Goal: Task Accomplishment & Management: Manage account settings

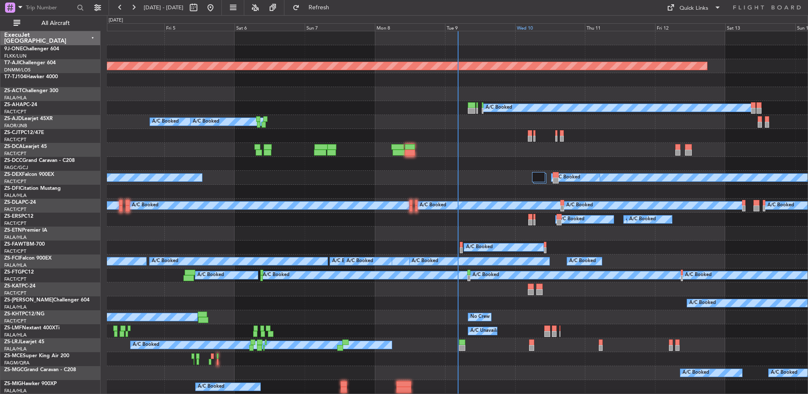
click at [527, 29] on div "Wed 10" at bounding box center [550, 27] width 70 height 8
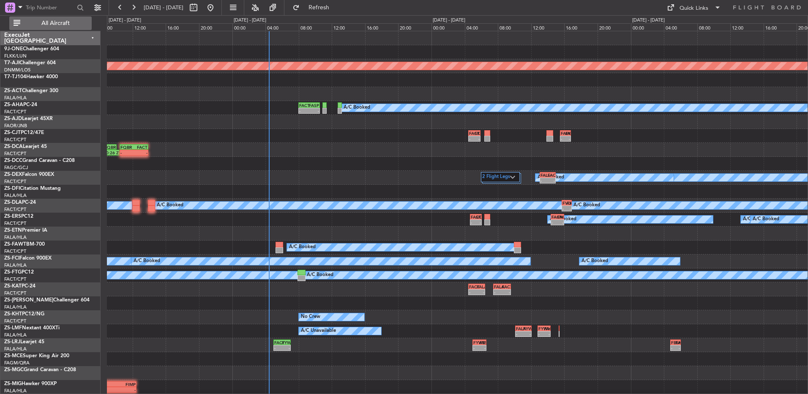
click at [32, 24] on span "All Aircraft" at bounding box center [55, 23] width 67 height 6
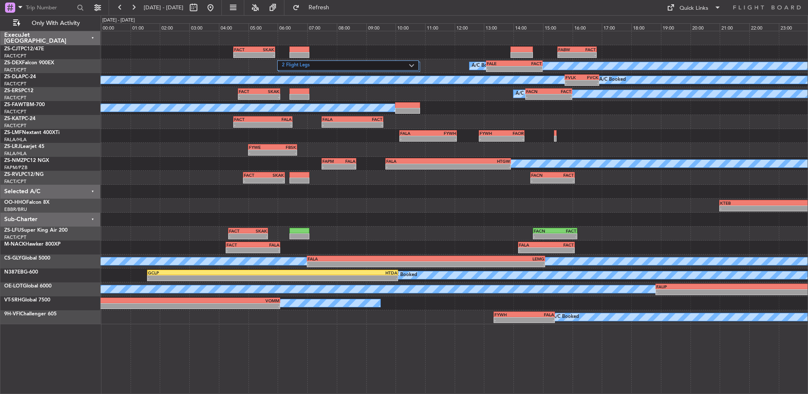
click at [128, 14] on fb-range-datepicker "[DATE] - [DATE]" at bounding box center [165, 7] width 113 height 15
click at [122, 9] on button at bounding box center [120, 8] width 14 height 14
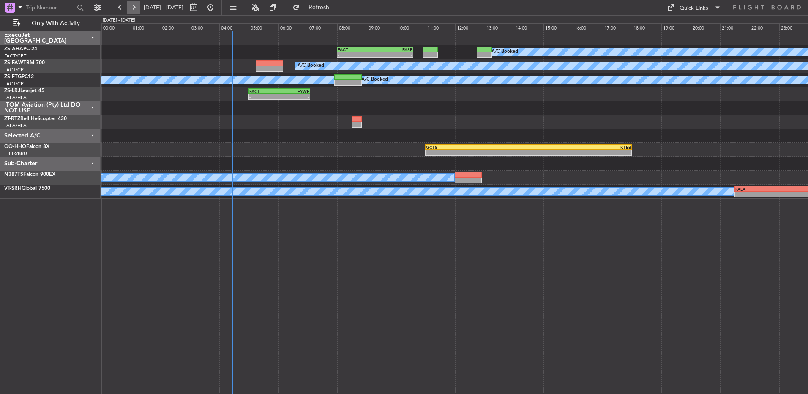
click at [132, 9] on button at bounding box center [134, 8] width 14 height 14
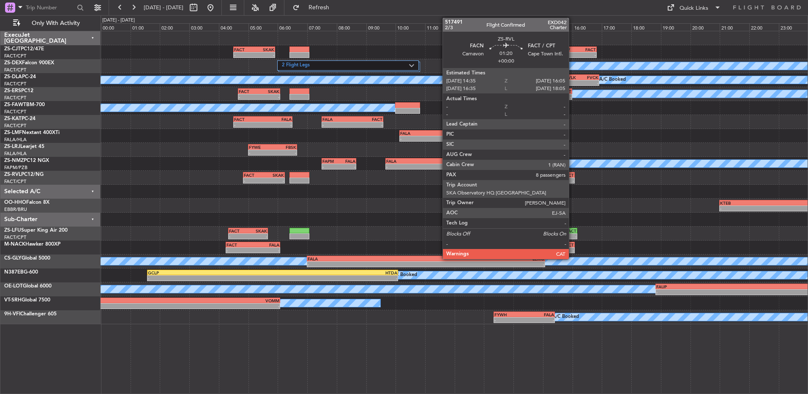
click at [573, 177] on div "FACT" at bounding box center [563, 174] width 22 height 5
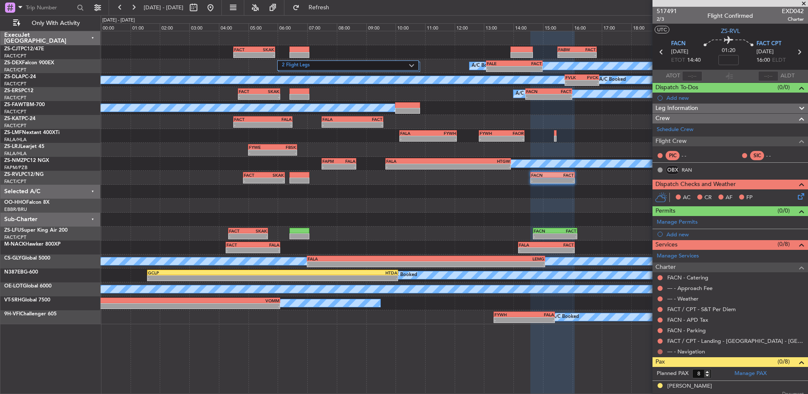
click at [660, 352] on button at bounding box center [659, 351] width 5 height 5
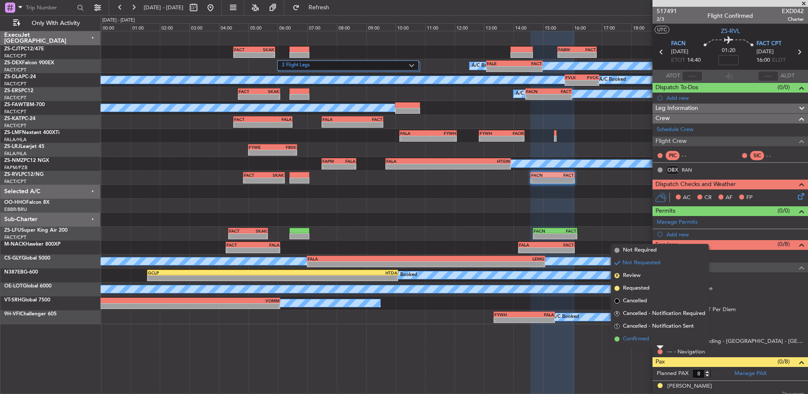
click at [660, 339] on li "Confirmed" at bounding box center [660, 339] width 98 height 13
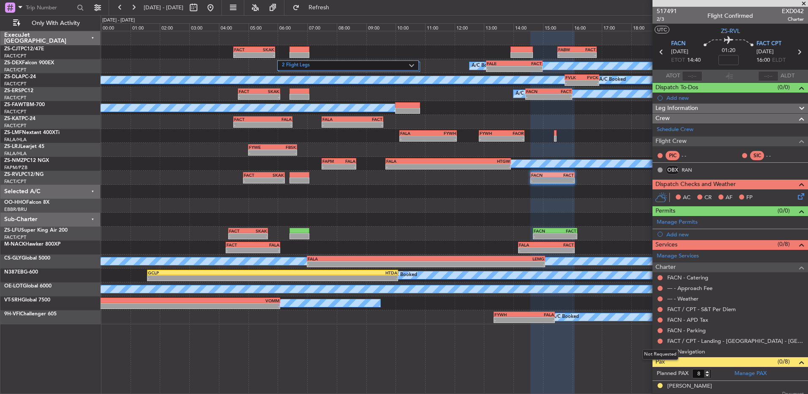
click at [660, 339] on button at bounding box center [659, 340] width 5 height 5
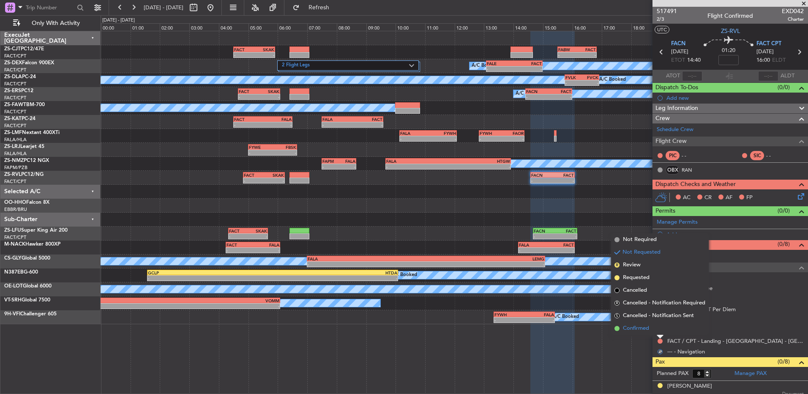
click at [658, 331] on li "Confirmed" at bounding box center [660, 328] width 98 height 13
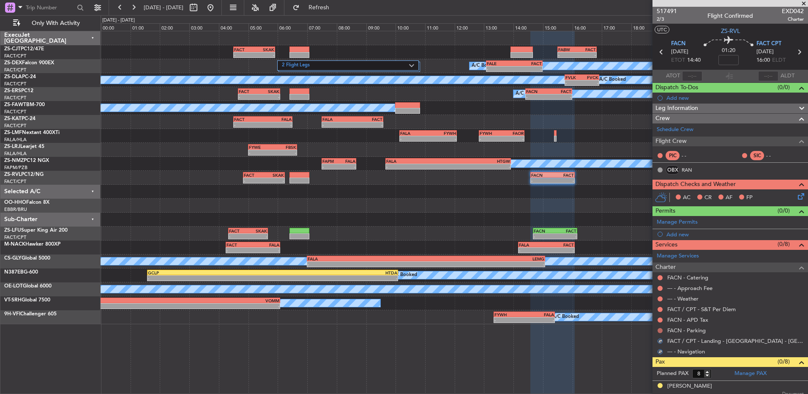
click at [658, 331] on button at bounding box center [659, 330] width 5 height 5
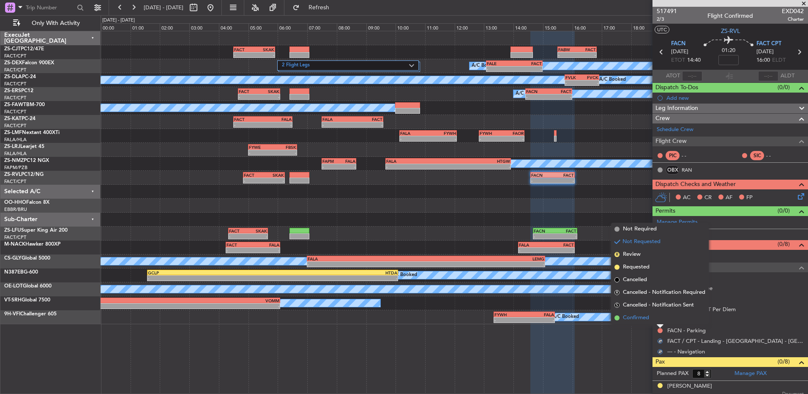
click at [660, 318] on li "Confirmed" at bounding box center [660, 317] width 98 height 13
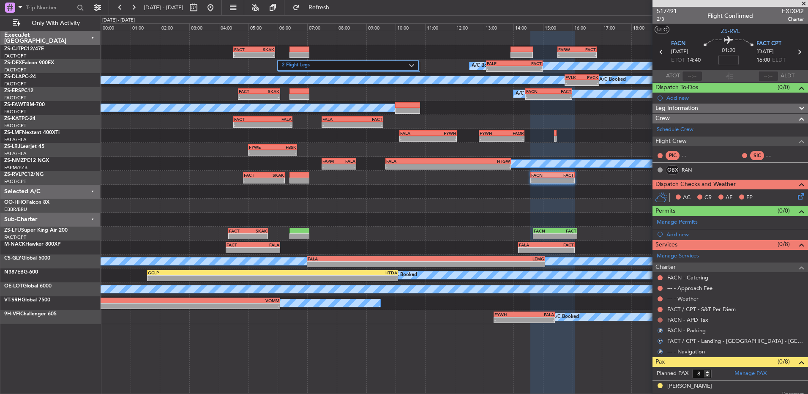
click at [660, 318] on button at bounding box center [659, 319] width 5 height 5
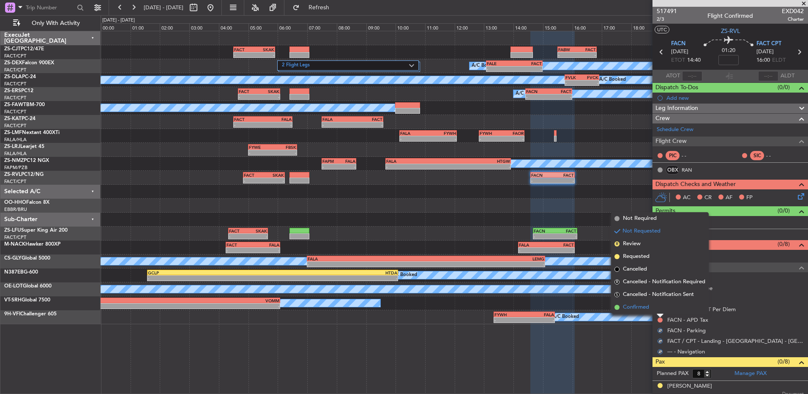
click at [659, 312] on li "Confirmed" at bounding box center [660, 307] width 98 height 13
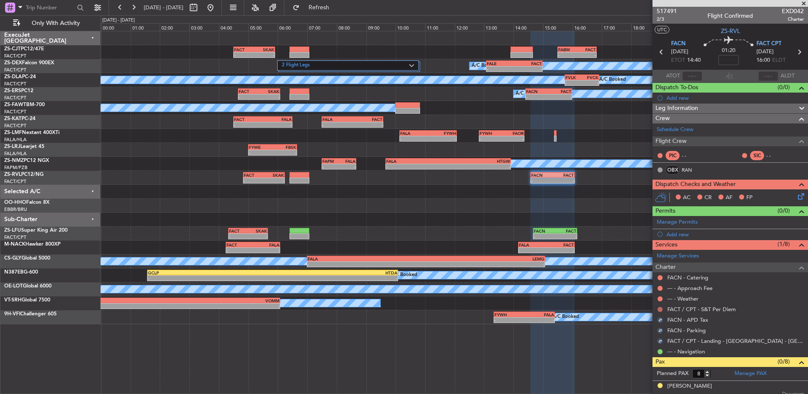
click at [659, 311] on mat-tooltip-component "Not Requested" at bounding box center [660, 322] width 48 height 22
click at [658, 307] on button at bounding box center [659, 309] width 5 height 5
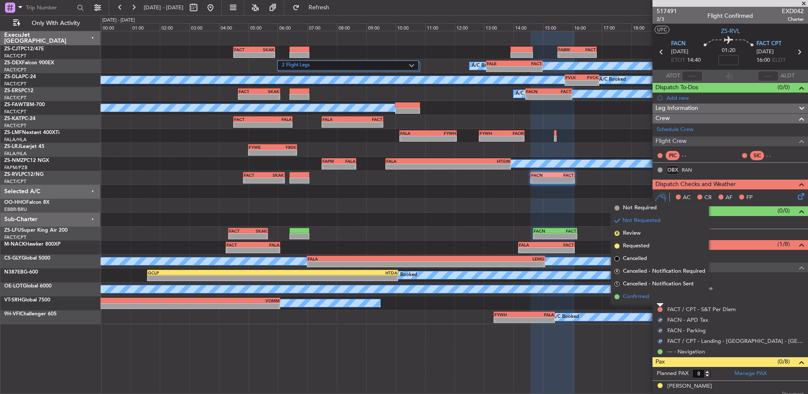
click at [664, 300] on li "Confirmed" at bounding box center [660, 296] width 98 height 13
click at [664, 300] on div "--- - Weather" at bounding box center [729, 298] width 155 height 11
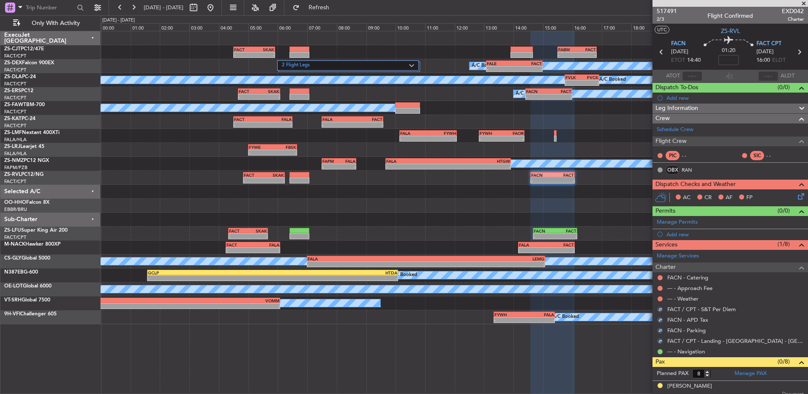
drag, startPoint x: 664, startPoint y: 300, endPoint x: 663, endPoint y: 295, distance: 4.6
click at [663, 295] on nimbus-traffic-light at bounding box center [660, 298] width 7 height 7
click at [660, 297] on button at bounding box center [659, 298] width 5 height 5
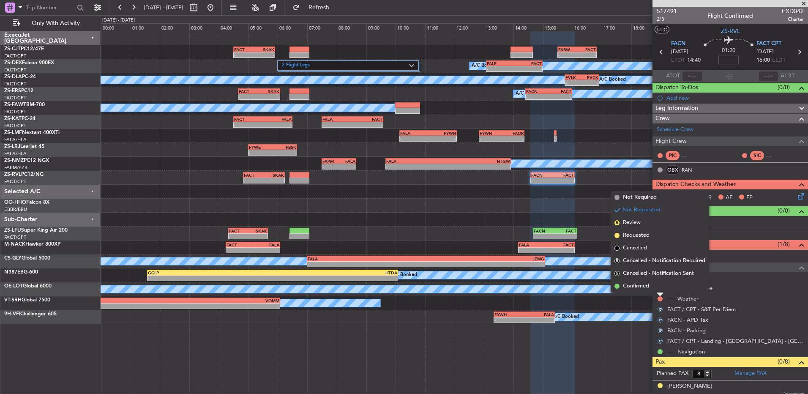
click at [660, 289] on li "Confirmed" at bounding box center [660, 286] width 98 height 13
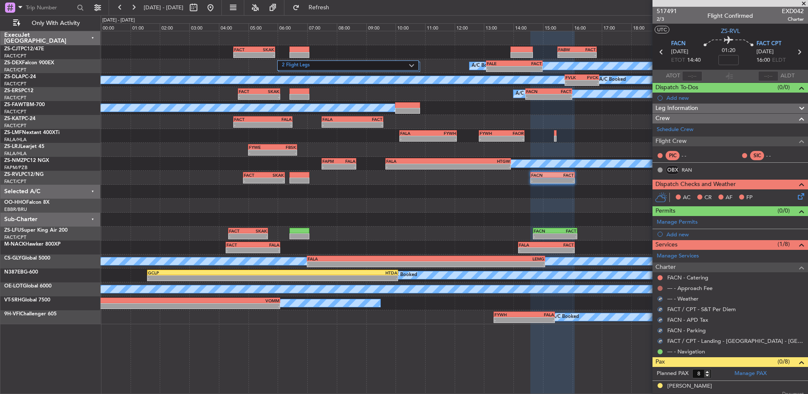
click at [660, 289] on button at bounding box center [659, 288] width 5 height 5
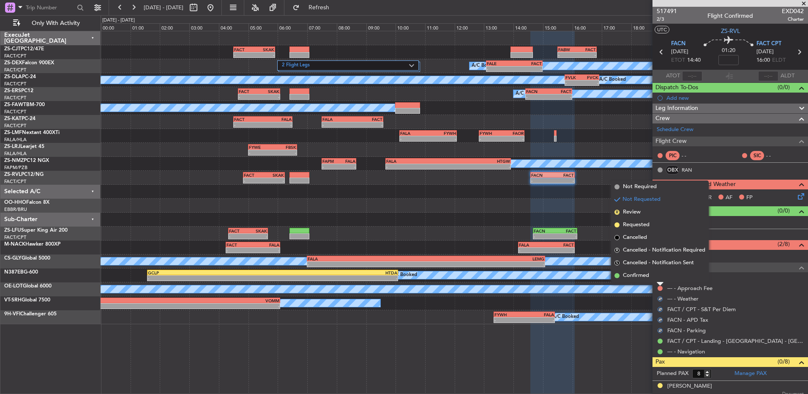
click at [659, 281] on li "Confirmed" at bounding box center [660, 275] width 98 height 13
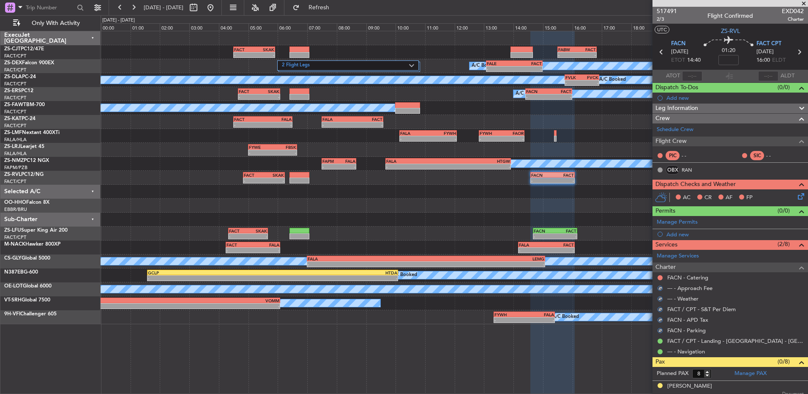
click at [661, 280] on div at bounding box center [660, 277] width 7 height 7
click at [661, 276] on button at bounding box center [659, 277] width 5 height 5
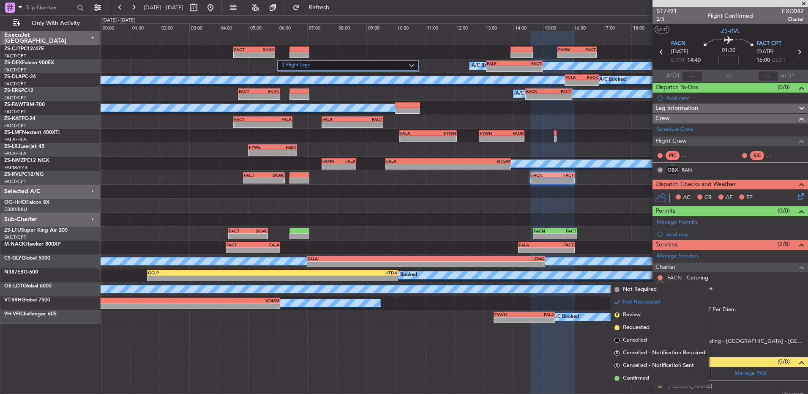
click at [658, 379] on li "Confirmed" at bounding box center [660, 378] width 98 height 13
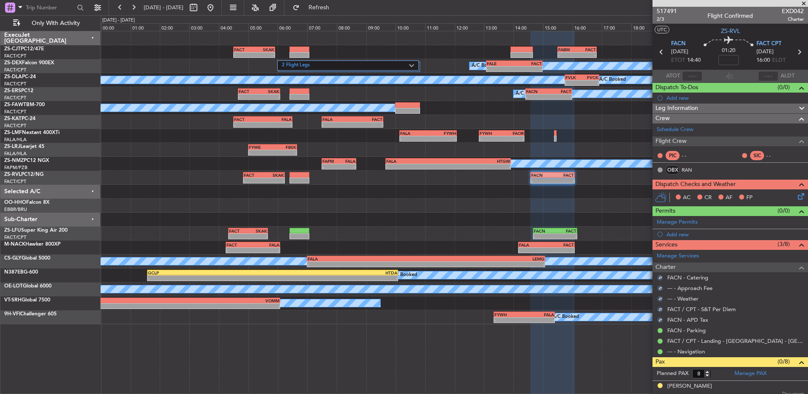
click at [796, 196] on icon at bounding box center [799, 194] width 7 height 7
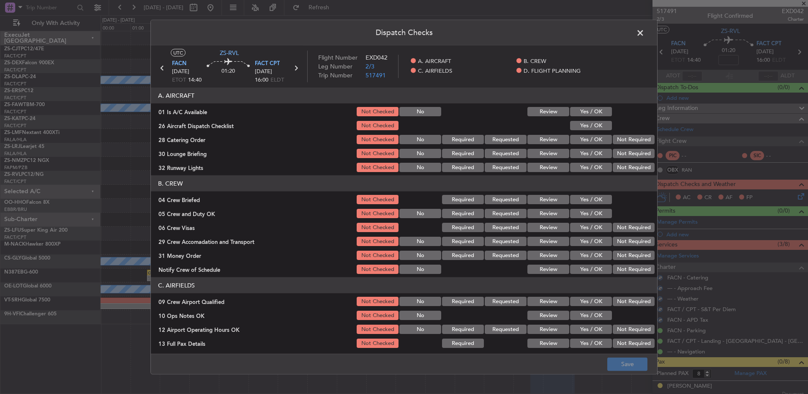
drag, startPoint x: 597, startPoint y: 112, endPoint x: 597, endPoint y: 134, distance: 22.0
click at [597, 113] on button "Yes / OK" at bounding box center [591, 111] width 42 height 9
click at [594, 135] on button "Yes / OK" at bounding box center [591, 139] width 42 height 9
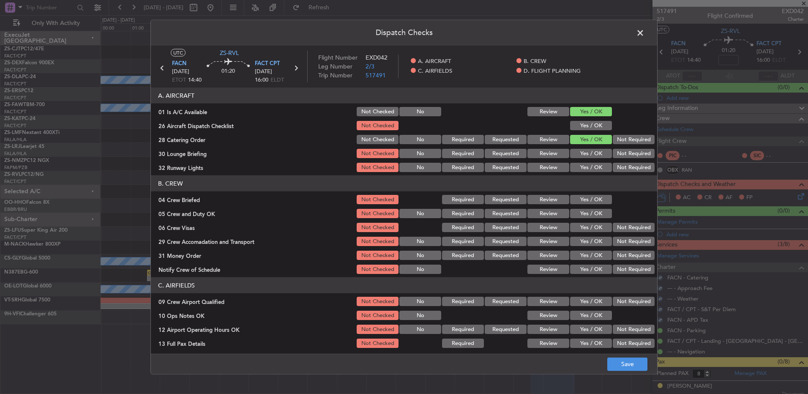
click at [596, 128] on button "Yes / OK" at bounding box center [591, 125] width 42 height 9
drag, startPoint x: 635, startPoint y: 147, endPoint x: 630, endPoint y: 141, distance: 7.5
click at [633, 147] on section "A. AIRCRAFT 01 Is A/C Available Not Checked No Review Yes / OK 26 Aircraft Disp…" at bounding box center [404, 130] width 506 height 86
drag, startPoint x: 630, startPoint y: 141, endPoint x: 630, endPoint y: 146, distance: 5.1
click at [630, 141] on button "Not Required" at bounding box center [634, 139] width 42 height 9
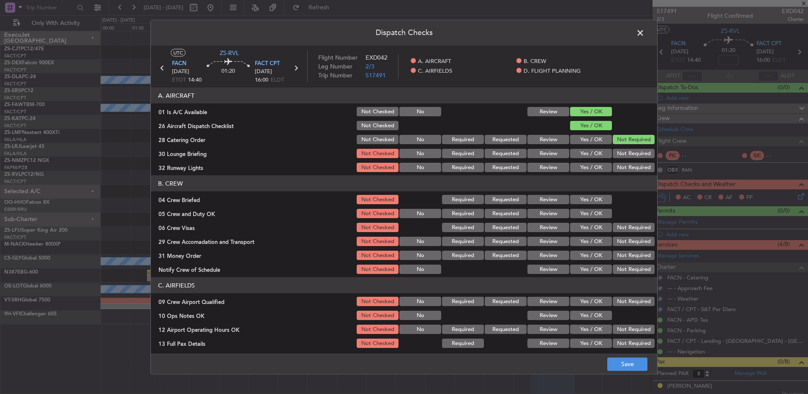
drag, startPoint x: 630, startPoint y: 146, endPoint x: 629, endPoint y: 153, distance: 6.9
click at [630, 150] on section "A. AIRCRAFT 01 Is A/C Available Not Checked No Review Yes / OK 26 Aircraft Disp…" at bounding box center [404, 130] width 506 height 86
click at [629, 154] on button "Not Required" at bounding box center [634, 153] width 42 height 9
click at [627, 158] on div "Not Required" at bounding box center [632, 153] width 43 height 12
drag, startPoint x: 626, startPoint y: 161, endPoint x: 619, endPoint y: 168, distance: 9.9
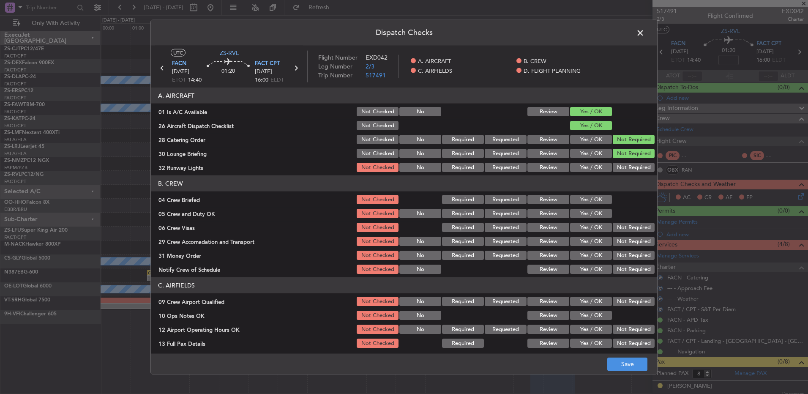
click at [625, 164] on div "Not Required" at bounding box center [632, 167] width 43 height 12
click at [618, 168] on button "Not Required" at bounding box center [634, 167] width 42 height 9
click at [561, 206] on section "B. CREW 04 Crew Briefed Not Checked Required Requested Review Yes / OK 05 Crew …" at bounding box center [404, 225] width 506 height 100
click at [573, 203] on button "Yes / OK" at bounding box center [591, 199] width 42 height 9
drag, startPoint x: 573, startPoint y: 203, endPoint x: 575, endPoint y: 209, distance: 6.3
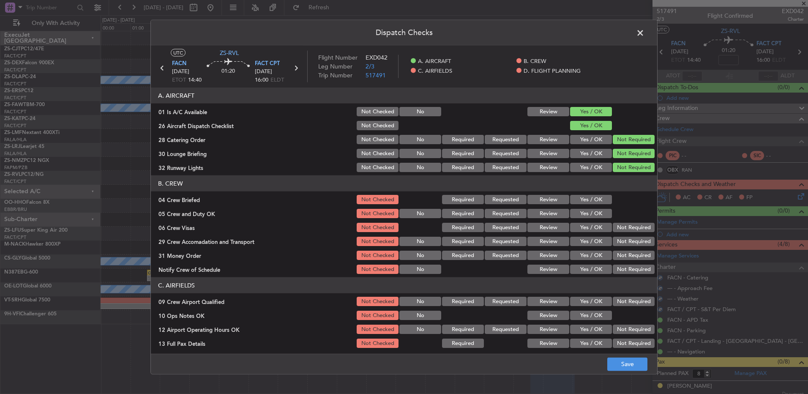
click at [574, 203] on button "Yes / OK" at bounding box center [591, 199] width 42 height 9
click at [576, 210] on div "Yes / OK" at bounding box center [590, 213] width 43 height 12
click at [576, 210] on button "Yes / OK" at bounding box center [591, 213] width 42 height 9
click at [619, 223] on button "Not Required" at bounding box center [634, 227] width 42 height 9
drag, startPoint x: 617, startPoint y: 227, endPoint x: 616, endPoint y: 236, distance: 9.0
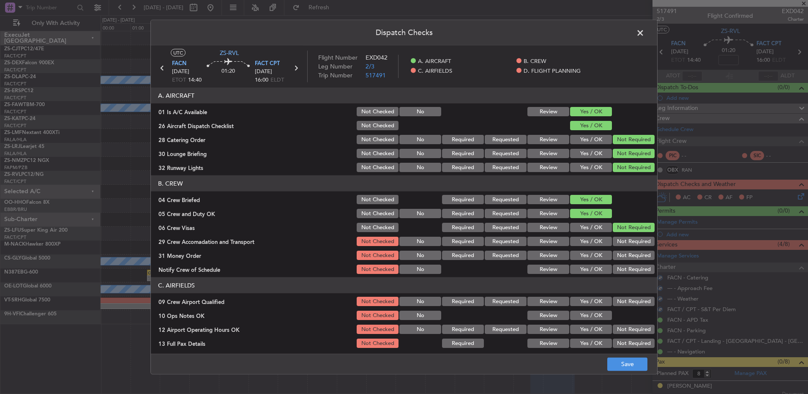
click at [616, 231] on button "Not Required" at bounding box center [634, 227] width 42 height 9
drag, startPoint x: 616, startPoint y: 236, endPoint x: 614, endPoint y: 243, distance: 7.0
click at [615, 240] on div "Not Required" at bounding box center [632, 241] width 43 height 12
click at [614, 243] on button "Not Required" at bounding box center [634, 241] width 42 height 9
click at [613, 246] on div "Not Required" at bounding box center [632, 241] width 43 height 12
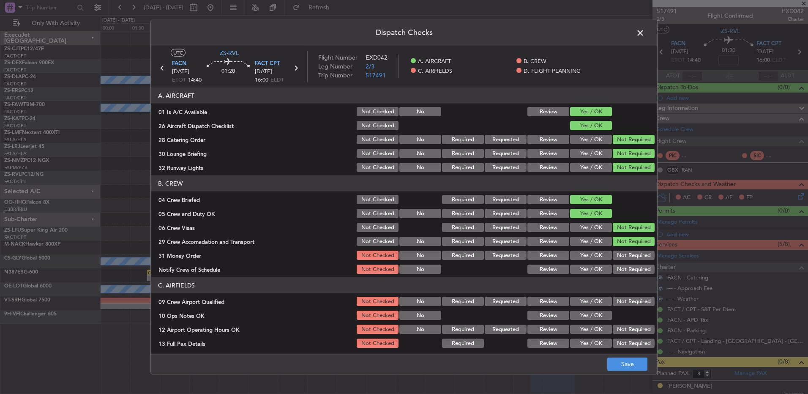
click at [612, 257] on section "B. CREW 04 Crew Briefed Not Checked Required Requested Review Yes / OK 05 Crew …" at bounding box center [404, 225] width 506 height 100
click at [613, 259] on button "Not Required" at bounding box center [634, 255] width 42 height 9
click at [612, 262] on section "B. CREW 04 Crew Briefed Not Checked Required Requested Review Yes / OK 05 Crew …" at bounding box center [404, 225] width 506 height 100
click at [613, 266] on button "Not Required" at bounding box center [634, 269] width 42 height 9
drag, startPoint x: 617, startPoint y: 294, endPoint x: 615, endPoint y: 299, distance: 5.1
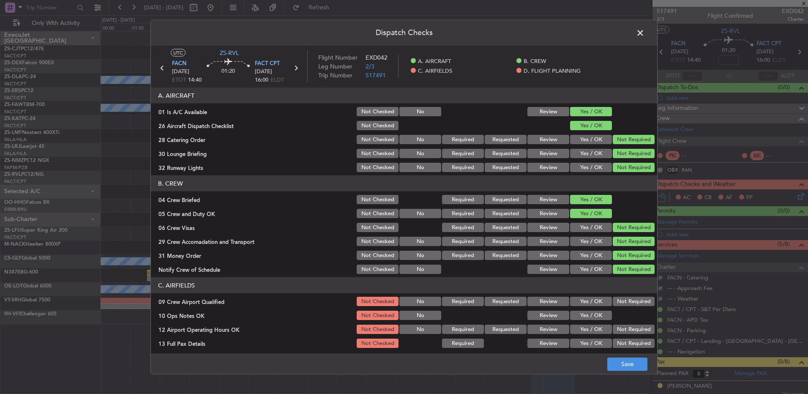
click at [616, 294] on section "C. AIRFIELDS 09 Crew Airport Qualified Not Checked No Required Requested Review…" at bounding box center [404, 341] width 506 height 128
click at [614, 299] on button "Not Required" at bounding box center [634, 301] width 42 height 9
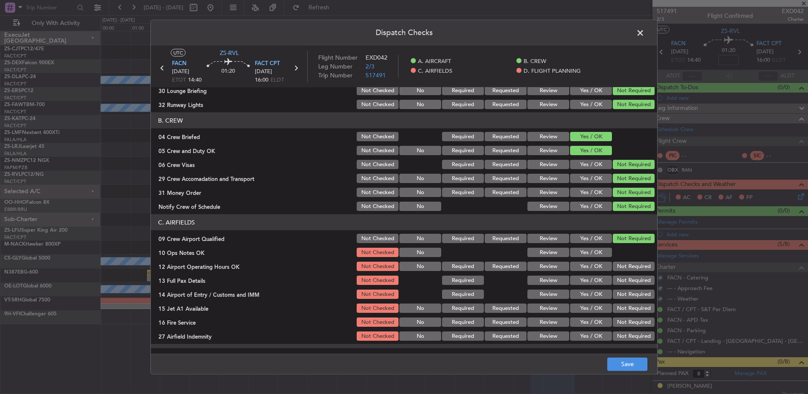
scroll to position [119, 0]
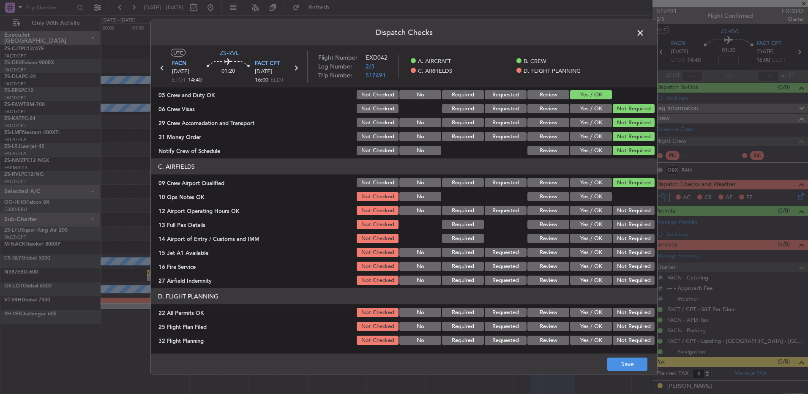
drag, startPoint x: 595, startPoint y: 194, endPoint x: 621, endPoint y: 210, distance: 30.8
click at [595, 194] on button "Yes / OK" at bounding box center [591, 196] width 42 height 9
click at [624, 213] on button "Not Required" at bounding box center [634, 210] width 42 height 9
click at [621, 222] on section "C. AIRFIELDS 09 Crew Airport Qualified Not Checked No Required Requested Review…" at bounding box center [404, 222] width 506 height 128
click at [618, 226] on button "Not Required" at bounding box center [634, 224] width 42 height 9
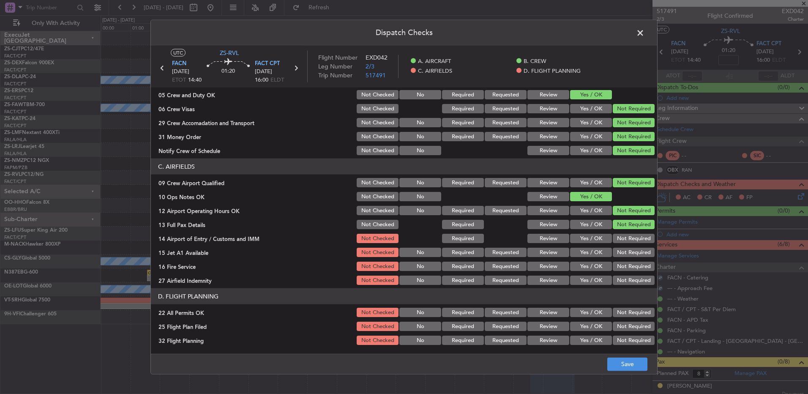
click at [617, 229] on button "Not Required" at bounding box center [634, 224] width 42 height 9
drag, startPoint x: 616, startPoint y: 232, endPoint x: 603, endPoint y: 280, distance: 49.6
click at [606, 281] on section "C. AIRFIELDS 09 Crew Airport Qualified Not Checked No Required Requested Review…" at bounding box center [404, 222] width 506 height 128
drag, startPoint x: 603, startPoint y: 280, endPoint x: 623, endPoint y: 239, distance: 46.1
click at [591, 248] on button "Yes / OK" at bounding box center [591, 252] width 42 height 9
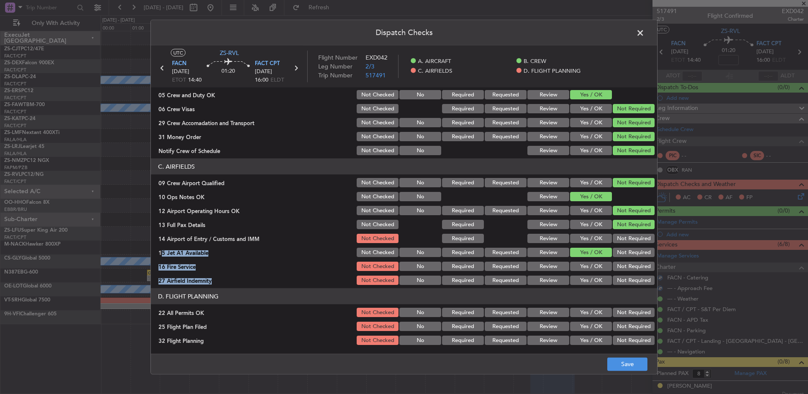
drag, startPoint x: 623, startPoint y: 239, endPoint x: 623, endPoint y: 250, distance: 11.0
click at [624, 239] on button "Not Required" at bounding box center [634, 238] width 42 height 9
click at [624, 247] on section "C. AIRFIELDS 09 Crew Airport Qualified Not Checked No Required Requested Review…" at bounding box center [404, 222] width 506 height 128
click at [624, 250] on button "Not Required" at bounding box center [634, 252] width 42 height 9
click at [629, 261] on div "Not Required" at bounding box center [632, 266] width 43 height 12
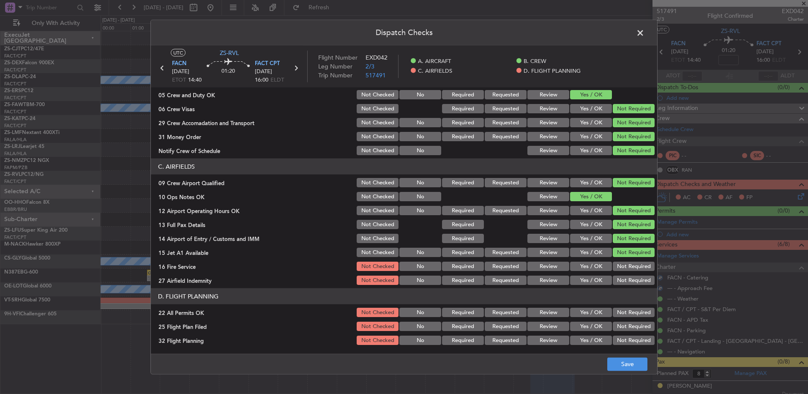
click at [629, 268] on button "Not Required" at bounding box center [634, 266] width 42 height 9
click at [628, 277] on button "Not Required" at bounding box center [634, 279] width 42 height 9
click at [619, 308] on button "Not Required" at bounding box center [634, 312] width 42 height 9
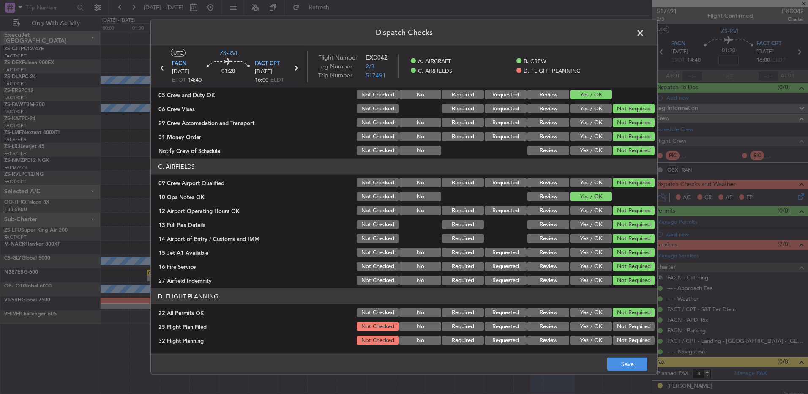
click at [592, 334] on div "Yes / OK" at bounding box center [590, 340] width 43 height 12
click at [591, 335] on button "Yes / OK" at bounding box center [591, 339] width 42 height 9
drag, startPoint x: 532, startPoint y: 327, endPoint x: 535, endPoint y: 332, distance: 5.9
click at [533, 327] on button "Review" at bounding box center [548, 326] width 42 height 9
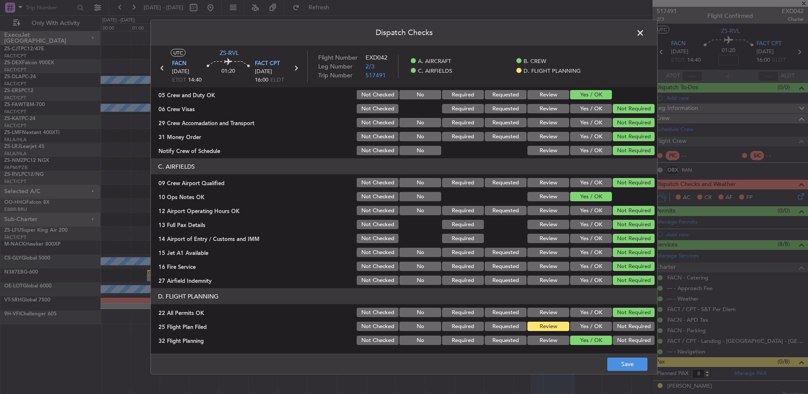
click at [537, 338] on button "Review" at bounding box center [548, 339] width 42 height 9
click at [636, 369] on button "Save" at bounding box center [627, 364] width 40 height 14
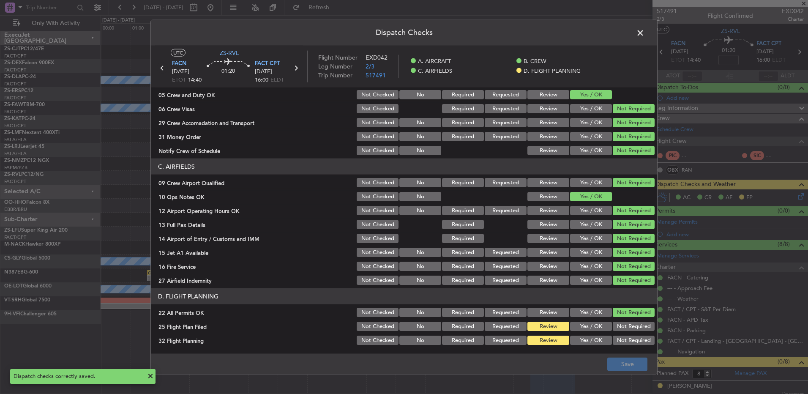
click at [161, 69] on icon at bounding box center [162, 68] width 11 height 11
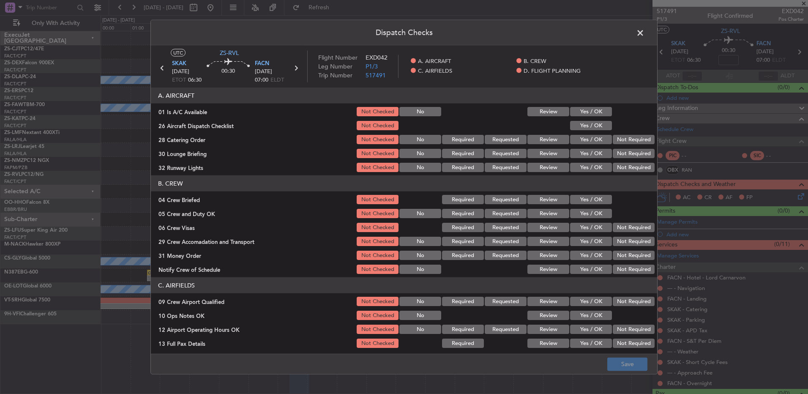
click at [590, 111] on button "Yes / OK" at bounding box center [591, 111] width 42 height 9
click at [595, 128] on button "Yes / OK" at bounding box center [591, 125] width 42 height 9
click at [615, 134] on section "A. AIRCRAFT 01 Is A/C Available Not Checked No Review Yes / OK 26 Aircraft Disp…" at bounding box center [404, 130] width 506 height 86
click at [617, 144] on div "Not Required" at bounding box center [632, 140] width 43 height 12
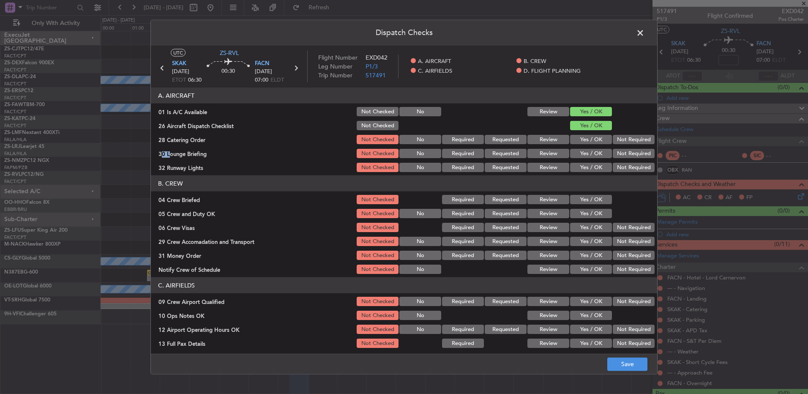
click at [616, 140] on button "Not Required" at bounding box center [634, 139] width 42 height 9
click at [618, 153] on button "Not Required" at bounding box center [634, 153] width 42 height 9
click at [616, 156] on button "Not Required" at bounding box center [634, 153] width 42 height 9
click at [611, 167] on div "Not Required" at bounding box center [632, 167] width 43 height 12
click at [613, 170] on button "Not Required" at bounding box center [634, 167] width 42 height 9
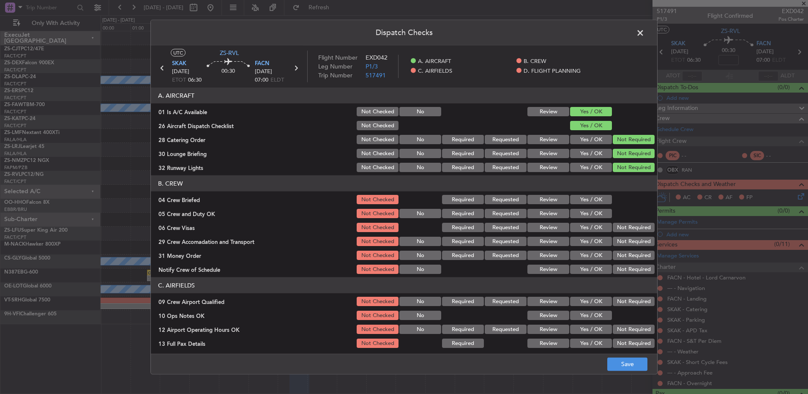
click at [591, 194] on div "Yes / OK" at bounding box center [590, 200] width 43 height 12
click at [590, 199] on button "Yes / OK" at bounding box center [591, 199] width 42 height 9
drag, startPoint x: 590, startPoint y: 199, endPoint x: 594, endPoint y: 210, distance: 11.0
click at [594, 204] on button "Yes / OK" at bounding box center [591, 199] width 42 height 9
click at [596, 211] on button "Yes / OK" at bounding box center [591, 213] width 42 height 9
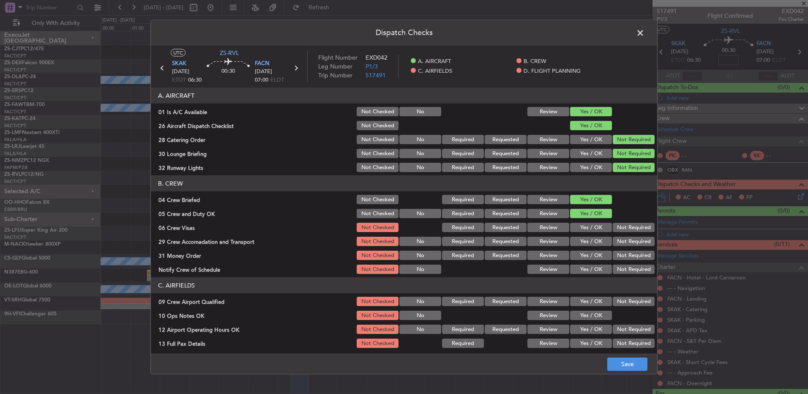
click at [614, 225] on button "Not Required" at bounding box center [634, 227] width 42 height 9
click at [616, 229] on button "Not Required" at bounding box center [634, 227] width 42 height 9
drag, startPoint x: 617, startPoint y: 236, endPoint x: 617, endPoint y: 241, distance: 5.1
click at [617, 241] on section "B. CREW 04 Crew Briefed Not Checked Required Requested Review Yes / OK 05 Crew …" at bounding box center [404, 225] width 506 height 100
click at [617, 245] on button "Not Required" at bounding box center [634, 241] width 42 height 9
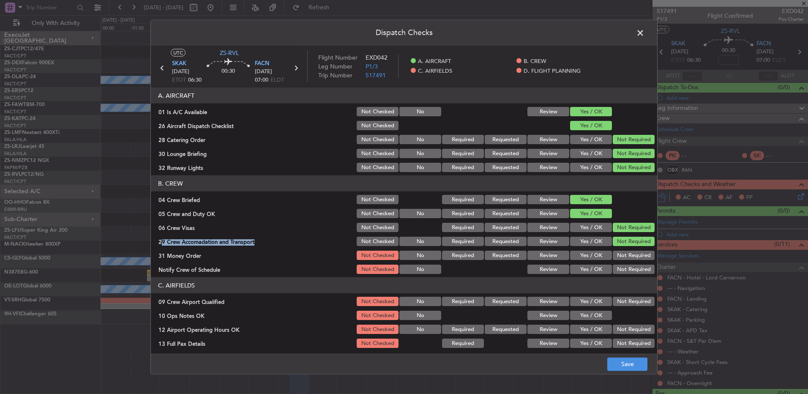
drag, startPoint x: 616, startPoint y: 245, endPoint x: 615, endPoint y: 250, distance: 4.9
click at [615, 249] on section "B. CREW 04 Crew Briefed Not Checked Required Requested Review Yes / OK 05 Crew …" at bounding box center [404, 225] width 506 height 100
click at [616, 251] on div "Not Required" at bounding box center [632, 255] width 43 height 12
click at [616, 255] on button "Not Required" at bounding box center [634, 255] width 42 height 9
click at [618, 276] on article "A. AIRCRAFT 01 Is A/C Available Not Checked No Review Yes / OK 26 Aircraft Disp…" at bounding box center [404, 217] width 506 height 261
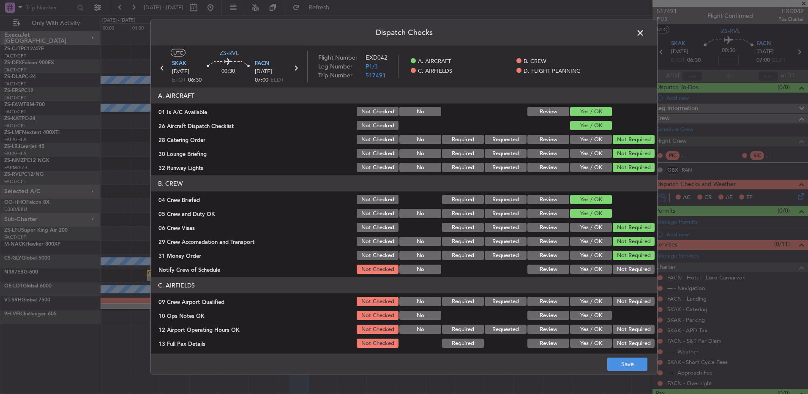
click at [618, 278] on header "C. AIRFIELDS" at bounding box center [404, 285] width 506 height 16
click at [616, 271] on button "Not Required" at bounding box center [634, 269] width 42 height 9
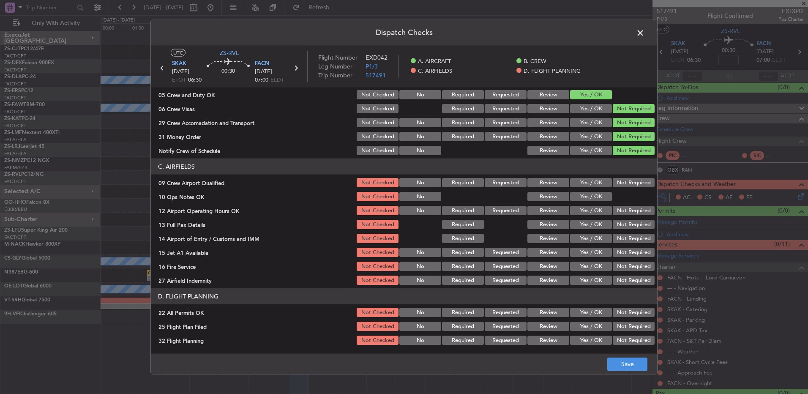
click at [616, 181] on button "Not Required" at bounding box center [634, 182] width 42 height 9
drag, startPoint x: 588, startPoint y: 196, endPoint x: 594, endPoint y: 199, distance: 6.2
click at [589, 196] on button "Yes / OK" at bounding box center [591, 196] width 42 height 9
click at [605, 204] on section "C. AIRFIELDS 09 Crew Airport Qualified Not Checked No Required Requested Review…" at bounding box center [404, 222] width 506 height 128
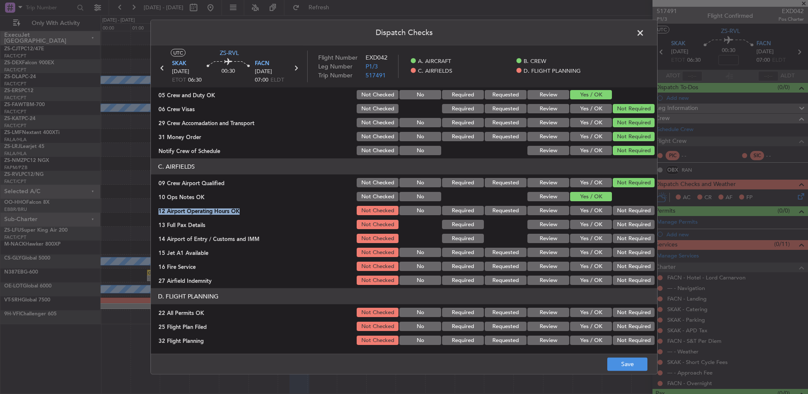
drag, startPoint x: 605, startPoint y: 205, endPoint x: 614, endPoint y: 216, distance: 13.8
click at [613, 210] on button "Not Required" at bounding box center [634, 210] width 42 height 9
click at [618, 220] on div "Not Required" at bounding box center [632, 224] width 43 height 12
click at [617, 224] on button "Not Required" at bounding box center [634, 224] width 42 height 9
drag, startPoint x: 617, startPoint y: 224, endPoint x: 618, endPoint y: 233, distance: 8.5
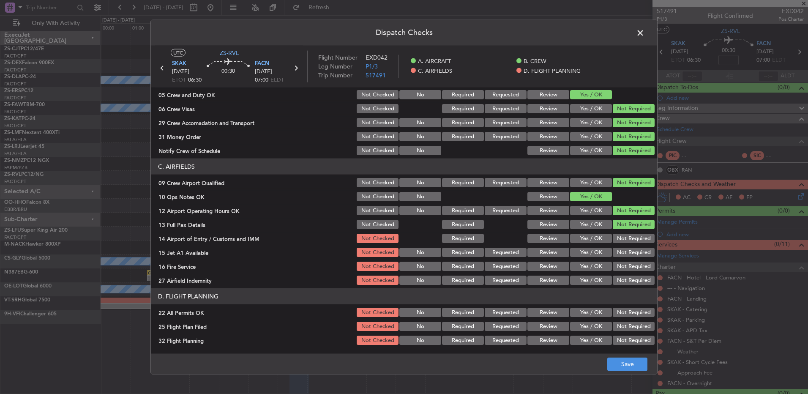
click at [618, 228] on button "Not Required" at bounding box center [634, 224] width 42 height 9
click at [619, 238] on button "Not Required" at bounding box center [634, 238] width 42 height 9
click at [619, 240] on button "Not Required" at bounding box center [634, 238] width 42 height 9
click at [620, 251] on button "Not Required" at bounding box center [634, 252] width 42 height 9
drag, startPoint x: 620, startPoint y: 255, endPoint x: 621, endPoint y: 261, distance: 6.0
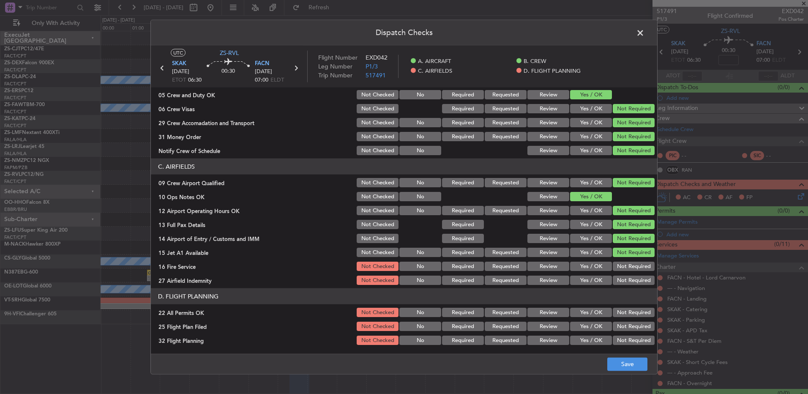
click at [620, 259] on section "C. AIRFIELDS 09 Crew Airport Qualified Not Checked No Required Requested Review…" at bounding box center [404, 222] width 506 height 128
click at [622, 267] on button "Not Required" at bounding box center [634, 266] width 42 height 9
click at [621, 281] on button "Not Required" at bounding box center [634, 279] width 42 height 9
drag, startPoint x: 615, startPoint y: 311, endPoint x: 605, endPoint y: 315, distance: 10.8
click at [616, 313] on button "Not Required" at bounding box center [634, 312] width 42 height 9
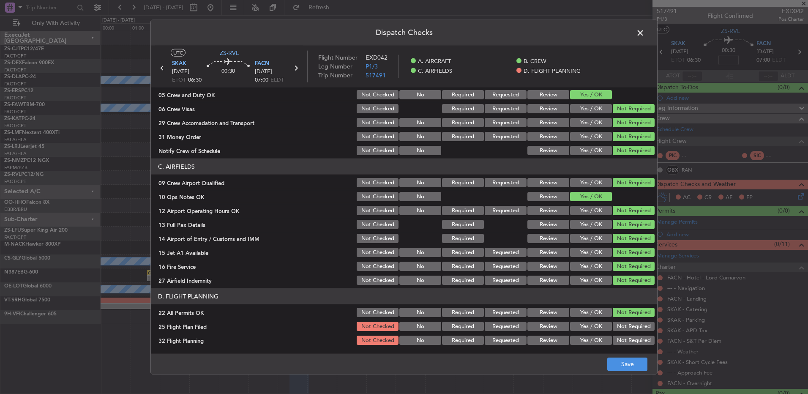
click at [558, 324] on button "Review" at bounding box center [548, 326] width 42 height 9
click at [551, 344] on button "Review" at bounding box center [548, 339] width 42 height 9
click at [629, 368] on button "Save" at bounding box center [627, 364] width 40 height 14
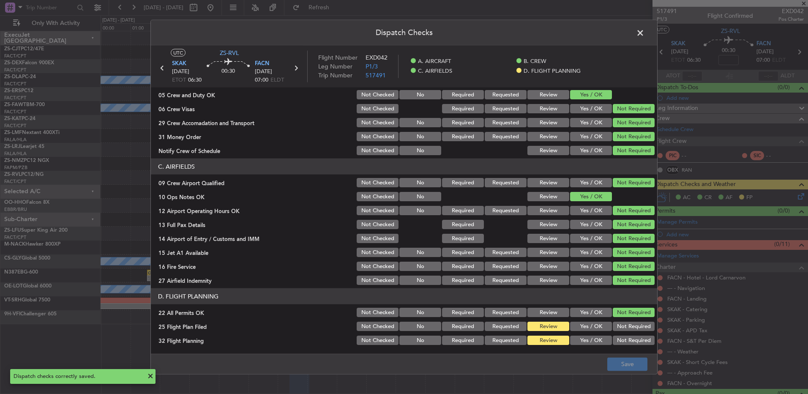
click at [163, 69] on icon at bounding box center [162, 68] width 11 height 11
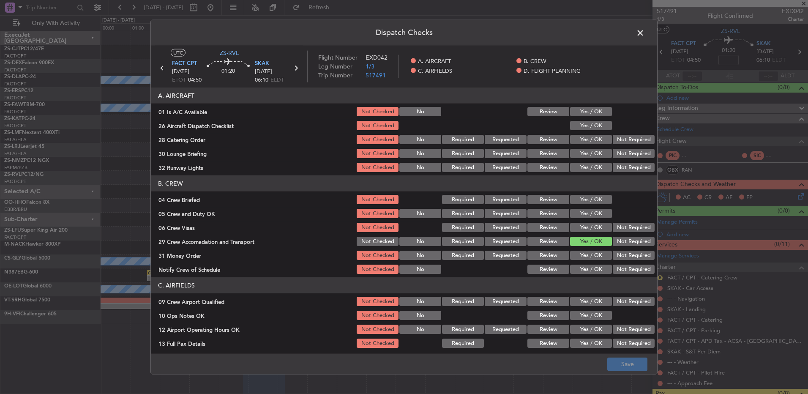
drag, startPoint x: 575, startPoint y: 109, endPoint x: 578, endPoint y: 119, distance: 10.6
click at [576, 109] on button "Yes / OK" at bounding box center [591, 111] width 42 height 9
click at [581, 128] on button "Yes / OK" at bounding box center [591, 125] width 42 height 9
click at [619, 143] on button "Not Required" at bounding box center [634, 139] width 42 height 9
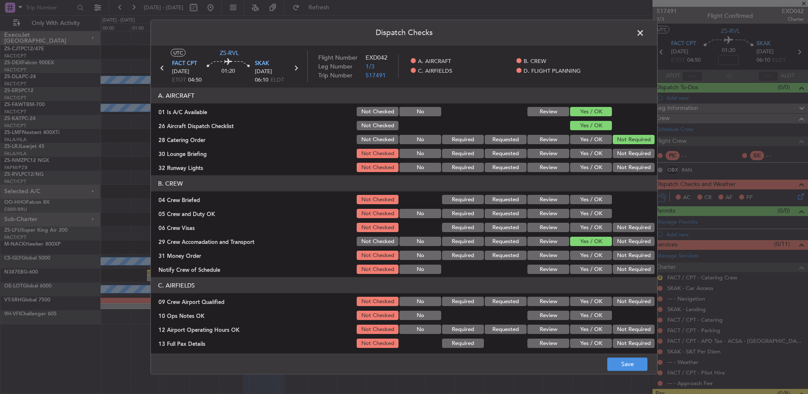
click at [613, 156] on button "Not Required" at bounding box center [634, 153] width 42 height 9
click at [592, 171] on button "Yes / OK" at bounding box center [591, 167] width 42 height 9
drag, startPoint x: 555, startPoint y: 199, endPoint x: 568, endPoint y: 204, distance: 13.9
click at [556, 199] on button "Review" at bounding box center [548, 199] width 42 height 9
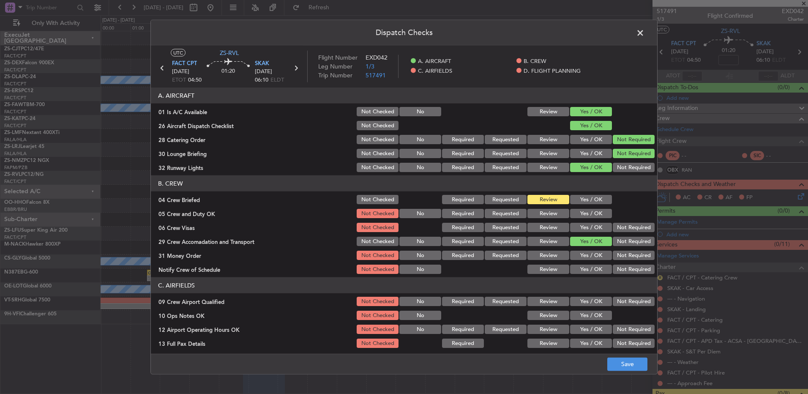
click at [577, 207] on div "Yes / OK" at bounding box center [590, 213] width 43 height 12
click at [572, 216] on button "Yes / OK" at bounding box center [591, 213] width 42 height 9
click at [579, 228] on button "Yes / OK" at bounding box center [591, 227] width 42 height 9
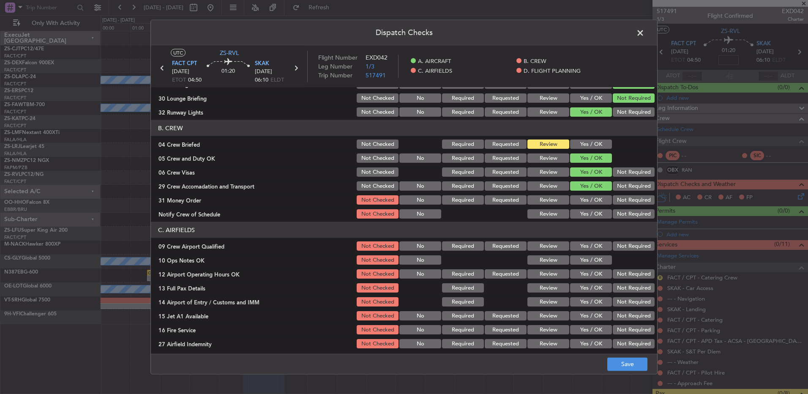
scroll to position [42, 0]
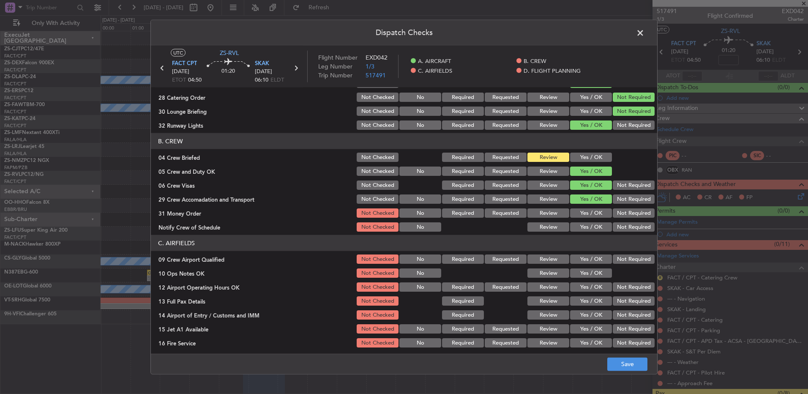
click at [626, 186] on button "Not Required" at bounding box center [634, 184] width 42 height 9
click at [617, 217] on button "Not Required" at bounding box center [634, 212] width 42 height 9
click at [616, 226] on button "Not Required" at bounding box center [634, 226] width 42 height 9
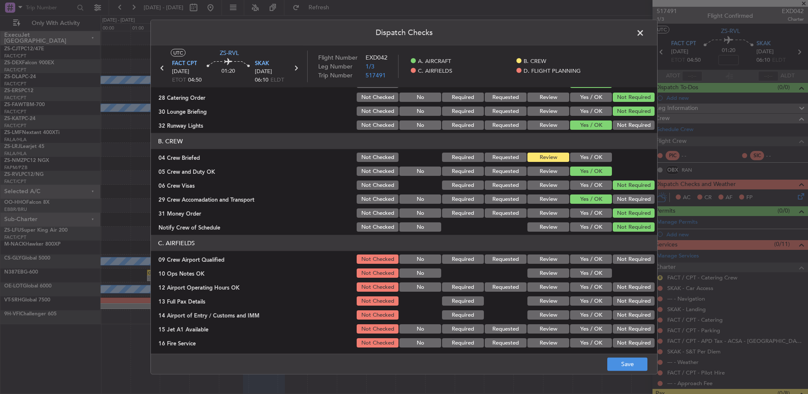
click at [589, 226] on button "Yes / OK" at bounding box center [591, 226] width 42 height 9
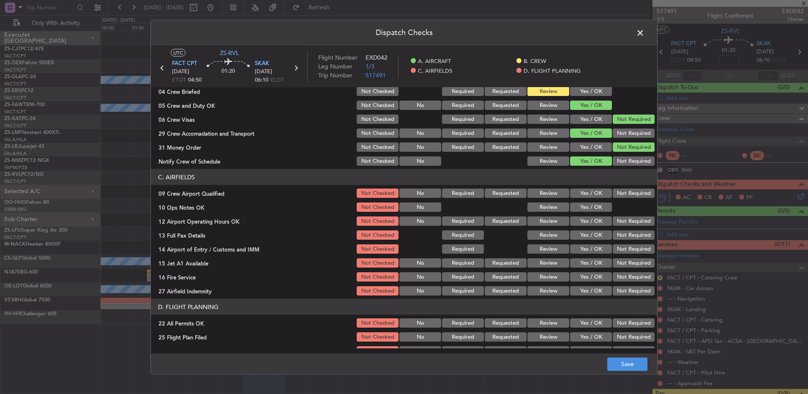
scroll to position [119, 0]
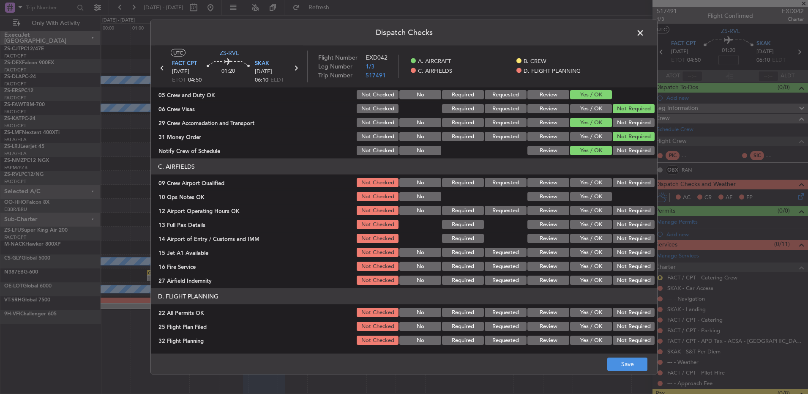
drag, startPoint x: 578, startPoint y: 180, endPoint x: 579, endPoint y: 188, distance: 7.2
click at [579, 181] on button "Yes / OK" at bounding box center [591, 182] width 42 height 9
click at [580, 190] on section "C. AIRFIELDS 09 Crew Airport Qualified Not Checked No Required Requested Review…" at bounding box center [404, 222] width 506 height 128
click at [583, 200] on button "Yes / OK" at bounding box center [591, 196] width 42 height 9
drag, startPoint x: 585, startPoint y: 214, endPoint x: 586, endPoint y: 223, distance: 8.9
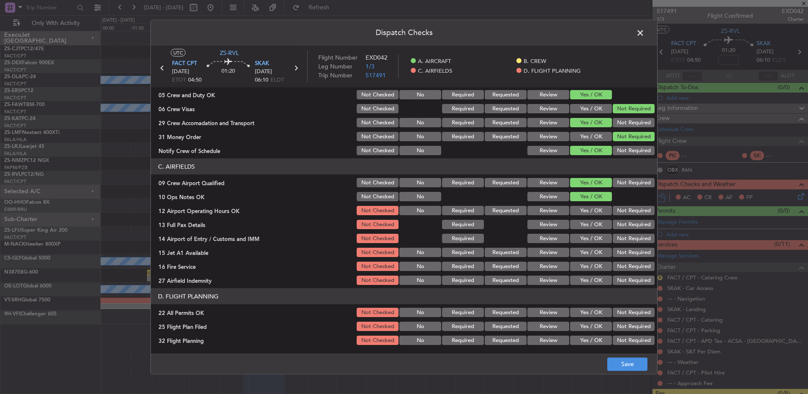
click at [586, 214] on button "Yes / OK" at bounding box center [591, 210] width 42 height 9
click at [585, 232] on div "Yes / OK" at bounding box center [590, 238] width 43 height 12
click at [584, 224] on button "Yes / OK" at bounding box center [591, 224] width 42 height 9
click at [625, 241] on button "Not Required" at bounding box center [634, 238] width 42 height 9
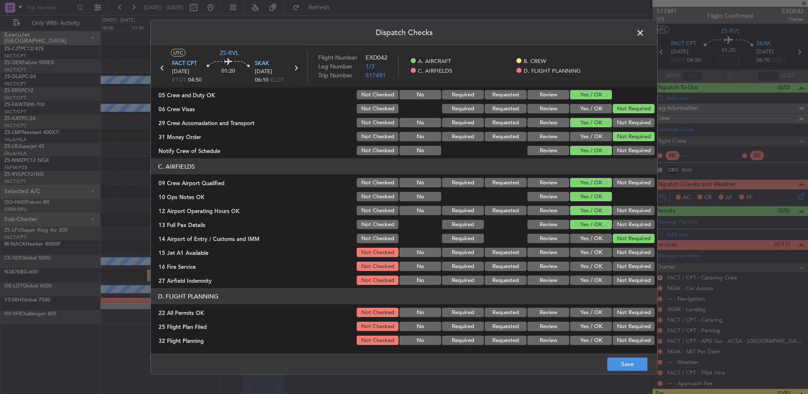
click at [589, 249] on button "Yes / OK" at bounding box center [591, 252] width 42 height 9
click at [594, 262] on button "Yes / OK" at bounding box center [591, 266] width 42 height 9
click at [541, 278] on button "Review" at bounding box center [548, 279] width 42 height 9
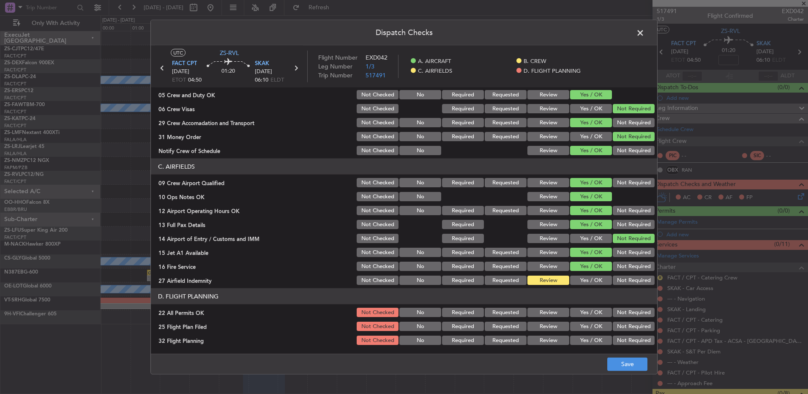
click at [630, 313] on button "Not Required" at bounding box center [634, 312] width 42 height 9
click at [548, 327] on button "Review" at bounding box center [548, 326] width 42 height 9
drag, startPoint x: 548, startPoint y: 334, endPoint x: 548, endPoint y: 341, distance: 6.8
click at [548, 335] on div "Review" at bounding box center [547, 340] width 43 height 12
click at [548, 341] on button "Review" at bounding box center [548, 339] width 42 height 9
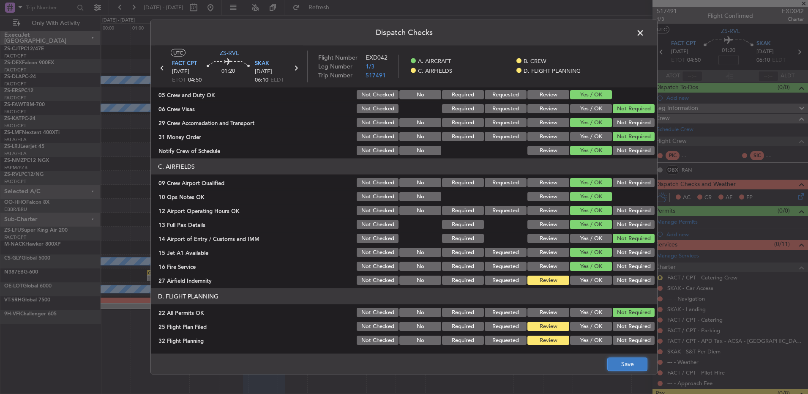
click at [619, 364] on button "Save" at bounding box center [627, 364] width 40 height 14
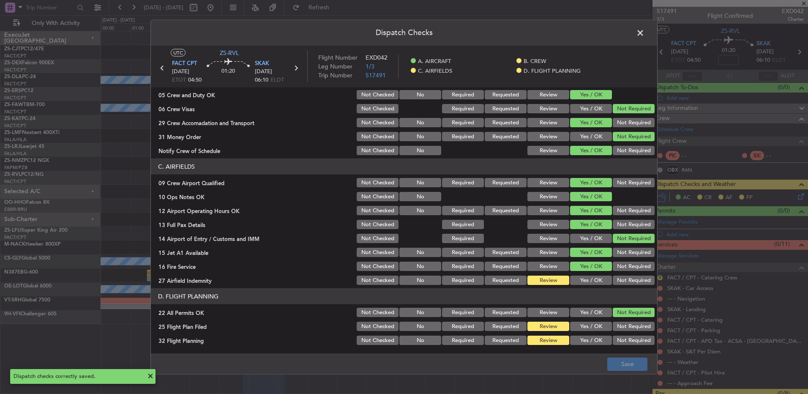
drag, startPoint x: 637, startPoint y: 27, endPoint x: 643, endPoint y: 32, distance: 7.3
click at [644, 27] on span at bounding box center [644, 35] width 0 height 17
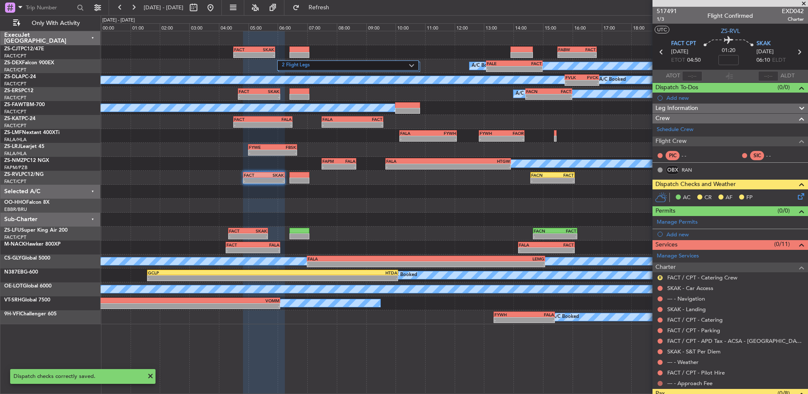
click at [661, 384] on button at bounding box center [659, 383] width 5 height 5
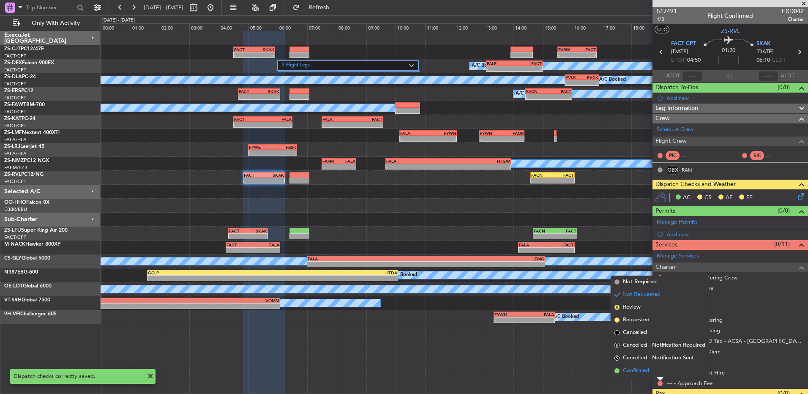
click at [625, 369] on span "Confirmed" at bounding box center [636, 370] width 26 height 8
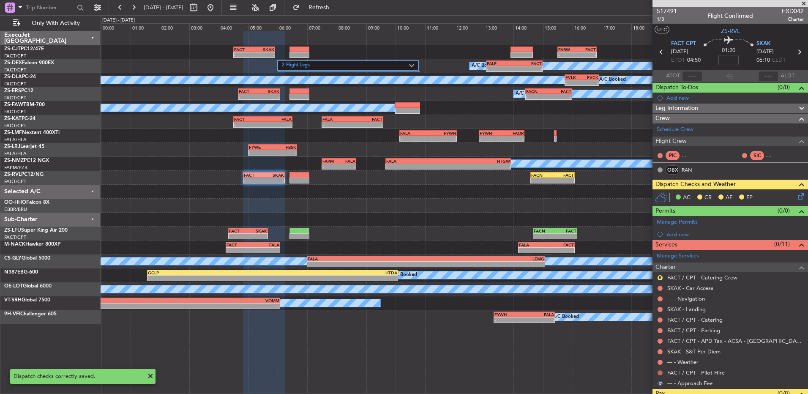
click at [659, 371] on button at bounding box center [659, 372] width 5 height 5
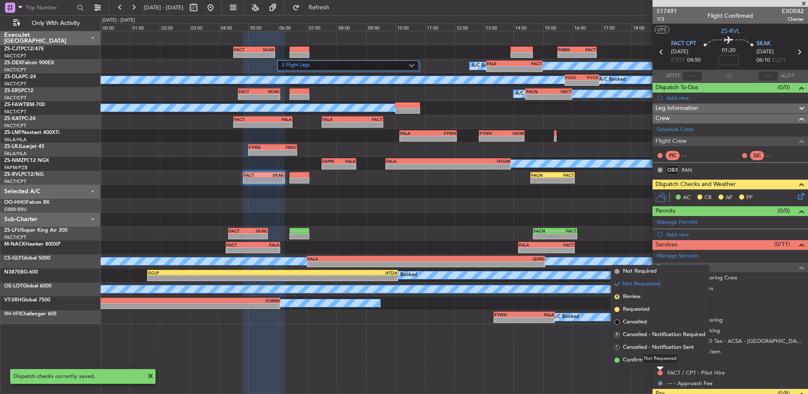
click at [658, 360] on div "Not Requested" at bounding box center [660, 358] width 36 height 11
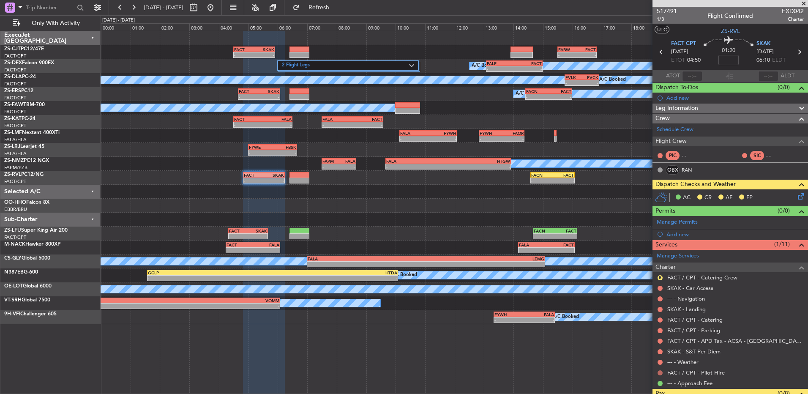
click at [660, 373] on button at bounding box center [659, 372] width 5 height 5
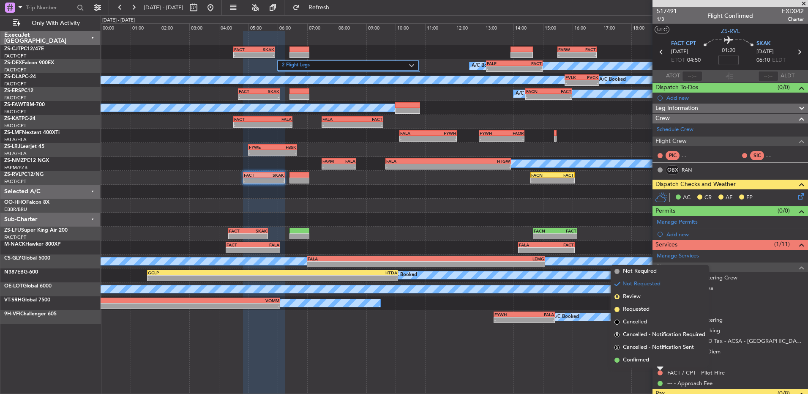
drag, startPoint x: 622, startPoint y: 358, endPoint x: 700, endPoint y: 358, distance: 78.2
click at [622, 358] on li "Confirmed" at bounding box center [660, 360] width 98 height 13
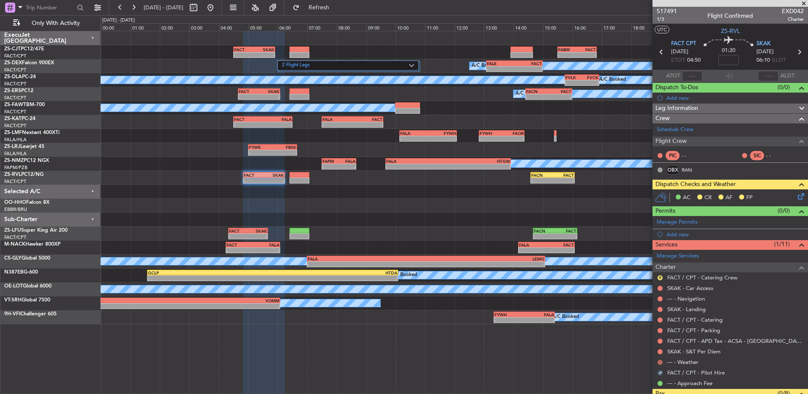
click at [660, 361] on button at bounding box center [659, 362] width 5 height 5
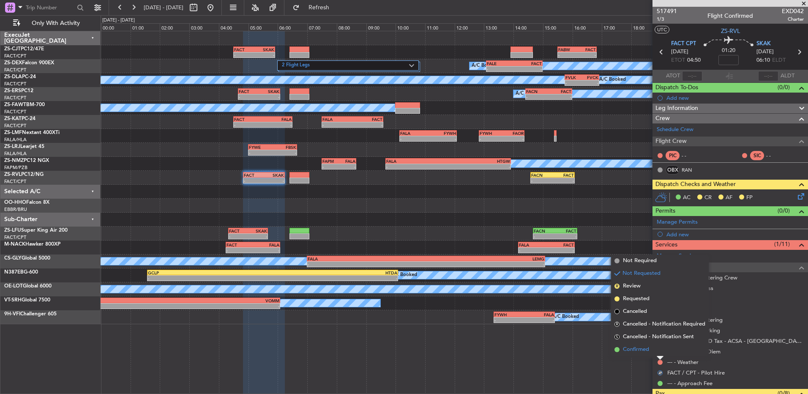
click at [658, 353] on li "Confirmed" at bounding box center [660, 349] width 98 height 13
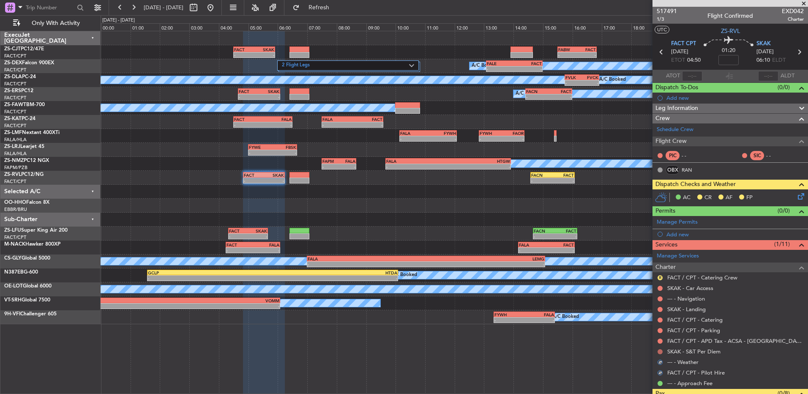
click at [658, 352] on button at bounding box center [659, 351] width 5 height 5
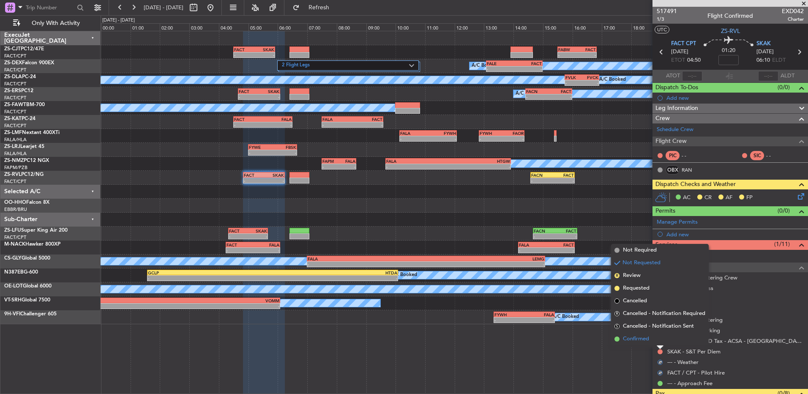
click at [659, 342] on li "Confirmed" at bounding box center [660, 339] width 98 height 13
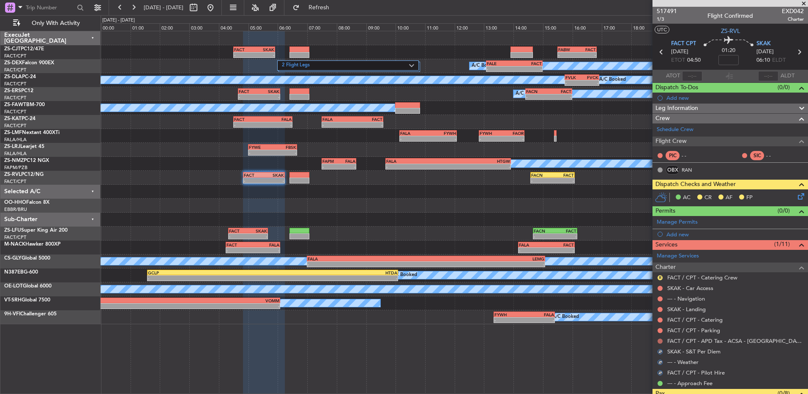
click at [659, 341] on button at bounding box center [659, 340] width 5 height 5
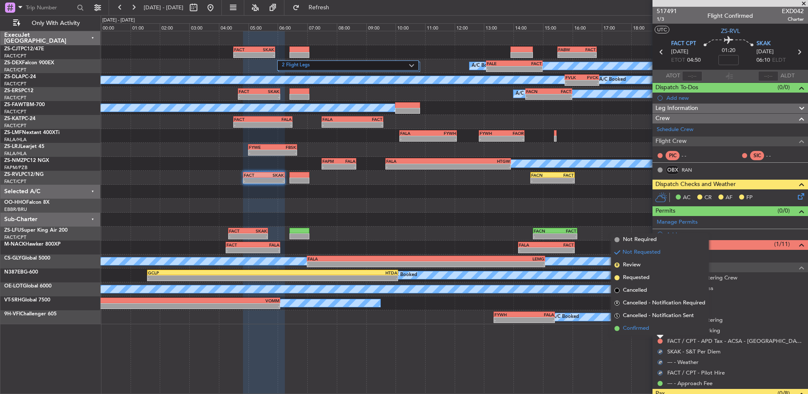
click at [657, 330] on li "Confirmed" at bounding box center [660, 328] width 98 height 13
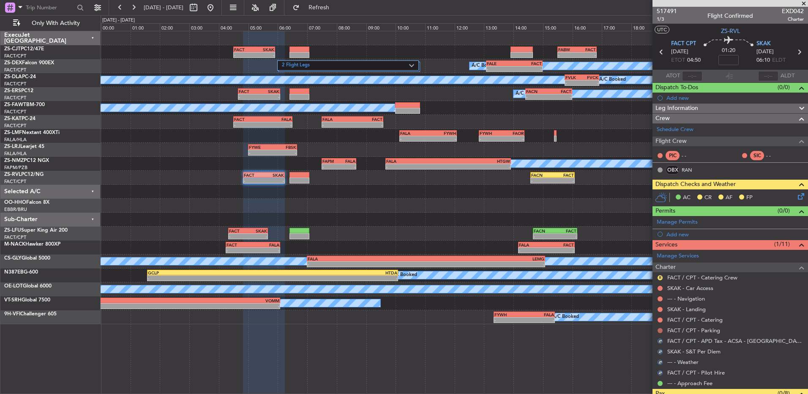
click at [657, 330] on button at bounding box center [659, 330] width 5 height 5
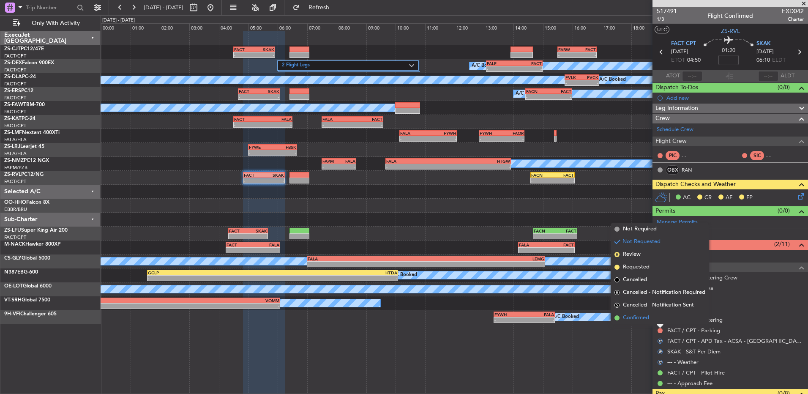
click at [658, 322] on li "Confirmed" at bounding box center [660, 317] width 98 height 13
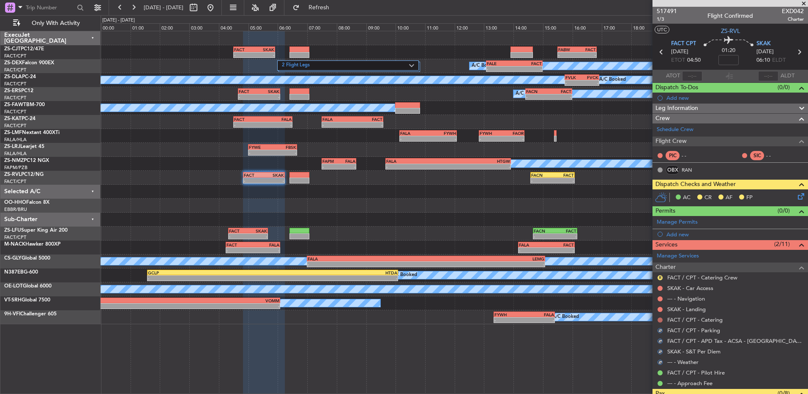
click at [660, 320] on button at bounding box center [659, 319] width 5 height 5
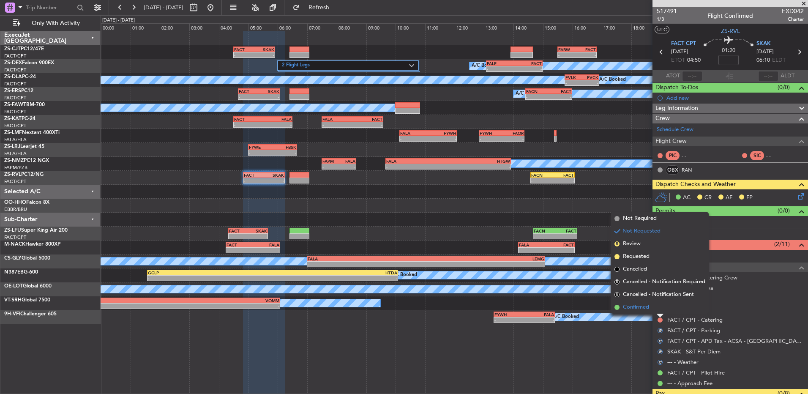
click at [657, 312] on li "Confirmed" at bounding box center [660, 307] width 98 height 13
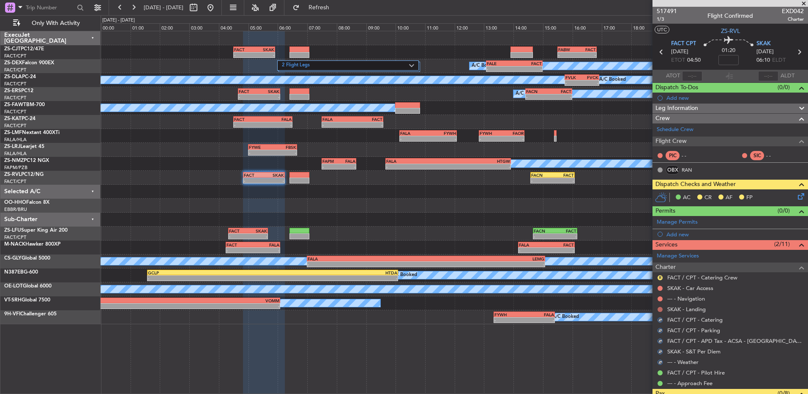
click at [660, 310] on button at bounding box center [659, 309] width 5 height 5
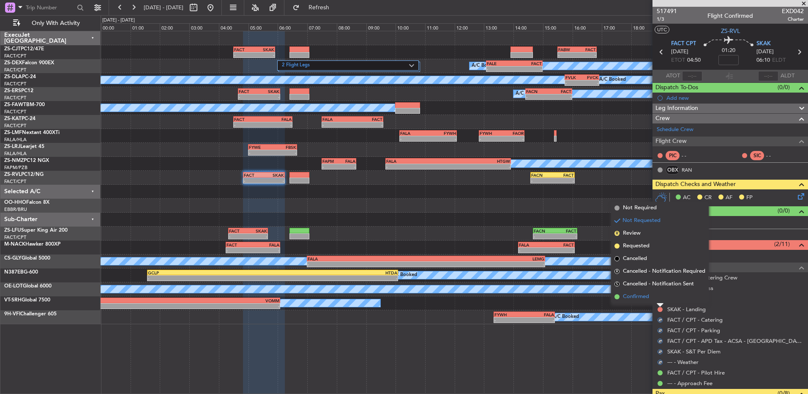
click at [660, 303] on div at bounding box center [660, 304] width 7 height 3
click at [660, 299] on button at bounding box center [659, 298] width 5 height 5
click at [657, 289] on li "Confirmed" at bounding box center [660, 286] width 98 height 13
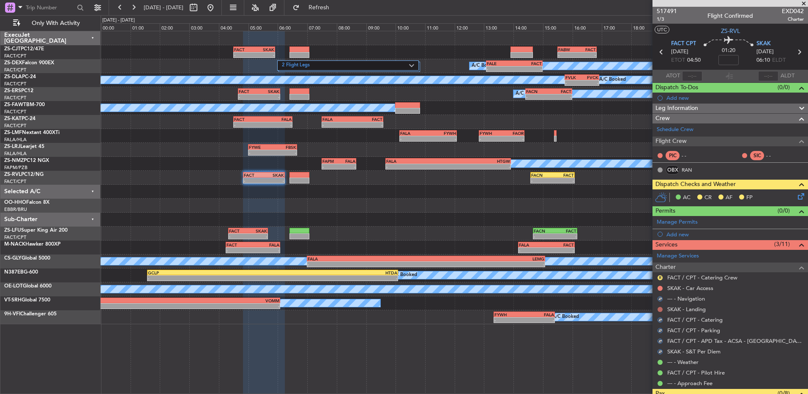
click at [659, 309] on button at bounding box center [659, 309] width 5 height 5
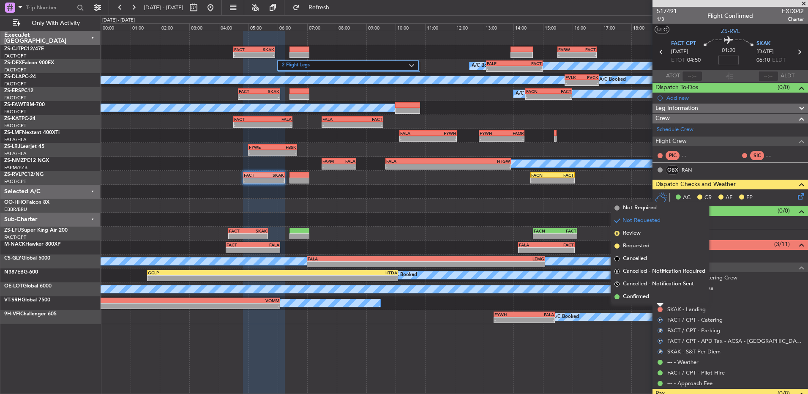
click at [657, 298] on li "Confirmed" at bounding box center [660, 296] width 98 height 13
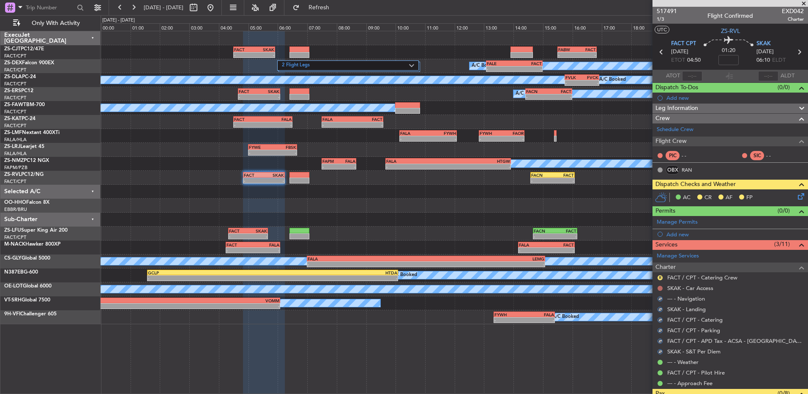
click at [659, 288] on button at bounding box center [659, 288] width 5 height 5
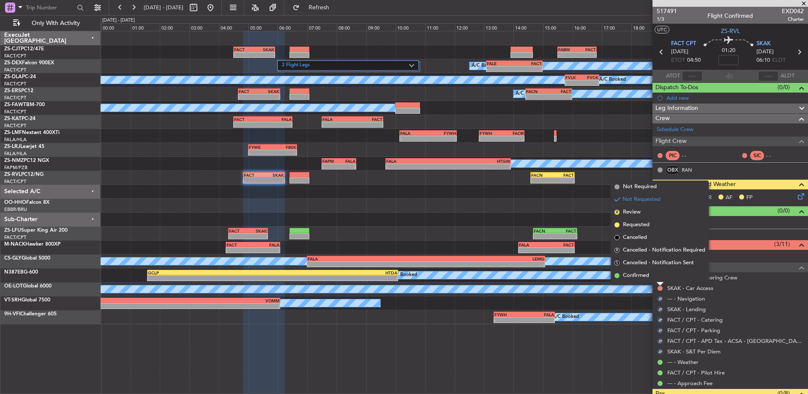
click at [654, 280] on li "Confirmed" at bounding box center [660, 275] width 98 height 13
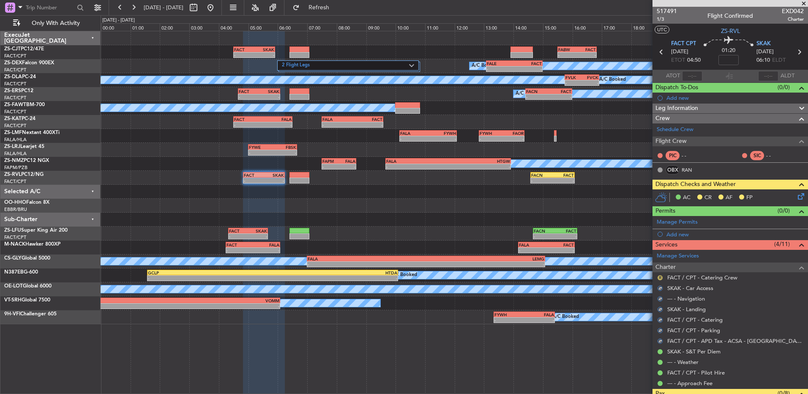
click at [658, 276] on button "R" at bounding box center [659, 277] width 5 height 5
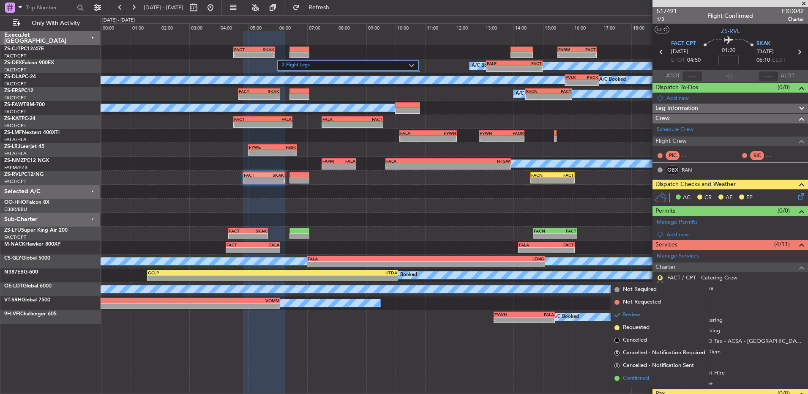
drag, startPoint x: 656, startPoint y: 376, endPoint x: 650, endPoint y: 374, distance: 5.6
click at [650, 374] on li "Confirmed" at bounding box center [660, 378] width 98 height 13
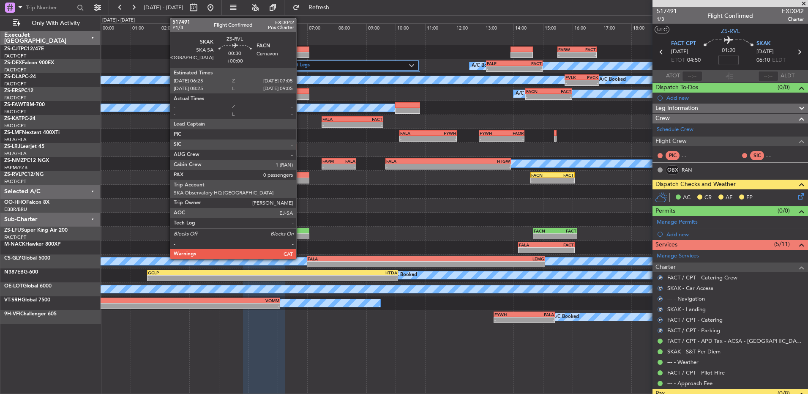
click at [300, 176] on div at bounding box center [299, 175] width 20 height 6
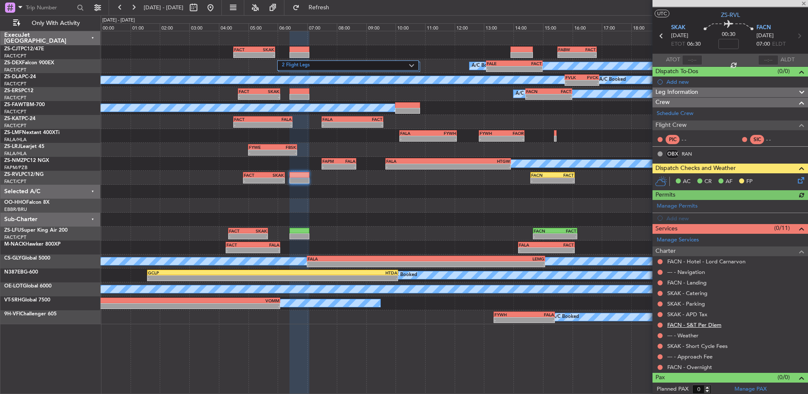
scroll to position [18, 0]
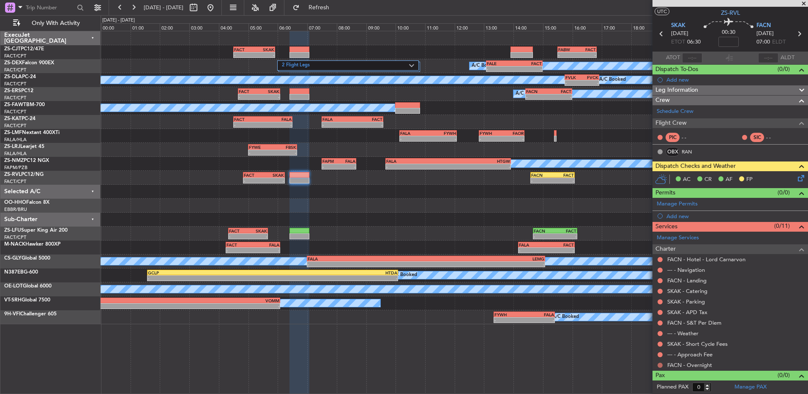
click at [659, 365] on button at bounding box center [659, 365] width 5 height 5
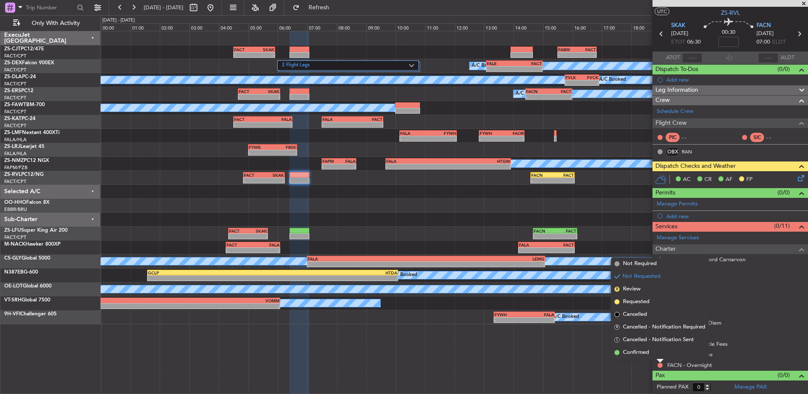
click at [619, 348] on li "Confirmed" at bounding box center [660, 352] width 98 height 13
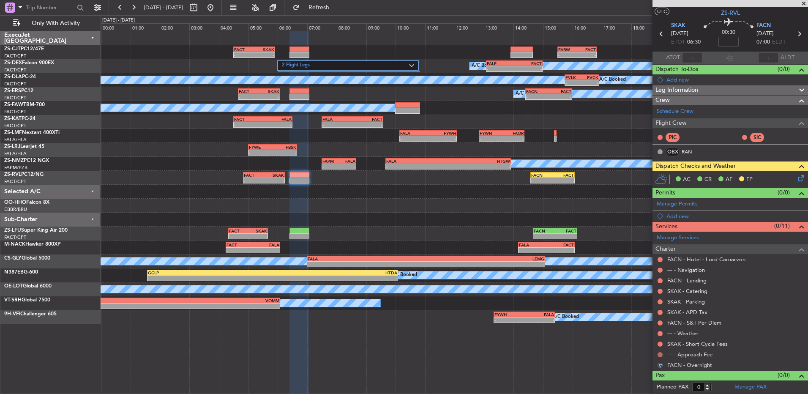
click at [660, 355] on button at bounding box center [659, 354] width 5 height 5
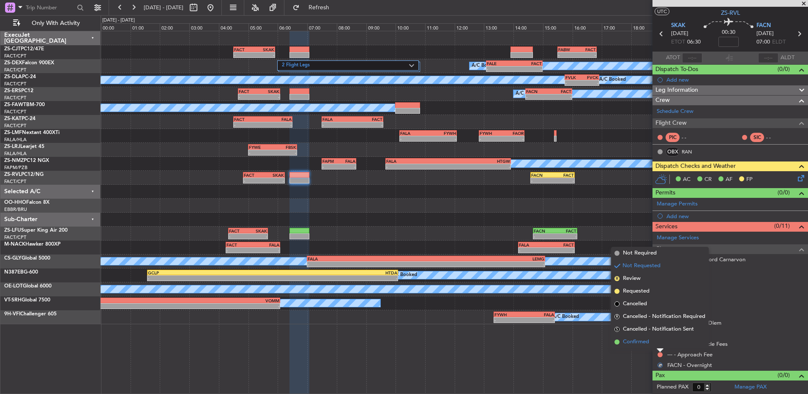
click at [658, 343] on li "Confirmed" at bounding box center [660, 341] width 98 height 13
click at [659, 342] on button at bounding box center [659, 343] width 5 height 5
click at [659, 333] on li "Confirmed" at bounding box center [660, 331] width 98 height 13
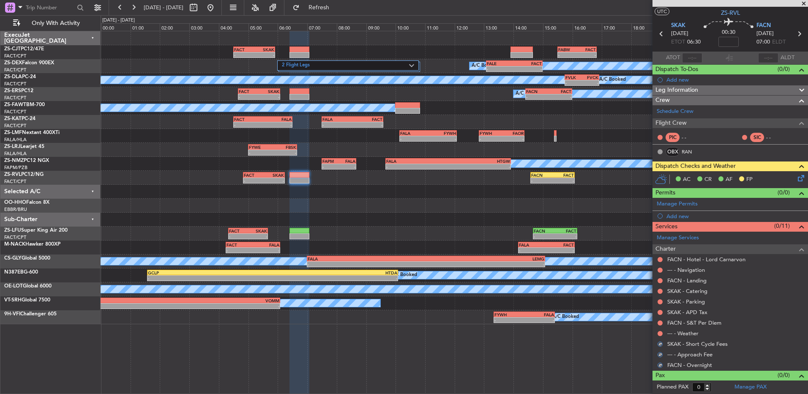
click at [659, 333] on button at bounding box center [659, 333] width 5 height 5
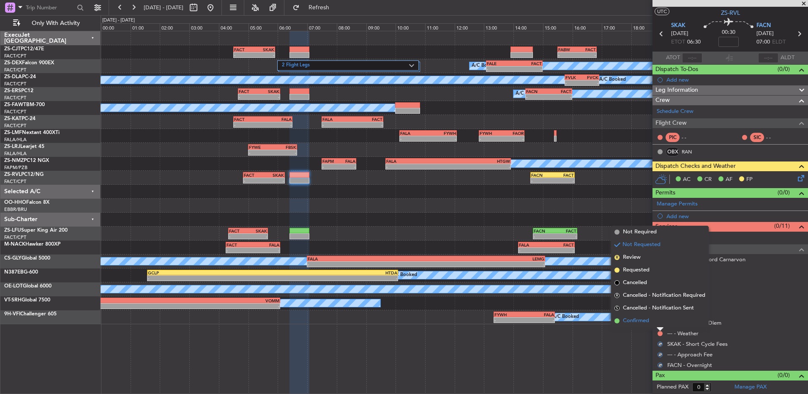
click at [660, 321] on li "Confirmed" at bounding box center [660, 320] width 98 height 13
click at [660, 321] on button at bounding box center [659, 322] width 5 height 5
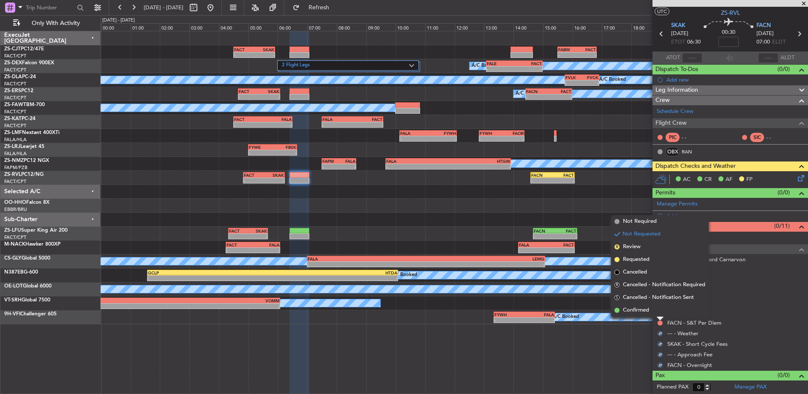
click at [660, 306] on li "Confirmed" at bounding box center [660, 310] width 98 height 13
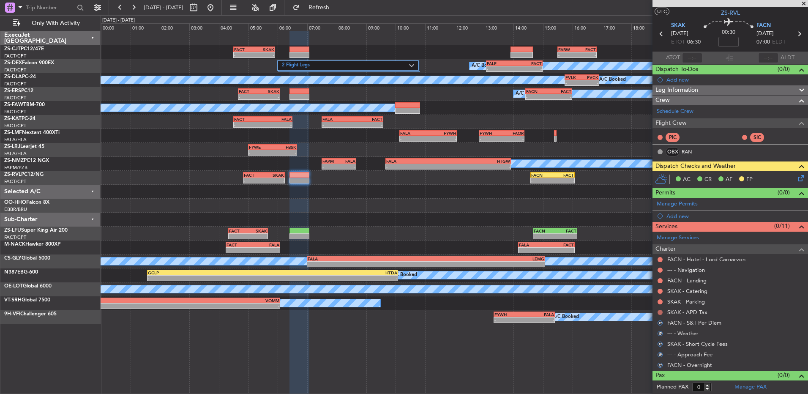
click at [658, 311] on div "SKAK - APD Tax" at bounding box center [729, 312] width 155 height 11
click at [658, 311] on button at bounding box center [659, 312] width 5 height 5
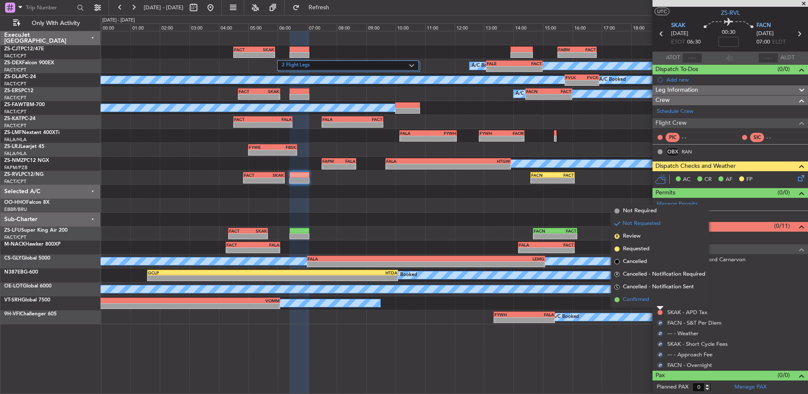
click at [659, 302] on li "Confirmed" at bounding box center [660, 299] width 98 height 13
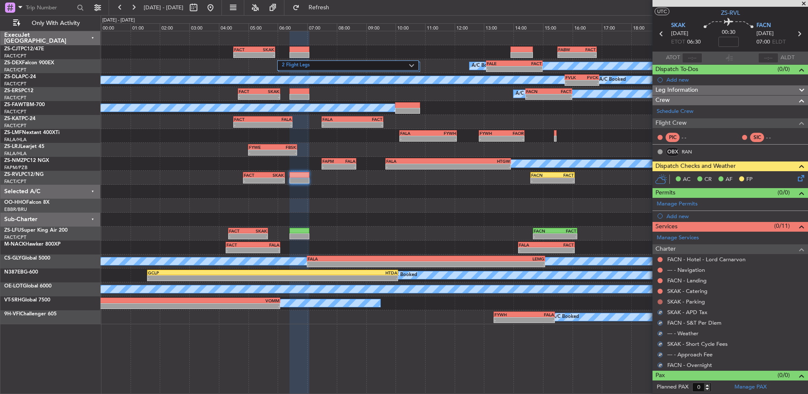
click at [658, 299] on button at bounding box center [659, 301] width 5 height 5
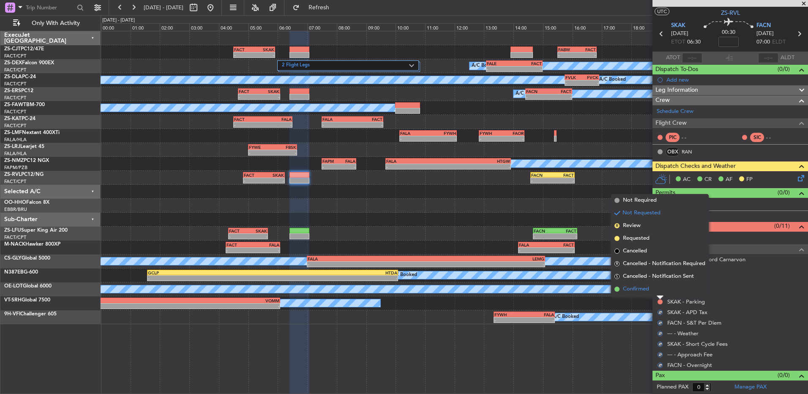
click at [660, 294] on li "Confirmed" at bounding box center [660, 289] width 98 height 13
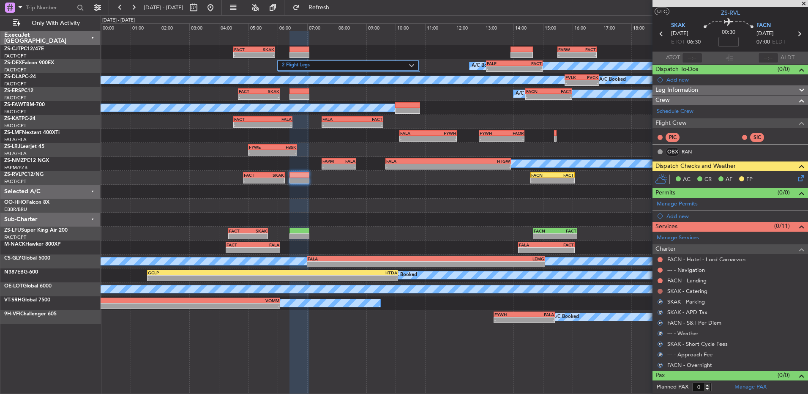
click at [660, 290] on button at bounding box center [659, 291] width 5 height 5
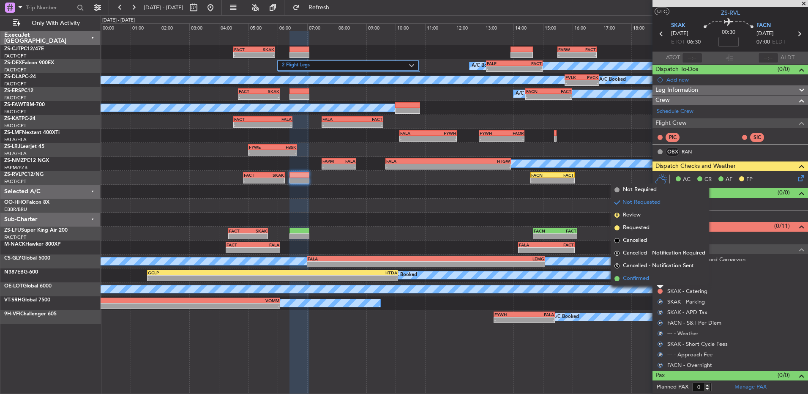
click at [661, 284] on li "Confirmed" at bounding box center [660, 278] width 98 height 13
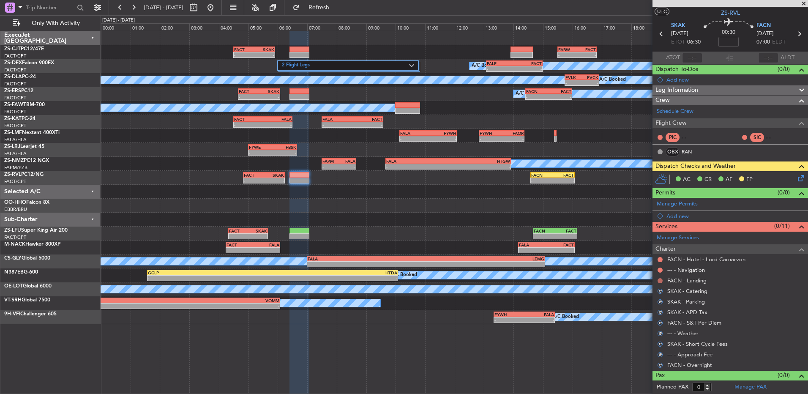
click at [661, 283] on mat-tooltip-component "Not Requested" at bounding box center [660, 294] width 48 height 22
click at [660, 279] on button at bounding box center [659, 280] width 5 height 5
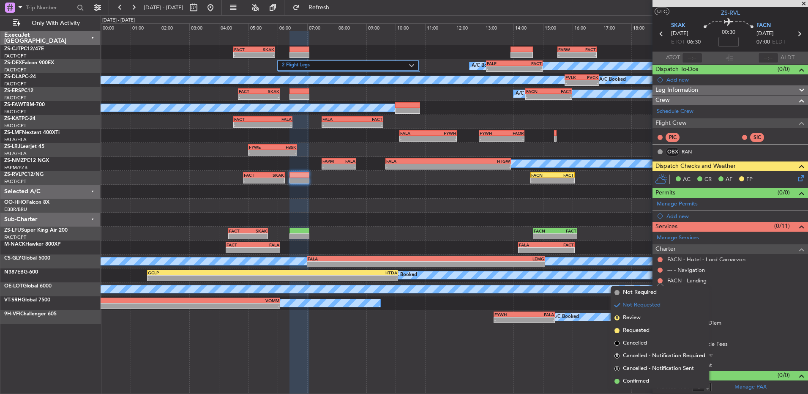
click at [657, 376] on li "Confirmed" at bounding box center [660, 381] width 98 height 13
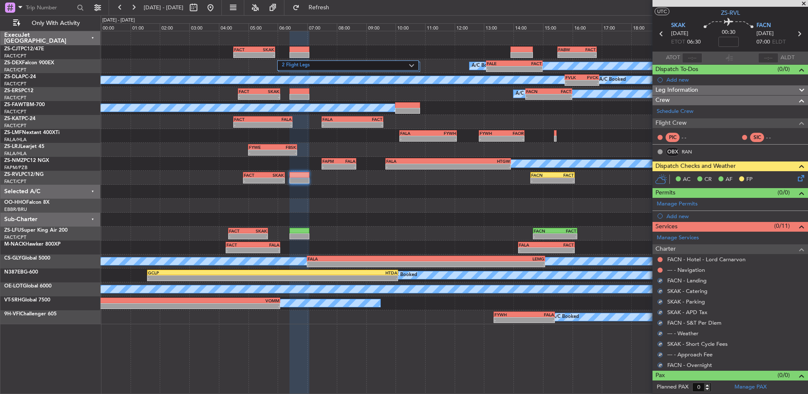
click at [663, 270] on div "--- - Navigation" at bounding box center [729, 270] width 155 height 11
click at [660, 269] on button at bounding box center [659, 269] width 5 height 5
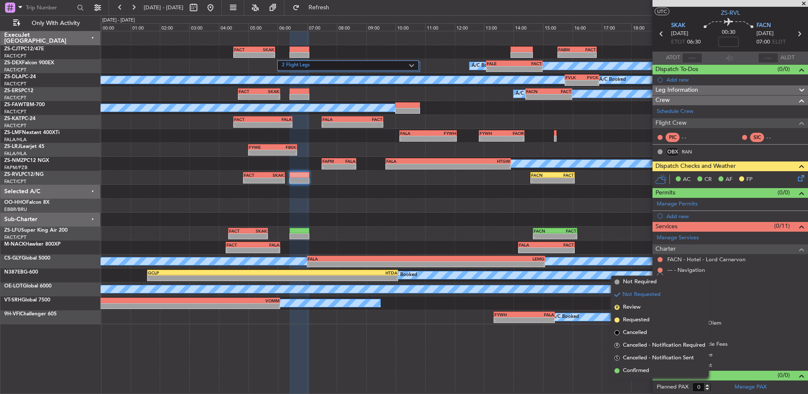
click at [641, 371] on span "Confirmed" at bounding box center [636, 370] width 26 height 8
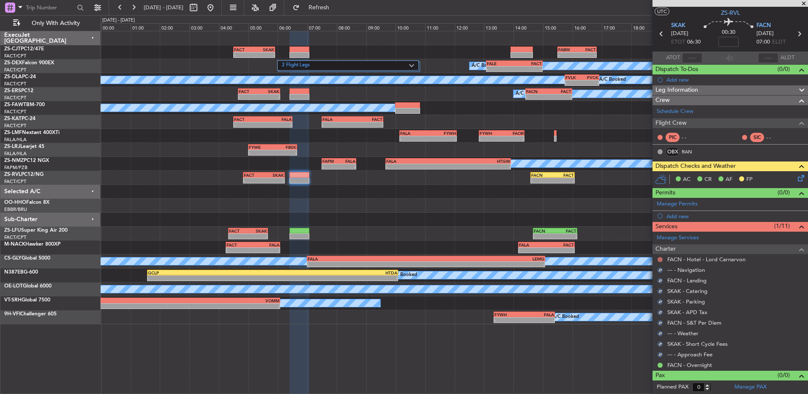
click at [659, 259] on button at bounding box center [659, 259] width 5 height 5
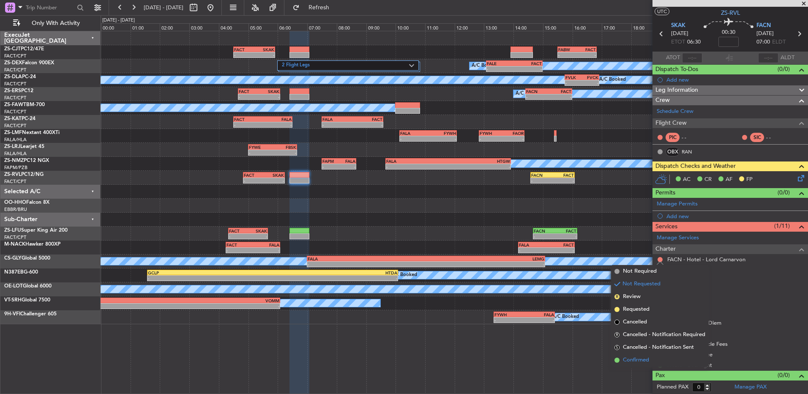
click at [647, 358] on span "Confirmed" at bounding box center [636, 360] width 26 height 8
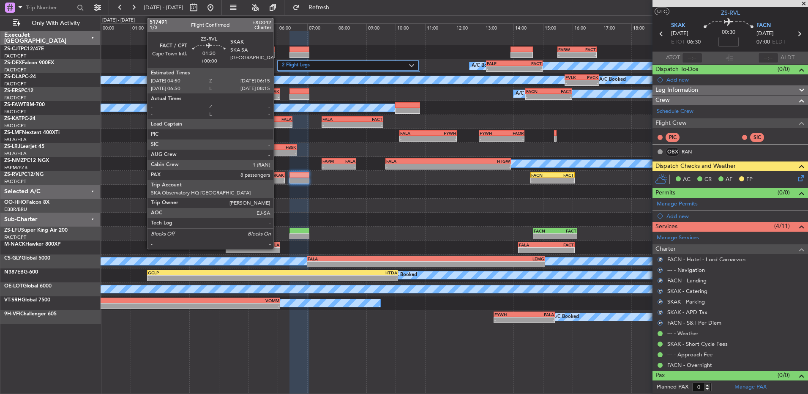
click at [277, 180] on div "-" at bounding box center [274, 180] width 20 height 5
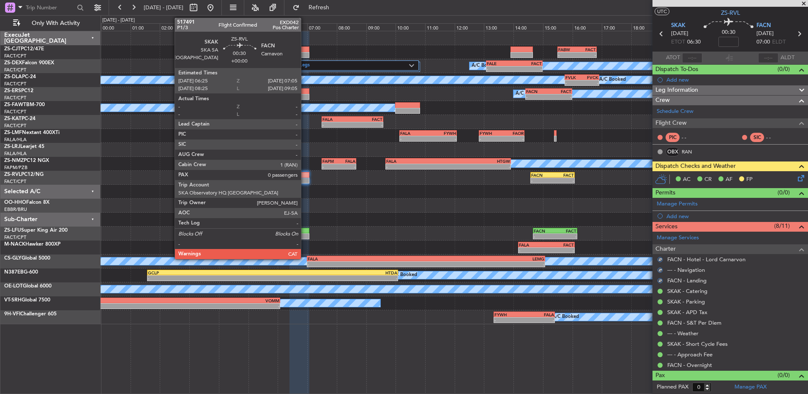
click at [305, 177] on div at bounding box center [299, 180] width 20 height 6
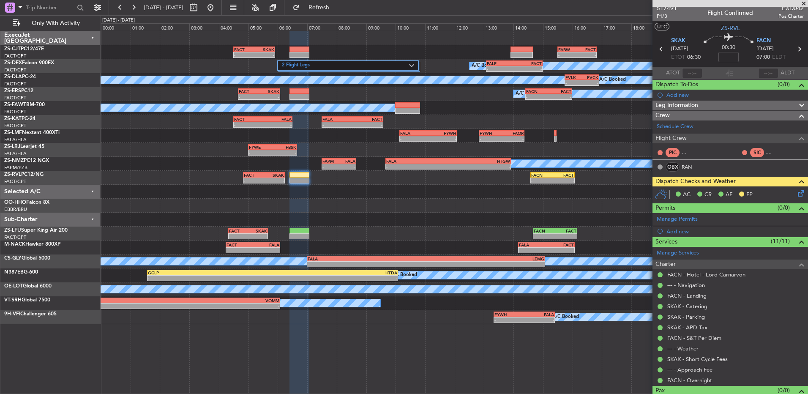
scroll to position [0, 0]
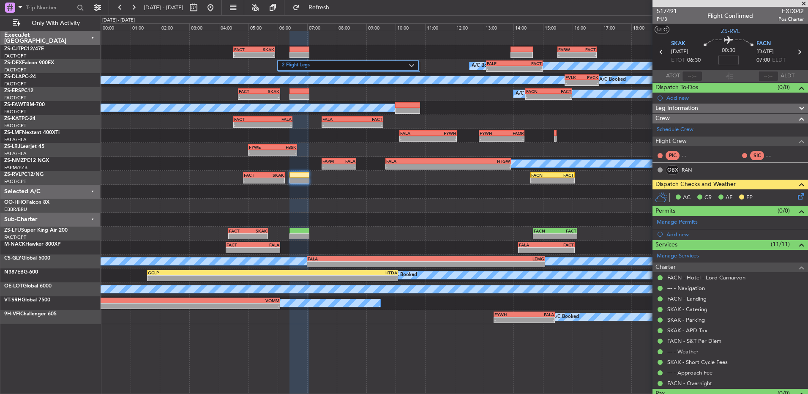
click at [660, 55] on icon at bounding box center [661, 51] width 11 height 11
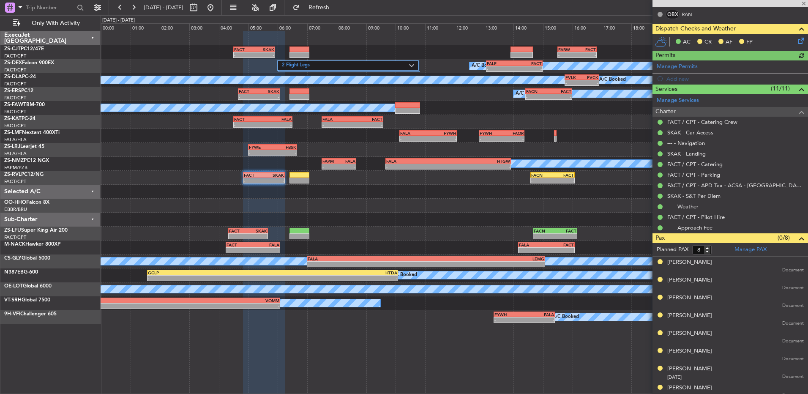
scroll to position [161, 0]
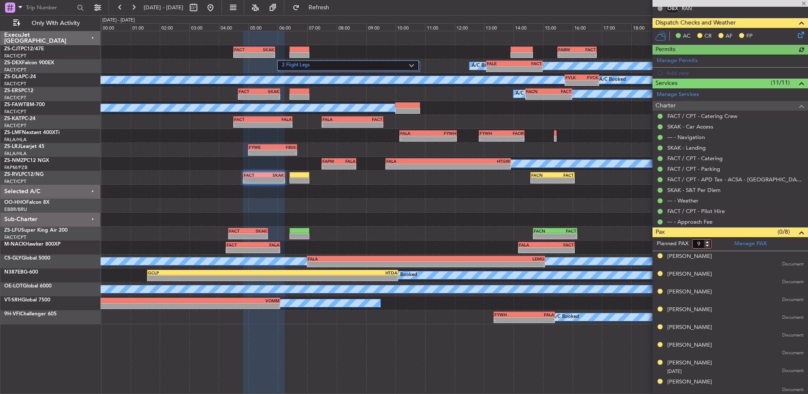
type input "9"
click at [707, 243] on input "9" at bounding box center [701, 243] width 19 height 9
click at [717, 245] on form "Planned PAX 9" at bounding box center [691, 244] width 78 height 14
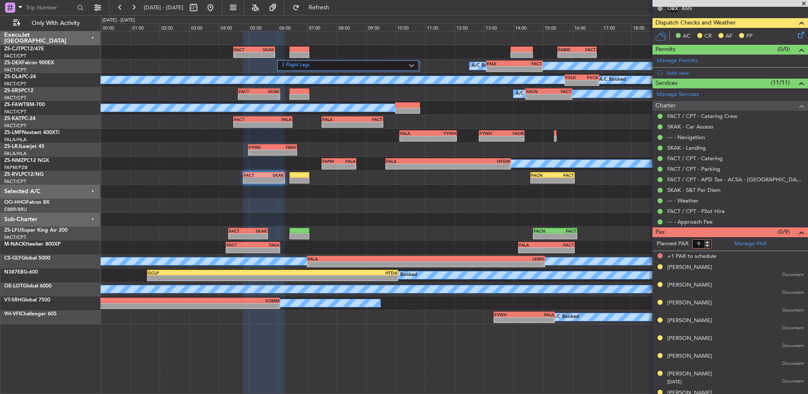
type input "8"
click at [706, 246] on input "8" at bounding box center [701, 243] width 19 height 9
click at [716, 243] on form "Planned PAX" at bounding box center [691, 244] width 78 height 14
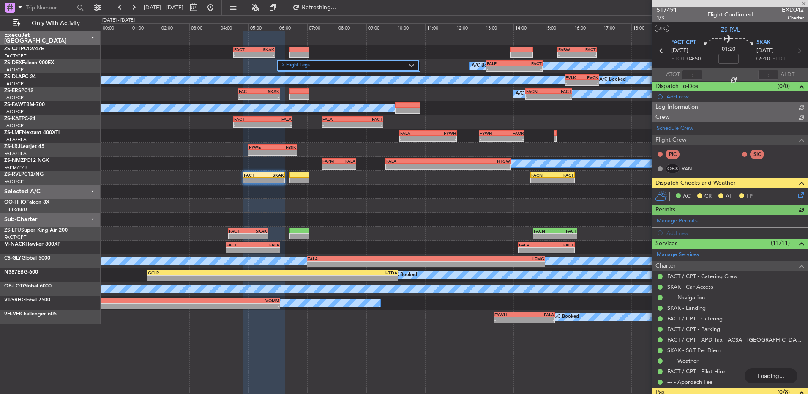
scroll to position [0, 0]
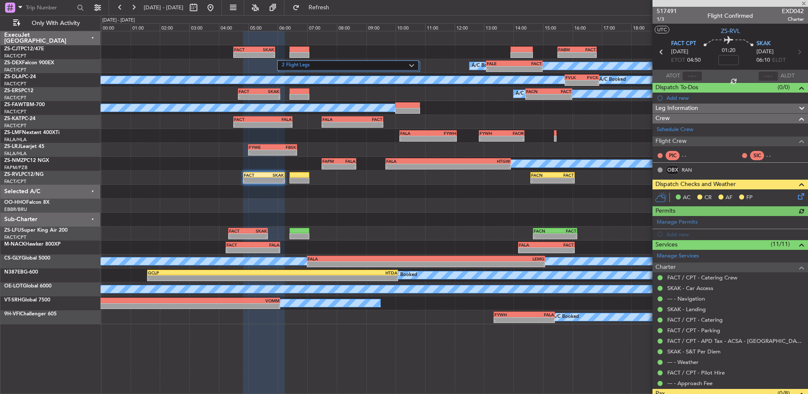
click at [796, 196] on icon at bounding box center [799, 194] width 7 height 7
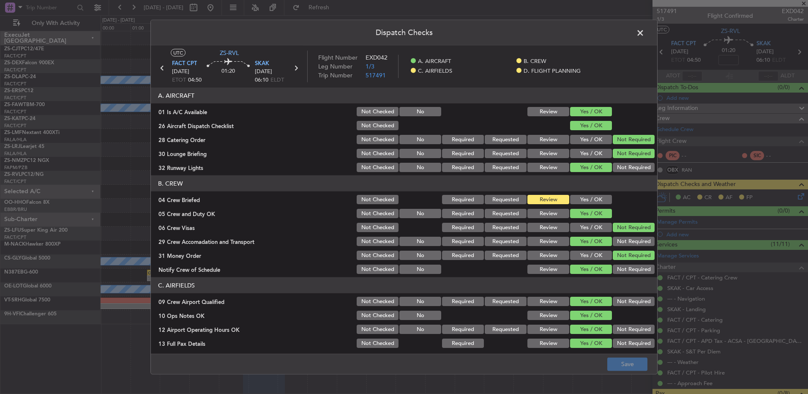
click at [578, 204] on button "Yes / OK" at bounding box center [591, 199] width 42 height 9
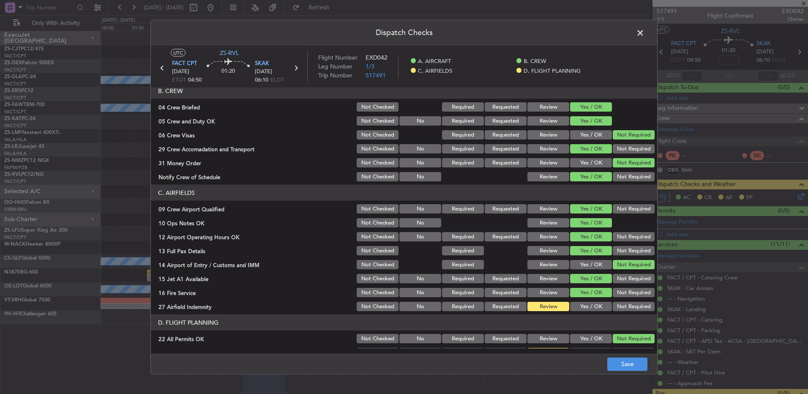
scroll to position [119, 0]
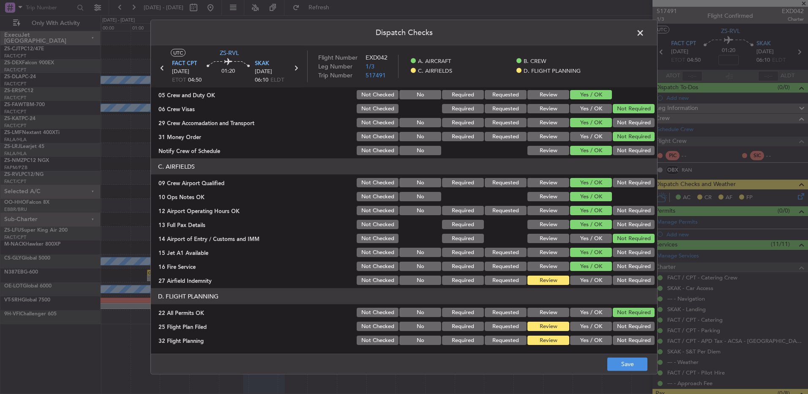
click at [644, 30] on span at bounding box center [644, 35] width 0 height 17
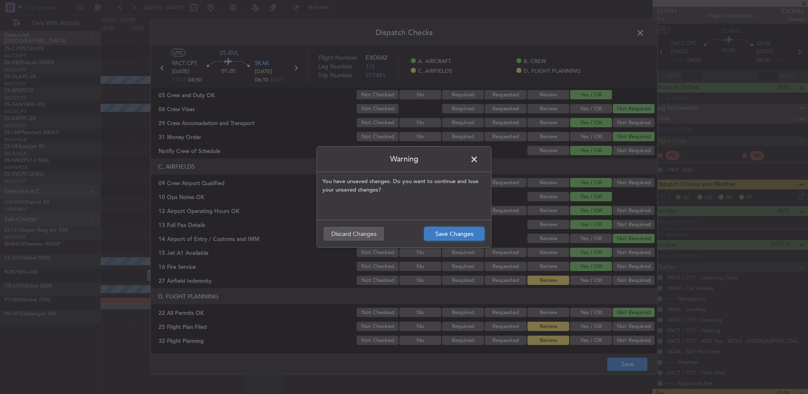
click at [450, 230] on button "Save Changes" at bounding box center [454, 234] width 60 height 14
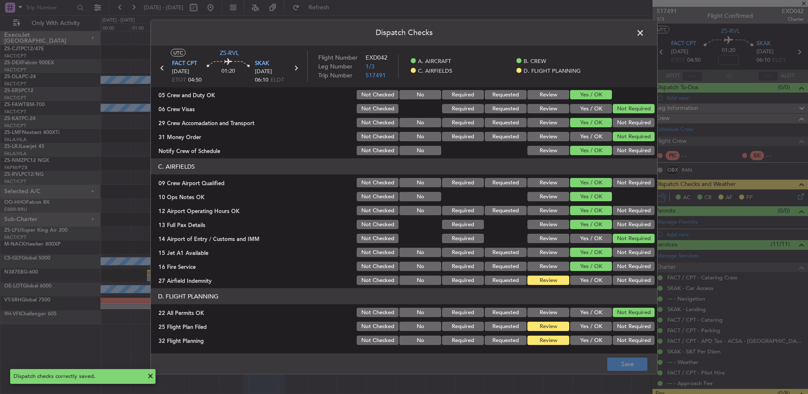
click at [644, 33] on span at bounding box center [644, 35] width 0 height 17
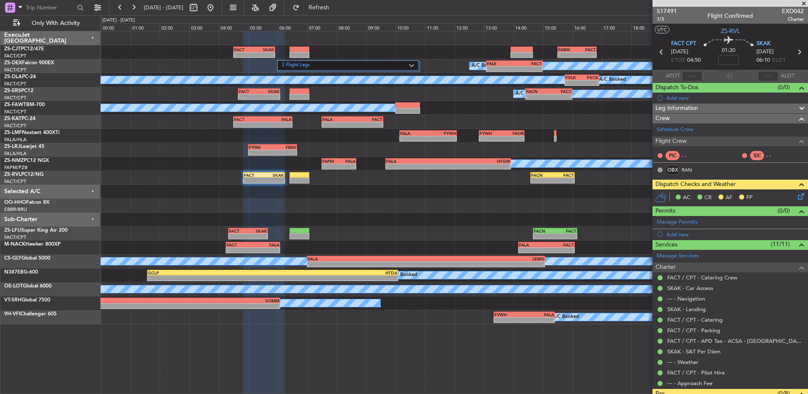
click at [796, 197] on icon at bounding box center [799, 194] width 7 height 7
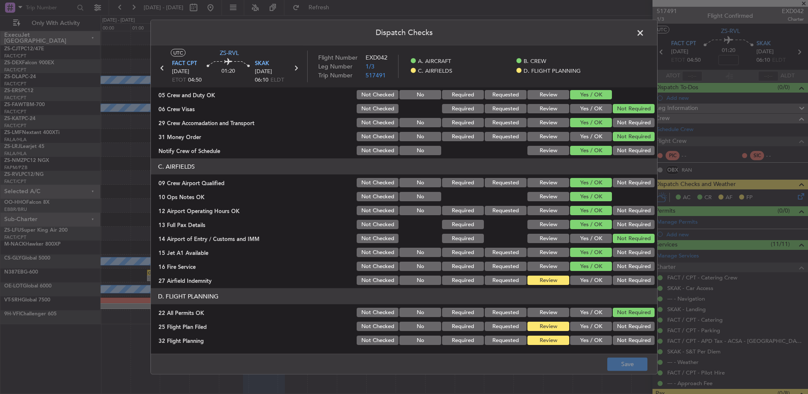
drag, startPoint x: 578, startPoint y: 278, endPoint x: 590, endPoint y: 337, distance: 60.3
click at [578, 278] on button "Yes / OK" at bounding box center [591, 279] width 42 height 9
click at [596, 344] on button "Yes / OK" at bounding box center [591, 339] width 42 height 9
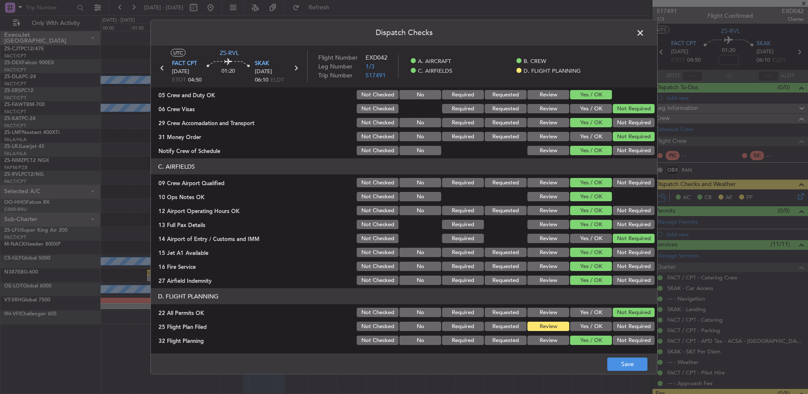
click at [554, 341] on button "Review" at bounding box center [548, 339] width 42 height 9
click at [636, 384] on div "Dispatch Checks UTC ZS-RVL FACT CPT 10/09/2025 ETOT 04:50 01:20 SKAK 10/09/2025…" at bounding box center [404, 197] width 808 height 394
click at [624, 359] on button "Save" at bounding box center [627, 364] width 40 height 14
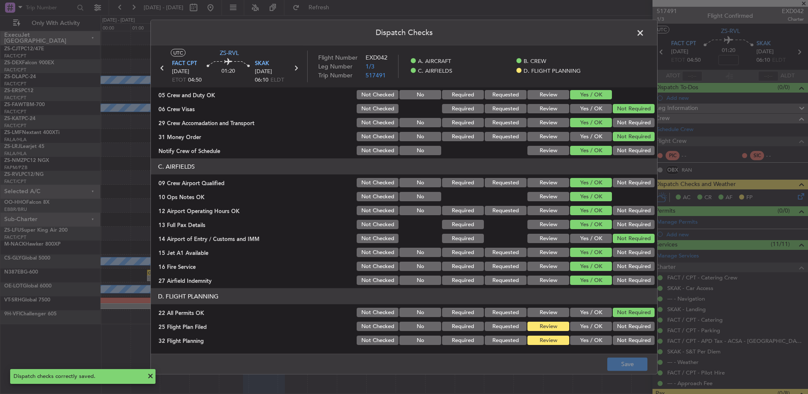
click at [644, 33] on span at bounding box center [644, 35] width 0 height 17
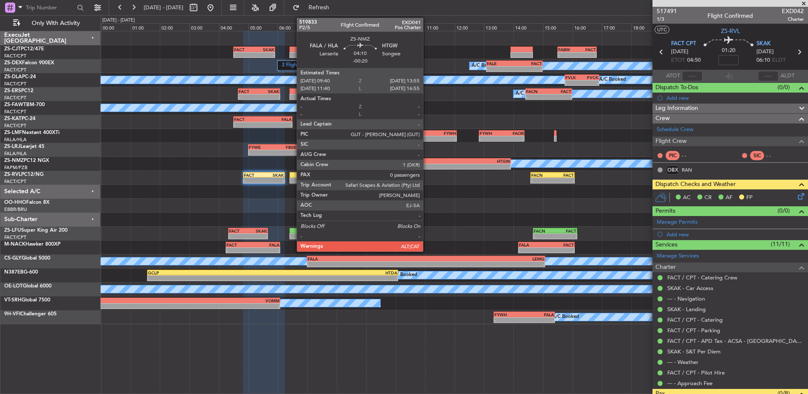
click at [427, 167] on div "-" at bounding box center [417, 166] width 62 height 5
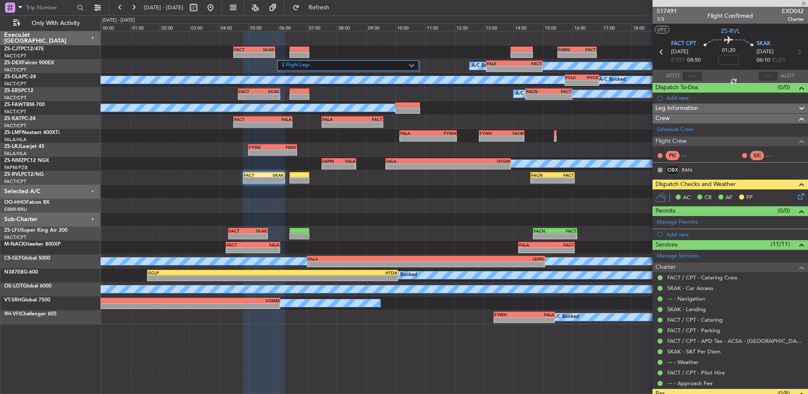
type input "-00:20"
type input "0"
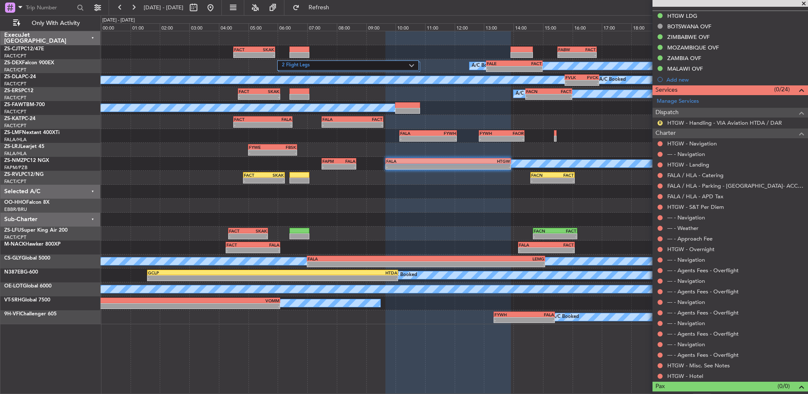
scroll to position [229, 0]
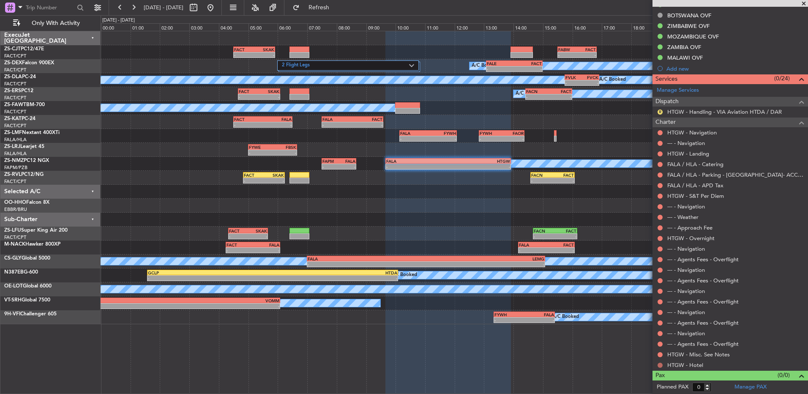
click at [659, 363] on button at bounding box center [659, 365] width 5 height 5
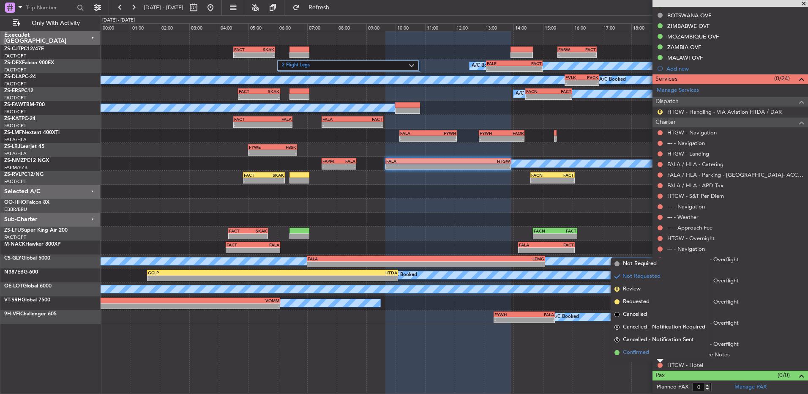
click at [656, 352] on li "Confirmed" at bounding box center [660, 352] width 98 height 13
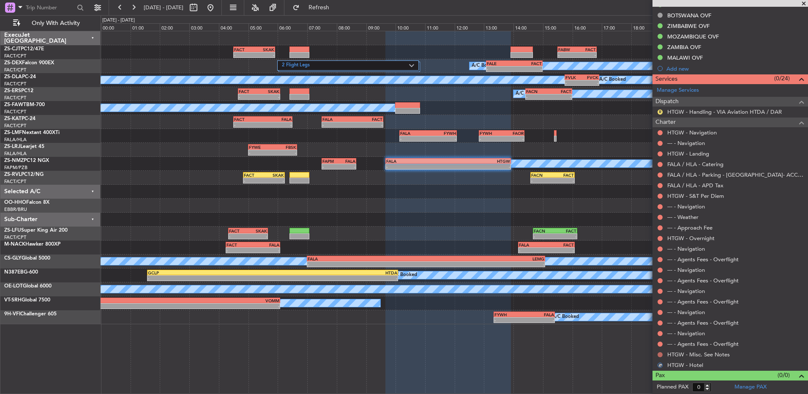
click at [660, 352] on button at bounding box center [659, 354] width 5 height 5
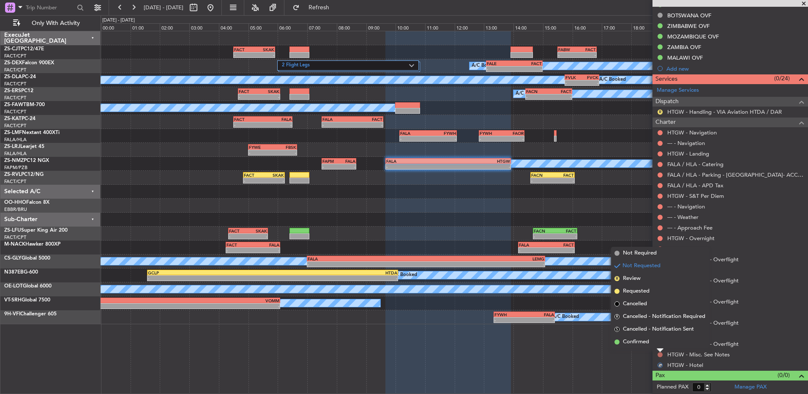
click at [660, 342] on li "Confirmed" at bounding box center [660, 341] width 98 height 13
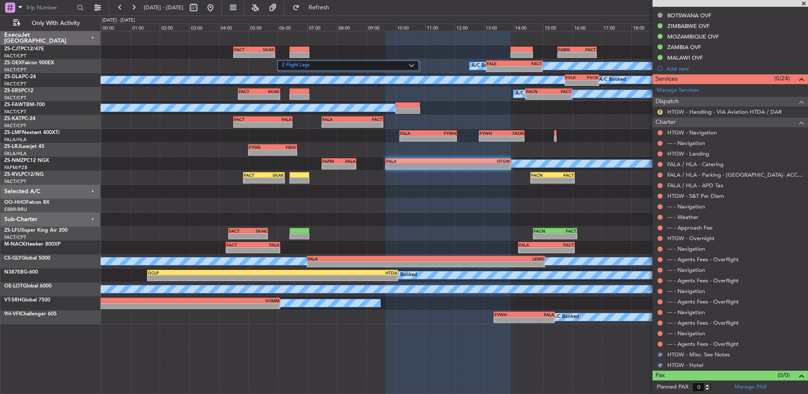
click at [660, 342] on button at bounding box center [659, 343] width 5 height 5
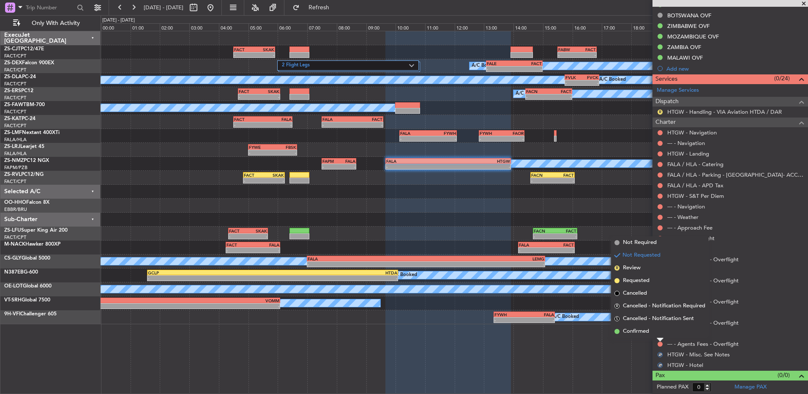
click at [660, 339] on div at bounding box center [660, 339] width 7 height 3
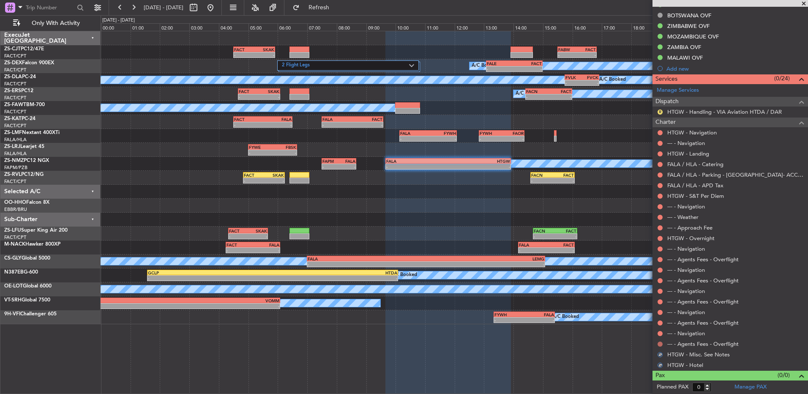
click at [662, 342] on button at bounding box center [659, 343] width 5 height 5
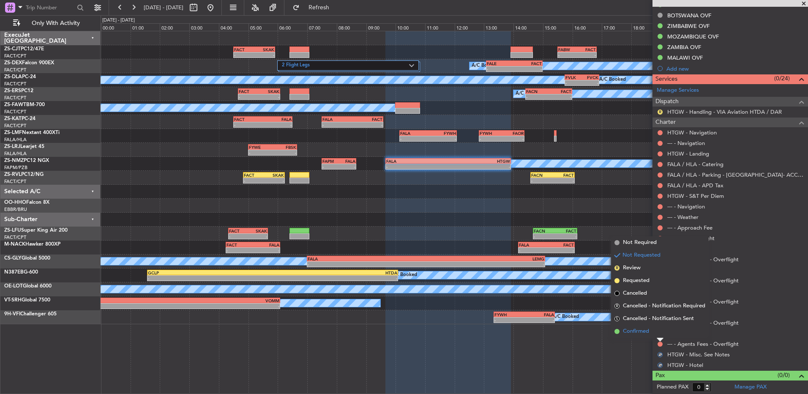
click at [662, 334] on li "Confirmed" at bounding box center [660, 331] width 98 height 13
click at [662, 333] on button at bounding box center [659, 333] width 5 height 5
click at [659, 324] on li "Confirmed" at bounding box center [660, 320] width 98 height 13
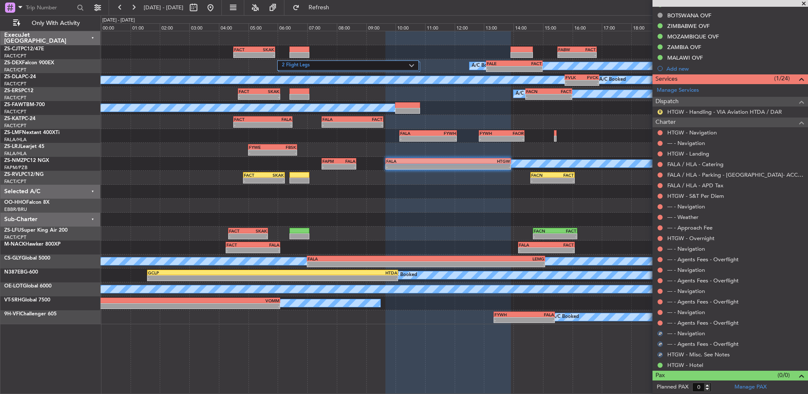
click at [659, 324] on button at bounding box center [659, 322] width 5 height 5
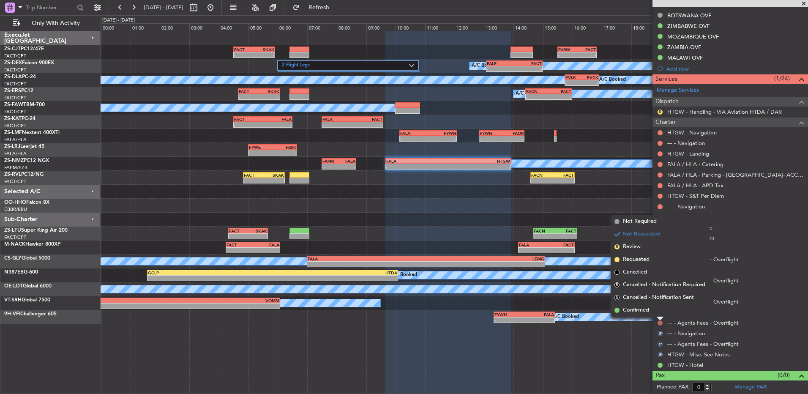
click at [659, 315] on li "Confirmed" at bounding box center [660, 310] width 98 height 13
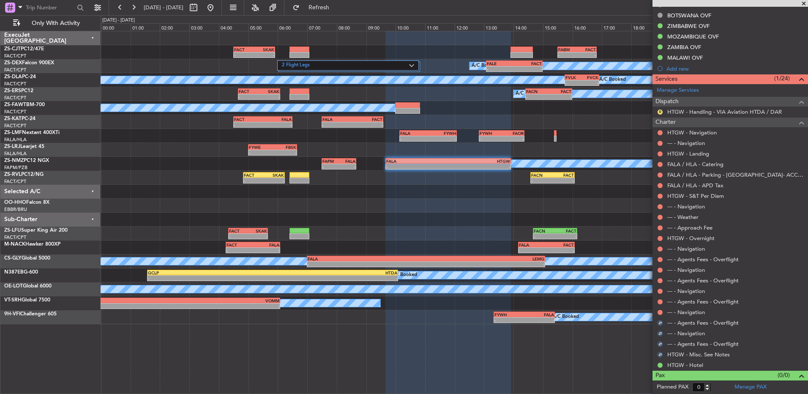
click at [659, 315] on div at bounding box center [660, 312] width 7 height 7
drag, startPoint x: 659, startPoint y: 315, endPoint x: 659, endPoint y: 309, distance: 5.5
click at [659, 310] on button at bounding box center [659, 312] width 5 height 5
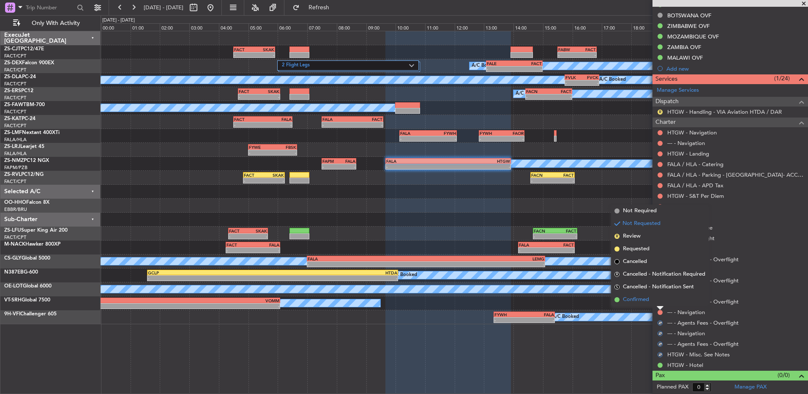
click at [659, 305] on li "Confirmed" at bounding box center [660, 299] width 98 height 13
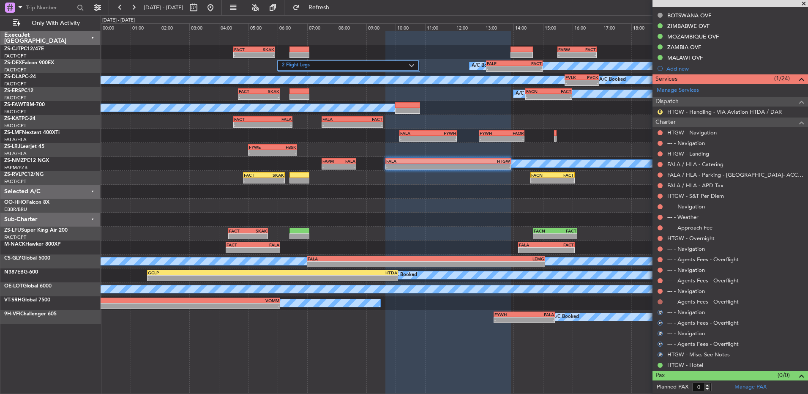
click at [658, 301] on button at bounding box center [659, 301] width 5 height 5
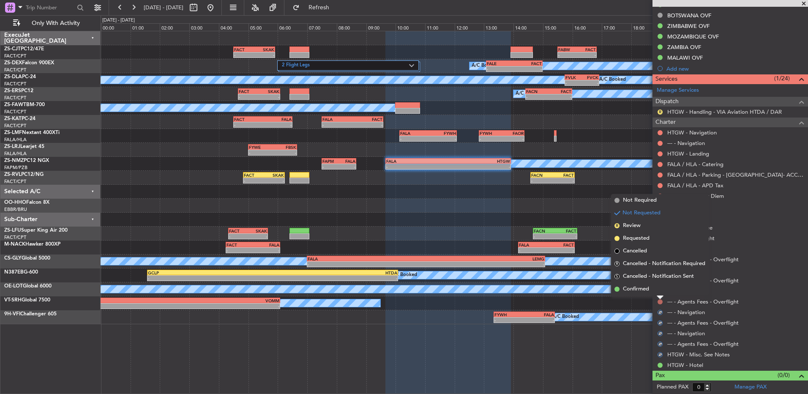
click at [661, 291] on li "Confirmed" at bounding box center [660, 289] width 98 height 13
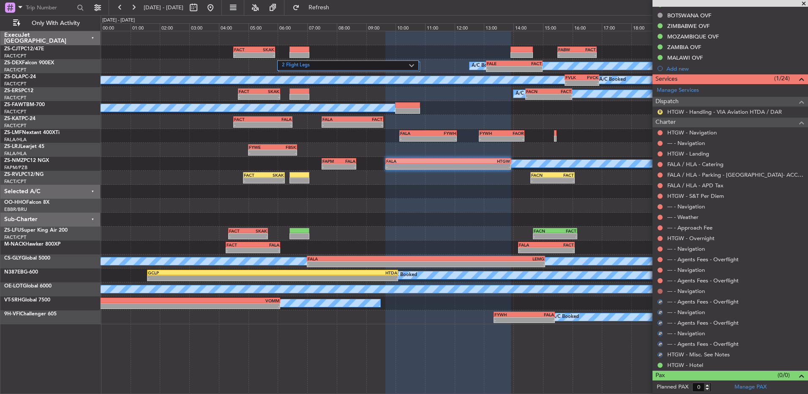
click at [661, 291] on button at bounding box center [659, 291] width 5 height 5
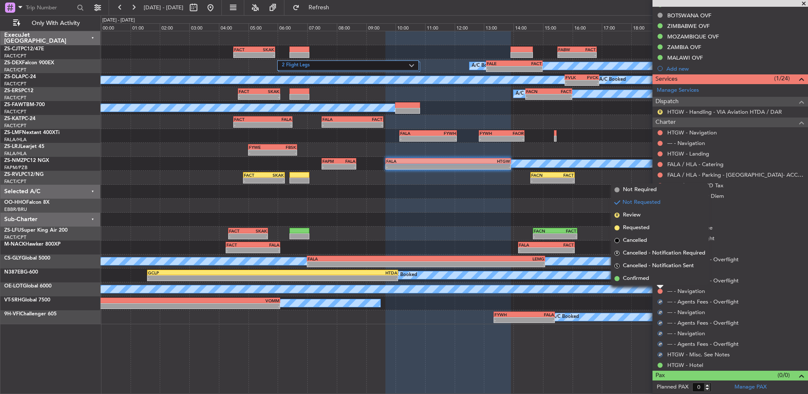
drag, startPoint x: 661, startPoint y: 291, endPoint x: 659, endPoint y: 286, distance: 5.3
click at [659, 286] on div at bounding box center [660, 286] width 7 height 3
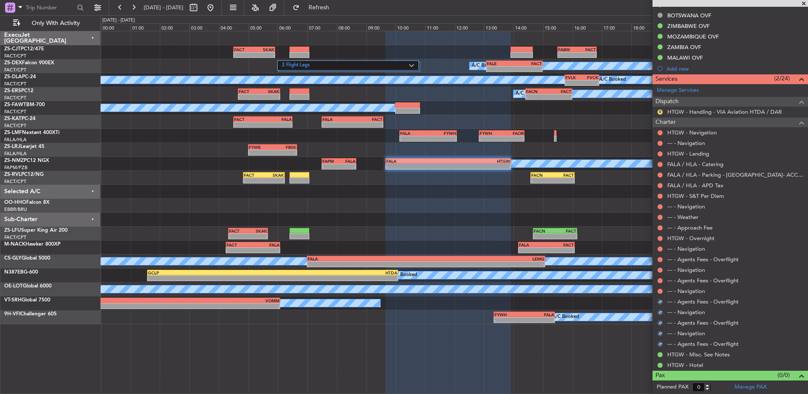
scroll to position [145, 0]
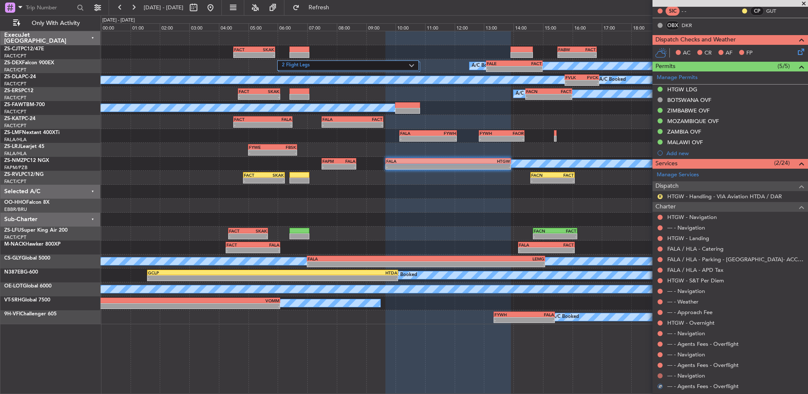
click at [661, 375] on button at bounding box center [659, 375] width 5 height 5
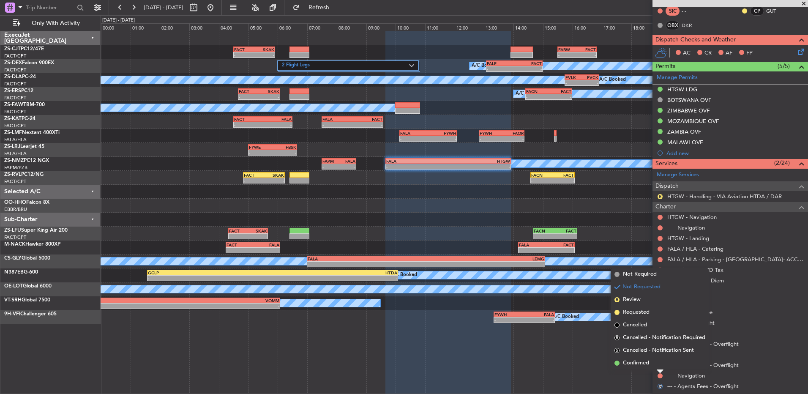
click at [661, 363] on mat-tooltip-component "Not Requested" at bounding box center [660, 361] width 48 height 22
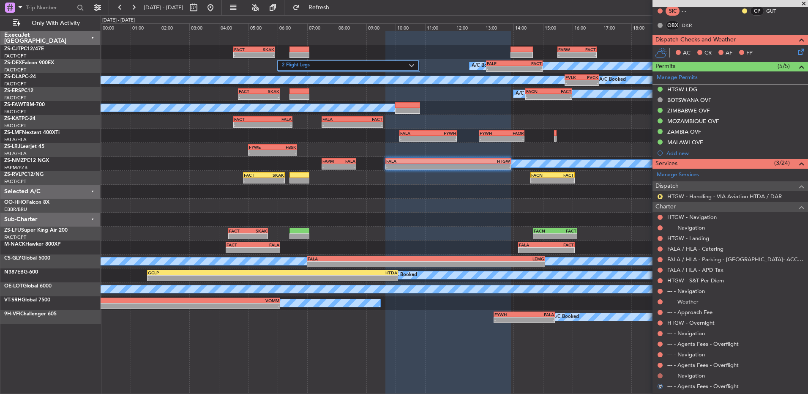
click at [660, 372] on mat-tooltip-component "Not Requested" at bounding box center [660, 361] width 48 height 22
click at [659, 375] on button at bounding box center [659, 375] width 5 height 5
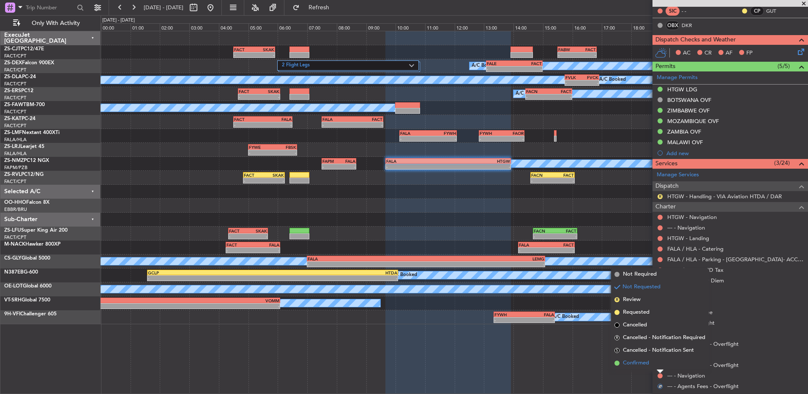
click at [657, 363] on li "Confirmed" at bounding box center [660, 363] width 98 height 13
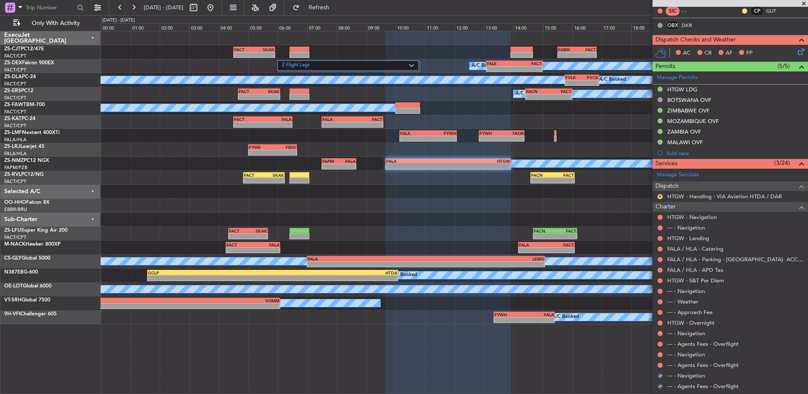
click at [657, 363] on div at bounding box center [660, 365] width 7 height 7
drag, startPoint x: 657, startPoint y: 363, endPoint x: 661, endPoint y: 363, distance: 4.6
click at [661, 365] on button at bounding box center [659, 365] width 5 height 5
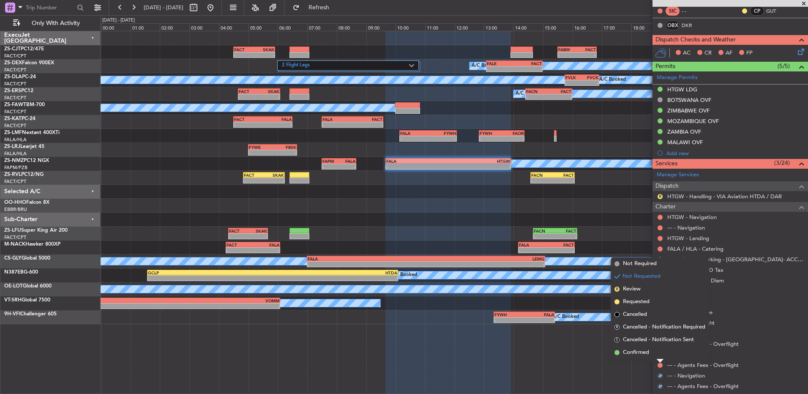
click at [662, 357] on mat-tooltip-component "Not Requested" at bounding box center [660, 351] width 48 height 22
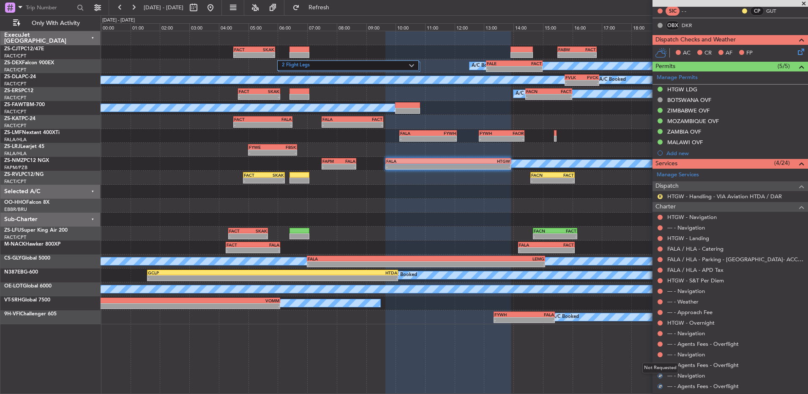
click at [660, 365] on div "Not Requested" at bounding box center [660, 368] width 36 height 11
click at [659, 366] on button at bounding box center [659, 365] width 5 height 5
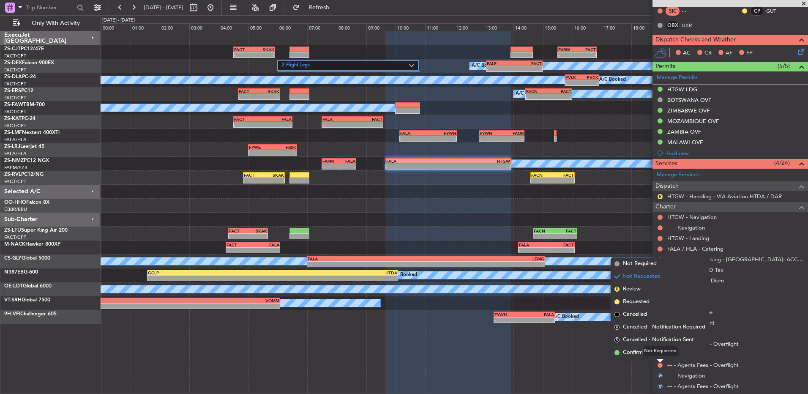
click at [650, 353] on div "Not Requested" at bounding box center [660, 351] width 36 height 11
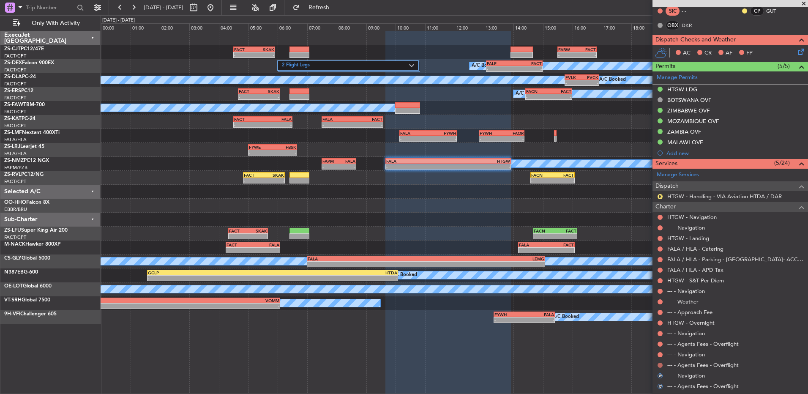
click at [659, 364] on button at bounding box center [659, 365] width 5 height 5
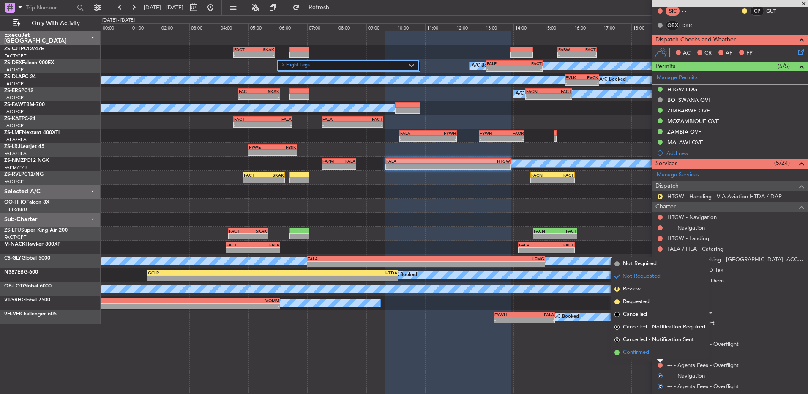
click at [629, 353] on span "Confirmed" at bounding box center [636, 352] width 26 height 8
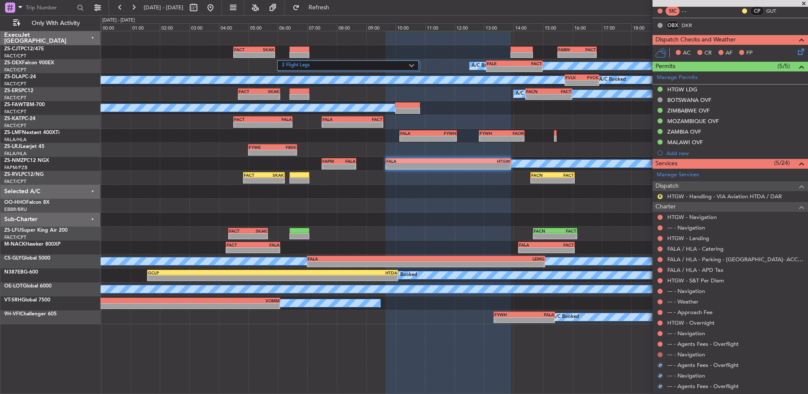
click at [662, 354] on button at bounding box center [659, 354] width 5 height 5
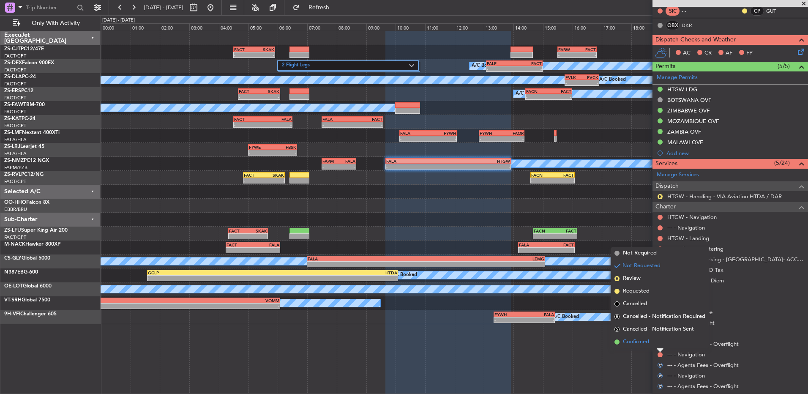
click at [653, 344] on li "Confirmed" at bounding box center [660, 341] width 98 height 13
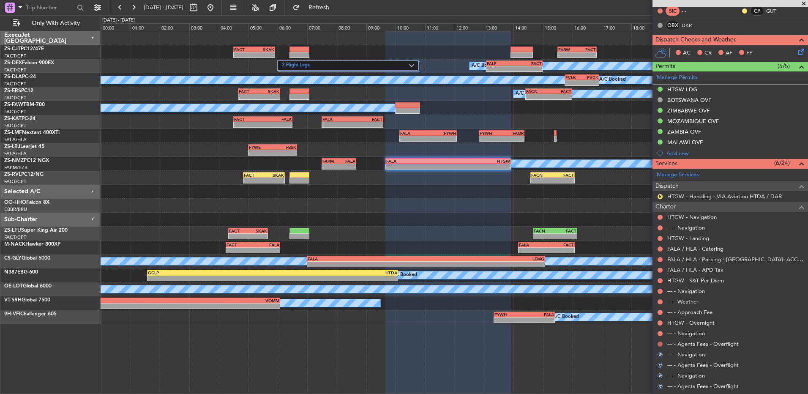
click at [660, 343] on button at bounding box center [659, 343] width 5 height 5
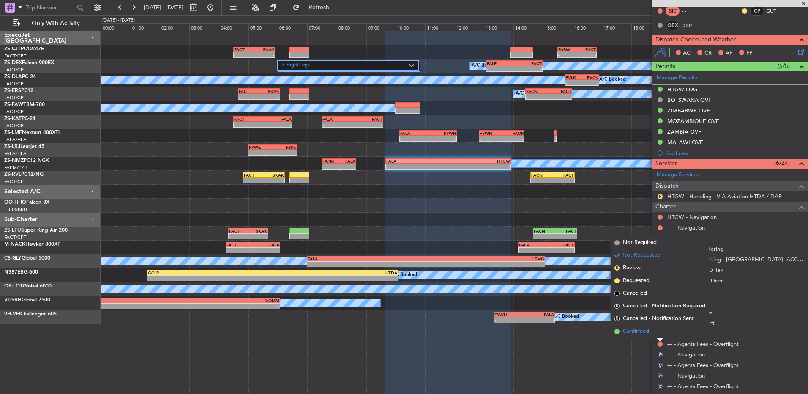
click at [658, 334] on li "Confirmed" at bounding box center [660, 331] width 98 height 13
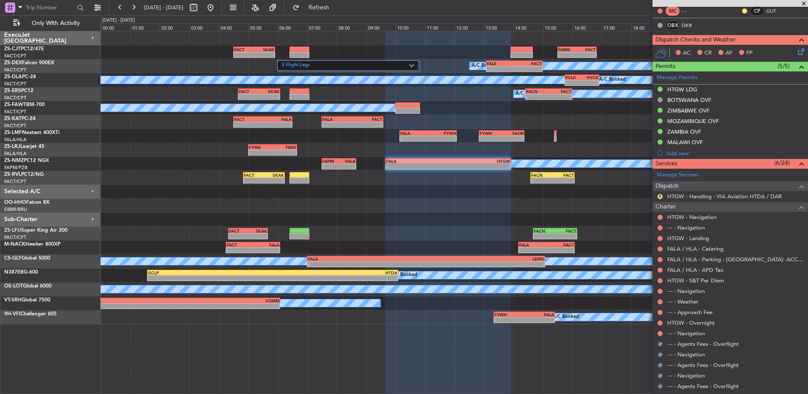
click at [658, 334] on button at bounding box center [659, 333] width 5 height 5
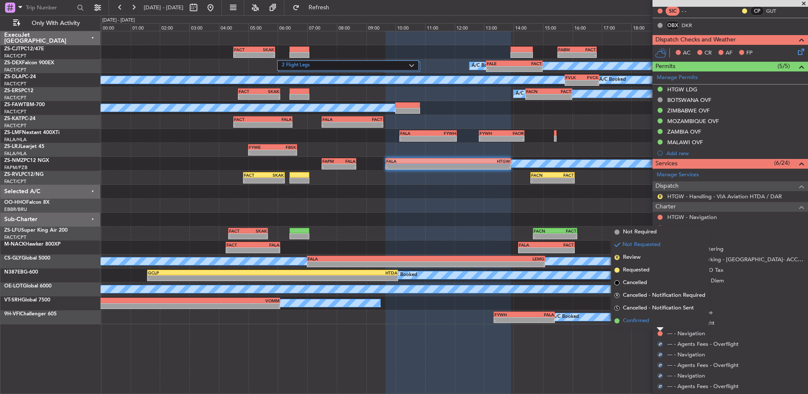
click at [658, 324] on li "Confirmed" at bounding box center [660, 320] width 98 height 13
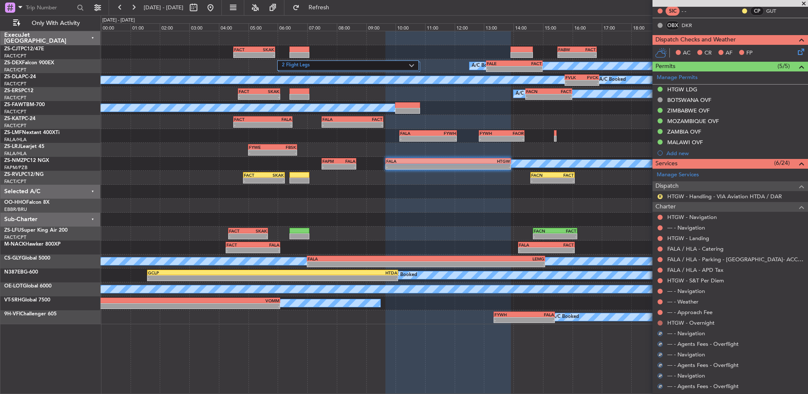
click at [661, 321] on button at bounding box center [659, 322] width 5 height 5
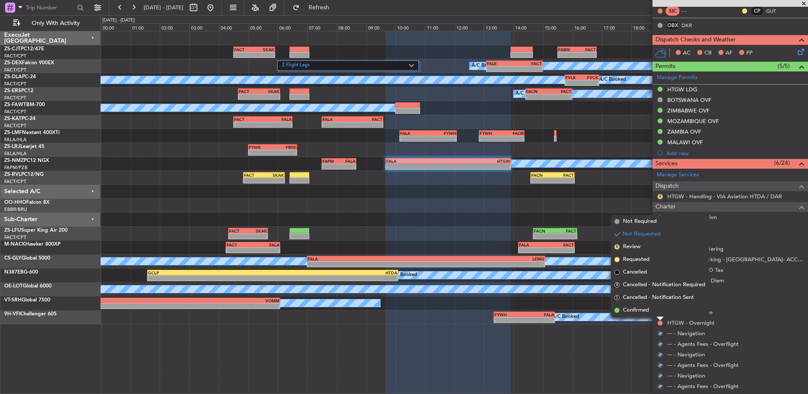
click at [652, 309] on li "Confirmed" at bounding box center [660, 310] width 98 height 13
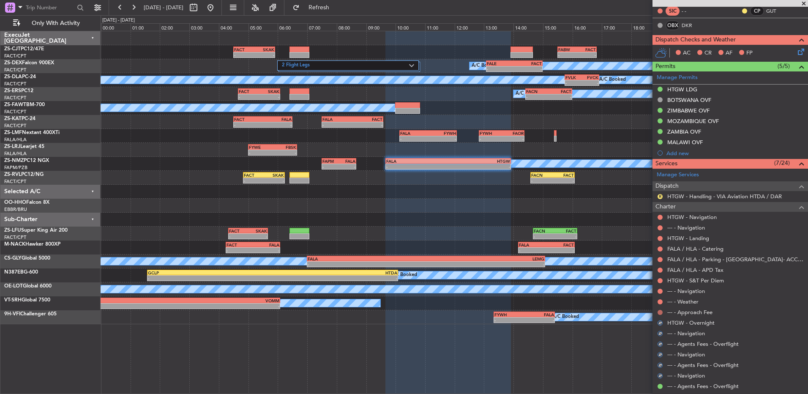
click at [662, 311] on button at bounding box center [659, 312] width 5 height 5
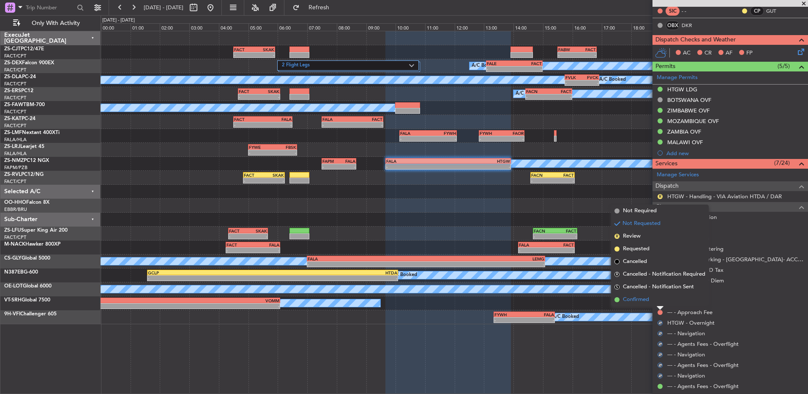
click at [658, 298] on li "Confirmed" at bounding box center [660, 299] width 98 height 13
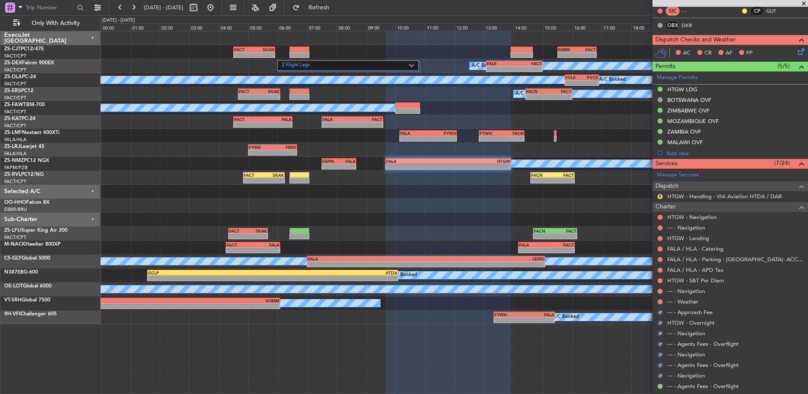
click at [658, 298] on div at bounding box center [660, 301] width 7 height 7
click at [660, 301] on button at bounding box center [659, 301] width 5 height 5
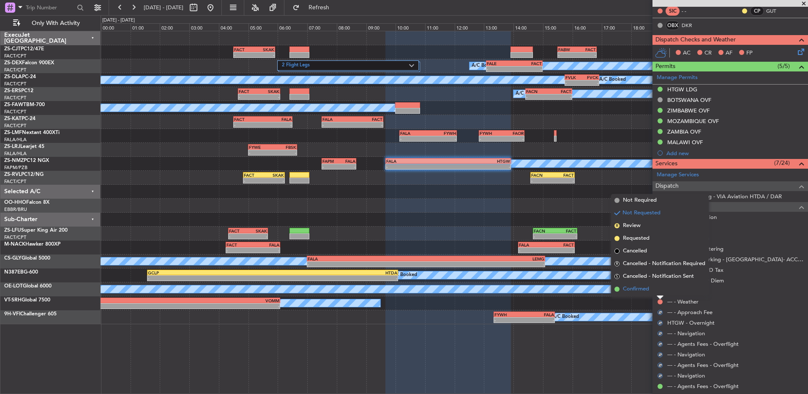
click at [657, 289] on li "Confirmed" at bounding box center [660, 289] width 98 height 13
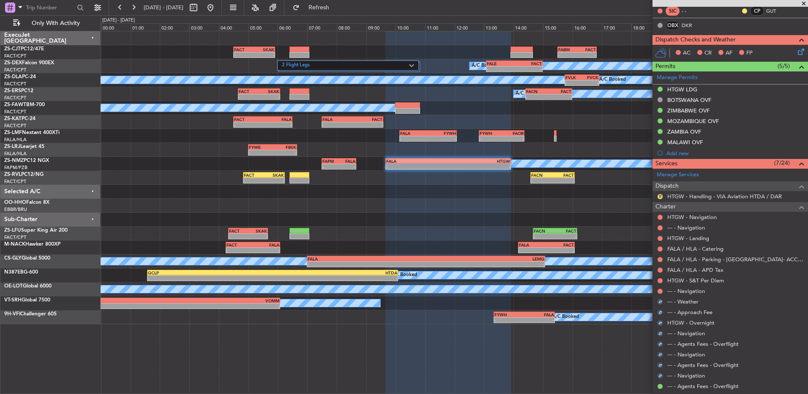
click at [660, 296] on div "--- - Weather" at bounding box center [729, 301] width 155 height 11
click at [661, 292] on button at bounding box center [659, 291] width 5 height 5
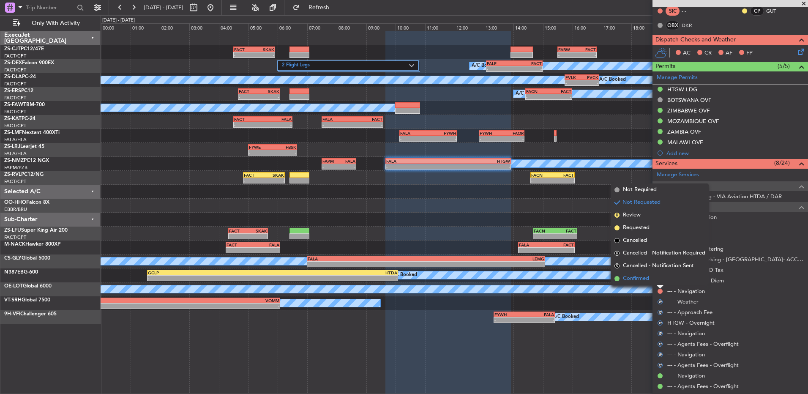
click at [649, 278] on span "Confirmed" at bounding box center [636, 278] width 26 height 8
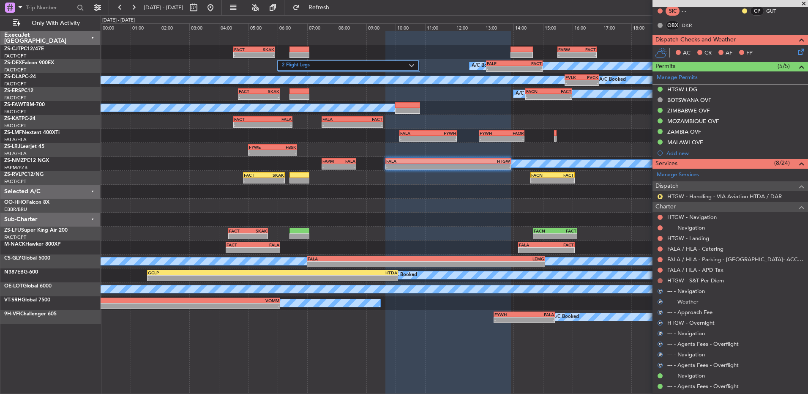
click at [662, 281] on button at bounding box center [659, 280] width 5 height 5
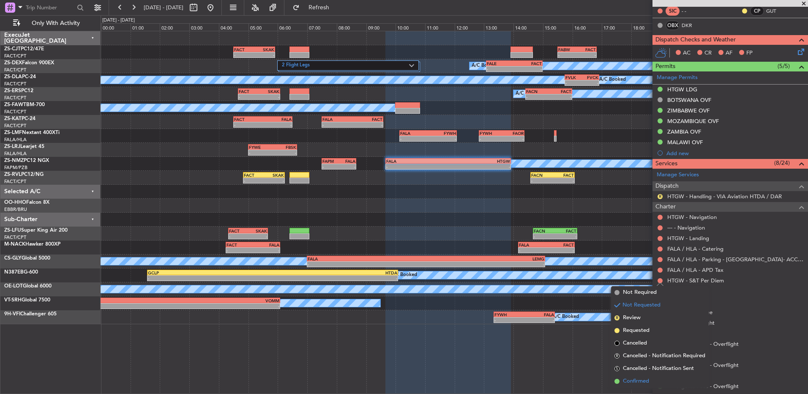
click at [637, 382] on span "Confirmed" at bounding box center [636, 381] width 26 height 8
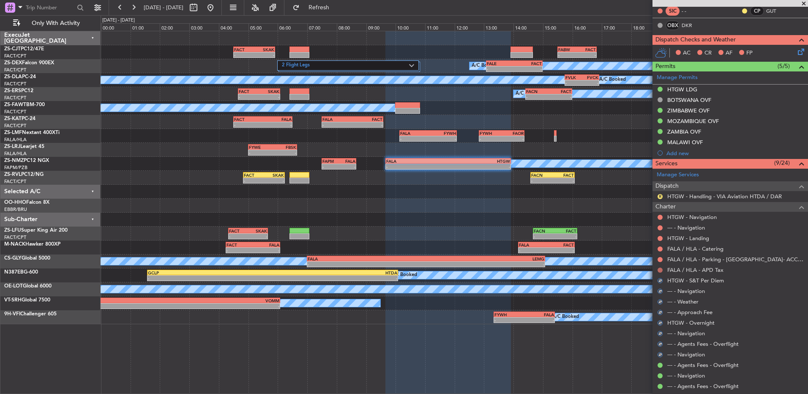
click at [658, 268] on button at bounding box center [659, 269] width 5 height 5
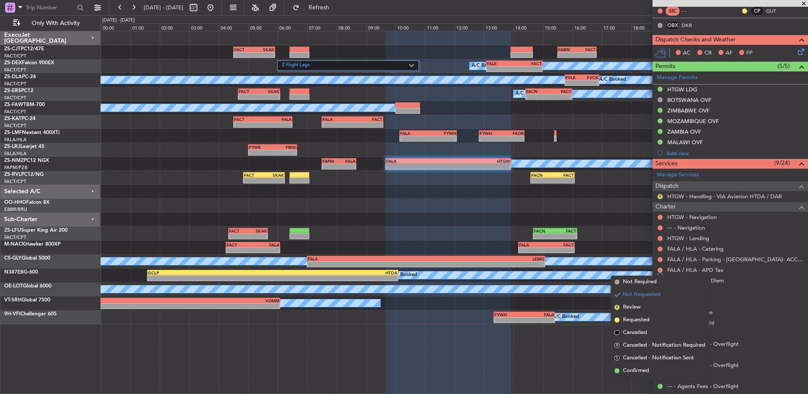
click at [628, 366] on span "Confirmed" at bounding box center [636, 370] width 26 height 8
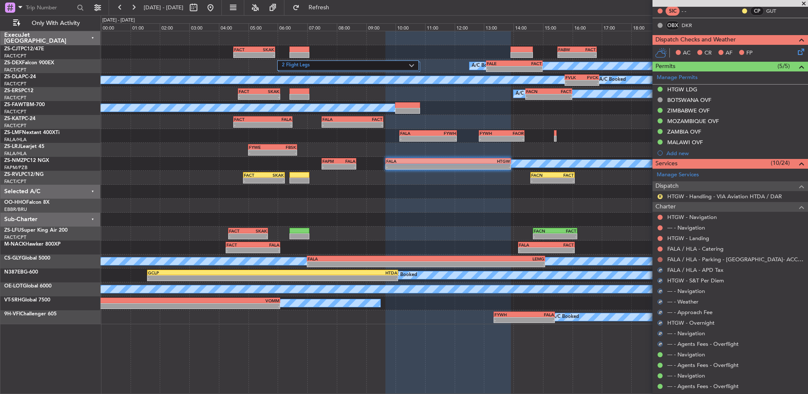
click at [660, 260] on button at bounding box center [659, 259] width 5 height 5
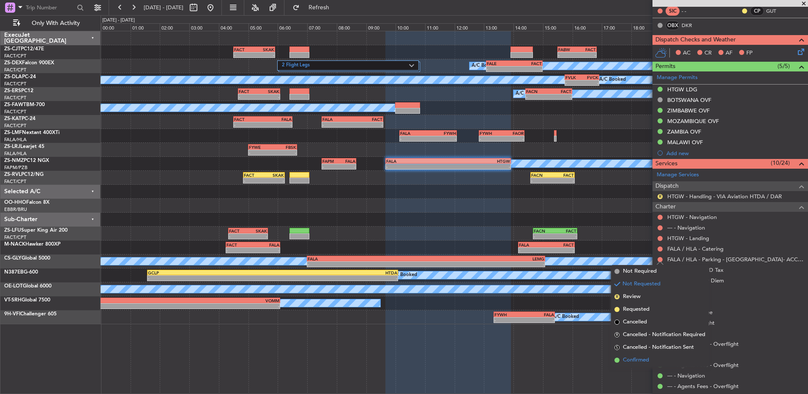
click at [637, 361] on span "Confirmed" at bounding box center [636, 360] width 26 height 8
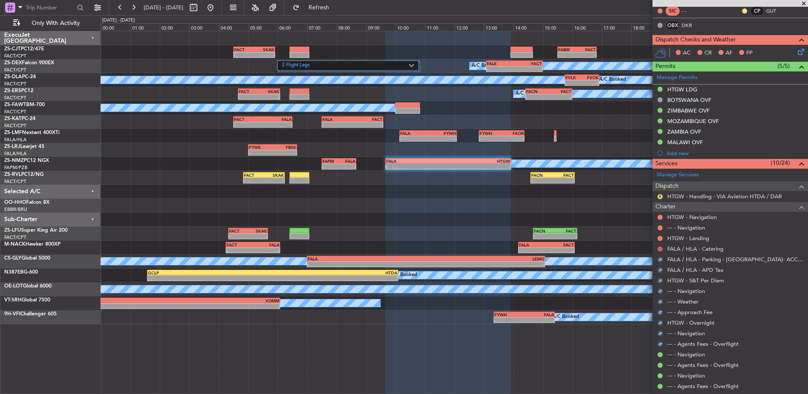
click at [658, 249] on button at bounding box center [659, 248] width 5 height 5
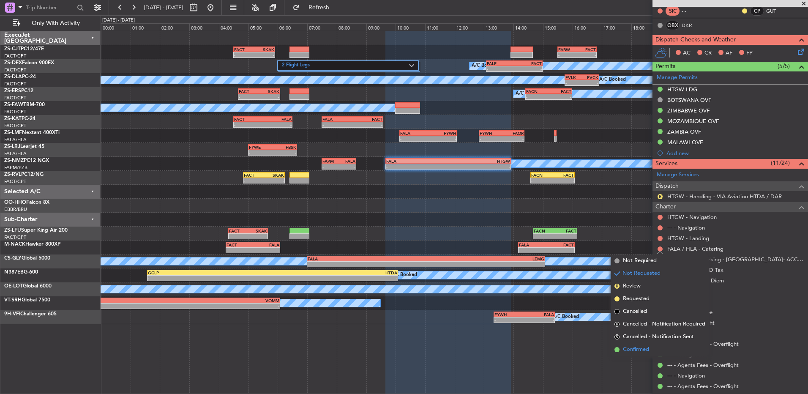
click at [633, 353] on span "Confirmed" at bounding box center [636, 349] width 26 height 8
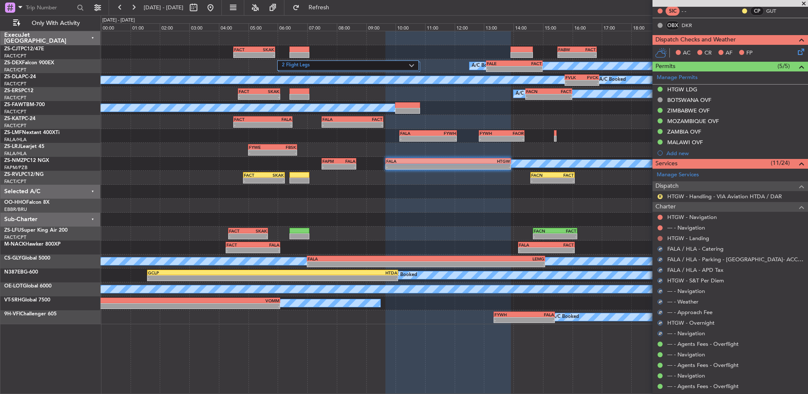
click at [659, 237] on button at bounding box center [659, 238] width 5 height 5
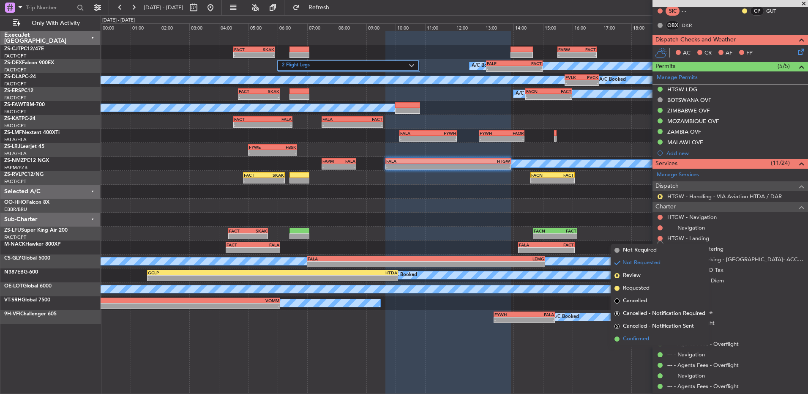
click at [644, 335] on span "Confirmed" at bounding box center [636, 339] width 26 height 8
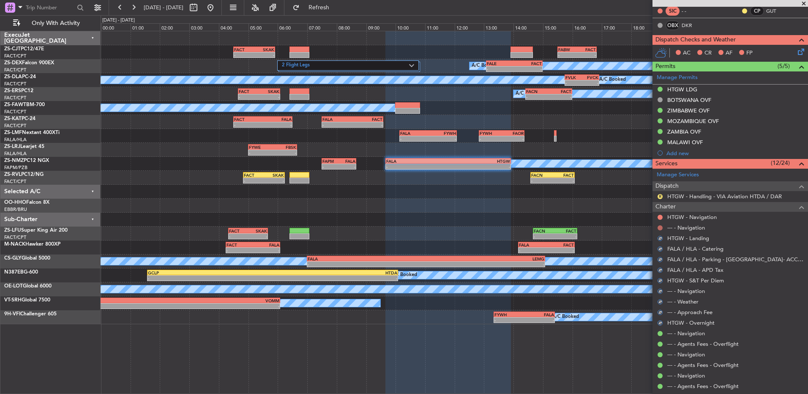
click at [661, 226] on button at bounding box center [659, 227] width 5 height 5
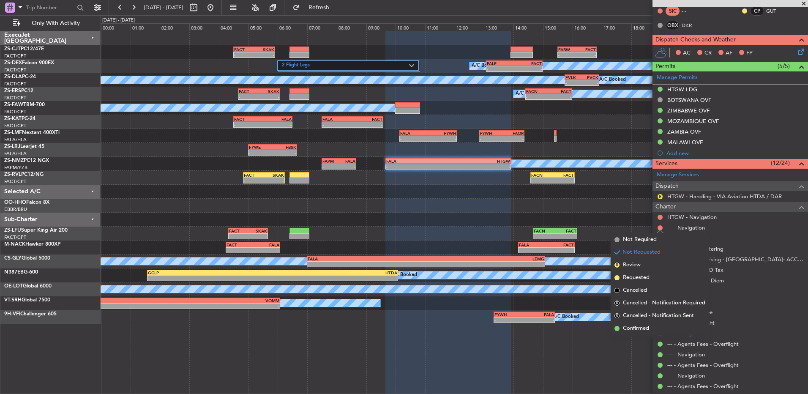
click at [639, 323] on li "Confirmed" at bounding box center [660, 328] width 98 height 13
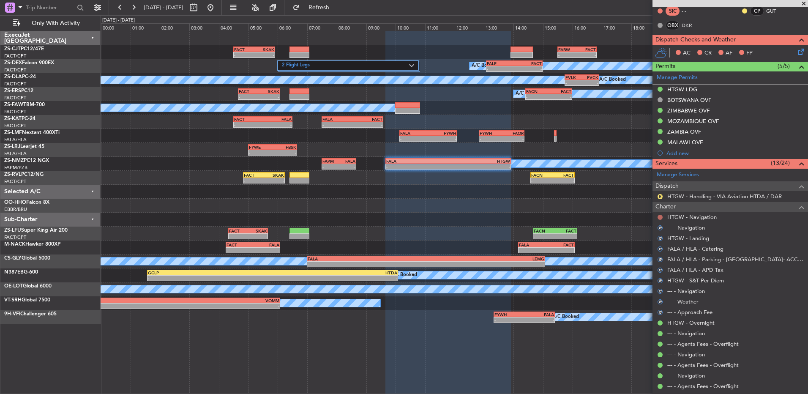
click at [659, 218] on button at bounding box center [659, 217] width 5 height 5
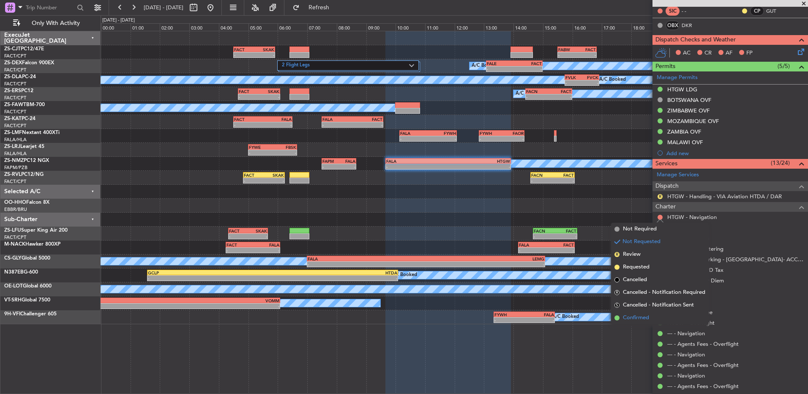
click at [635, 316] on span "Confirmed" at bounding box center [636, 318] width 26 height 8
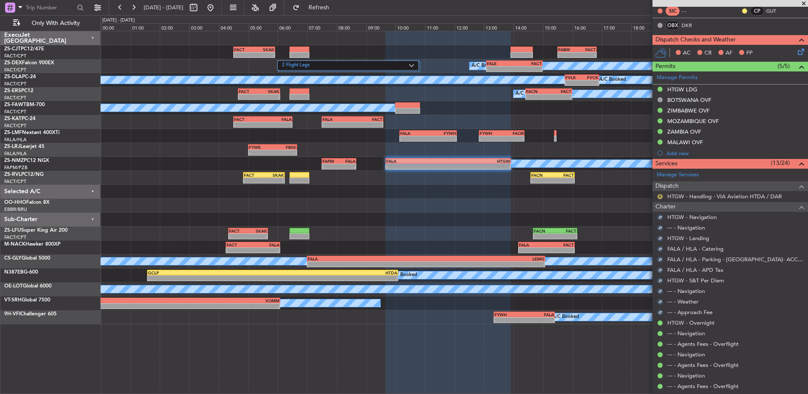
click at [660, 196] on button "R" at bounding box center [659, 196] width 5 height 5
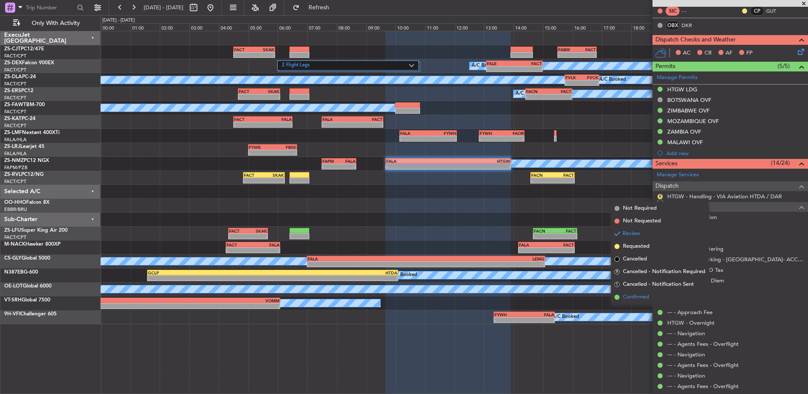
click at [637, 300] on span "Confirmed" at bounding box center [636, 297] width 26 height 8
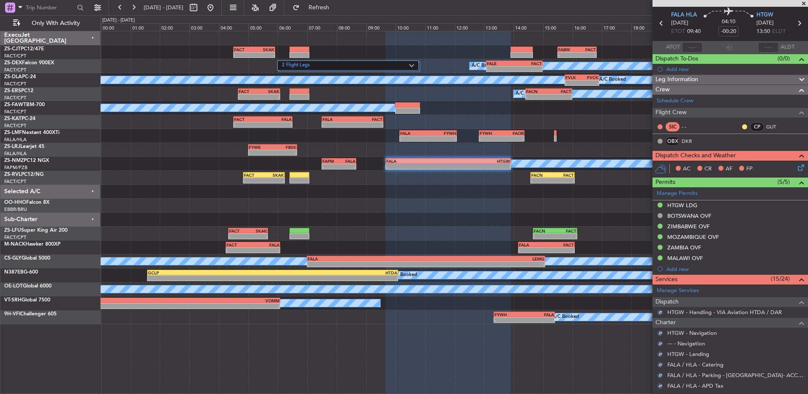
scroll to position [18, 0]
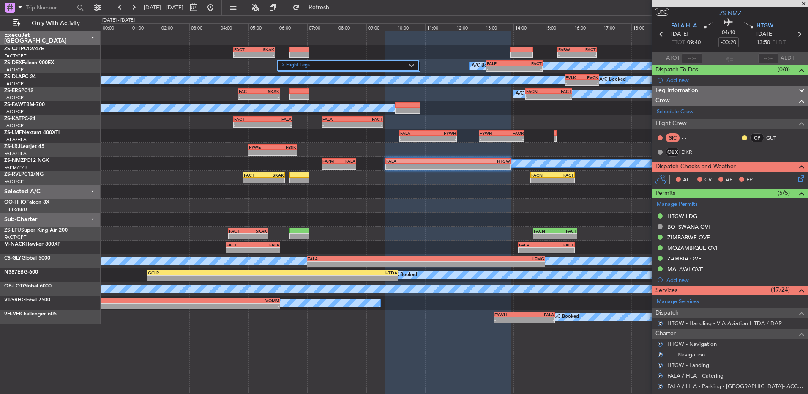
click at [796, 178] on icon at bounding box center [799, 177] width 7 height 7
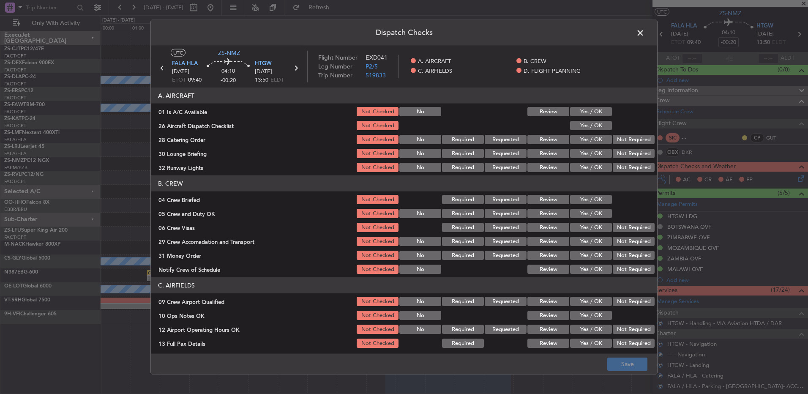
click at [592, 111] on button "Yes / OK" at bounding box center [591, 111] width 42 height 9
drag, startPoint x: 589, startPoint y: 120, endPoint x: 588, endPoint y: 131, distance: 11.4
click at [589, 130] on section "A. AIRCRAFT 01 Is A/C Available Not Checked No Review Yes / OK 26 Aircraft Disp…" at bounding box center [404, 130] width 506 height 86
click at [588, 131] on section "A. AIRCRAFT 01 Is A/C Available Not Checked No Review Yes / OK 26 Aircraft Disp…" at bounding box center [404, 130] width 506 height 86
click at [594, 128] on button "Yes / OK" at bounding box center [591, 125] width 42 height 9
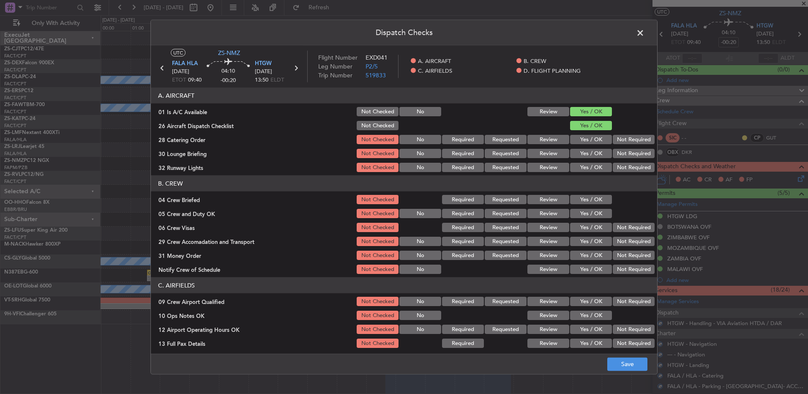
click at [616, 142] on button "Not Required" at bounding box center [634, 139] width 42 height 9
click at [614, 150] on button "Not Required" at bounding box center [634, 153] width 42 height 9
click at [614, 161] on section "A. AIRCRAFT 01 Is A/C Available Not Checked No Review Yes / OK 26 Aircraft Disp…" at bounding box center [404, 130] width 506 height 86
drag, startPoint x: 612, startPoint y: 166, endPoint x: 608, endPoint y: 174, distance: 9.6
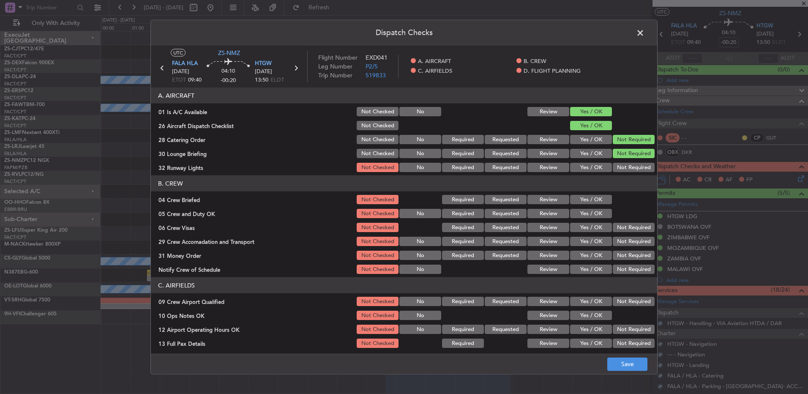
click at [613, 166] on button "Not Required" at bounding box center [634, 167] width 42 height 9
click at [591, 200] on button "Yes / OK" at bounding box center [591, 199] width 42 height 9
click at [589, 207] on section "B. CREW 04 Crew Briefed Not Checked Required Requested Review Yes / OK 05 Crew …" at bounding box center [404, 225] width 506 height 100
click at [592, 213] on button "Yes / OK" at bounding box center [591, 213] width 42 height 9
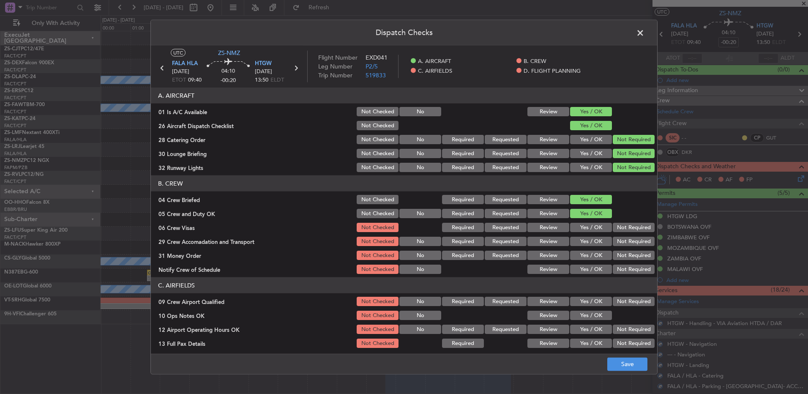
click at [613, 225] on button "Not Required" at bounding box center [634, 227] width 42 height 9
click at [611, 233] on div "Not Required" at bounding box center [632, 227] width 43 height 12
click at [612, 247] on div "Not Required" at bounding box center [632, 241] width 43 height 12
click at [612, 247] on section "B. CREW 04 Crew Briefed Not Checked Required Requested Review Yes / OK 05 Crew …" at bounding box center [404, 225] width 506 height 100
drag, startPoint x: 608, startPoint y: 241, endPoint x: 620, endPoint y: 269, distance: 29.9
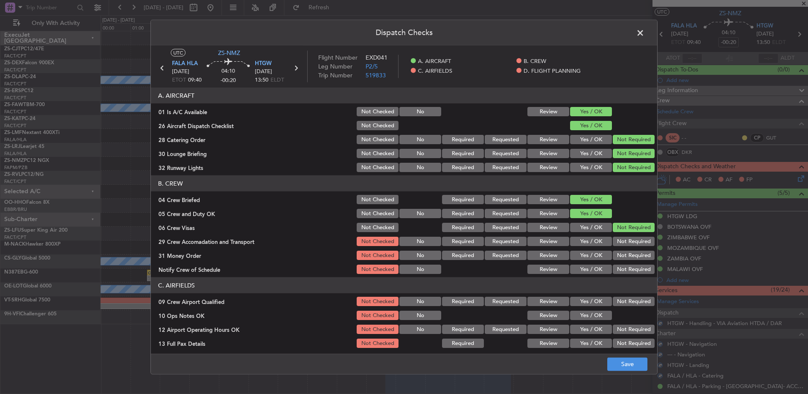
click at [613, 241] on button "Not Required" at bounding box center [634, 241] width 42 height 9
click at [619, 271] on button "Not Required" at bounding box center [634, 269] width 42 height 9
click at [616, 256] on button "Not Required" at bounding box center [634, 255] width 42 height 9
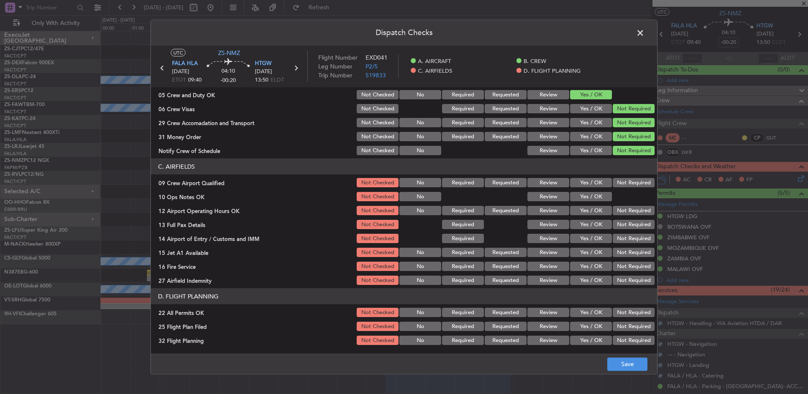
drag, startPoint x: 622, startPoint y: 182, endPoint x: 563, endPoint y: 202, distance: 62.9
click at [622, 182] on button "Not Required" at bounding box center [634, 182] width 42 height 9
click at [569, 202] on div "Yes / OK" at bounding box center [590, 197] width 43 height 12
drag, startPoint x: 572, startPoint y: 200, endPoint x: 577, endPoint y: 199, distance: 4.8
click at [574, 199] on button "Yes / OK" at bounding box center [591, 196] width 42 height 9
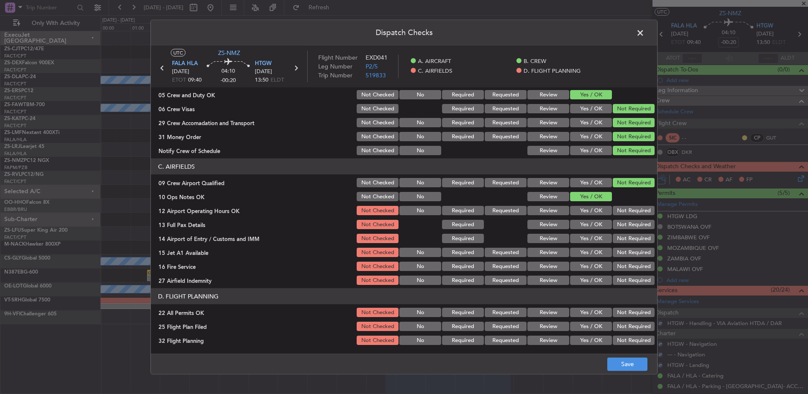
click at [615, 217] on section "C. AIRFIELDS 09 Crew Airport Qualified Not Checked No Required Requested Review…" at bounding box center [404, 222] width 506 height 128
drag, startPoint x: 621, startPoint y: 212, endPoint x: 620, endPoint y: 221, distance: 9.3
click at [622, 212] on button "Not Required" at bounding box center [634, 210] width 42 height 9
drag, startPoint x: 620, startPoint y: 223, endPoint x: 619, endPoint y: 230, distance: 7.2
click at [620, 224] on button "Not Required" at bounding box center [634, 224] width 42 height 9
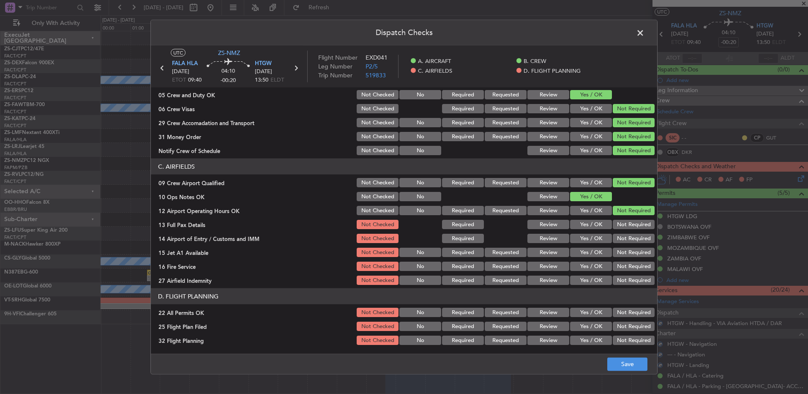
click at [619, 231] on section "C. AIRFIELDS 09 Crew Airport Qualified Not Checked No Required Requested Review…" at bounding box center [404, 222] width 506 height 128
click at [618, 234] on button "Not Required" at bounding box center [634, 238] width 42 height 9
click at [617, 237] on button "Not Required" at bounding box center [634, 238] width 42 height 9
click at [618, 248] on button "Not Required" at bounding box center [634, 252] width 42 height 9
drag, startPoint x: 619, startPoint y: 253, endPoint x: 619, endPoint y: 263, distance: 9.7
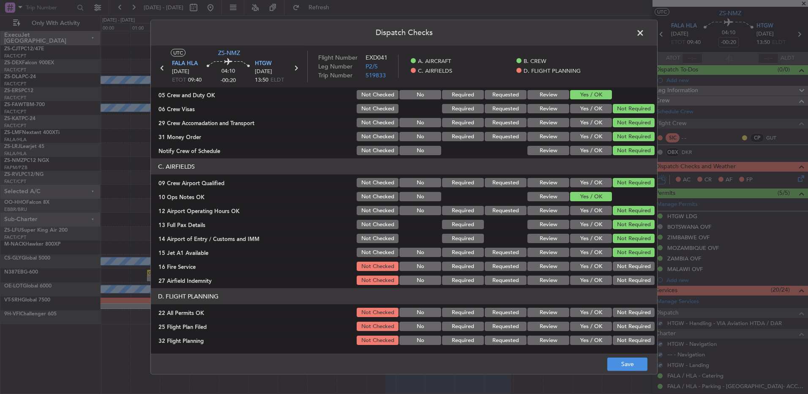
click at [619, 257] on div "Not Required" at bounding box center [632, 252] width 43 height 12
click at [619, 263] on button "Not Required" at bounding box center [634, 266] width 42 height 9
click at [619, 278] on button "Not Required" at bounding box center [634, 279] width 42 height 9
click at [622, 312] on button "Not Required" at bounding box center [634, 312] width 42 height 9
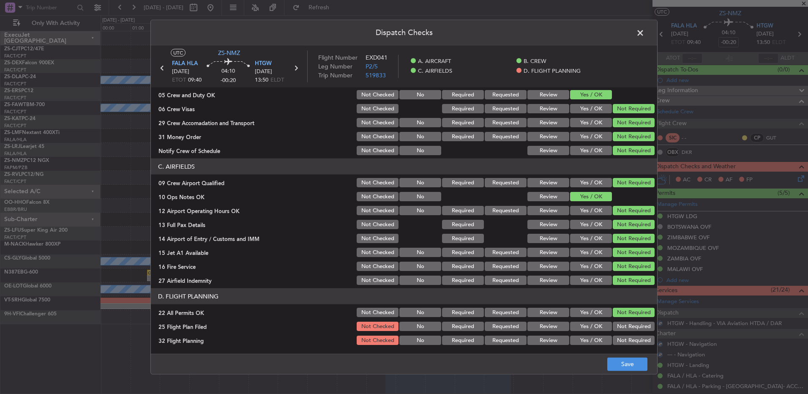
drag, startPoint x: 554, startPoint y: 327, endPoint x: 549, endPoint y: 337, distance: 10.8
click at [554, 327] on button "Review" at bounding box center [548, 326] width 42 height 9
click at [549, 336] on button "Review" at bounding box center [548, 339] width 42 height 9
click at [626, 360] on button "Save" at bounding box center [627, 364] width 40 height 14
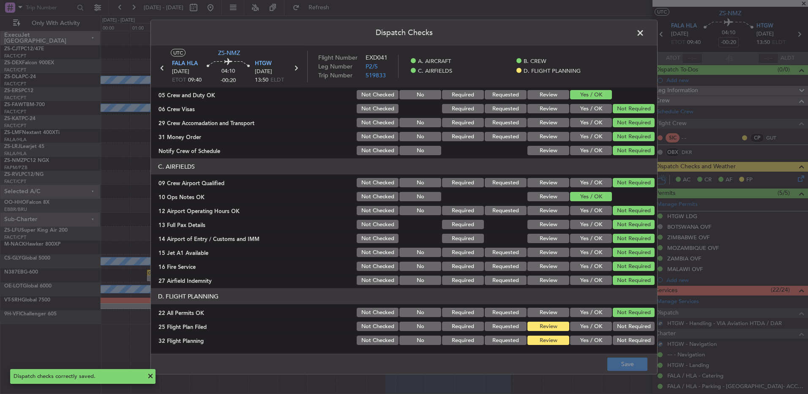
click at [644, 34] on span at bounding box center [644, 35] width 0 height 17
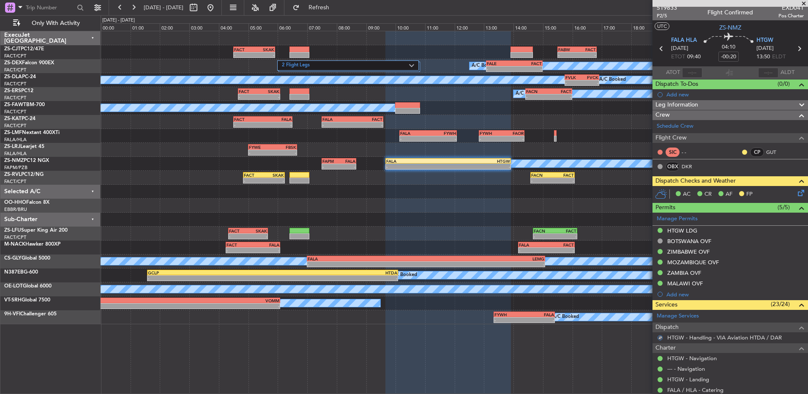
scroll to position [0, 0]
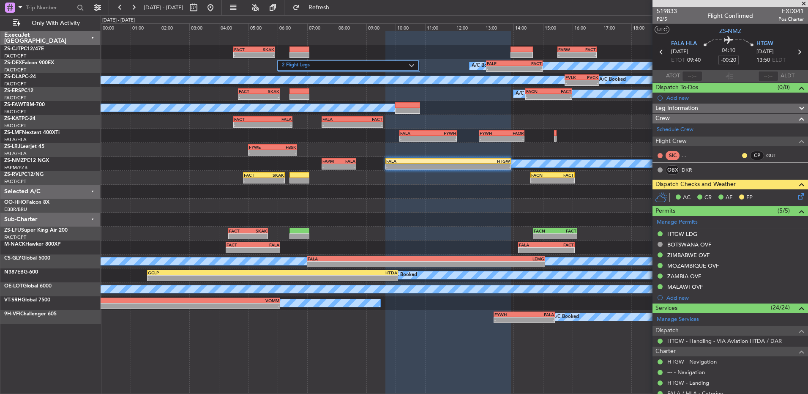
click at [657, 52] on icon at bounding box center [661, 51] width 11 height 11
type input "-00:10"
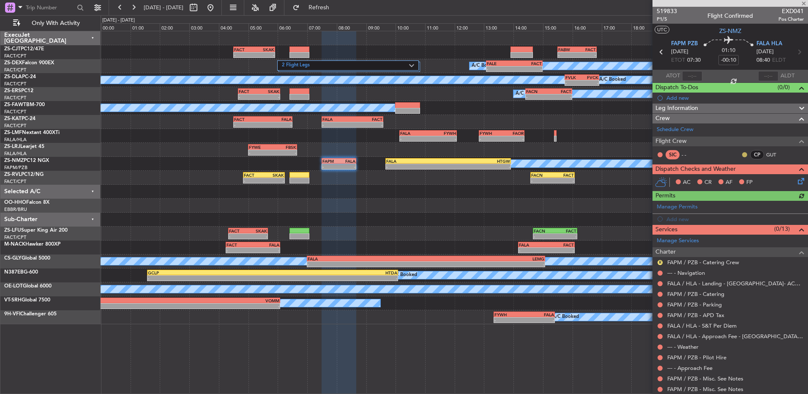
click at [742, 155] on button at bounding box center [744, 154] width 5 height 5
click at [713, 178] on li "Acknowledged" at bounding box center [738, 179] width 57 height 13
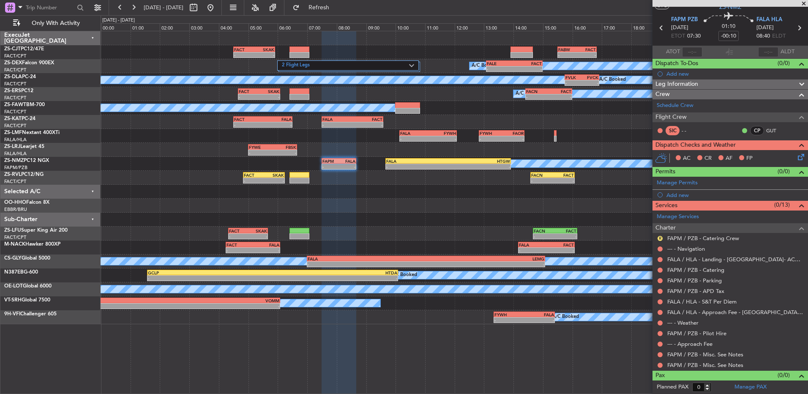
click at [660, 362] on mat-tooltip-component "Not Requested" at bounding box center [660, 351] width 48 height 22
click at [660, 367] on button at bounding box center [659, 365] width 5 height 5
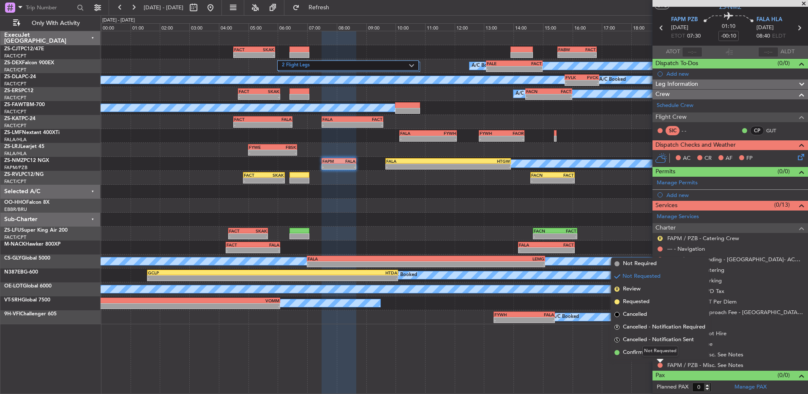
click at [660, 354] on div "Not Requested" at bounding box center [660, 351] width 36 height 11
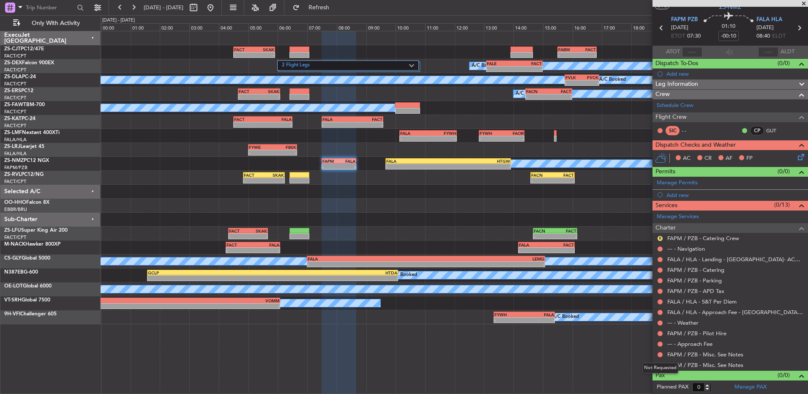
click at [661, 362] on mat-tooltip-component "Not Requested" at bounding box center [660, 368] width 48 height 22
click at [657, 365] on button at bounding box center [659, 365] width 5 height 5
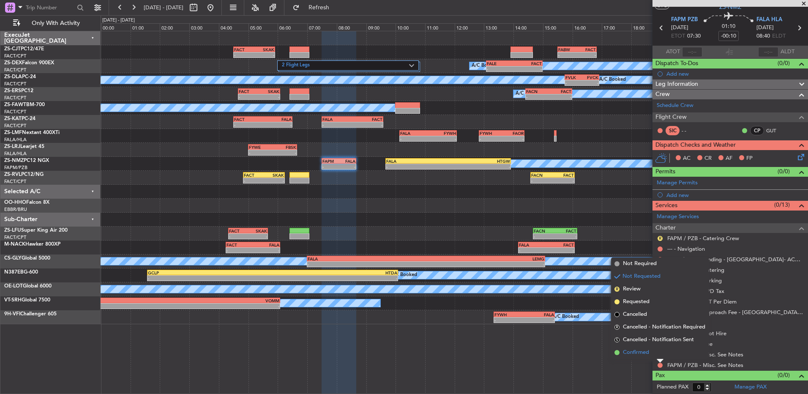
click at [656, 353] on li "Confirmed" at bounding box center [660, 352] width 98 height 13
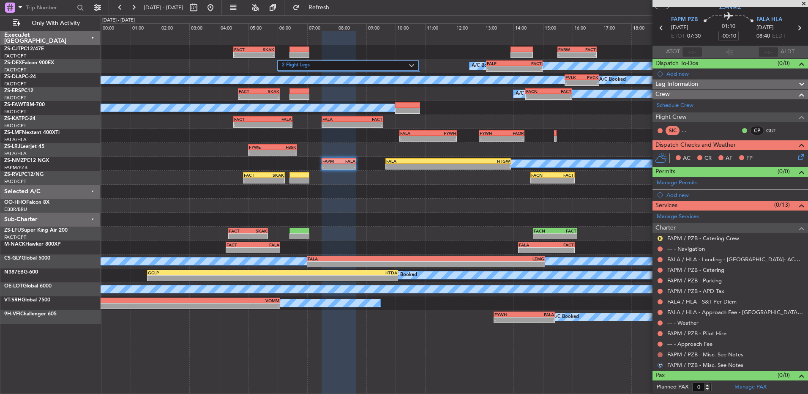
click at [657, 354] on div at bounding box center [660, 354] width 7 height 7
click at [660, 354] on button at bounding box center [659, 354] width 5 height 5
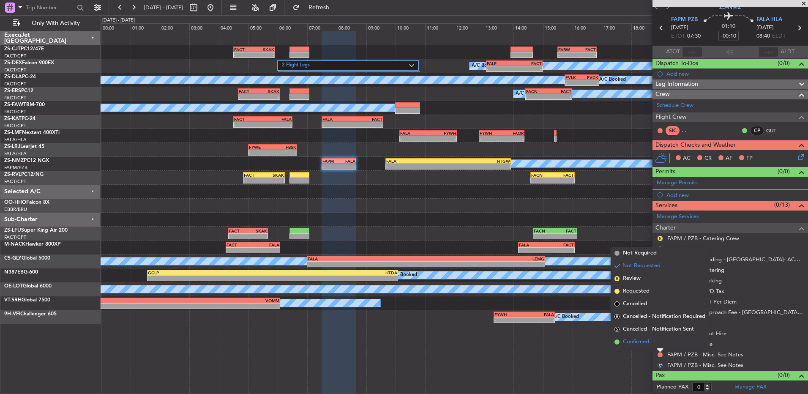
click at [659, 337] on li "Confirmed" at bounding box center [660, 341] width 98 height 13
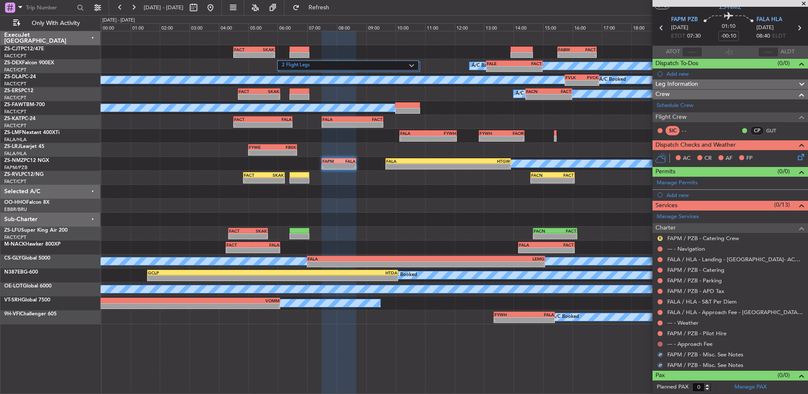
click at [662, 344] on button at bounding box center [659, 343] width 5 height 5
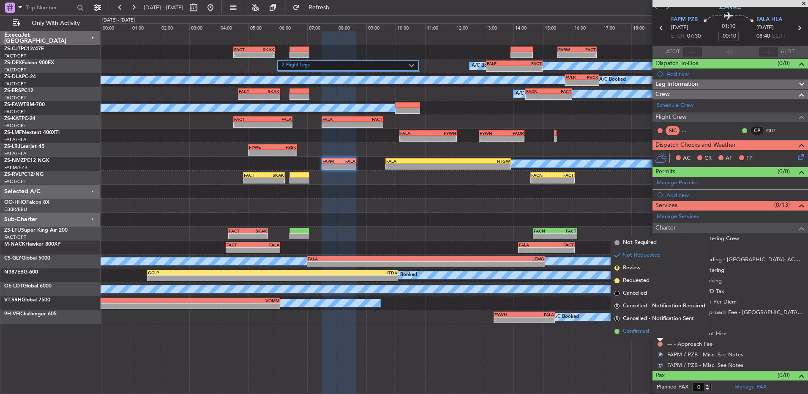
click at [662, 334] on li "Confirmed" at bounding box center [660, 331] width 98 height 13
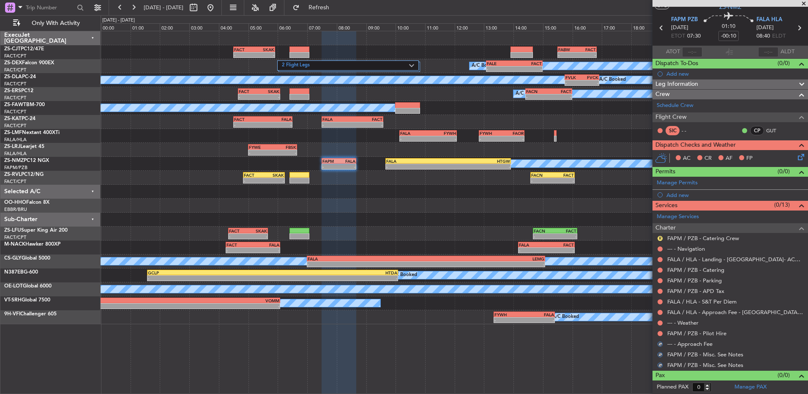
click at [662, 334] on button at bounding box center [659, 333] width 5 height 5
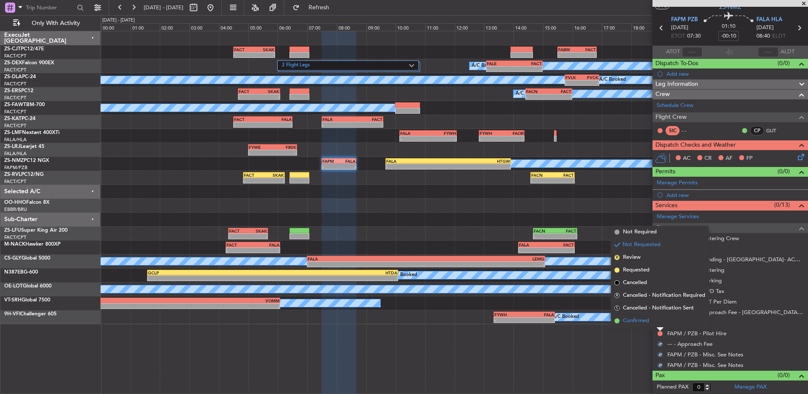
click at [659, 323] on li "Confirmed" at bounding box center [660, 320] width 98 height 13
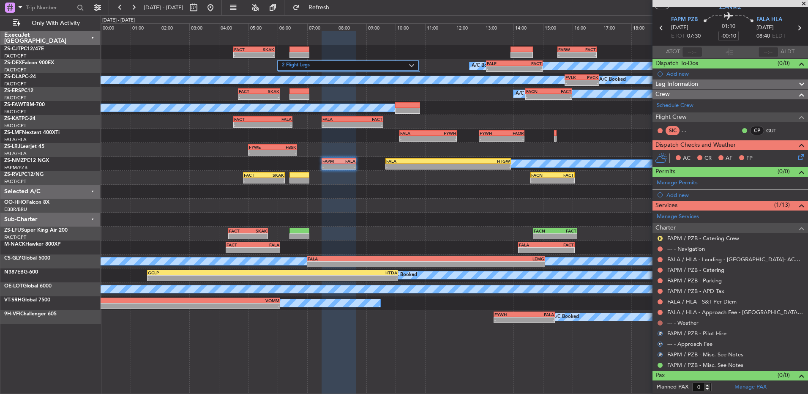
click at [659, 321] on button at bounding box center [659, 322] width 5 height 5
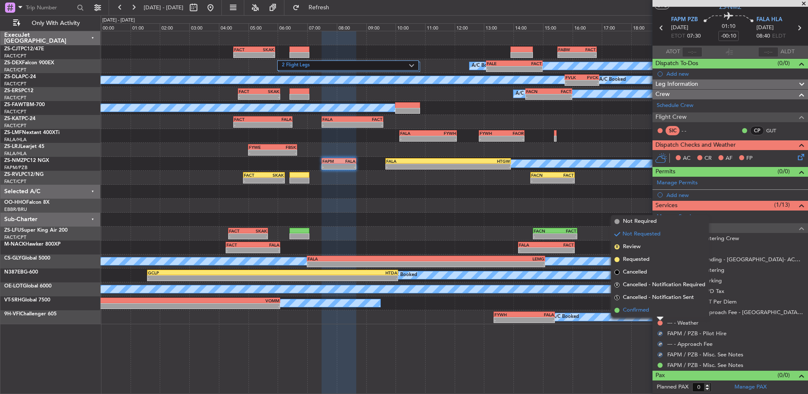
click at [657, 311] on li "Confirmed" at bounding box center [660, 310] width 98 height 13
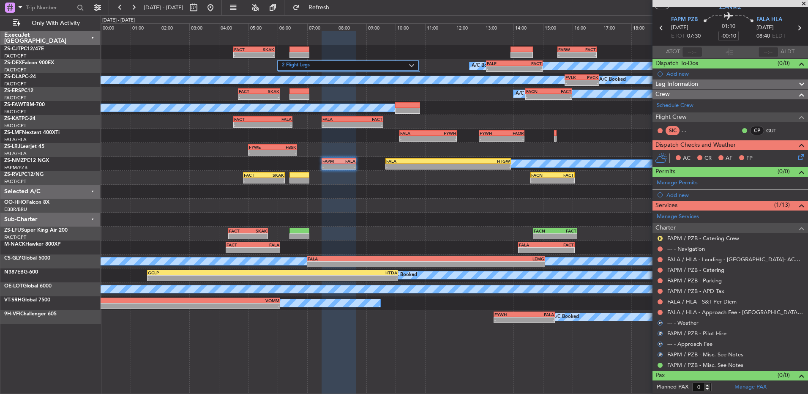
click at [657, 311] on div at bounding box center [660, 312] width 7 height 7
click at [658, 313] on button at bounding box center [659, 312] width 5 height 5
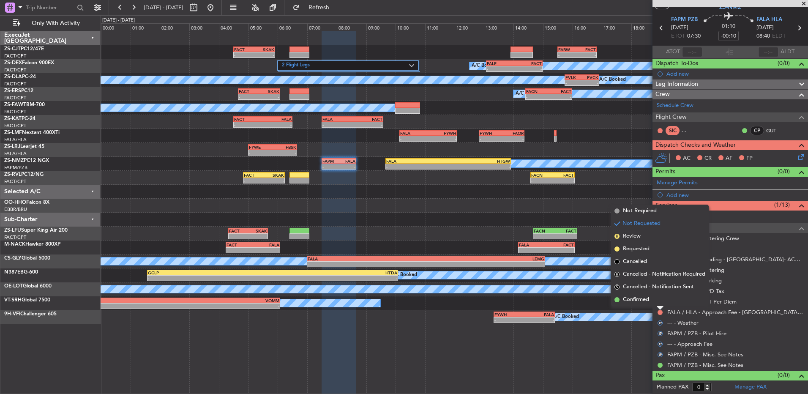
click at [658, 304] on li "Confirmed" at bounding box center [660, 299] width 98 height 13
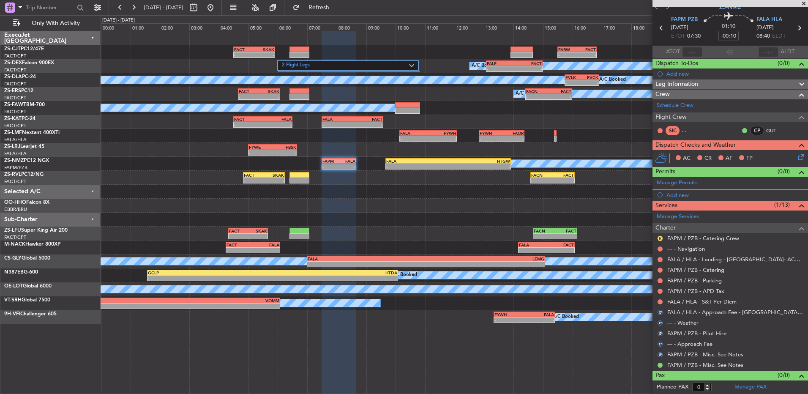
click at [657, 299] on div at bounding box center [660, 301] width 7 height 7
click at [657, 302] on button at bounding box center [659, 301] width 5 height 5
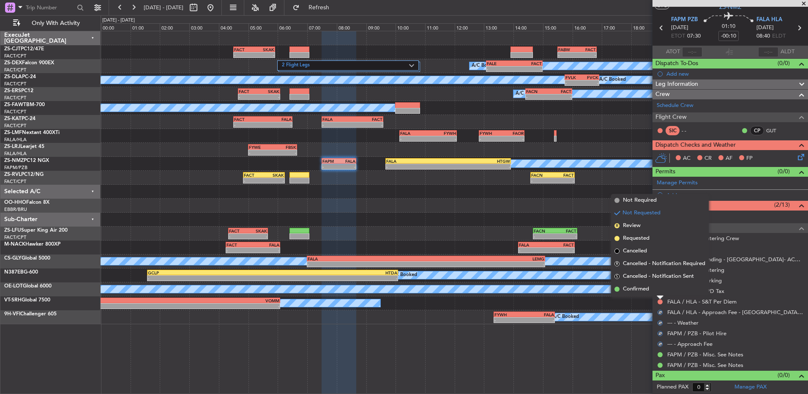
click at [657, 292] on li "Confirmed" at bounding box center [660, 289] width 98 height 13
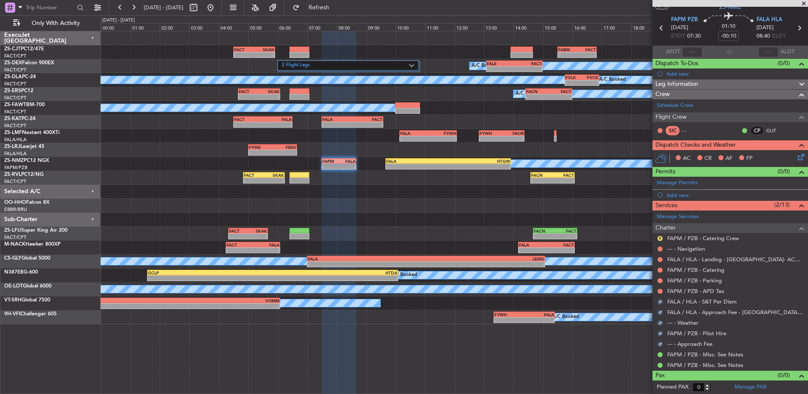
click at [657, 292] on div at bounding box center [660, 291] width 7 height 7
click at [658, 290] on button at bounding box center [659, 291] width 5 height 5
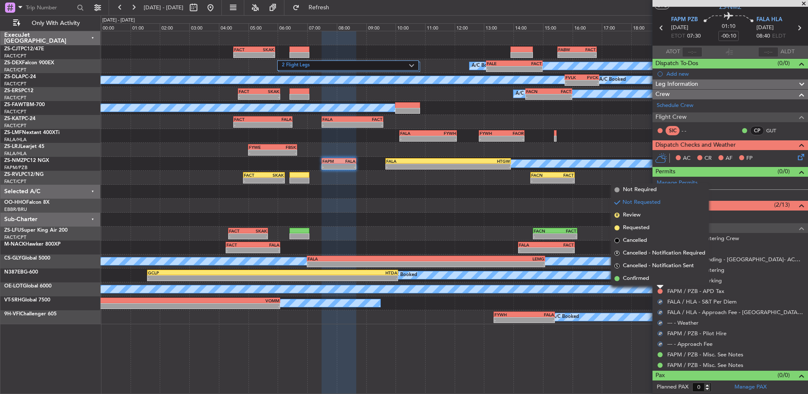
click at [657, 279] on li "Confirmed" at bounding box center [660, 278] width 98 height 13
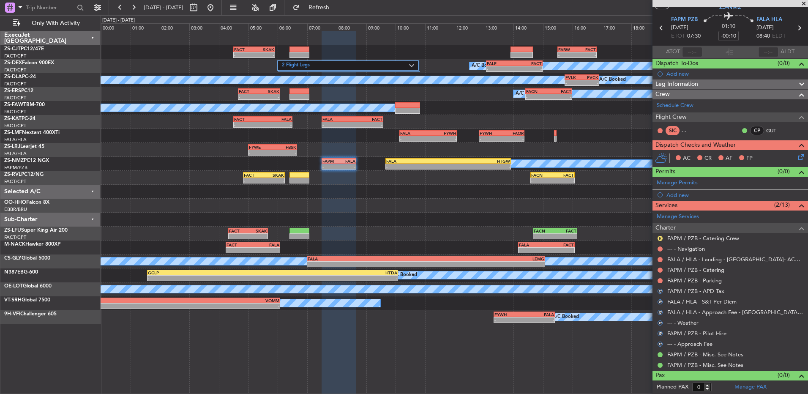
click at [657, 280] on div at bounding box center [660, 280] width 7 height 7
click at [657, 281] on button at bounding box center [659, 280] width 5 height 5
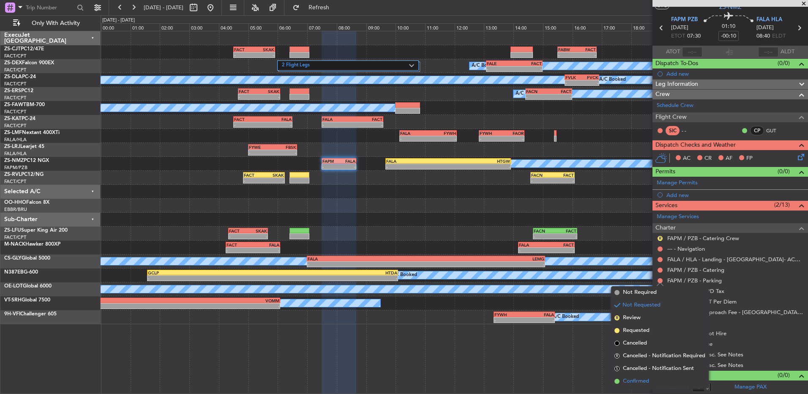
click at [662, 379] on li "Confirmed" at bounding box center [660, 381] width 98 height 13
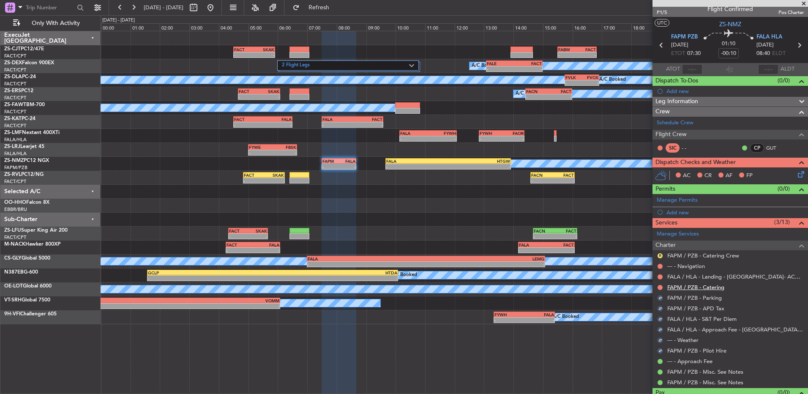
scroll to position [0, 0]
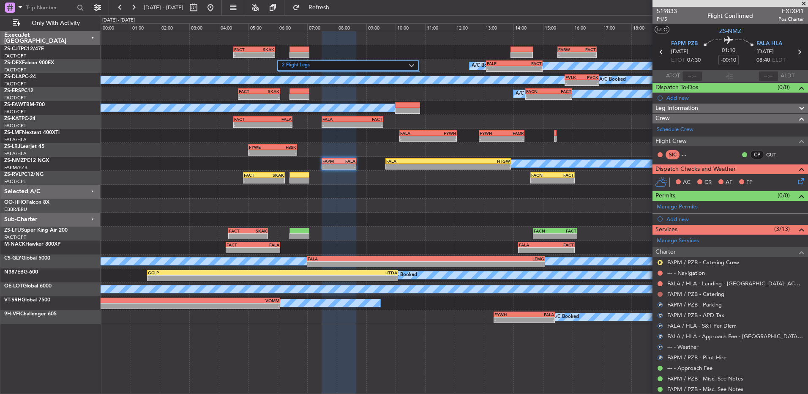
click at [660, 292] on button at bounding box center [659, 294] width 5 height 5
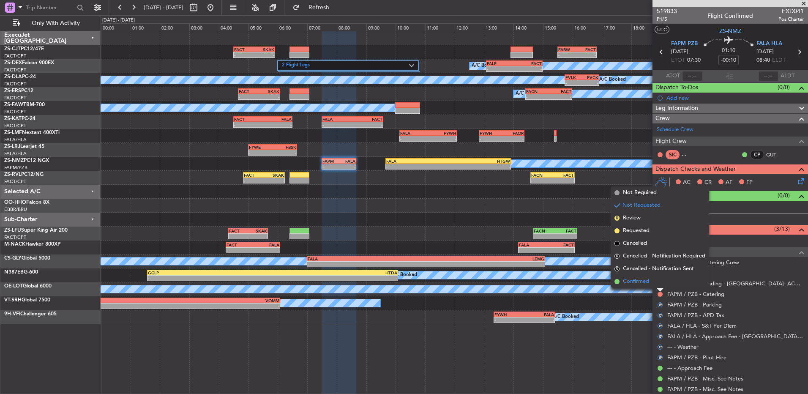
click at [656, 286] on li "Confirmed" at bounding box center [660, 281] width 98 height 13
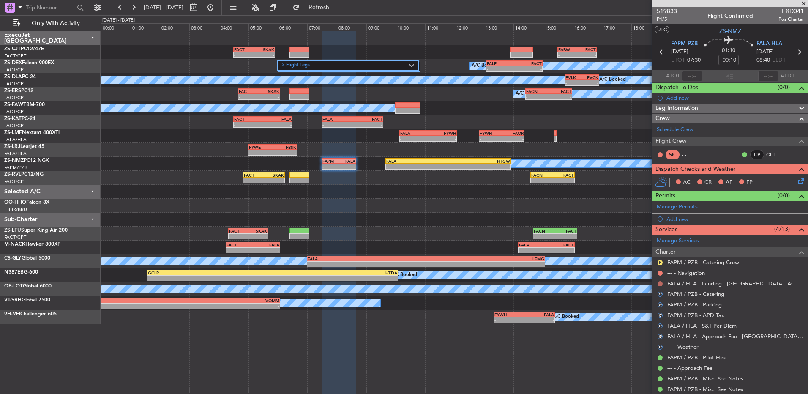
click at [658, 283] on button at bounding box center [659, 283] width 5 height 5
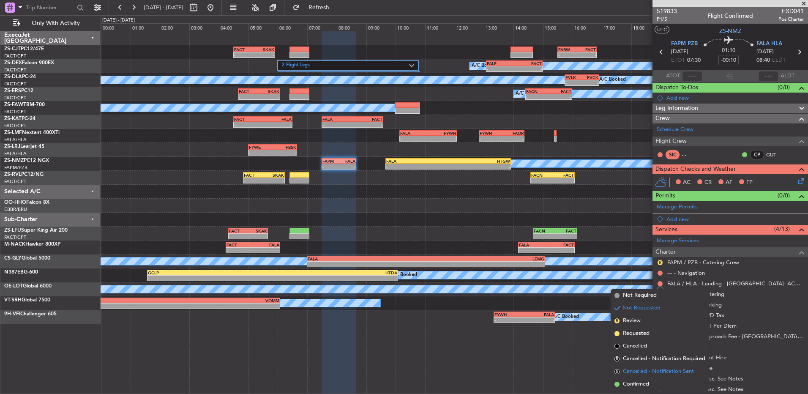
click at [653, 368] on span "Cancelled - Notification Sent" at bounding box center [658, 371] width 71 height 8
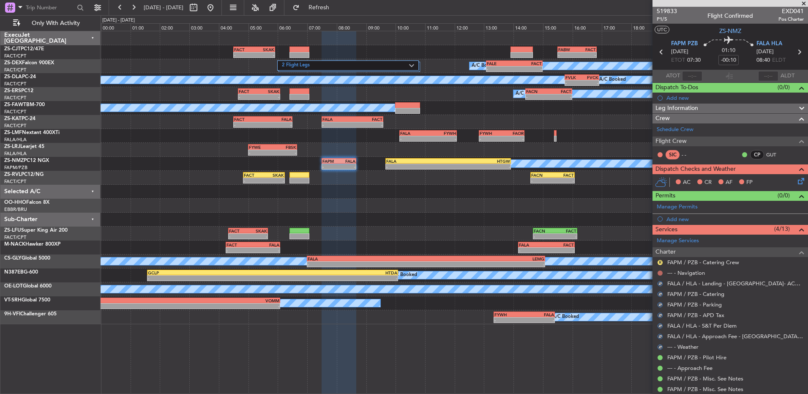
click at [660, 273] on button at bounding box center [659, 272] width 5 height 5
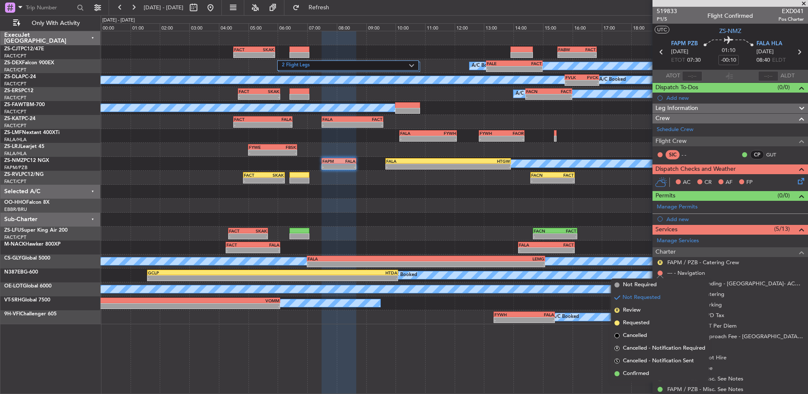
drag, startPoint x: 655, startPoint y: 374, endPoint x: 651, endPoint y: 363, distance: 12.6
click at [654, 374] on li "Confirmed" at bounding box center [660, 373] width 98 height 13
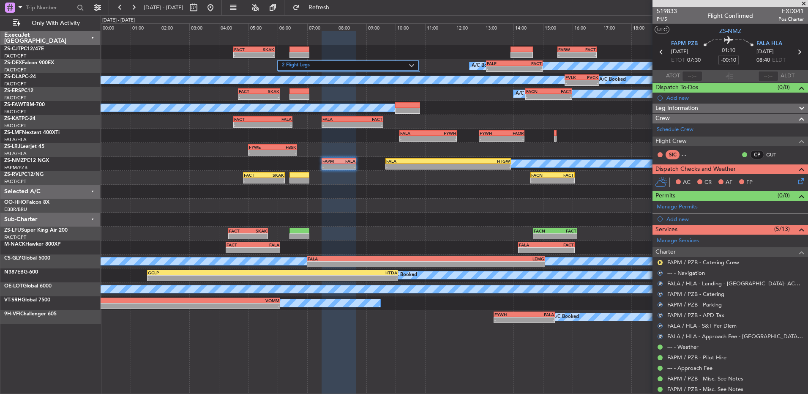
click at [660, 262] on button "R" at bounding box center [659, 262] width 5 height 5
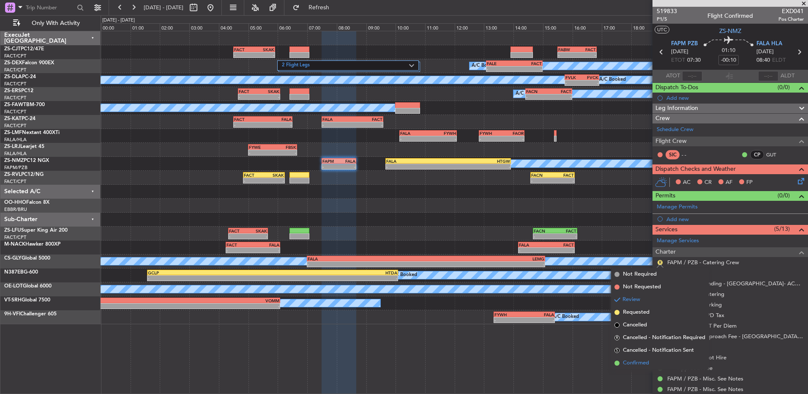
click at [656, 363] on li "Confirmed" at bounding box center [660, 363] width 98 height 13
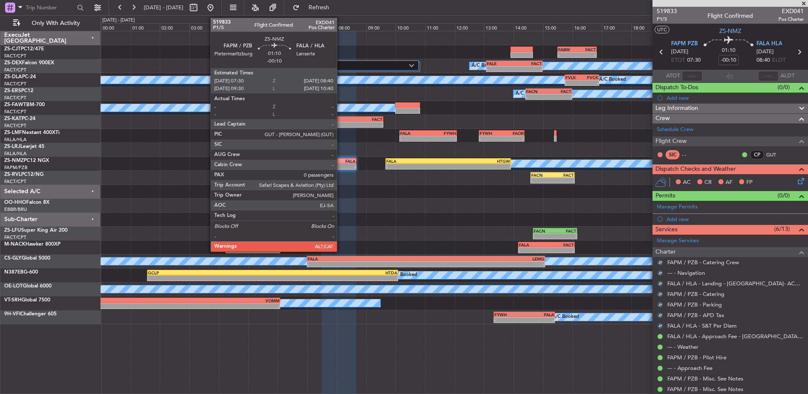
click at [341, 164] on div "-" at bounding box center [347, 166] width 16 height 5
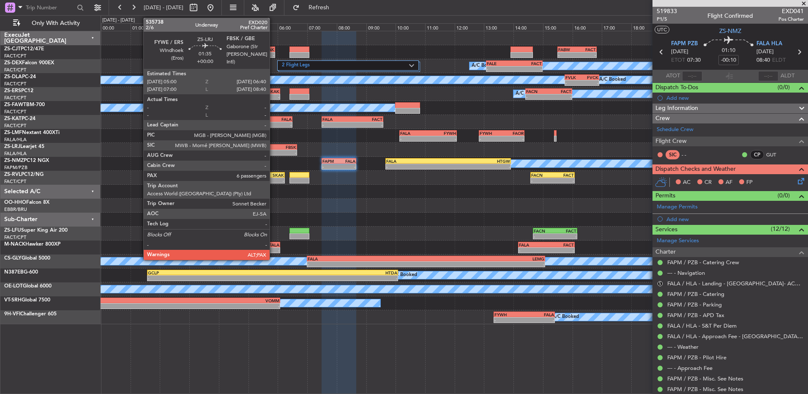
click at [796, 181] on icon at bounding box center [799, 179] width 7 height 7
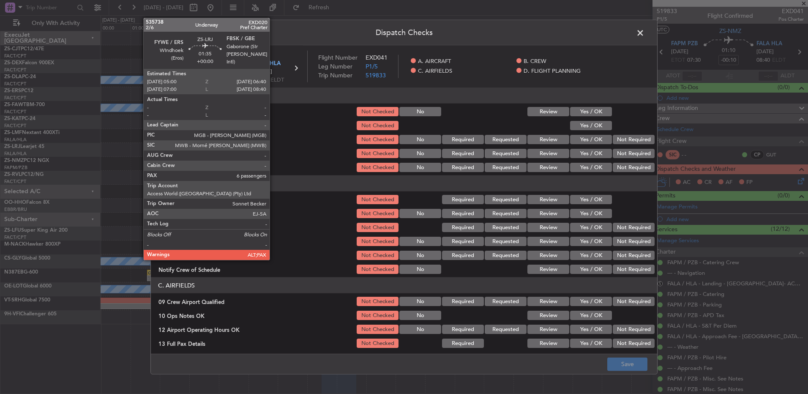
drag, startPoint x: 251, startPoint y: 127, endPoint x: 496, endPoint y: 53, distance: 256.4
click at [254, 128] on div "26 Aircraft Dispatch Checklist" at bounding box center [253, 125] width 205 height 8
click at [644, 33] on span at bounding box center [644, 35] width 0 height 17
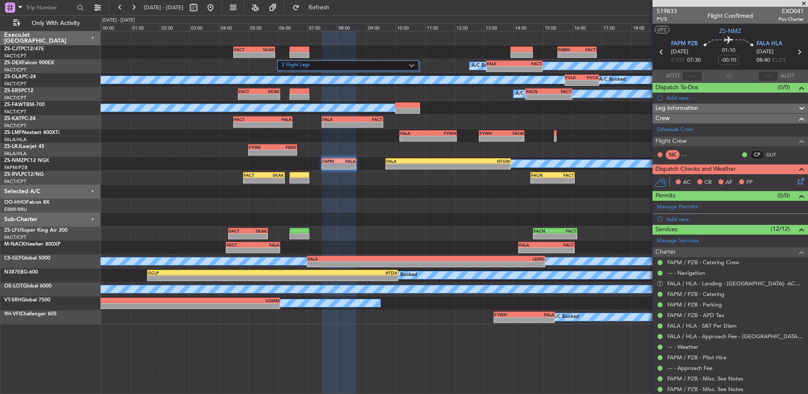
click at [796, 181] on icon at bounding box center [799, 179] width 7 height 7
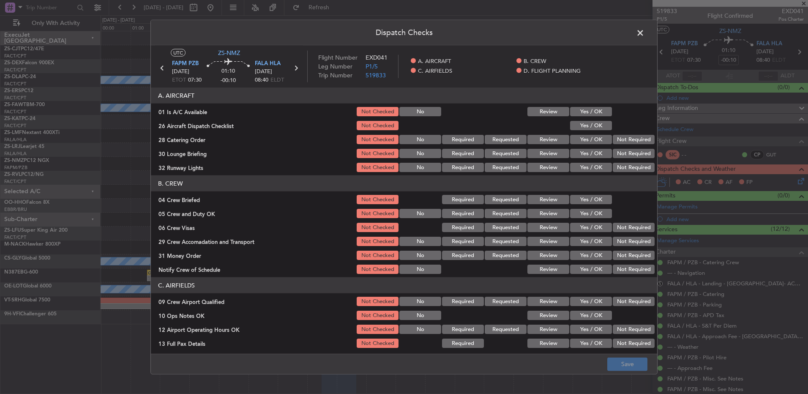
click at [570, 112] on button "Yes / OK" at bounding box center [591, 111] width 42 height 9
click at [568, 117] on section "A. AIRCRAFT 01 Is A/C Available Not Checked No Review Yes / OK 26 Aircraft Disp…" at bounding box center [404, 130] width 506 height 86
click at [573, 126] on button "Yes / OK" at bounding box center [591, 125] width 42 height 9
click at [538, 142] on button "Review" at bounding box center [548, 139] width 42 height 9
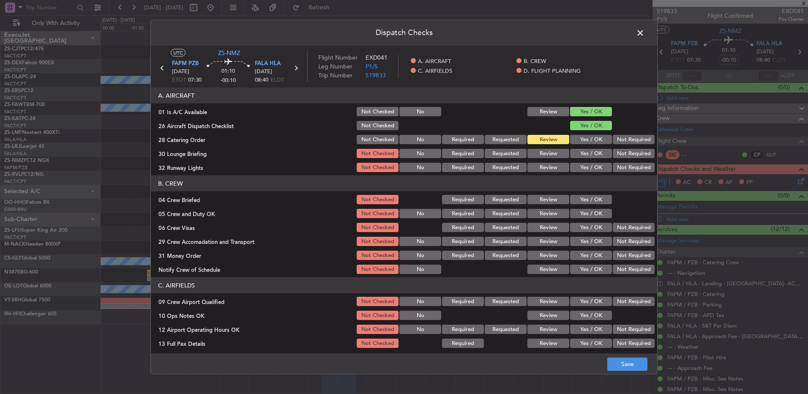
click at [592, 158] on div "Yes / OK" at bounding box center [590, 153] width 43 height 12
click at [593, 172] on div "Yes / OK" at bounding box center [590, 167] width 43 height 12
click at [588, 154] on button "Yes / OK" at bounding box center [591, 153] width 42 height 9
click at [588, 167] on button "Yes / OK" at bounding box center [591, 167] width 42 height 9
click at [581, 201] on button "Yes / OK" at bounding box center [591, 199] width 42 height 9
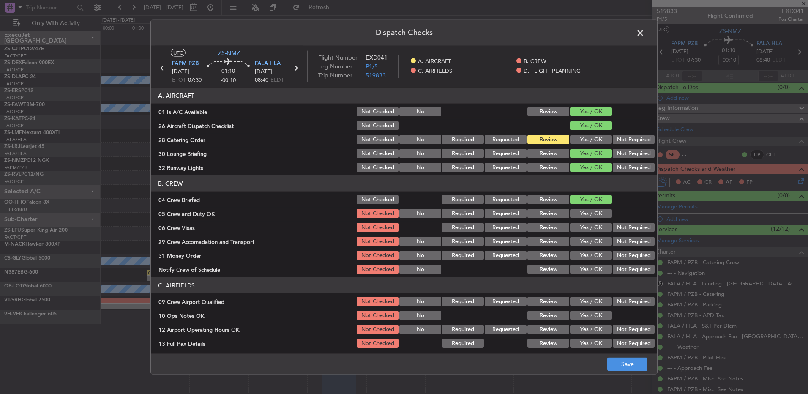
click at [581, 210] on button "Yes / OK" at bounding box center [591, 213] width 42 height 9
click at [638, 225] on button "Not Required" at bounding box center [634, 227] width 42 height 9
click at [628, 245] on button "Not Required" at bounding box center [634, 241] width 42 height 9
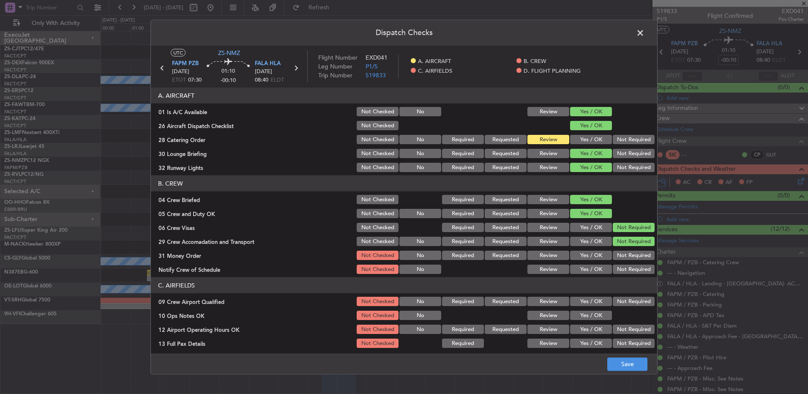
click at [601, 244] on button "Yes / OK" at bounding box center [591, 241] width 42 height 9
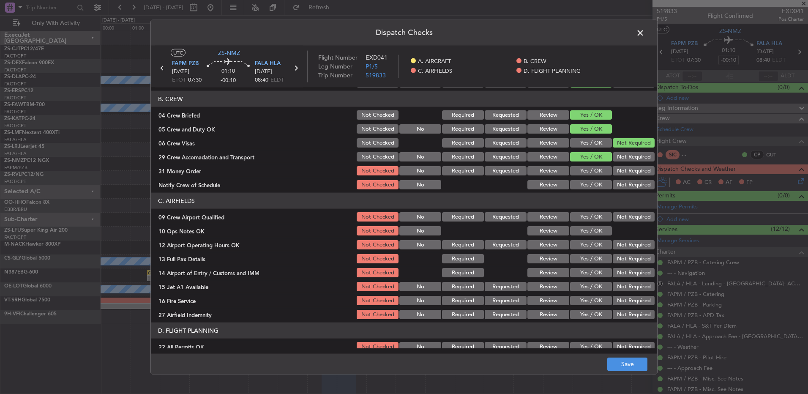
click at [540, 155] on button "Review" at bounding box center [548, 156] width 42 height 9
click at [549, 175] on button "Review" at bounding box center [548, 170] width 42 height 9
click at [602, 185] on button "Yes / OK" at bounding box center [591, 184] width 42 height 9
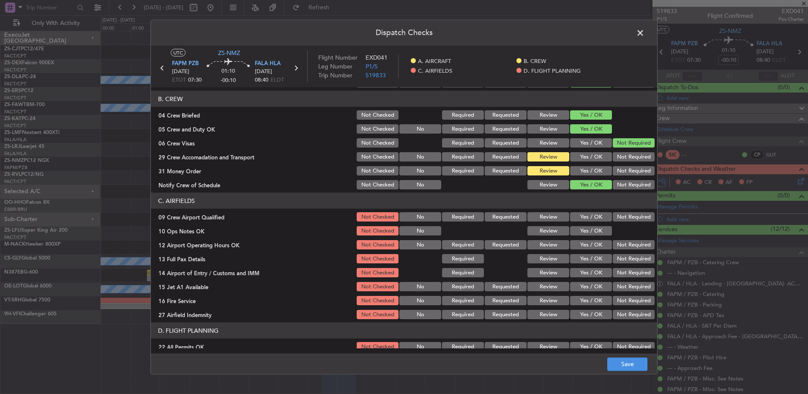
scroll to position [119, 0]
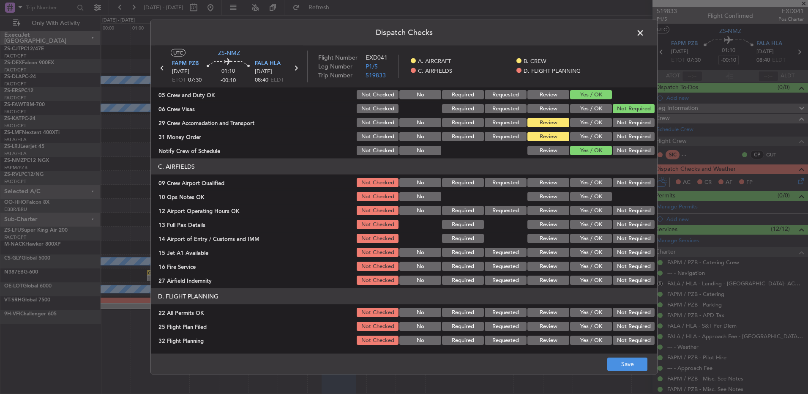
click at [543, 182] on button "Review" at bounding box center [548, 182] width 42 height 9
click at [585, 184] on button "Yes / OK" at bounding box center [591, 182] width 42 height 9
click at [585, 198] on button "Yes / OK" at bounding box center [591, 196] width 42 height 9
click at [587, 209] on button "Yes / OK" at bounding box center [591, 210] width 42 height 9
click at [592, 226] on button "Yes / OK" at bounding box center [591, 224] width 42 height 9
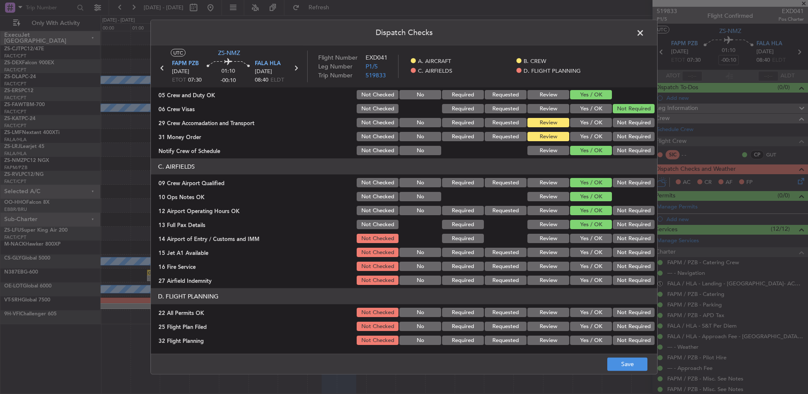
click at [590, 243] on div "Yes / OK" at bounding box center [590, 238] width 43 height 12
click at [584, 235] on button "Yes / OK" at bounding box center [591, 238] width 42 height 9
click at [581, 249] on button "Yes / OK" at bounding box center [591, 252] width 42 height 9
click at [577, 264] on button "Yes / OK" at bounding box center [591, 266] width 42 height 9
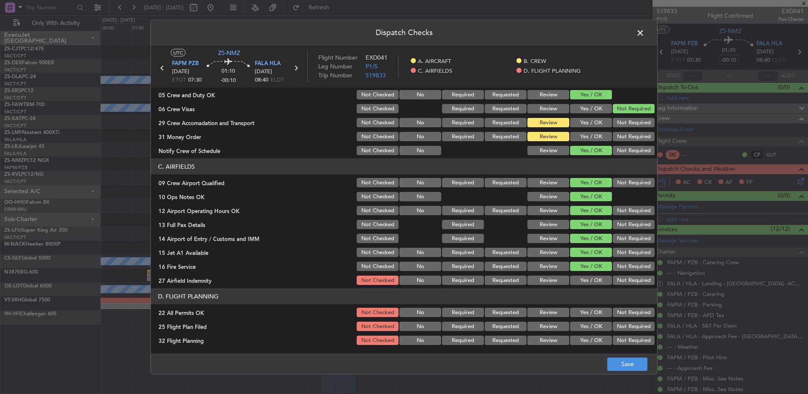
drag, startPoint x: 621, startPoint y: 280, endPoint x: 620, endPoint y: 291, distance: 11.0
click at [621, 284] on button "Not Required" at bounding box center [634, 279] width 42 height 9
click at [619, 311] on button "Not Required" at bounding box center [634, 312] width 42 height 9
drag, startPoint x: 562, startPoint y: 324, endPoint x: 555, endPoint y: 335, distance: 13.6
click at [562, 326] on button "Review" at bounding box center [548, 326] width 42 height 9
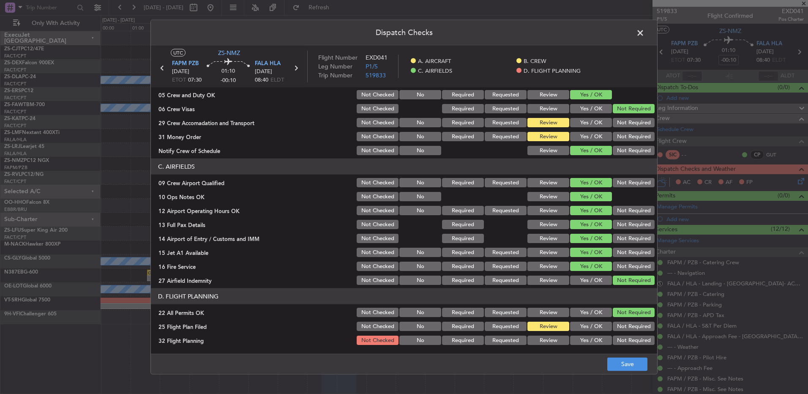
click at [554, 341] on button "Review" at bounding box center [548, 339] width 42 height 9
click at [693, 387] on div "Dispatch Checks UTC ZS-NMZ FAPM PZB 10/09/2025 ETOT 07:30 01:10 -00:10 FALA HLA…" at bounding box center [404, 197] width 808 height 394
click at [619, 357] on footer "Save" at bounding box center [404, 363] width 506 height 20
click at [619, 359] on button "Save" at bounding box center [627, 364] width 40 height 14
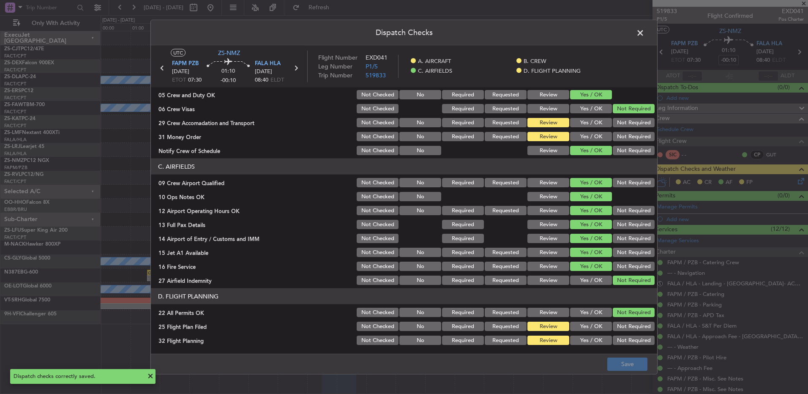
click at [644, 32] on span at bounding box center [644, 35] width 0 height 17
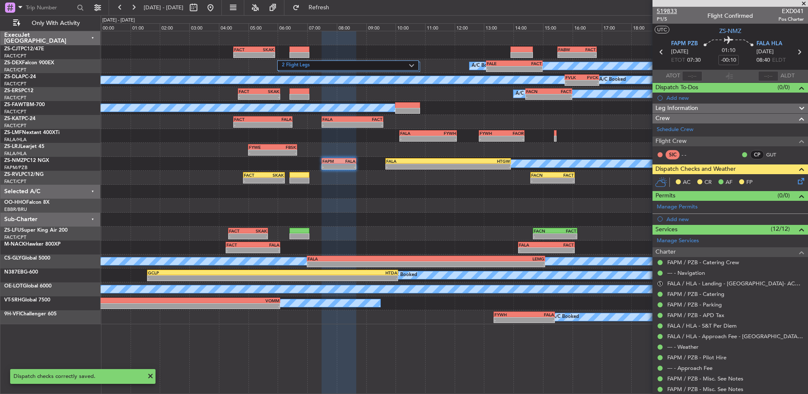
click at [660, 14] on span "519833" at bounding box center [667, 11] width 20 height 9
click at [797, 182] on icon at bounding box center [799, 179] width 7 height 7
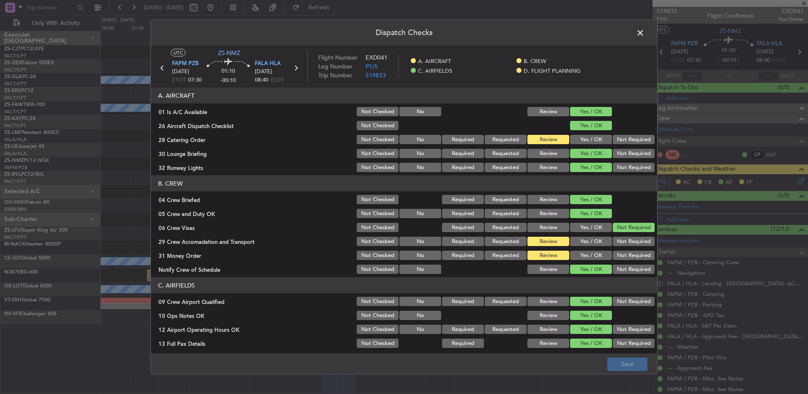
click at [587, 138] on button "Yes / OK" at bounding box center [591, 139] width 42 height 9
click at [627, 363] on button "Save" at bounding box center [627, 364] width 40 height 14
click at [577, 252] on button "Yes / OK" at bounding box center [591, 255] width 42 height 9
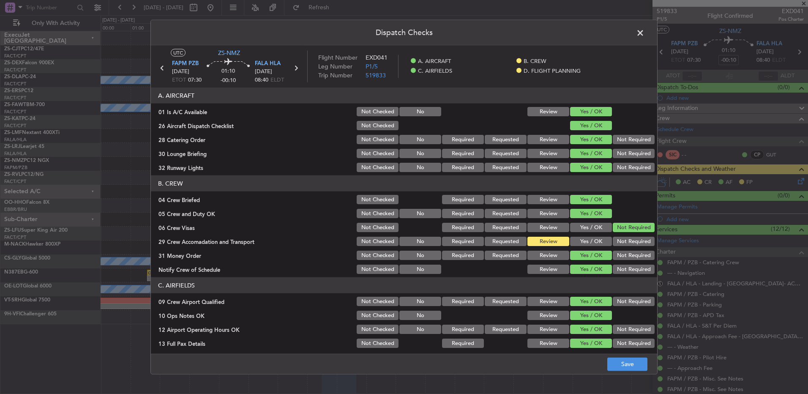
scroll to position [119, 0]
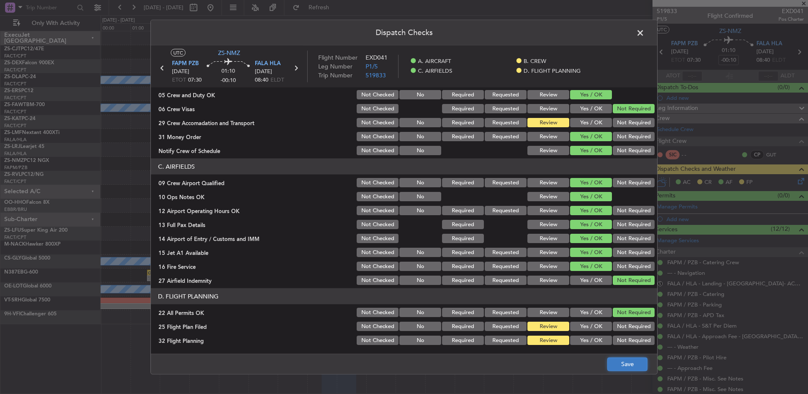
click at [620, 370] on button "Save" at bounding box center [627, 364] width 40 height 14
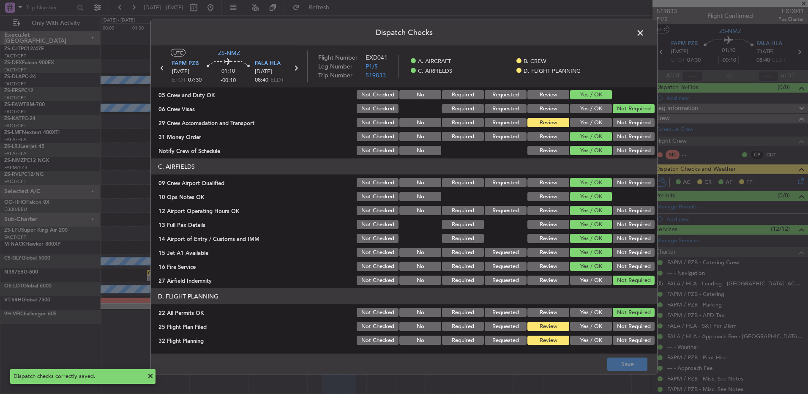
click at [644, 30] on span at bounding box center [644, 35] width 0 height 17
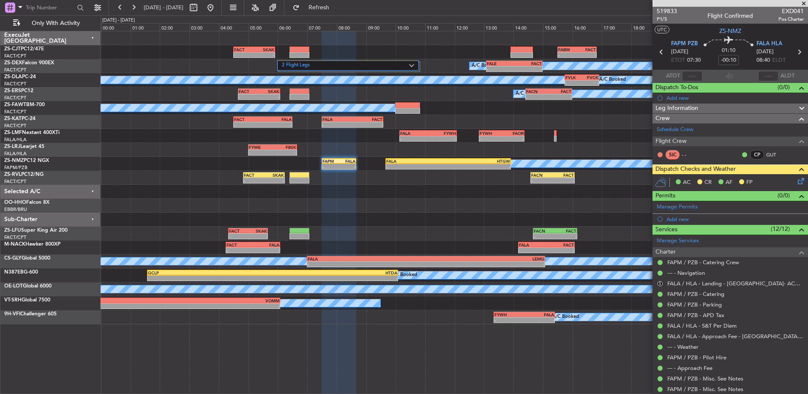
click at [796, 178] on icon at bounding box center [799, 179] width 7 height 7
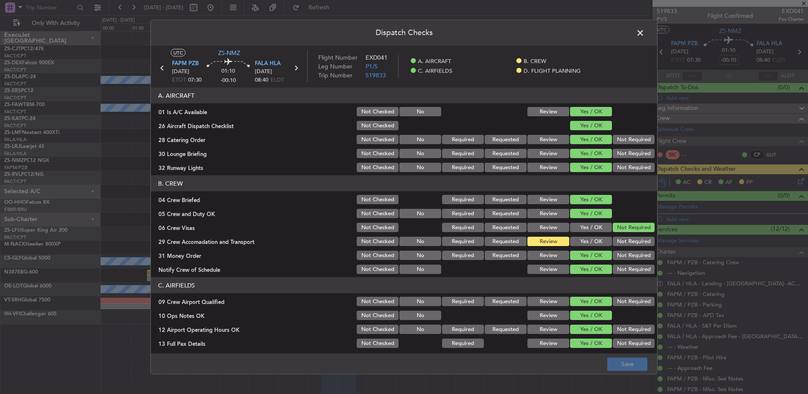
click at [575, 244] on button "Yes / OK" at bounding box center [591, 241] width 42 height 9
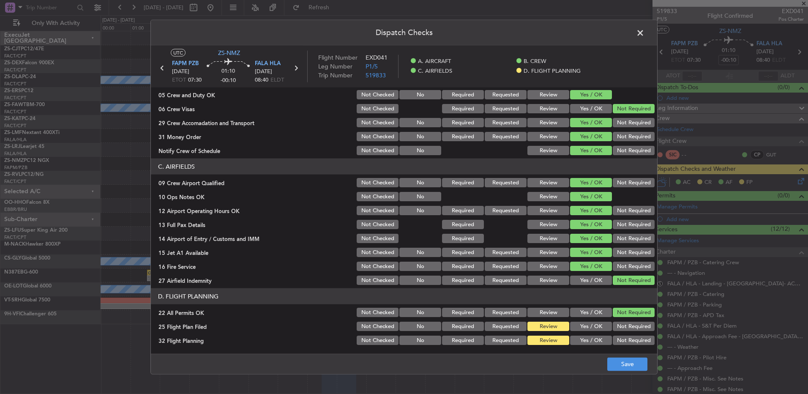
click at [633, 371] on footer "Save" at bounding box center [404, 363] width 506 height 20
click at [642, 327] on button "Not Required" at bounding box center [634, 326] width 42 height 9
drag, startPoint x: 555, startPoint y: 327, endPoint x: 579, endPoint y: 360, distance: 41.4
click at [559, 335] on section "D. FLIGHT PLANNING 22 All Permits OK Not Checked No Required Requested Review Y…" at bounding box center [404, 317] width 506 height 58
click at [519, 325] on button "Requested" at bounding box center [506, 326] width 42 height 9
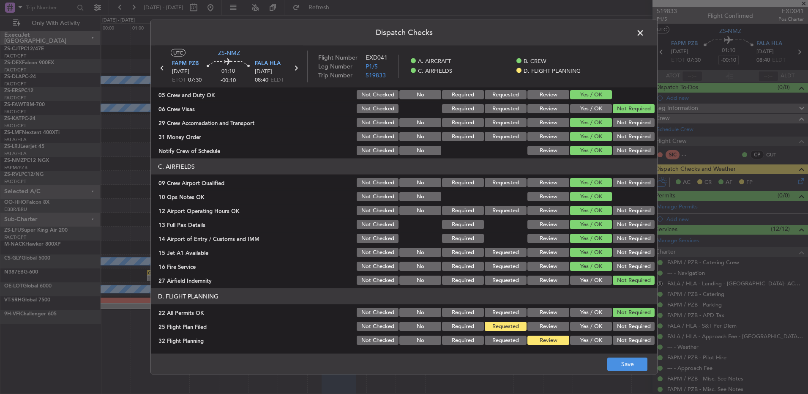
click at [530, 324] on button "Review" at bounding box center [548, 326] width 42 height 9
click at [635, 369] on button "Save" at bounding box center [627, 364] width 40 height 14
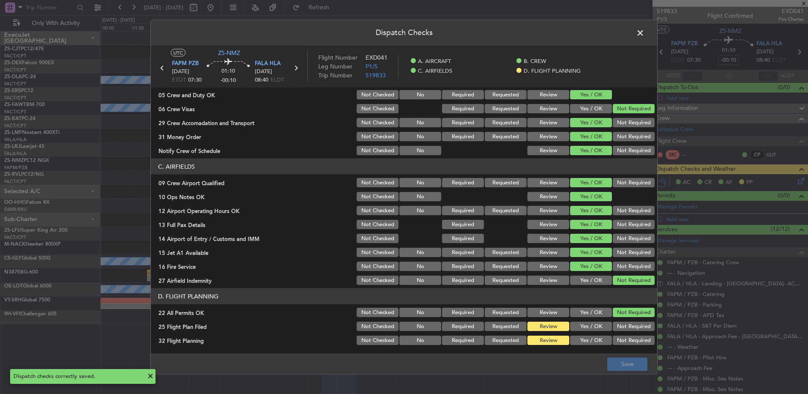
click at [644, 35] on span at bounding box center [644, 35] width 0 height 17
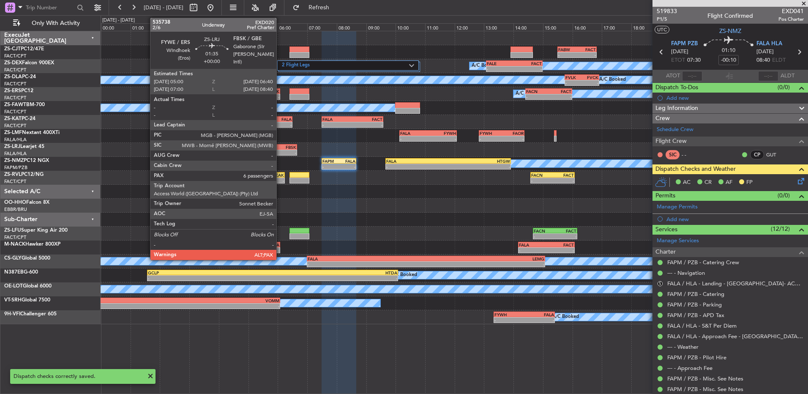
click at [280, 153] on div "-" at bounding box center [285, 152] width 24 height 5
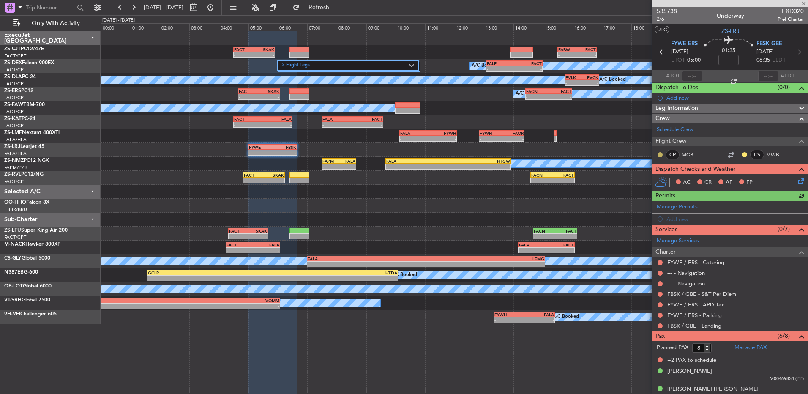
click at [660, 153] on button at bounding box center [659, 154] width 5 height 5
click at [658, 178] on span "Acknowledged" at bounding box center [662, 179] width 37 height 8
click at [742, 153] on button at bounding box center [744, 154] width 5 height 5
click at [755, 178] on span "Acknowledged" at bounding box center [740, 179] width 37 height 8
click at [660, 322] on div at bounding box center [660, 325] width 7 height 7
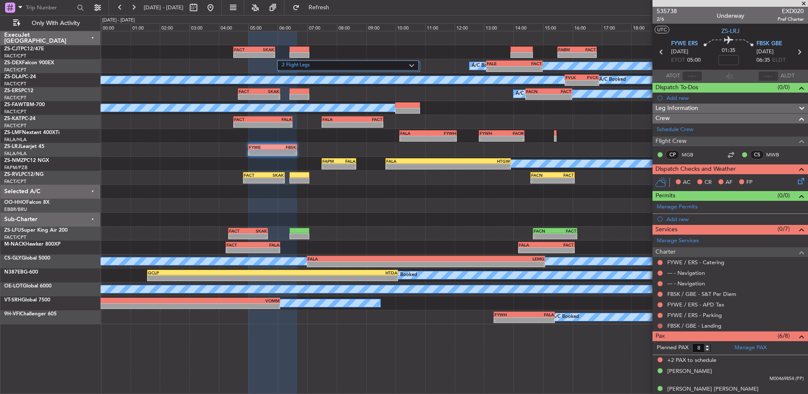
click at [660, 325] on button at bounding box center [659, 325] width 5 height 5
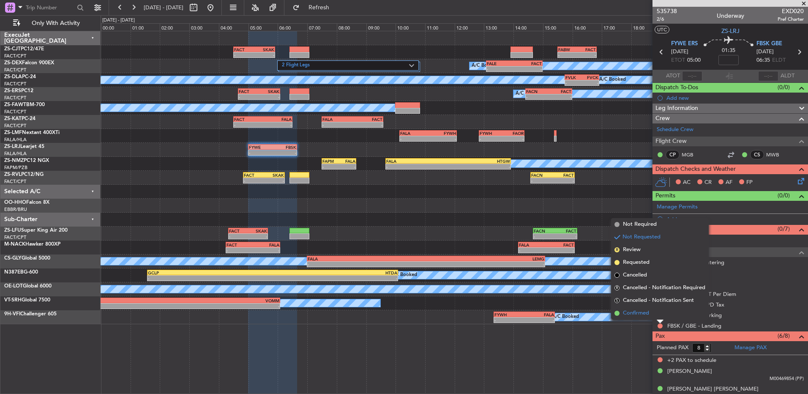
click at [662, 314] on li "Confirmed" at bounding box center [660, 313] width 98 height 13
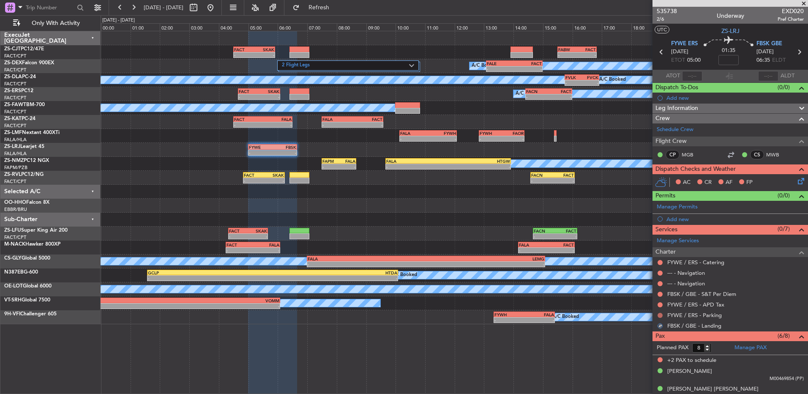
click at [660, 314] on button at bounding box center [659, 315] width 5 height 5
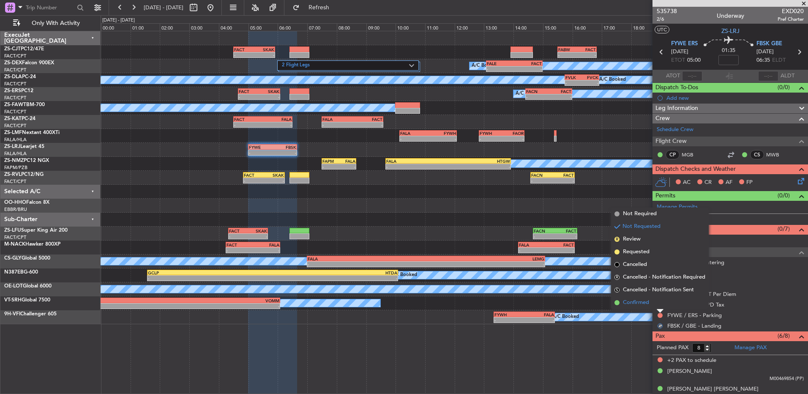
click at [657, 302] on li "Confirmed" at bounding box center [660, 302] width 98 height 13
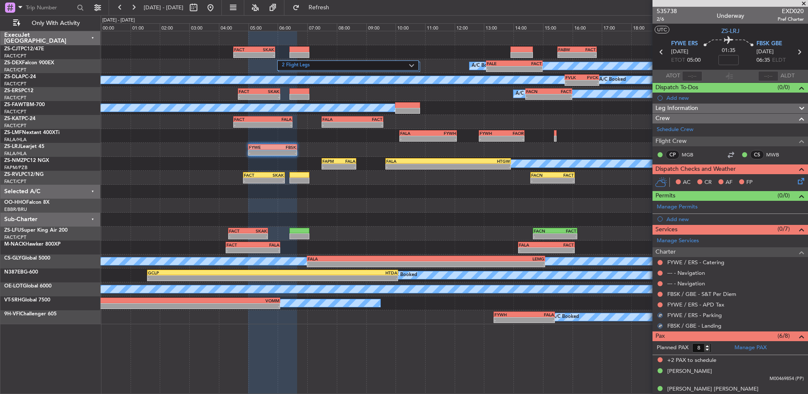
click at [657, 302] on nimbus-traffic-light at bounding box center [660, 304] width 7 height 7
click at [660, 303] on button at bounding box center [659, 304] width 5 height 5
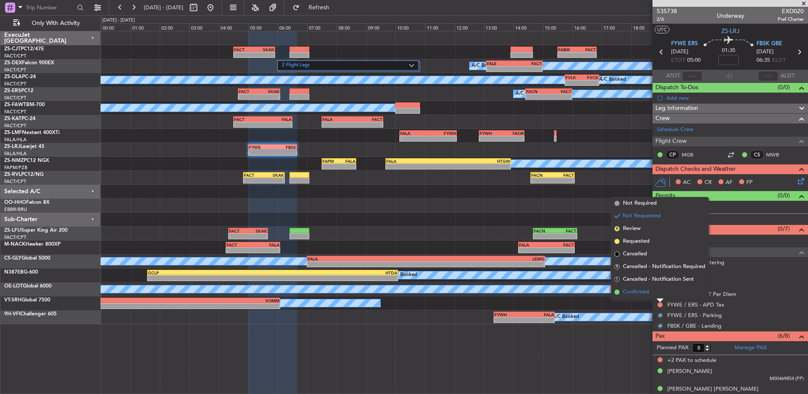
click at [660, 295] on li "Confirmed" at bounding box center [660, 292] width 98 height 13
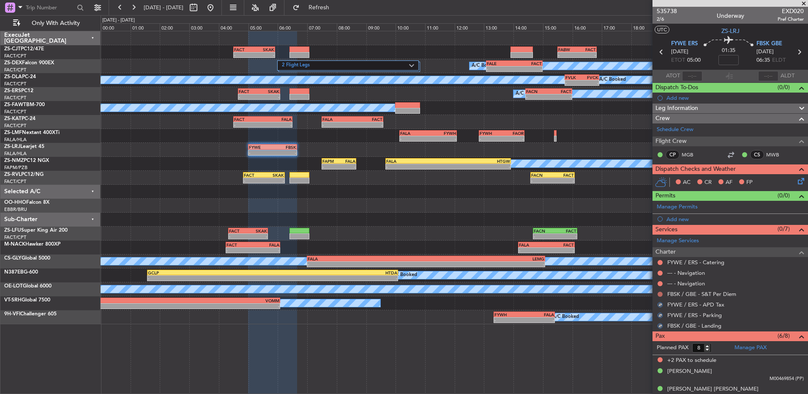
click at [660, 294] on button at bounding box center [659, 294] width 5 height 5
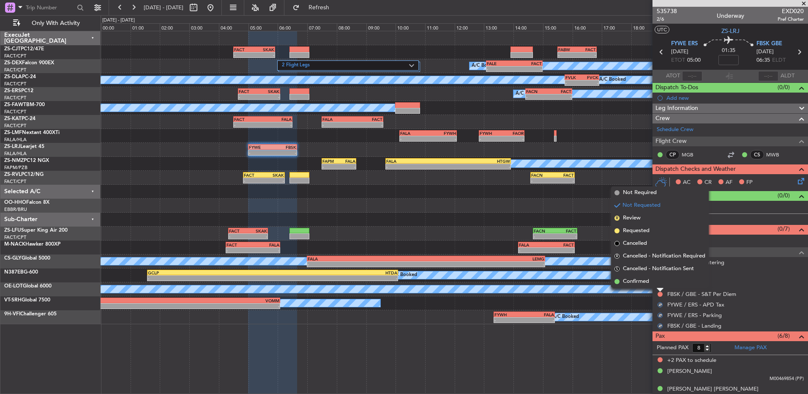
drag, startPoint x: 660, startPoint y: 294, endPoint x: 660, endPoint y: 284, distance: 10.6
click at [660, 284] on li "Confirmed" at bounding box center [660, 281] width 98 height 13
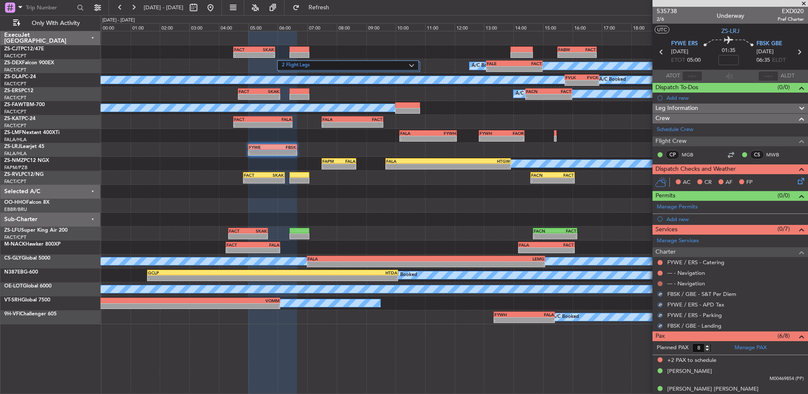
click at [660, 284] on button at bounding box center [659, 283] width 5 height 5
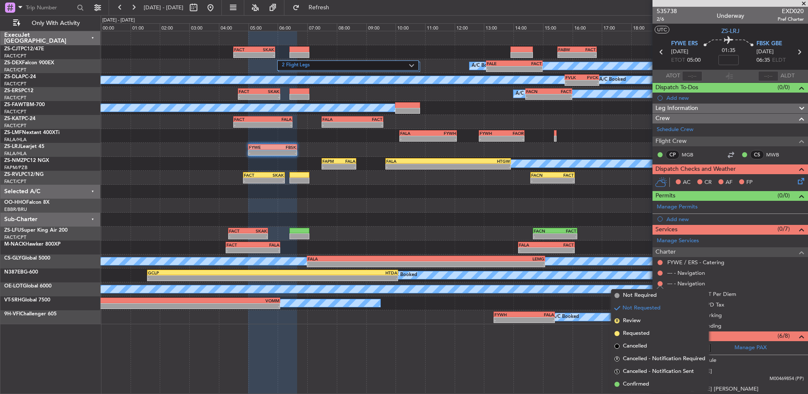
drag, startPoint x: 649, startPoint y: 383, endPoint x: 671, endPoint y: 289, distance: 96.3
click at [647, 383] on span "Confirmed" at bounding box center [636, 384] width 26 height 8
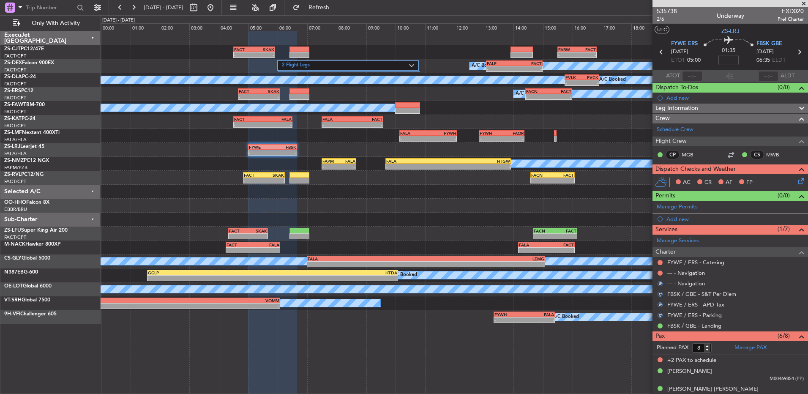
click at [663, 273] on div "--- - Navigation" at bounding box center [729, 272] width 155 height 11
click at [662, 272] on div at bounding box center [660, 273] width 7 height 7
click at [660, 272] on button at bounding box center [659, 272] width 5 height 5
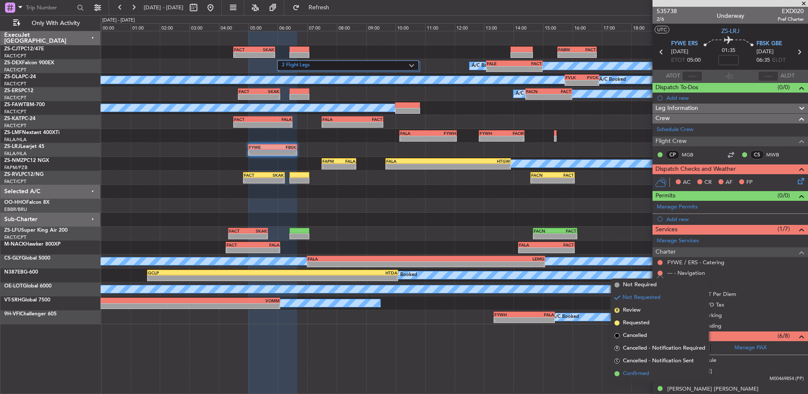
click at [618, 371] on span at bounding box center [616, 373] width 5 height 5
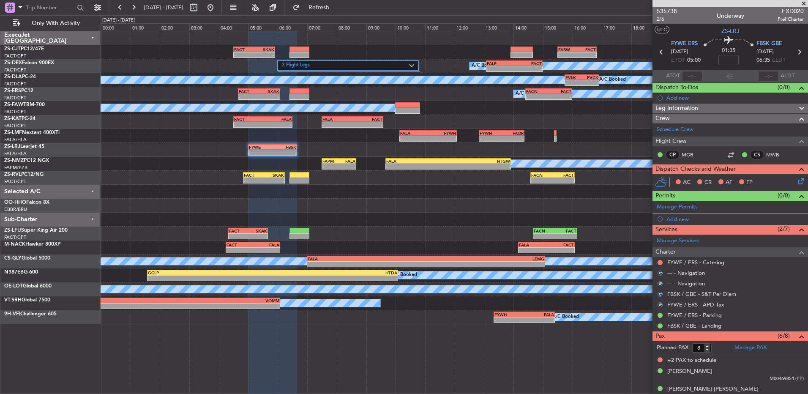
click at [659, 265] on mat-tooltip-component "Not Requested" at bounding box center [660, 276] width 48 height 22
click at [657, 262] on div at bounding box center [660, 262] width 7 height 7
click at [659, 259] on div at bounding box center [660, 262] width 7 height 7
click at [659, 261] on button at bounding box center [659, 262] width 5 height 5
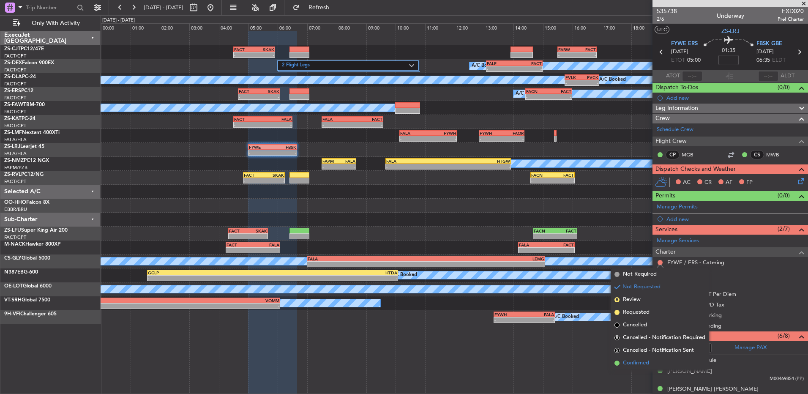
click at [625, 358] on li "Confirmed" at bounding box center [660, 363] width 98 height 13
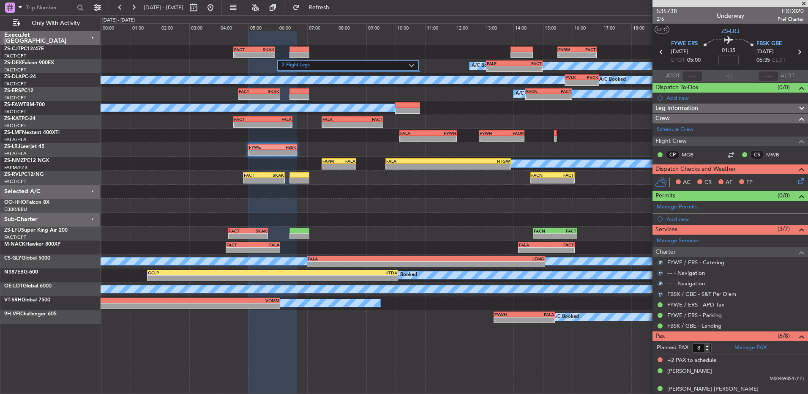
click at [796, 183] on icon at bounding box center [799, 179] width 7 height 7
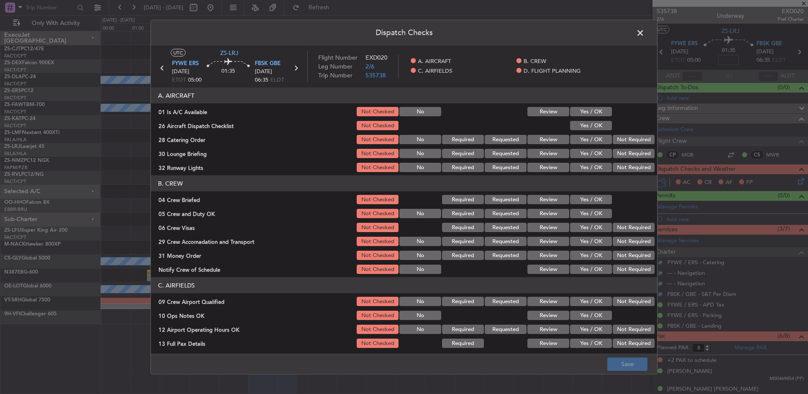
click at [598, 114] on button "Yes / OK" at bounding box center [591, 111] width 42 height 9
click at [594, 127] on div "Yes / OK" at bounding box center [590, 126] width 43 height 12
click at [597, 124] on button "Yes / OK" at bounding box center [591, 125] width 42 height 9
click at [625, 137] on button "Not Required" at bounding box center [634, 139] width 42 height 9
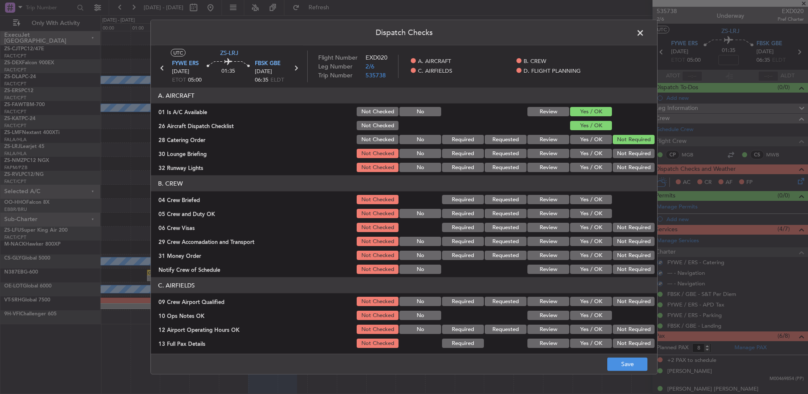
drag, startPoint x: 625, startPoint y: 147, endPoint x: 626, endPoint y: 156, distance: 9.4
click at [625, 149] on div "Not Required" at bounding box center [632, 153] width 43 height 12
click at [626, 156] on button "Not Required" at bounding box center [634, 153] width 42 height 9
click at [625, 165] on button "Not Required" at bounding box center [634, 167] width 42 height 9
click at [594, 202] on button "Yes / OK" at bounding box center [591, 199] width 42 height 9
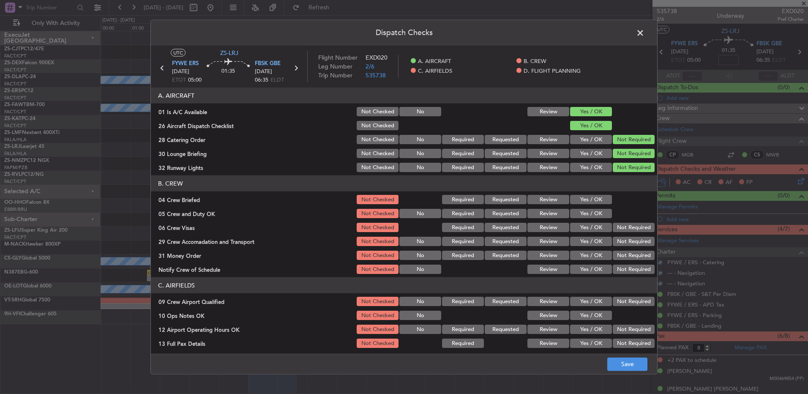
click at [592, 208] on div "Yes / OK" at bounding box center [590, 213] width 43 height 12
click at [594, 215] on button "Yes / OK" at bounding box center [591, 213] width 42 height 9
click at [617, 227] on button "Not Required" at bounding box center [634, 227] width 42 height 9
click at [620, 237] on section "B. CREW 04 Crew Briefed Not Checked Required Requested Review Yes / OK 05 Crew …" at bounding box center [404, 225] width 506 height 100
click at [621, 243] on button "Not Required" at bounding box center [634, 241] width 42 height 9
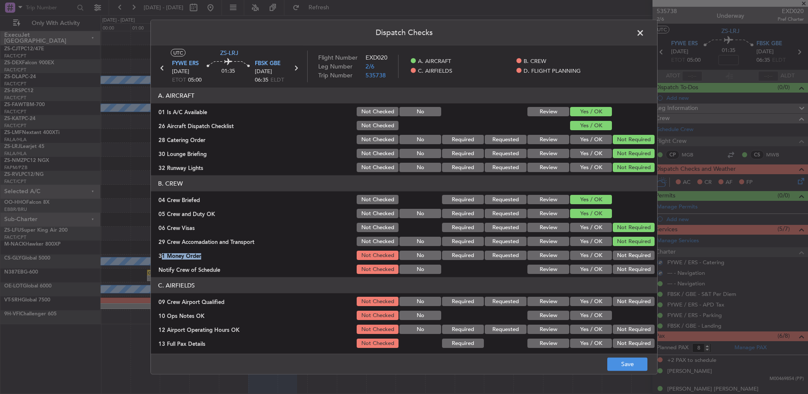
click at [621, 249] on section "B. CREW 04 Crew Briefed Not Checked Required Requested Review Yes / OK 05 Crew …" at bounding box center [404, 225] width 506 height 100
click at [621, 258] on button "Not Required" at bounding box center [634, 255] width 42 height 9
click at [622, 270] on button "Not Required" at bounding box center [634, 269] width 42 height 9
click at [621, 273] on button "Not Required" at bounding box center [634, 269] width 42 height 9
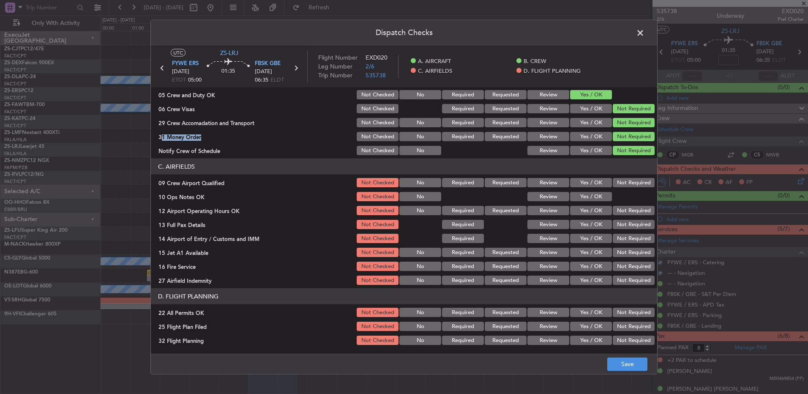
click at [622, 185] on button "Not Required" at bounding box center [634, 182] width 42 height 9
click at [587, 196] on button "Yes / OK" at bounding box center [591, 196] width 42 height 9
click at [622, 213] on button "Not Required" at bounding box center [634, 210] width 42 height 9
click at [625, 218] on section "C. AIRFIELDS 09 Crew Airport Qualified Not Checked No Required Requested Review…" at bounding box center [404, 222] width 506 height 128
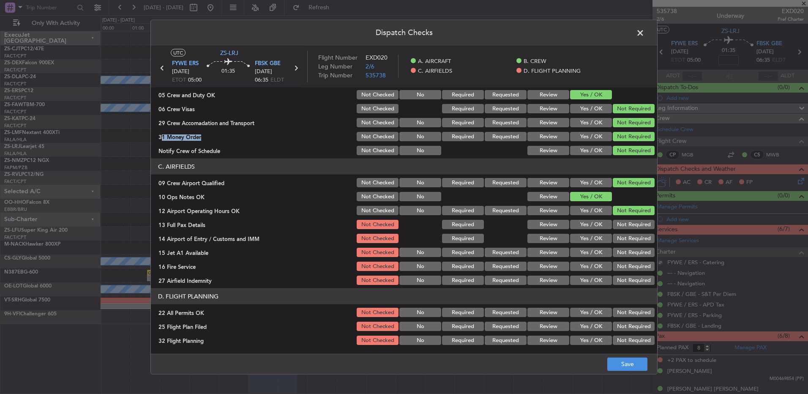
click at [625, 224] on button "Not Required" at bounding box center [634, 224] width 42 height 9
drag, startPoint x: 625, startPoint y: 226, endPoint x: 626, endPoint y: 231, distance: 5.1
click at [626, 230] on div "Not Required" at bounding box center [632, 224] width 43 height 12
drag, startPoint x: 626, startPoint y: 235, endPoint x: 628, endPoint y: 241, distance: 7.0
click at [627, 237] on button "Not Required" at bounding box center [634, 238] width 42 height 9
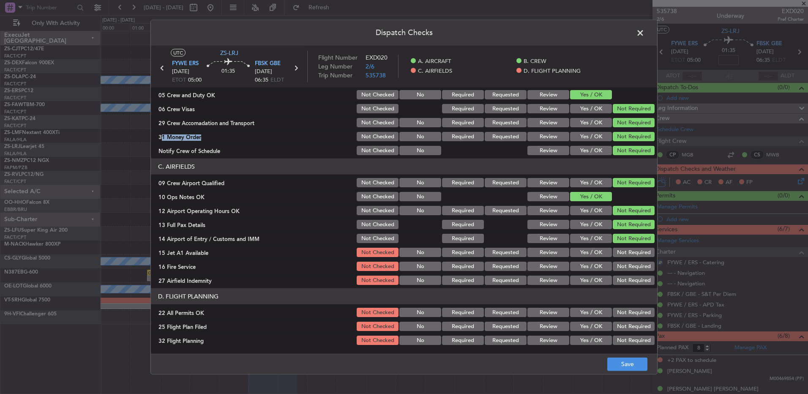
click at [628, 242] on button "Not Required" at bounding box center [634, 238] width 42 height 9
drag, startPoint x: 630, startPoint y: 245, endPoint x: 631, endPoint y: 251, distance: 5.6
click at [631, 247] on section "C. AIRFIELDS 09 Crew Airport Qualified Not Checked No Required Requested Review…" at bounding box center [404, 222] width 506 height 128
drag, startPoint x: 631, startPoint y: 254, endPoint x: 632, endPoint y: 259, distance: 5.1
click at [632, 255] on button "Not Required" at bounding box center [634, 252] width 42 height 9
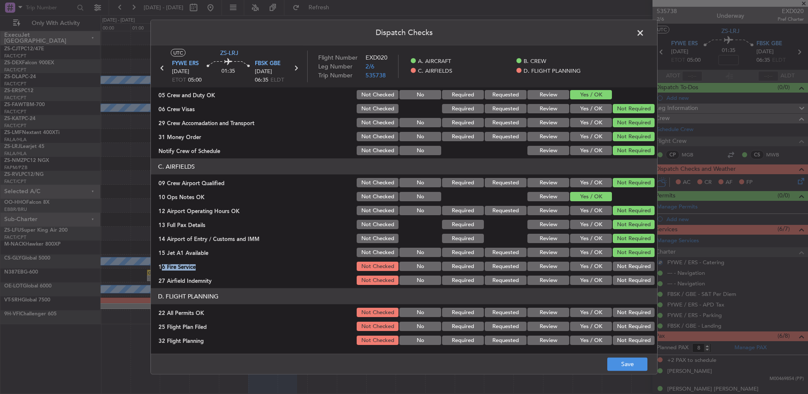
drag, startPoint x: 632, startPoint y: 259, endPoint x: 632, endPoint y: 266, distance: 6.8
click at [632, 266] on section "C. AIRFIELDS 09 Crew Airport Qualified Not Checked No Required Requested Review…" at bounding box center [404, 222] width 506 height 128
click at [632, 266] on button "Not Required" at bounding box center [634, 266] width 42 height 9
click at [632, 267] on button "Not Required" at bounding box center [634, 266] width 42 height 9
drag, startPoint x: 630, startPoint y: 270, endPoint x: 627, endPoint y: 307, distance: 36.9
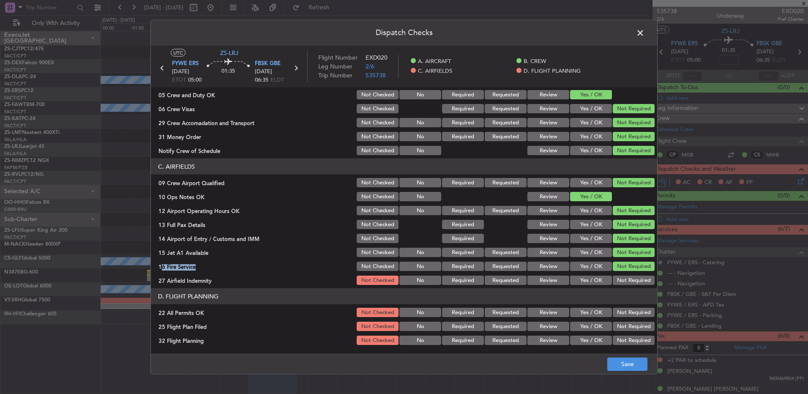
click at [631, 277] on button "Not Required" at bounding box center [634, 279] width 42 height 9
drag, startPoint x: 623, startPoint y: 316, endPoint x: 618, endPoint y: 315, distance: 5.2
click at [622, 316] on button "Not Required" at bounding box center [634, 312] width 42 height 9
click at [556, 324] on button "Review" at bounding box center [548, 326] width 42 height 9
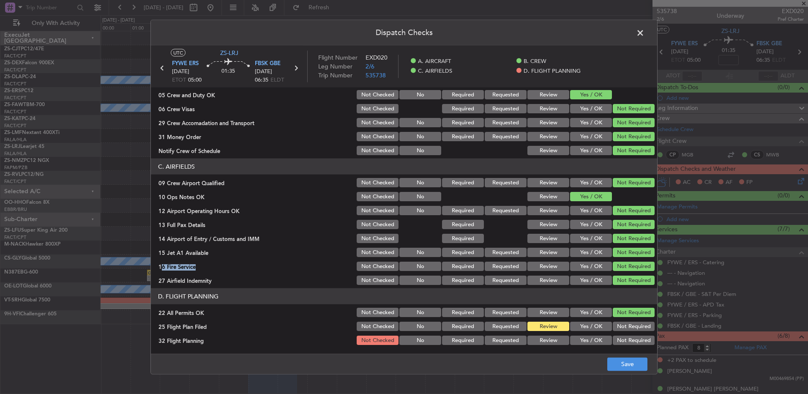
click at [552, 340] on button "Review" at bounding box center [548, 339] width 42 height 9
drag, startPoint x: 624, startPoint y: 371, endPoint x: 620, endPoint y: 365, distance: 6.4
click at [624, 371] on footer "Save" at bounding box center [404, 363] width 506 height 20
click at [620, 365] on button "Save" at bounding box center [627, 364] width 40 height 14
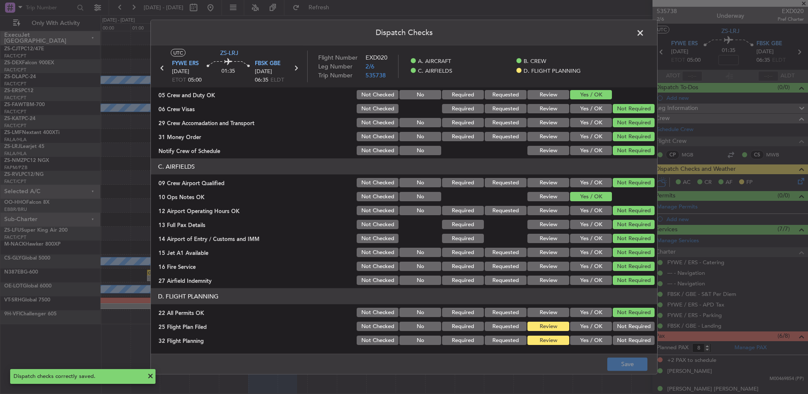
click at [644, 33] on span at bounding box center [644, 35] width 0 height 17
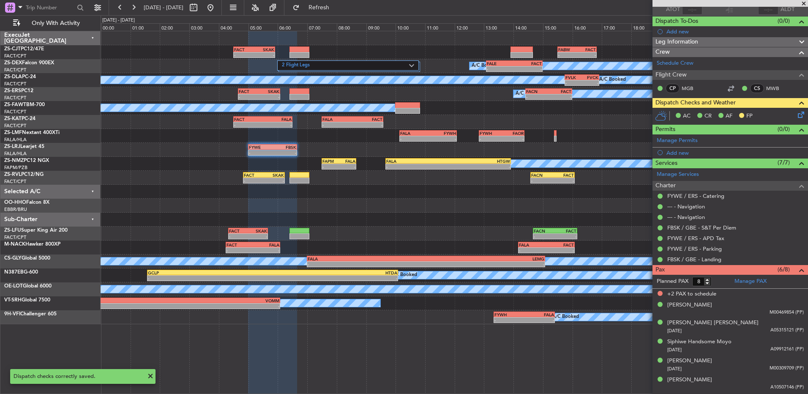
scroll to position [83, 0]
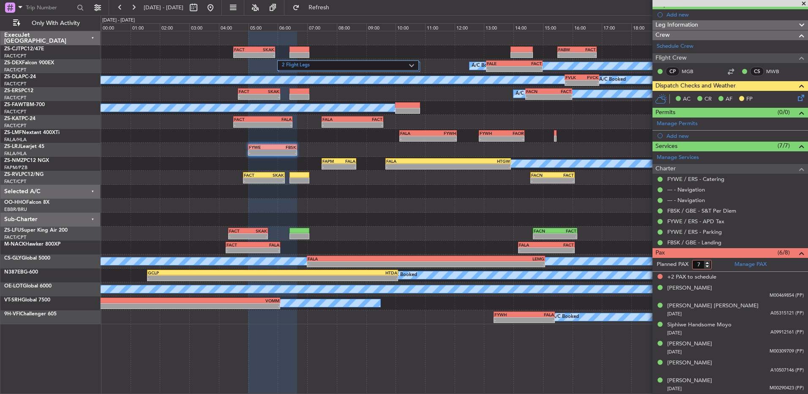
click at [708, 266] on input "7" at bounding box center [701, 264] width 19 height 9
type input "6"
click at [708, 266] on input "6" at bounding box center [701, 264] width 19 height 9
click at [718, 261] on form "Planned PAX 6" at bounding box center [691, 265] width 78 height 14
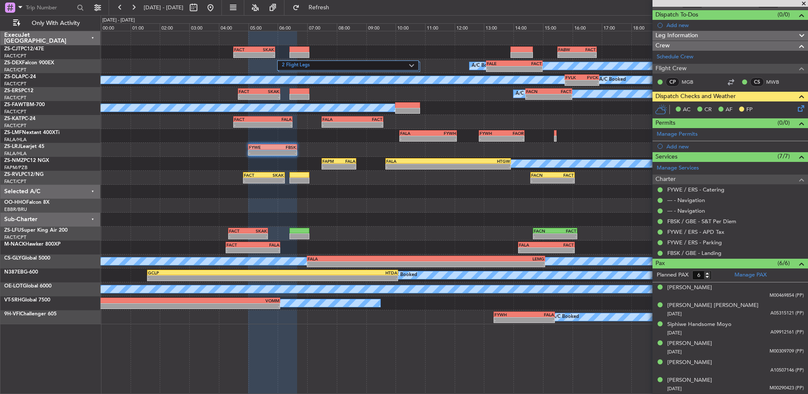
scroll to position [72, 0]
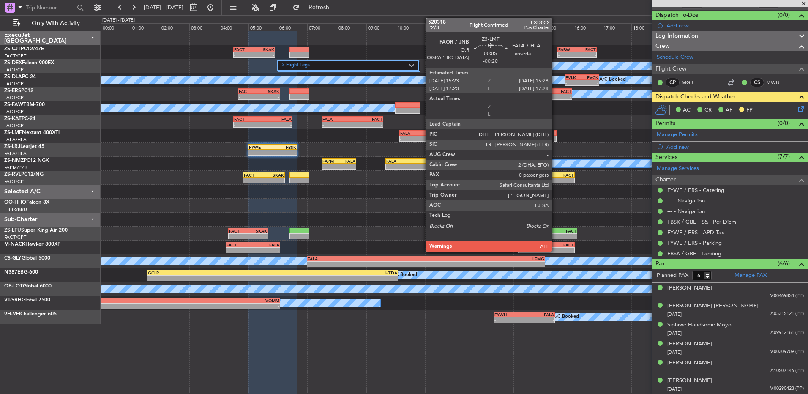
click at [556, 134] on div at bounding box center [555, 133] width 3 height 6
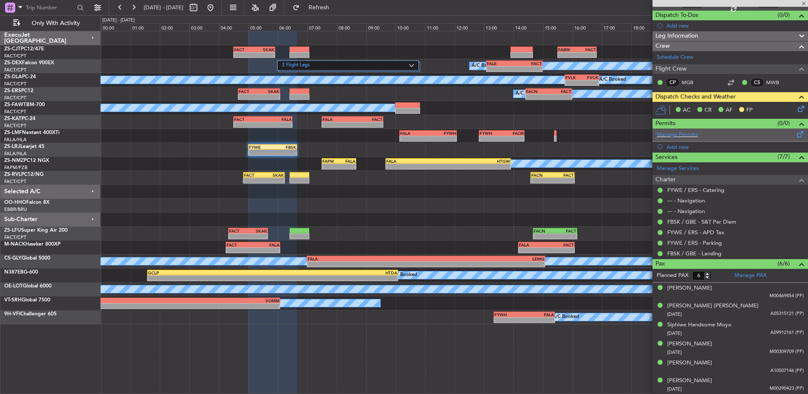
type input "-00:20"
type input "0"
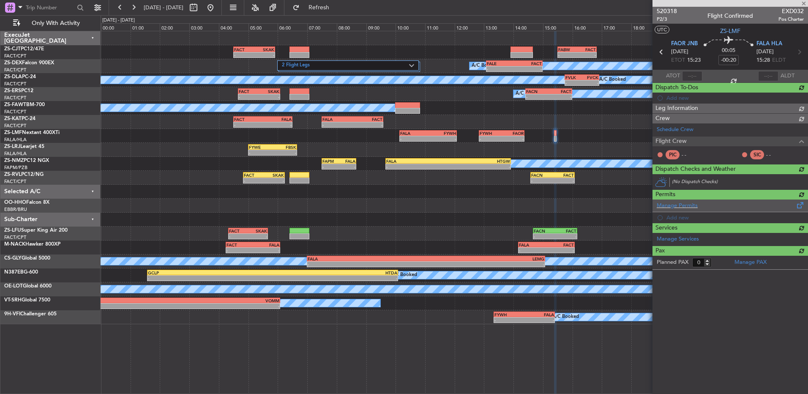
scroll to position [0, 0]
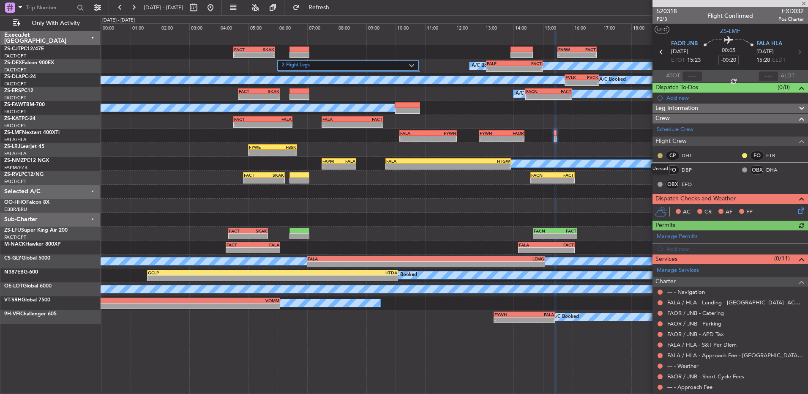
click at [660, 154] on button at bounding box center [659, 155] width 5 height 5
click at [645, 181] on span "Acknowledged" at bounding box center [662, 180] width 37 height 8
click at [742, 155] on button at bounding box center [744, 155] width 5 height 5
click at [727, 181] on span "Acknowledged" at bounding box center [740, 180] width 37 height 8
click at [742, 155] on button at bounding box center [744, 155] width 5 height 5
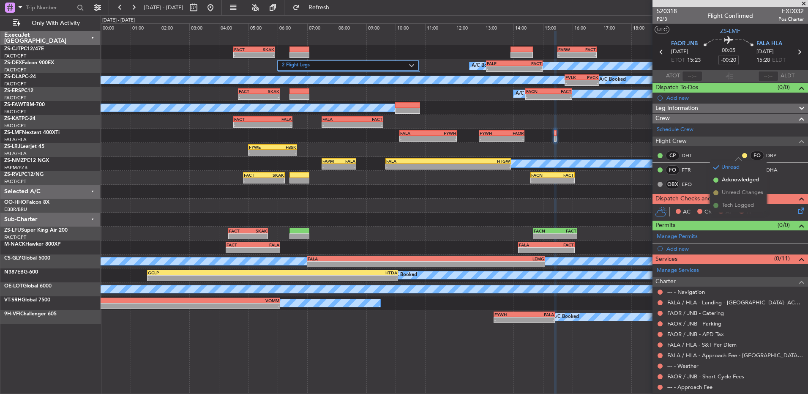
click at [727, 181] on span "Acknowledged" at bounding box center [740, 180] width 37 height 8
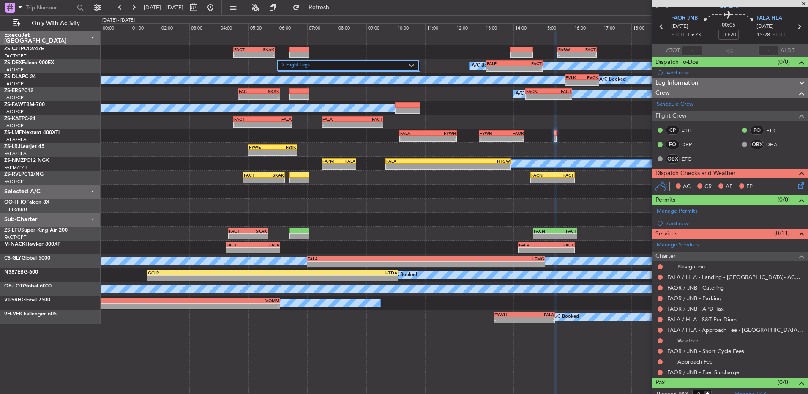
scroll to position [33, 0]
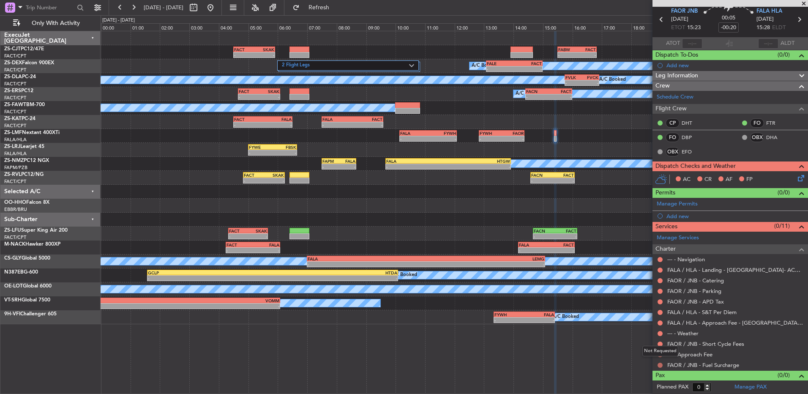
click at [659, 366] on button at bounding box center [659, 365] width 5 height 5
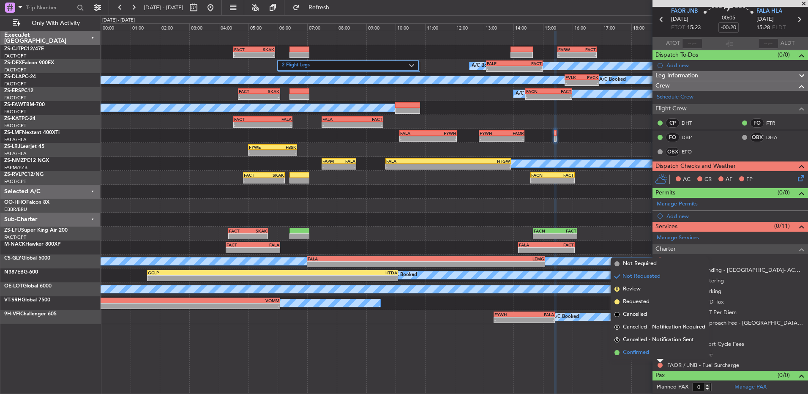
click at [654, 353] on li "Confirmed" at bounding box center [660, 352] width 98 height 13
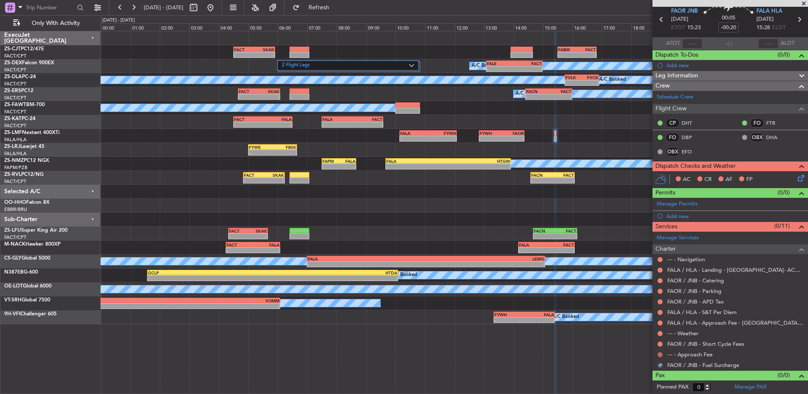
click at [658, 355] on button at bounding box center [659, 354] width 5 height 5
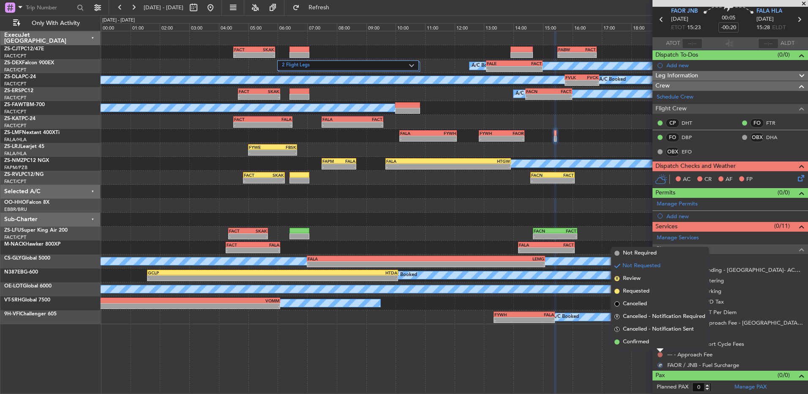
click at [659, 342] on li "Confirmed" at bounding box center [660, 341] width 98 height 13
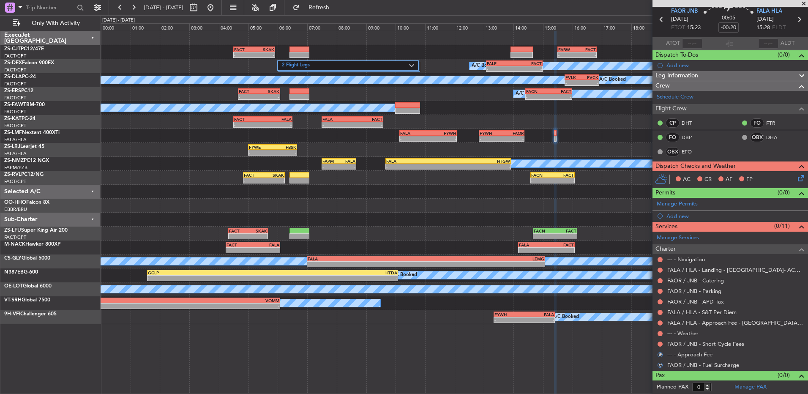
click at [659, 342] on button at bounding box center [659, 343] width 5 height 5
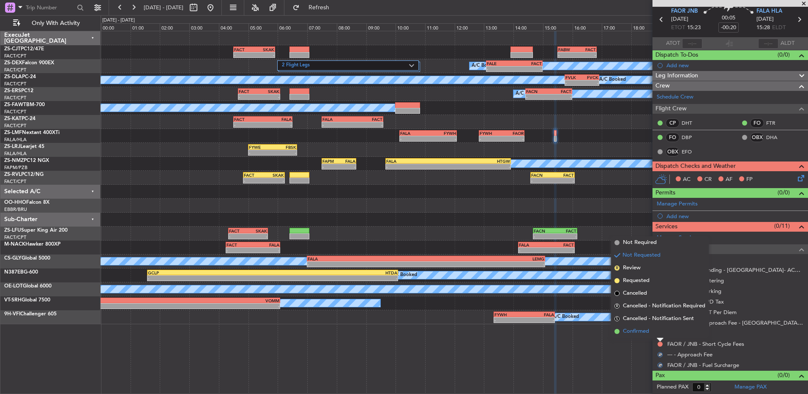
click at [660, 334] on li "Confirmed" at bounding box center [660, 331] width 98 height 13
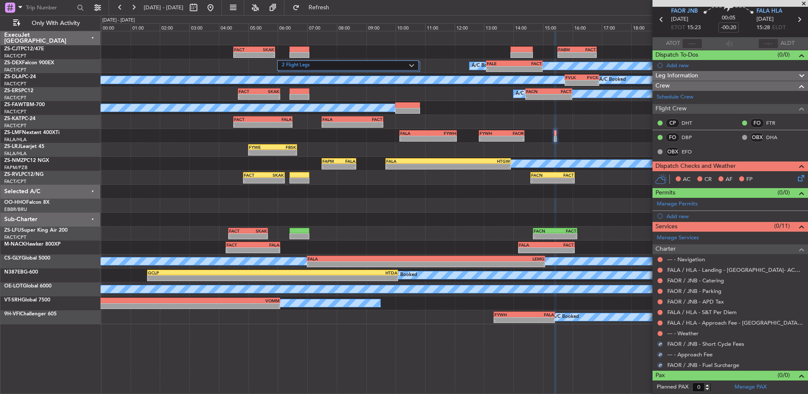
click at [660, 334] on button at bounding box center [659, 333] width 5 height 5
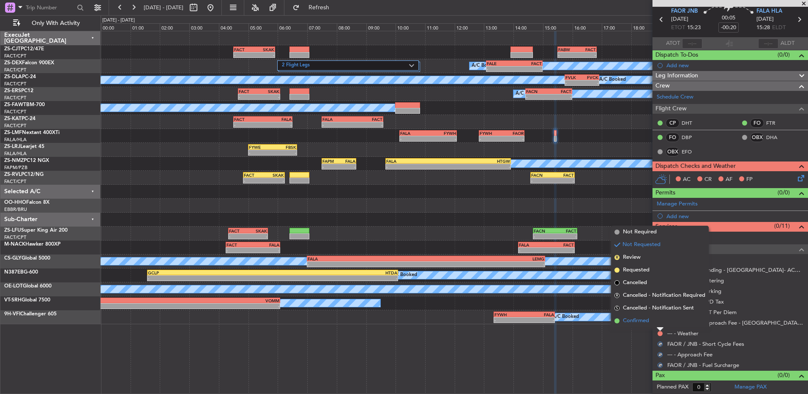
click at [660, 322] on li "Confirmed" at bounding box center [660, 320] width 98 height 13
click at [660, 323] on button at bounding box center [659, 322] width 5 height 5
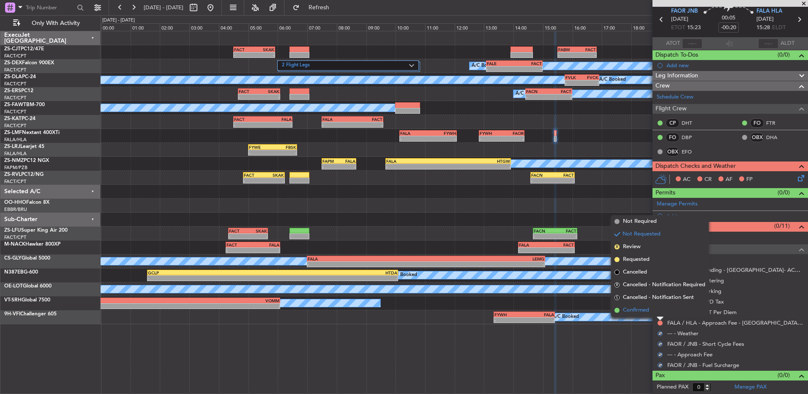
click at [660, 312] on li "Confirmed" at bounding box center [660, 310] width 98 height 13
click at [660, 312] on button at bounding box center [659, 312] width 5 height 5
click at [659, 308] on div at bounding box center [660, 307] width 7 height 3
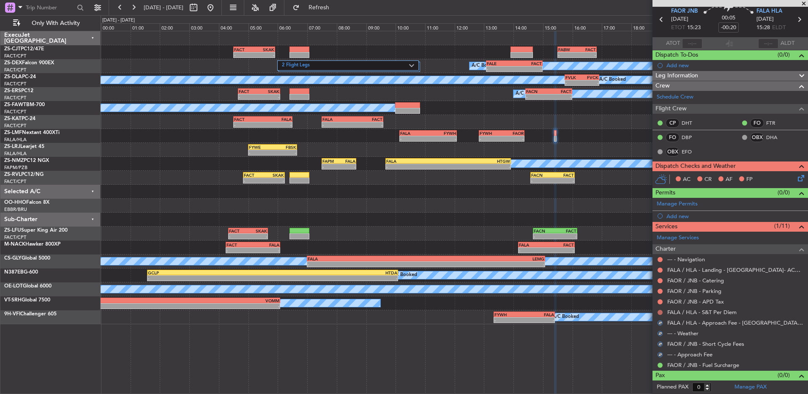
click at [660, 313] on button at bounding box center [659, 312] width 5 height 5
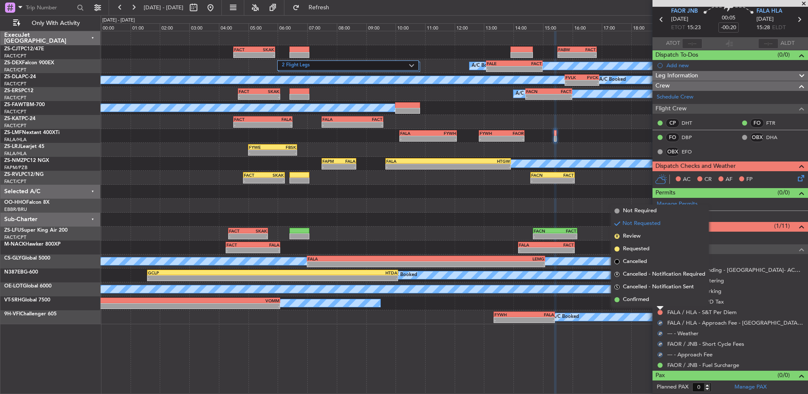
click at [657, 302] on li "Confirmed" at bounding box center [660, 299] width 98 height 13
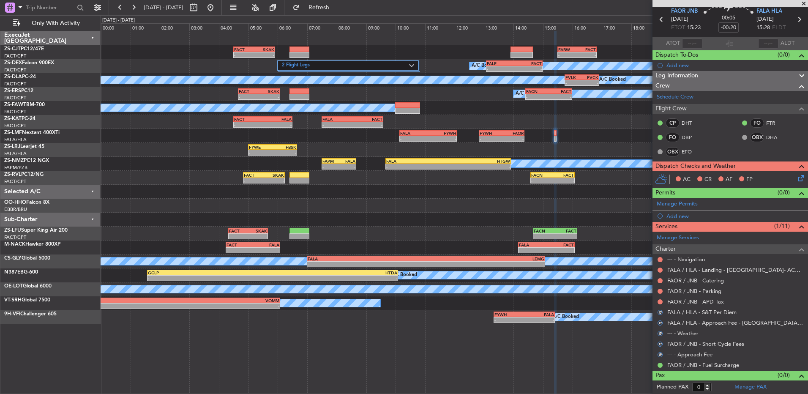
click at [657, 299] on nimbus-traffic-light at bounding box center [660, 301] width 7 height 7
click at [658, 301] on button at bounding box center [659, 301] width 5 height 5
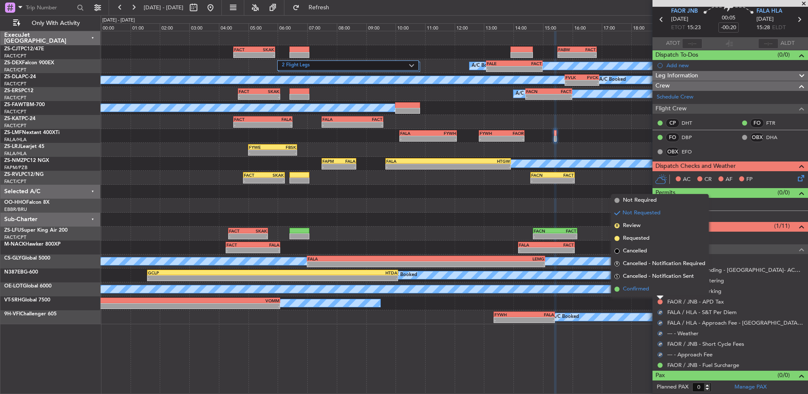
click at [659, 294] on li "Confirmed" at bounding box center [660, 289] width 98 height 13
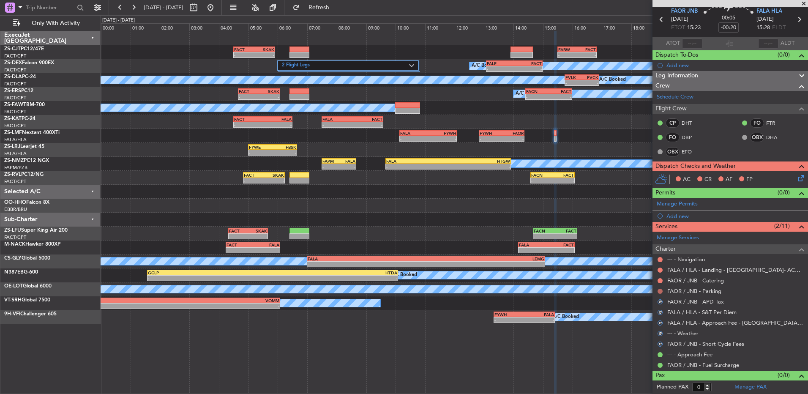
click at [660, 291] on button at bounding box center [659, 291] width 5 height 5
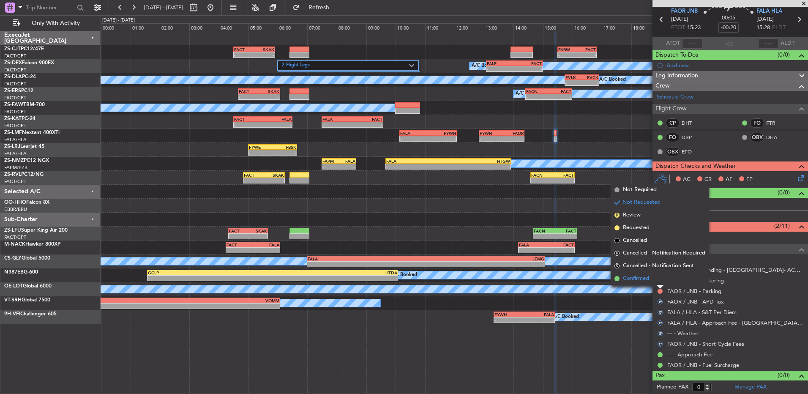
click at [658, 282] on li "Confirmed" at bounding box center [660, 278] width 98 height 13
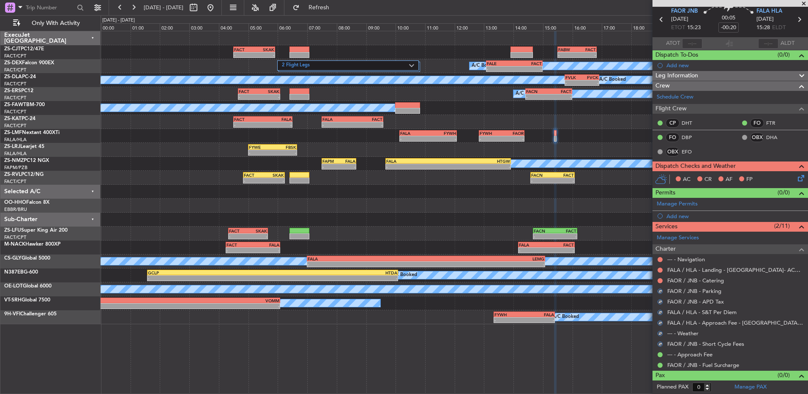
click at [659, 283] on mat-tooltip-component "Not Requested" at bounding box center [660, 294] width 48 height 22
click at [659, 278] on button at bounding box center [659, 280] width 5 height 5
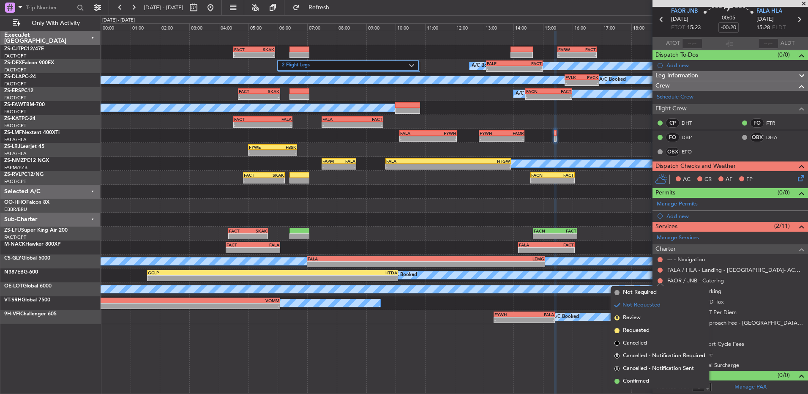
drag, startPoint x: 655, startPoint y: 381, endPoint x: 665, endPoint y: 334, distance: 47.5
click at [655, 380] on li "Confirmed" at bounding box center [660, 381] width 98 height 13
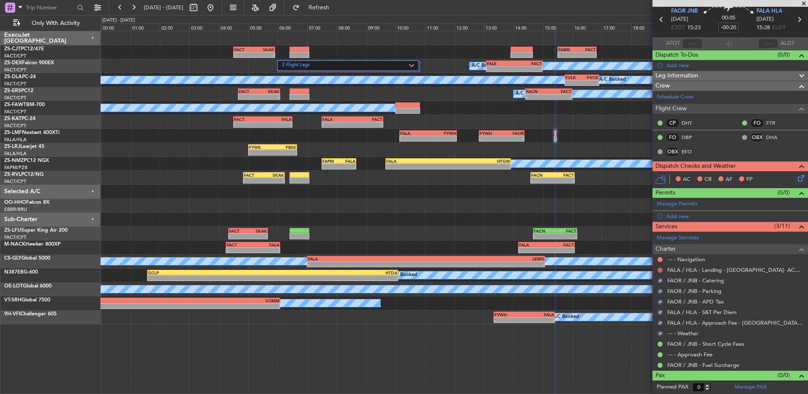
click at [660, 270] on button at bounding box center [659, 269] width 5 height 5
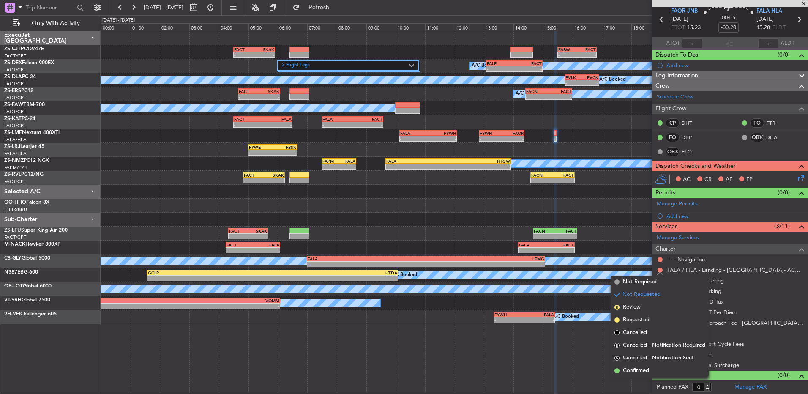
drag, startPoint x: 624, startPoint y: 365, endPoint x: 622, endPoint y: 348, distance: 17.9
click at [623, 364] on li "Confirmed" at bounding box center [660, 370] width 98 height 13
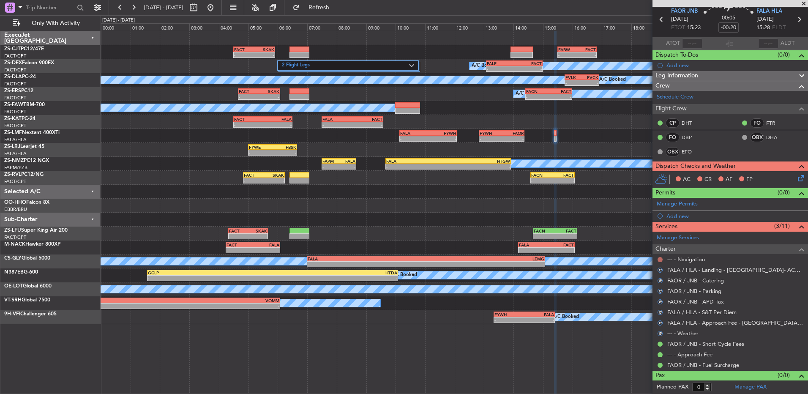
click at [660, 259] on button at bounding box center [659, 259] width 5 height 5
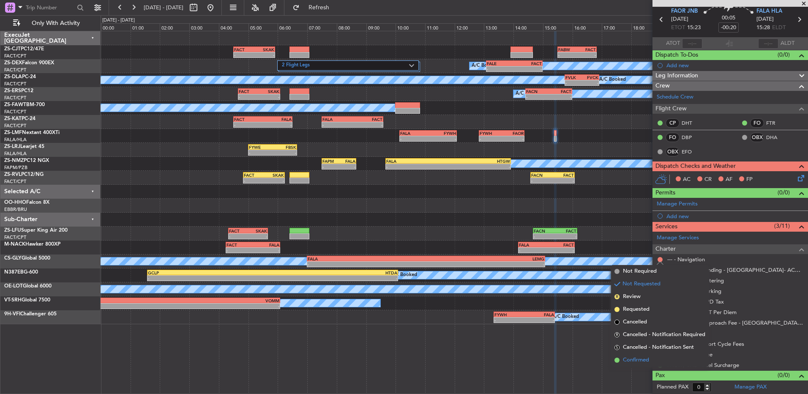
click at [641, 360] on span "Confirmed" at bounding box center [636, 360] width 26 height 8
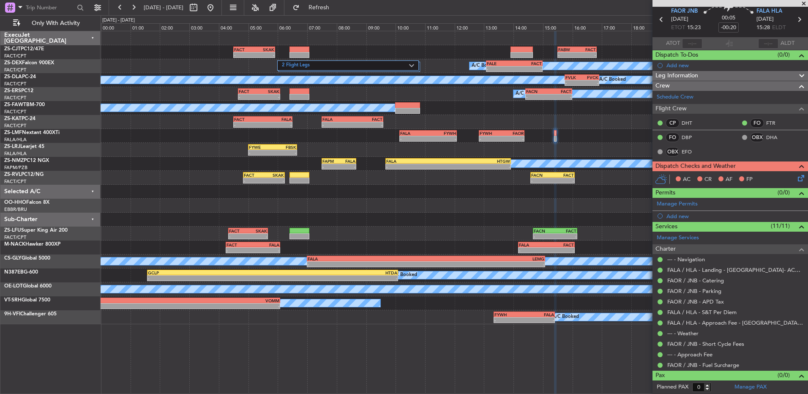
click at [796, 176] on icon at bounding box center [799, 176] width 7 height 7
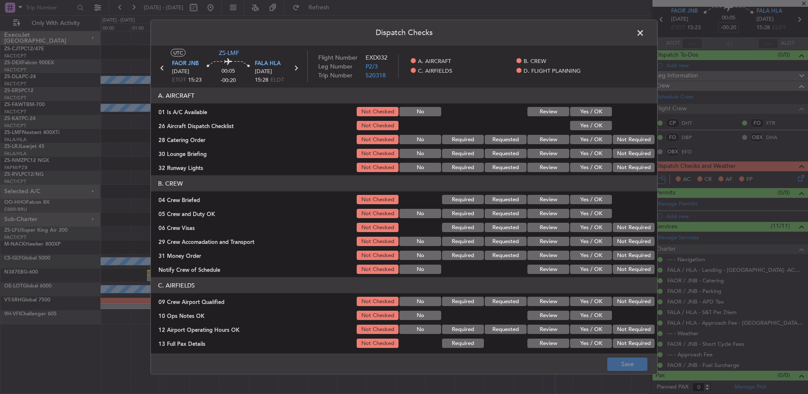
click at [583, 108] on button "Yes / OK" at bounding box center [591, 111] width 42 height 9
click at [578, 124] on div "Yes / OK" at bounding box center [590, 126] width 43 height 12
click at [578, 125] on button "Yes / OK" at bounding box center [591, 125] width 42 height 9
click at [617, 142] on button "Not Required" at bounding box center [634, 139] width 42 height 9
drag, startPoint x: 618, startPoint y: 142, endPoint x: 619, endPoint y: 171, distance: 28.7
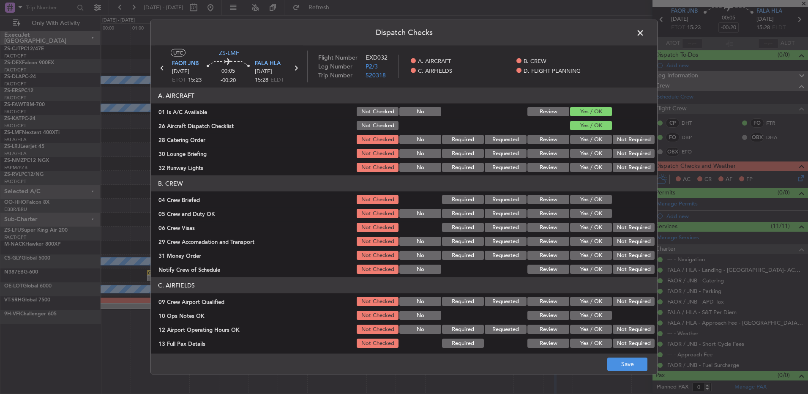
click at [620, 163] on section "A. AIRCRAFT 01 Is A/C Available Not Checked No Review Yes / OK 26 Aircraft Disp…" at bounding box center [404, 130] width 506 height 86
click at [619, 156] on button "Not Required" at bounding box center [634, 153] width 42 height 9
click at [619, 163] on section "A. AIRCRAFT 01 Is A/C Available Not Checked No Review Yes / OK 26 Aircraft Disp…" at bounding box center [404, 130] width 506 height 86
click at [619, 165] on button "Not Required" at bounding box center [634, 167] width 42 height 9
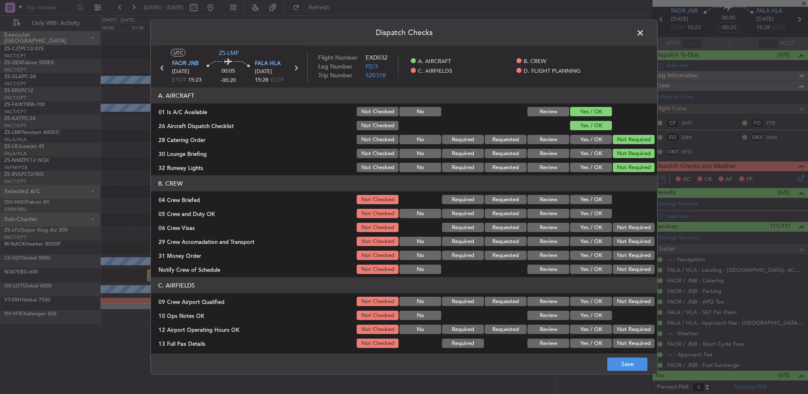
click at [594, 200] on button "Yes / OK" at bounding box center [591, 199] width 42 height 9
click at [593, 209] on section "B. CREW 04 Crew Briefed Not Checked Required Requested Review Yes / OK 05 Crew …" at bounding box center [404, 225] width 506 height 100
click at [594, 216] on button "Yes / OK" at bounding box center [591, 213] width 42 height 9
drag, startPoint x: 611, startPoint y: 224, endPoint x: 615, endPoint y: 230, distance: 8.0
click at [613, 224] on button "Not Required" at bounding box center [634, 227] width 42 height 9
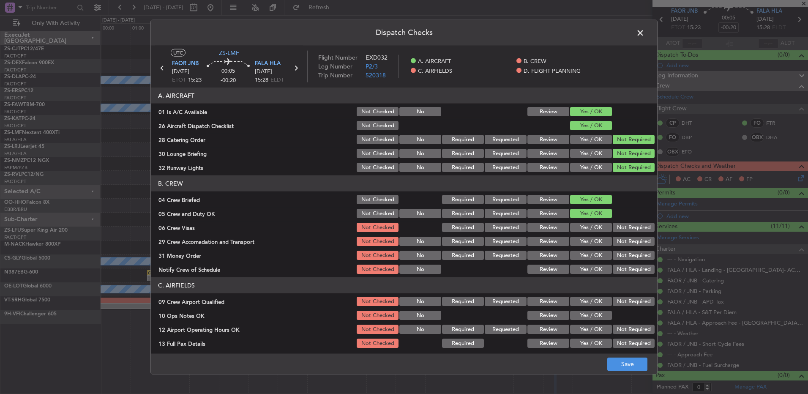
drag, startPoint x: 615, startPoint y: 230, endPoint x: 617, endPoint y: 241, distance: 11.2
click at [616, 231] on button "Not Required" at bounding box center [634, 227] width 42 height 9
drag, startPoint x: 620, startPoint y: 244, endPoint x: 619, endPoint y: 250, distance: 6.0
click at [620, 245] on button "Not Required" at bounding box center [634, 241] width 42 height 9
click at [619, 251] on div "Not Required" at bounding box center [632, 255] width 43 height 12
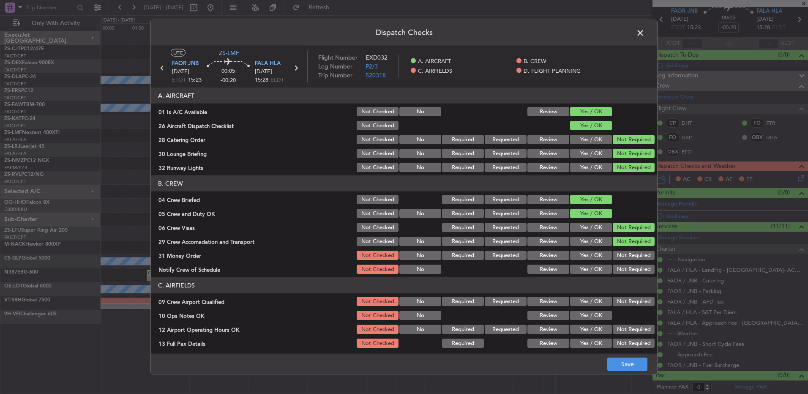
click at [619, 260] on div "Not Required" at bounding box center [632, 255] width 43 height 12
click at [618, 261] on div "Not Required" at bounding box center [632, 255] width 43 height 12
click at [618, 269] on button "Not Required" at bounding box center [634, 269] width 42 height 9
click at [613, 257] on button "Not Required" at bounding box center [634, 255] width 42 height 9
click at [615, 310] on div at bounding box center [632, 315] width 43 height 12
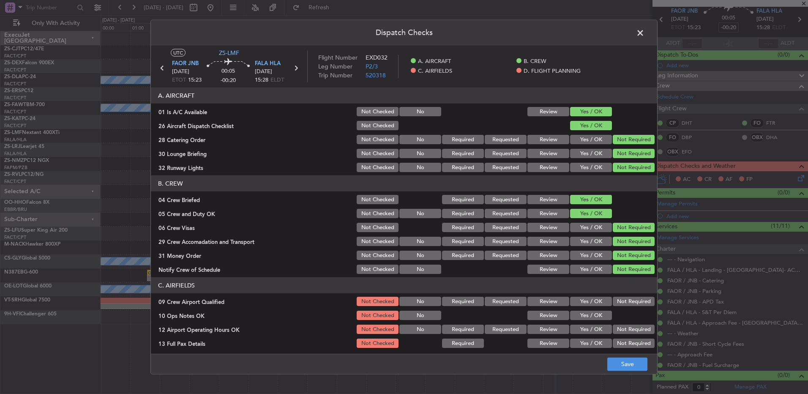
click at [614, 305] on div "Not Required" at bounding box center [632, 301] width 43 height 12
click at [599, 312] on button "Yes / OK" at bounding box center [591, 315] width 42 height 9
click at [619, 300] on button "Not Required" at bounding box center [634, 301] width 42 height 9
drag, startPoint x: 624, startPoint y: 328, endPoint x: 619, endPoint y: 323, distance: 6.6
click at [623, 328] on button "Not Required" at bounding box center [634, 328] width 42 height 9
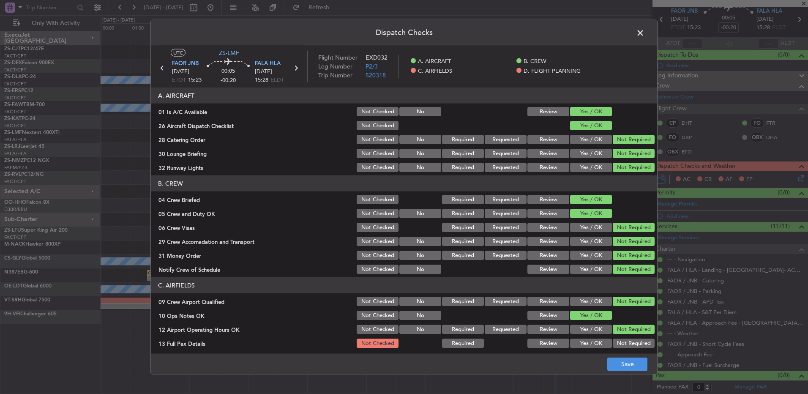
scroll to position [119, 0]
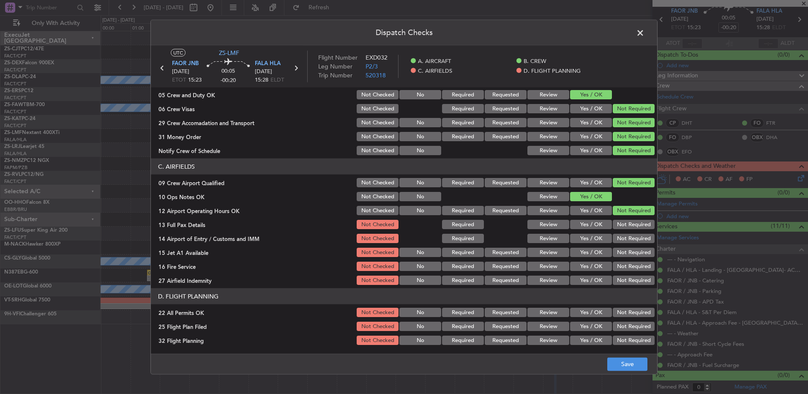
click at [624, 217] on section "C. AIRFIELDS 09 Crew Airport Qualified Not Checked No Required Requested Review…" at bounding box center [404, 222] width 506 height 128
click at [622, 228] on button "Not Required" at bounding box center [634, 224] width 42 height 9
click at [617, 240] on button "Not Required" at bounding box center [634, 238] width 42 height 9
drag, startPoint x: 617, startPoint y: 242, endPoint x: 619, endPoint y: 249, distance: 7.4
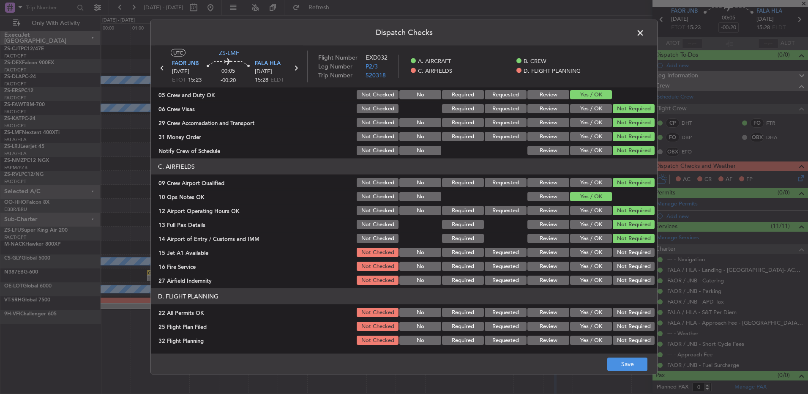
click at [619, 244] on section "C. AIRFIELDS 09 Crew Airport Qualified Not Checked No Required Requested Review…" at bounding box center [404, 222] width 506 height 128
click at [619, 249] on button "Not Required" at bounding box center [634, 252] width 42 height 9
click at [619, 251] on button "Not Required" at bounding box center [634, 252] width 42 height 9
click at [619, 256] on button "Not Required" at bounding box center [634, 252] width 42 height 9
click at [620, 265] on button "Not Required" at bounding box center [634, 266] width 42 height 9
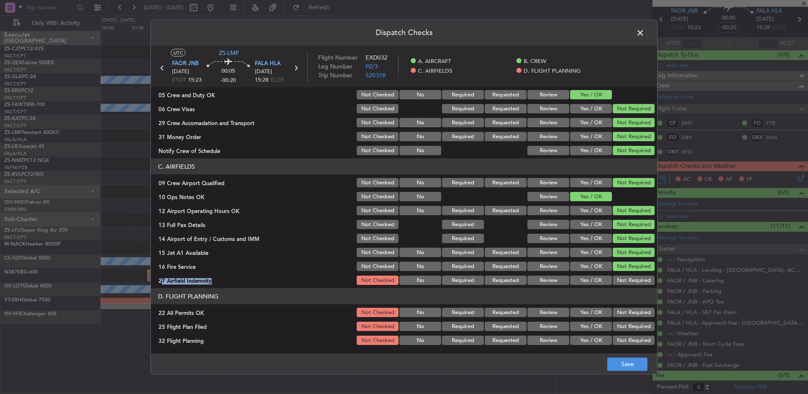
click at [619, 273] on section "C. AIRFIELDS 09 Crew Airport Qualified Not Checked No Required Requested Review…" at bounding box center [404, 222] width 506 height 128
click at [614, 278] on button "Not Required" at bounding box center [634, 279] width 42 height 9
click at [616, 308] on button "Not Required" at bounding box center [634, 312] width 42 height 9
drag, startPoint x: 616, startPoint y: 313, endPoint x: 529, endPoint y: 338, distance: 90.7
click at [616, 313] on button "Not Required" at bounding box center [634, 312] width 42 height 9
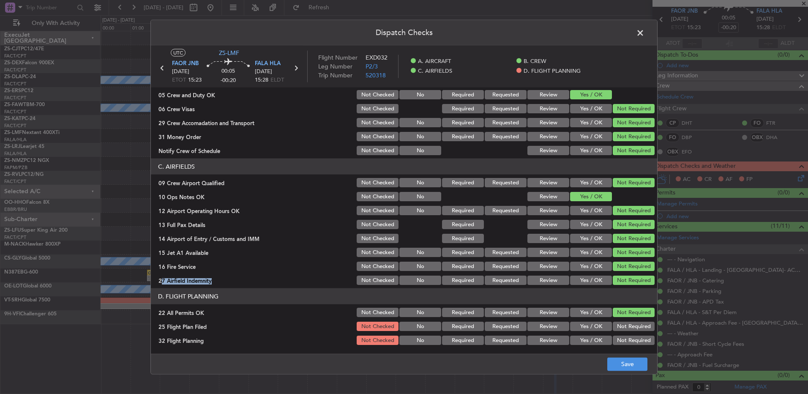
click at [534, 330] on button "Review" at bounding box center [548, 326] width 42 height 9
click at [538, 347] on article "A. AIRCRAFT 01 Is A/C Available Not Checked No Review Yes / OK 26 Aircraft Disp…" at bounding box center [404, 217] width 506 height 261
drag, startPoint x: 551, startPoint y: 340, endPoint x: 556, endPoint y: 344, distance: 6.9
click at [551, 340] on button "Review" at bounding box center [548, 339] width 42 height 9
click at [613, 363] on button "Save" at bounding box center [627, 364] width 40 height 14
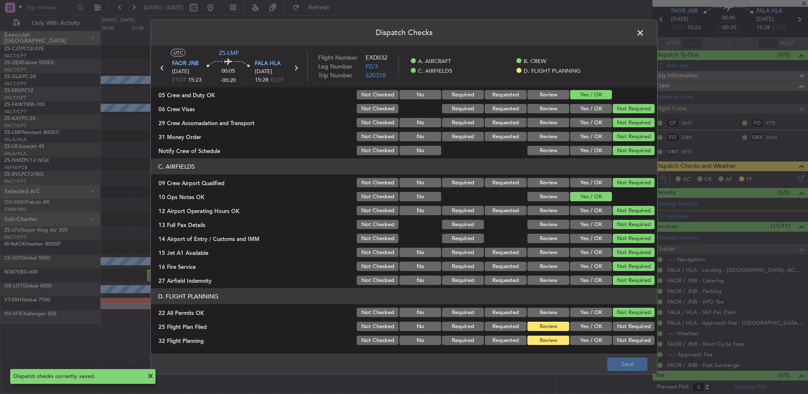
click at [644, 30] on span at bounding box center [644, 35] width 0 height 17
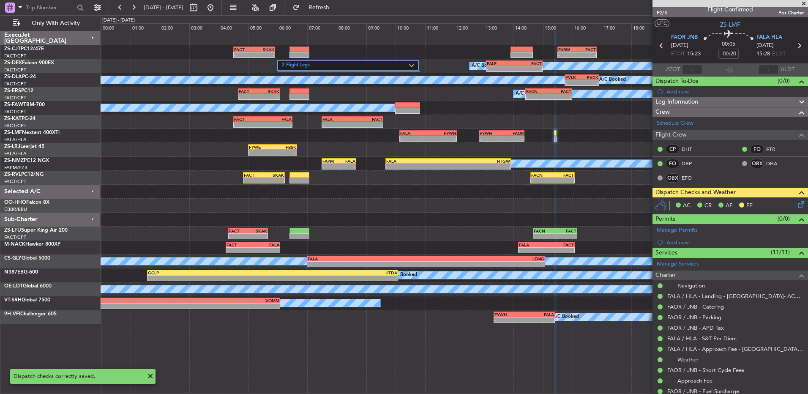
scroll to position [0, 0]
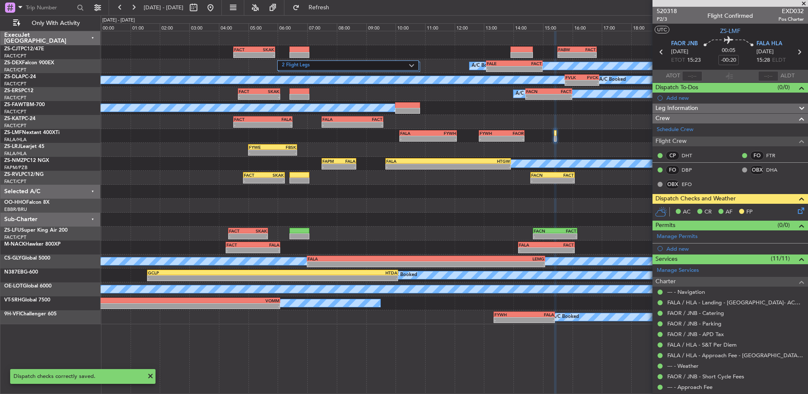
click at [658, 49] on icon at bounding box center [661, 51] width 11 height 11
type input "-00:27"
type input "2"
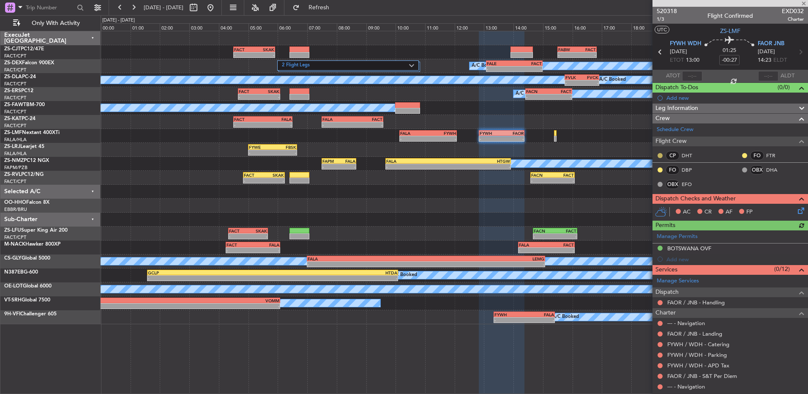
click at [660, 154] on button at bounding box center [659, 155] width 5 height 5
click at [667, 181] on span "Acknowledged" at bounding box center [662, 180] width 37 height 8
click at [663, 169] on div at bounding box center [660, 169] width 7 height 7
click at [658, 167] on button at bounding box center [659, 169] width 5 height 5
click at [661, 194] on span "Acknowledged" at bounding box center [662, 194] width 37 height 8
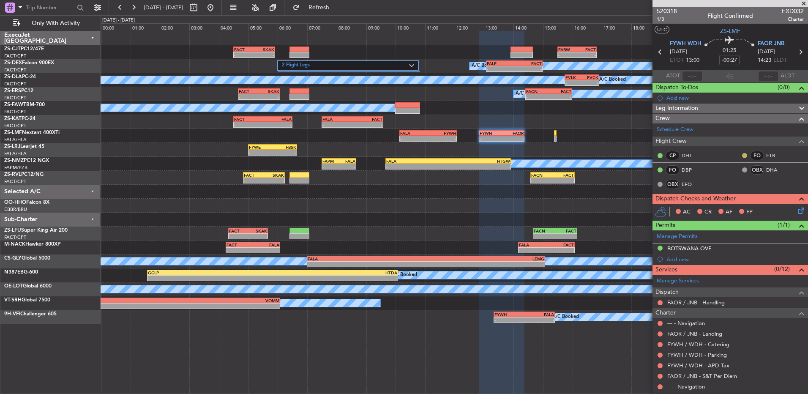
click at [742, 155] on button at bounding box center [744, 155] width 5 height 5
drag, startPoint x: 719, startPoint y: 175, endPoint x: 714, endPoint y: 180, distance: 6.0
click at [719, 176] on li "Acknowledged" at bounding box center [738, 180] width 57 height 13
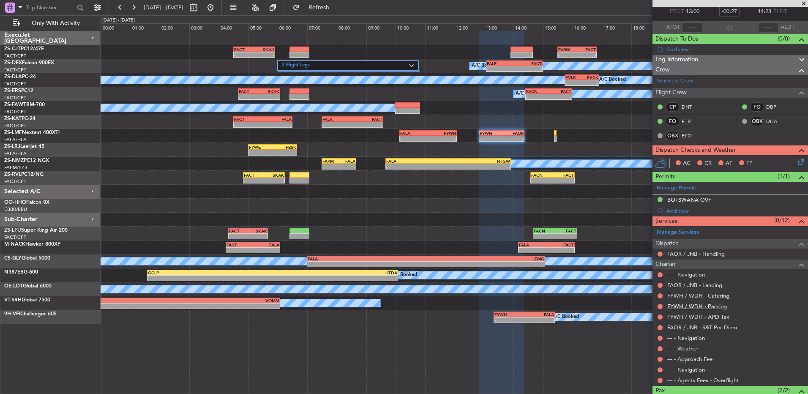
scroll to position [102, 0]
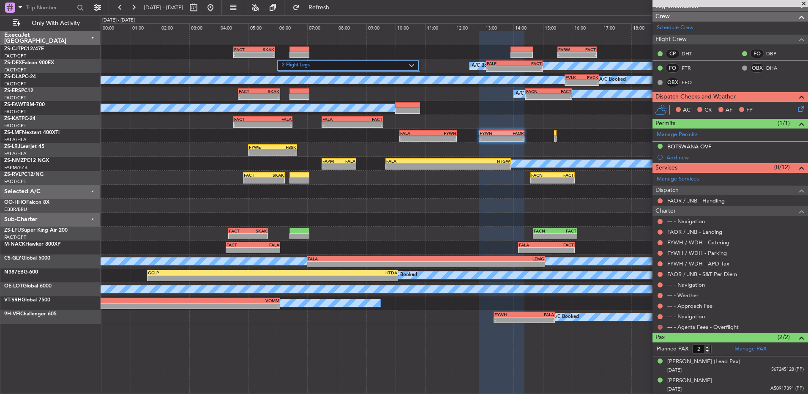
click at [658, 328] on button at bounding box center [659, 326] width 5 height 5
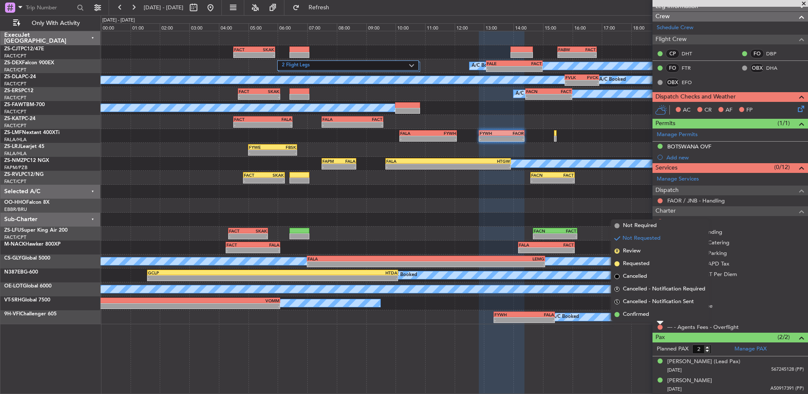
click at [653, 310] on li "Confirmed" at bounding box center [660, 314] width 98 height 13
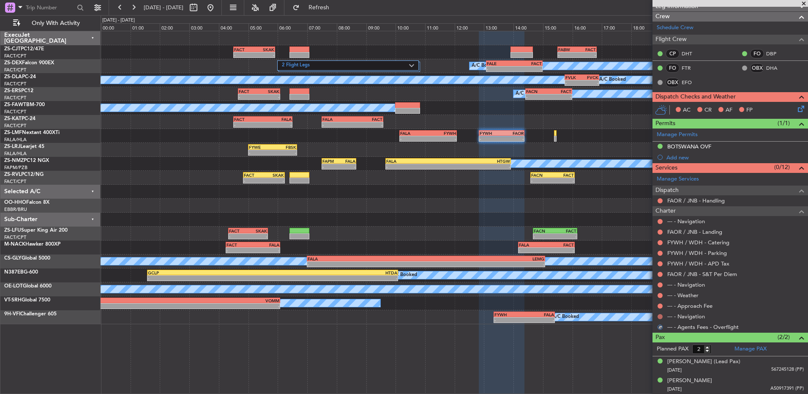
click at [662, 316] on button at bounding box center [659, 316] width 5 height 5
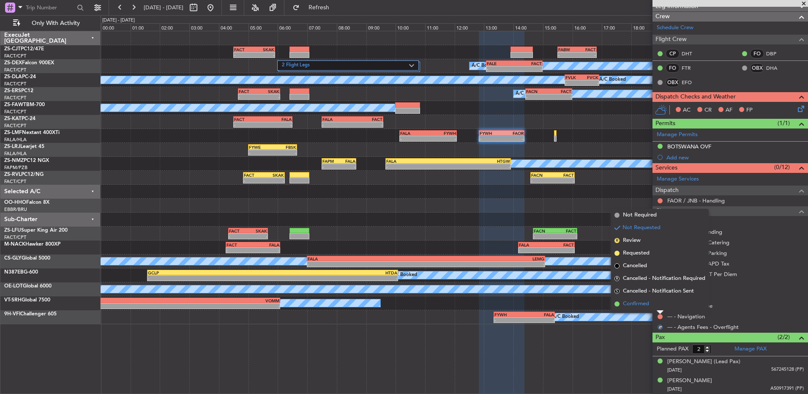
click at [657, 306] on li "Confirmed" at bounding box center [660, 303] width 98 height 13
click at [659, 306] on button at bounding box center [659, 305] width 5 height 5
click at [659, 295] on li "Confirmed" at bounding box center [660, 293] width 98 height 13
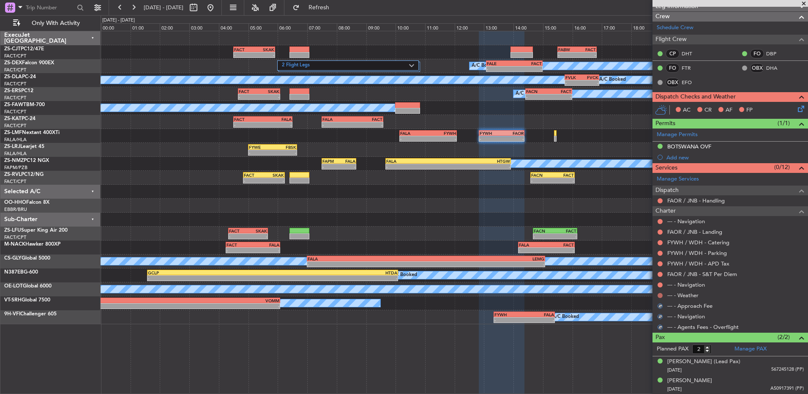
click at [660, 295] on button at bounding box center [659, 295] width 5 height 5
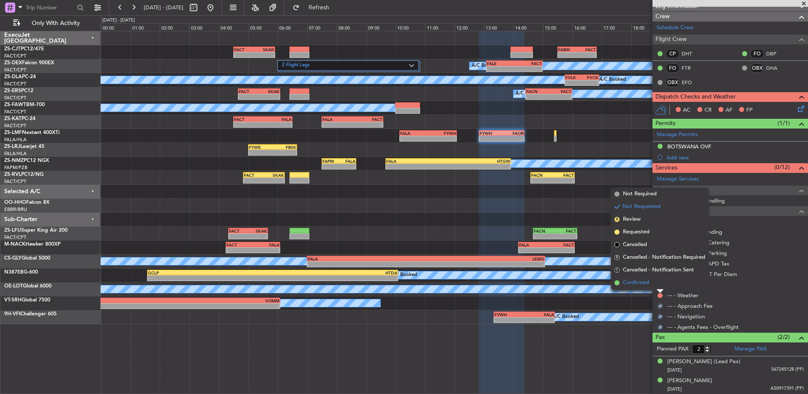
click at [659, 284] on li "Confirmed" at bounding box center [660, 282] width 98 height 13
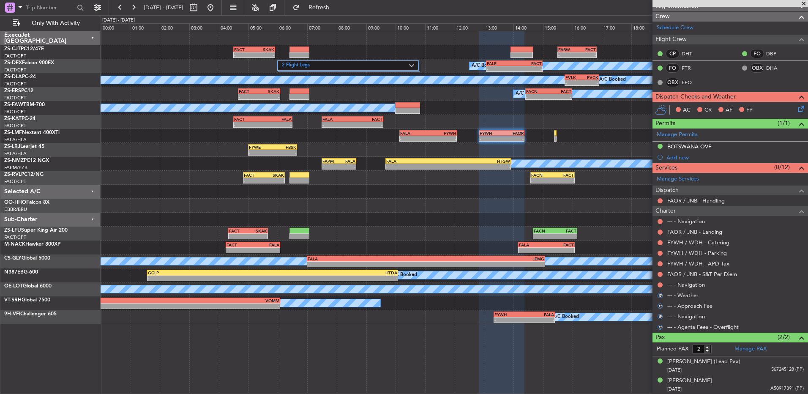
click at [659, 284] on button at bounding box center [659, 284] width 5 height 5
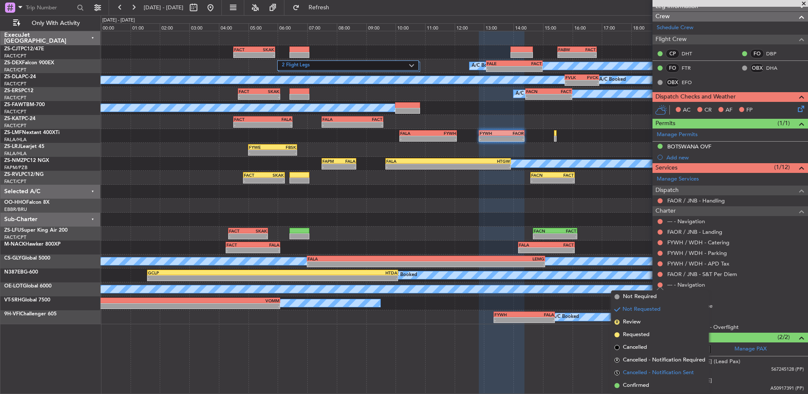
click at [640, 378] on li "S Cancelled - Notification Sent" at bounding box center [660, 372] width 98 height 13
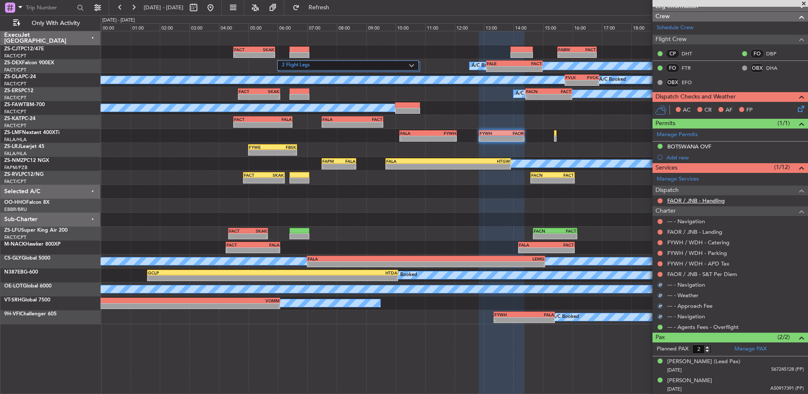
scroll to position [0, 0]
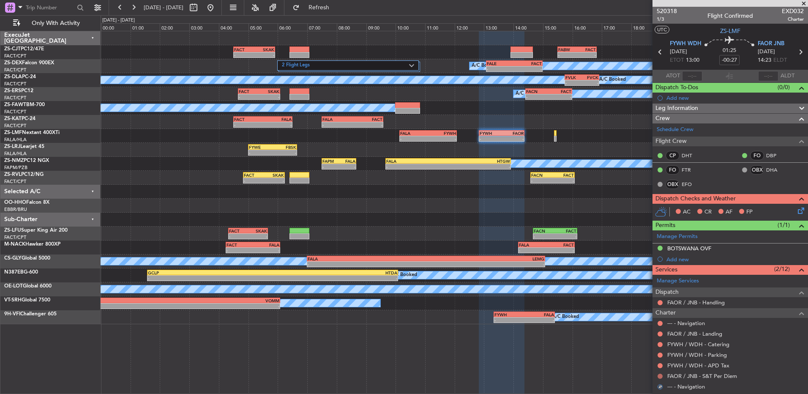
click at [660, 376] on button at bounding box center [659, 376] width 5 height 5
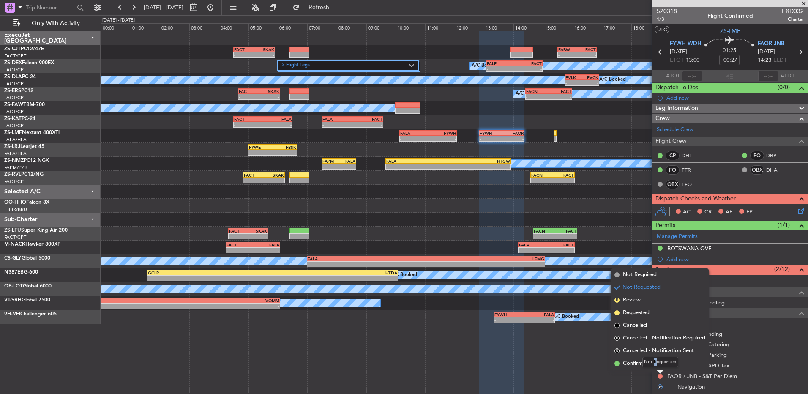
click at [655, 364] on div "Not Requested" at bounding box center [660, 362] width 36 height 11
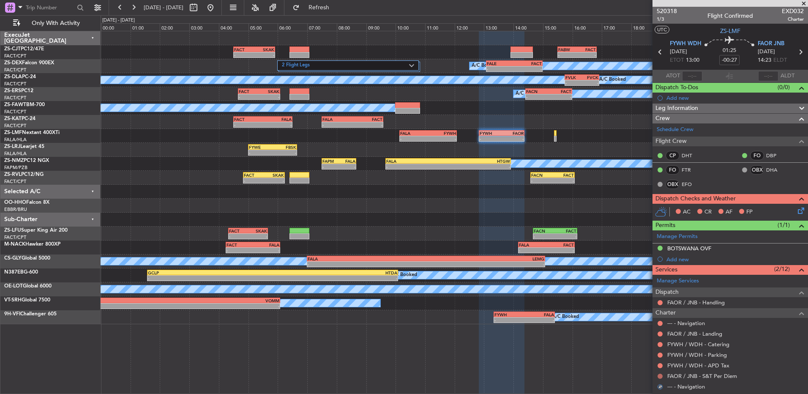
drag, startPoint x: 655, startPoint y: 364, endPoint x: 658, endPoint y: 376, distance: 13.0
click at [657, 376] on div at bounding box center [660, 376] width 7 height 7
click at [660, 376] on button at bounding box center [659, 376] width 5 height 5
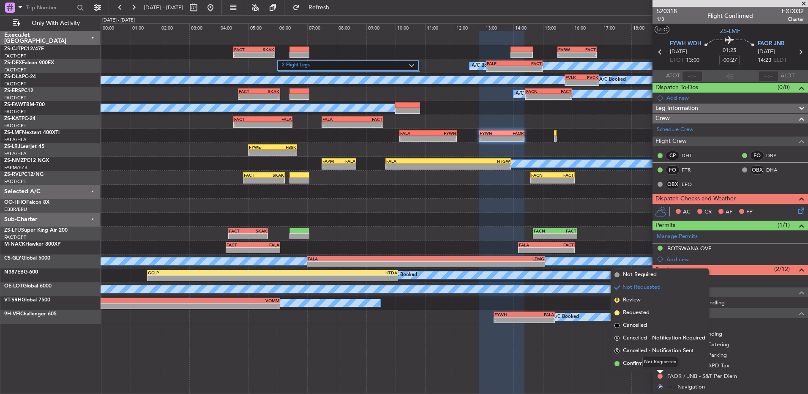
click at [653, 368] on mat-tooltip-component "Not Requested" at bounding box center [660, 362] width 48 height 22
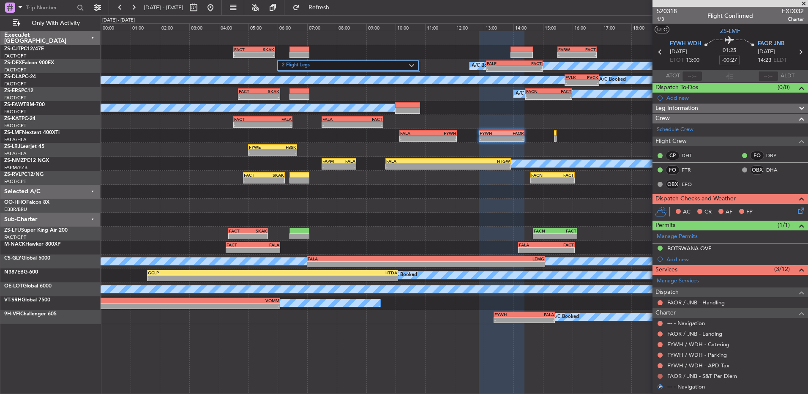
click at [660, 375] on button at bounding box center [659, 376] width 5 height 5
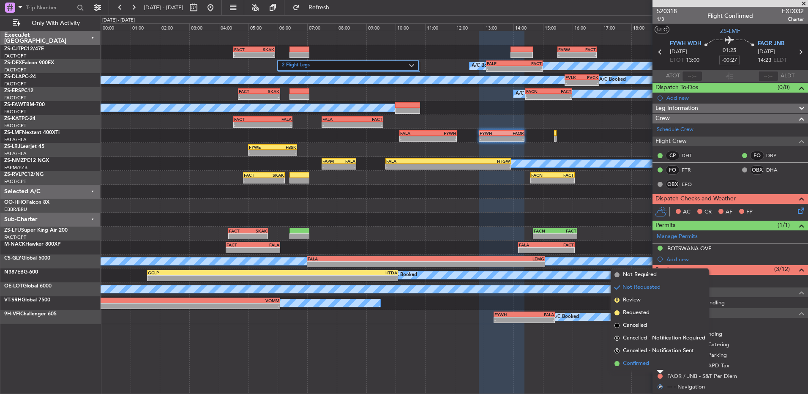
click at [639, 365] on span "Confirmed" at bounding box center [636, 363] width 26 height 8
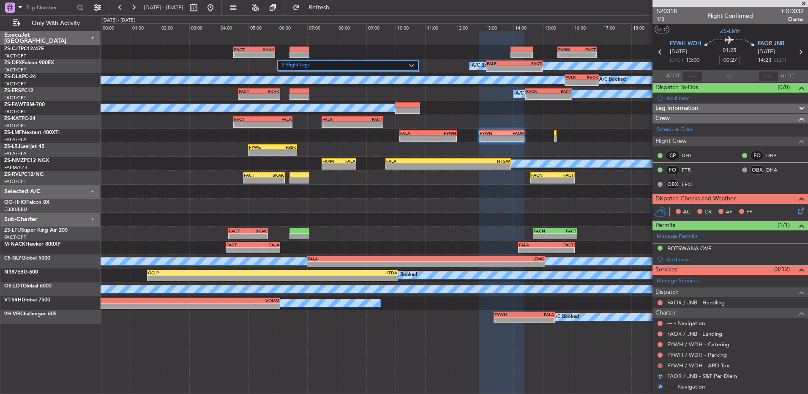
click at [661, 365] on button at bounding box center [659, 365] width 5 height 5
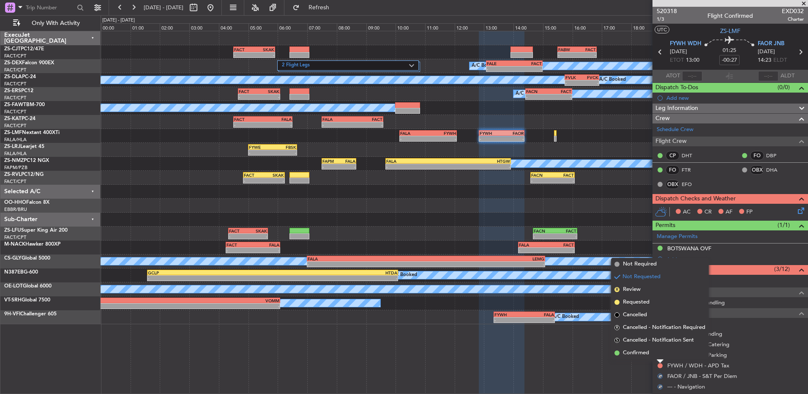
click at [657, 357] on mat-tooltip-component "Not Requested" at bounding box center [660, 351] width 48 height 22
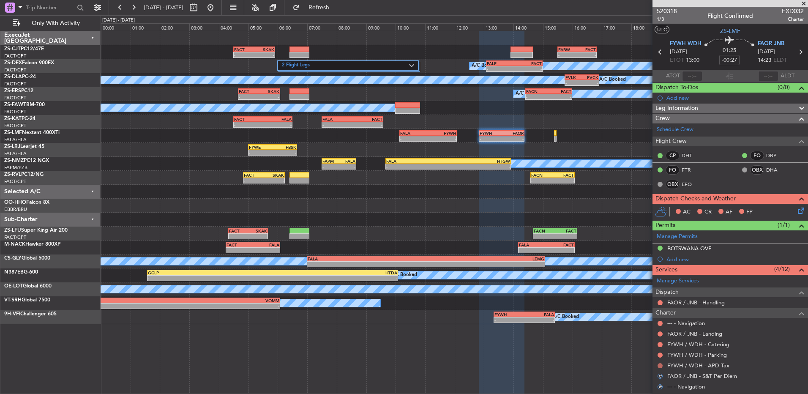
click at [661, 364] on button at bounding box center [659, 365] width 5 height 5
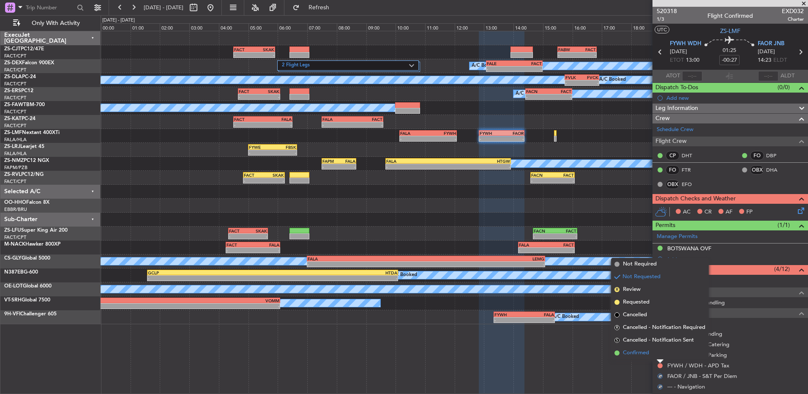
click at [652, 353] on li "Confirmed" at bounding box center [660, 352] width 98 height 13
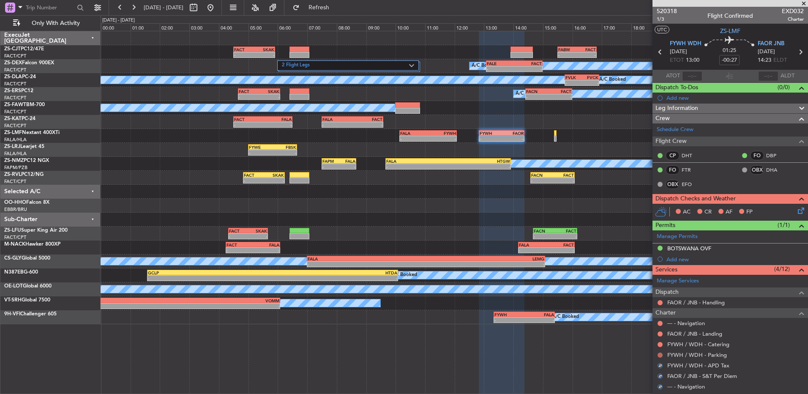
click at [660, 355] on button at bounding box center [659, 354] width 5 height 5
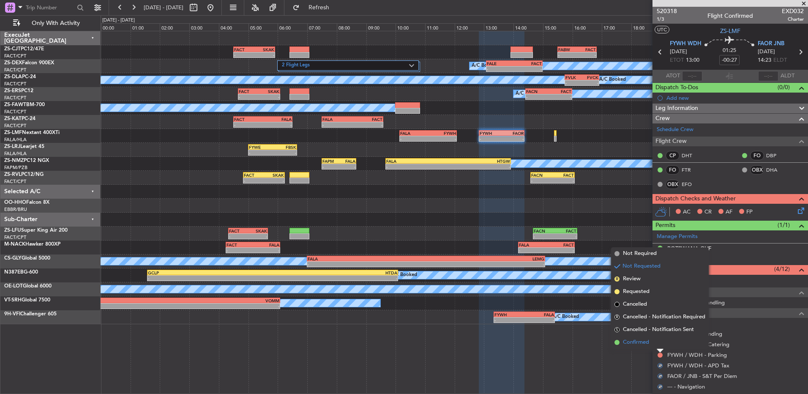
click at [656, 343] on li "Confirmed" at bounding box center [660, 342] width 98 height 13
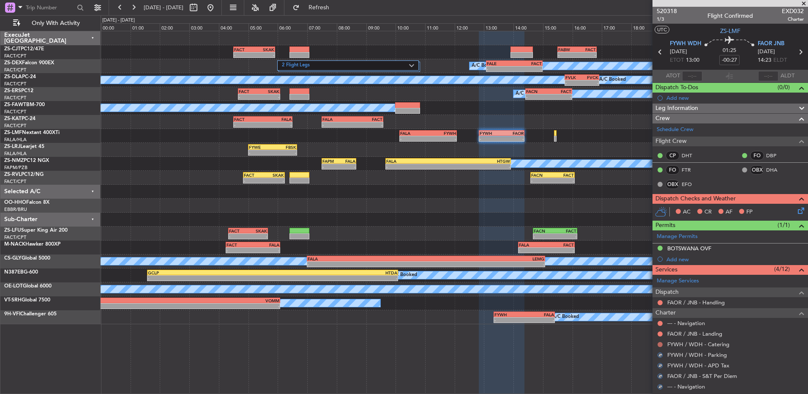
click at [660, 344] on button at bounding box center [659, 344] width 5 height 5
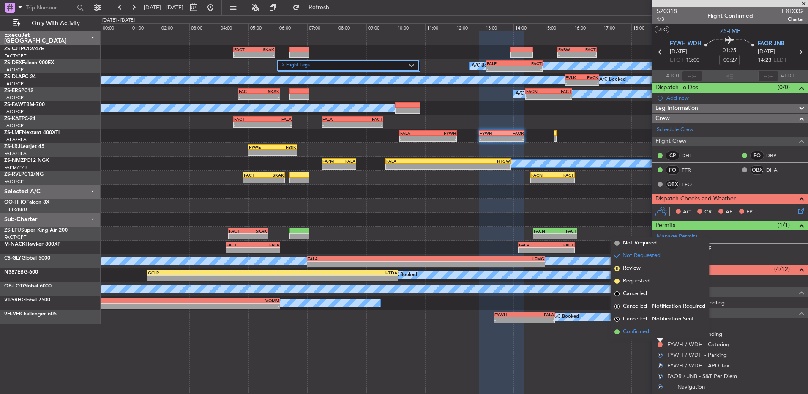
click at [654, 335] on li "Confirmed" at bounding box center [660, 331] width 98 height 13
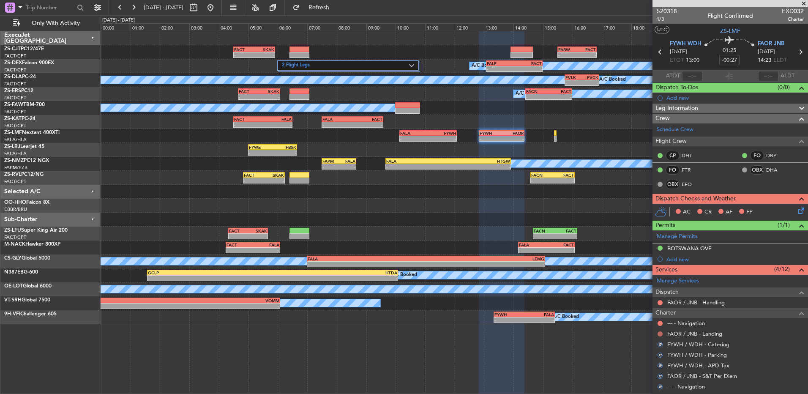
click at [659, 335] on button at bounding box center [659, 333] width 5 height 5
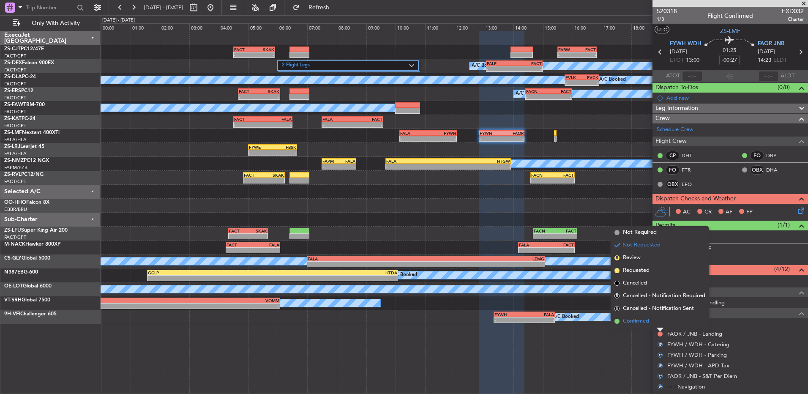
click at [657, 327] on li "Confirmed" at bounding box center [660, 321] width 98 height 13
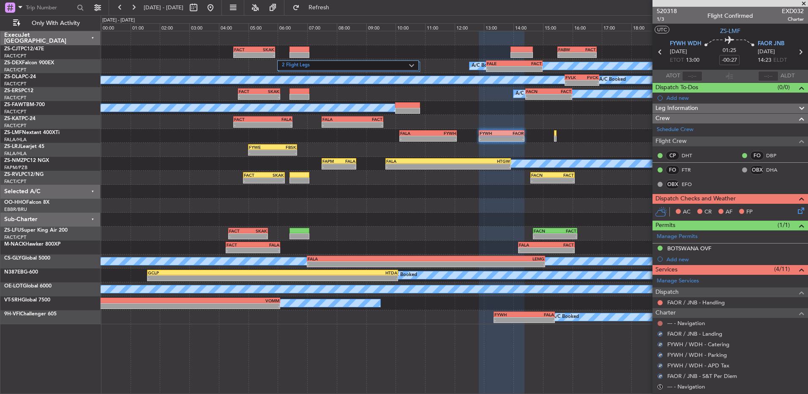
click at [659, 324] on button at bounding box center [659, 323] width 5 height 5
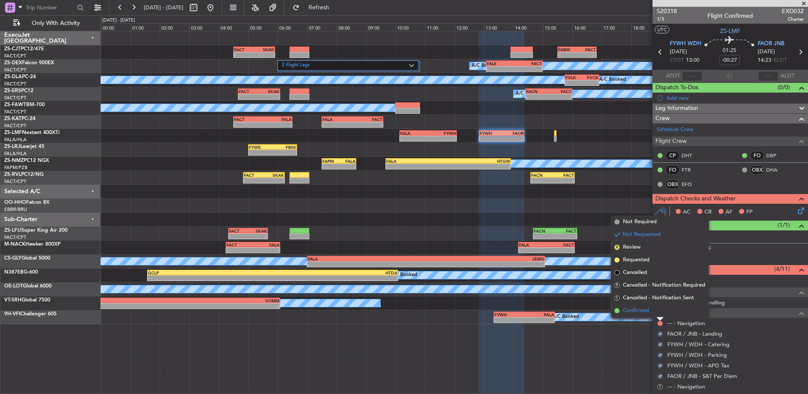
click at [654, 314] on li "Confirmed" at bounding box center [660, 310] width 98 height 13
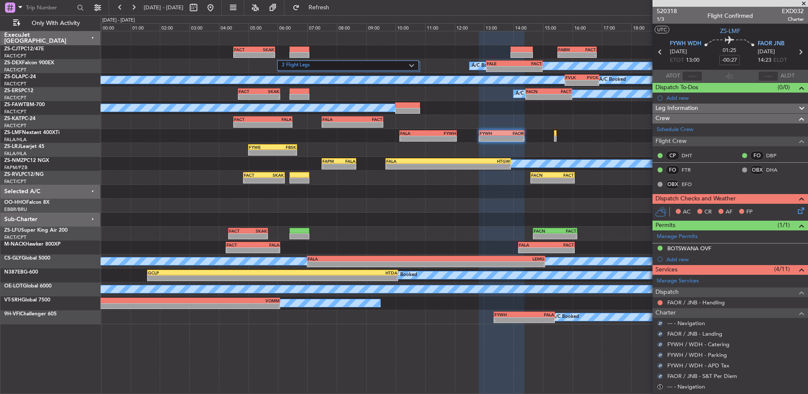
drag, startPoint x: 659, startPoint y: 303, endPoint x: 663, endPoint y: 315, distance: 12.7
click at [659, 303] on button at bounding box center [659, 302] width 5 height 5
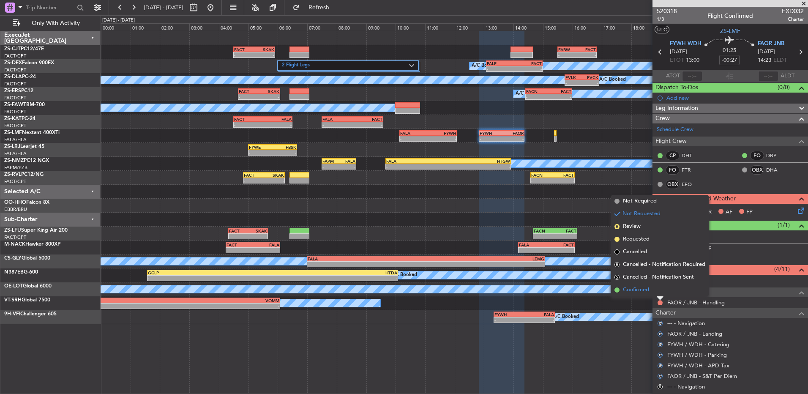
click at [654, 289] on li "Confirmed" at bounding box center [660, 290] width 98 height 13
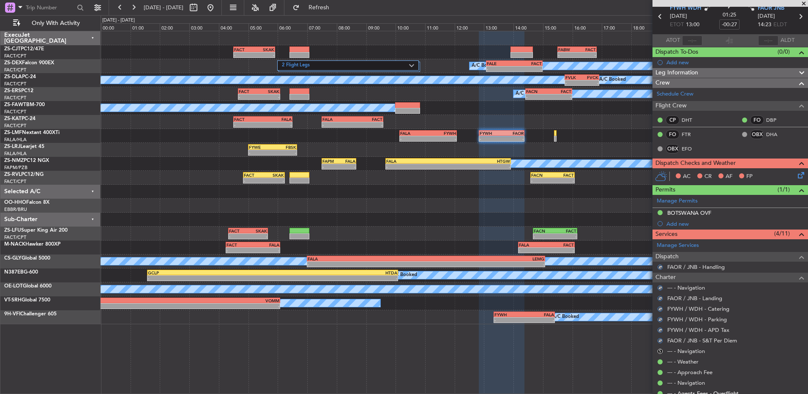
scroll to position [102, 0]
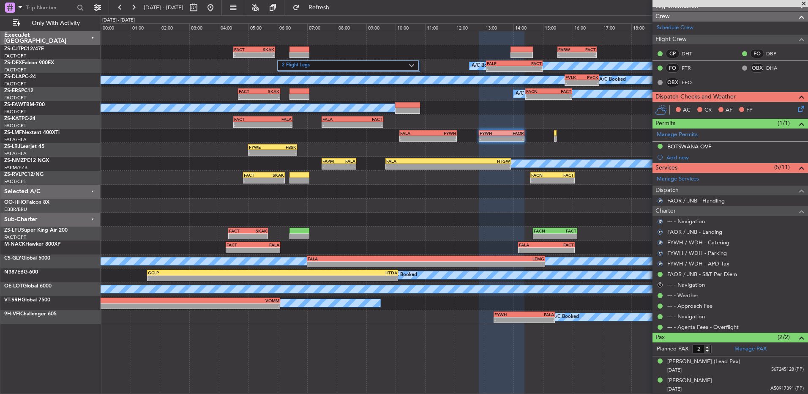
click at [661, 283] on button "S" at bounding box center [659, 284] width 5 height 5
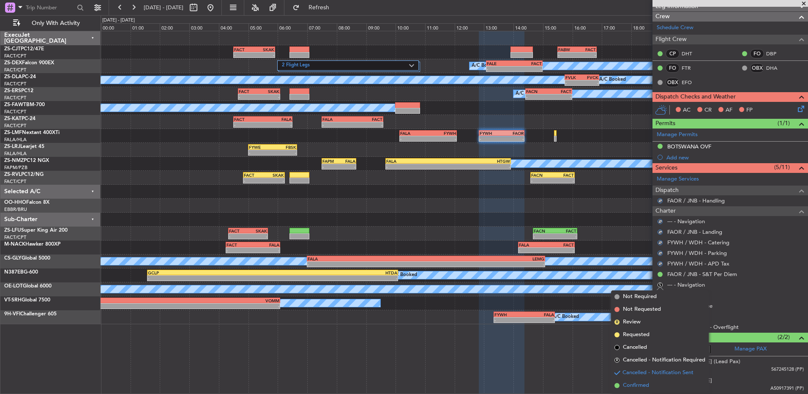
click at [620, 383] on li "Confirmed" at bounding box center [660, 385] width 98 height 13
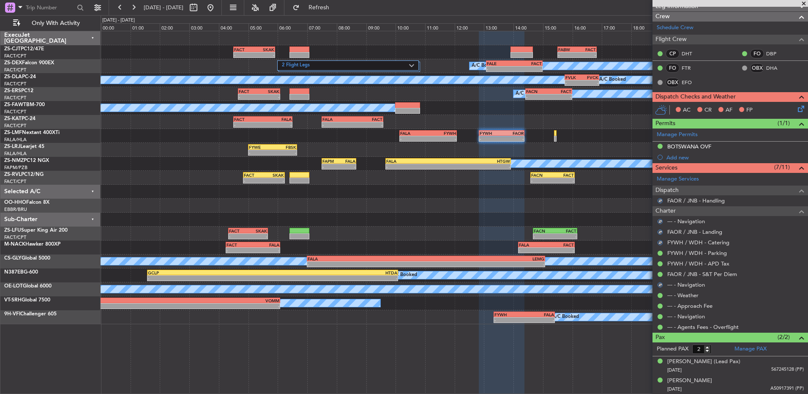
click at [796, 110] on icon at bounding box center [799, 107] width 7 height 7
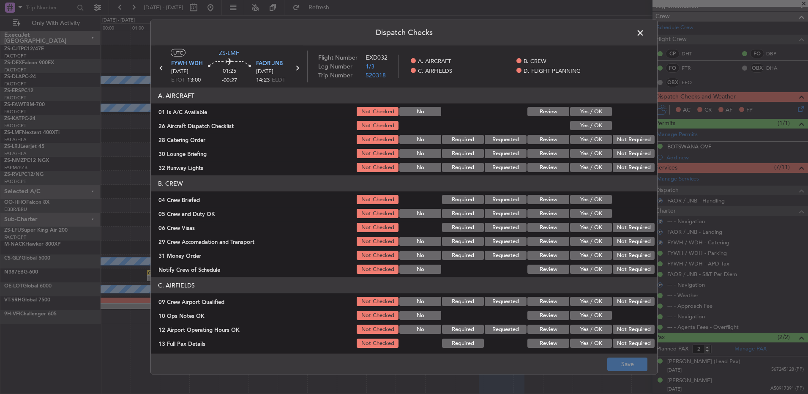
click at [584, 115] on button "Yes / OK" at bounding box center [591, 111] width 42 height 9
click at [584, 122] on button "Yes / OK" at bounding box center [591, 125] width 42 height 9
click at [597, 137] on div "Yes / OK" at bounding box center [590, 140] width 43 height 12
click at [607, 139] on div "28 Catering Order Not Checked No Required Requested Review Yes / OK Not Required" at bounding box center [404, 140] width 506 height 12
click at [613, 142] on button "Not Required" at bounding box center [634, 139] width 42 height 9
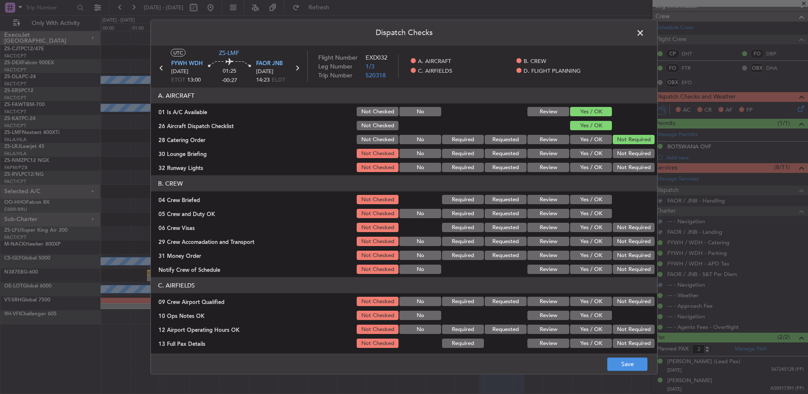
drag, startPoint x: 611, startPoint y: 147, endPoint x: 611, endPoint y: 152, distance: 4.2
click at [611, 148] on div "Not Required" at bounding box center [632, 153] width 43 height 12
click at [612, 160] on section "A. AIRCRAFT 01 Is A/C Available Not Checked No Review Yes / OK 26 Aircraft Disp…" at bounding box center [404, 130] width 506 height 86
click at [612, 163] on div "Not Required" at bounding box center [632, 167] width 43 height 12
drag, startPoint x: 611, startPoint y: 150, endPoint x: 613, endPoint y: 161, distance: 10.8
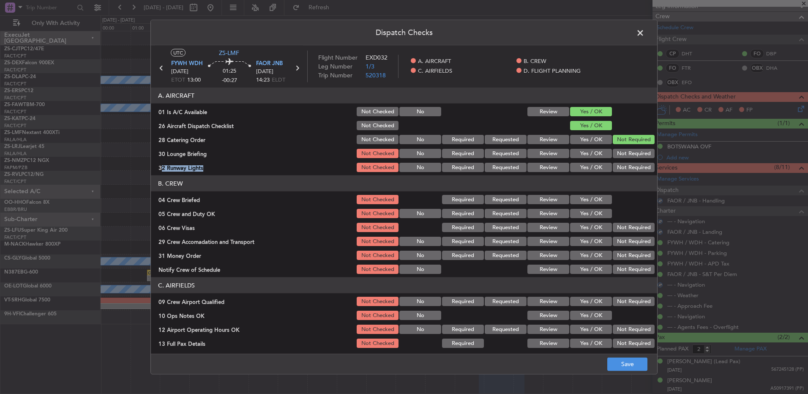
click at [613, 151] on button "Not Required" at bounding box center [634, 153] width 42 height 9
click at [620, 169] on button "Not Required" at bounding box center [634, 167] width 42 height 9
click at [592, 193] on section "B. CREW 04 Crew Briefed Not Checked Required Requested Review Yes / OK 05 Crew …" at bounding box center [404, 225] width 506 height 100
click at [597, 199] on button "Yes / OK" at bounding box center [591, 199] width 42 height 9
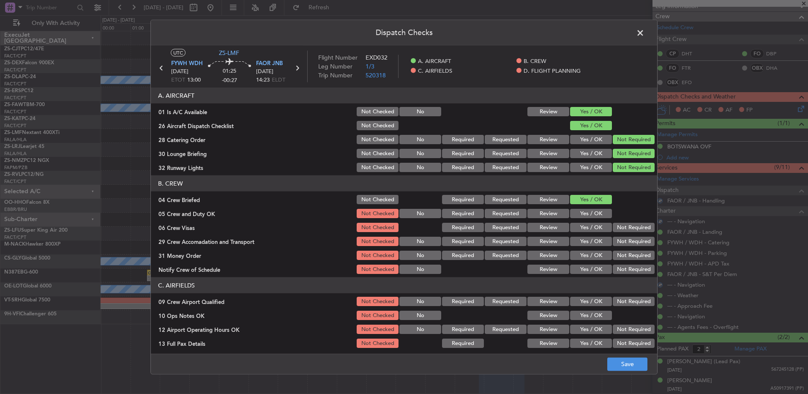
click at [594, 213] on section "B. CREW 04 Crew Briefed Not Checked Required Requested Review Yes / OK 05 Crew …" at bounding box center [404, 225] width 506 height 100
click at [593, 216] on button "Yes / OK" at bounding box center [591, 213] width 42 height 9
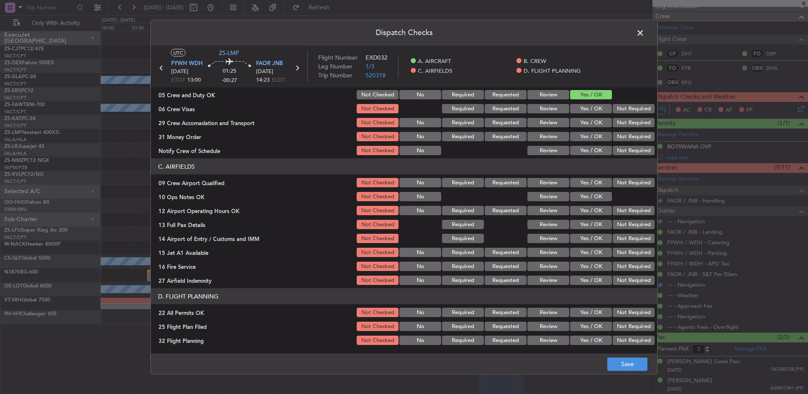
click at [630, 114] on div "Not Required" at bounding box center [632, 109] width 43 height 12
click at [623, 107] on button "Not Required" at bounding box center [634, 108] width 42 height 9
click at [620, 117] on section "B. CREW 04 Crew Briefed Not Checked Required Requested Review Yes / OK 05 Crew …" at bounding box center [404, 107] width 506 height 100
click at [620, 118] on button "Not Required" at bounding box center [634, 122] width 42 height 9
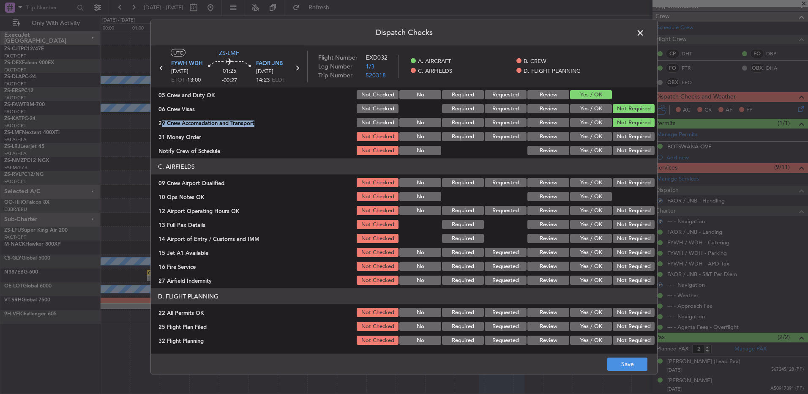
click at [619, 121] on button "Not Required" at bounding box center [634, 122] width 42 height 9
click at [620, 131] on div "Not Required" at bounding box center [632, 137] width 43 height 12
click at [621, 137] on button "Not Required" at bounding box center [634, 136] width 42 height 9
click at [623, 146] on section "B. CREW 04 Crew Briefed Not Checked Required Requested Review Yes / OK 05 Crew …" at bounding box center [404, 107] width 506 height 100
drag, startPoint x: 623, startPoint y: 147, endPoint x: 623, endPoint y: 160, distance: 13.5
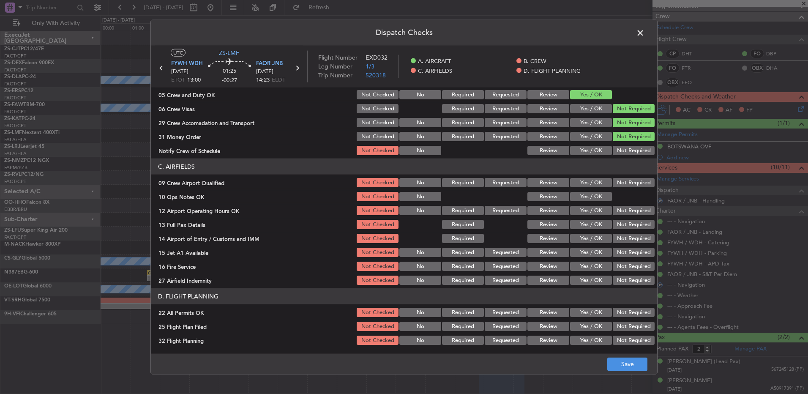
click at [623, 160] on header "C. AIRFIELDS" at bounding box center [404, 166] width 506 height 16
drag, startPoint x: 619, startPoint y: 151, endPoint x: 621, endPoint y: 170, distance: 19.1
click at [621, 154] on button "Not Required" at bounding box center [634, 150] width 42 height 9
click at [613, 183] on button "Not Required" at bounding box center [634, 182] width 42 height 9
click at [601, 199] on button "Yes / OK" at bounding box center [591, 196] width 42 height 9
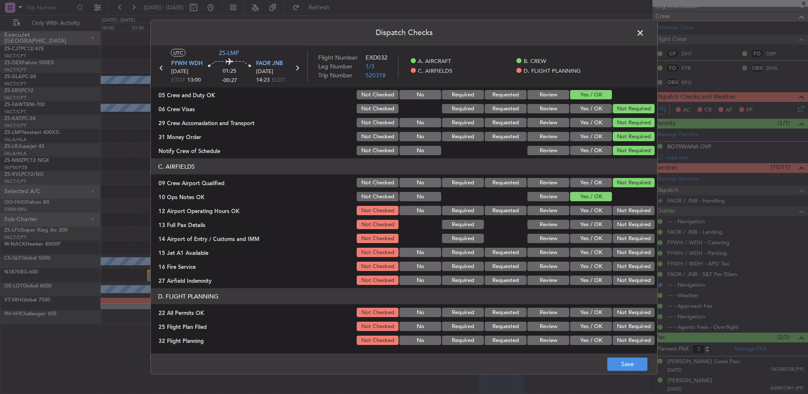
click at [619, 214] on button "Not Required" at bounding box center [634, 210] width 42 height 9
click at [620, 218] on section "C. AIRFIELDS 09 Crew Airport Qualified Not Checked No Required Requested Review…" at bounding box center [404, 222] width 506 height 128
drag, startPoint x: 620, startPoint y: 218, endPoint x: 619, endPoint y: 225, distance: 6.8
click at [620, 225] on button "Not Required" at bounding box center [634, 224] width 42 height 9
click at [621, 234] on section "C. AIRFIELDS 09 Crew Airport Qualified Not Checked No Required Requested Review…" at bounding box center [404, 222] width 506 height 128
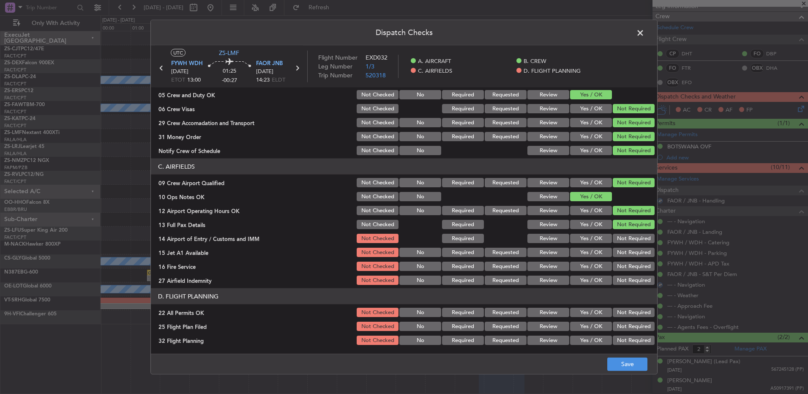
click at [620, 234] on button "Not Required" at bounding box center [634, 238] width 42 height 9
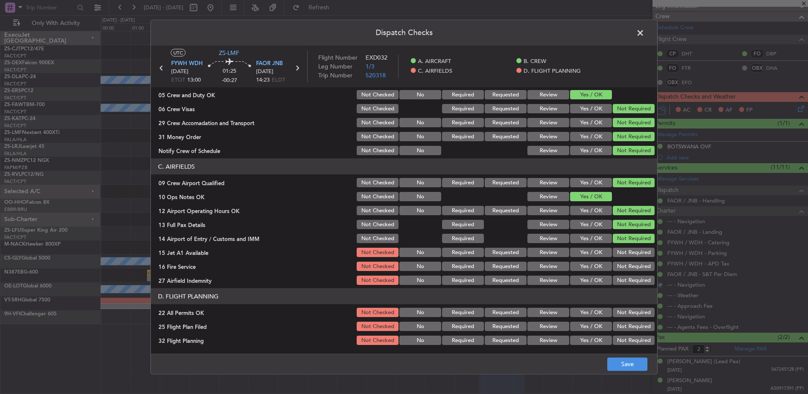
click at [616, 251] on button "Not Required" at bounding box center [634, 252] width 42 height 9
drag, startPoint x: 615, startPoint y: 254, endPoint x: 618, endPoint y: 263, distance: 8.8
click at [616, 254] on button "Not Required" at bounding box center [634, 252] width 42 height 9
click at [617, 264] on button "Not Required" at bounding box center [634, 266] width 42 height 9
click at [620, 276] on section "C. AIRFIELDS 09 Crew Airport Qualified Not Checked No Required Requested Review…" at bounding box center [404, 222] width 506 height 128
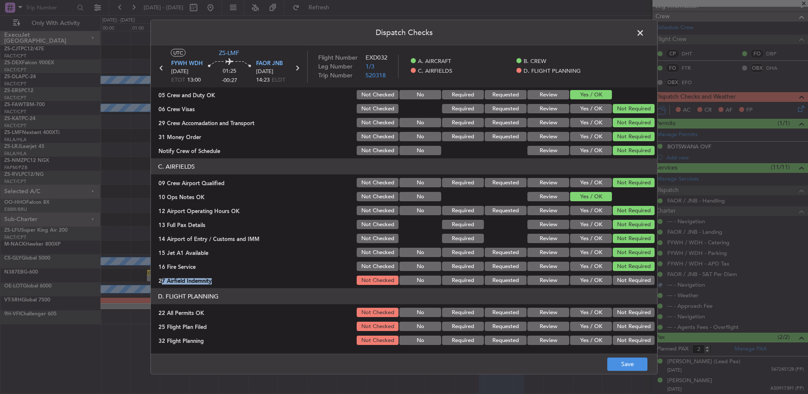
drag, startPoint x: 620, startPoint y: 276, endPoint x: 621, endPoint y: 280, distance: 4.2
click at [620, 276] on button "Not Required" at bounding box center [634, 279] width 42 height 9
click at [617, 306] on div "Not Required" at bounding box center [632, 312] width 43 height 12
click at [616, 308] on button "Not Required" at bounding box center [634, 312] width 42 height 9
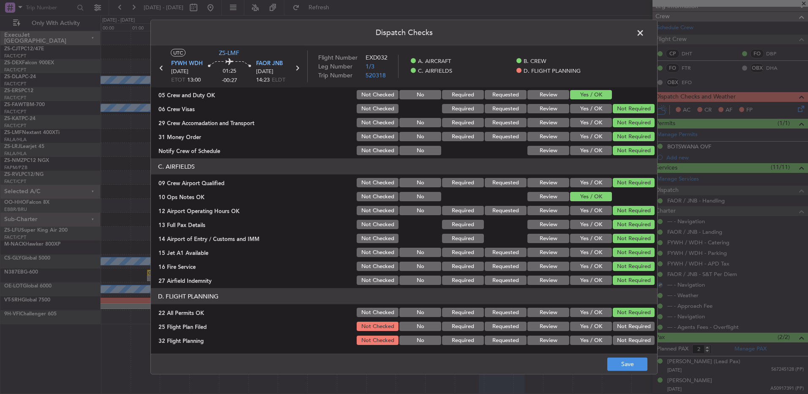
click at [554, 327] on button "Review" at bounding box center [548, 326] width 42 height 9
click at [554, 338] on button "Review" at bounding box center [548, 339] width 42 height 9
click at [622, 368] on button "Save" at bounding box center [627, 364] width 40 height 14
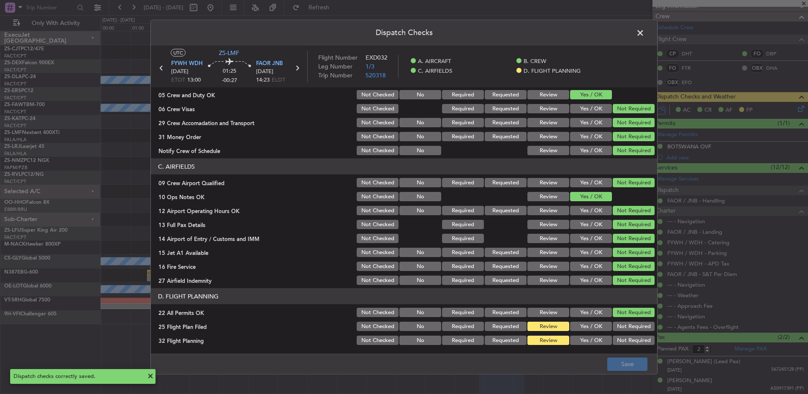
click at [644, 33] on span at bounding box center [644, 35] width 0 height 17
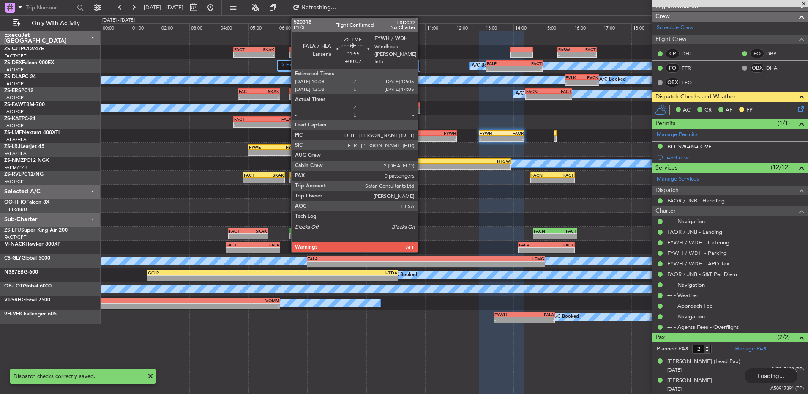
click at [421, 133] on div "FALA" at bounding box center [414, 133] width 28 height 5
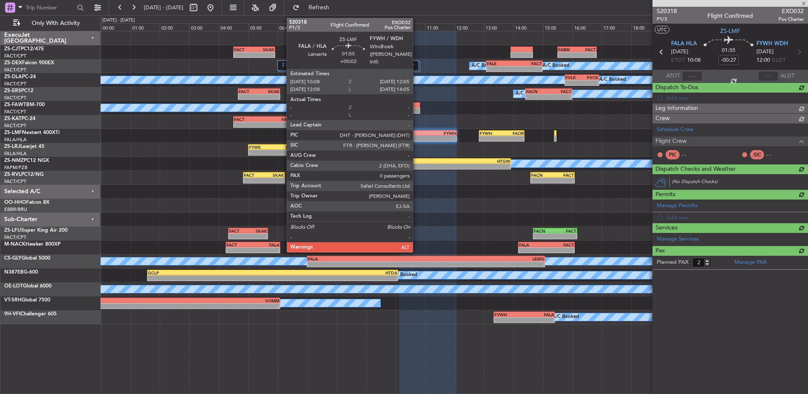
type input "+00:02"
type input "0"
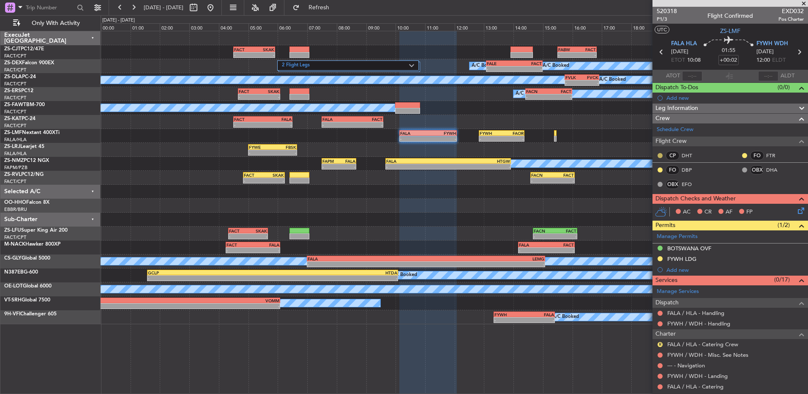
click at [660, 156] on button at bounding box center [659, 155] width 5 height 5
click at [658, 182] on span "Acknowledged" at bounding box center [662, 180] width 37 height 8
click at [742, 154] on button at bounding box center [744, 155] width 5 height 5
click at [722, 183] on span "Acknowledged" at bounding box center [740, 180] width 37 height 8
click at [658, 169] on button at bounding box center [659, 169] width 5 height 5
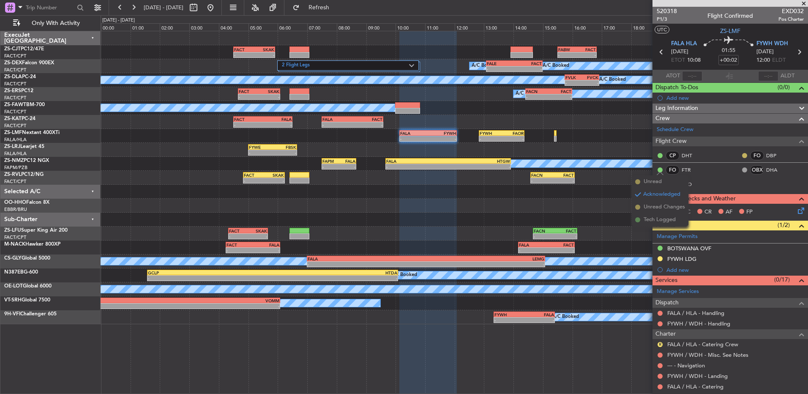
click at [742, 153] on button at bounding box center [744, 155] width 5 height 5
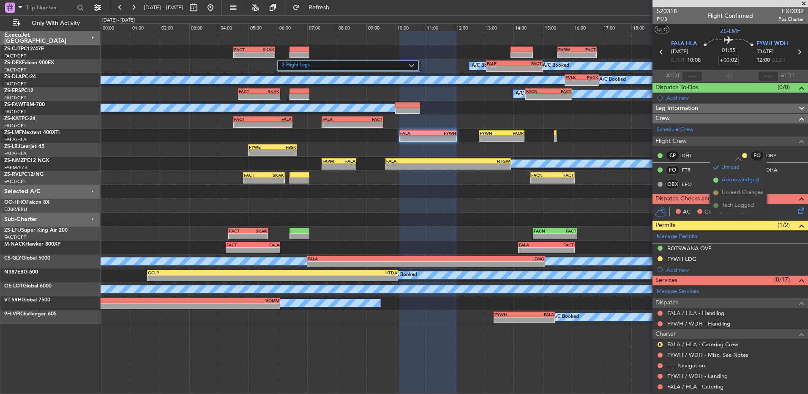
click at [719, 181] on li "Acknowledged" at bounding box center [738, 180] width 57 height 13
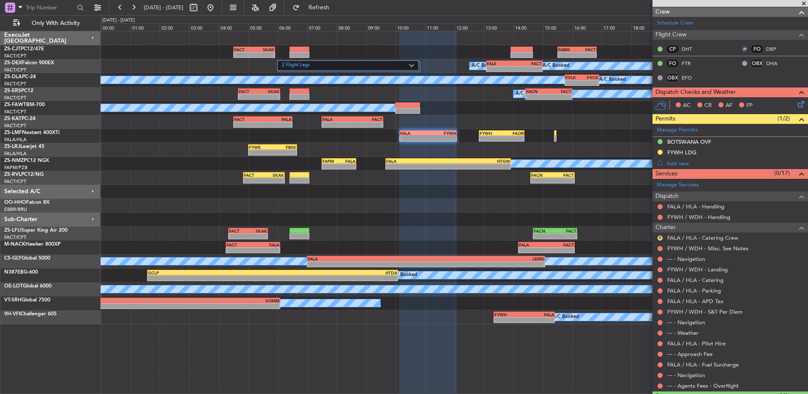
scroll to position [127, 0]
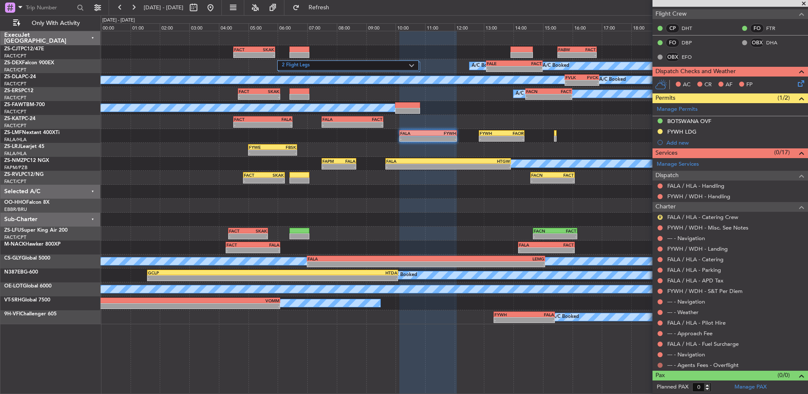
click at [659, 365] on button at bounding box center [659, 365] width 5 height 5
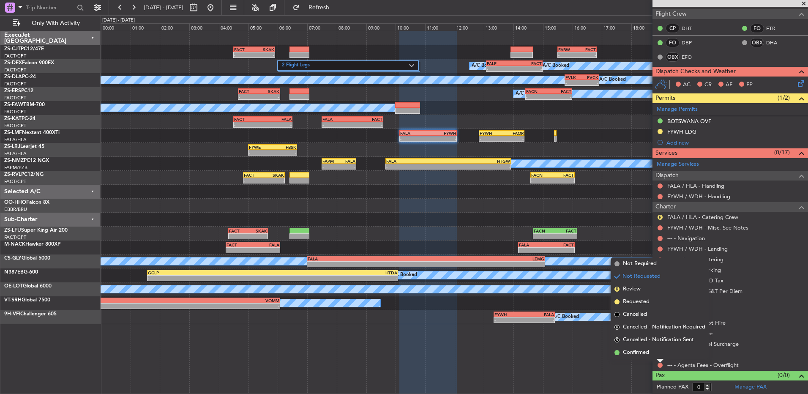
click at [658, 352] on div "Not Requested" at bounding box center [660, 351] width 36 height 11
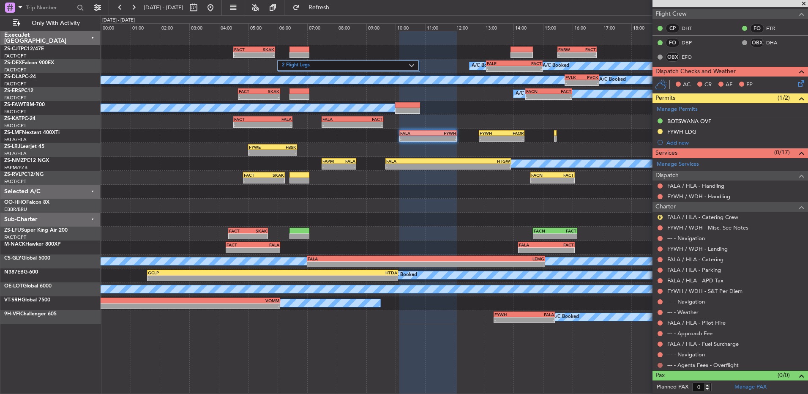
click at [662, 363] on button at bounding box center [659, 365] width 5 height 5
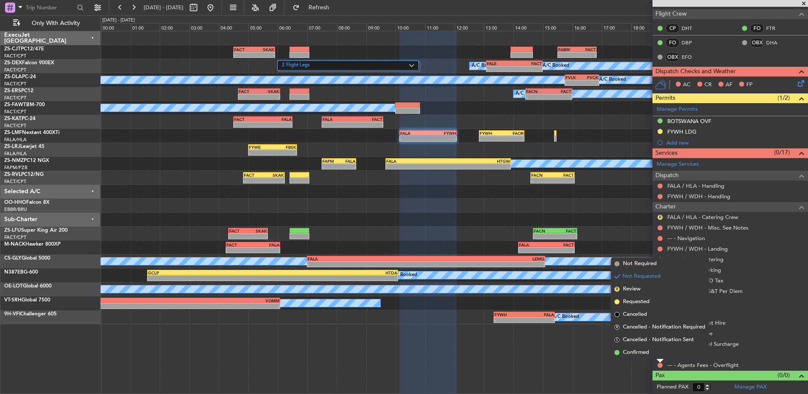
click at [651, 354] on li "Confirmed" at bounding box center [660, 352] width 98 height 13
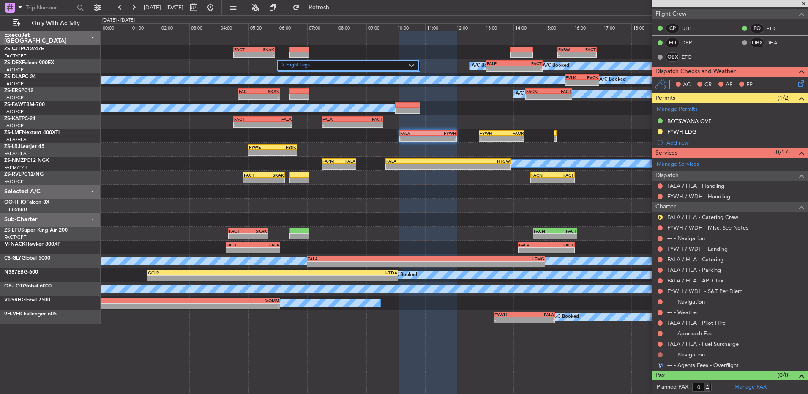
click at [660, 355] on button at bounding box center [659, 354] width 5 height 5
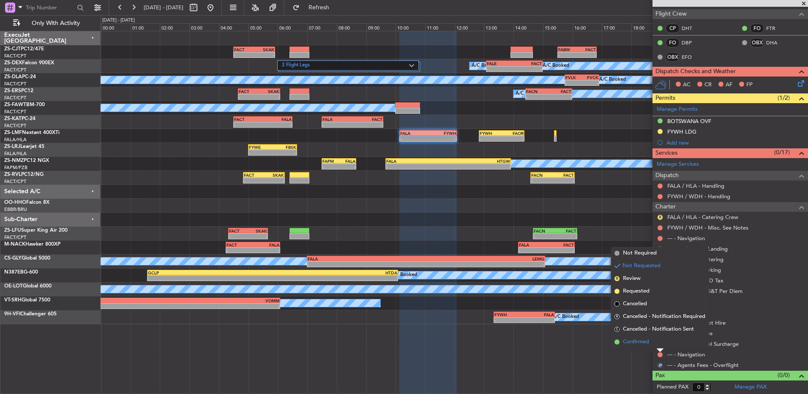
click at [663, 340] on li "Confirmed" at bounding box center [660, 341] width 98 height 13
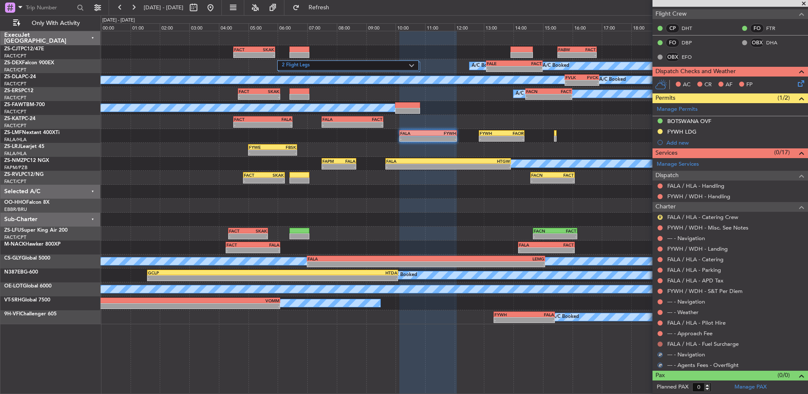
click at [661, 341] on button at bounding box center [659, 343] width 5 height 5
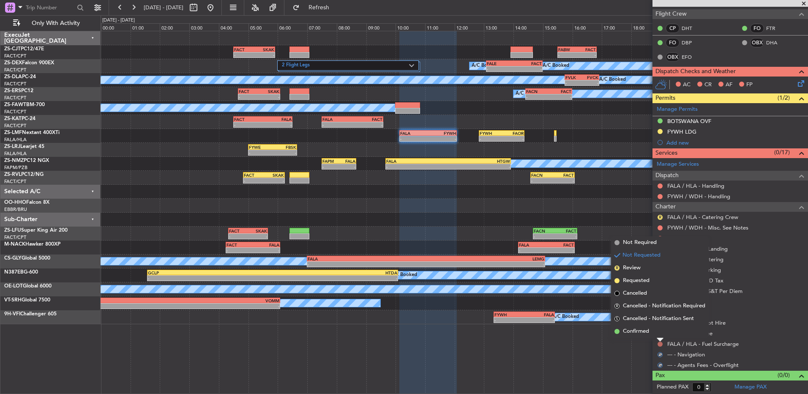
click at [661, 341] on button at bounding box center [659, 343] width 5 height 5
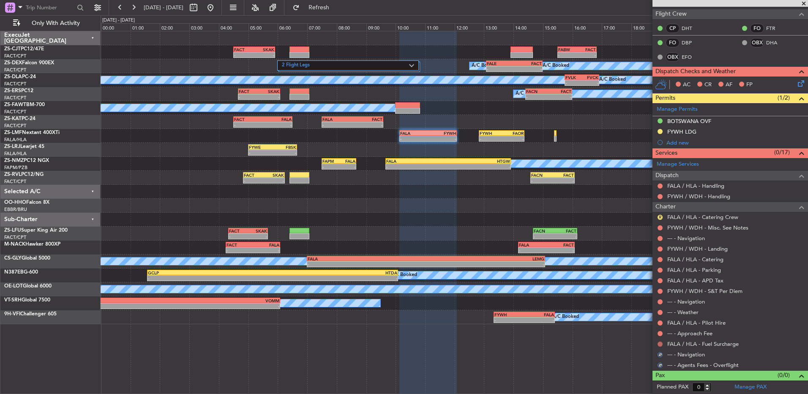
click at [660, 344] on button at bounding box center [659, 343] width 5 height 5
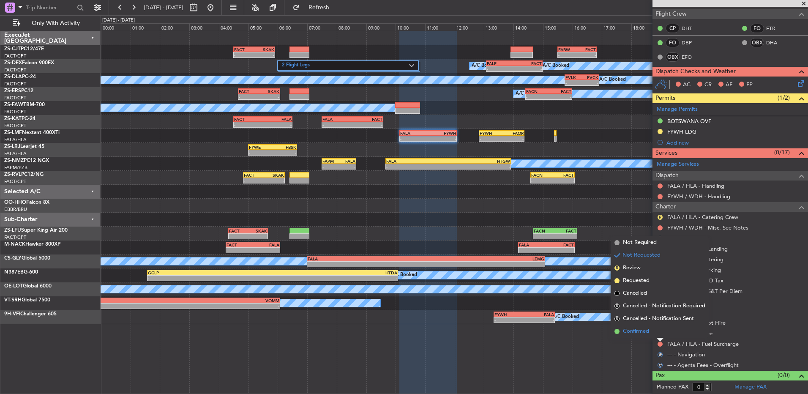
click at [661, 331] on li "Confirmed" at bounding box center [660, 331] width 98 height 13
click at [661, 331] on button at bounding box center [659, 333] width 5 height 5
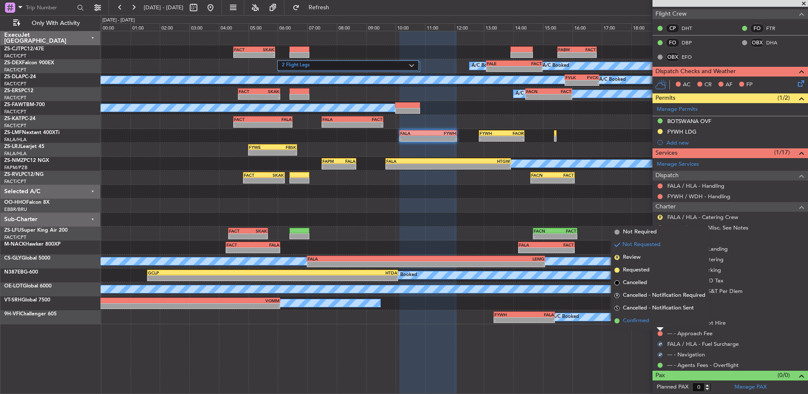
click at [659, 321] on li "Confirmed" at bounding box center [660, 320] width 98 height 13
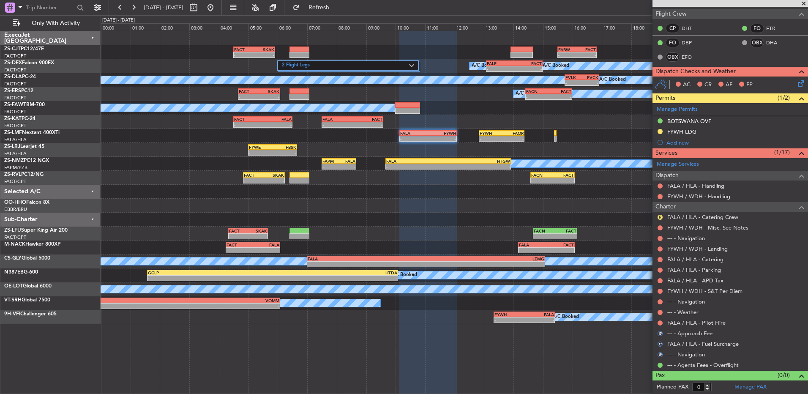
click at [659, 321] on button at bounding box center [659, 322] width 5 height 5
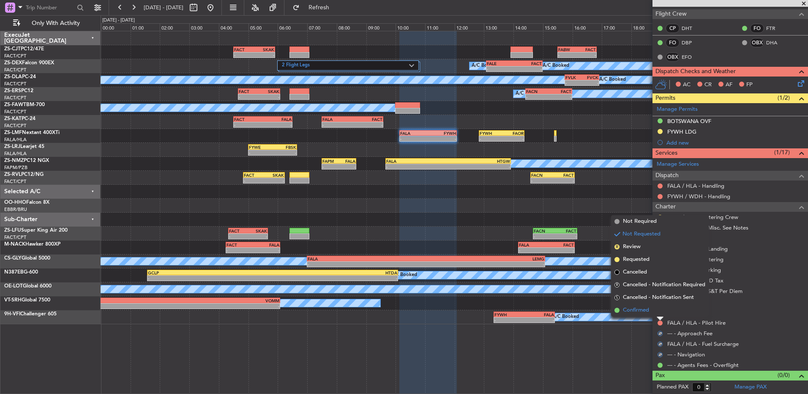
click at [657, 307] on li "Confirmed" at bounding box center [660, 310] width 98 height 13
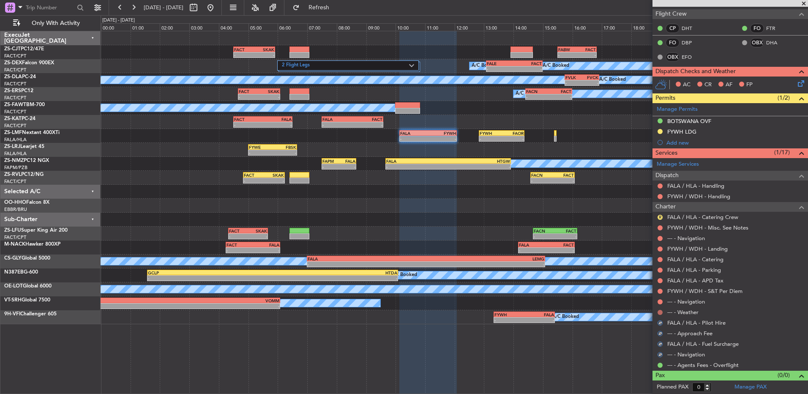
click at [658, 313] on button at bounding box center [659, 312] width 5 height 5
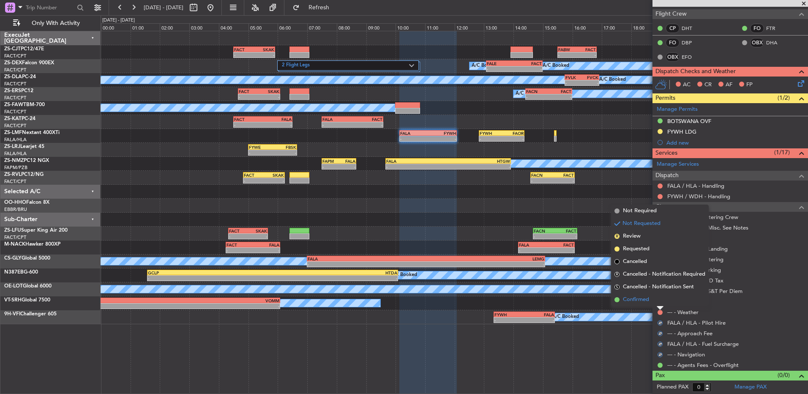
click at [660, 305] on li "Confirmed" at bounding box center [660, 299] width 98 height 13
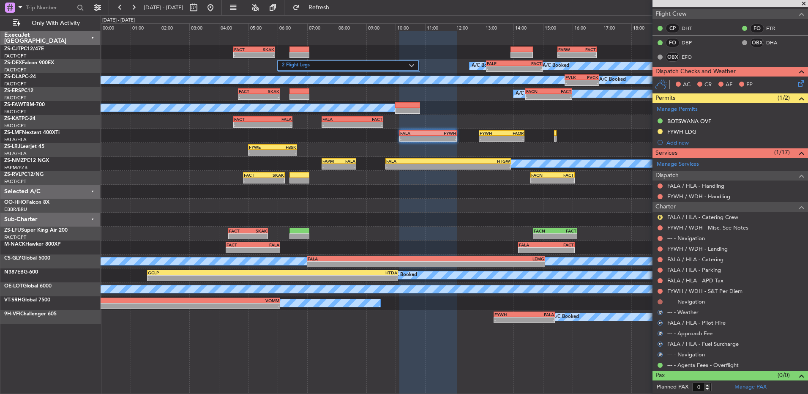
click at [661, 300] on button at bounding box center [659, 301] width 5 height 5
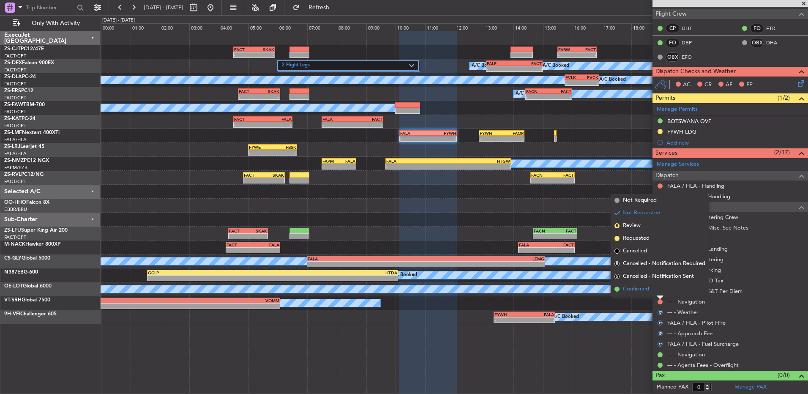
click at [659, 292] on li "Confirmed" at bounding box center [660, 289] width 98 height 13
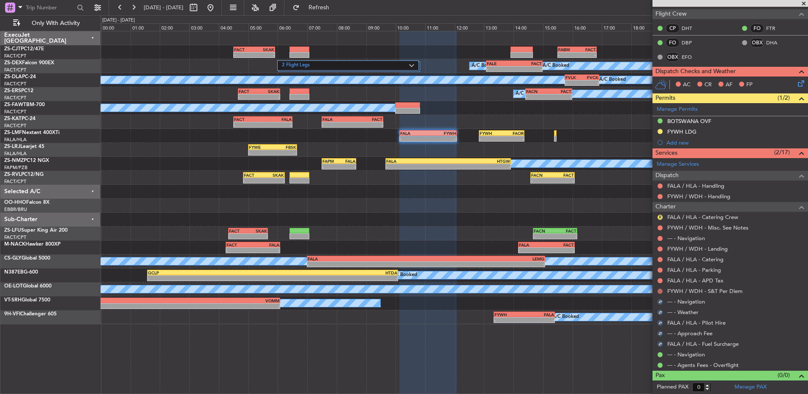
click at [659, 290] on button at bounding box center [659, 291] width 5 height 5
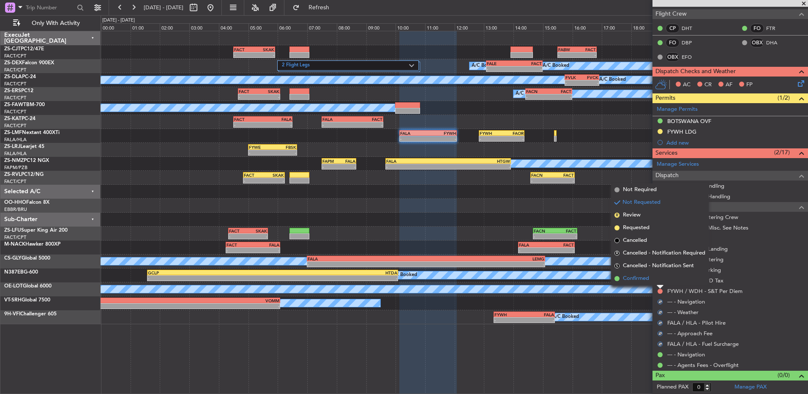
click at [659, 281] on li "Confirmed" at bounding box center [660, 278] width 98 height 13
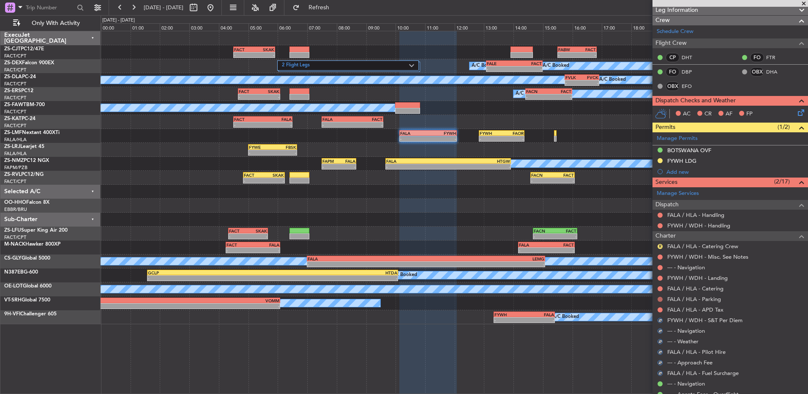
scroll to position [85, 0]
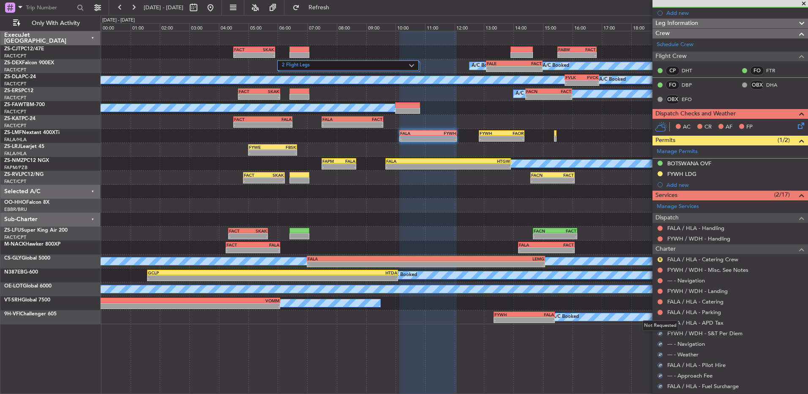
click at [662, 323] on div "Not Requested" at bounding box center [660, 325] width 36 height 11
click at [662, 323] on button at bounding box center [659, 322] width 5 height 5
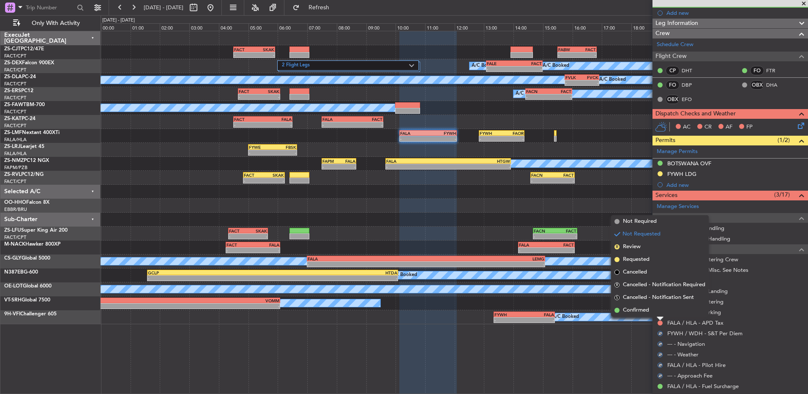
click at [660, 314] on li "Confirmed" at bounding box center [660, 310] width 98 height 13
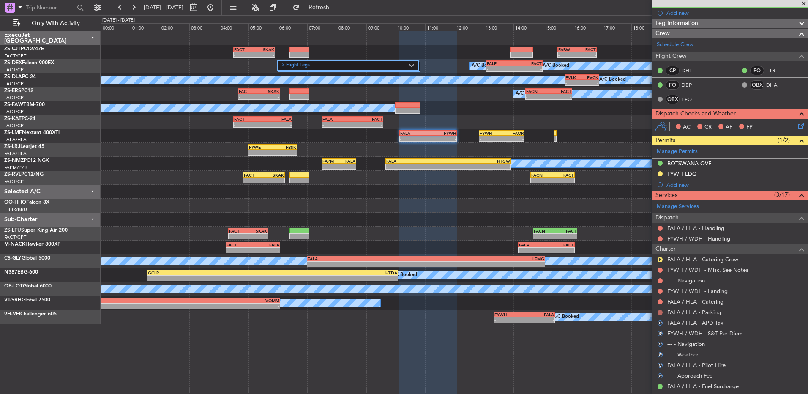
click at [660, 311] on button at bounding box center [659, 312] width 5 height 5
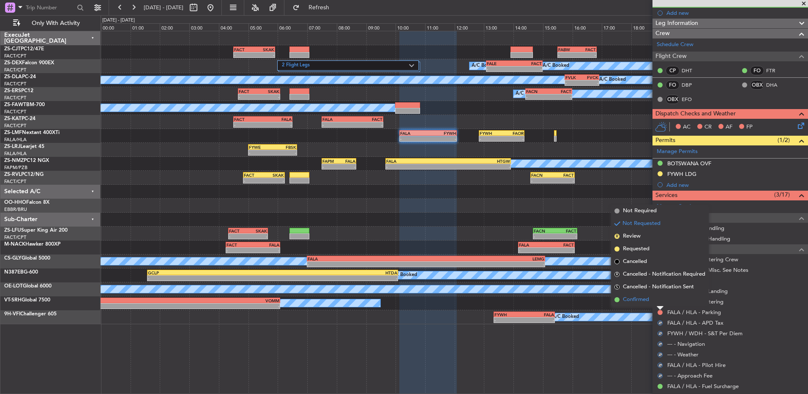
click at [658, 302] on li "Confirmed" at bounding box center [660, 299] width 98 height 13
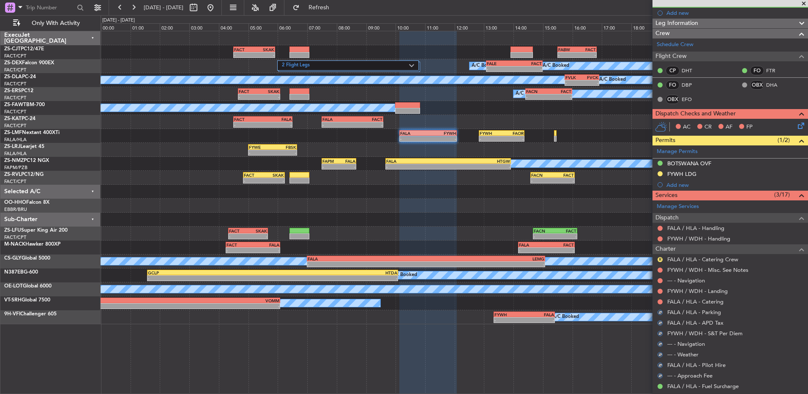
click at [658, 302] on button at bounding box center [659, 301] width 5 height 5
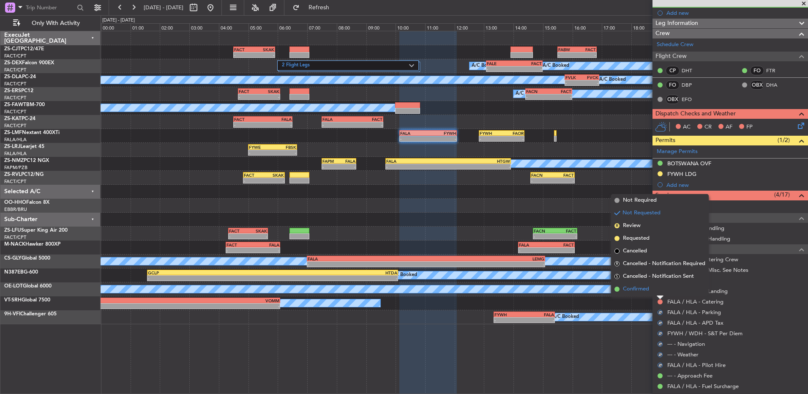
click at [659, 292] on li "Confirmed" at bounding box center [660, 289] width 98 height 13
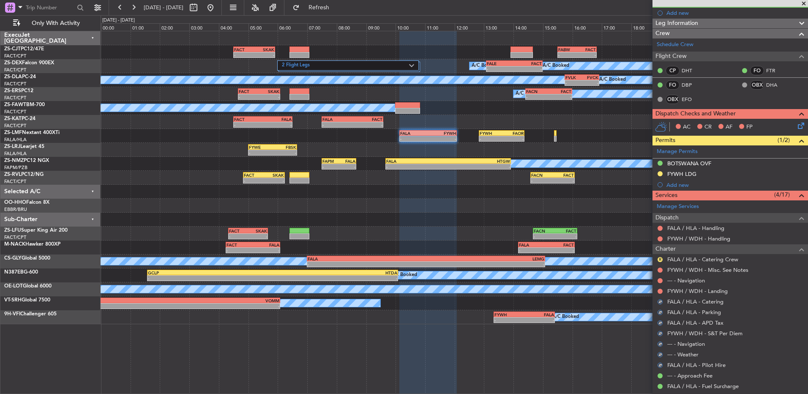
click at [659, 292] on button at bounding box center [659, 291] width 5 height 5
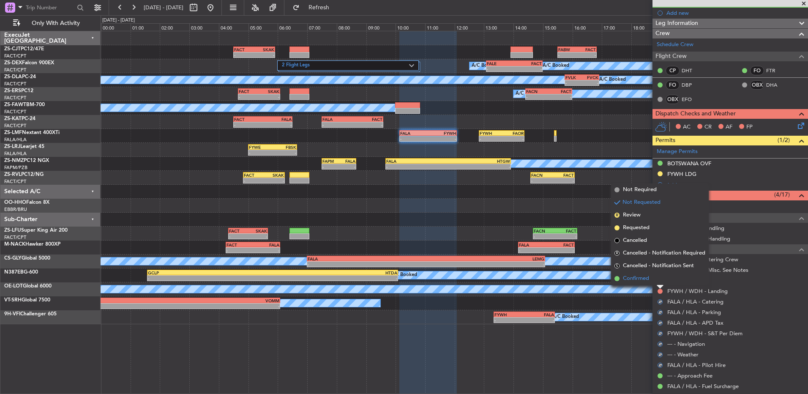
click at [658, 282] on li "Confirmed" at bounding box center [660, 278] width 98 height 13
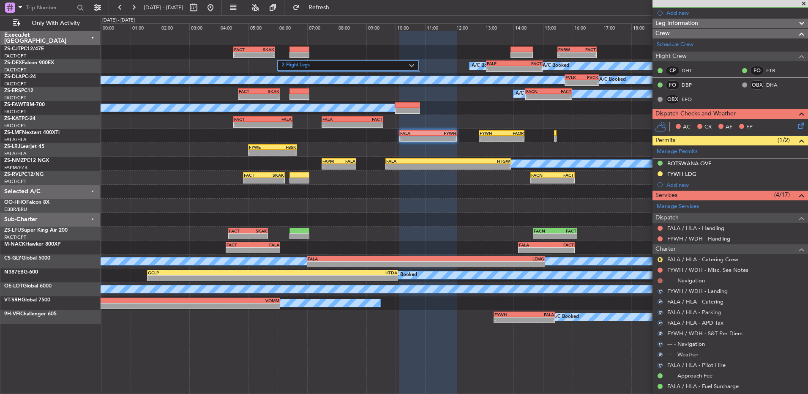
click at [659, 282] on button at bounding box center [659, 280] width 5 height 5
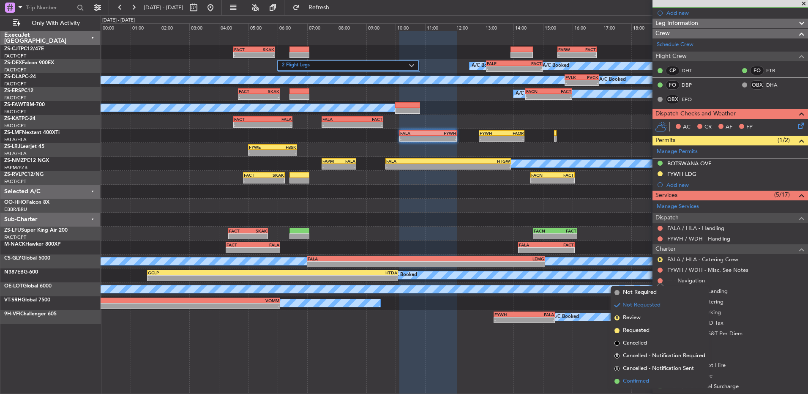
click at [654, 379] on li "Confirmed" at bounding box center [660, 381] width 98 height 13
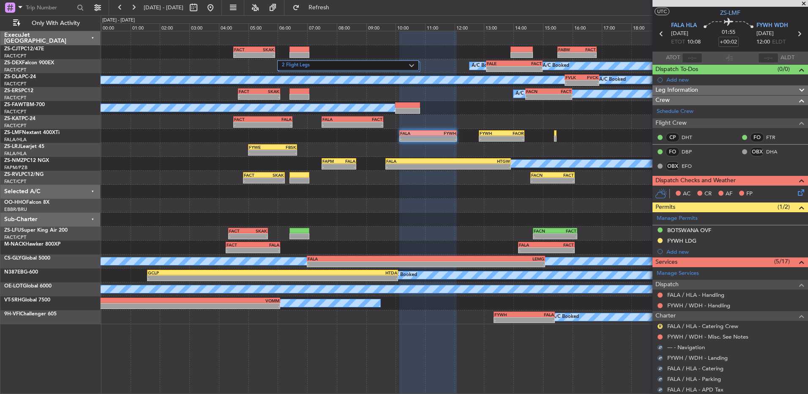
scroll to position [42, 0]
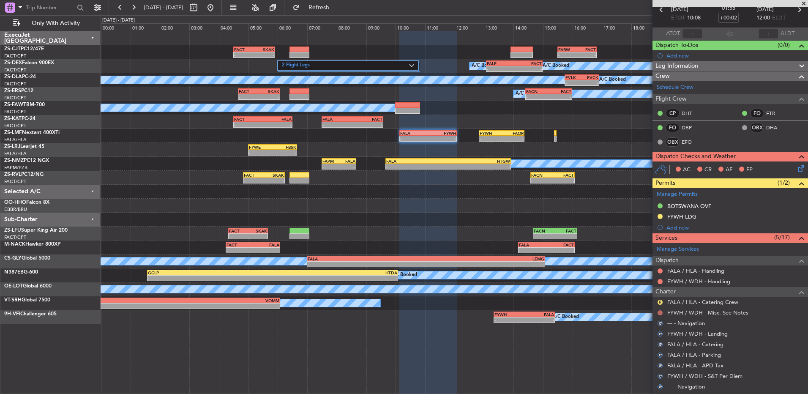
click at [659, 313] on button at bounding box center [659, 312] width 5 height 5
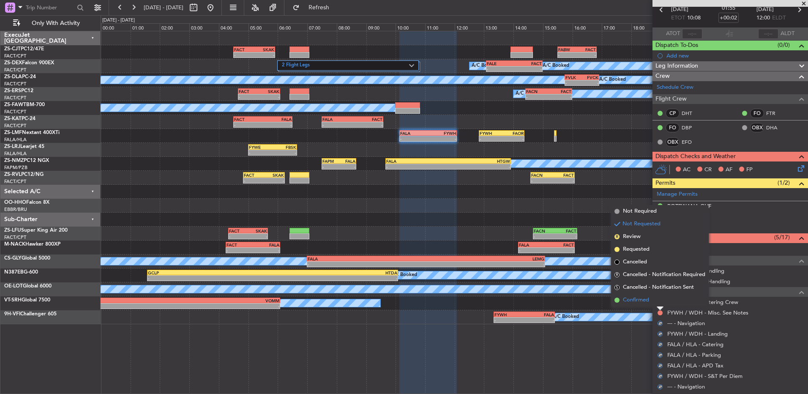
click at [655, 300] on li "Confirmed" at bounding box center [660, 300] width 98 height 13
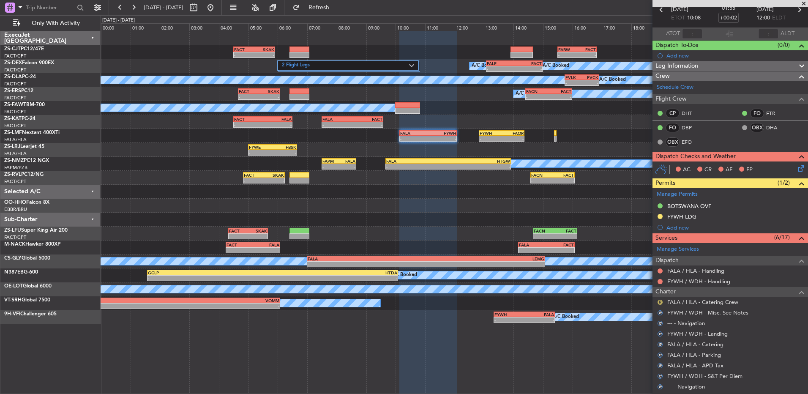
click at [660, 301] on button "R" at bounding box center [659, 302] width 5 height 5
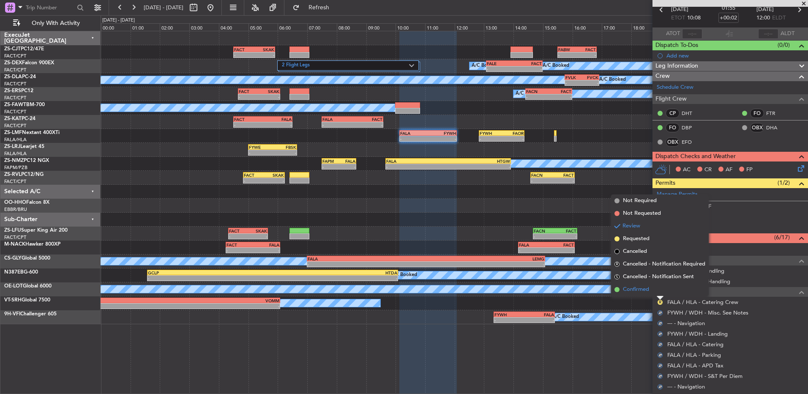
click at [659, 290] on li "Confirmed" at bounding box center [660, 289] width 98 height 13
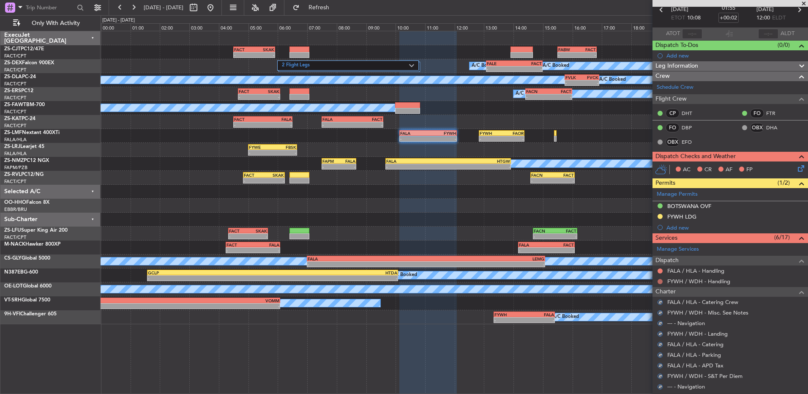
click at [658, 281] on button at bounding box center [659, 281] width 5 height 5
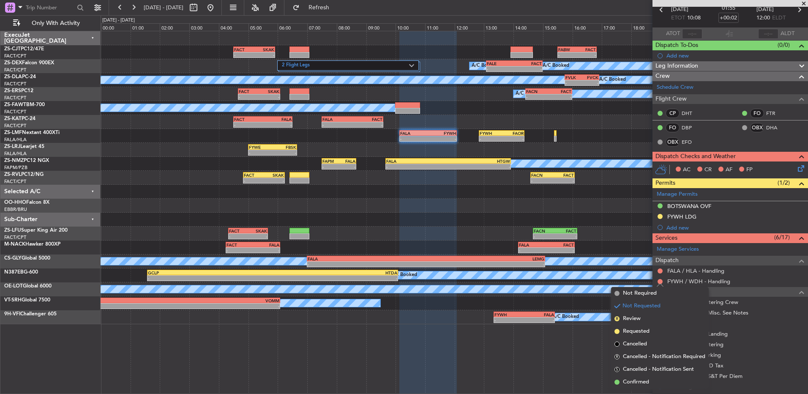
click at [658, 278] on div at bounding box center [660, 281] width 7 height 7
drag, startPoint x: 624, startPoint y: 376, endPoint x: 631, endPoint y: 364, distance: 14.2
click at [625, 375] on ul "Not Required Not Requested R Review Requested Cancelled R Cancelled - Notificat…" at bounding box center [660, 337] width 98 height 101
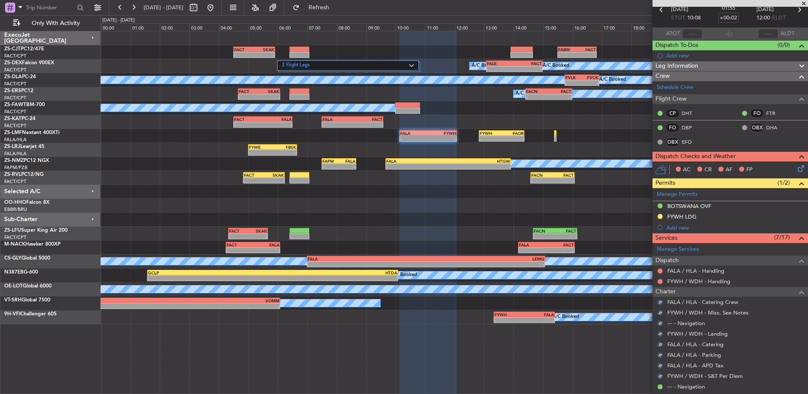
click at [663, 269] on div "FALA / HLA - Handling" at bounding box center [729, 270] width 155 height 11
click at [661, 270] on button at bounding box center [659, 270] width 5 height 5
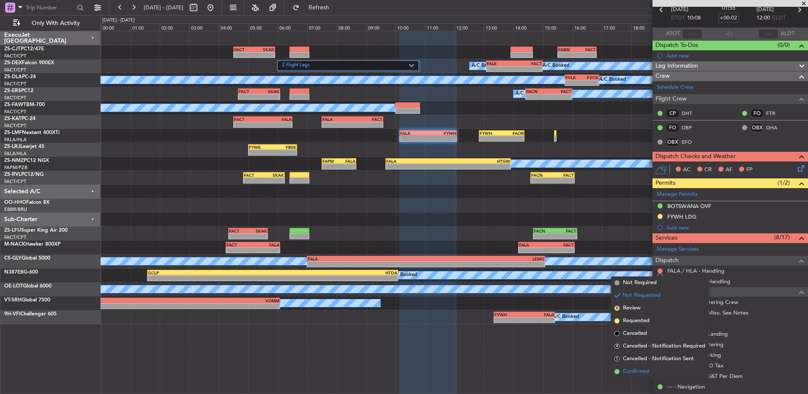
click at [649, 367] on li "Confirmed" at bounding box center [660, 371] width 98 height 13
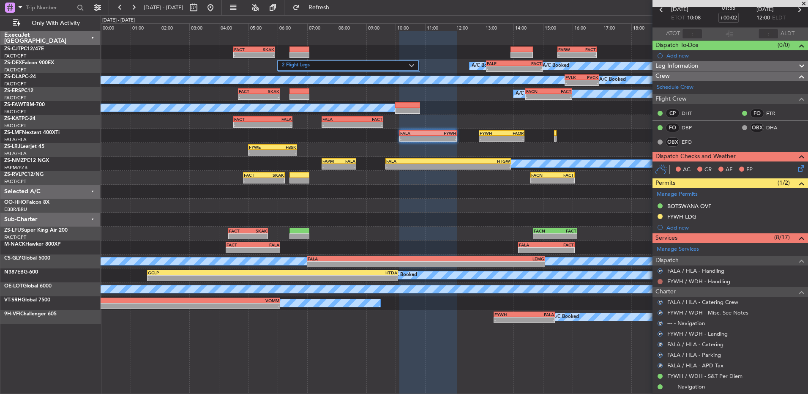
click at [660, 280] on button at bounding box center [659, 281] width 5 height 5
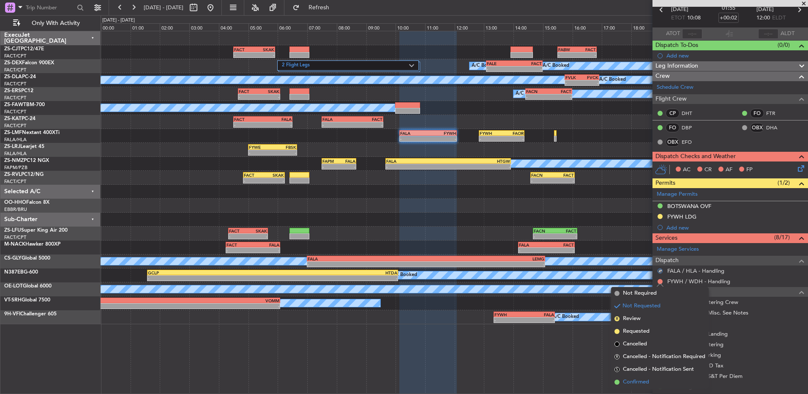
click at [641, 385] on span "Confirmed" at bounding box center [636, 382] width 26 height 8
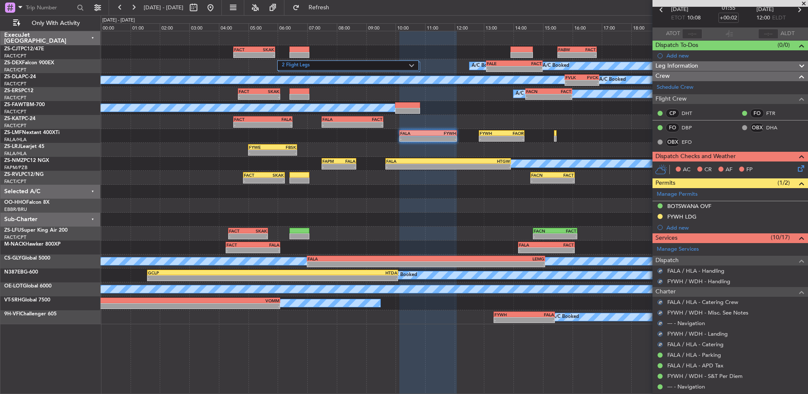
click at [796, 170] on icon at bounding box center [799, 167] width 7 height 7
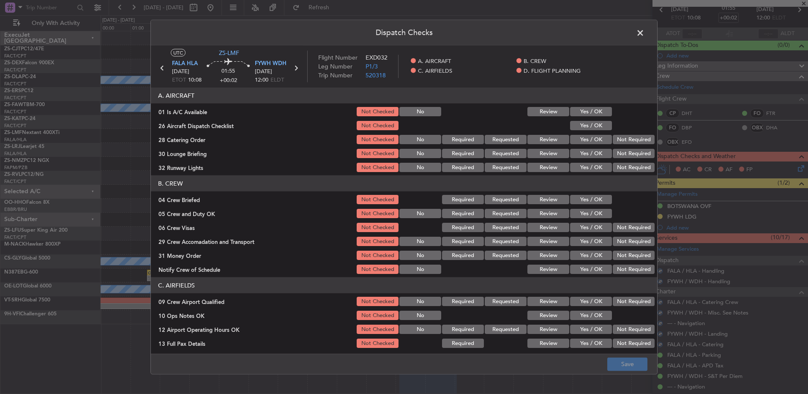
click at [579, 112] on button "Yes / OK" at bounding box center [591, 111] width 42 height 9
click at [586, 125] on button "Yes / OK" at bounding box center [591, 125] width 42 height 9
click at [540, 142] on button "Review" at bounding box center [548, 139] width 42 height 9
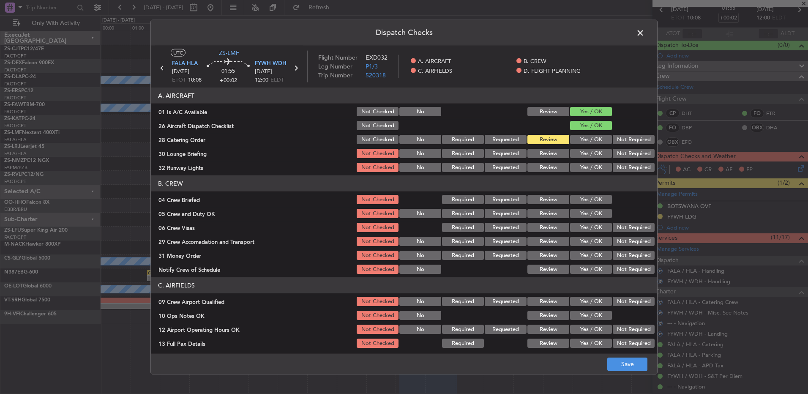
click at [586, 152] on button "Yes / OK" at bounding box center [591, 153] width 42 height 9
click at [586, 172] on button "Yes / OK" at bounding box center [591, 167] width 42 height 9
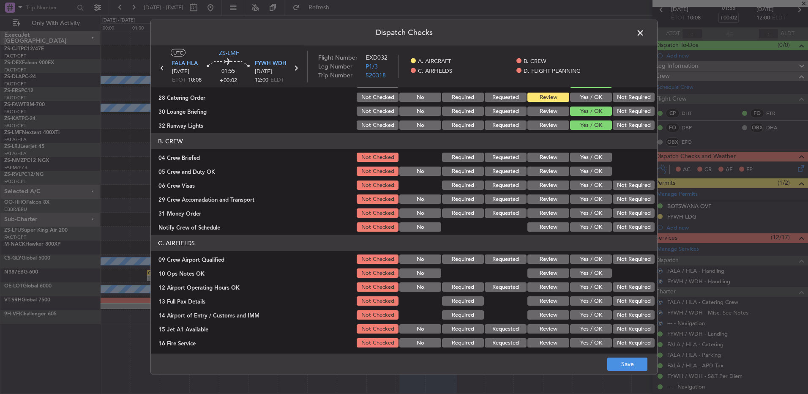
click at [540, 156] on button "Review" at bounding box center [548, 157] width 42 height 9
click at [576, 177] on section "B. CREW 04 Crew Briefed Not Checked Required Requested Review Yes / OK 05 Crew …" at bounding box center [404, 183] width 506 height 100
click at [576, 168] on button "Yes / OK" at bounding box center [591, 170] width 42 height 9
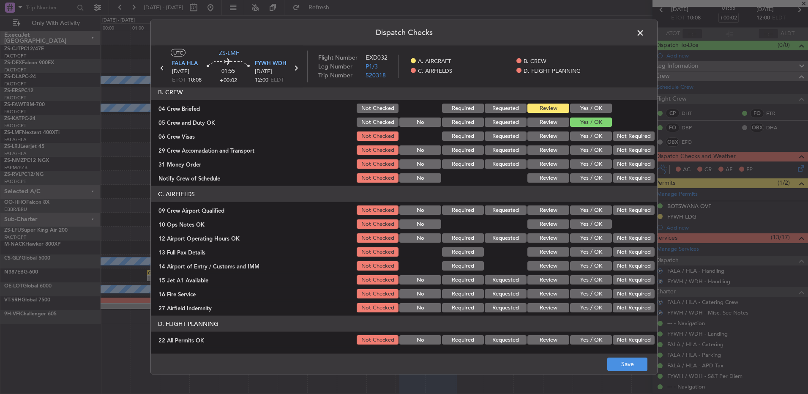
scroll to position [76, 0]
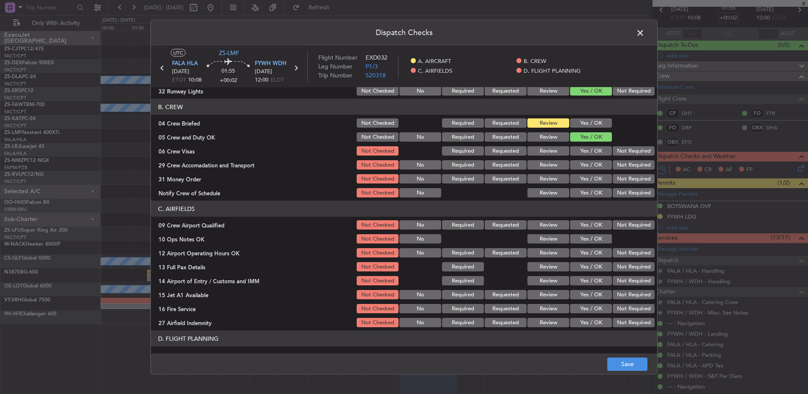
click at [625, 151] on button "Not Required" at bounding box center [634, 150] width 42 height 9
click at [623, 163] on button "Not Required" at bounding box center [634, 164] width 42 height 9
click at [552, 177] on button "Review" at bounding box center [548, 178] width 42 height 9
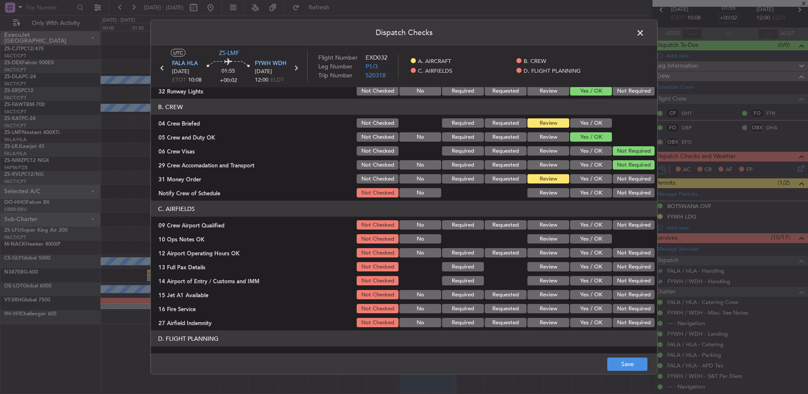
click at [573, 196] on button "Yes / OK" at bounding box center [591, 192] width 42 height 9
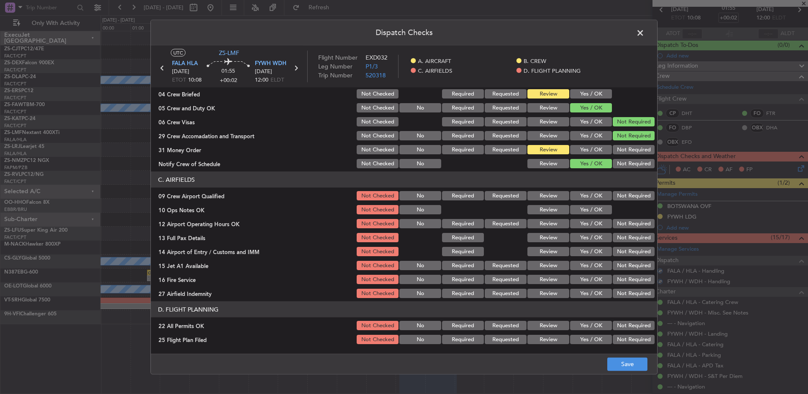
scroll to position [119, 0]
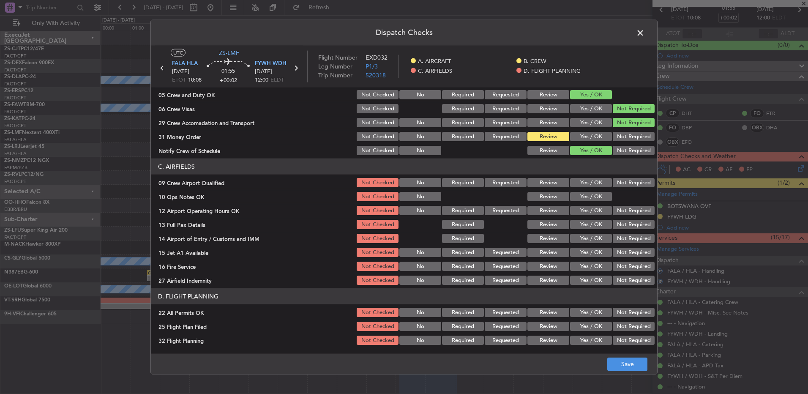
click at [593, 183] on button "Yes / OK" at bounding box center [591, 182] width 42 height 9
click at [588, 191] on div "Yes / OK" at bounding box center [590, 197] width 43 height 12
click at [581, 194] on button "Yes / OK" at bounding box center [591, 196] width 42 height 9
click at [582, 205] on div "Yes / OK" at bounding box center [590, 211] width 43 height 12
click at [581, 210] on button "Yes / OK" at bounding box center [591, 210] width 42 height 9
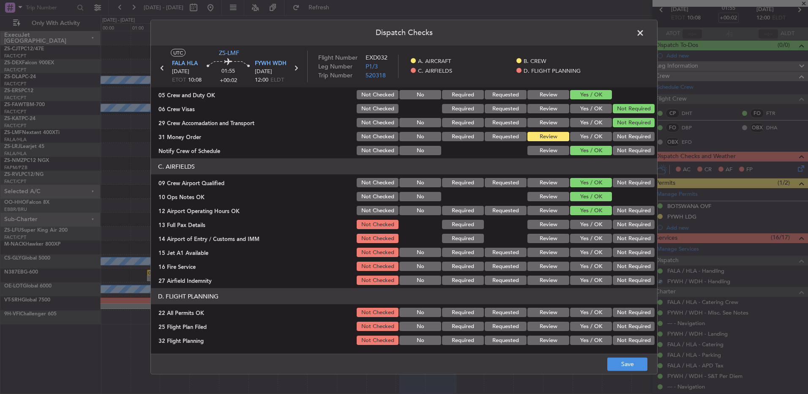
click at [581, 222] on button "Yes / OK" at bounding box center [591, 224] width 42 height 9
click at [585, 240] on button "Yes / OK" at bounding box center [591, 238] width 42 height 9
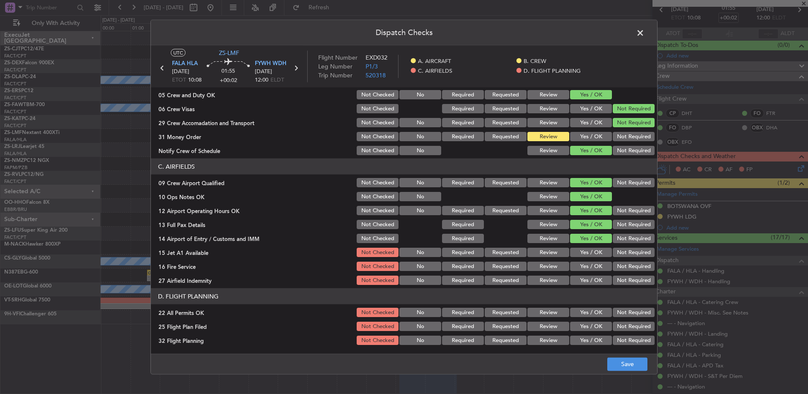
click at [584, 249] on button "Yes / OK" at bounding box center [591, 252] width 42 height 9
click at [579, 266] on button "Yes / OK" at bounding box center [591, 266] width 42 height 9
click at [613, 282] on button "Not Required" at bounding box center [634, 279] width 42 height 9
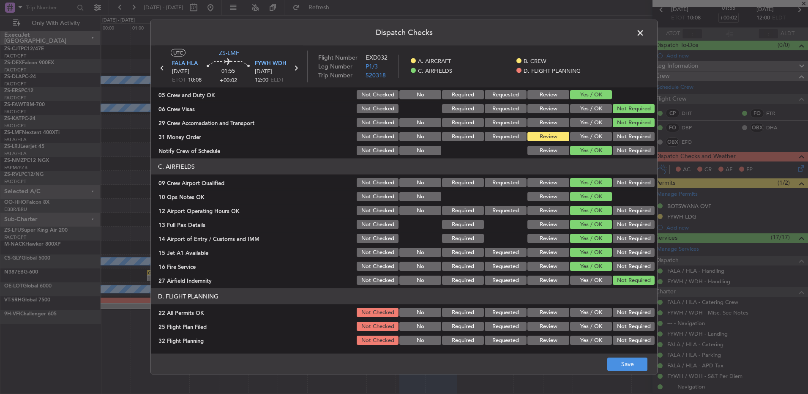
click at [613, 313] on button "Not Required" at bounding box center [634, 312] width 42 height 9
click at [551, 324] on button "Review" at bounding box center [548, 326] width 42 height 9
click at [552, 336] on button "Review" at bounding box center [548, 339] width 42 height 9
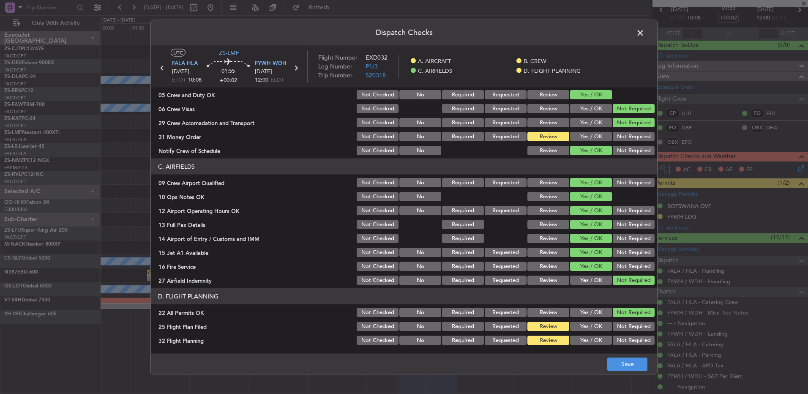
click at [631, 140] on button "Not Required" at bounding box center [634, 136] width 42 height 9
click at [535, 139] on button "Review" at bounding box center [548, 136] width 42 height 9
click at [611, 272] on div "Not Required" at bounding box center [632, 266] width 43 height 12
click at [613, 268] on button "Not Required" at bounding box center [634, 266] width 42 height 9
click at [635, 368] on button "Save" at bounding box center [627, 364] width 40 height 14
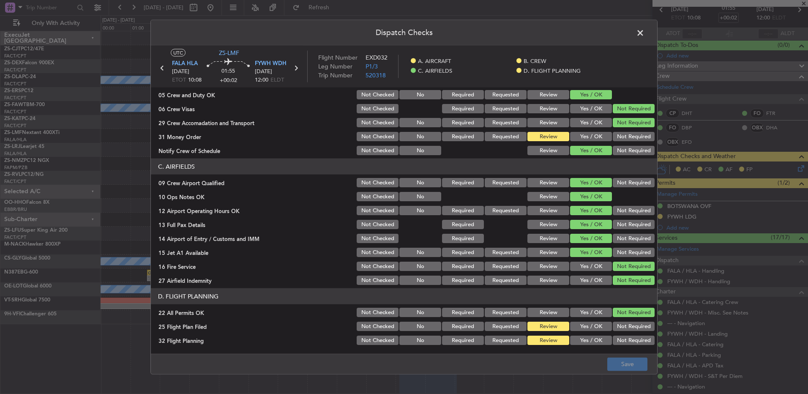
click at [594, 135] on button "Yes / OK" at bounding box center [591, 136] width 42 height 9
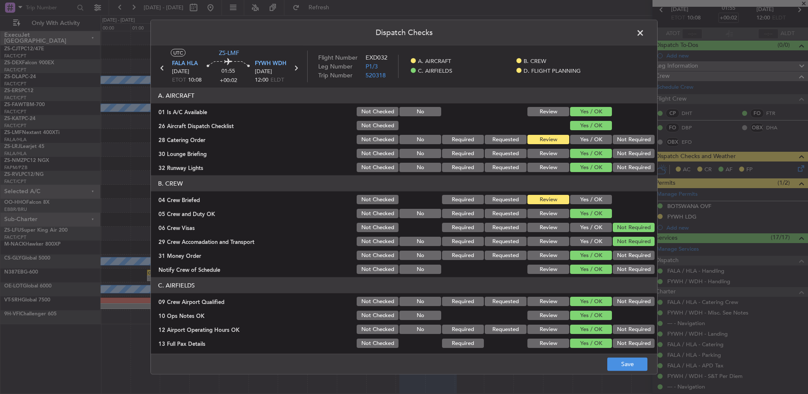
click at [644, 36] on span at bounding box center [644, 35] width 0 height 17
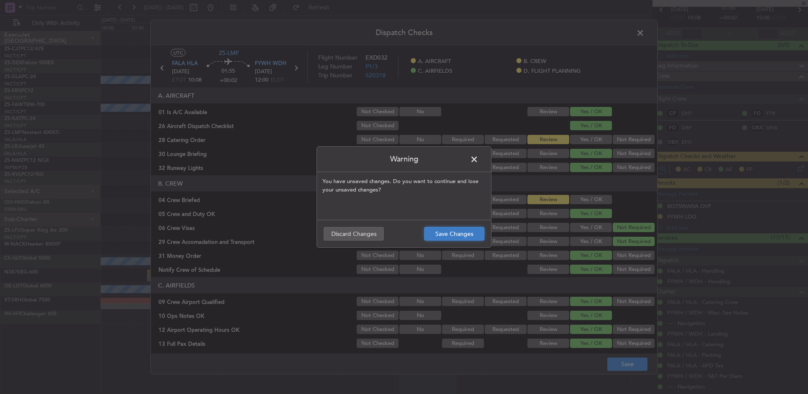
click at [427, 231] on button "Save Changes" at bounding box center [454, 234] width 60 height 14
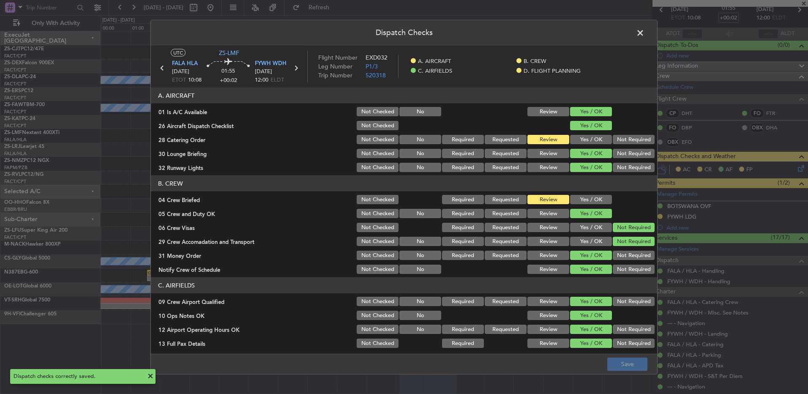
click at [644, 35] on span at bounding box center [644, 35] width 0 height 17
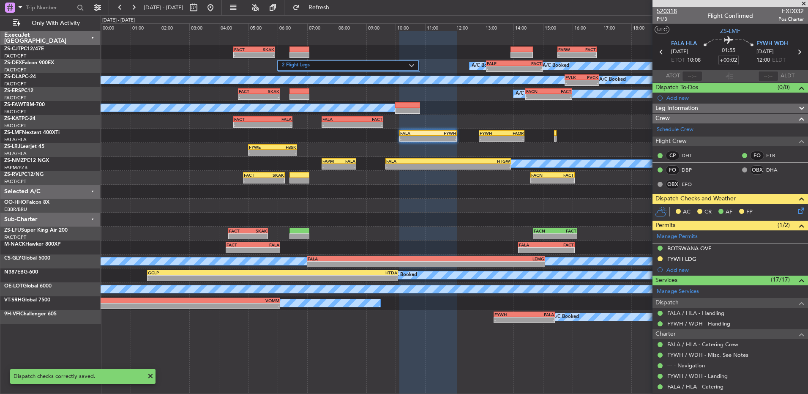
click at [674, 11] on span "520318" at bounding box center [667, 11] width 20 height 9
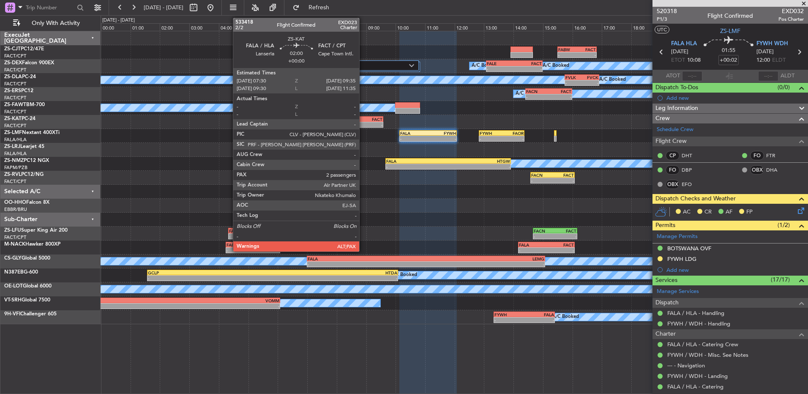
click at [363, 117] on div "FACT" at bounding box center [367, 119] width 30 height 5
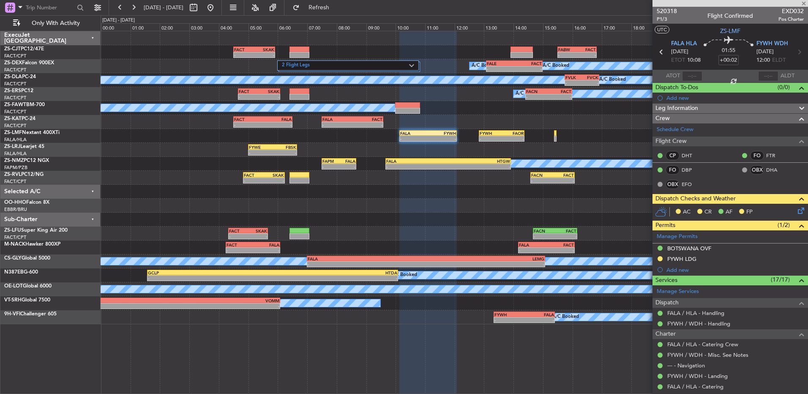
type input "2"
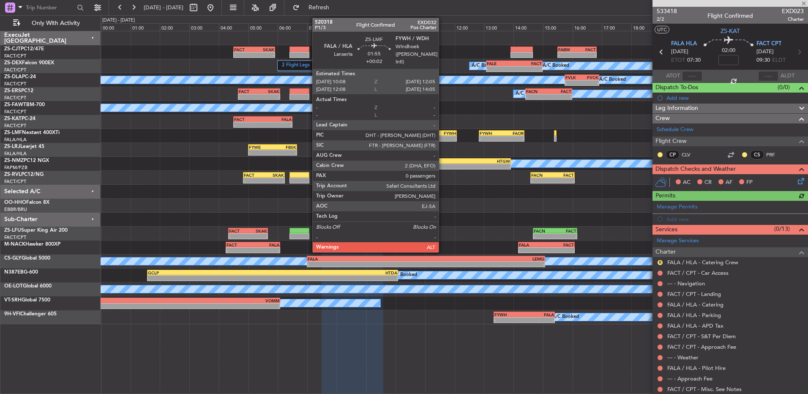
click at [442, 140] on div "-" at bounding box center [442, 138] width 28 height 5
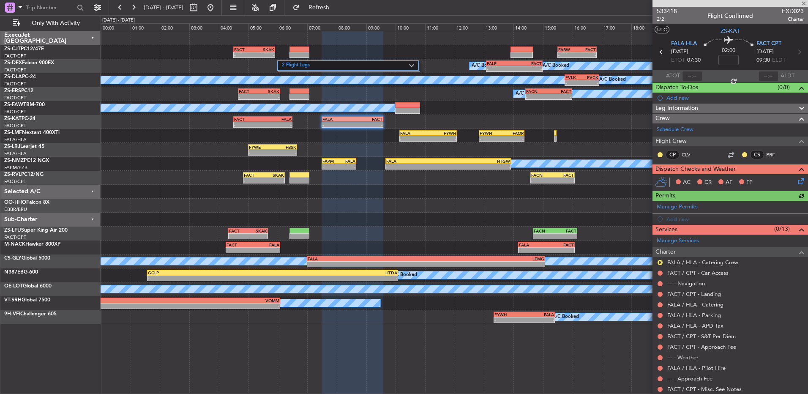
type input "+00:02"
type input "0"
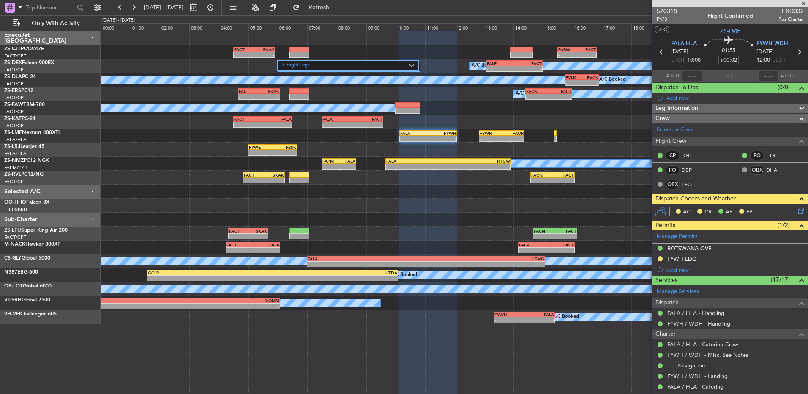
click at [796, 213] on icon at bounding box center [799, 209] width 7 height 7
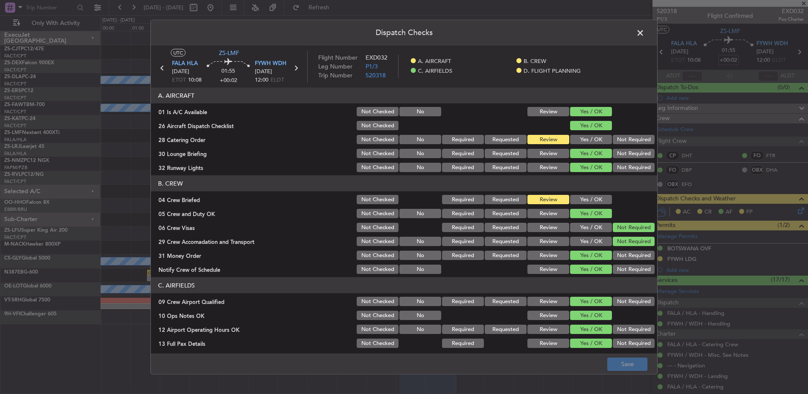
click at [644, 34] on span at bounding box center [644, 35] width 0 height 17
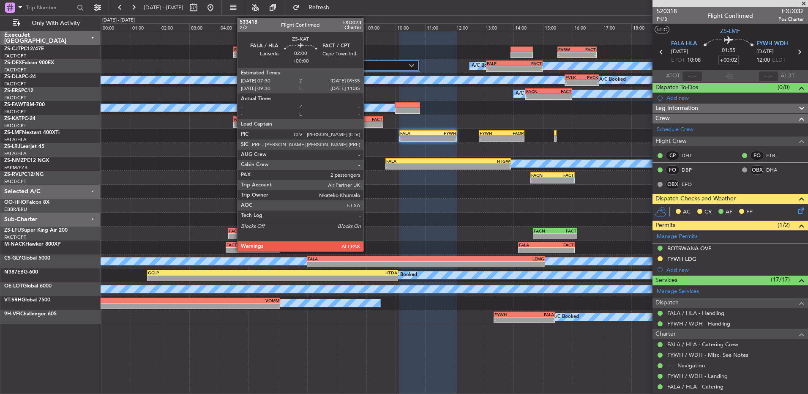
click at [367, 121] on div "FACT" at bounding box center [367, 119] width 30 height 5
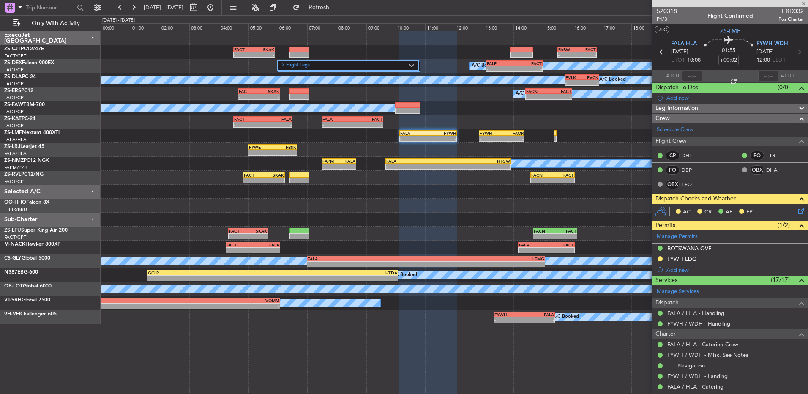
type input "2"
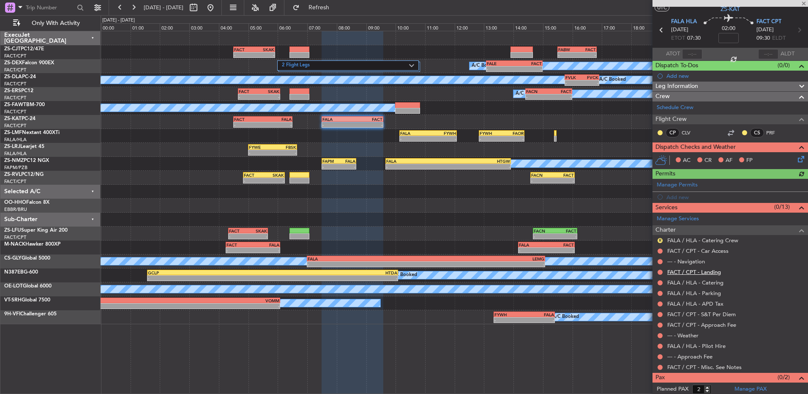
scroll to position [35, 0]
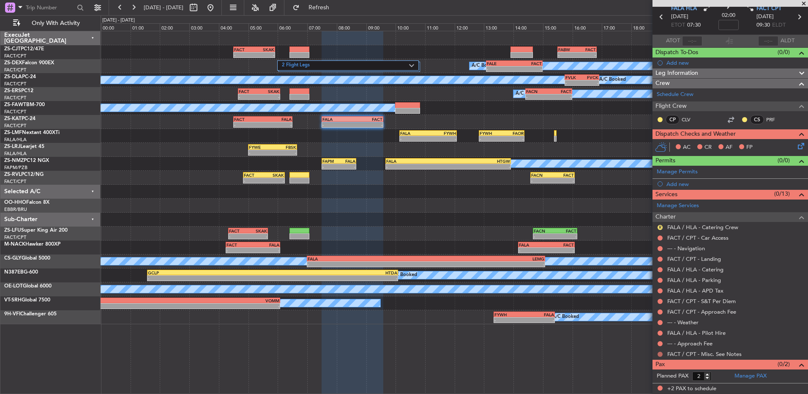
click at [660, 353] on button at bounding box center [659, 354] width 5 height 5
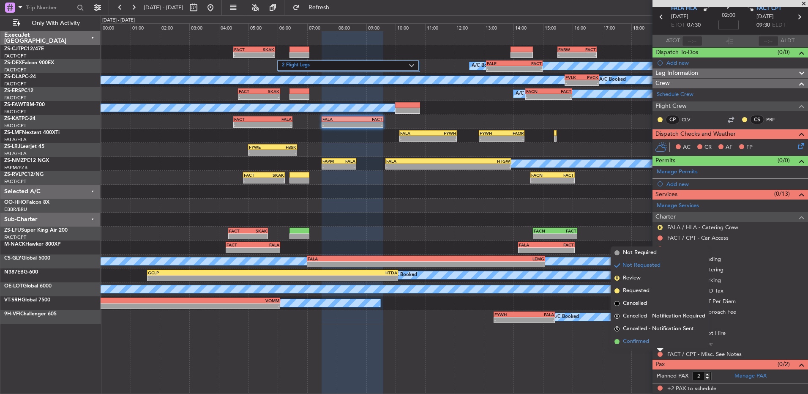
click at [661, 343] on li "Confirmed" at bounding box center [660, 341] width 98 height 13
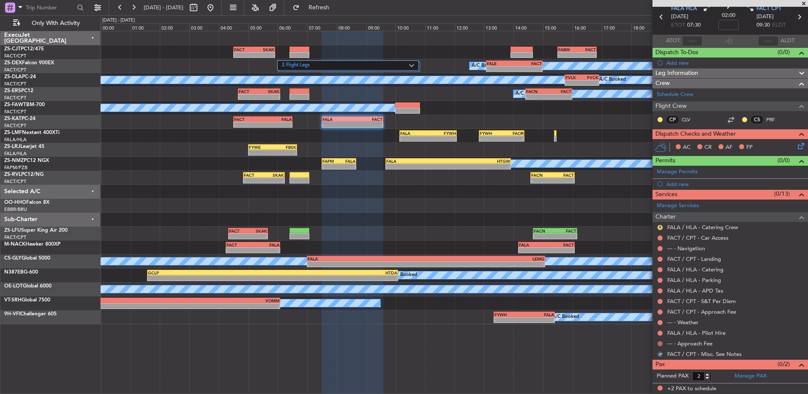
click at [660, 341] on button at bounding box center [659, 343] width 5 height 5
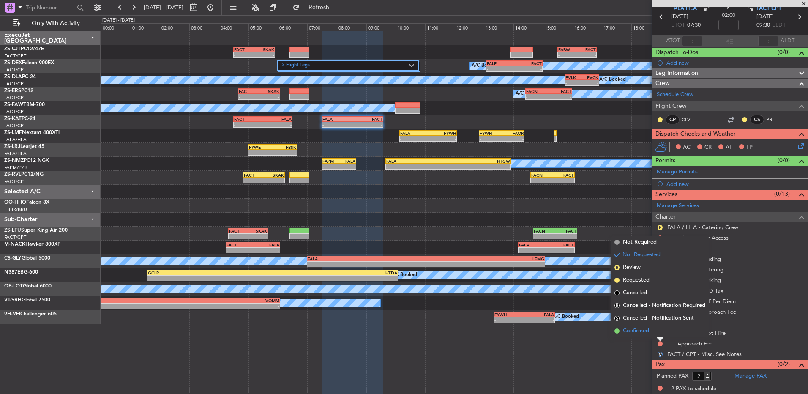
click at [657, 332] on li "Confirmed" at bounding box center [660, 330] width 98 height 13
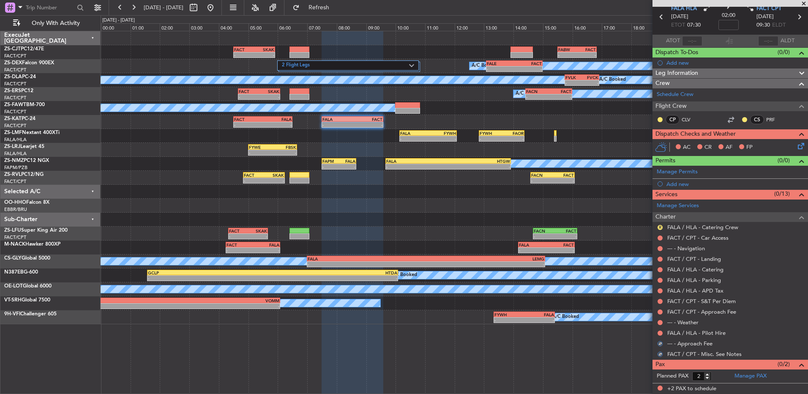
click at [657, 332] on button at bounding box center [659, 332] width 5 height 5
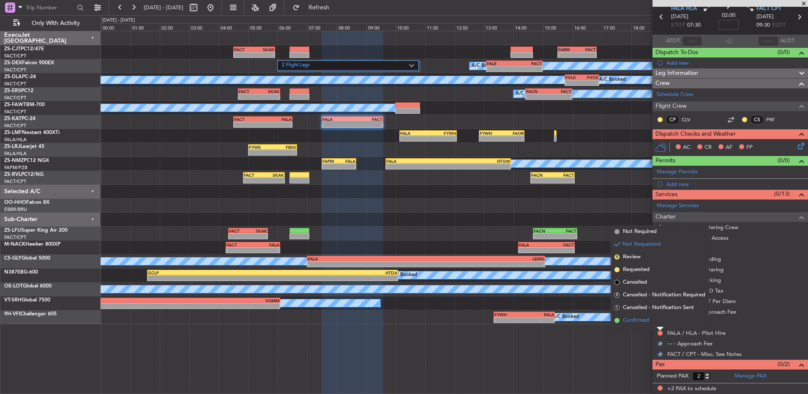
click at [660, 323] on li "Confirmed" at bounding box center [660, 320] width 98 height 13
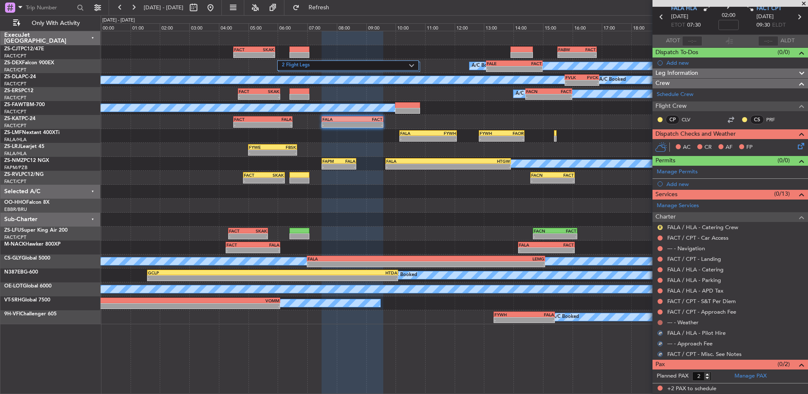
click at [660, 321] on button at bounding box center [659, 322] width 5 height 5
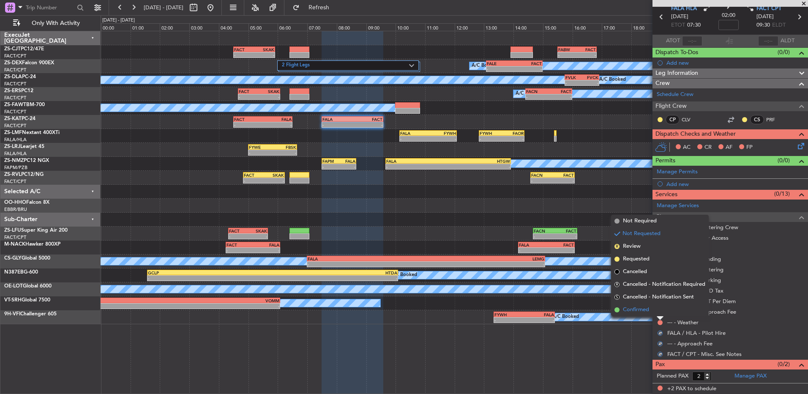
click at [660, 313] on li "Confirmed" at bounding box center [660, 309] width 98 height 13
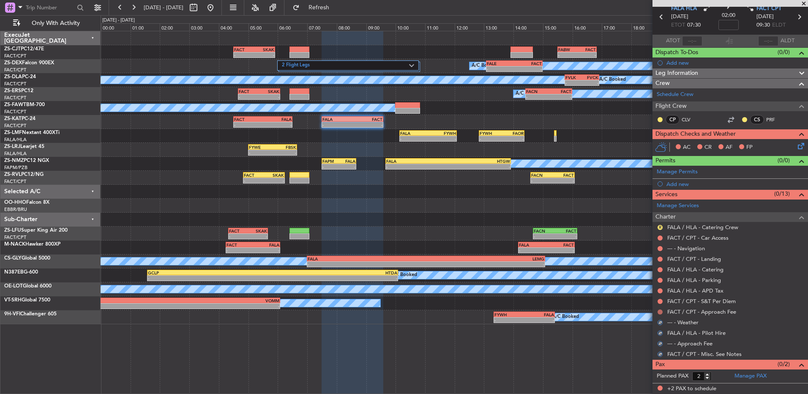
click at [660, 312] on button at bounding box center [659, 311] width 5 height 5
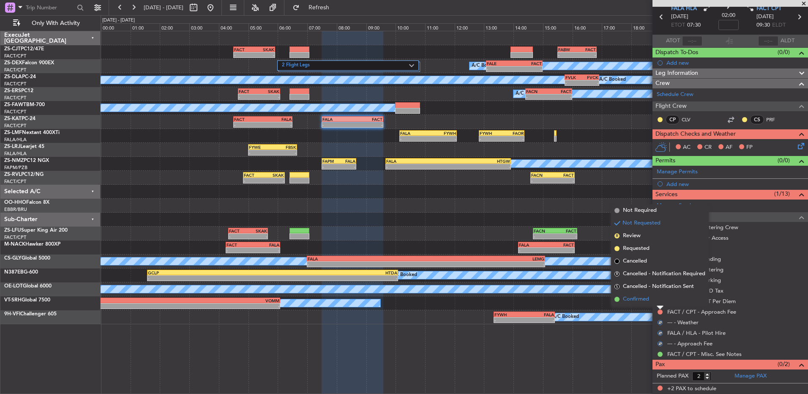
click at [663, 301] on li "Confirmed" at bounding box center [660, 299] width 98 height 13
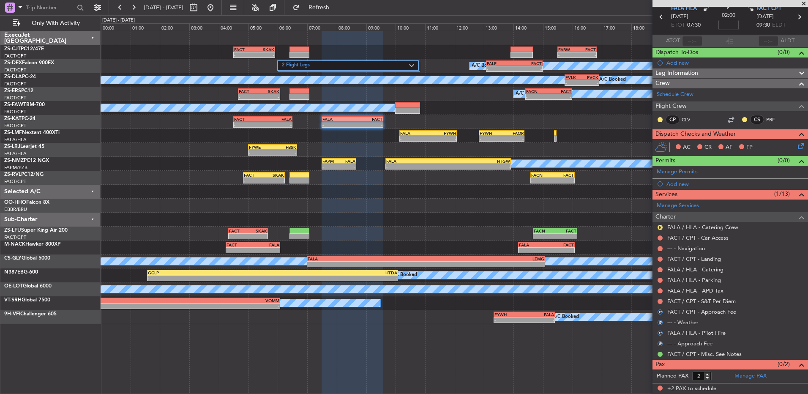
click at [660, 303] on mat-tooltip-component "Not Requested" at bounding box center [660, 314] width 48 height 22
click at [660, 302] on button at bounding box center [659, 301] width 5 height 5
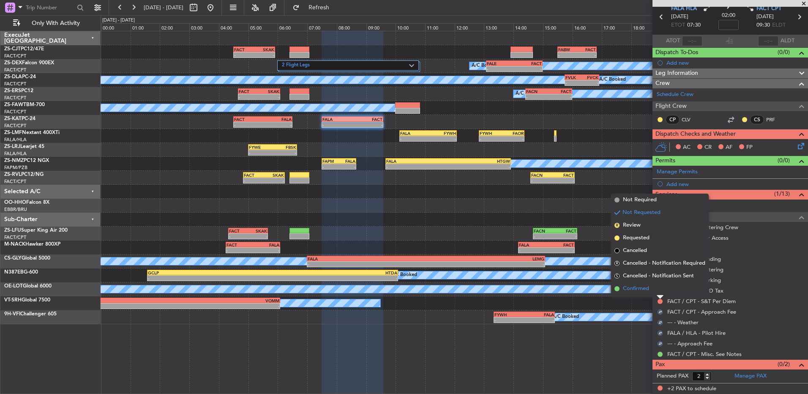
click at [660, 292] on li "Confirmed" at bounding box center [660, 288] width 98 height 13
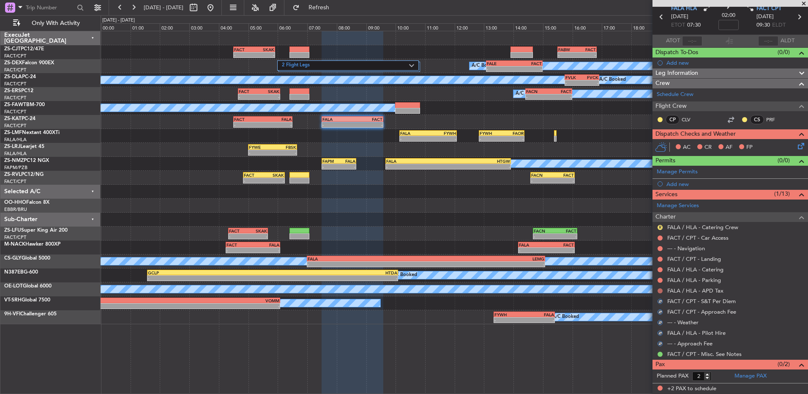
click at [660, 291] on button at bounding box center [659, 290] width 5 height 5
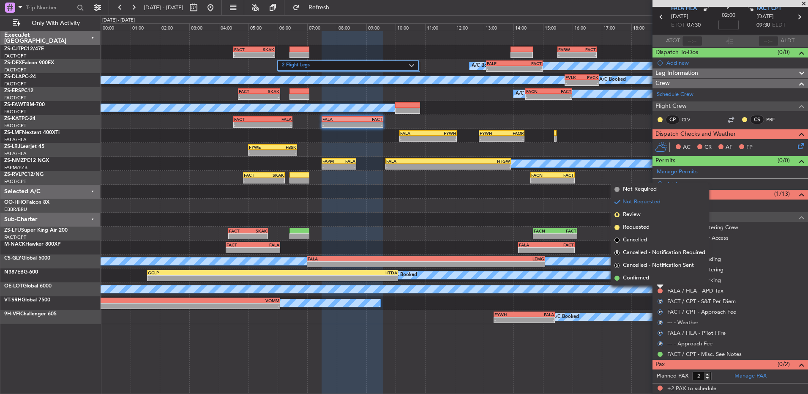
click at [660, 279] on li "Confirmed" at bounding box center [660, 278] width 98 height 13
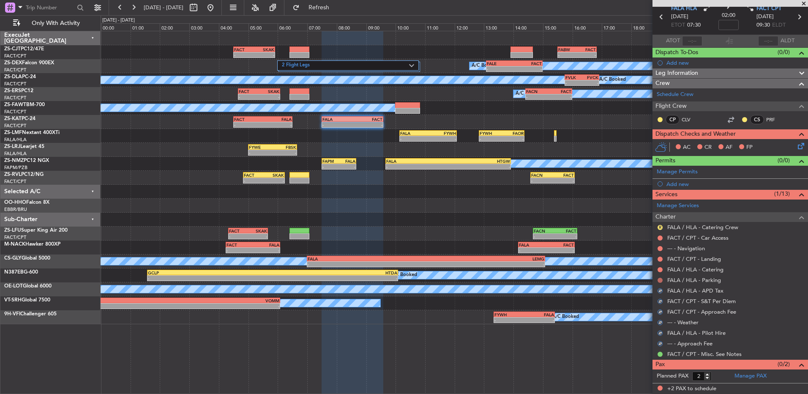
click at [660, 279] on button at bounding box center [659, 280] width 5 height 5
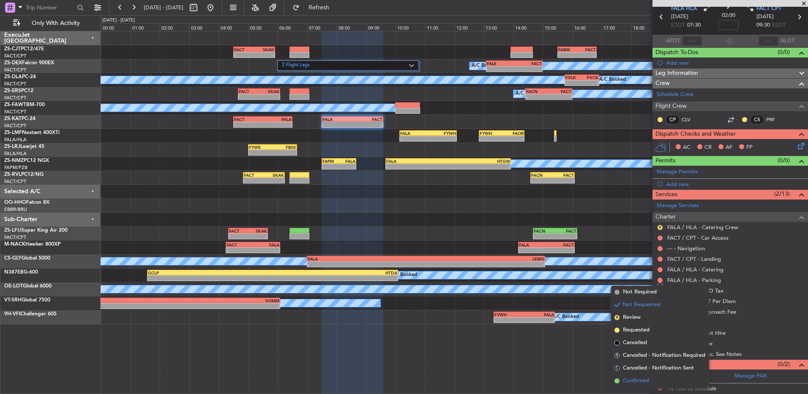
click at [629, 378] on span "Confirmed" at bounding box center [636, 380] width 26 height 8
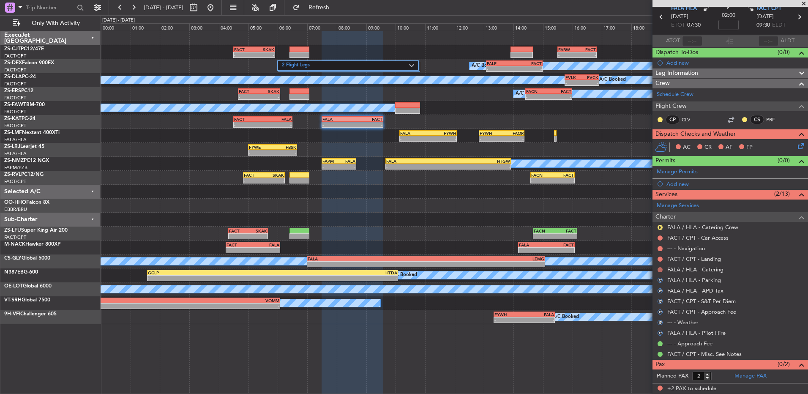
click at [658, 269] on button at bounding box center [659, 269] width 5 height 5
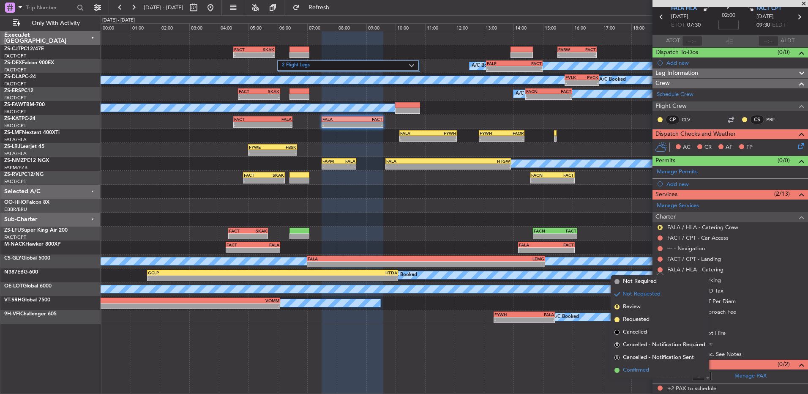
click at [644, 371] on span "Confirmed" at bounding box center [636, 370] width 26 height 8
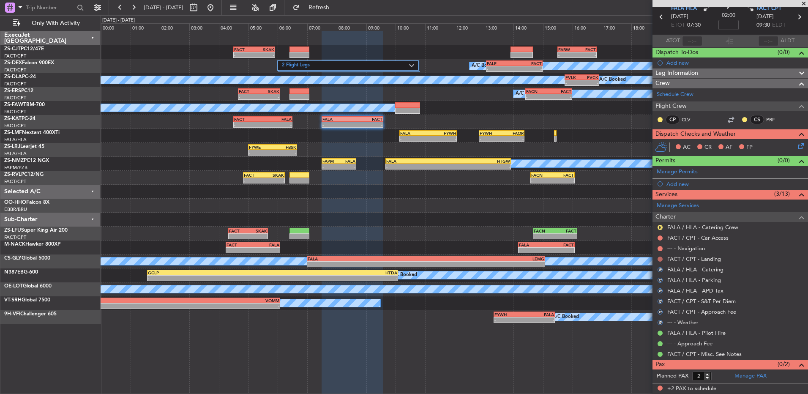
click at [660, 259] on button at bounding box center [659, 258] width 5 height 5
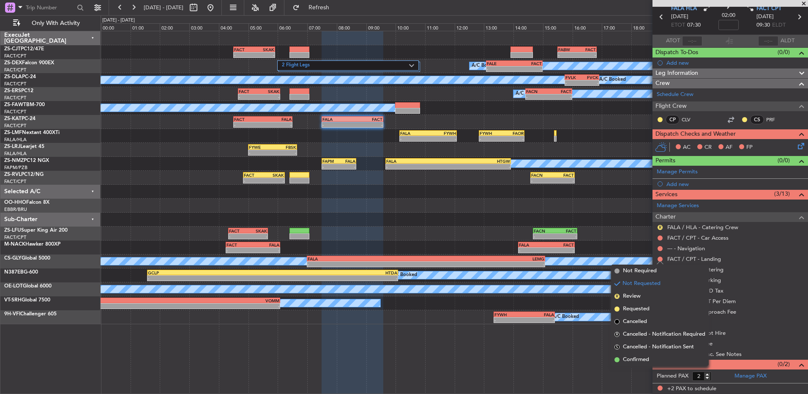
click at [647, 361] on span "Confirmed" at bounding box center [636, 359] width 26 height 8
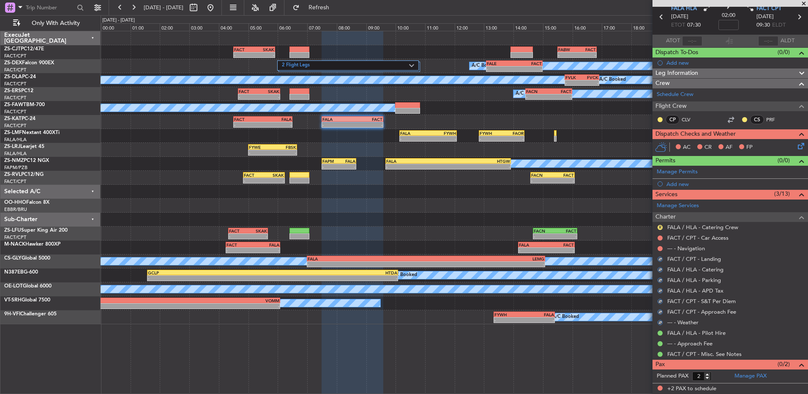
click at [663, 249] on div at bounding box center [660, 248] width 7 height 7
click at [660, 251] on mat-tooltip-component "Not Requested" at bounding box center [660, 262] width 48 height 22
click at [660, 247] on button at bounding box center [659, 248] width 5 height 5
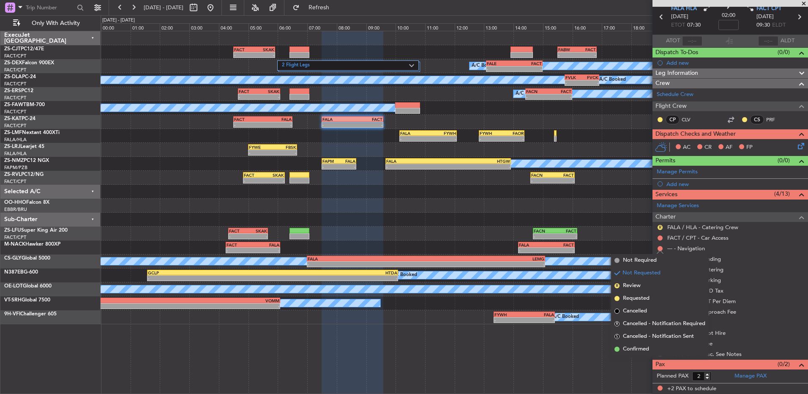
drag, startPoint x: 658, startPoint y: 350, endPoint x: 637, endPoint y: 239, distance: 113.1
click at [657, 349] on li "Confirmed" at bounding box center [660, 349] width 98 height 13
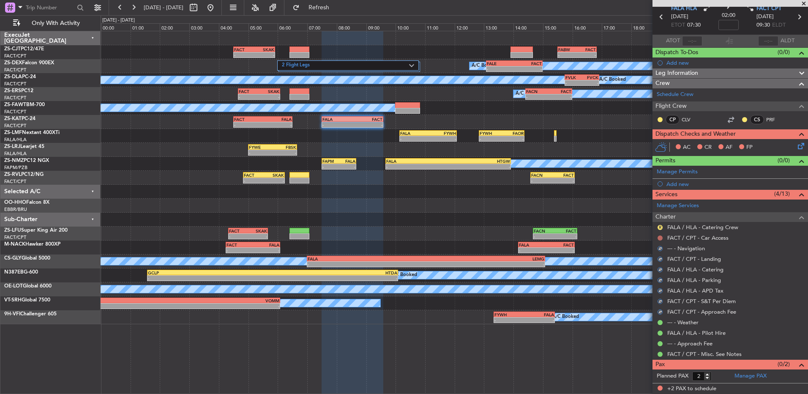
click at [658, 239] on div at bounding box center [660, 238] width 7 height 7
click at [659, 239] on button at bounding box center [659, 237] width 5 height 5
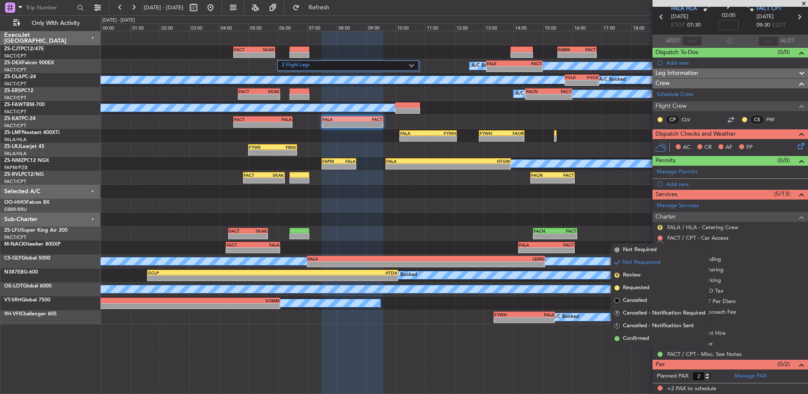
drag, startPoint x: 642, startPoint y: 335, endPoint x: 641, endPoint y: 288, distance: 47.8
click at [642, 334] on li "Confirmed" at bounding box center [660, 338] width 98 height 13
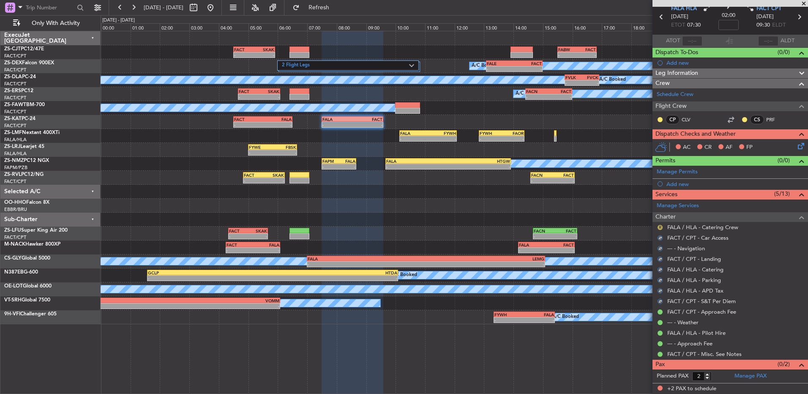
click at [660, 226] on button "R" at bounding box center [659, 227] width 5 height 5
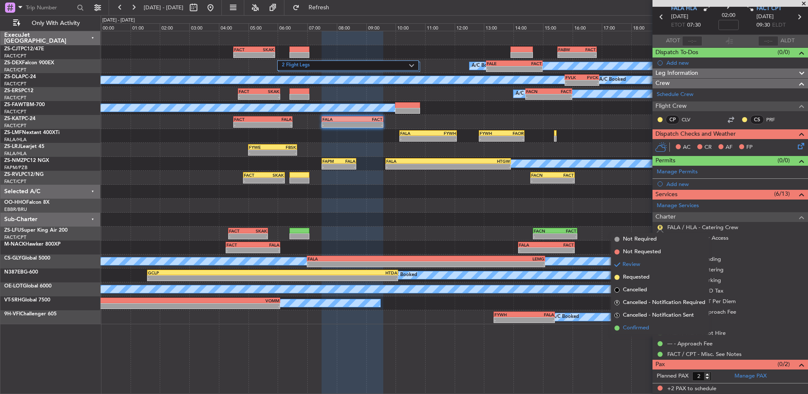
click at [659, 327] on li "Confirmed" at bounding box center [660, 328] width 98 height 13
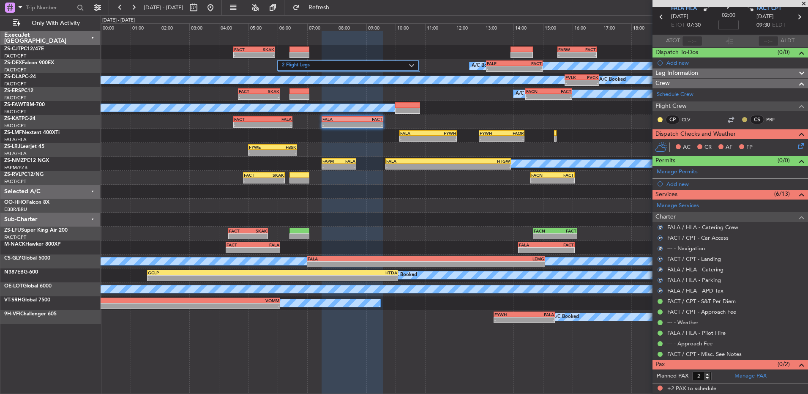
click at [742, 120] on button at bounding box center [744, 119] width 5 height 5
click at [734, 143] on span "Acknowledged" at bounding box center [740, 144] width 37 height 8
click at [660, 118] on button at bounding box center [659, 119] width 5 height 5
click at [668, 146] on span "Acknowledged" at bounding box center [662, 144] width 37 height 8
click at [796, 147] on icon at bounding box center [799, 144] width 7 height 7
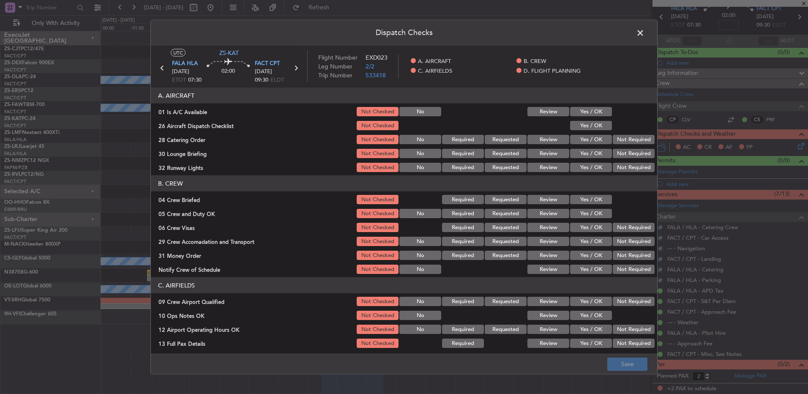
click at [584, 112] on button "Yes / OK" at bounding box center [591, 111] width 42 height 9
click at [584, 127] on button "Yes / OK" at bounding box center [591, 125] width 42 height 9
click at [614, 138] on button "Not Required" at bounding box center [634, 139] width 42 height 9
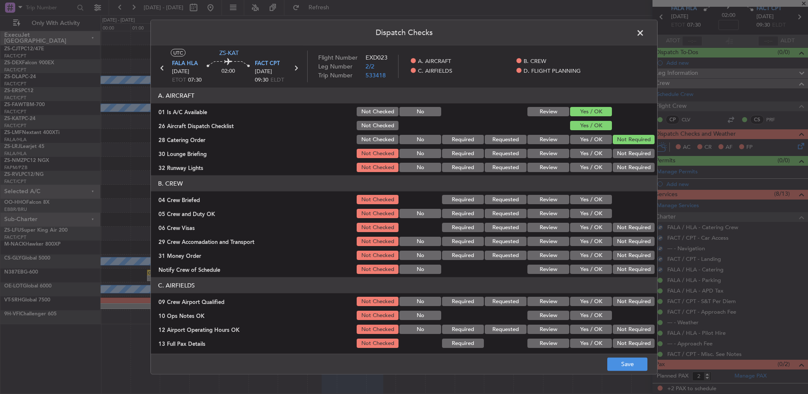
click at [615, 147] on section "A. AIRCRAFT 01 Is A/C Available Not Checked No Review Yes / OK 26 Aircraft Disp…" at bounding box center [404, 130] width 506 height 86
click at [615, 155] on button "Not Required" at bounding box center [634, 153] width 42 height 9
click at [614, 165] on div "Not Required" at bounding box center [632, 167] width 43 height 12
click at [613, 169] on button "Not Required" at bounding box center [634, 167] width 42 height 9
click at [595, 192] on section "B. CREW 04 Crew Briefed Not Checked Required Requested Review Yes / OK 05 Crew …" at bounding box center [404, 225] width 506 height 100
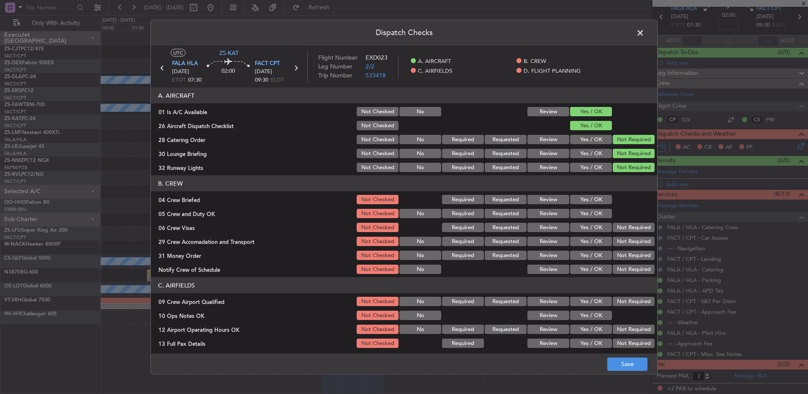
click at [595, 199] on button "Yes / OK" at bounding box center [591, 199] width 42 height 9
click at [589, 209] on button "Yes / OK" at bounding box center [591, 213] width 42 height 9
click at [619, 229] on button "Not Required" at bounding box center [634, 227] width 42 height 9
click at [620, 241] on button "Not Required" at bounding box center [634, 241] width 42 height 9
click at [620, 243] on button "Not Required" at bounding box center [634, 241] width 42 height 9
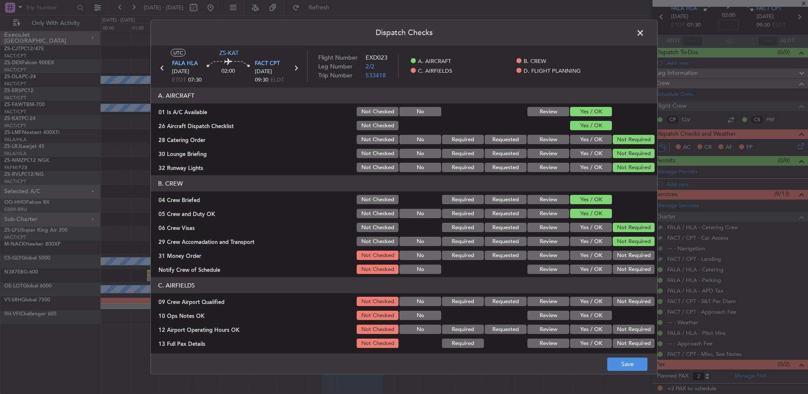
click at [619, 256] on div "Not Required" at bounding box center [632, 255] width 43 height 12
click at [619, 260] on div "Not Required" at bounding box center [632, 255] width 43 height 12
click at [619, 264] on div "Not Required" at bounding box center [632, 269] width 43 height 12
click at [618, 268] on button "Not Required" at bounding box center [634, 269] width 42 height 9
click at [614, 254] on button "Not Required" at bounding box center [634, 255] width 42 height 9
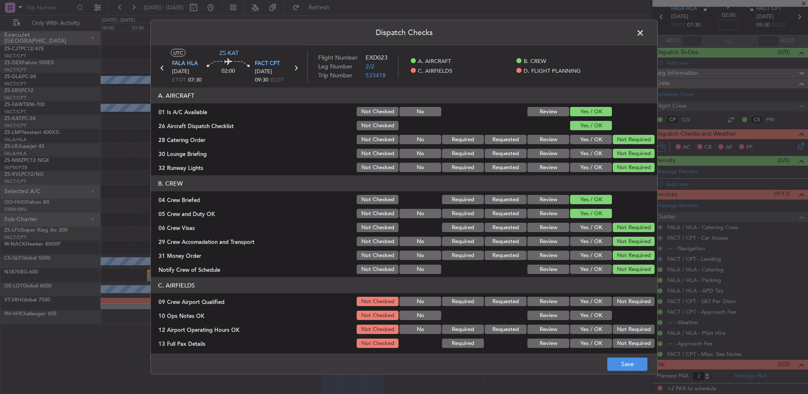
click at [620, 300] on button "Not Required" at bounding box center [634, 301] width 42 height 9
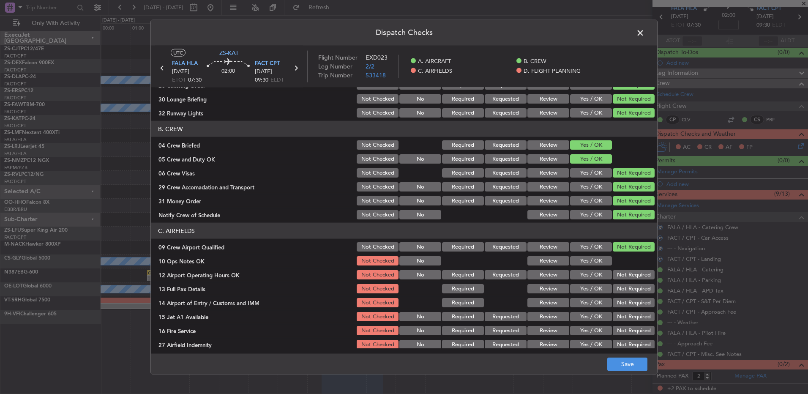
scroll to position [119, 0]
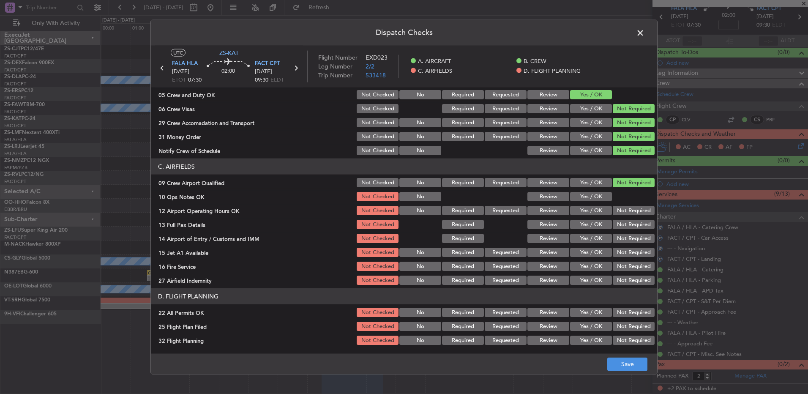
click at [574, 199] on button "Yes / OK" at bounding box center [591, 196] width 42 height 9
click at [613, 211] on button "Not Required" at bounding box center [634, 210] width 42 height 9
click at [612, 229] on div "Not Required" at bounding box center [632, 224] width 43 height 12
click at [613, 235] on section "C. AIRFIELDS 09 Crew Airport Qualified Not Checked No Required Requested Review…" at bounding box center [404, 222] width 506 height 128
click at [613, 224] on button "Not Required" at bounding box center [634, 224] width 42 height 9
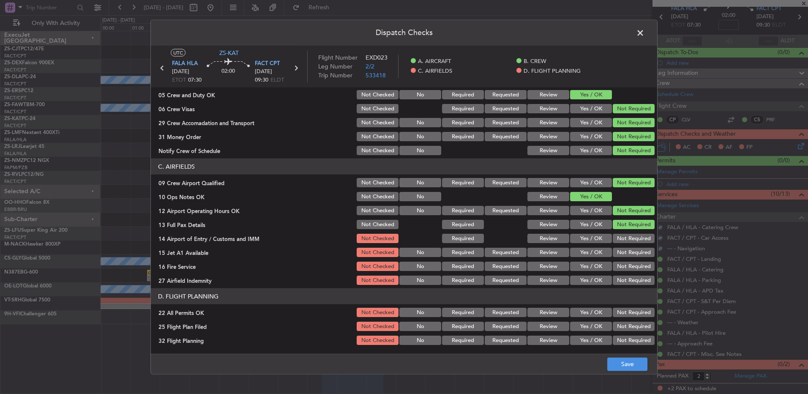
click at [616, 239] on button "Not Required" at bounding box center [634, 238] width 42 height 9
click at [617, 242] on button "Not Required" at bounding box center [634, 238] width 42 height 9
click at [617, 247] on section "C. AIRFIELDS 09 Crew Airport Qualified Not Checked No Required Requested Review…" at bounding box center [404, 222] width 506 height 128
click at [618, 251] on button "Not Required" at bounding box center [634, 252] width 42 height 9
click at [620, 266] on section "C. AIRFIELDS 09 Crew Airport Qualified Not Checked No Required Requested Review…" at bounding box center [404, 222] width 506 height 128
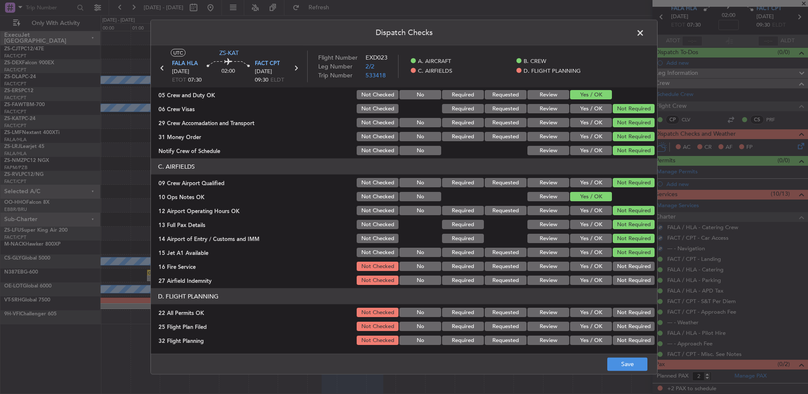
drag, startPoint x: 621, startPoint y: 265, endPoint x: 623, endPoint y: 269, distance: 4.7
click at [622, 265] on button "Not Required" at bounding box center [634, 266] width 42 height 9
click at [626, 284] on button "Not Required" at bounding box center [634, 279] width 42 height 9
click at [624, 308] on button "Not Required" at bounding box center [634, 312] width 42 height 9
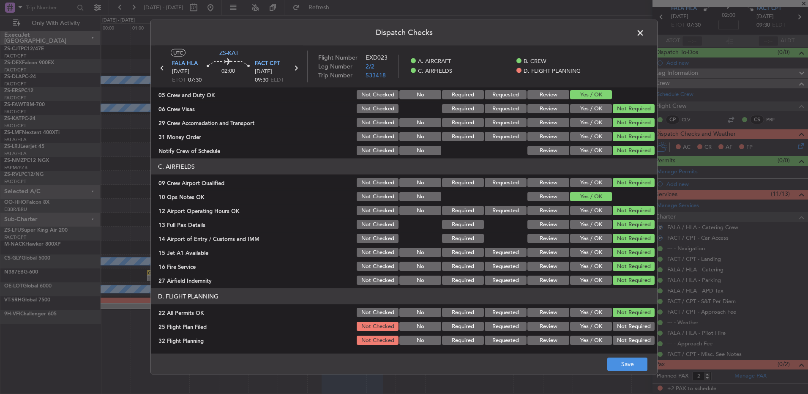
click at [543, 326] on button "Review" at bounding box center [548, 326] width 42 height 9
drag, startPoint x: 548, startPoint y: 334, endPoint x: 553, endPoint y: 343, distance: 9.8
click at [551, 343] on div "Review" at bounding box center [547, 340] width 43 height 12
drag, startPoint x: 551, startPoint y: 344, endPoint x: 556, endPoint y: 346, distance: 4.8
click at [551, 344] on button "Review" at bounding box center [548, 339] width 42 height 9
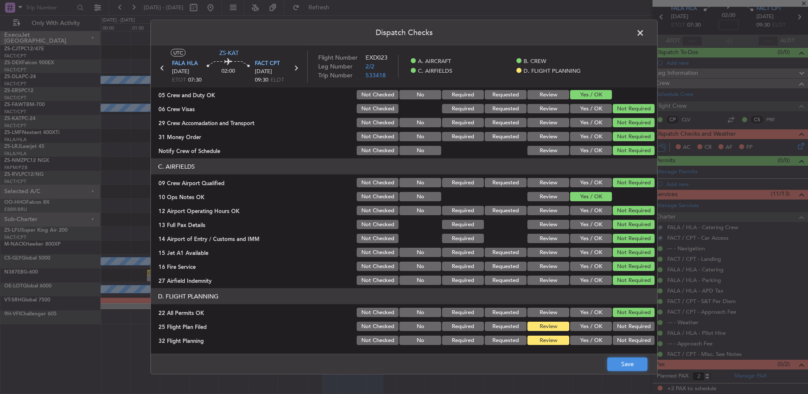
drag, startPoint x: 632, startPoint y: 367, endPoint x: 631, endPoint y: 359, distance: 7.7
click at [632, 366] on button "Save" at bounding box center [627, 364] width 40 height 14
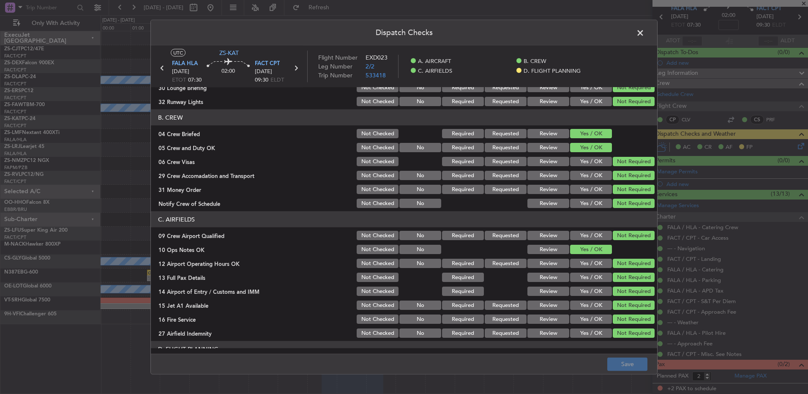
scroll to position [0, 0]
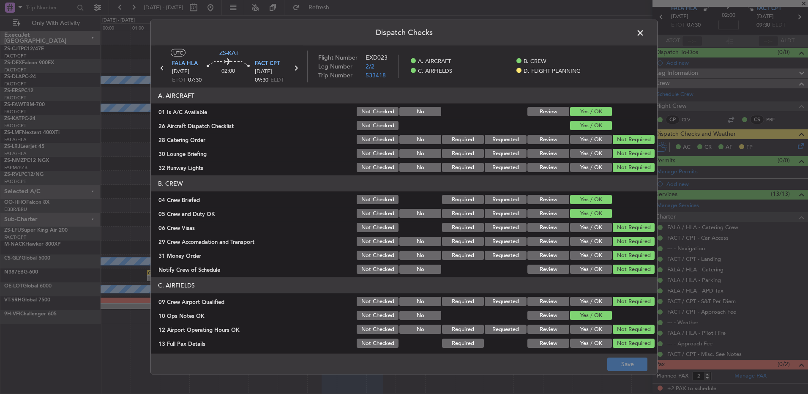
click at [643, 41] on header "Dispatch Checks" at bounding box center [404, 32] width 506 height 25
click at [644, 33] on span at bounding box center [644, 35] width 0 height 17
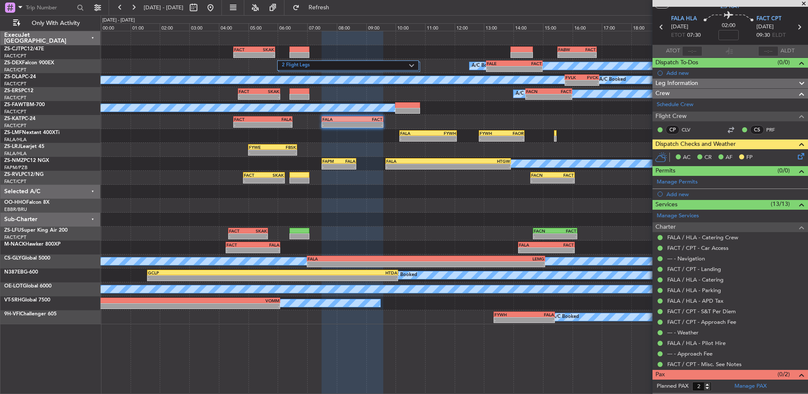
scroll to position [35, 0]
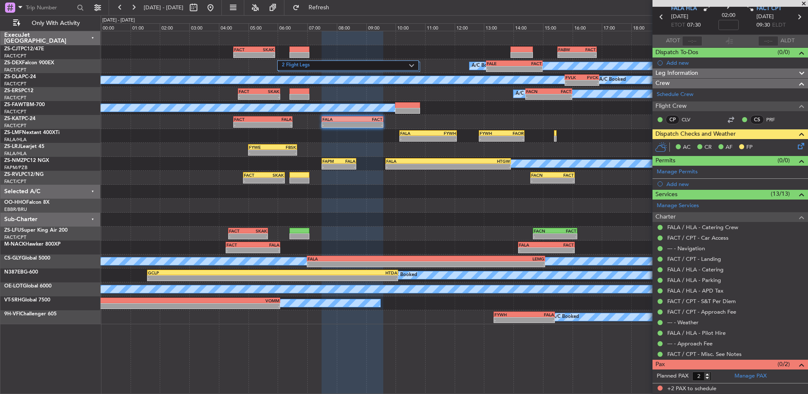
click at [659, 16] on icon at bounding box center [661, 16] width 11 height 11
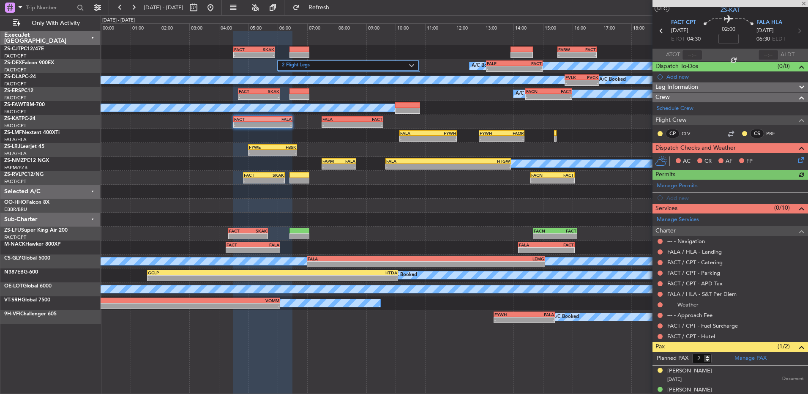
scroll to position [30, 0]
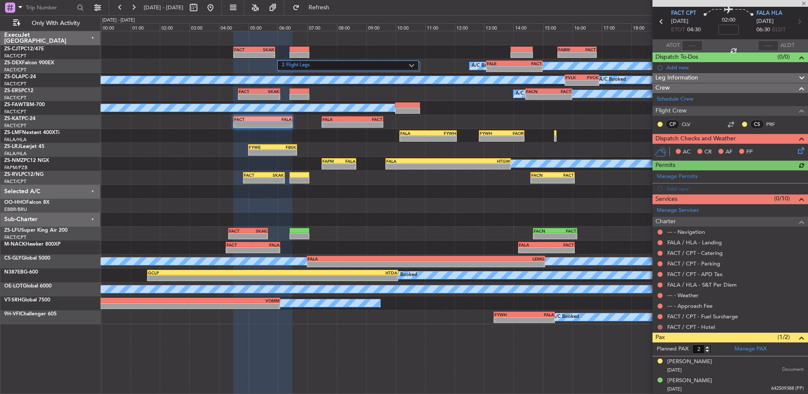
click at [661, 327] on button at bounding box center [659, 326] width 5 height 5
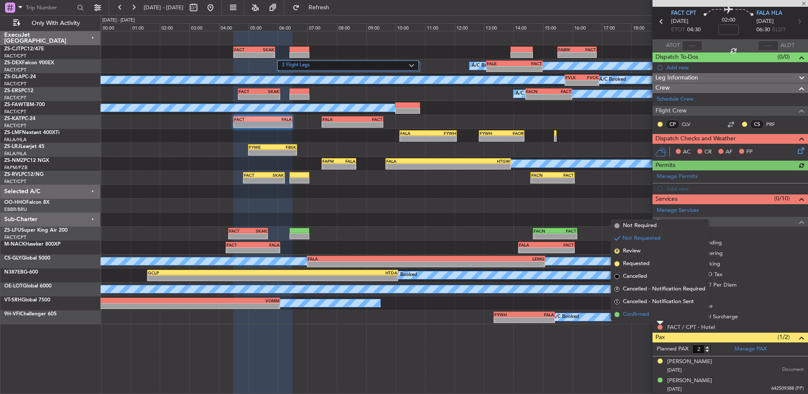
click at [660, 315] on li "Confirmed" at bounding box center [660, 314] width 98 height 13
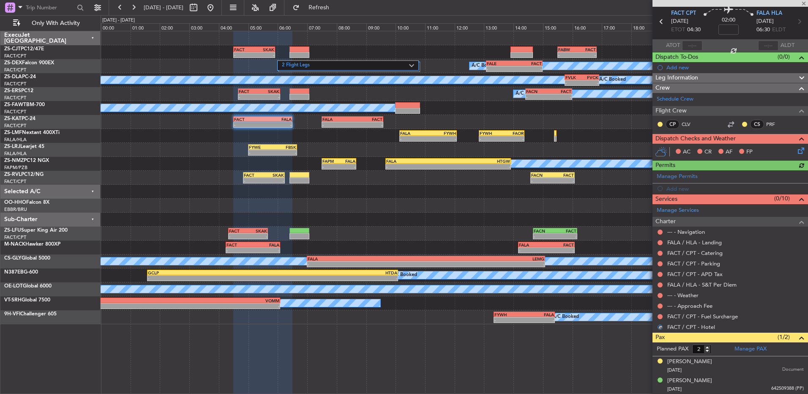
click at [660, 315] on button at bounding box center [659, 316] width 5 height 5
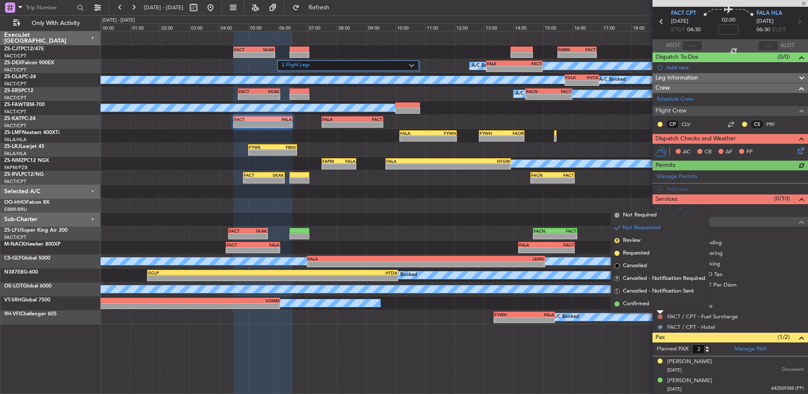
click at [656, 306] on li "Confirmed" at bounding box center [660, 303] width 98 height 13
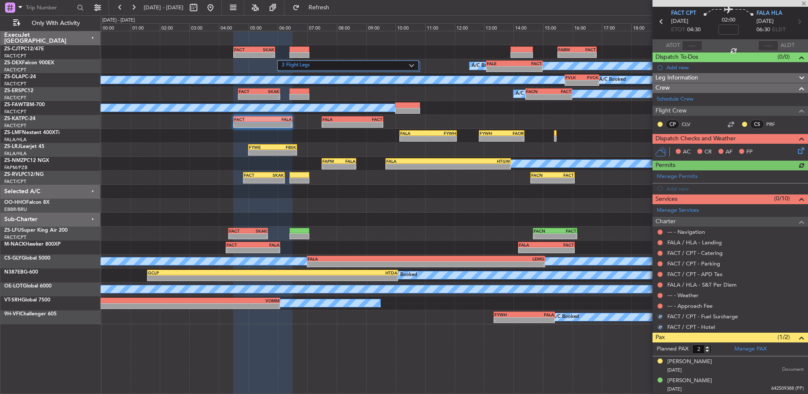
drag, startPoint x: 659, startPoint y: 314, endPoint x: 657, endPoint y: 306, distance: 8.4
click at [657, 306] on div "--- - Approach Fee" at bounding box center [729, 305] width 155 height 11
drag, startPoint x: 657, startPoint y: 306, endPoint x: 665, endPoint y: 303, distance: 9.1
click at [665, 303] on div "--- - Approach Fee" at bounding box center [729, 305] width 155 height 11
click at [660, 305] on button at bounding box center [659, 305] width 5 height 5
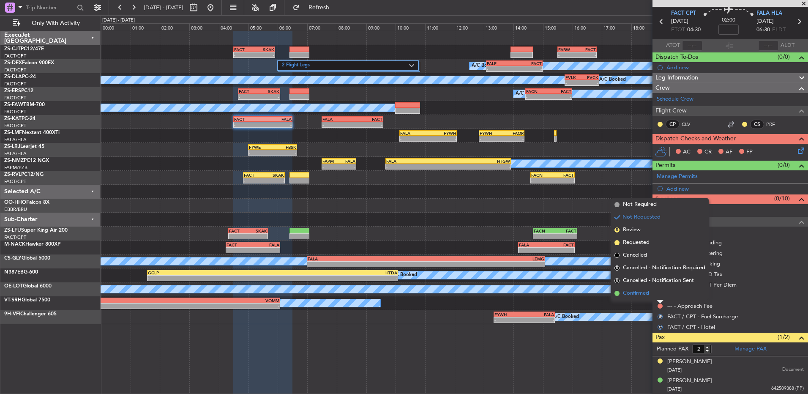
click at [657, 294] on li "Confirmed" at bounding box center [660, 293] width 98 height 13
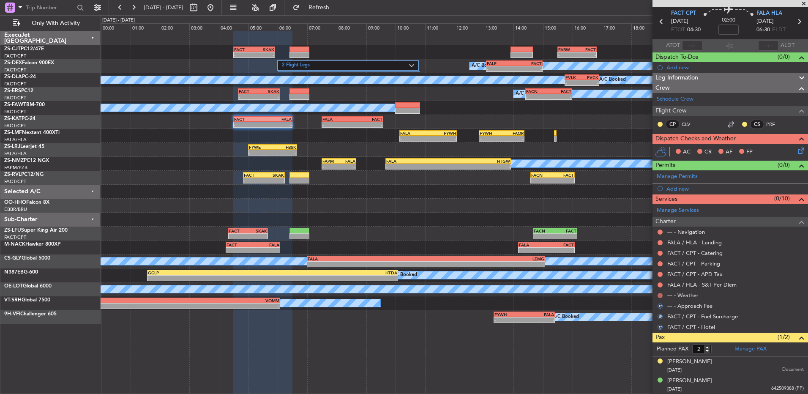
click at [660, 294] on button at bounding box center [659, 295] width 5 height 5
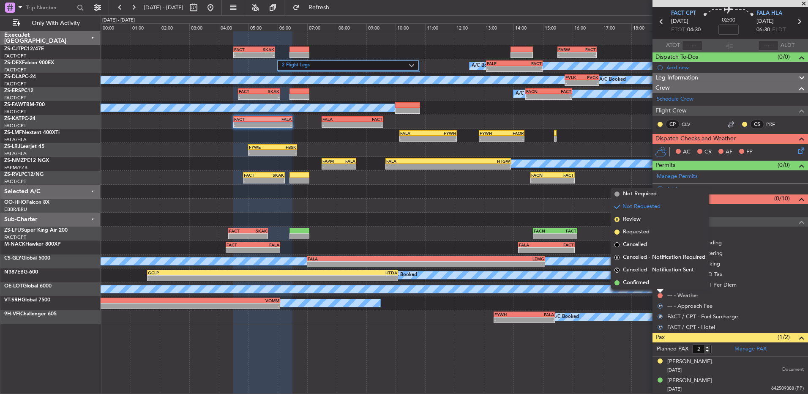
click at [658, 285] on li "Confirmed" at bounding box center [660, 282] width 98 height 13
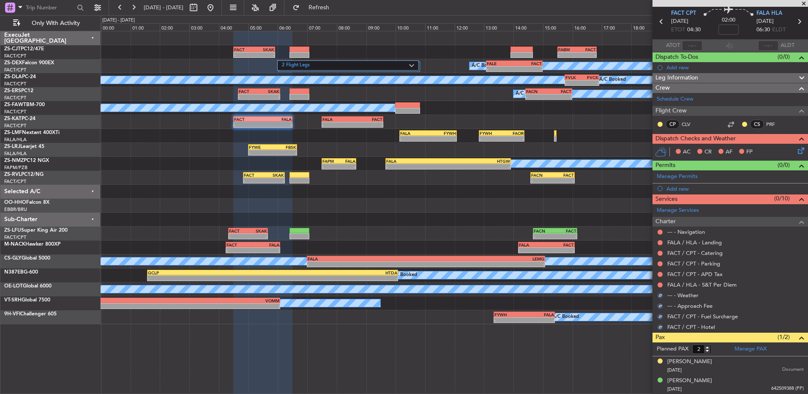
click at [662, 287] on body "10 Sep 2025 - 11 Sep 2025 Refresh Quick Links Only With Activity - - FACT 04:30…" at bounding box center [404, 197] width 808 height 394
click at [660, 284] on button at bounding box center [659, 284] width 5 height 5
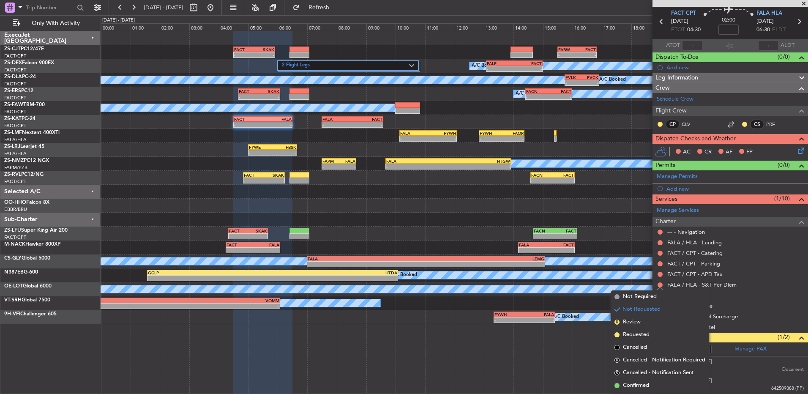
click at [658, 279] on div "FALA / HLA - S&T Per Diem" at bounding box center [729, 284] width 155 height 11
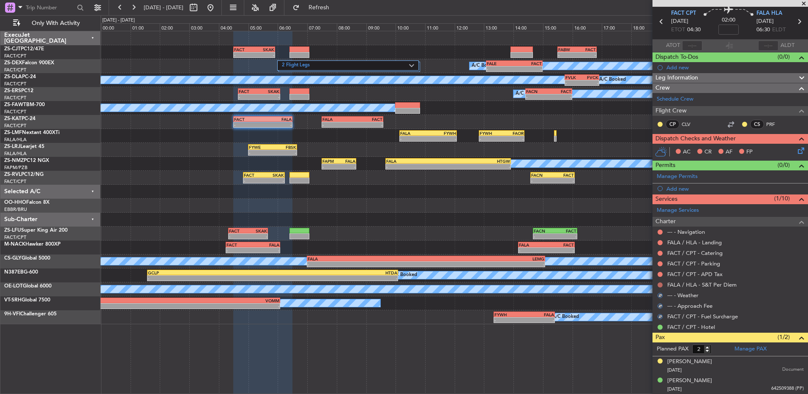
click at [659, 283] on button at bounding box center [659, 284] width 5 height 5
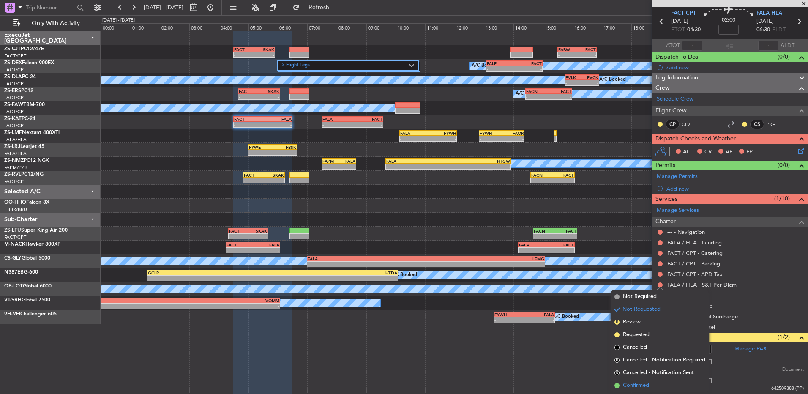
click at [639, 380] on li "Confirmed" at bounding box center [660, 385] width 98 height 13
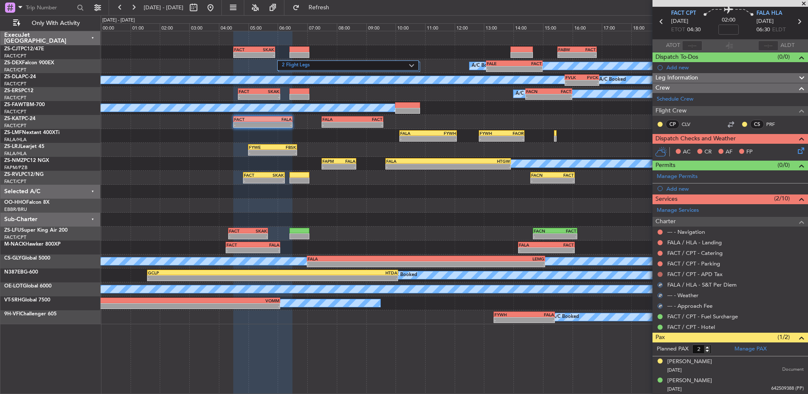
click at [659, 273] on button at bounding box center [659, 274] width 5 height 5
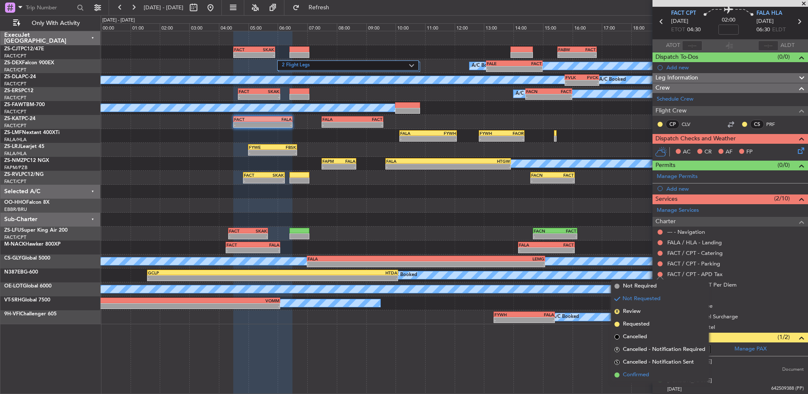
click at [638, 372] on span "Confirmed" at bounding box center [636, 375] width 26 height 8
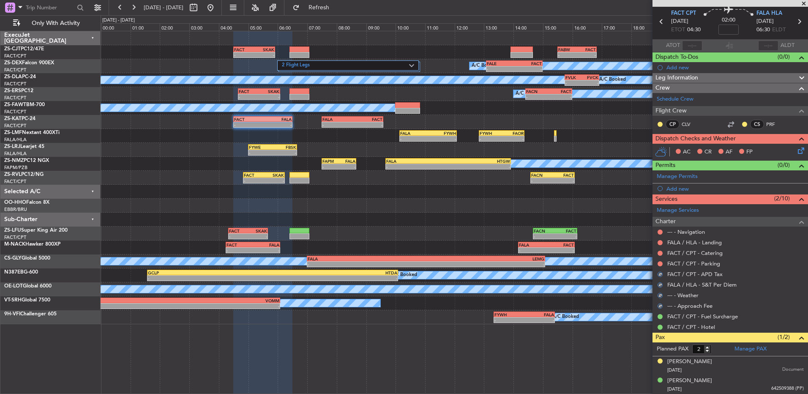
click at [657, 261] on div at bounding box center [660, 263] width 7 height 7
click at [660, 266] on mat-tooltip-component "Not Requested" at bounding box center [660, 277] width 48 height 22
drag, startPoint x: 661, startPoint y: 263, endPoint x: 667, endPoint y: 281, distance: 18.8
click at [662, 263] on button at bounding box center [659, 263] width 5 height 5
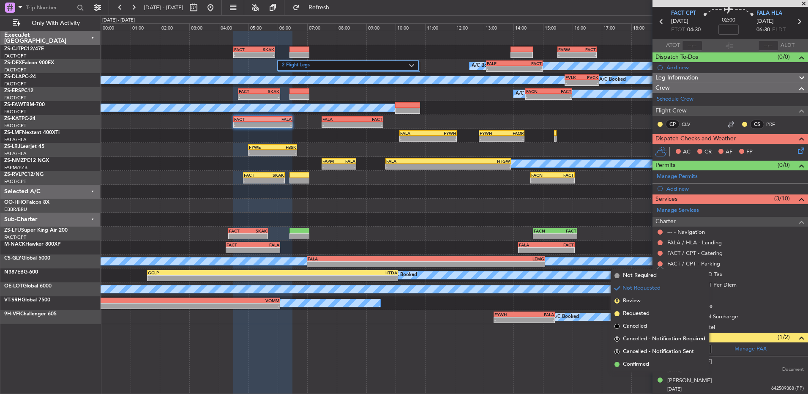
drag, startPoint x: 653, startPoint y: 368, endPoint x: 643, endPoint y: 335, distance: 34.9
click at [650, 366] on li "Confirmed" at bounding box center [660, 364] width 98 height 13
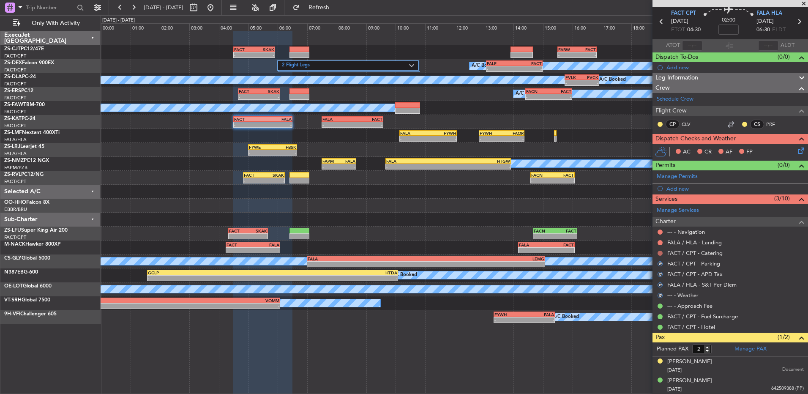
click at [658, 252] on button at bounding box center [659, 253] width 5 height 5
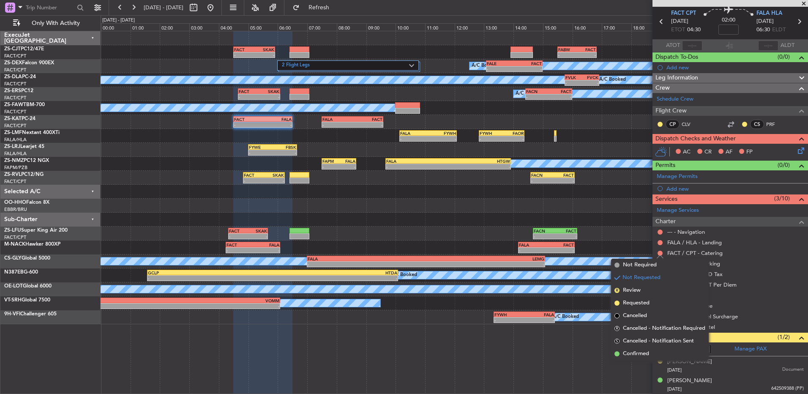
click at [660, 352] on li "Confirmed" at bounding box center [660, 353] width 98 height 13
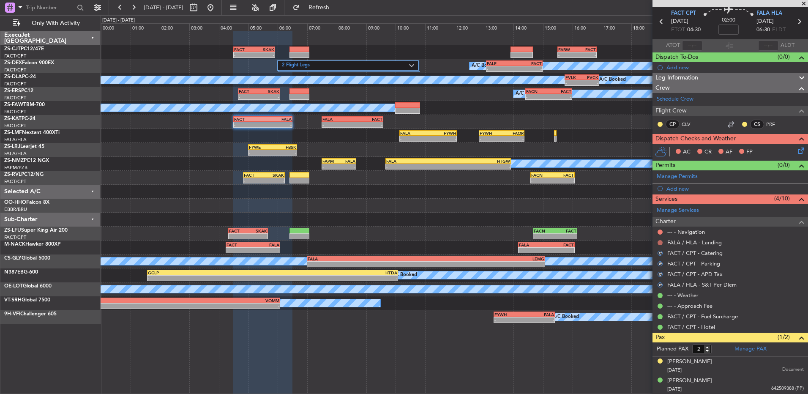
click at [659, 242] on button at bounding box center [659, 242] width 5 height 5
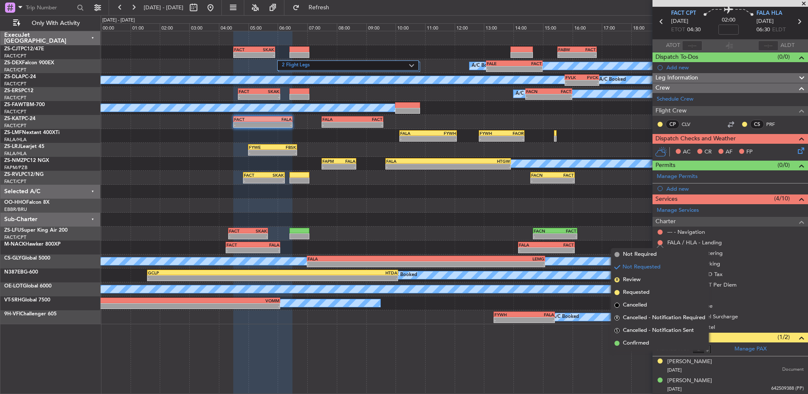
drag, startPoint x: 655, startPoint y: 341, endPoint x: 657, endPoint y: 250, distance: 91.3
click at [653, 339] on li "Confirmed" at bounding box center [660, 343] width 98 height 13
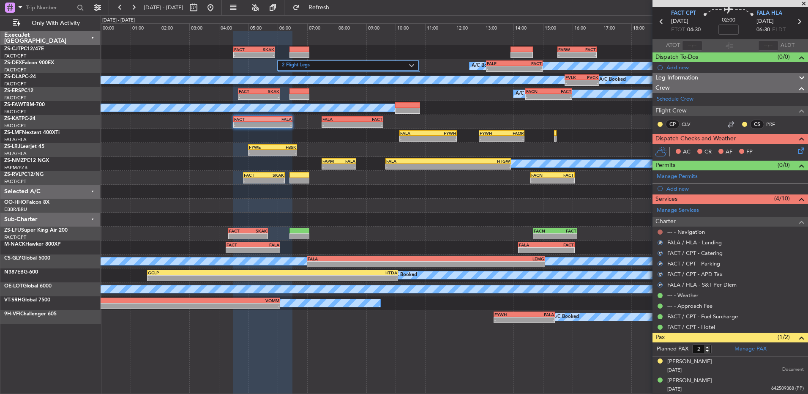
click at [661, 232] on button at bounding box center [659, 231] width 5 height 5
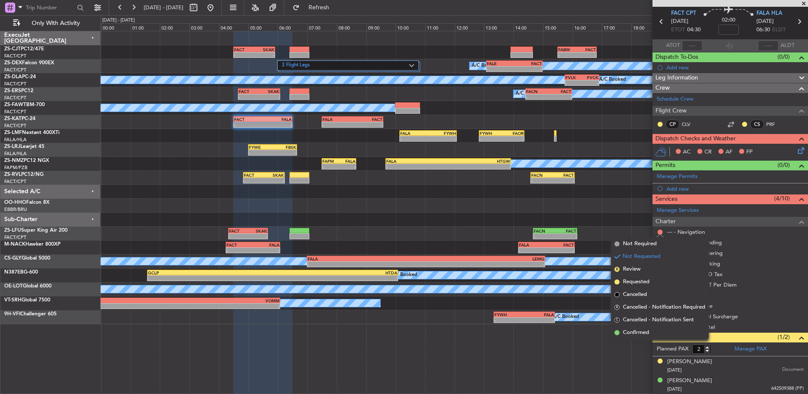
drag, startPoint x: 654, startPoint y: 334, endPoint x: 654, endPoint y: 314, distance: 19.4
click at [654, 333] on li "Confirmed" at bounding box center [660, 332] width 98 height 13
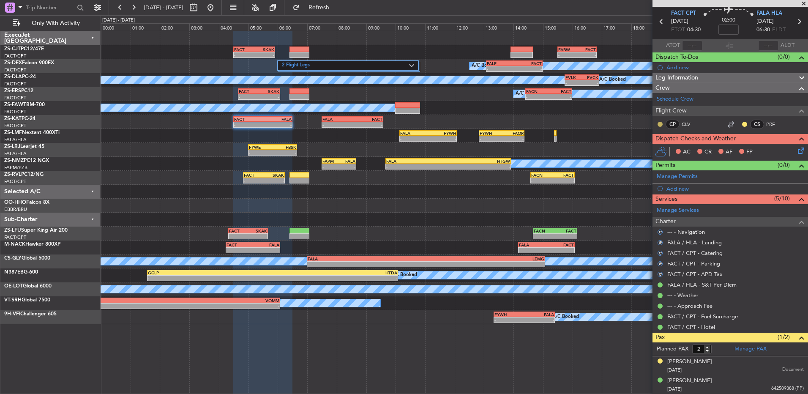
click at [658, 123] on button at bounding box center [659, 124] width 5 height 5
click at [657, 148] on span "Acknowledged" at bounding box center [662, 149] width 37 height 8
click at [742, 122] on button at bounding box center [744, 124] width 5 height 5
click at [734, 153] on li "Acknowledged" at bounding box center [738, 148] width 57 height 13
click at [796, 151] on icon at bounding box center [799, 149] width 7 height 7
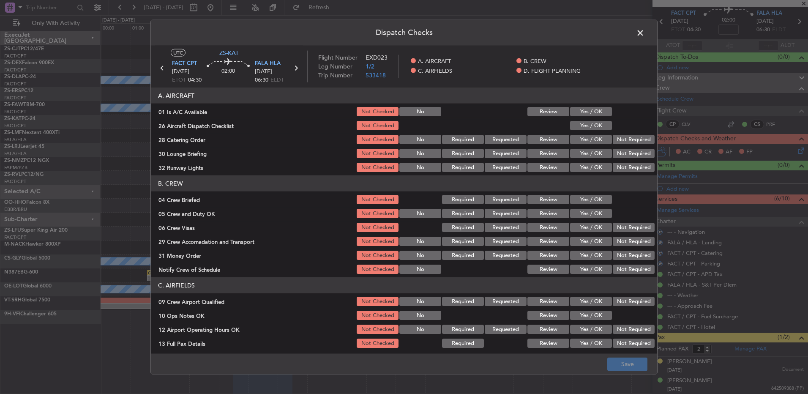
click at [599, 113] on button "Yes / OK" at bounding box center [591, 111] width 42 height 9
click at [594, 122] on button "Yes / OK" at bounding box center [591, 125] width 42 height 9
click at [627, 140] on button "Not Required" at bounding box center [634, 139] width 42 height 9
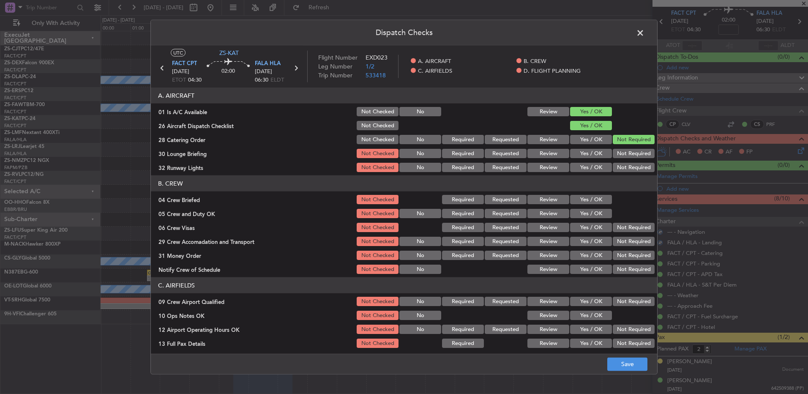
click at [569, 158] on div "Yes / OK" at bounding box center [590, 153] width 43 height 12
click at [583, 155] on button "Yes / OK" at bounding box center [591, 153] width 42 height 9
click at [582, 159] on section "A. AIRCRAFT 01 Is A/C Available Not Checked No Review Yes / OK 26 Aircraft Disp…" at bounding box center [404, 130] width 506 height 86
drag, startPoint x: 582, startPoint y: 159, endPoint x: 581, endPoint y: 170, distance: 10.6
click at [582, 165] on button "Yes / OK" at bounding box center [591, 167] width 42 height 9
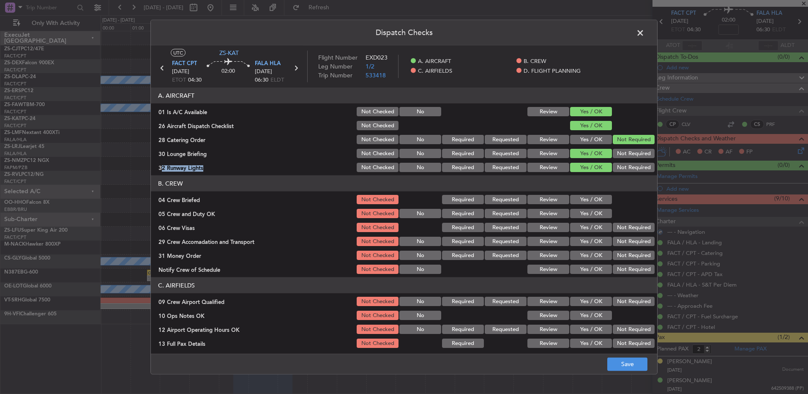
drag, startPoint x: 537, startPoint y: 200, endPoint x: 545, endPoint y: 206, distance: 10.3
click at [538, 200] on button "Review" at bounding box center [548, 199] width 42 height 9
click at [562, 212] on button "Review" at bounding box center [548, 213] width 42 height 9
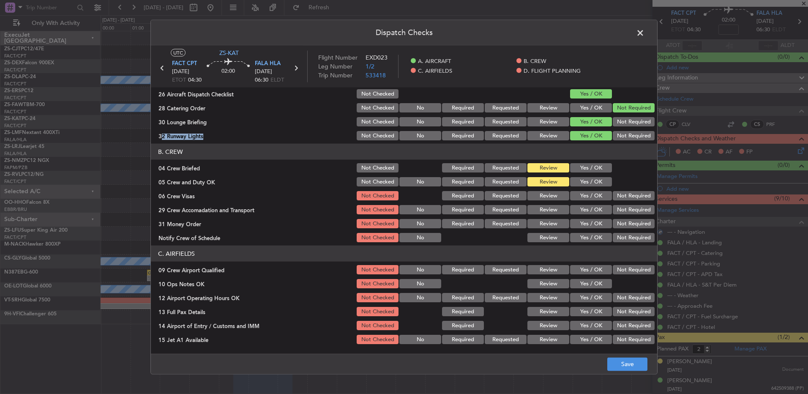
scroll to position [85, 0]
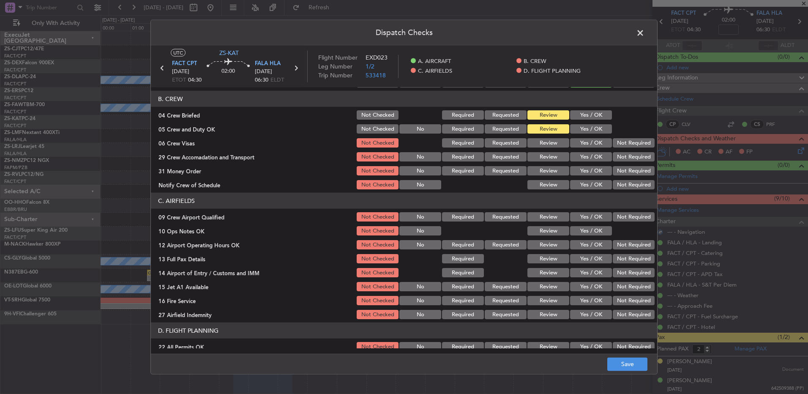
click at [585, 131] on button "Yes / OK" at bounding box center [591, 128] width 42 height 9
drag, startPoint x: 620, startPoint y: 144, endPoint x: 614, endPoint y: 150, distance: 9.0
click at [621, 144] on button "Not Required" at bounding box center [634, 142] width 42 height 9
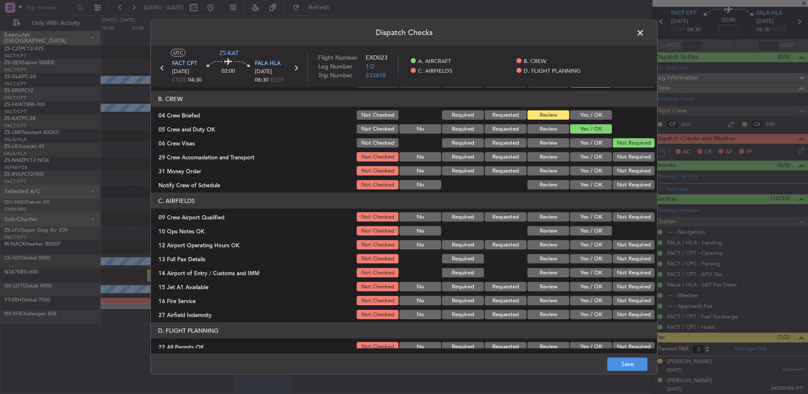
click at [631, 155] on button "Not Required" at bounding box center [634, 156] width 42 height 9
click at [639, 172] on button "Not Required" at bounding box center [634, 170] width 42 height 9
click at [572, 186] on button "Yes / OK" at bounding box center [591, 184] width 42 height 9
drag, startPoint x: 595, startPoint y: 222, endPoint x: 596, endPoint y: 228, distance: 6.5
click at [596, 222] on div "Yes / OK" at bounding box center [590, 217] width 43 height 12
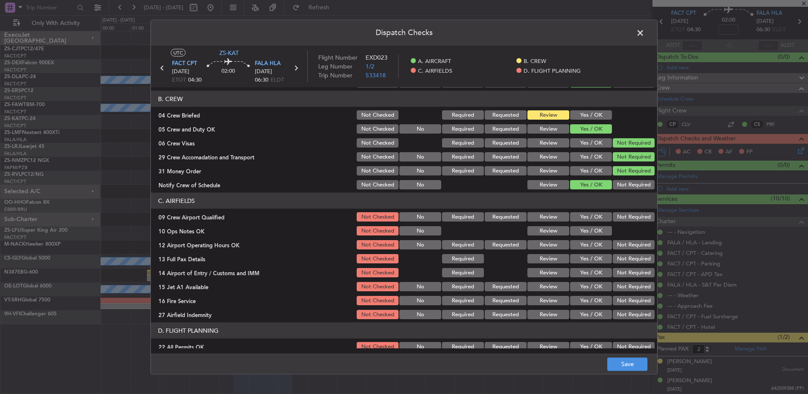
click at [600, 242] on button "Yes / OK" at bounding box center [591, 244] width 42 height 9
click at [597, 220] on button "Yes / OK" at bounding box center [591, 216] width 42 height 9
click at [592, 224] on section "C. AIRFIELDS 09 Crew Airport Qualified Not Checked No Required Requested Review…" at bounding box center [404, 257] width 506 height 128
click at [592, 229] on button "Yes / OK" at bounding box center [591, 230] width 42 height 9
click at [620, 245] on button "Not Required" at bounding box center [634, 244] width 42 height 9
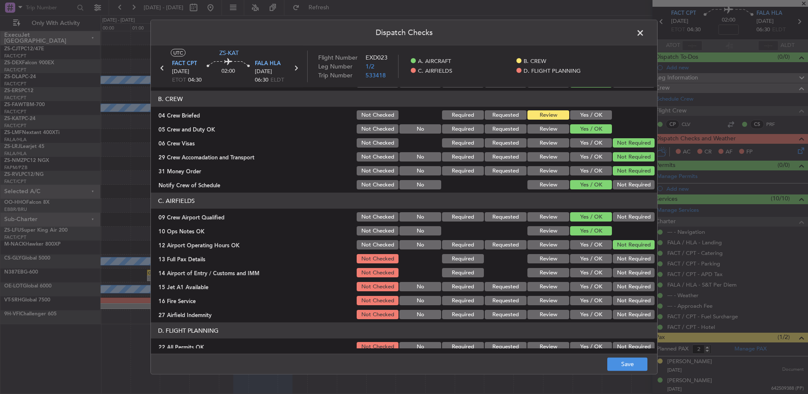
drag, startPoint x: 620, startPoint y: 258, endPoint x: 620, endPoint y: 265, distance: 7.6
click at [621, 258] on button "Not Required" at bounding box center [634, 258] width 42 height 9
click at [580, 247] on button "Yes / OK" at bounding box center [591, 244] width 42 height 9
click at [595, 261] on button "Yes / OK" at bounding box center [591, 258] width 42 height 9
click at [635, 275] on button "Not Required" at bounding box center [634, 272] width 42 height 9
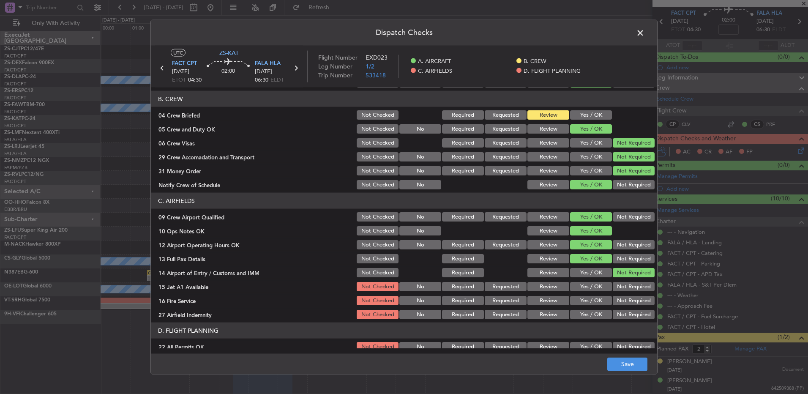
click at [595, 288] on button "Yes / OK" at bounding box center [591, 286] width 42 height 9
click at [620, 302] on button "Not Required" at bounding box center [634, 300] width 42 height 9
click at [644, 314] on button "Not Required" at bounding box center [634, 314] width 42 height 9
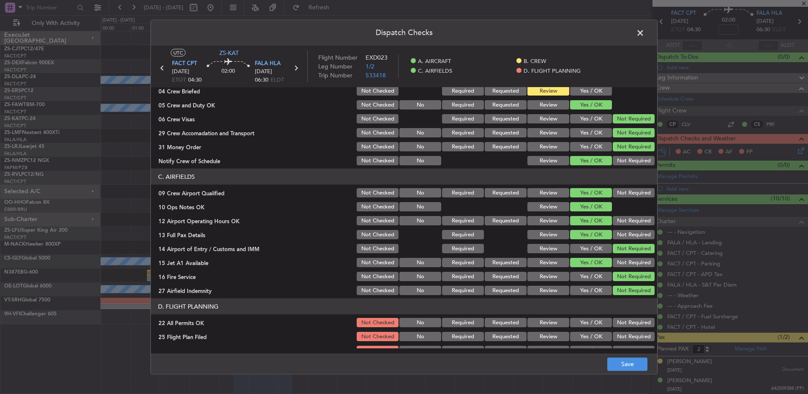
scroll to position [119, 0]
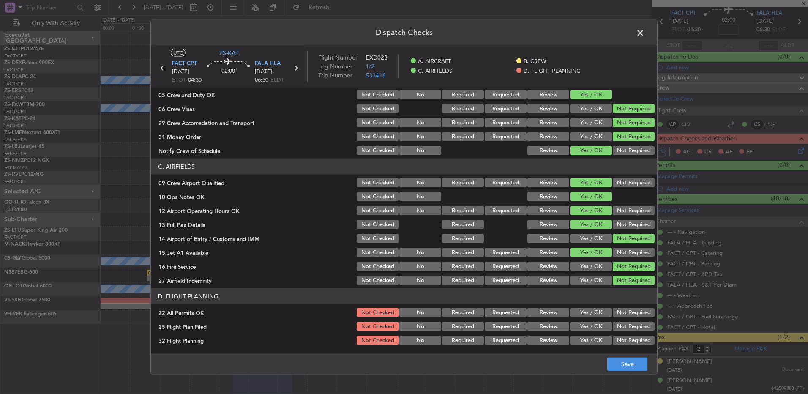
drag, startPoint x: 611, startPoint y: 312, endPoint x: 582, endPoint y: 315, distance: 29.3
click at [613, 312] on button "Not Required" at bounding box center [634, 312] width 42 height 9
click at [542, 333] on section "D. FLIGHT PLANNING 22 All Permits OK Not Checked No Required Requested Review Y…" at bounding box center [404, 317] width 506 height 58
click at [541, 332] on section "D. FLIGHT PLANNING 22 All Permits OK Not Checked No Required Requested Review Y…" at bounding box center [404, 317] width 506 height 58
click at [540, 367] on footer "Save" at bounding box center [404, 363] width 506 height 20
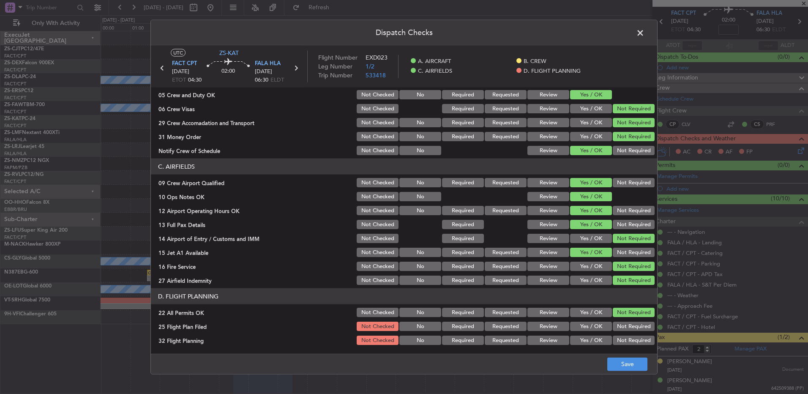
click at [540, 347] on article "A. AIRCRAFT 01 Is A/C Available Not Checked No Review Yes / OK 26 Aircraft Disp…" at bounding box center [404, 217] width 506 height 261
click at [540, 343] on button "Review" at bounding box center [548, 339] width 42 height 9
click at [545, 324] on button "Review" at bounding box center [548, 326] width 42 height 9
click at [615, 362] on button "Save" at bounding box center [627, 364] width 40 height 14
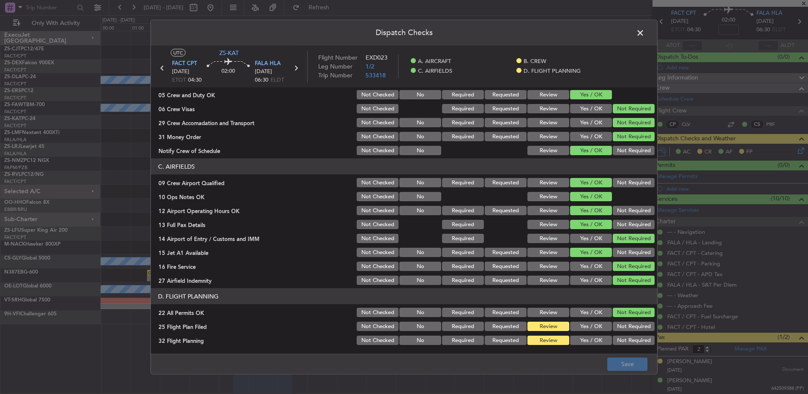
click at [644, 33] on span at bounding box center [644, 35] width 0 height 17
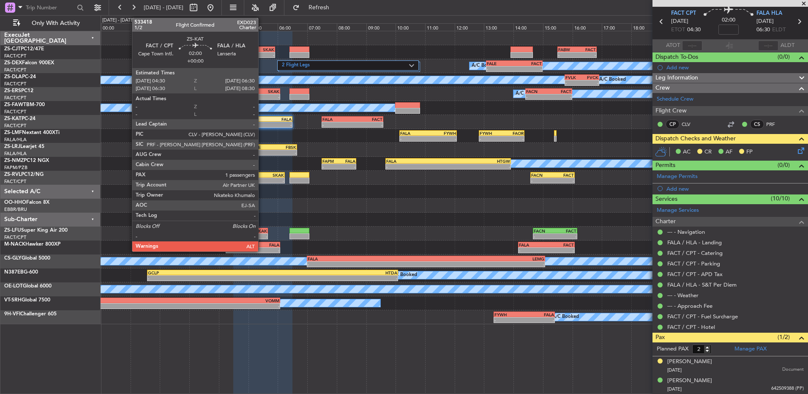
click at [262, 117] on div "FACT" at bounding box center [248, 119] width 29 height 5
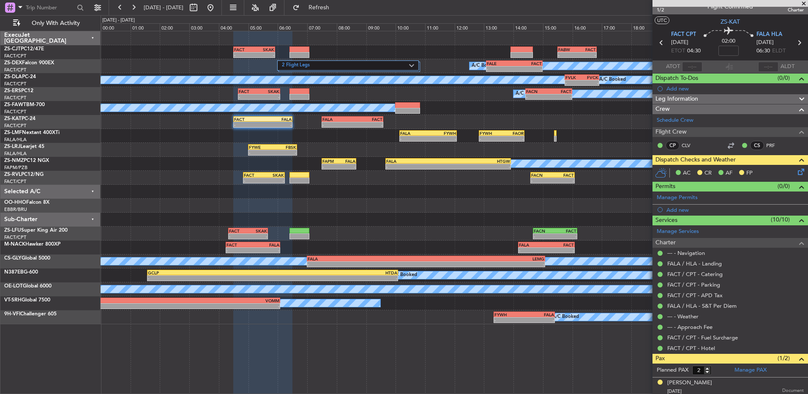
scroll to position [0, 0]
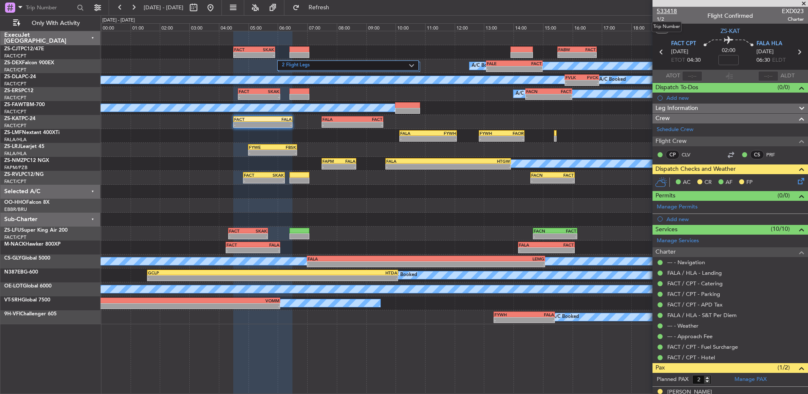
click at [660, 8] on span "533418" at bounding box center [667, 11] width 20 height 9
click at [796, 182] on icon at bounding box center [799, 179] width 7 height 7
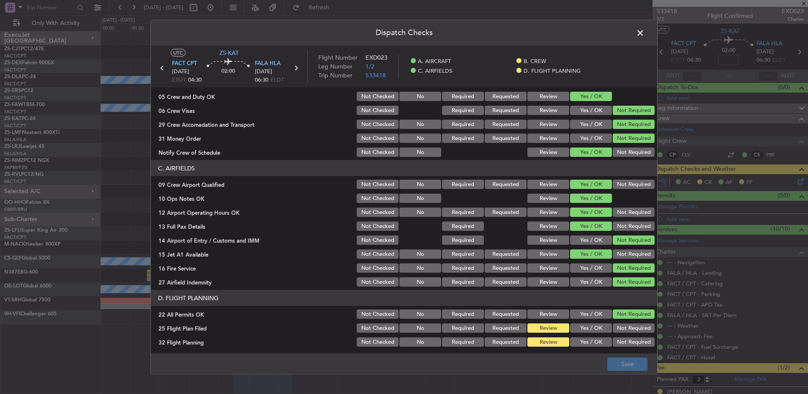
scroll to position [119, 0]
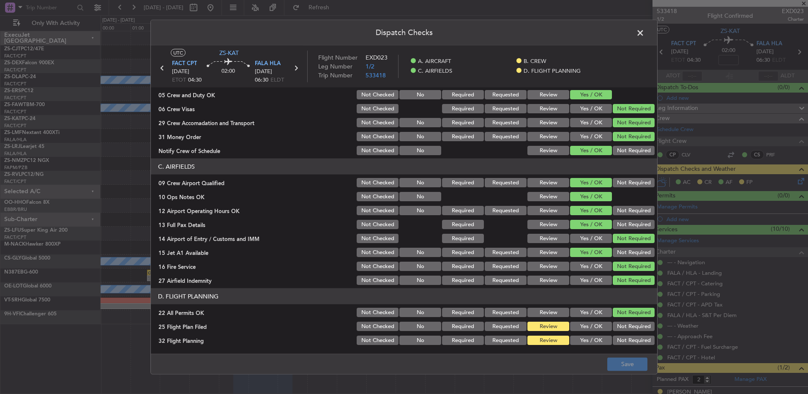
click at [644, 30] on span at bounding box center [644, 35] width 0 height 17
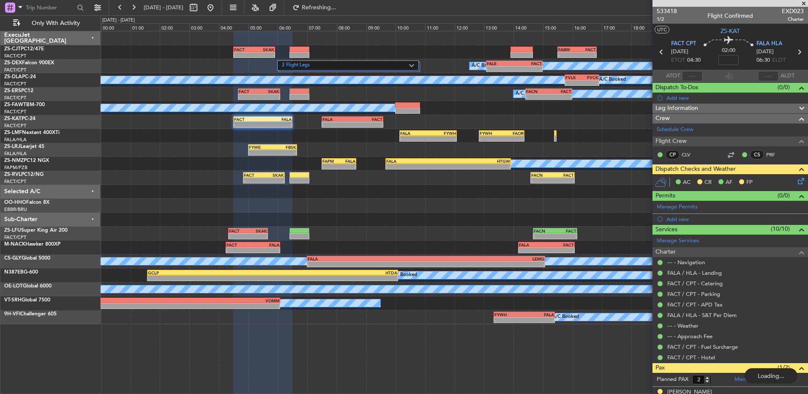
click at [797, 182] on icon at bounding box center [799, 179] width 7 height 7
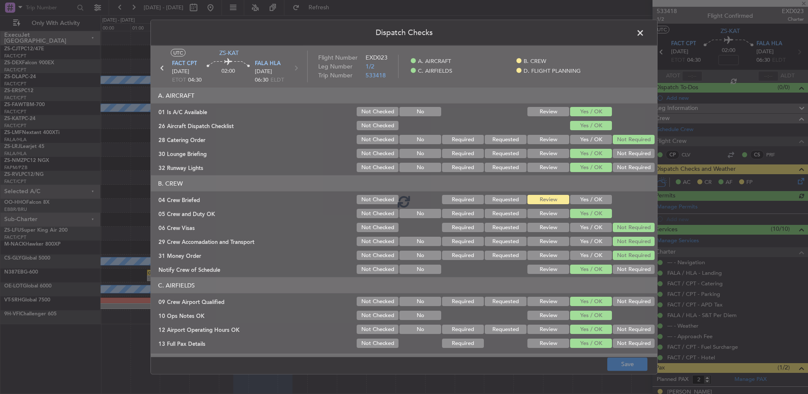
click at [586, 198] on div at bounding box center [404, 201] width 506 height 311
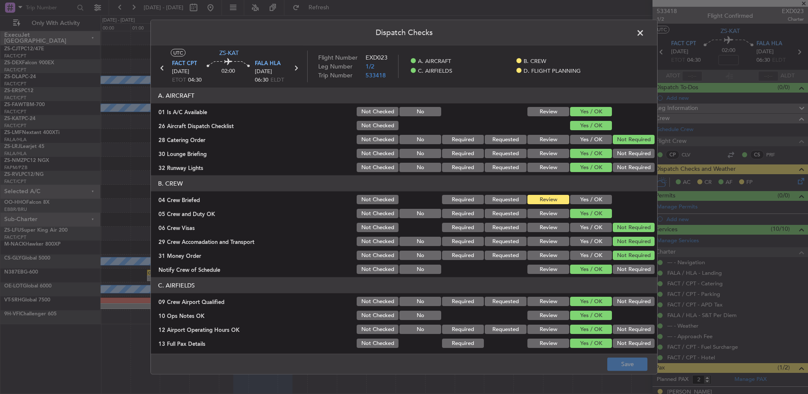
click at [593, 199] on button "Yes / OK" at bounding box center [591, 199] width 42 height 9
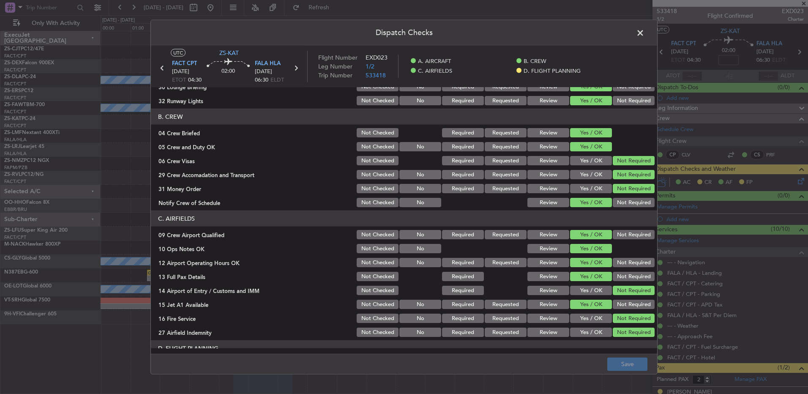
scroll to position [119, 0]
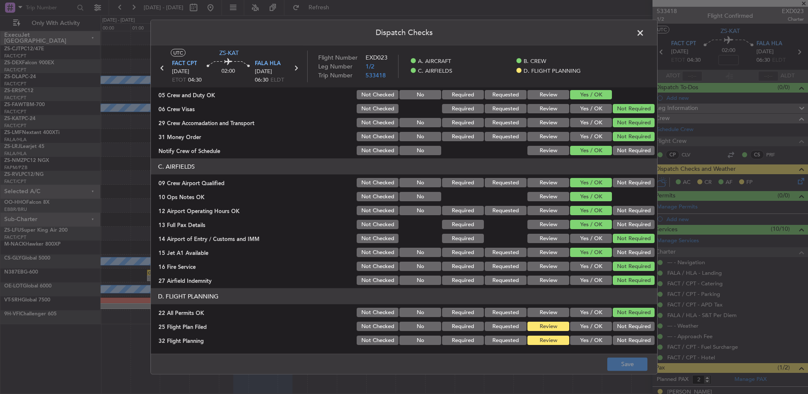
click at [644, 33] on span at bounding box center [644, 35] width 0 height 17
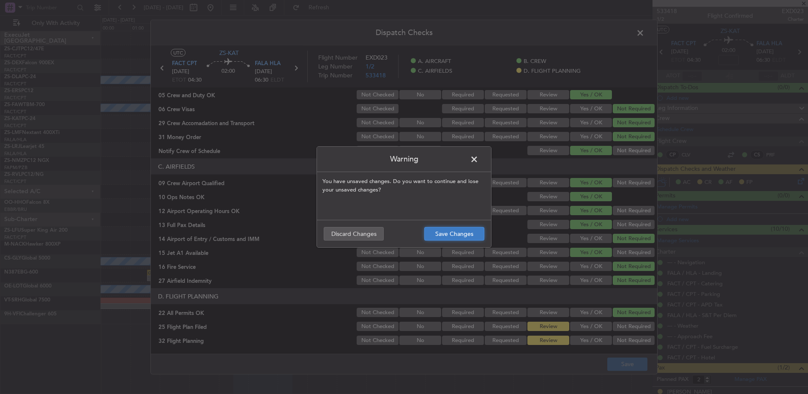
click at [451, 230] on button "Save Changes" at bounding box center [454, 234] width 60 height 14
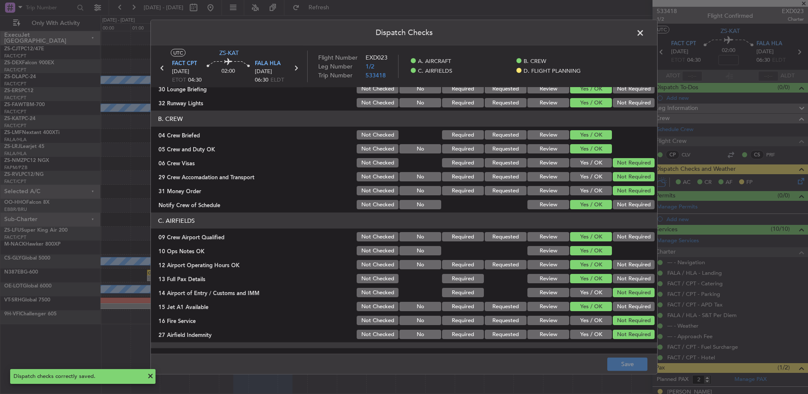
scroll to position [0, 0]
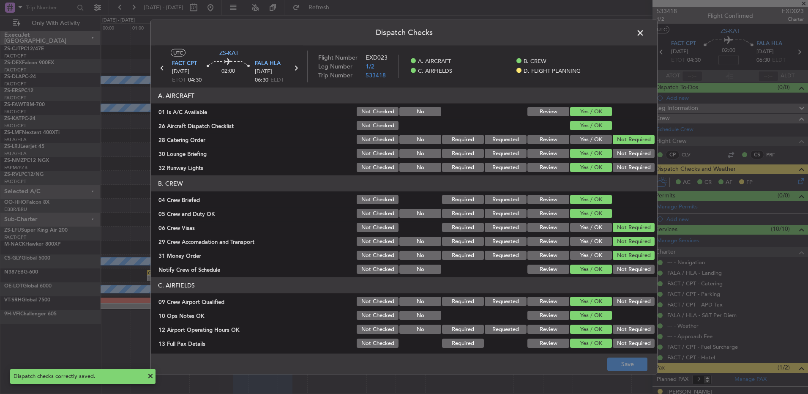
click at [644, 28] on span at bounding box center [644, 35] width 0 height 17
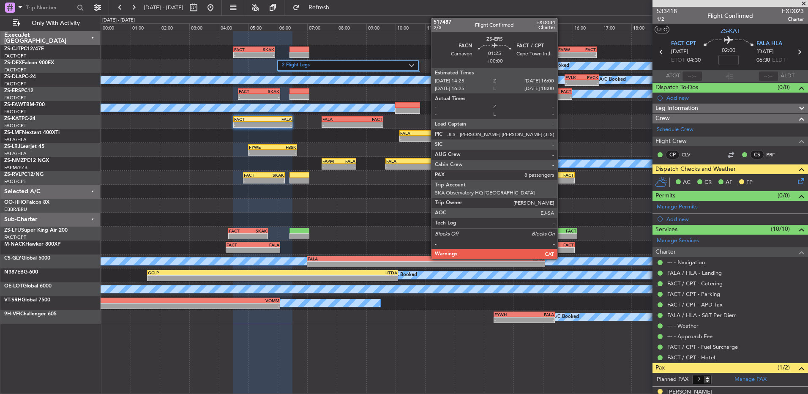
click at [561, 95] on div "-" at bounding box center [560, 96] width 22 height 5
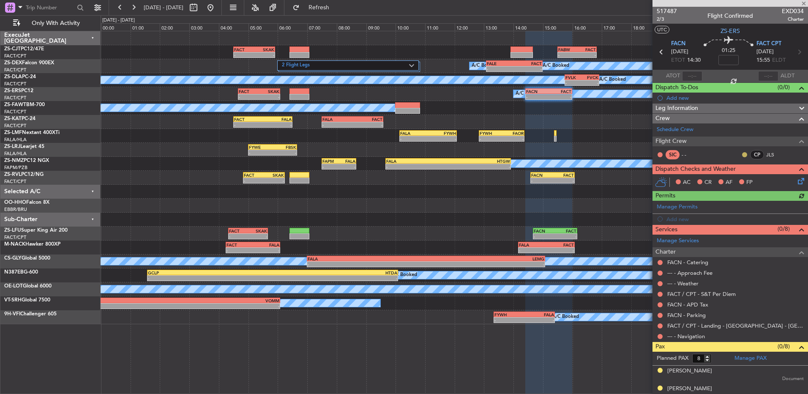
click at [742, 153] on button at bounding box center [744, 154] width 5 height 5
click at [726, 179] on span "Acknowledged" at bounding box center [740, 179] width 37 height 8
click at [660, 334] on button at bounding box center [659, 336] width 5 height 5
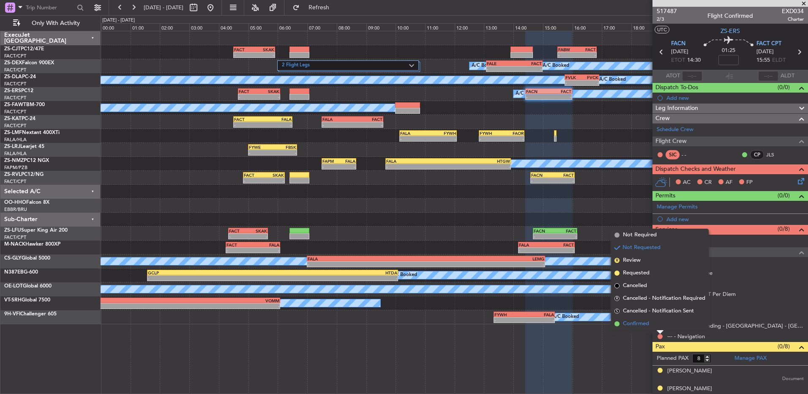
click at [657, 325] on li "Confirmed" at bounding box center [660, 323] width 98 height 13
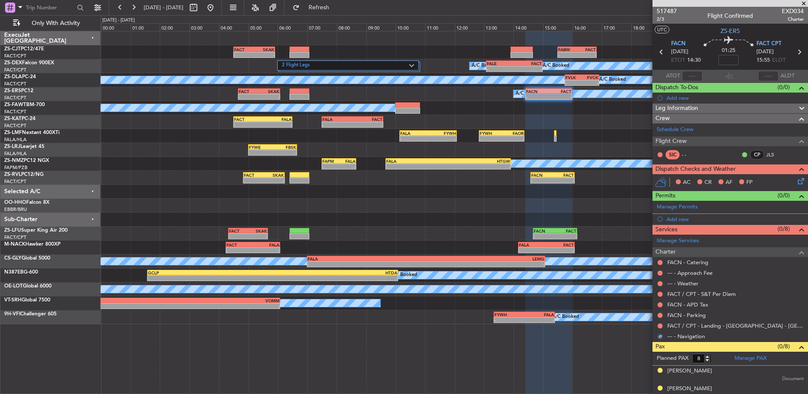
click at [657, 325] on div at bounding box center [660, 325] width 7 height 7
click at [659, 324] on button at bounding box center [659, 325] width 5 height 5
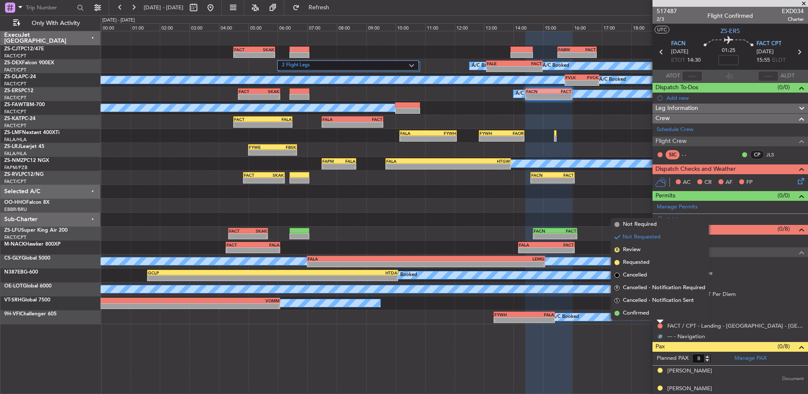
click at [660, 316] on li "Confirmed" at bounding box center [660, 313] width 98 height 13
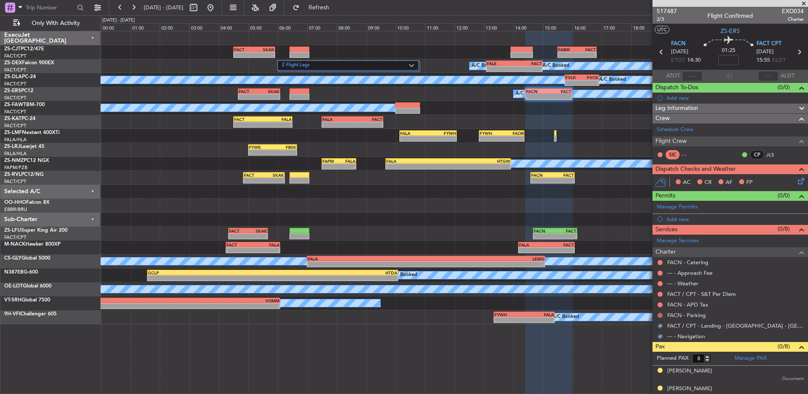
click at [661, 315] on button at bounding box center [659, 315] width 5 height 5
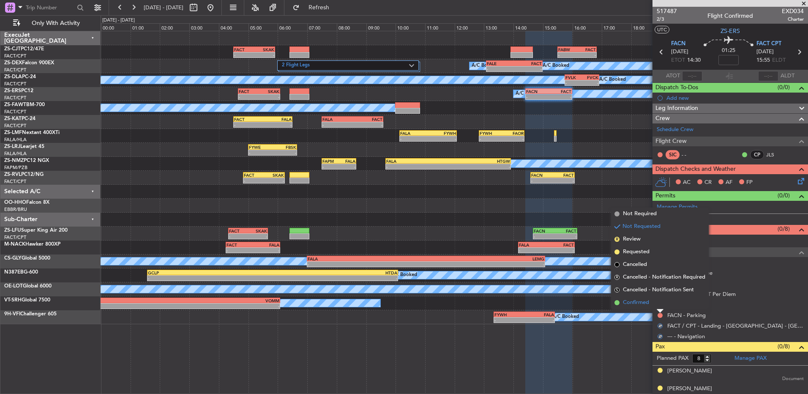
click at [663, 303] on li "Confirmed" at bounding box center [660, 302] width 98 height 13
click at [663, 303] on div at bounding box center [660, 304] width 7 height 7
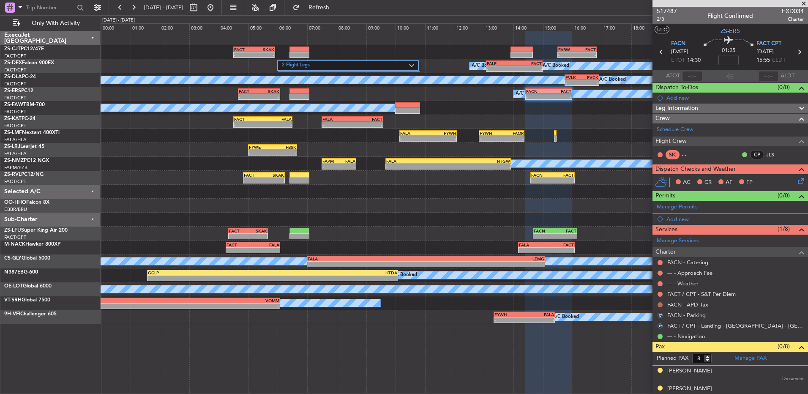
click at [660, 303] on button at bounding box center [659, 304] width 5 height 5
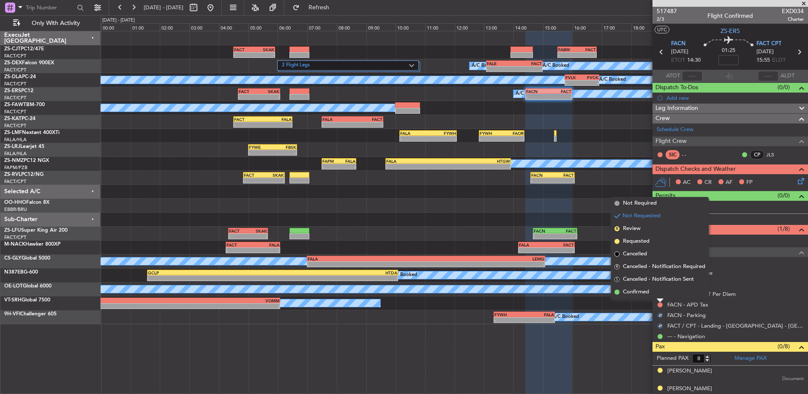
click at [660, 297] on li "Confirmed" at bounding box center [660, 292] width 98 height 13
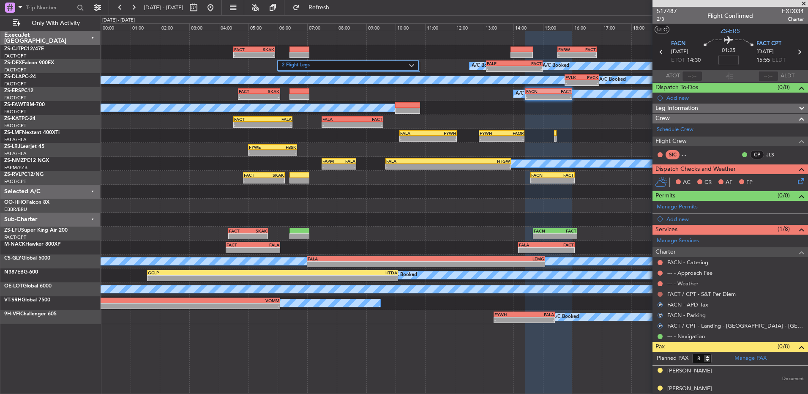
click at [660, 293] on button at bounding box center [659, 294] width 5 height 5
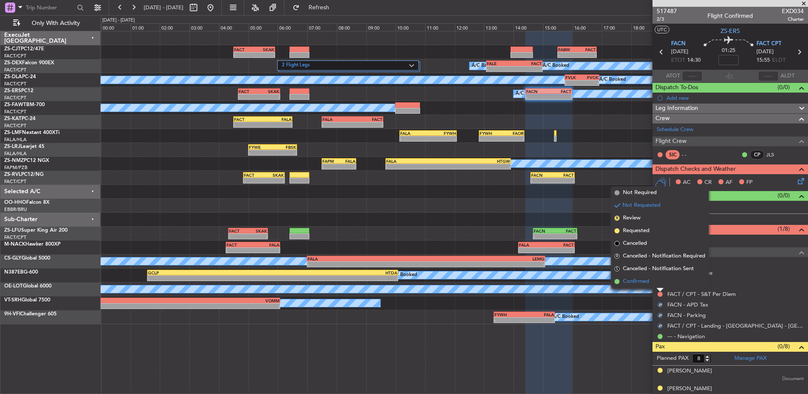
click at [659, 287] on li "Confirmed" at bounding box center [660, 281] width 98 height 13
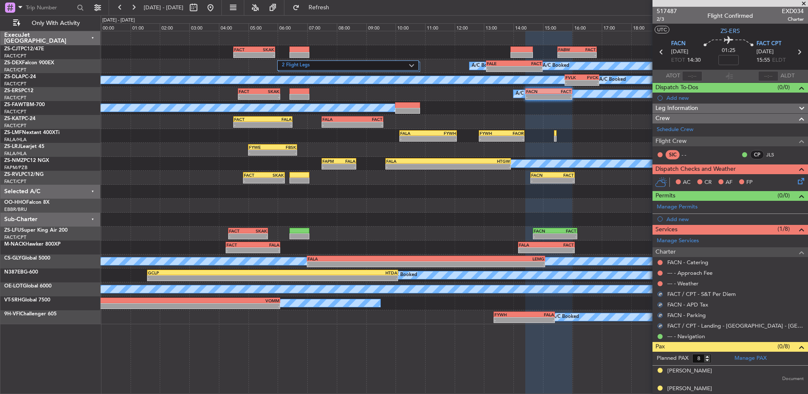
click at [659, 286] on div at bounding box center [660, 283] width 7 height 7
click at [660, 283] on button at bounding box center [659, 283] width 5 height 5
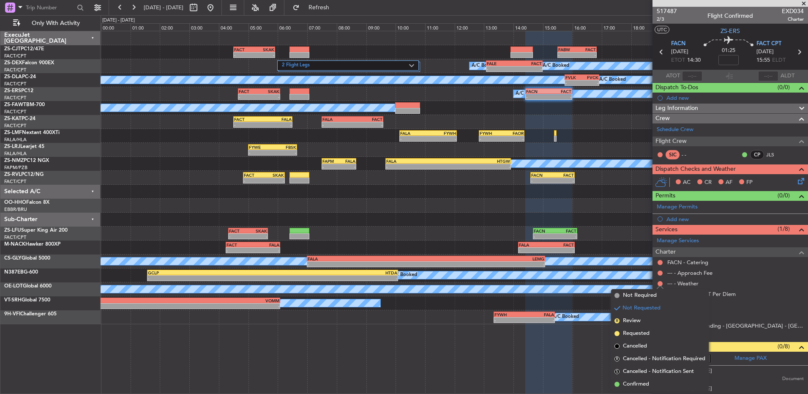
click at [643, 393] on div "- - FACT 04:30 Z SKAK 05:55 Z - - FABW 15:30 Z FACT 16:50 Z 2 Flight Legs A/C B…" at bounding box center [454, 212] width 707 height 363
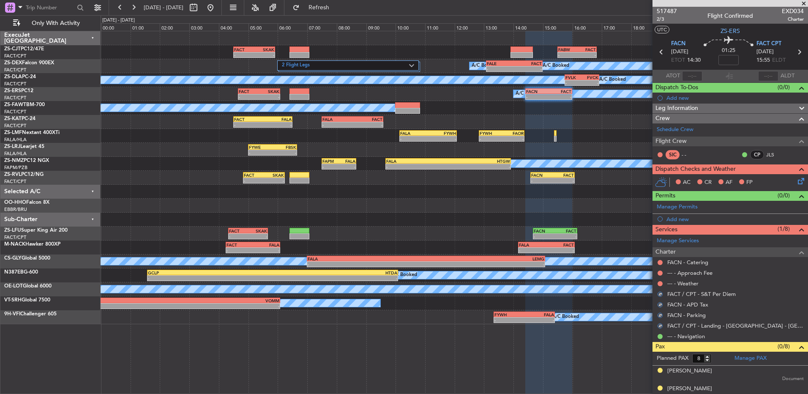
click at [644, 384] on div "- - FACT 04:30 Z SKAK 05:55 Z - - FABW 15:30 Z FACT 16:50 Z 2 Flight Legs A/C B…" at bounding box center [454, 212] width 707 height 363
click at [663, 282] on div at bounding box center [660, 283] width 7 height 7
click at [661, 282] on button at bounding box center [659, 283] width 5 height 5
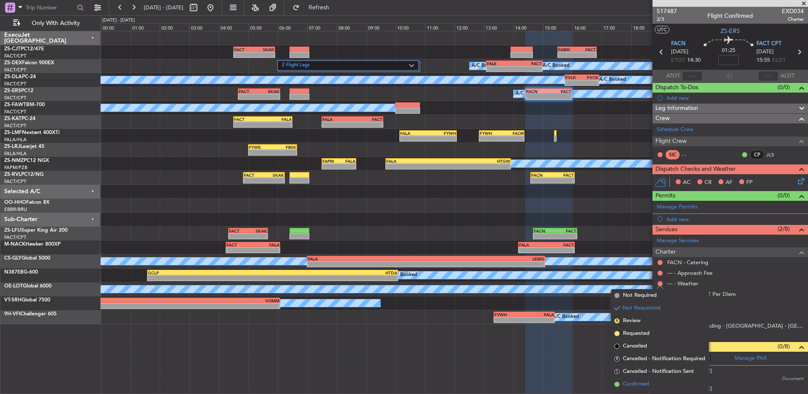
click at [649, 382] on li "Confirmed" at bounding box center [660, 384] width 98 height 13
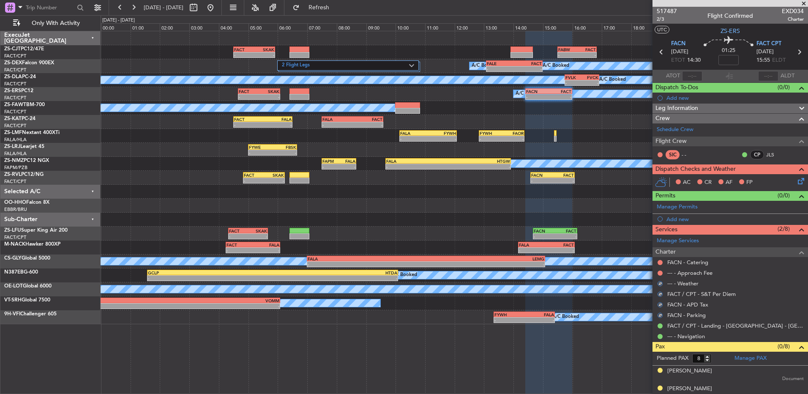
click at [660, 268] on div "--- - Approach Fee" at bounding box center [729, 272] width 155 height 11
click at [659, 273] on button at bounding box center [659, 272] width 5 height 5
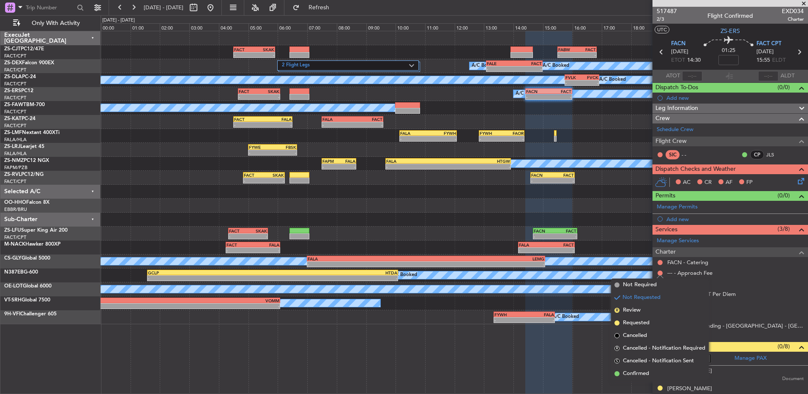
drag, startPoint x: 628, startPoint y: 371, endPoint x: 627, endPoint y: 363, distance: 8.6
click at [628, 371] on span "Confirmed" at bounding box center [636, 373] width 26 height 8
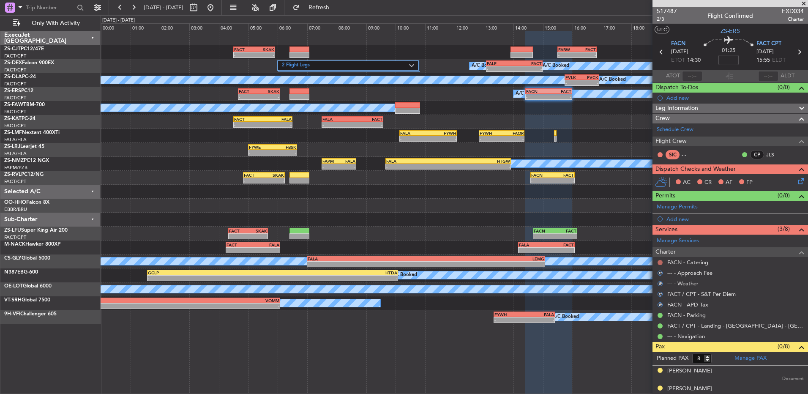
click at [662, 261] on button at bounding box center [659, 262] width 5 height 5
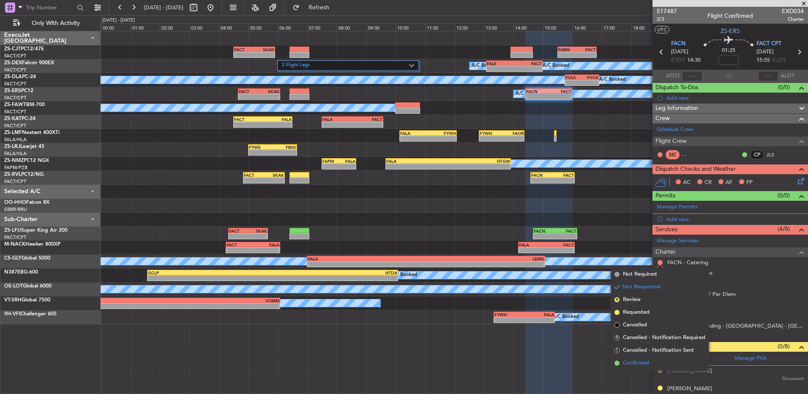
click at [653, 360] on li "Confirmed" at bounding box center [660, 363] width 98 height 13
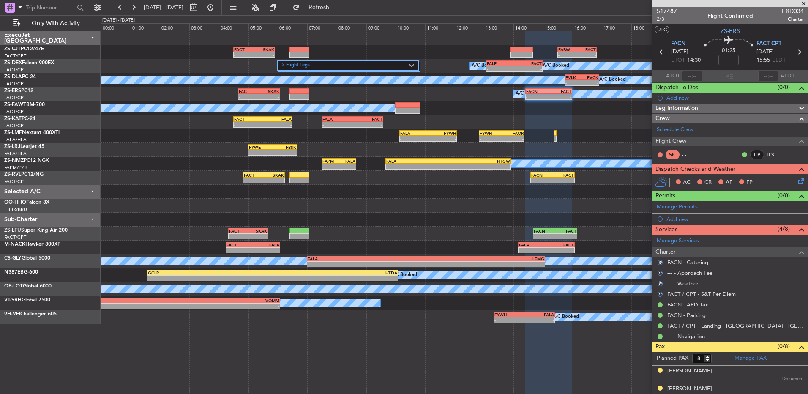
click at [796, 178] on icon at bounding box center [799, 179] width 7 height 7
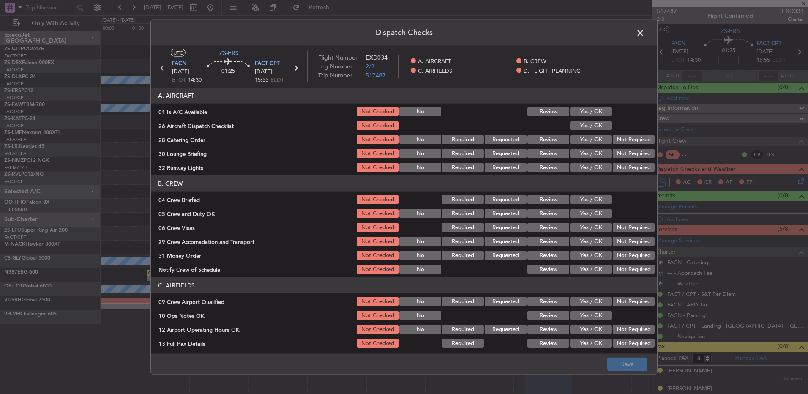
click at [583, 111] on button "Yes / OK" at bounding box center [591, 111] width 42 height 9
click at [584, 123] on button "Yes / OK" at bounding box center [591, 125] width 42 height 9
click at [611, 132] on section "A. AIRCRAFT 01 Is A/C Available Not Checked No Review Yes / OK 26 Aircraft Disp…" at bounding box center [404, 130] width 506 height 86
click at [614, 143] on button "Not Required" at bounding box center [634, 139] width 42 height 9
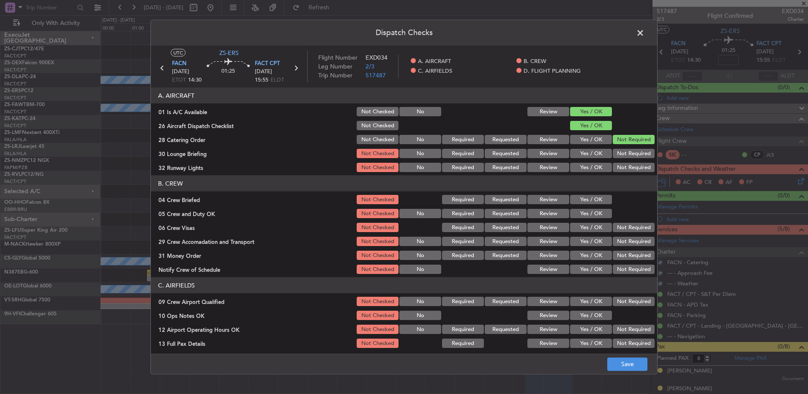
click at [613, 152] on button "Not Required" at bounding box center [634, 153] width 42 height 9
drag, startPoint x: 614, startPoint y: 161, endPoint x: 616, endPoint y: 165, distance: 5.3
click at [616, 164] on section "A. AIRCRAFT 01 Is A/C Available Not Checked No Review Yes / OK 26 Aircraft Disp…" at bounding box center [404, 130] width 506 height 86
click at [616, 165] on button "Not Required" at bounding box center [634, 167] width 42 height 9
click at [599, 197] on button "Yes / OK" at bounding box center [591, 199] width 42 height 9
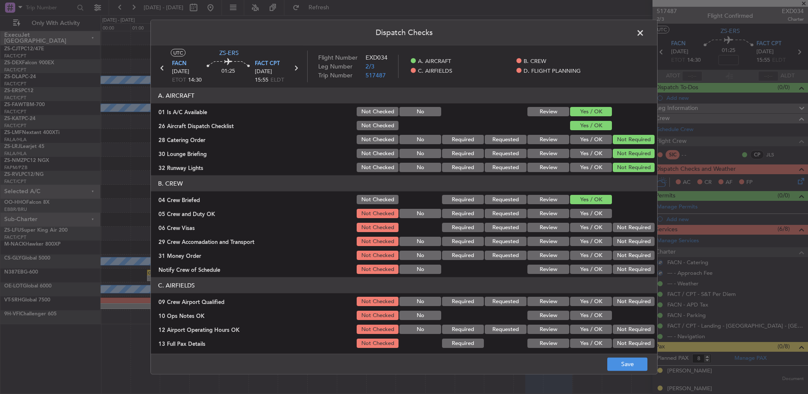
click at [601, 213] on button "Yes / OK" at bounding box center [591, 213] width 42 height 9
click at [614, 225] on button "Not Required" at bounding box center [634, 227] width 42 height 9
click at [616, 237] on button "Not Required" at bounding box center [634, 241] width 42 height 9
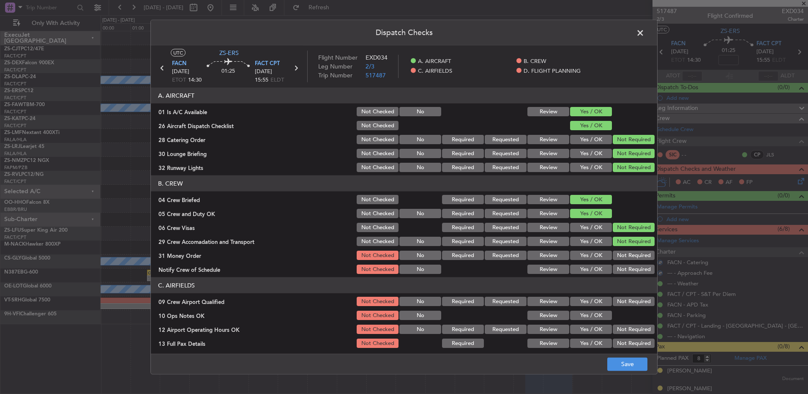
click at [616, 240] on button "Not Required" at bounding box center [634, 241] width 42 height 9
drag, startPoint x: 616, startPoint y: 254, endPoint x: 617, endPoint y: 264, distance: 9.3
click at [616, 255] on button "Not Required" at bounding box center [634, 255] width 42 height 9
drag, startPoint x: 619, startPoint y: 270, endPoint x: 619, endPoint y: 274, distance: 4.2
click at [619, 272] on button "Not Required" at bounding box center [634, 269] width 42 height 9
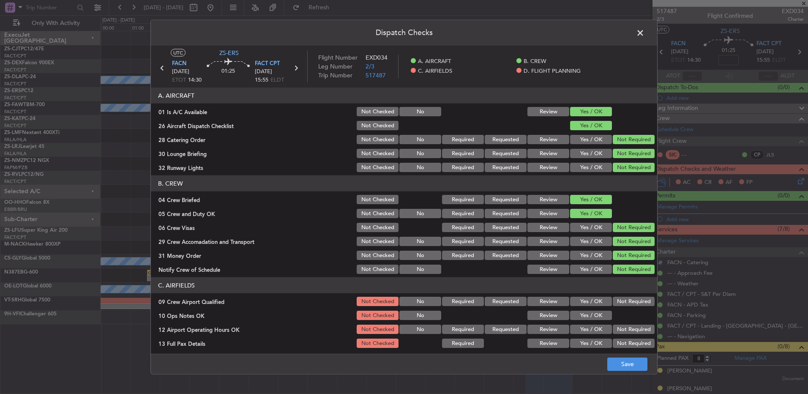
click at [622, 301] on button "Not Required" at bounding box center [634, 301] width 42 height 9
click at [600, 313] on button "Yes / OK" at bounding box center [591, 315] width 42 height 9
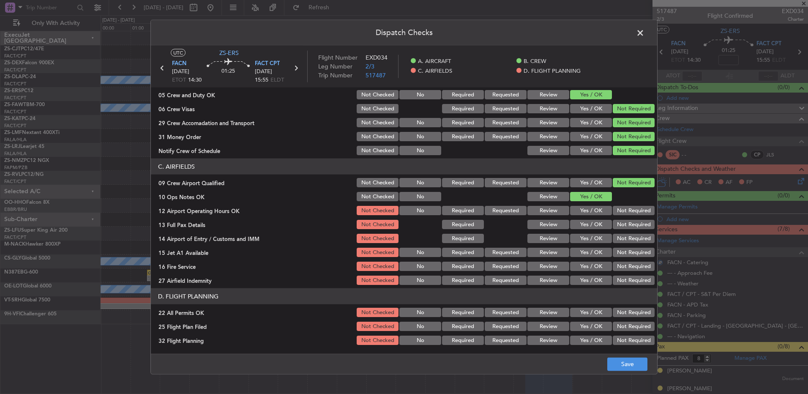
click at [631, 211] on button "Not Required" at bounding box center [634, 210] width 42 height 9
drag, startPoint x: 633, startPoint y: 221, endPoint x: 633, endPoint y: 228, distance: 6.8
click at [633, 223] on section "C. AIRFIELDS 09 Crew Airport Qualified Not Checked No Required Requested Review…" at bounding box center [404, 222] width 506 height 128
click at [633, 229] on div "Not Required" at bounding box center [632, 224] width 43 height 12
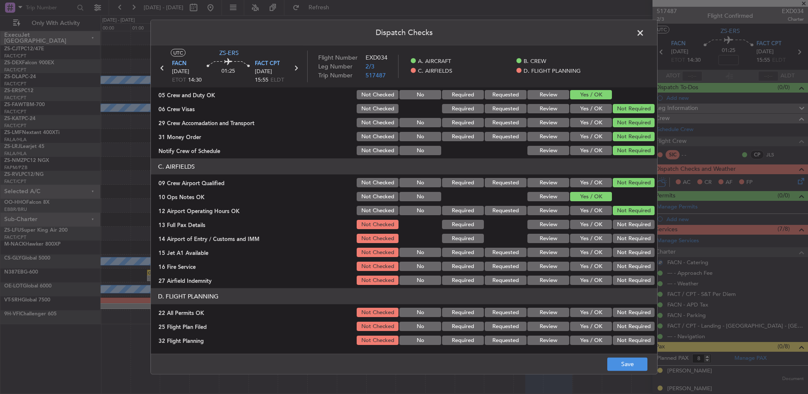
click at [632, 224] on button "Not Required" at bounding box center [634, 224] width 42 height 9
click at [635, 243] on div "Not Required" at bounding box center [632, 238] width 43 height 12
click at [636, 243] on div "Not Required" at bounding box center [632, 238] width 43 height 12
click at [637, 240] on button "Not Required" at bounding box center [634, 238] width 42 height 9
drag, startPoint x: 637, startPoint y: 250, endPoint x: 637, endPoint y: 256, distance: 6.4
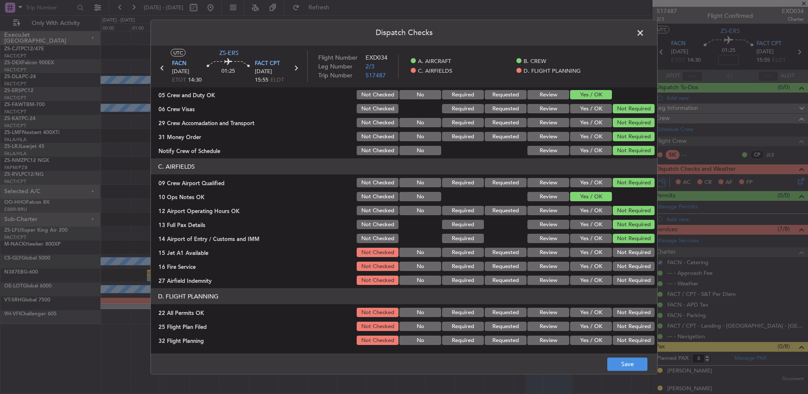
click at [637, 256] on button "Not Required" at bounding box center [634, 252] width 42 height 9
click at [635, 262] on button "Not Required" at bounding box center [634, 266] width 42 height 9
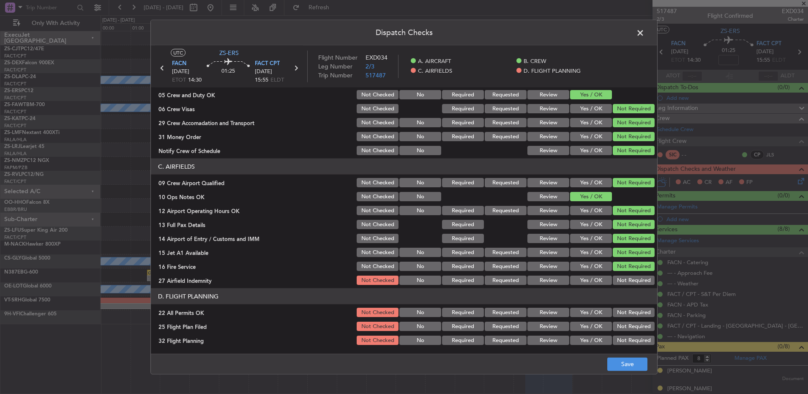
click at [638, 276] on button "Not Required" at bounding box center [634, 279] width 42 height 9
click at [627, 309] on button "Not Required" at bounding box center [634, 312] width 42 height 9
click at [548, 326] on button "Review" at bounding box center [548, 326] width 42 height 9
click at [549, 335] on section "D. FLIGHT PLANNING 22 All Permits OK Not Checked No Required Requested Review Y…" at bounding box center [404, 317] width 506 height 58
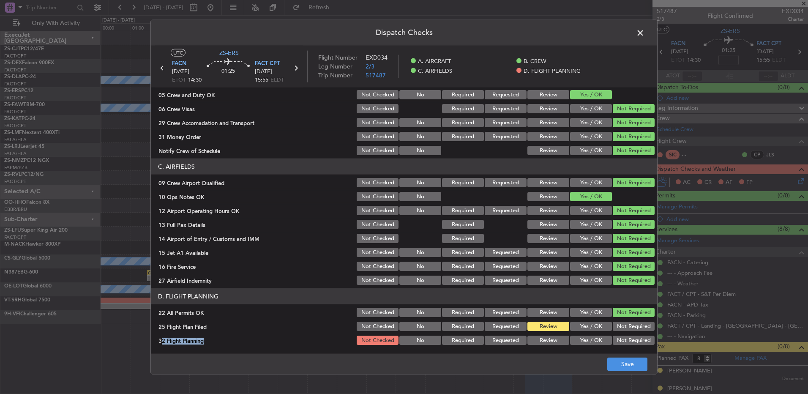
click at [548, 341] on button "Review" at bounding box center [548, 339] width 42 height 9
click at [619, 364] on button "Save" at bounding box center [627, 364] width 40 height 14
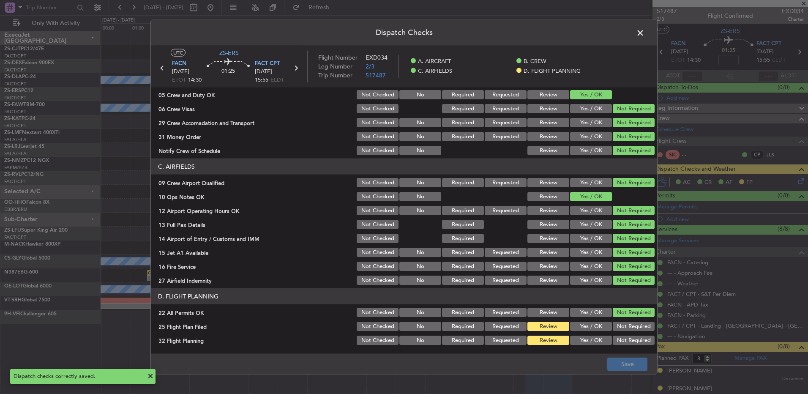
click at [646, 30] on div "Dispatch Checks UTC ZS-ERS FACN 10/09/2025 ETOT 14:30 01:25 FACT CPT 10/09/2025…" at bounding box center [403, 197] width 507 height 354
drag, startPoint x: 646, startPoint y: 30, endPoint x: 641, endPoint y: 30, distance: 5.1
click at [644, 30] on span at bounding box center [644, 35] width 0 height 17
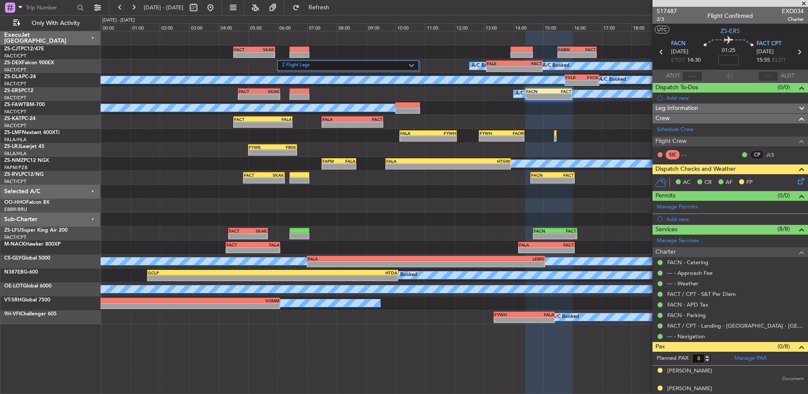
click at [659, 53] on icon at bounding box center [661, 51] width 11 height 11
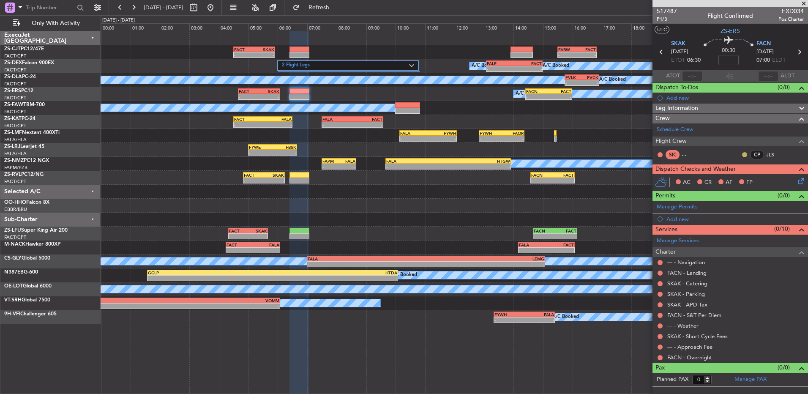
click at [745, 152] on button at bounding box center [744, 154] width 5 height 5
click at [732, 180] on span "Acknowledged" at bounding box center [746, 179] width 37 height 8
click at [662, 359] on div at bounding box center [660, 357] width 7 height 7
click at [659, 355] on button at bounding box center [659, 357] width 5 height 5
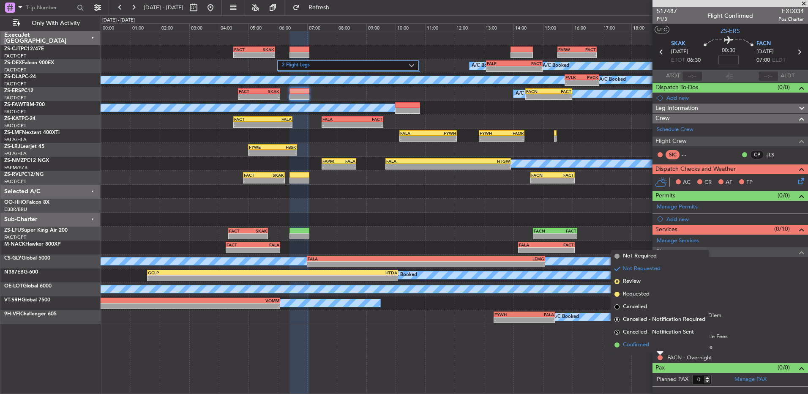
click at [659, 348] on li "Confirmed" at bounding box center [660, 344] width 98 height 13
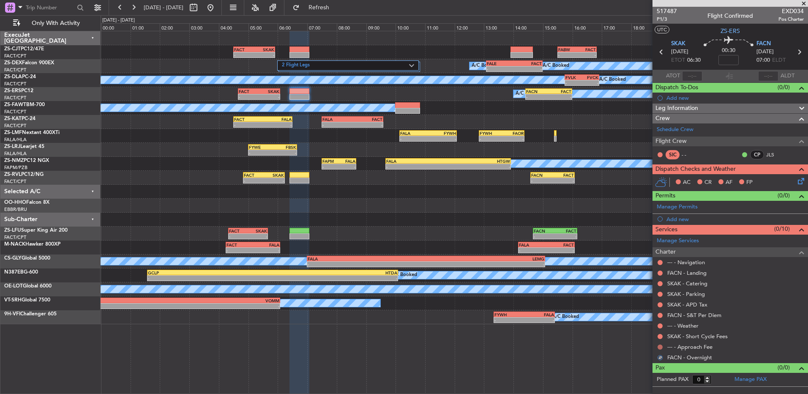
click at [659, 347] on button at bounding box center [659, 346] width 5 height 5
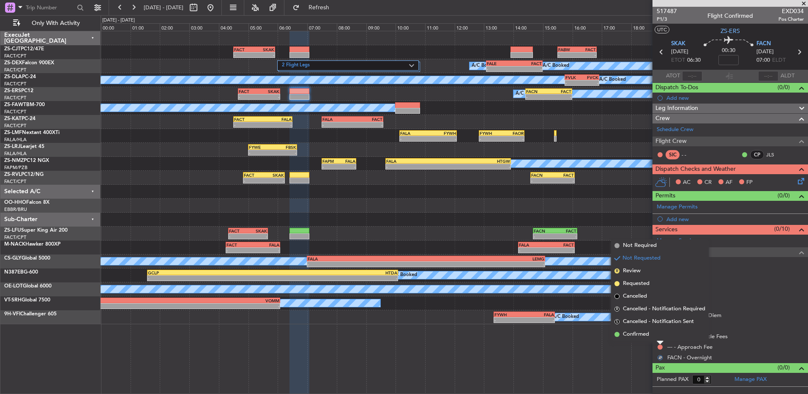
click at [659, 336] on li "Confirmed" at bounding box center [660, 334] width 98 height 13
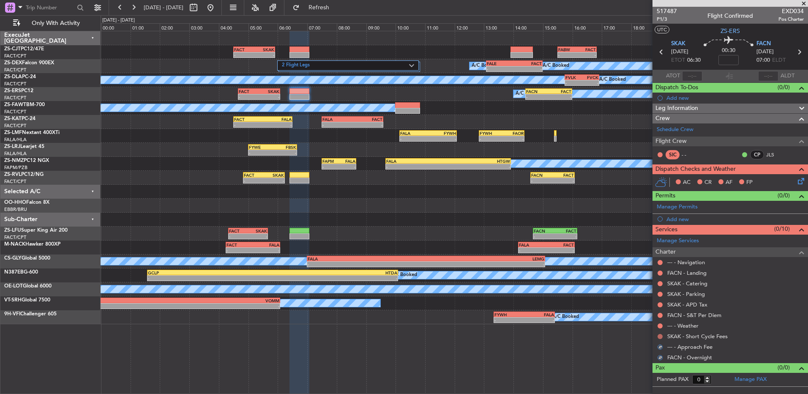
click at [660, 335] on button at bounding box center [659, 336] width 5 height 5
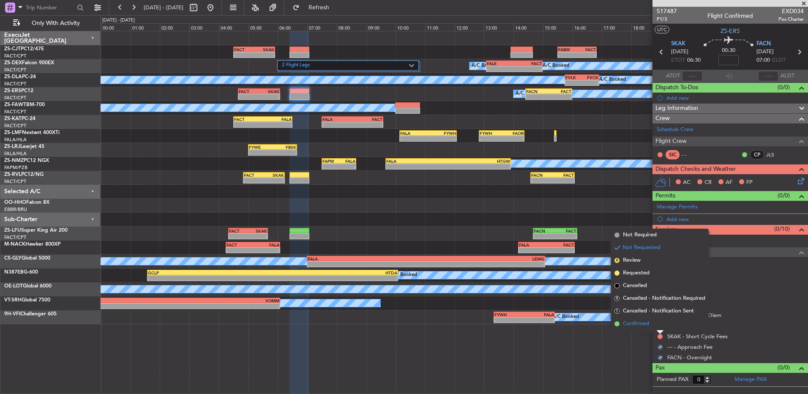
click at [659, 325] on li "Confirmed" at bounding box center [660, 323] width 98 height 13
click at [659, 325] on button at bounding box center [659, 325] width 5 height 5
click at [660, 315] on li "Confirmed" at bounding box center [660, 313] width 98 height 13
click at [660, 315] on button at bounding box center [659, 315] width 5 height 5
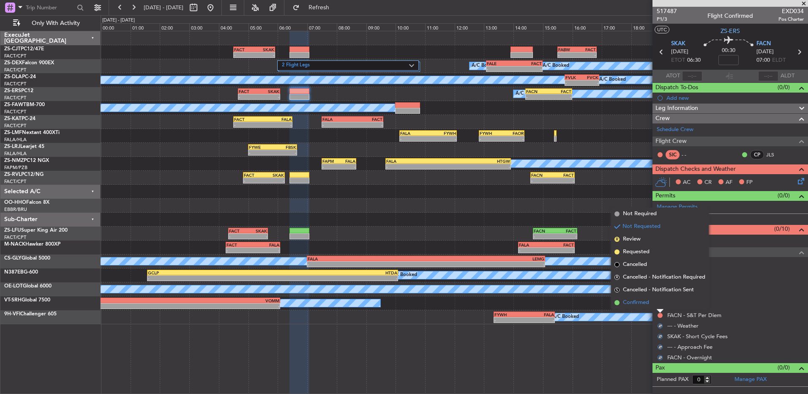
click at [657, 303] on li "Confirmed" at bounding box center [660, 302] width 98 height 13
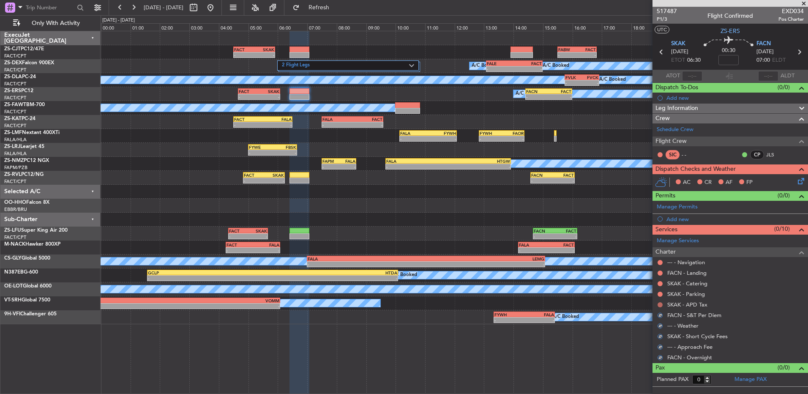
click at [657, 303] on button at bounding box center [659, 304] width 5 height 5
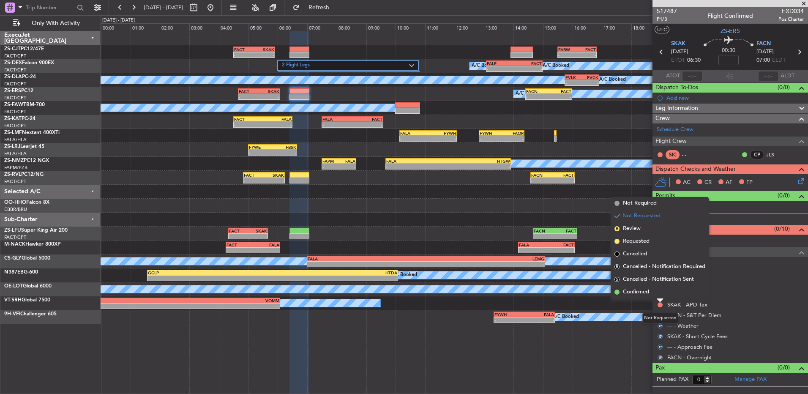
click at [658, 299] on div at bounding box center [660, 300] width 7 height 3
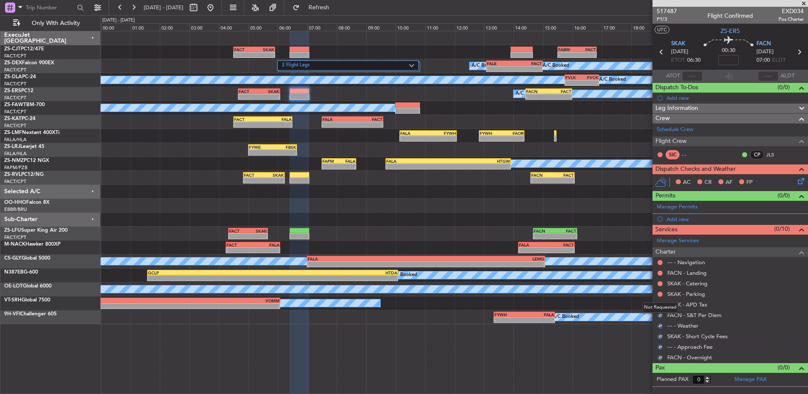
click at [660, 303] on div "Not Requested" at bounding box center [660, 307] width 36 height 11
click at [661, 304] on button at bounding box center [659, 304] width 5 height 5
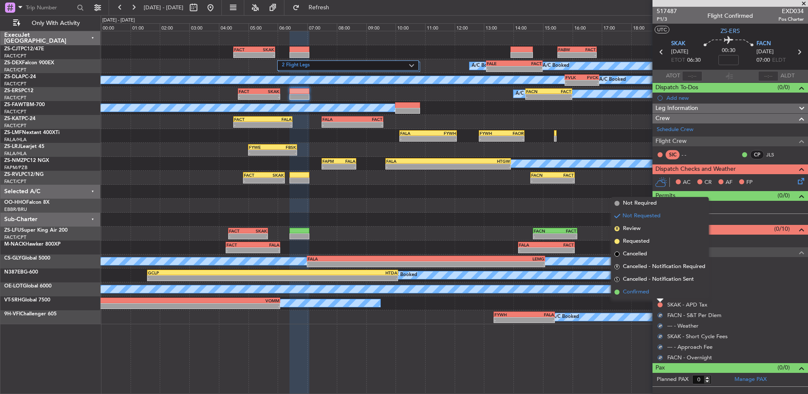
click at [661, 298] on li "Confirmed" at bounding box center [660, 292] width 98 height 13
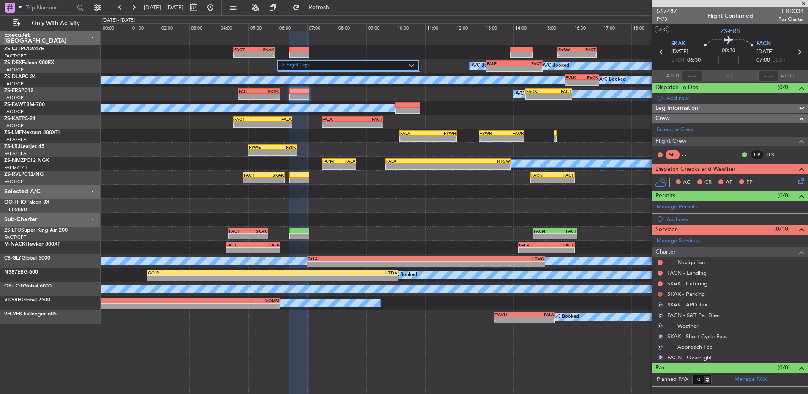
click at [661, 295] on button at bounding box center [659, 294] width 5 height 5
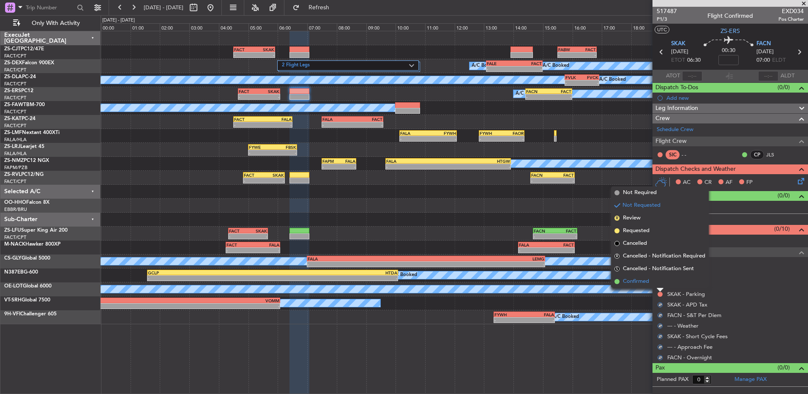
click at [659, 284] on li "Confirmed" at bounding box center [660, 281] width 98 height 13
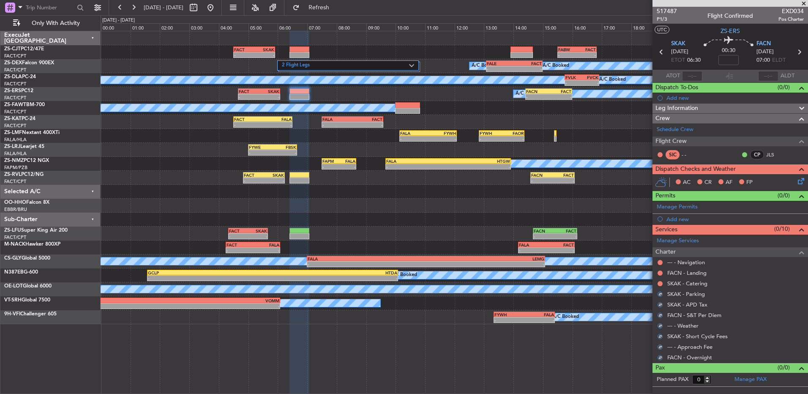
click at [659, 284] on button at bounding box center [659, 283] width 5 height 5
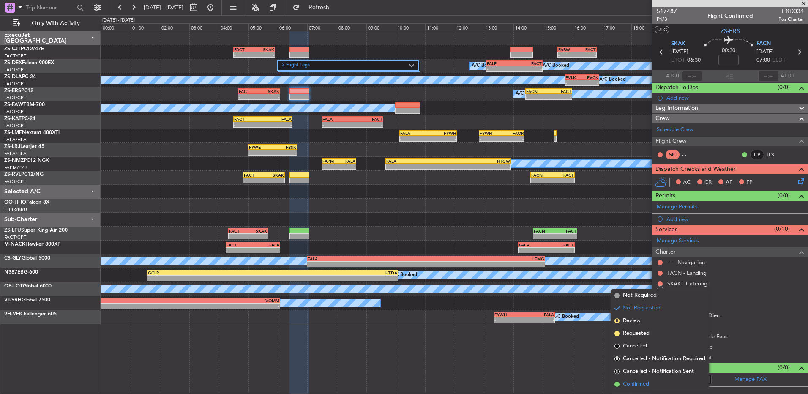
click at [623, 382] on span "Confirmed" at bounding box center [636, 384] width 26 height 8
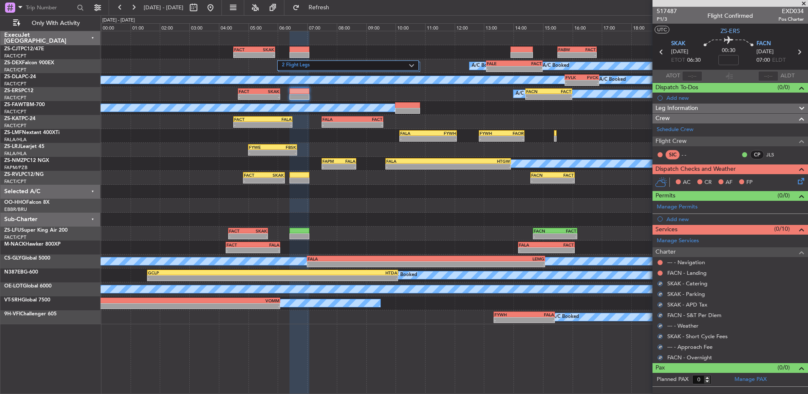
click at [662, 274] on div at bounding box center [660, 273] width 7 height 7
click at [660, 272] on button at bounding box center [659, 272] width 5 height 5
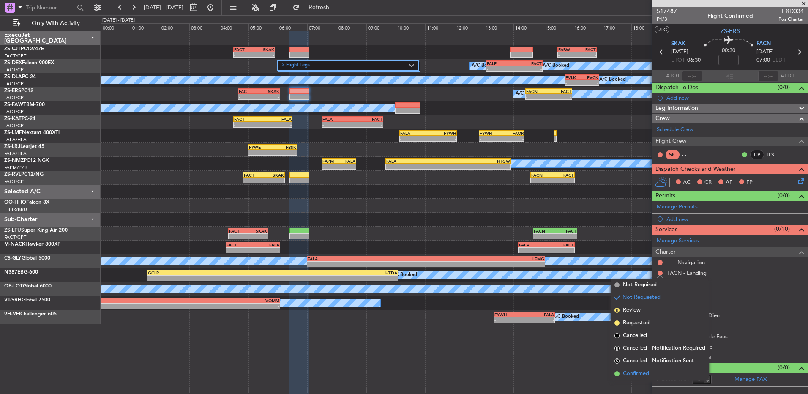
click at [633, 370] on span "Confirmed" at bounding box center [636, 373] width 26 height 8
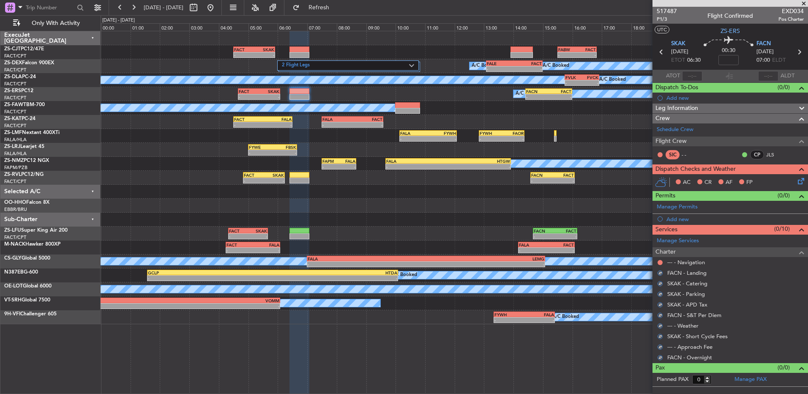
click at [658, 259] on div at bounding box center [660, 262] width 7 height 7
click at [658, 263] on button at bounding box center [659, 262] width 5 height 5
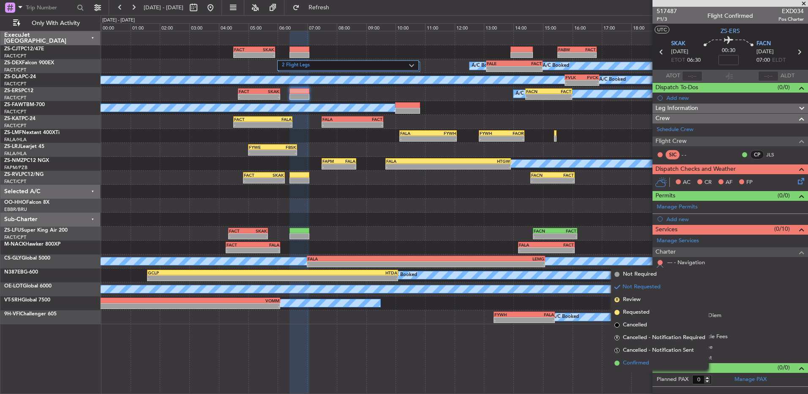
click at [641, 364] on span "Confirmed" at bounding box center [636, 363] width 26 height 8
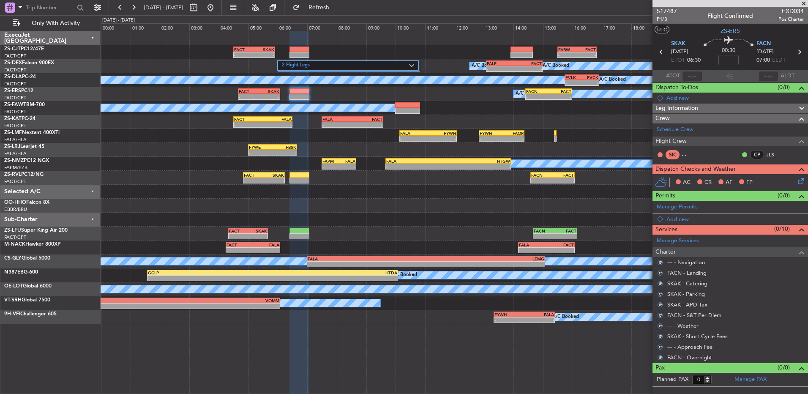
click at [803, 182] on icon at bounding box center [799, 179] width 7 height 7
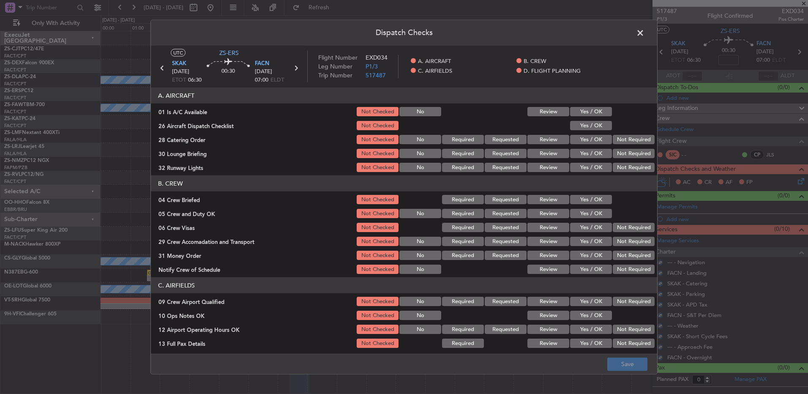
click at [581, 111] on button "Yes / OK" at bounding box center [591, 111] width 42 height 9
click at [591, 132] on section "A. AIRCRAFT 01 Is A/C Available Not Checked No Review Yes / OK 26 Aircraft Disp…" at bounding box center [404, 130] width 506 height 86
drag, startPoint x: 593, startPoint y: 124, endPoint x: 613, endPoint y: 137, distance: 23.6
click at [594, 124] on button "Yes / OK" at bounding box center [591, 125] width 42 height 9
click at [615, 137] on button "Not Required" at bounding box center [634, 139] width 42 height 9
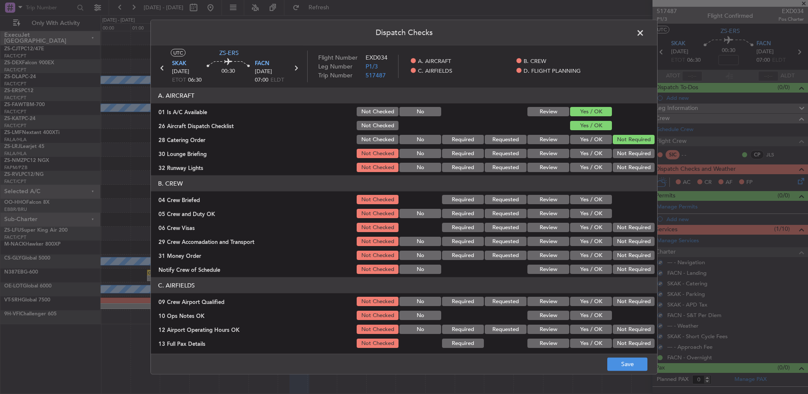
click at [620, 141] on button "Not Required" at bounding box center [634, 139] width 42 height 9
drag, startPoint x: 620, startPoint y: 148, endPoint x: 617, endPoint y: 154, distance: 6.4
click at [620, 148] on div "Not Required" at bounding box center [632, 153] width 43 height 12
click at [619, 154] on button "Not Required" at bounding box center [634, 153] width 42 height 9
drag, startPoint x: 617, startPoint y: 157, endPoint x: 617, endPoint y: 162, distance: 5.5
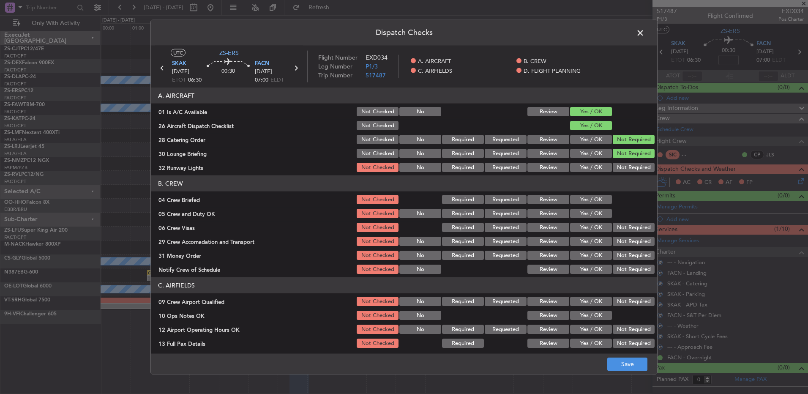
click at [618, 157] on button "Not Required" at bounding box center [634, 153] width 42 height 9
click at [618, 164] on button "Not Required" at bounding box center [634, 167] width 42 height 9
click at [587, 198] on button "Yes / OK" at bounding box center [591, 199] width 42 height 9
click at [586, 208] on section "B. CREW 04 Crew Briefed Not Checked Required Requested Review Yes / OK 05 Crew …" at bounding box center [404, 225] width 506 height 100
click at [592, 215] on button "Yes / OK" at bounding box center [591, 213] width 42 height 9
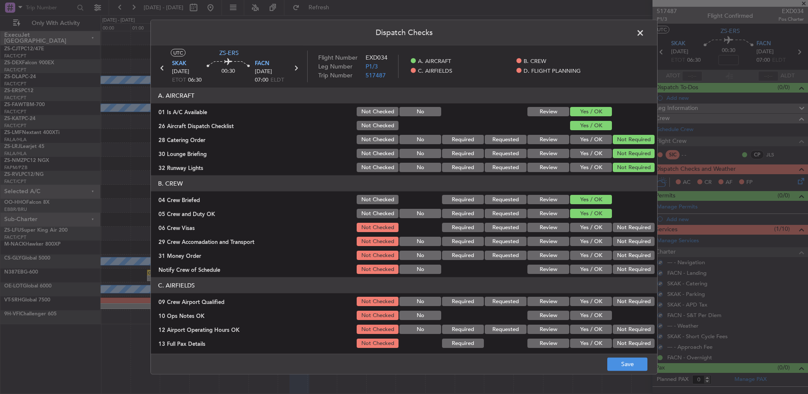
click at [620, 234] on section "B. CREW 04 Crew Briefed Not Checked Required Requested Review Yes / OK 05 Crew …" at bounding box center [404, 225] width 506 height 100
click at [619, 227] on button "Not Required" at bounding box center [634, 227] width 42 height 9
click at [624, 245] on button "Not Required" at bounding box center [634, 241] width 42 height 9
click at [624, 246] on div "Not Required" at bounding box center [632, 241] width 43 height 12
click at [624, 253] on button "Not Required" at bounding box center [634, 255] width 42 height 9
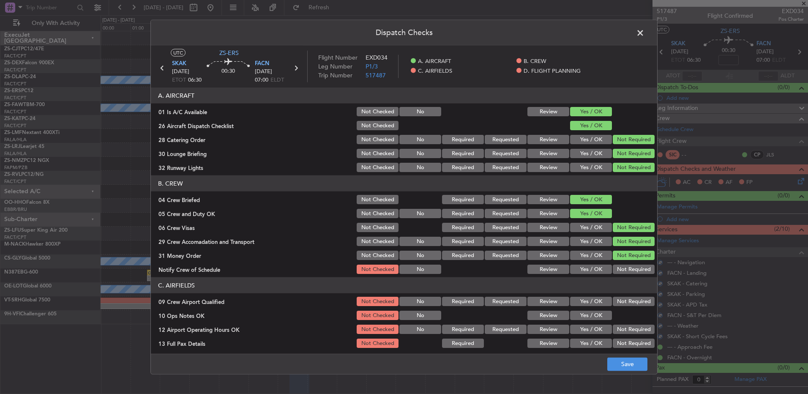
click at [622, 259] on button "Not Required" at bounding box center [634, 255] width 42 height 9
click at [620, 273] on button "Not Required" at bounding box center [634, 269] width 42 height 9
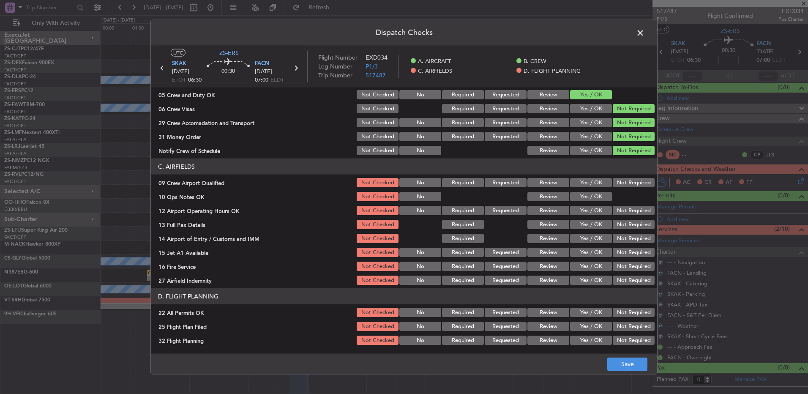
click at [635, 185] on button "Not Required" at bounding box center [634, 182] width 42 height 9
click at [570, 192] on button "Yes / OK" at bounding box center [591, 196] width 42 height 9
click at [613, 207] on button "Not Required" at bounding box center [634, 210] width 42 height 9
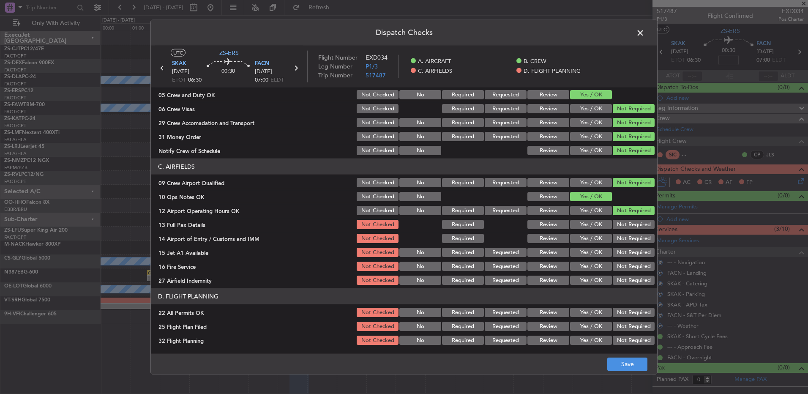
click at [620, 220] on div "Not Required" at bounding box center [632, 224] width 43 height 12
click at [619, 222] on button "Not Required" at bounding box center [634, 224] width 42 height 9
click at [619, 230] on section "C. AIRFIELDS 09 Crew Airport Qualified Not Checked No Required Requested Review…" at bounding box center [404, 222] width 506 height 128
drag, startPoint x: 620, startPoint y: 237, endPoint x: 620, endPoint y: 248, distance: 10.1
click at [621, 246] on section "C. AIRFIELDS 09 Crew Airport Qualified Not Checked No Required Requested Review…" at bounding box center [404, 222] width 506 height 128
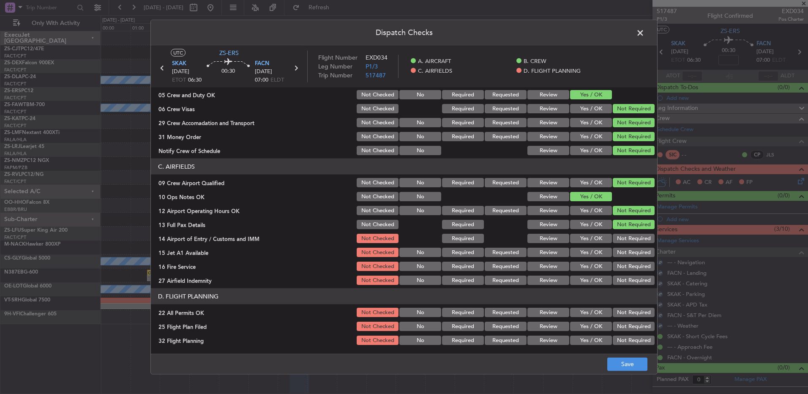
click at [620, 248] on button "Not Required" at bounding box center [634, 252] width 42 height 9
click at [618, 239] on button "Not Required" at bounding box center [634, 238] width 42 height 9
click at [623, 267] on button "Not Required" at bounding box center [634, 266] width 42 height 9
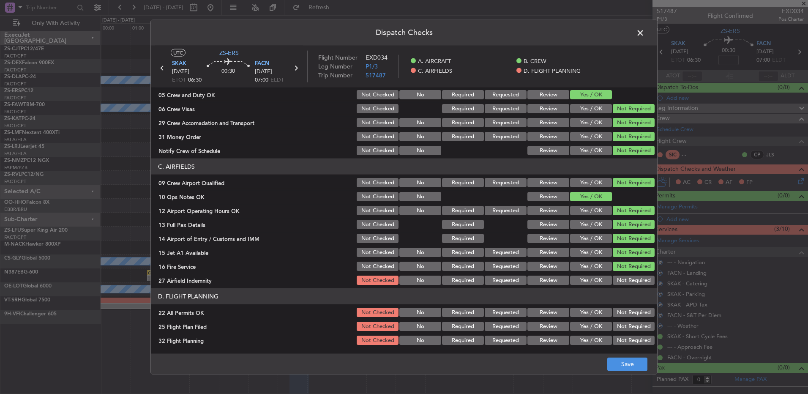
click at [623, 270] on button "Not Required" at bounding box center [634, 266] width 42 height 9
click at [624, 284] on button "Not Required" at bounding box center [634, 279] width 42 height 9
click at [622, 314] on button "Not Required" at bounding box center [634, 312] width 42 height 9
click at [532, 325] on button "Review" at bounding box center [548, 326] width 42 height 9
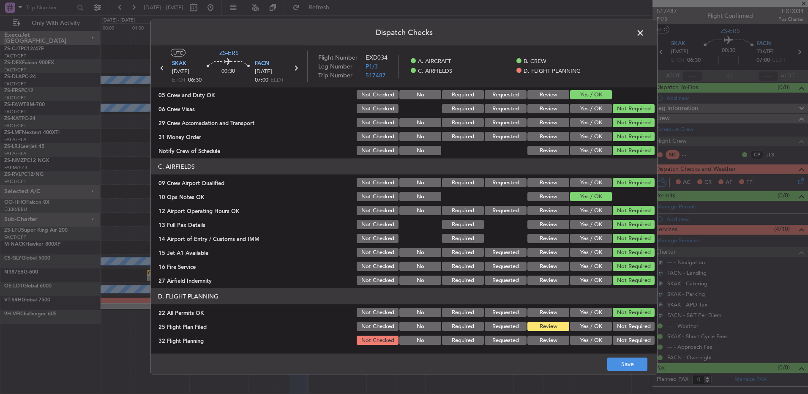
click at [534, 337] on section "D. FLIGHT PLANNING 22 All Permits OK Not Checked No Required Requested Review Y…" at bounding box center [404, 317] width 506 height 58
drag, startPoint x: 534, startPoint y: 337, endPoint x: 563, endPoint y: 346, distance: 30.6
click at [538, 338] on button "Review" at bounding box center [548, 339] width 42 height 9
click at [615, 358] on button "Save" at bounding box center [627, 364] width 40 height 14
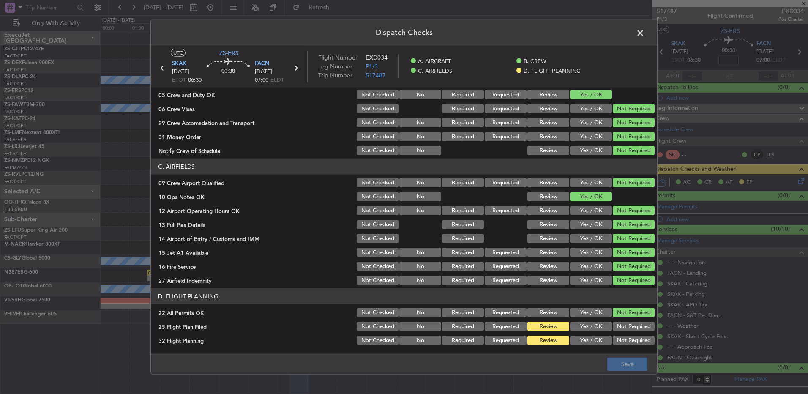
click at [644, 29] on span at bounding box center [644, 35] width 0 height 17
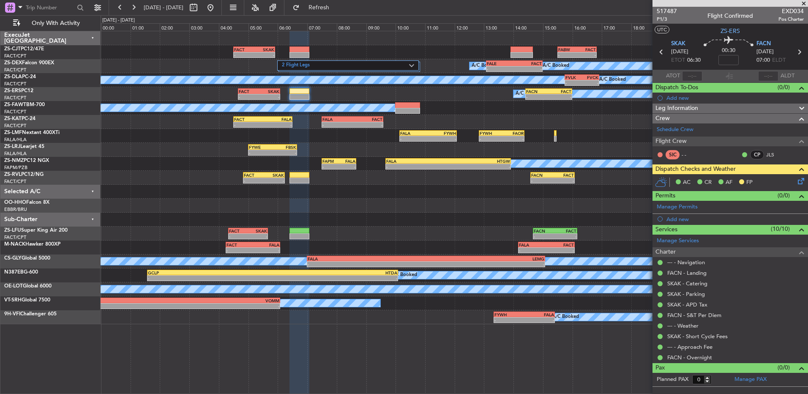
click at [658, 52] on icon at bounding box center [661, 51] width 11 height 11
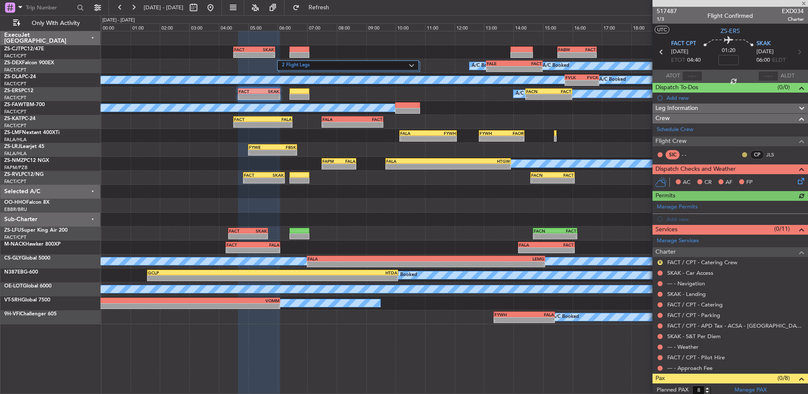
click at [742, 153] on button at bounding box center [744, 154] width 5 height 5
click at [729, 176] on span "Acknowledged" at bounding box center [740, 179] width 37 height 8
click at [657, 368] on button at bounding box center [659, 367] width 5 height 5
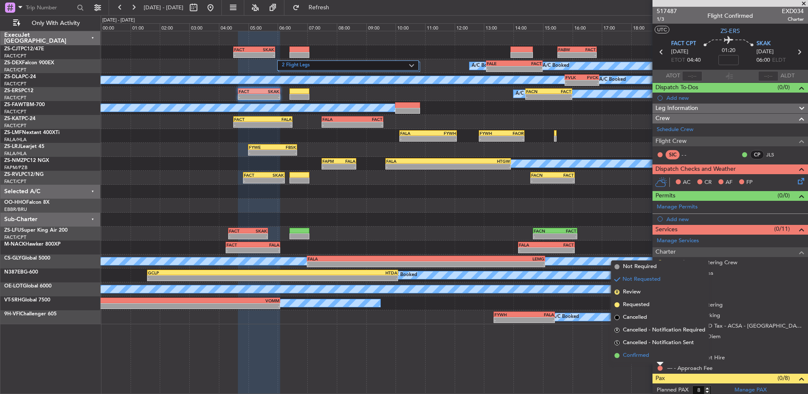
click at [659, 358] on li "Confirmed" at bounding box center [660, 355] width 98 height 13
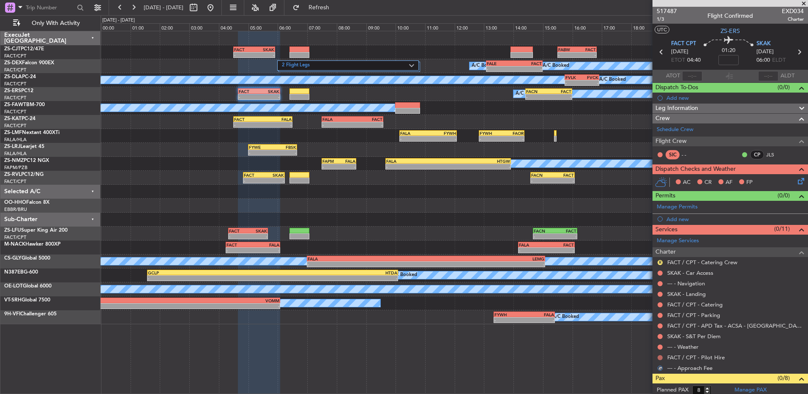
click at [660, 355] on button at bounding box center [659, 357] width 5 height 5
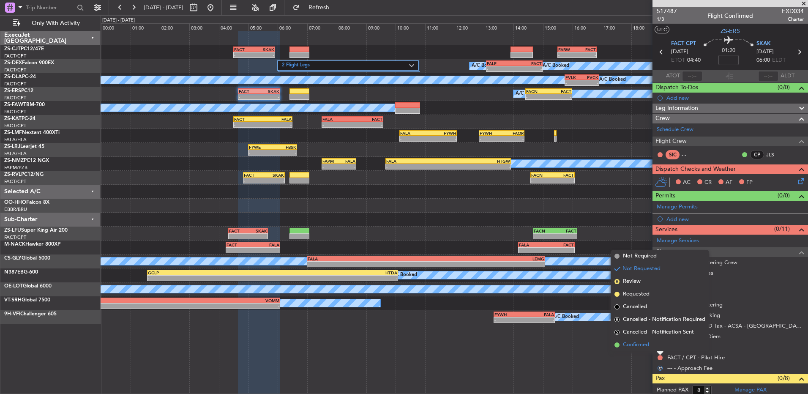
click at [658, 345] on li "Confirmed" at bounding box center [660, 344] width 98 height 13
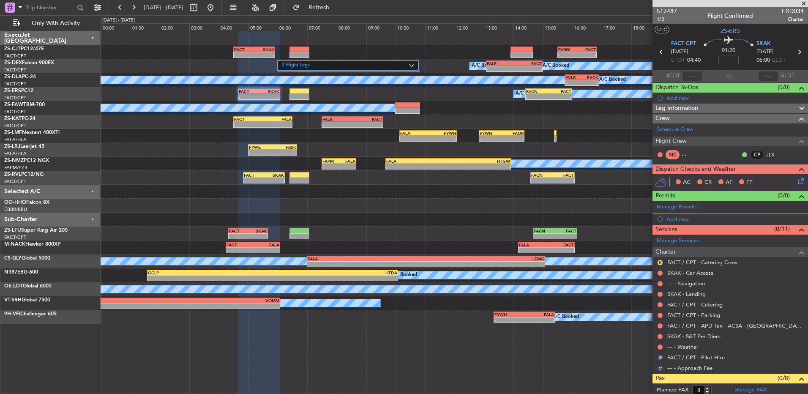
click at [661, 344] on div at bounding box center [660, 347] width 7 height 7
click at [660, 345] on button at bounding box center [659, 346] width 5 height 5
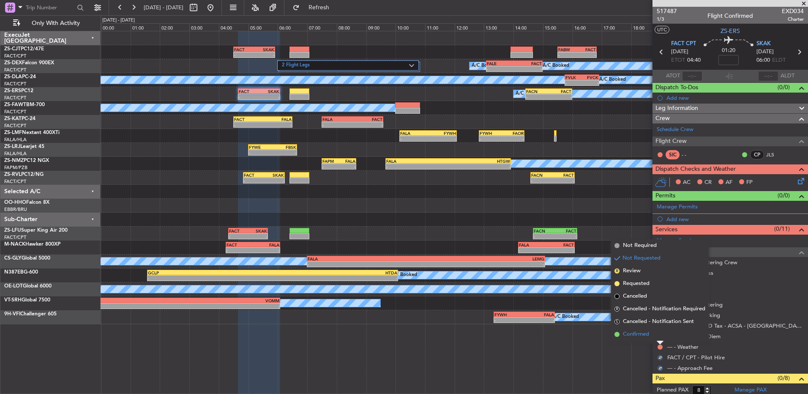
click at [659, 332] on li "Confirmed" at bounding box center [660, 334] width 98 height 13
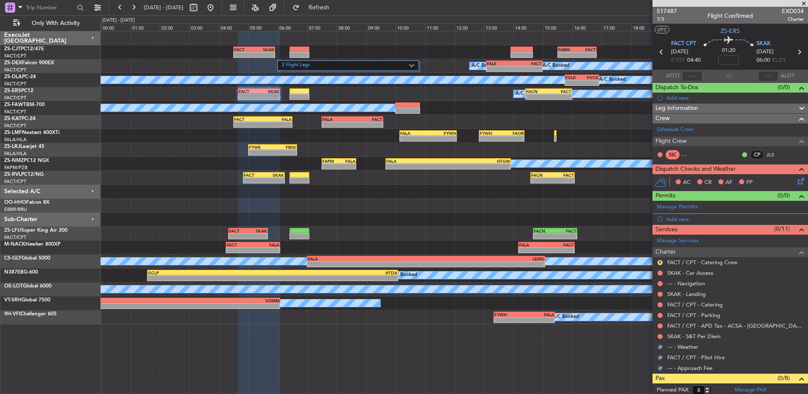
click at [659, 333] on div at bounding box center [660, 336] width 7 height 7
click at [660, 334] on button at bounding box center [659, 336] width 5 height 5
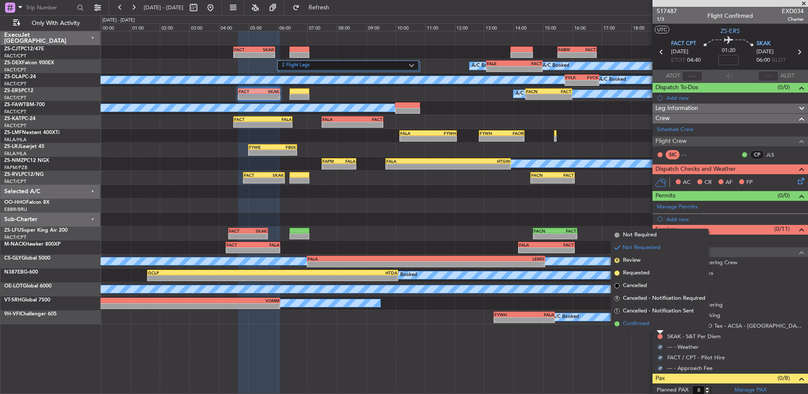
click at [659, 326] on li "Confirmed" at bounding box center [660, 323] width 98 height 13
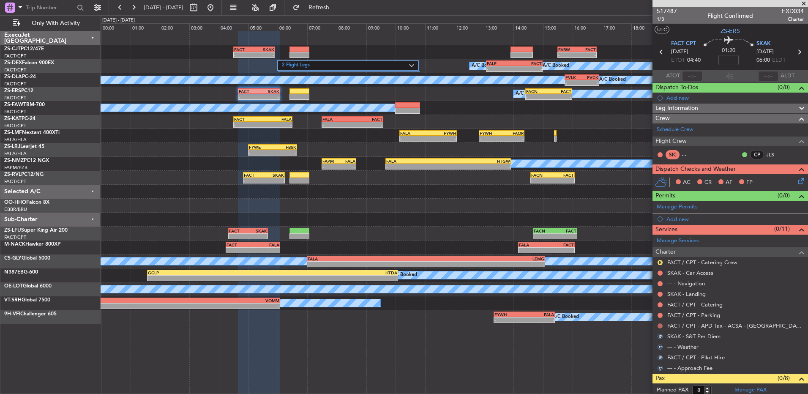
click at [661, 326] on button at bounding box center [659, 325] width 5 height 5
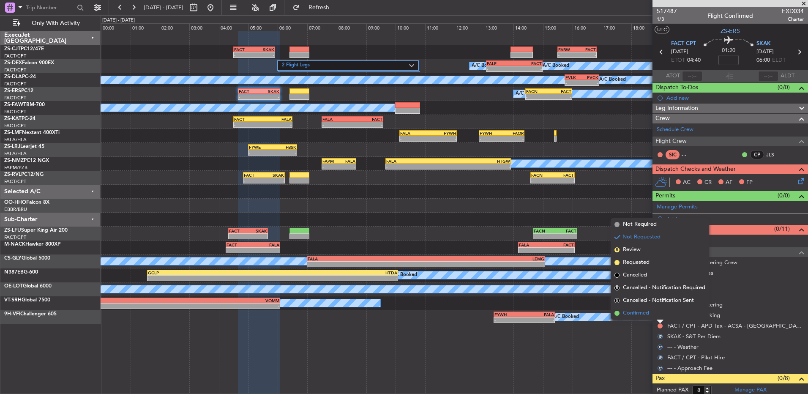
click at [660, 315] on li "Confirmed" at bounding box center [660, 313] width 98 height 13
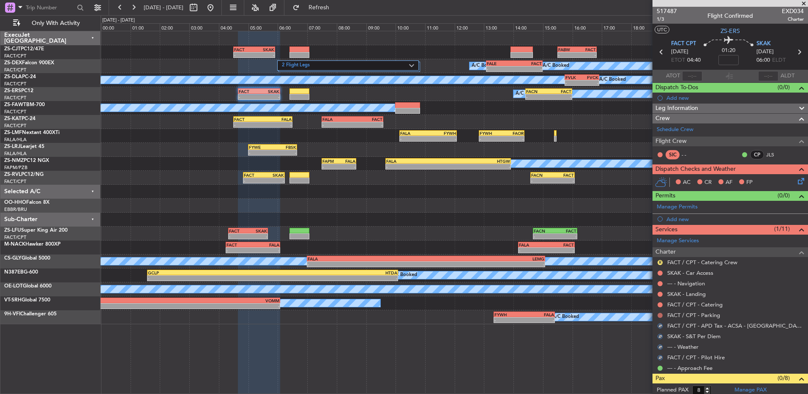
click at [660, 316] on button at bounding box center [659, 315] width 5 height 5
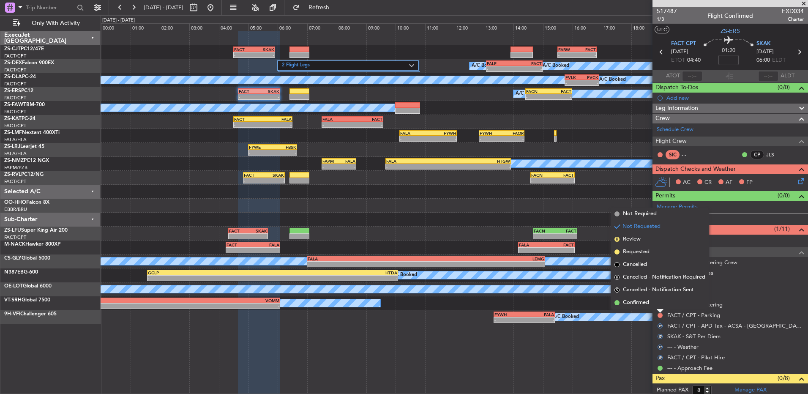
drag, startPoint x: 660, startPoint y: 316, endPoint x: 660, endPoint y: 310, distance: 5.9
click at [660, 310] on div at bounding box center [660, 310] width 7 height 3
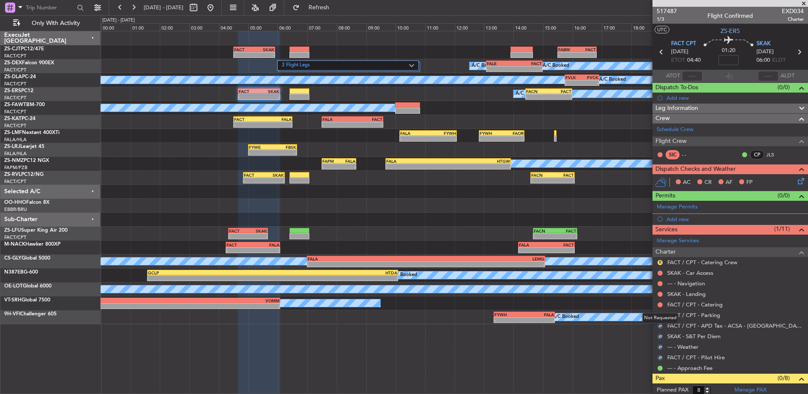
click at [661, 314] on div "Not Requested" at bounding box center [660, 318] width 36 height 11
click at [658, 313] on button at bounding box center [659, 315] width 5 height 5
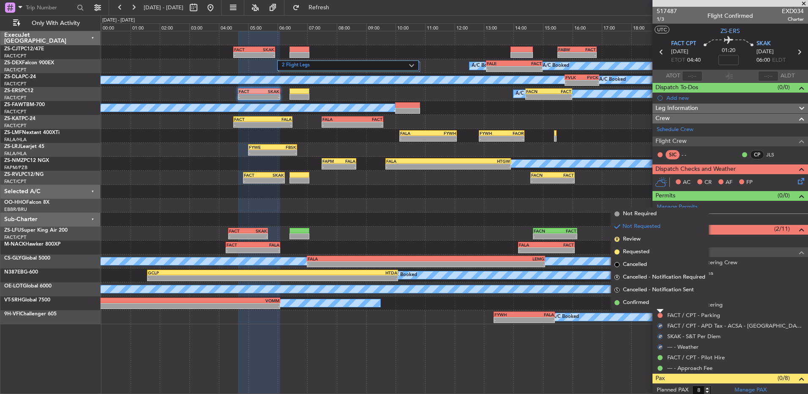
click at [659, 303] on li "Confirmed" at bounding box center [660, 302] width 98 height 13
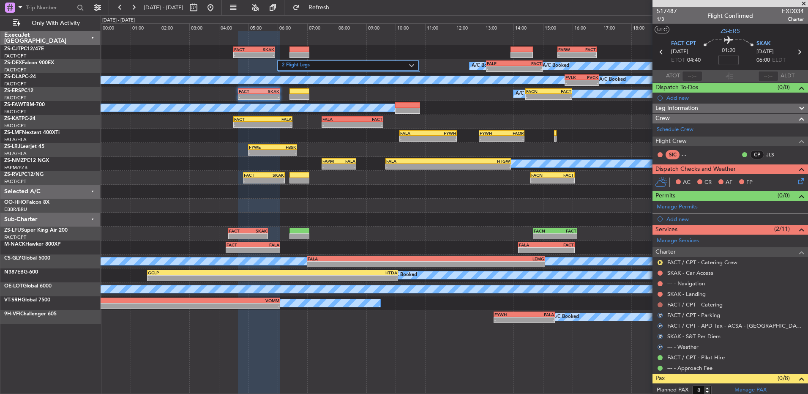
click at [660, 305] on button at bounding box center [659, 304] width 5 height 5
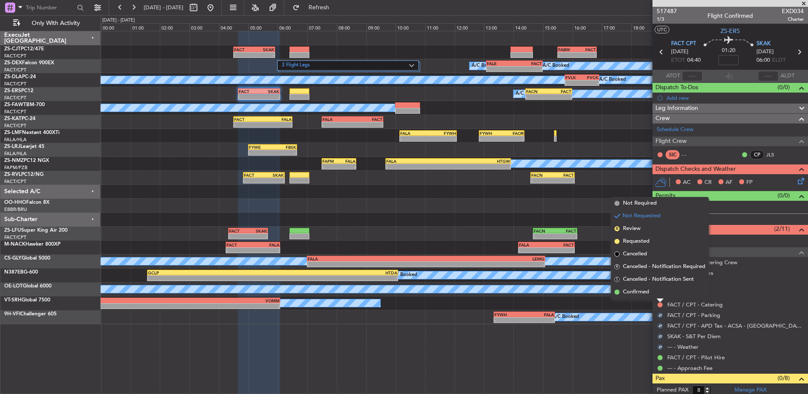
click at [655, 294] on li "Confirmed" at bounding box center [660, 292] width 98 height 13
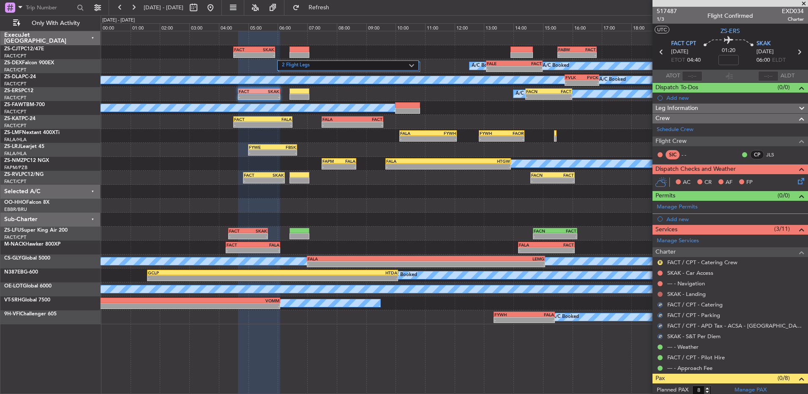
click at [659, 295] on button at bounding box center [659, 294] width 5 height 5
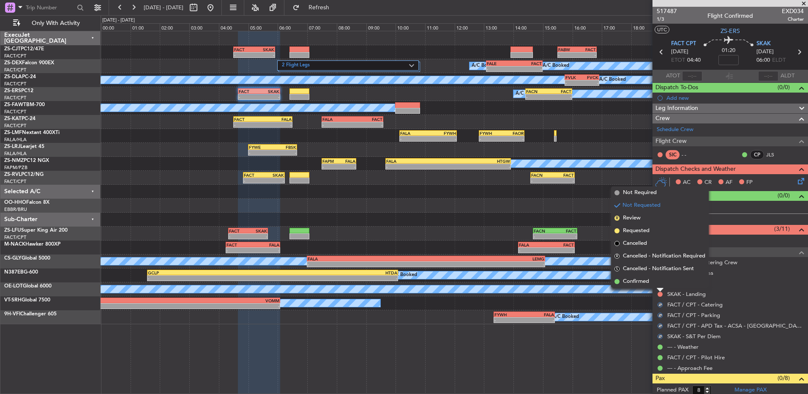
click at [659, 288] on div at bounding box center [660, 289] width 7 height 3
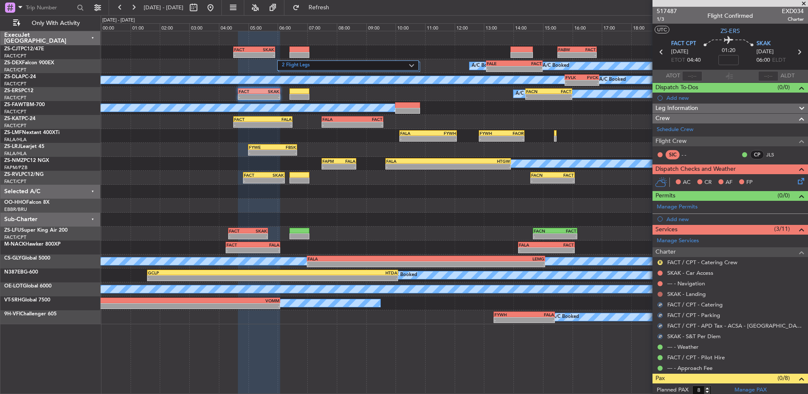
click at [661, 292] on button at bounding box center [659, 294] width 5 height 5
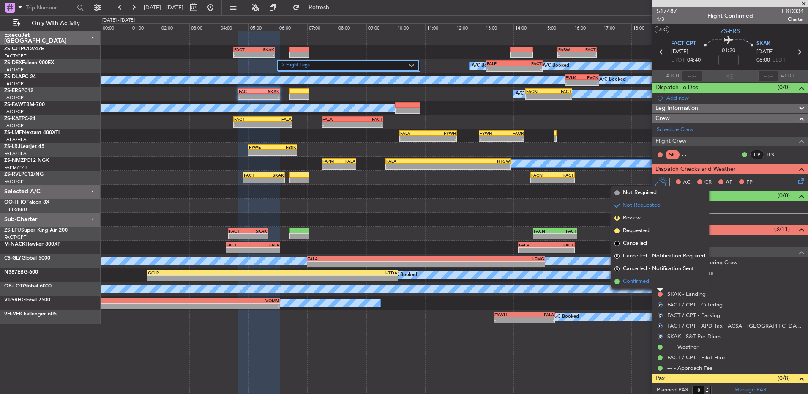
click at [659, 283] on li "Confirmed" at bounding box center [660, 281] width 98 height 13
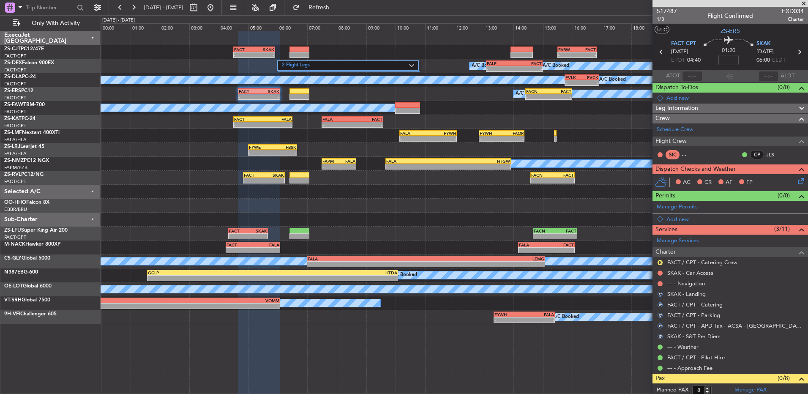
click at [659, 283] on button at bounding box center [659, 283] width 5 height 5
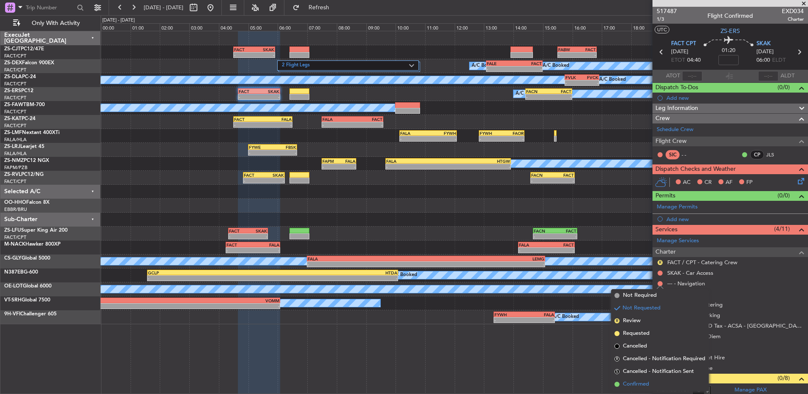
click at [660, 387] on li "Confirmed" at bounding box center [660, 384] width 98 height 13
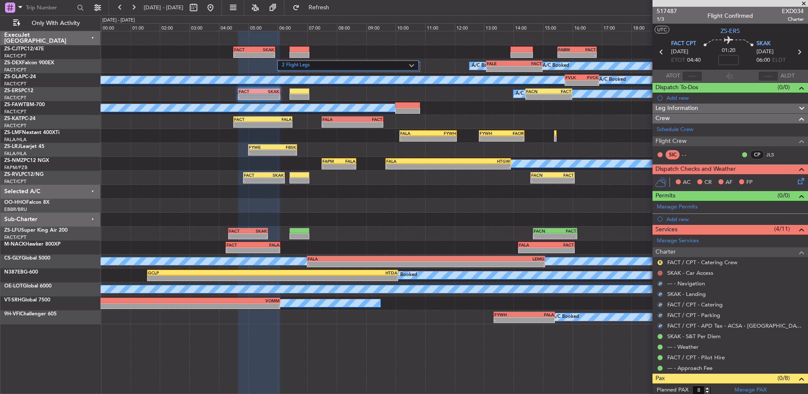
click at [659, 273] on button at bounding box center [659, 272] width 5 height 5
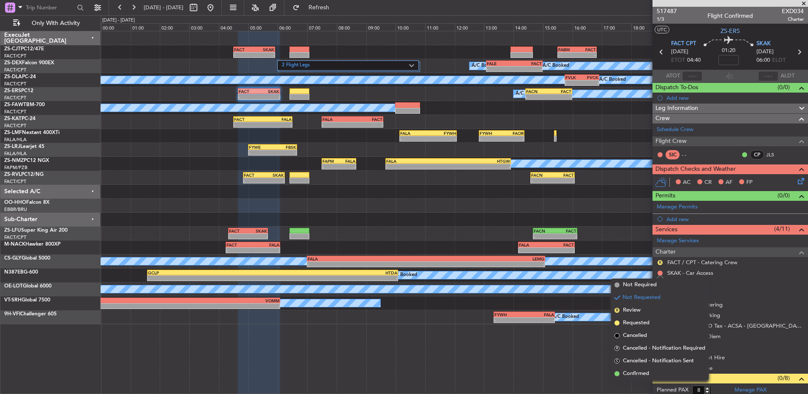
click at [642, 374] on span "Confirmed" at bounding box center [636, 373] width 26 height 8
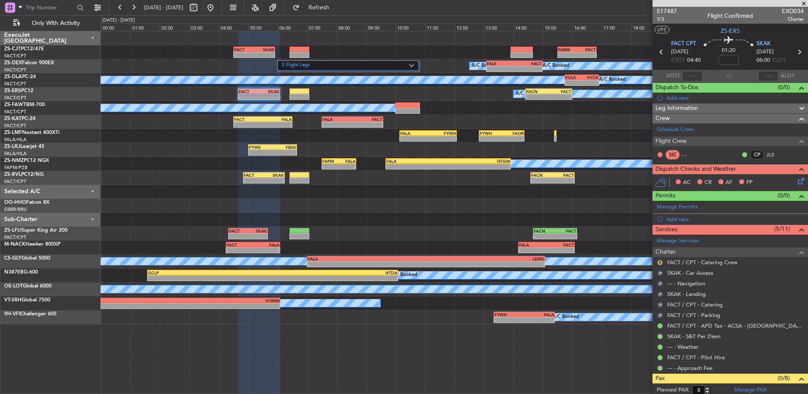
click at [660, 261] on button "R" at bounding box center [659, 262] width 5 height 5
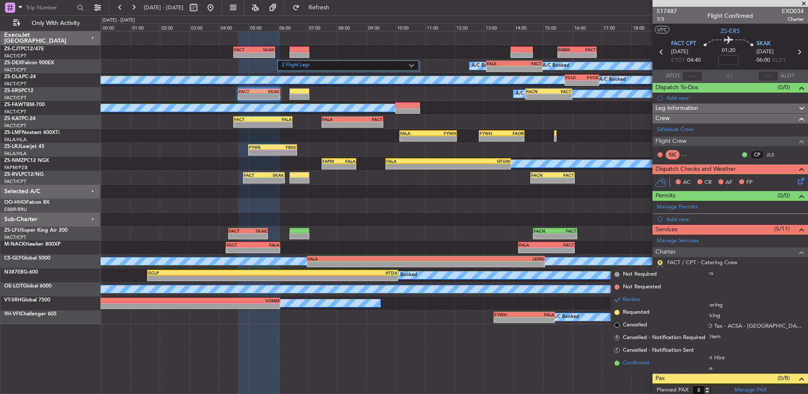
click at [642, 367] on li "Confirmed" at bounding box center [660, 363] width 98 height 13
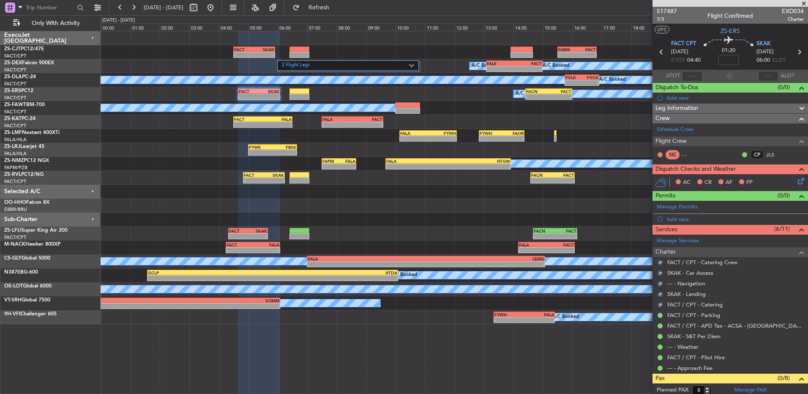
click at [796, 180] on icon at bounding box center [799, 179] width 7 height 7
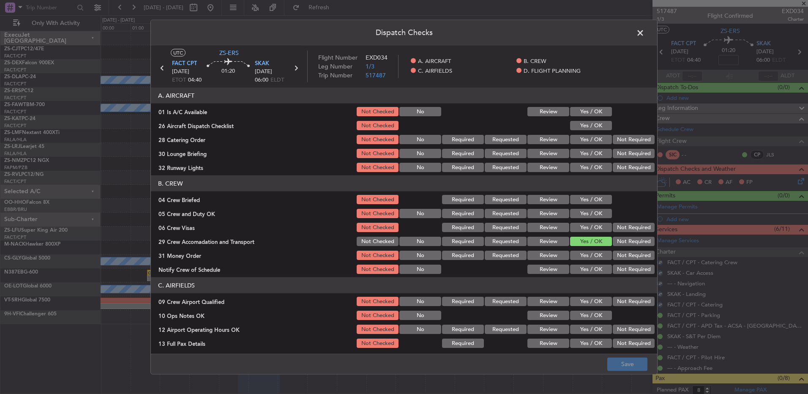
click at [574, 107] on button "Yes / OK" at bounding box center [591, 111] width 42 height 9
click at [574, 124] on button "Yes / OK" at bounding box center [591, 125] width 42 height 9
click at [630, 139] on button "Not Required" at bounding box center [634, 139] width 42 height 9
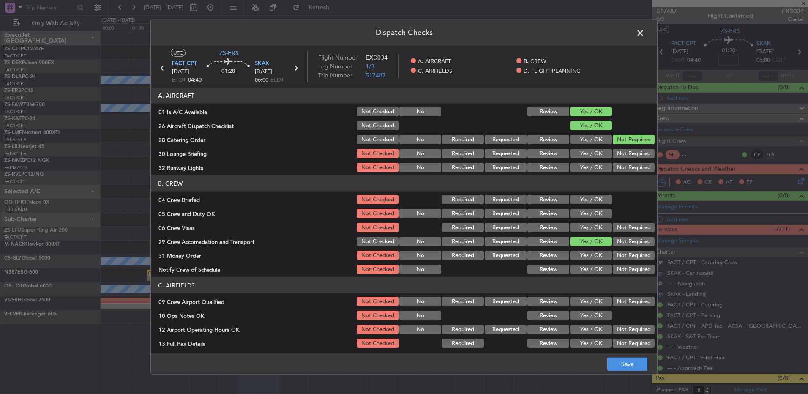
click at [587, 151] on button "Yes / OK" at bounding box center [591, 153] width 42 height 9
drag, startPoint x: 621, startPoint y: 150, endPoint x: 619, endPoint y: 155, distance: 5.5
click at [622, 150] on button "Not Required" at bounding box center [634, 153] width 42 height 9
click at [585, 169] on button "Yes / OK" at bounding box center [591, 167] width 42 height 9
click at [581, 193] on section "B. CREW 04 Crew Briefed Not Checked Required Requested Review Yes / OK 05 Crew …" at bounding box center [404, 225] width 506 height 100
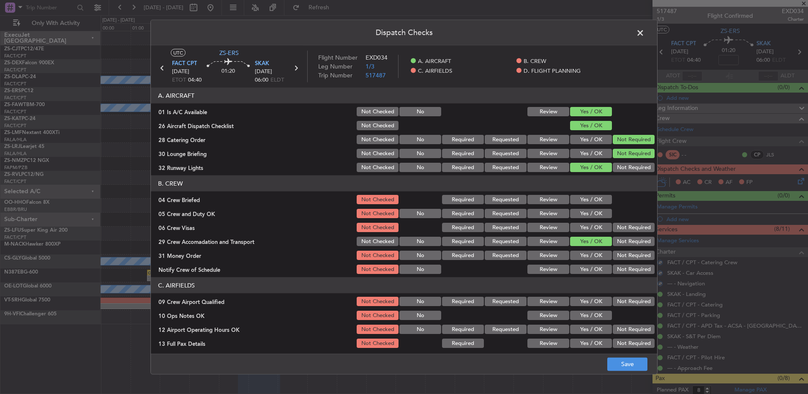
click at [545, 201] on button "Review" at bounding box center [548, 199] width 42 height 9
click at [575, 211] on button "Yes / OK" at bounding box center [591, 213] width 42 height 9
click at [578, 224] on button "Yes / OK" at bounding box center [591, 227] width 42 height 9
click at [613, 226] on button "Not Required" at bounding box center [634, 227] width 42 height 9
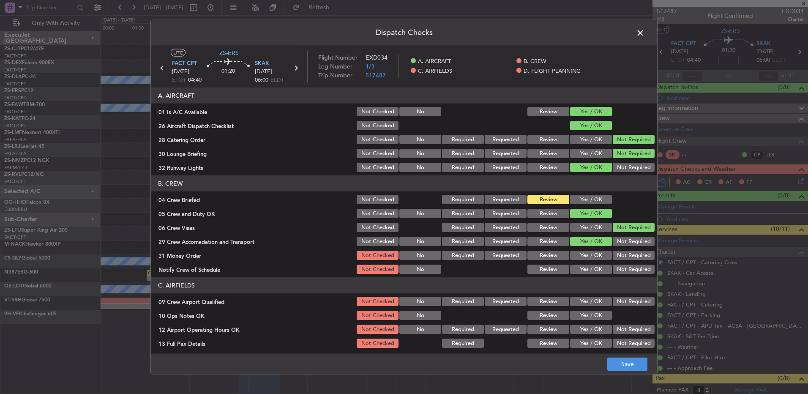
click at [647, 254] on button "Not Required" at bounding box center [634, 255] width 42 height 9
click at [637, 252] on button "Not Required" at bounding box center [634, 255] width 42 height 9
click at [584, 270] on button "Yes / OK" at bounding box center [591, 269] width 42 height 9
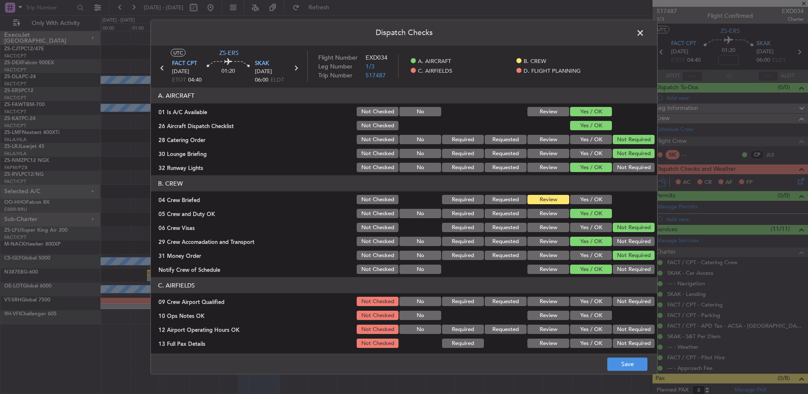
click at [584, 295] on section "C. AIRFIELDS 09 Crew Airport Qualified Not Checked No Required Requested Review…" at bounding box center [404, 341] width 506 height 128
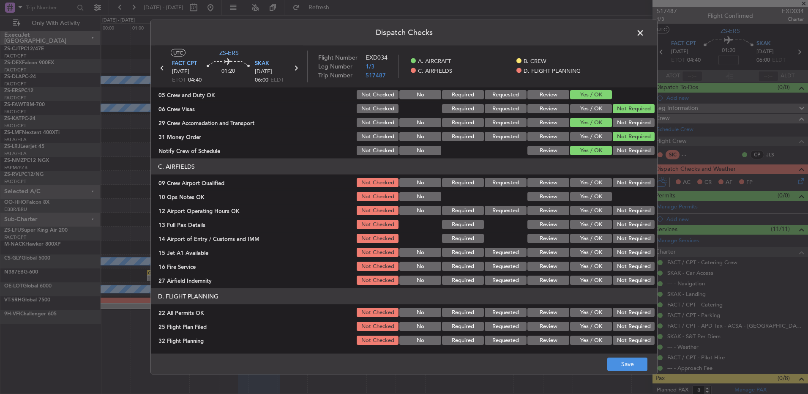
click at [593, 181] on button "Yes / OK" at bounding box center [591, 182] width 42 height 9
click at [584, 198] on button "Yes / OK" at bounding box center [591, 196] width 42 height 9
click at [578, 211] on button "Yes / OK" at bounding box center [591, 210] width 42 height 9
click at [579, 221] on button "Yes / OK" at bounding box center [591, 224] width 42 height 9
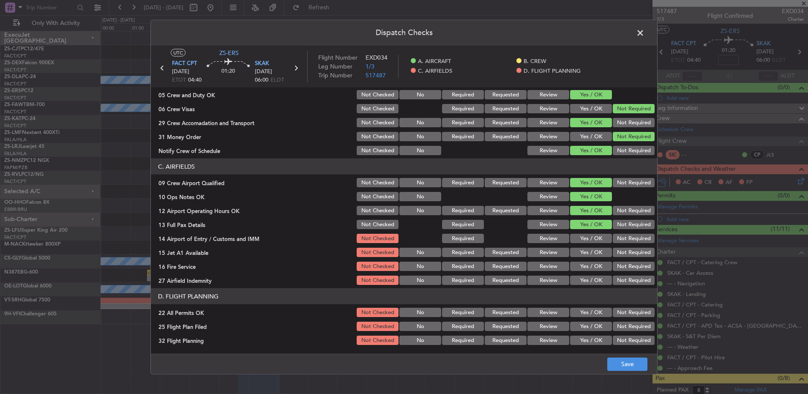
click at [624, 239] on button "Not Required" at bounding box center [634, 238] width 42 height 9
click at [594, 254] on button "Yes / OK" at bounding box center [591, 252] width 42 height 9
click at [588, 264] on button "Yes / OK" at bounding box center [591, 266] width 42 height 9
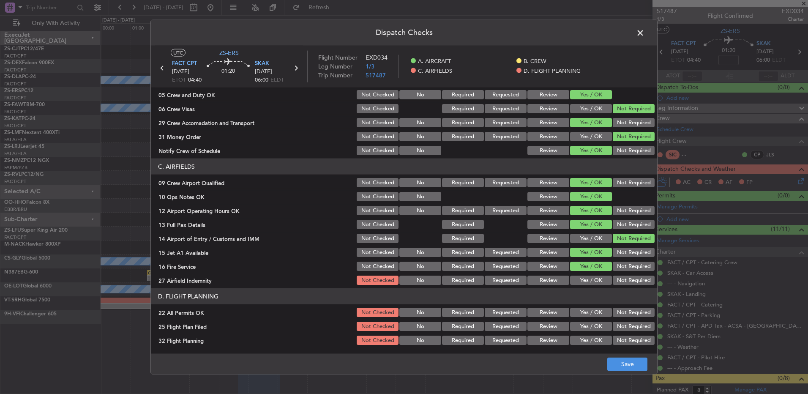
click at [619, 266] on button "Not Required" at bounding box center [634, 266] width 42 height 9
click at [598, 279] on button "Yes / OK" at bounding box center [591, 279] width 42 height 9
click at [619, 311] on button "Not Required" at bounding box center [634, 312] width 42 height 9
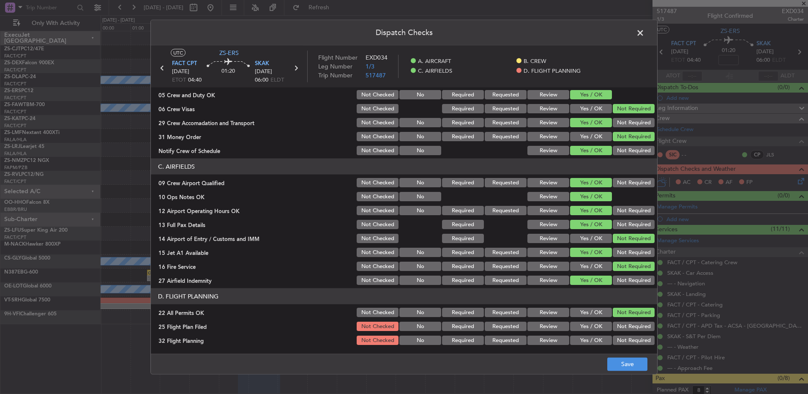
click at [556, 325] on button "Review" at bounding box center [548, 326] width 42 height 9
click at [553, 337] on button "Review" at bounding box center [548, 339] width 42 height 9
click at [619, 365] on button "Save" at bounding box center [627, 364] width 40 height 14
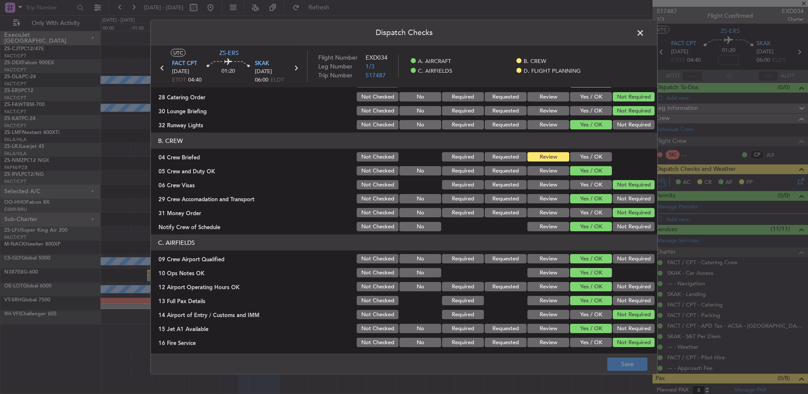
scroll to position [0, 0]
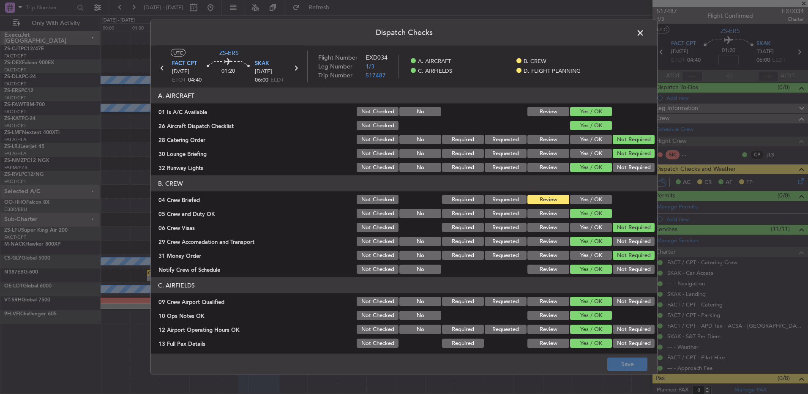
click at [644, 35] on span at bounding box center [644, 35] width 0 height 17
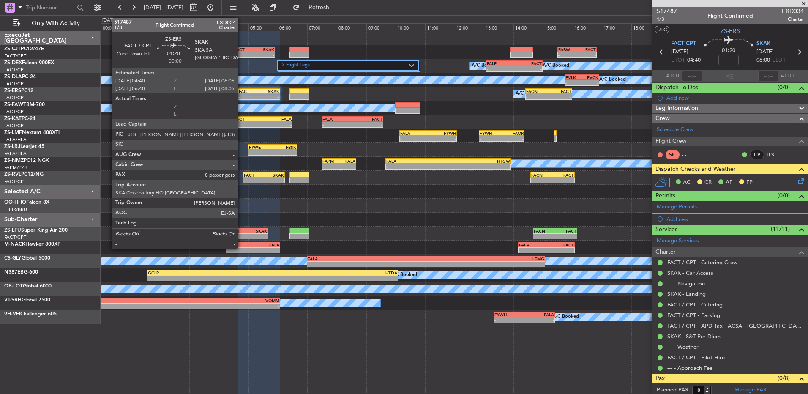
click at [242, 94] on div "- -" at bounding box center [259, 97] width 42 height 6
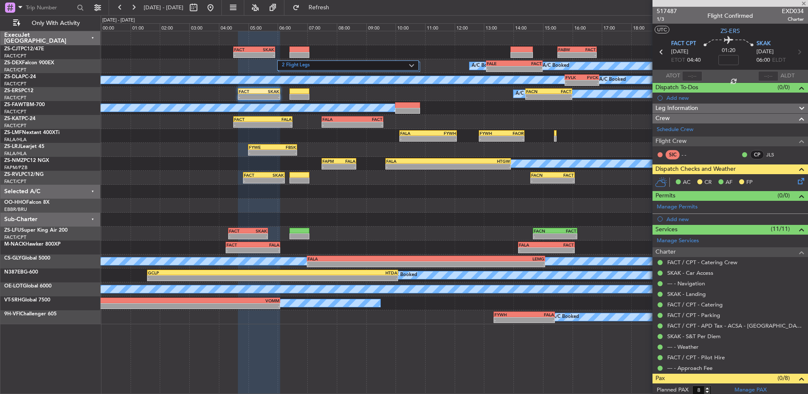
click at [242, 94] on div "- -" at bounding box center [259, 97] width 42 height 6
click at [796, 180] on icon at bounding box center [799, 179] width 7 height 7
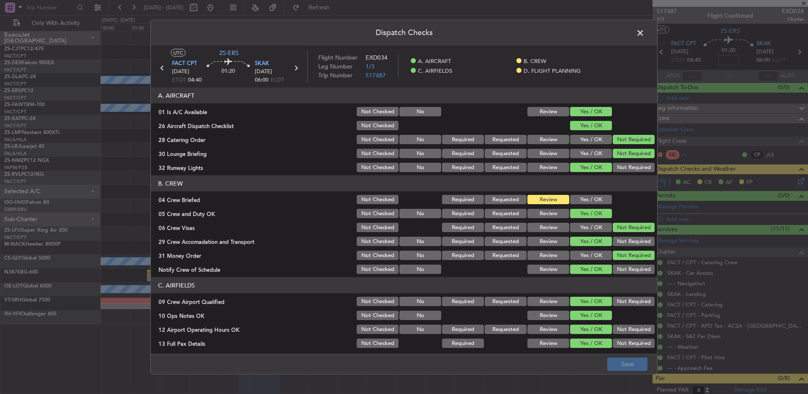
click at [561, 200] on button "Review" at bounding box center [548, 199] width 42 height 9
click at [577, 205] on section "B. CREW 04 Crew Briefed Not Checked Required Requested Review Yes / OK 05 Crew …" at bounding box center [404, 225] width 506 height 100
click at [578, 197] on button "Yes / OK" at bounding box center [591, 199] width 42 height 9
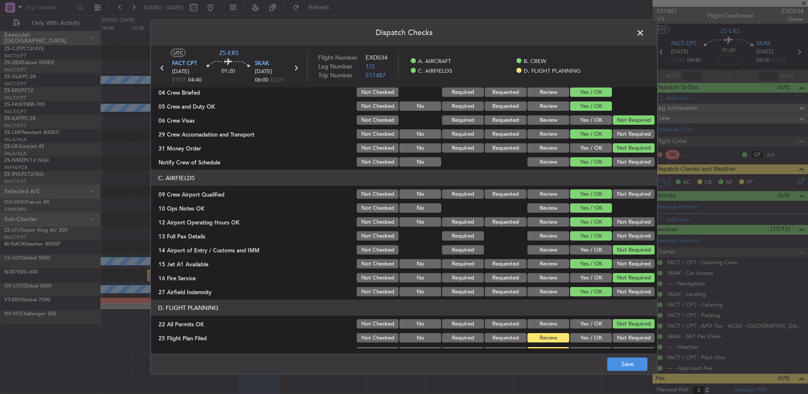
scroll to position [119, 0]
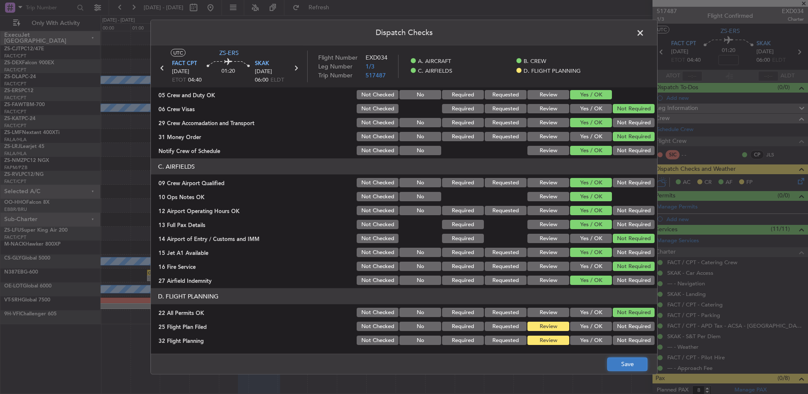
click at [617, 359] on button "Save" at bounding box center [627, 364] width 40 height 14
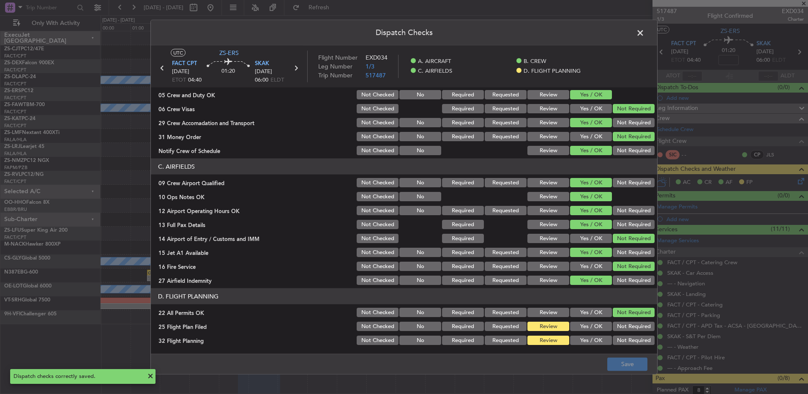
click at [644, 34] on span at bounding box center [644, 35] width 0 height 17
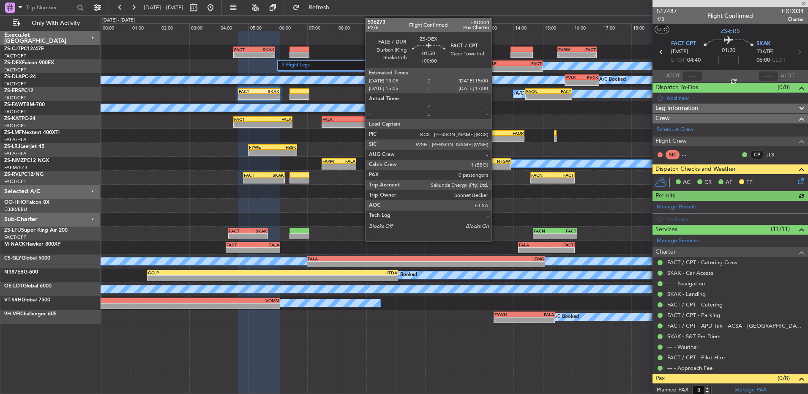
click at [495, 65] on div "FALE" at bounding box center [500, 63] width 27 height 5
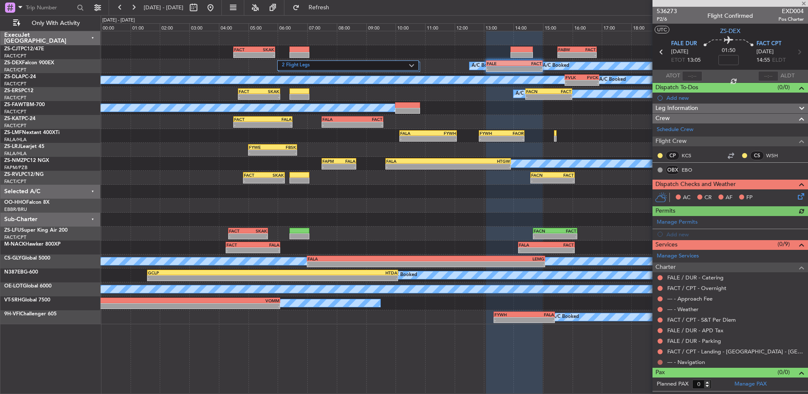
click at [660, 362] on button at bounding box center [659, 362] width 5 height 5
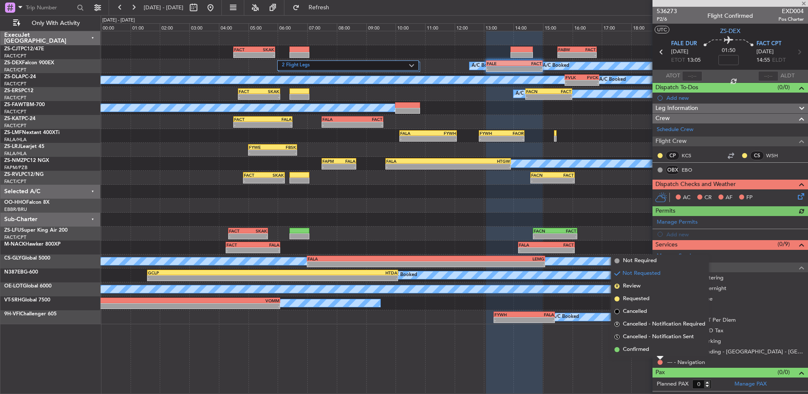
click at [659, 356] on div at bounding box center [660, 357] width 7 height 3
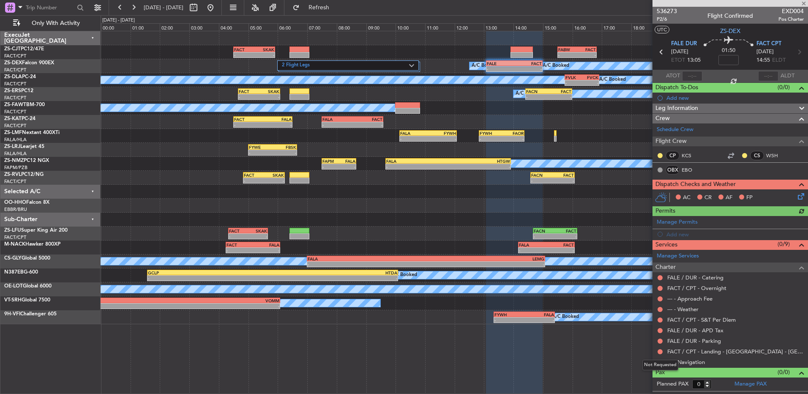
click at [659, 360] on div "Not Requested" at bounding box center [660, 365] width 36 height 11
click at [660, 361] on button at bounding box center [659, 362] width 5 height 5
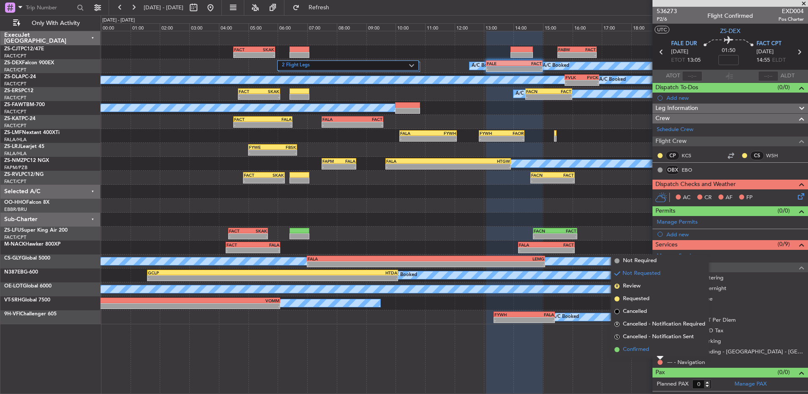
click at [658, 349] on li "Confirmed" at bounding box center [660, 349] width 98 height 13
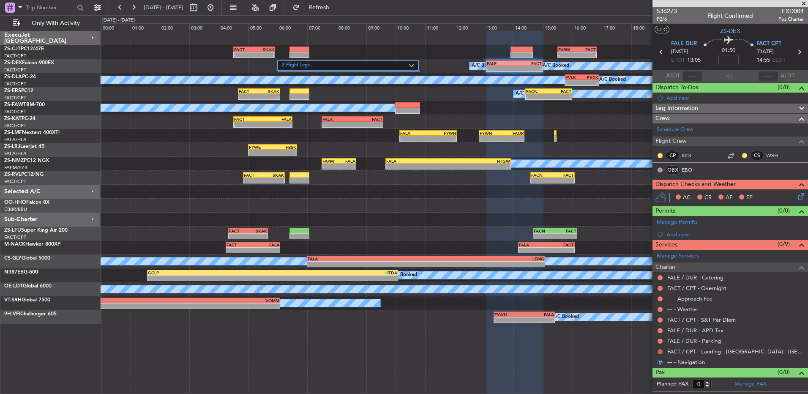
click at [662, 350] on button at bounding box center [659, 351] width 5 height 5
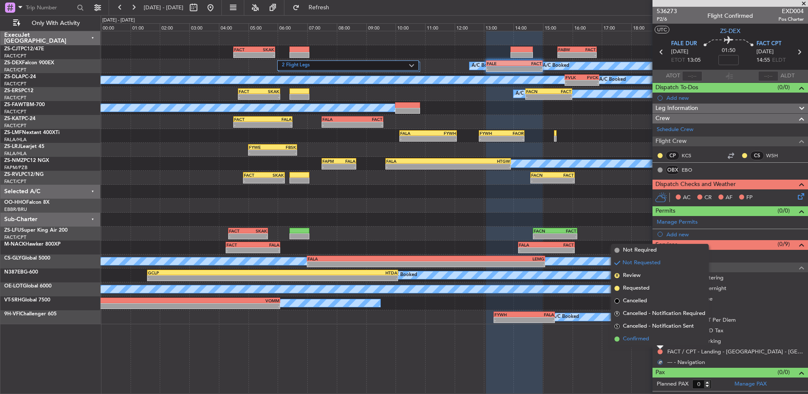
click at [657, 338] on li "Confirmed" at bounding box center [660, 339] width 98 height 13
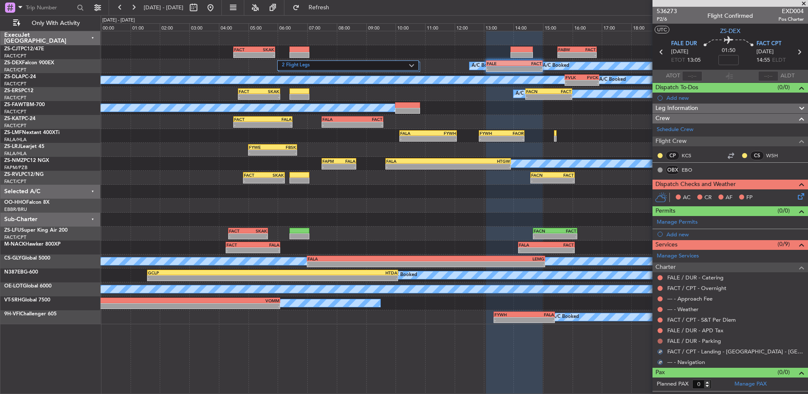
click at [660, 341] on button at bounding box center [659, 340] width 5 height 5
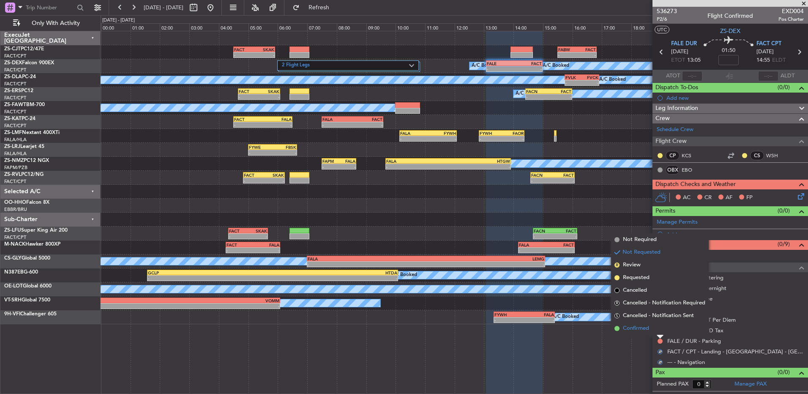
click at [660, 330] on li "Confirmed" at bounding box center [660, 328] width 98 height 13
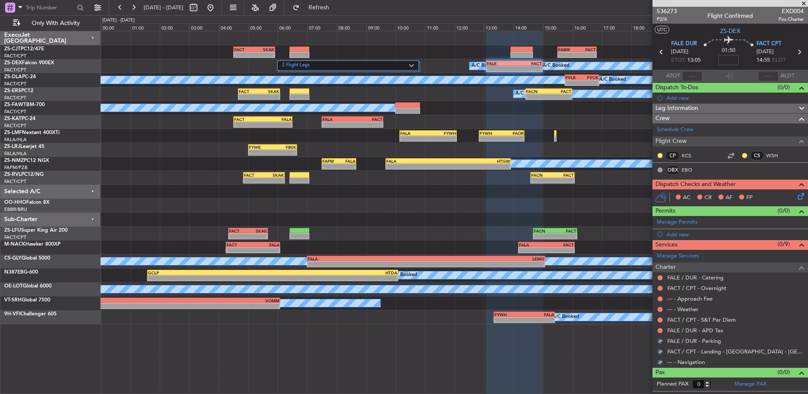
click at [660, 330] on button at bounding box center [659, 330] width 5 height 5
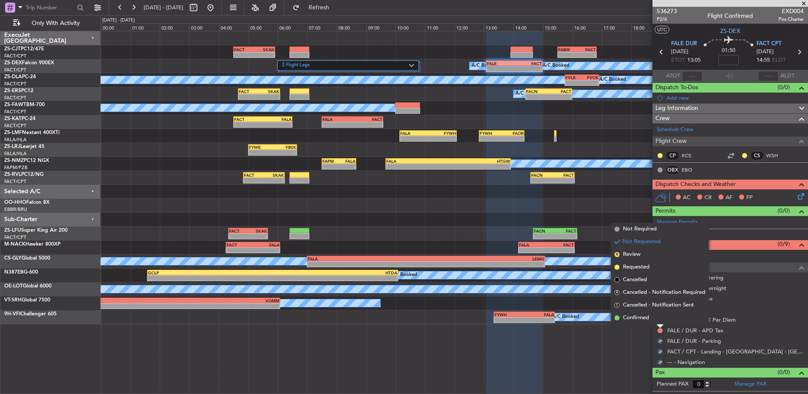
click at [660, 324] on div at bounding box center [660, 325] width 7 height 3
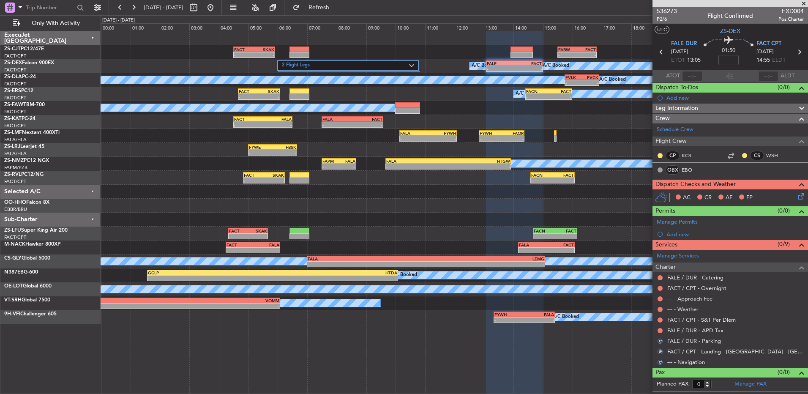
click at [660, 328] on div "Not Requested" at bounding box center [660, 328] width 0 height 0
click at [660, 330] on button at bounding box center [659, 330] width 5 height 5
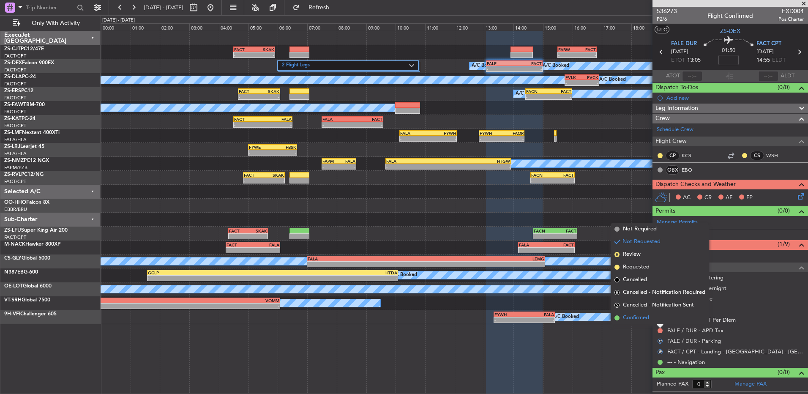
click at [654, 316] on li "Confirmed" at bounding box center [660, 317] width 98 height 13
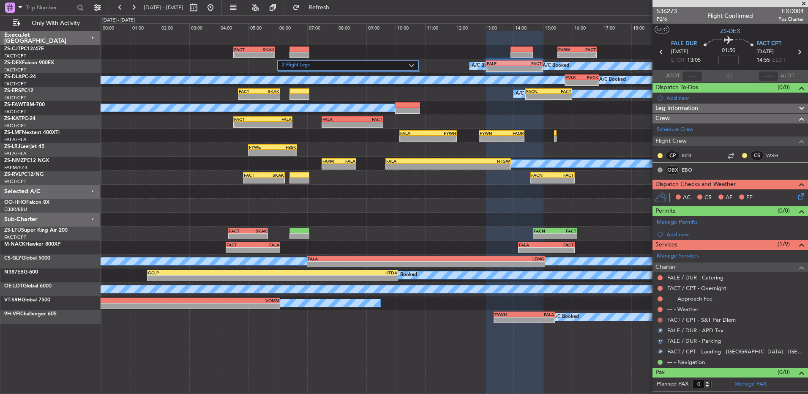
click at [658, 319] on div at bounding box center [660, 319] width 7 height 7
click at [658, 319] on button at bounding box center [659, 319] width 5 height 5
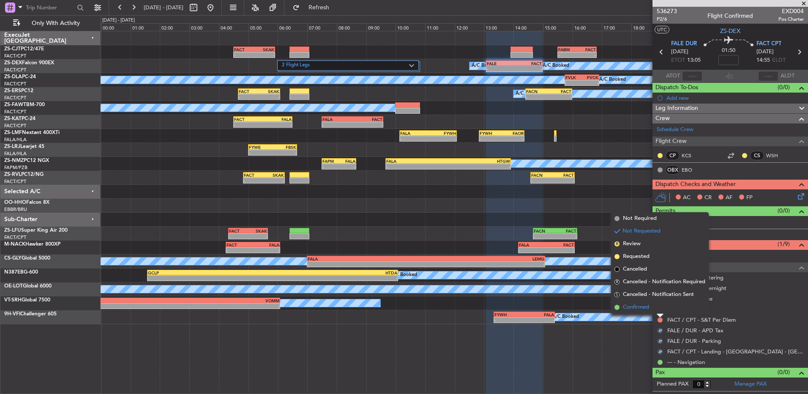
click at [658, 312] on li "Confirmed" at bounding box center [660, 307] width 98 height 13
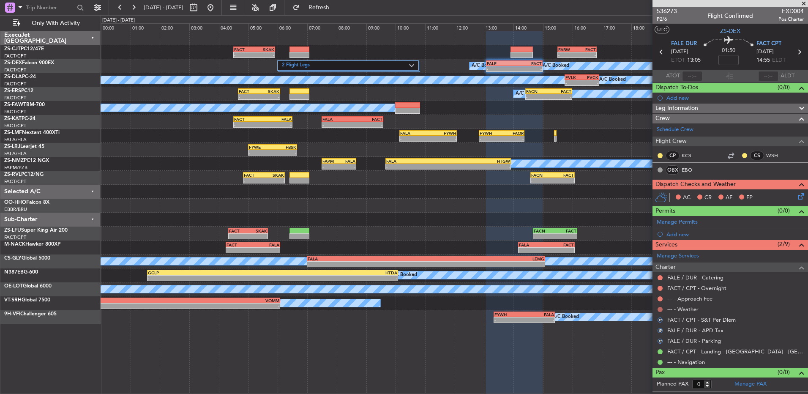
click at [660, 308] on button at bounding box center [659, 309] width 5 height 5
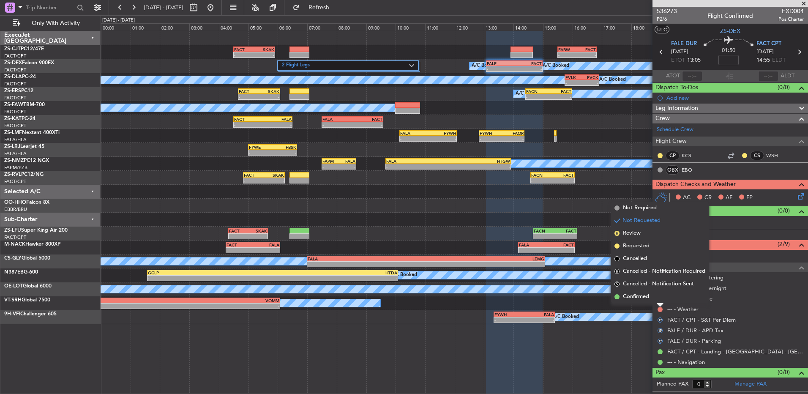
click at [657, 300] on li "Confirmed" at bounding box center [660, 296] width 98 height 13
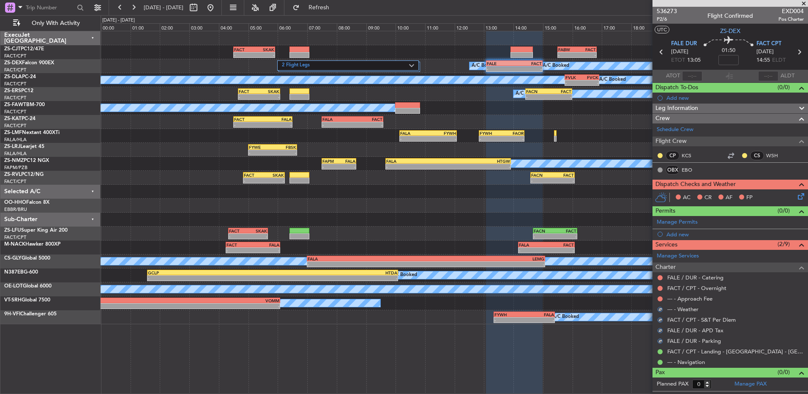
click at [657, 297] on div at bounding box center [660, 298] width 7 height 7
click at [660, 297] on button at bounding box center [659, 298] width 5 height 5
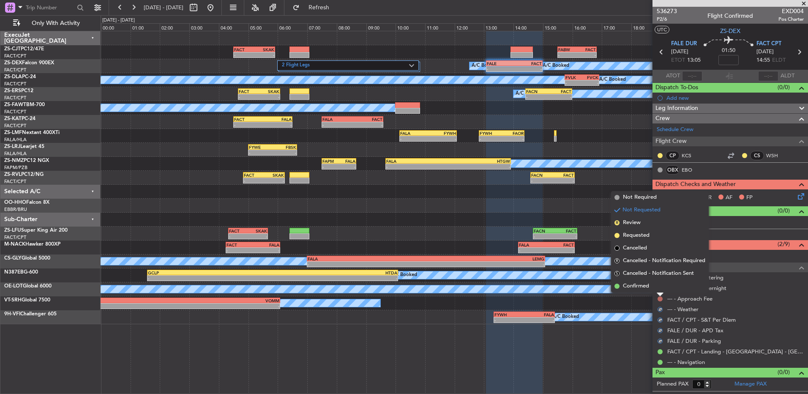
click at [660, 294] on div at bounding box center [660, 294] width 7 height 3
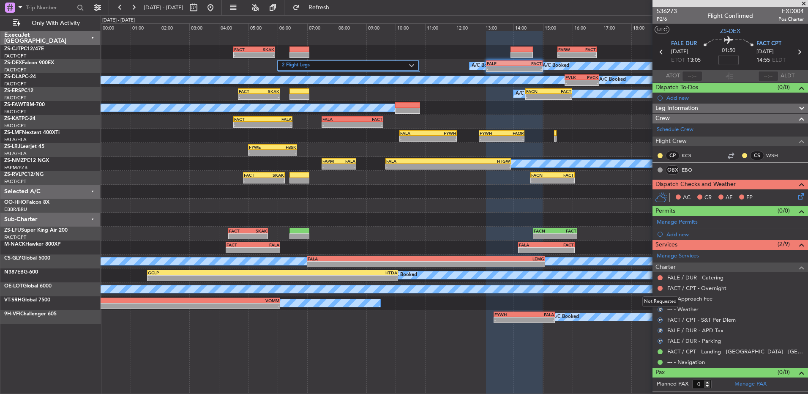
click at [661, 298] on mat-tooltip-component "Not Requested" at bounding box center [660, 301] width 48 height 22
click at [661, 297] on button at bounding box center [659, 298] width 5 height 5
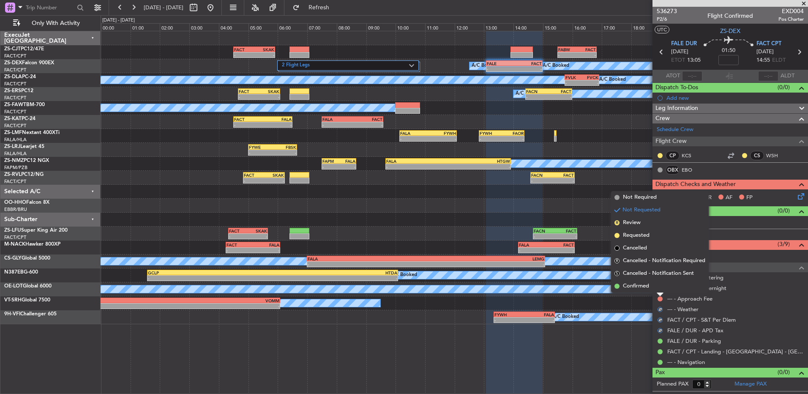
click at [663, 288] on li "Confirmed" at bounding box center [660, 286] width 98 height 13
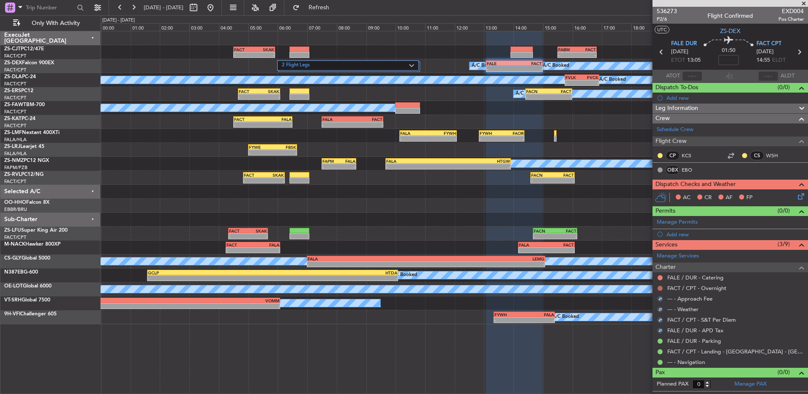
click at [659, 287] on button at bounding box center [659, 288] width 5 height 5
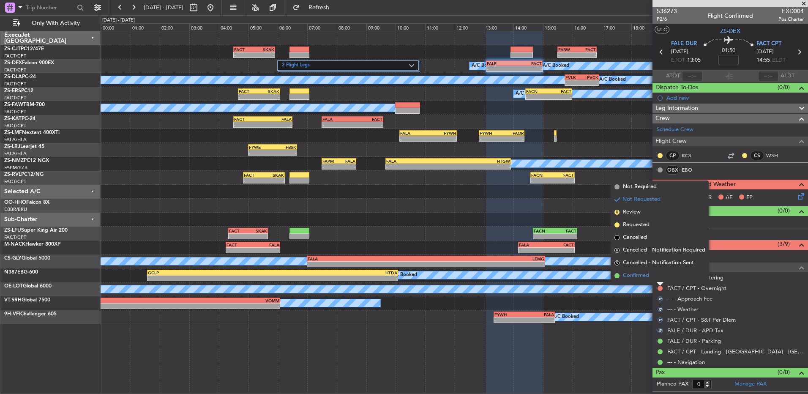
click at [657, 276] on li "Confirmed" at bounding box center [660, 275] width 98 height 13
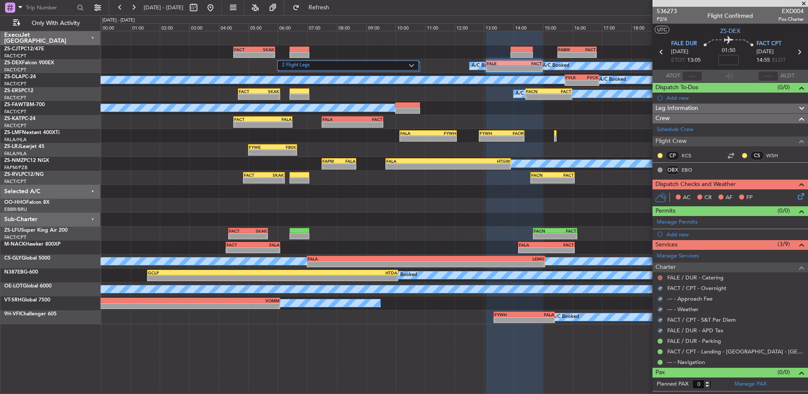
click at [659, 277] on button at bounding box center [659, 277] width 5 height 5
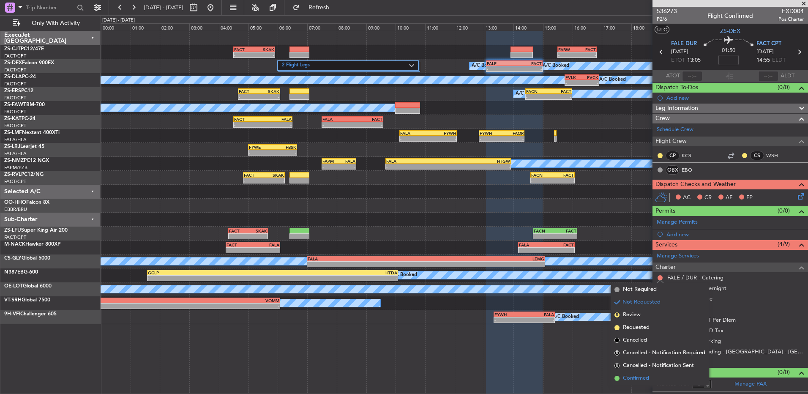
click at [614, 376] on li "Confirmed" at bounding box center [660, 378] width 98 height 13
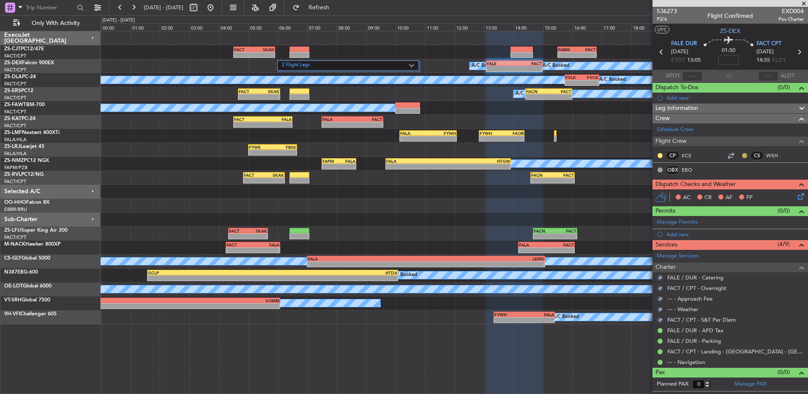
click at [747, 155] on button at bounding box center [744, 155] width 5 height 5
click at [661, 154] on button at bounding box center [659, 155] width 5 height 5
click at [799, 194] on icon at bounding box center [799, 194] width 7 height 7
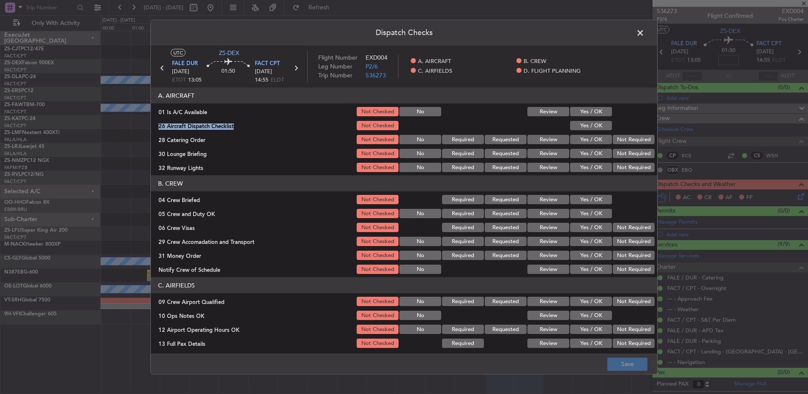
drag, startPoint x: 589, startPoint y: 119, endPoint x: 591, endPoint y: 123, distance: 4.4
click at [591, 123] on section "A. AIRCRAFT 01 Is A/C Available Not Checked No Review Yes / OK 26 Aircraft Disp…" at bounding box center [404, 130] width 506 height 86
click at [583, 114] on button "Yes / OK" at bounding box center [591, 111] width 42 height 9
click at [584, 125] on button "Yes / OK" at bounding box center [591, 125] width 42 height 9
click at [634, 139] on button "Not Required" at bounding box center [634, 139] width 42 height 9
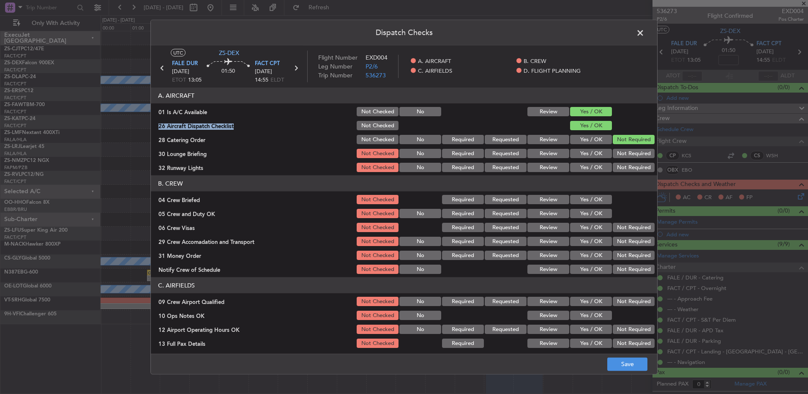
drag, startPoint x: 634, startPoint y: 142, endPoint x: 633, endPoint y: 150, distance: 7.7
click at [634, 144] on button "Not Required" at bounding box center [634, 139] width 42 height 9
click at [633, 151] on button "Not Required" at bounding box center [634, 153] width 42 height 9
click at [632, 155] on button "Not Required" at bounding box center [634, 153] width 42 height 9
click at [628, 160] on section "A. AIRCRAFT 01 Is A/C Available Not Checked No Review Yes / OK 26 Aircraft Disp…" at bounding box center [404, 130] width 506 height 86
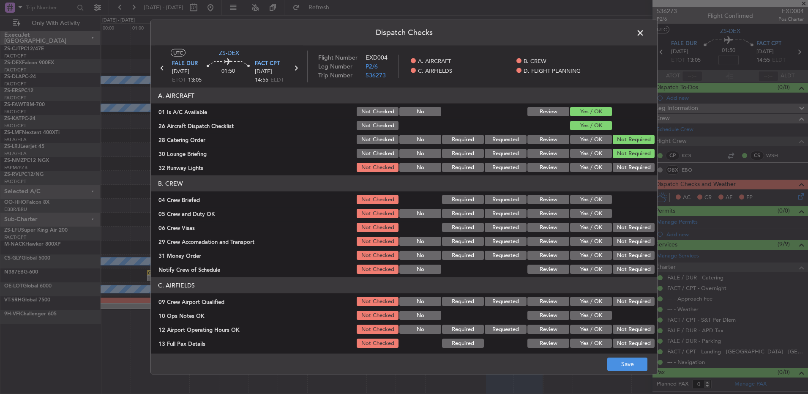
click at [625, 169] on button "Not Required" at bounding box center [634, 167] width 42 height 9
drag, startPoint x: 612, startPoint y: 188, endPoint x: 603, endPoint y: 190, distance: 9.1
click at [611, 188] on header "B. CREW" at bounding box center [404, 183] width 506 height 16
click at [579, 210] on button "Yes / OK" at bounding box center [591, 213] width 42 height 9
click at [585, 194] on div "Yes / OK" at bounding box center [590, 200] width 43 height 12
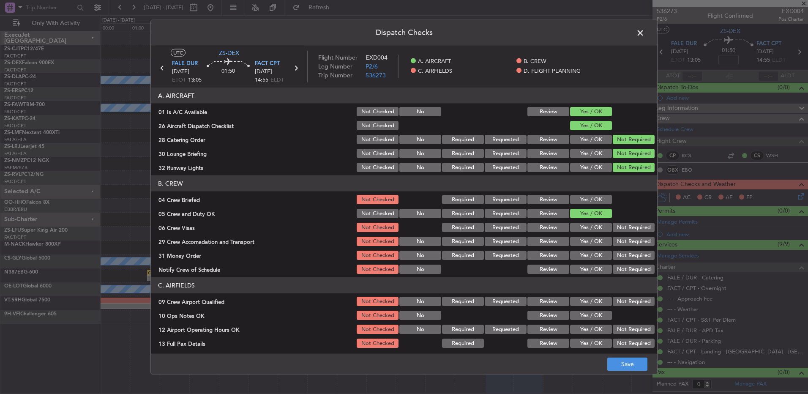
click at [592, 199] on button "Yes / OK" at bounding box center [591, 199] width 42 height 9
click at [606, 217] on div "05 Crew and Duty OK Not Checked No Required Requested Review Yes / OK" at bounding box center [404, 213] width 506 height 12
click at [613, 226] on button "Not Required" at bounding box center [634, 227] width 42 height 9
click at [619, 237] on section "B. CREW 04 Crew Briefed Not Checked Required Requested Review Yes / OK 05 Crew …" at bounding box center [404, 225] width 506 height 100
click at [621, 246] on div "Not Required" at bounding box center [632, 241] width 43 height 12
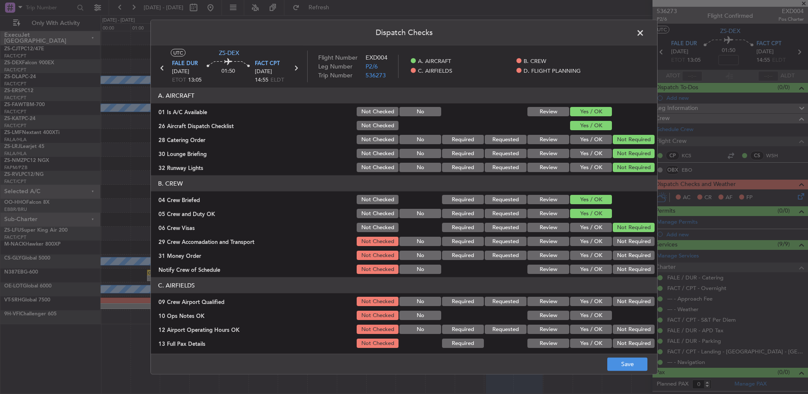
click at [622, 248] on section "B. CREW 04 Crew Briefed Not Checked Required Requested Review Yes / OK 05 Crew …" at bounding box center [404, 225] width 506 height 100
click at [623, 259] on div "Not Required" at bounding box center [632, 255] width 43 height 12
drag, startPoint x: 619, startPoint y: 241, endPoint x: 620, endPoint y: 256, distance: 14.8
click at [620, 242] on button "Not Required" at bounding box center [634, 241] width 42 height 9
click at [620, 257] on button "Not Required" at bounding box center [634, 255] width 42 height 9
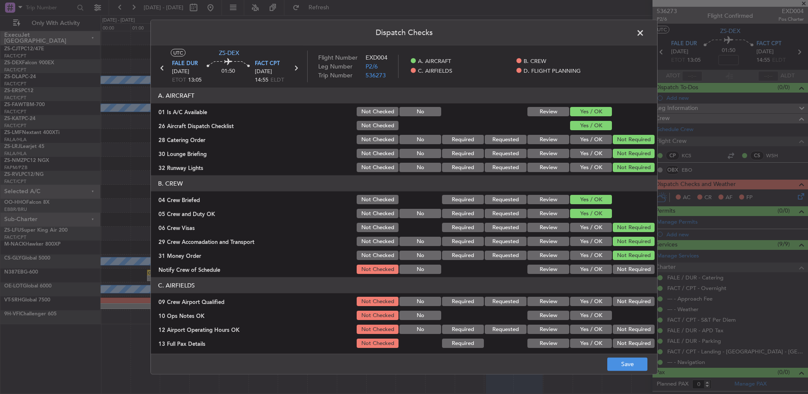
click at [620, 265] on section "B. CREW 04 Crew Briefed Not Checked Required Requested Review Yes / OK 05 Crew …" at bounding box center [404, 225] width 506 height 100
click at [619, 269] on button "Not Required" at bounding box center [634, 269] width 42 height 9
click at [616, 295] on div "Not Required" at bounding box center [632, 301] width 43 height 12
drag, startPoint x: 616, startPoint y: 299, endPoint x: 565, endPoint y: 311, distance: 51.7
click at [615, 299] on button "Not Required" at bounding box center [634, 301] width 42 height 9
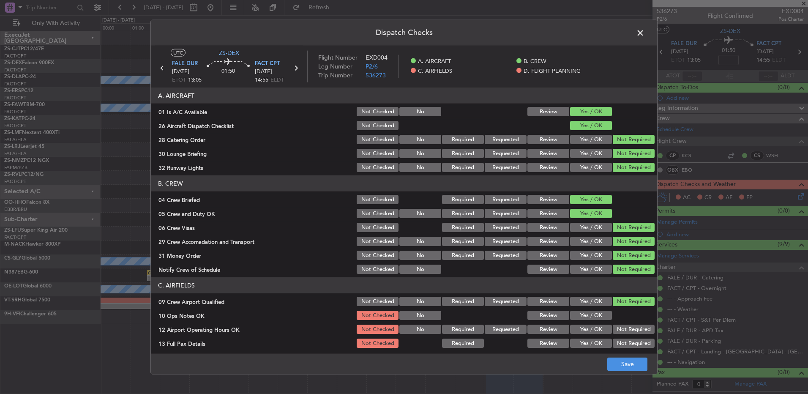
click at [571, 319] on button "Yes / OK" at bounding box center [591, 315] width 42 height 9
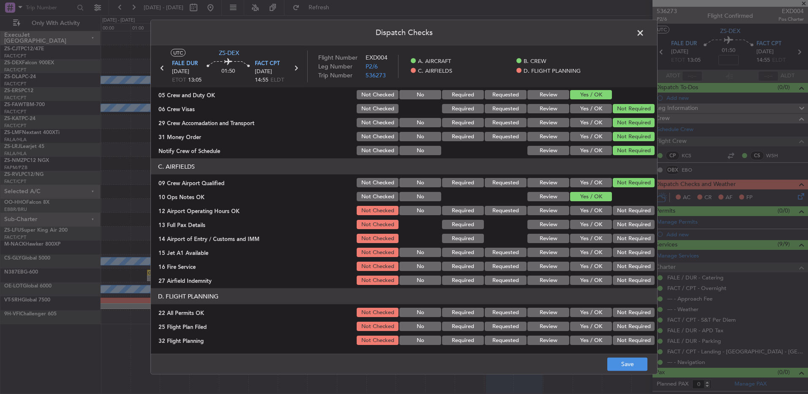
click at [618, 215] on div "Not Required" at bounding box center [632, 211] width 43 height 12
click at [616, 224] on button "Not Required" at bounding box center [634, 224] width 42 height 9
click at [616, 228] on button "Not Required" at bounding box center [634, 224] width 42 height 9
click at [622, 209] on button "Not Required" at bounding box center [634, 210] width 42 height 9
drag, startPoint x: 623, startPoint y: 229, endPoint x: 623, endPoint y: 235, distance: 6.8
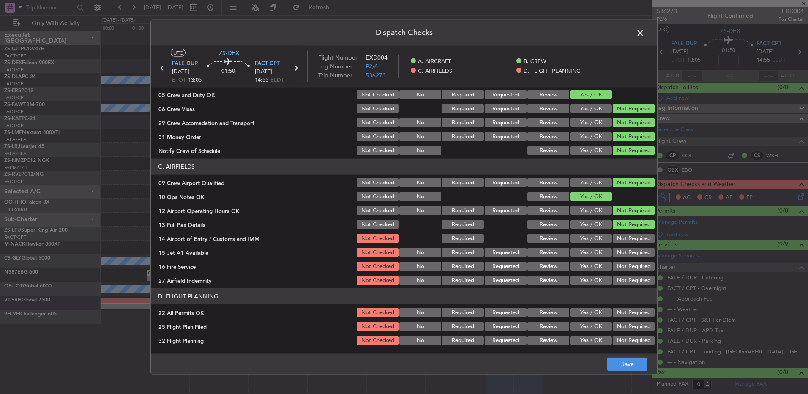
click at [623, 231] on section "C. AIRFIELDS 09 Crew Airport Qualified Not Checked No Required Requested Review…" at bounding box center [404, 222] width 506 height 128
click at [624, 241] on button "Not Required" at bounding box center [634, 238] width 42 height 9
click at [625, 243] on div "Not Required" at bounding box center [632, 238] width 43 height 12
drag, startPoint x: 625, startPoint y: 244, endPoint x: 625, endPoint y: 250, distance: 5.9
click at [625, 247] on section "C. AIRFIELDS 09 Crew Airport Qualified Not Checked No Required Requested Review…" at bounding box center [404, 222] width 506 height 128
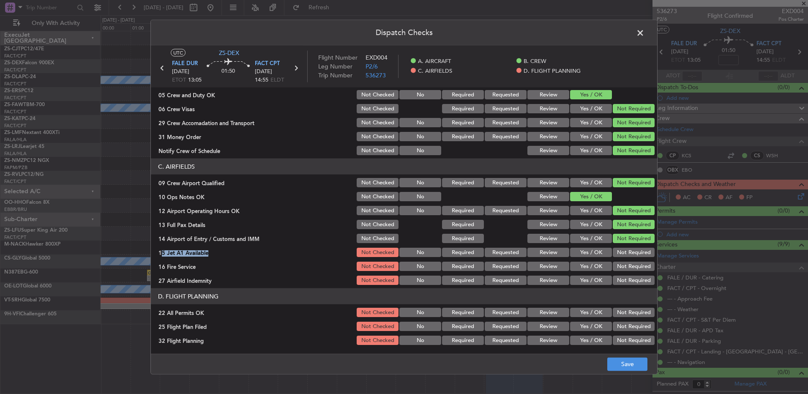
drag, startPoint x: 625, startPoint y: 250, endPoint x: 624, endPoint y: 256, distance: 6.9
click at [624, 253] on button "Not Required" at bounding box center [634, 252] width 42 height 9
click at [624, 262] on div "Not Required" at bounding box center [632, 266] width 43 height 12
click at [624, 270] on button "Not Required" at bounding box center [634, 266] width 42 height 9
click at [623, 275] on div "Not Required" at bounding box center [632, 280] width 43 height 12
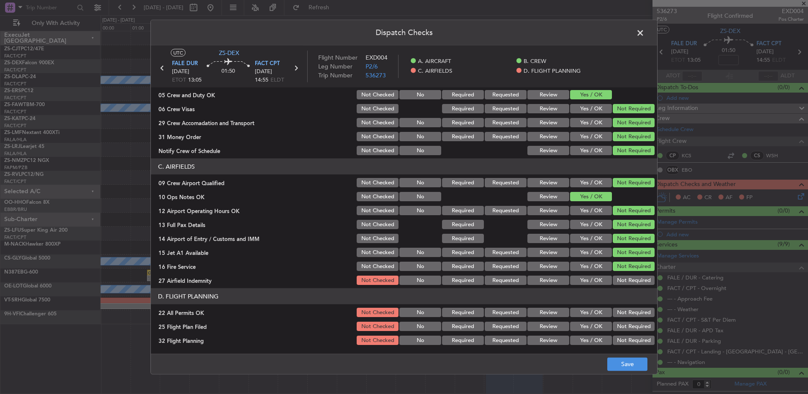
click at [623, 281] on button "Not Required" at bounding box center [634, 279] width 42 height 9
click at [583, 319] on section "D. FLIGHT PLANNING 22 All Permits OK Not Checked No Required Requested Review Y…" at bounding box center [404, 317] width 506 height 58
click at [583, 326] on button "Yes / OK" at bounding box center [591, 326] width 42 height 9
drag, startPoint x: 584, startPoint y: 335, endPoint x: 594, endPoint y: 350, distance: 17.3
click at [584, 336] on button "Yes / OK" at bounding box center [591, 339] width 42 height 9
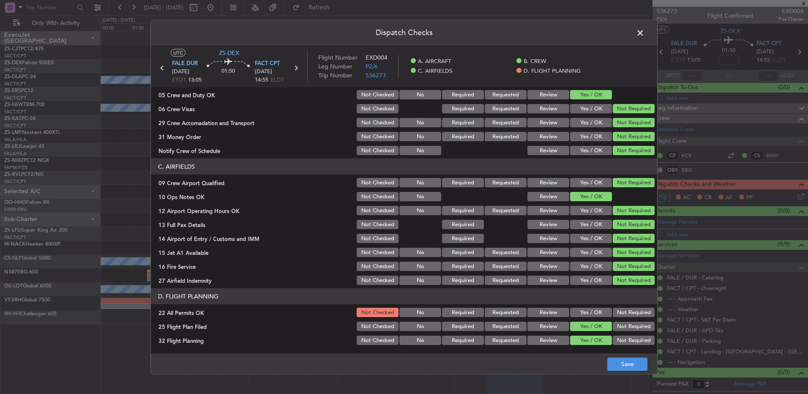
drag, startPoint x: 599, startPoint y: 352, endPoint x: 603, endPoint y: 353, distance: 4.4
click at [599, 352] on main "UTC ZS-DEX FALE DUR 10/09/2025 ETOT 13:05 01:50 FACT CPT 10/09/2025 14:55 ELDT …" at bounding box center [404, 201] width 506 height 311
click at [615, 361] on button "Save" at bounding box center [627, 364] width 40 height 14
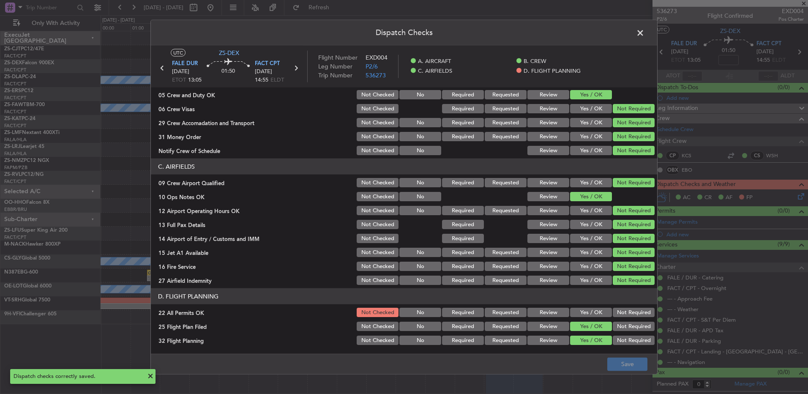
click at [633, 35] on header "Dispatch Checks" at bounding box center [404, 32] width 506 height 25
click at [628, 314] on button "Not Required" at bounding box center [634, 312] width 42 height 9
click at [635, 368] on button "Save" at bounding box center [627, 364] width 40 height 14
click at [644, 28] on span at bounding box center [644, 35] width 0 height 17
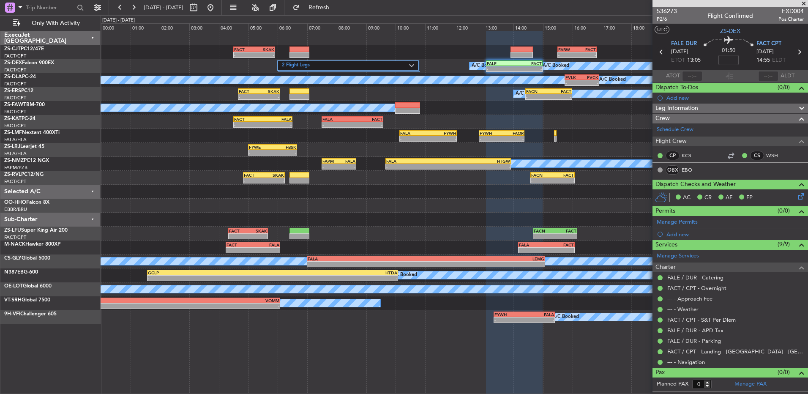
click at [660, 51] on icon at bounding box center [661, 51] width 11 height 11
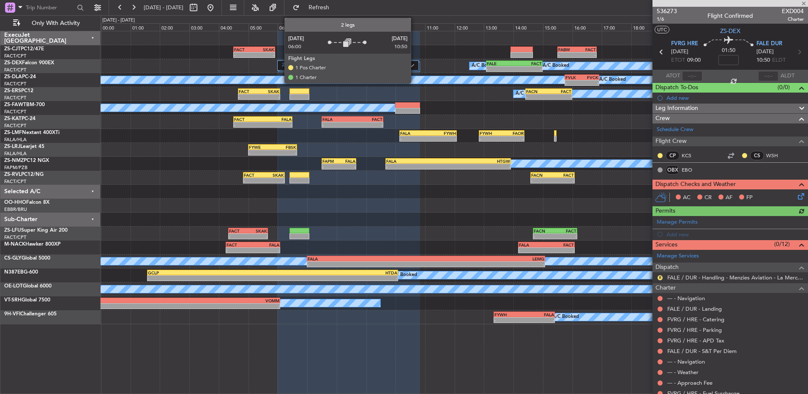
click at [414, 68] on div "2 Flight Legs" at bounding box center [348, 65] width 142 height 10
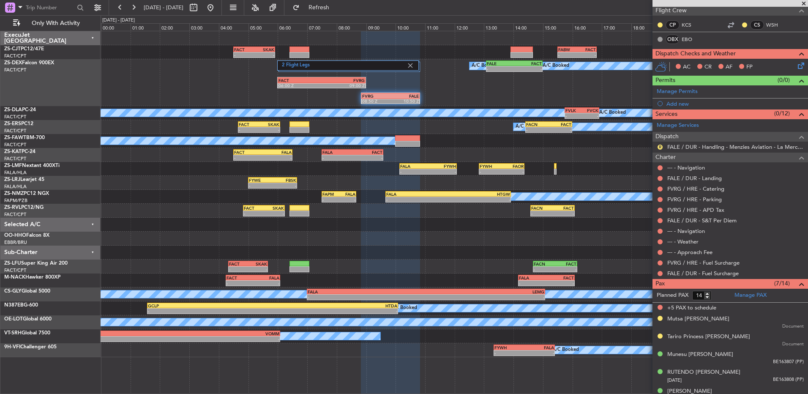
scroll to position [85, 0]
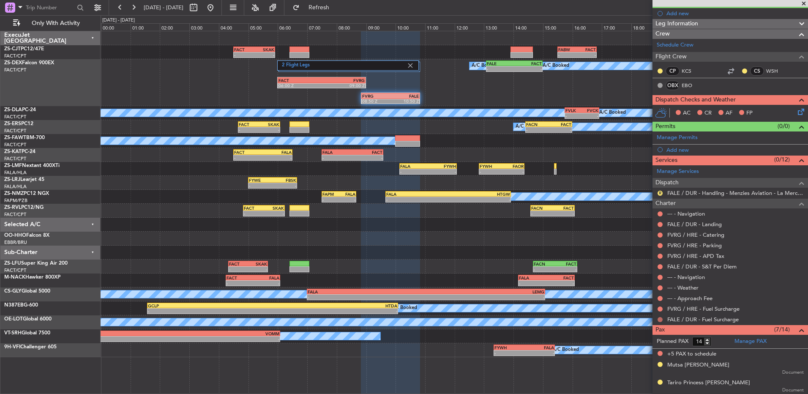
click at [660, 319] on button at bounding box center [659, 319] width 5 height 5
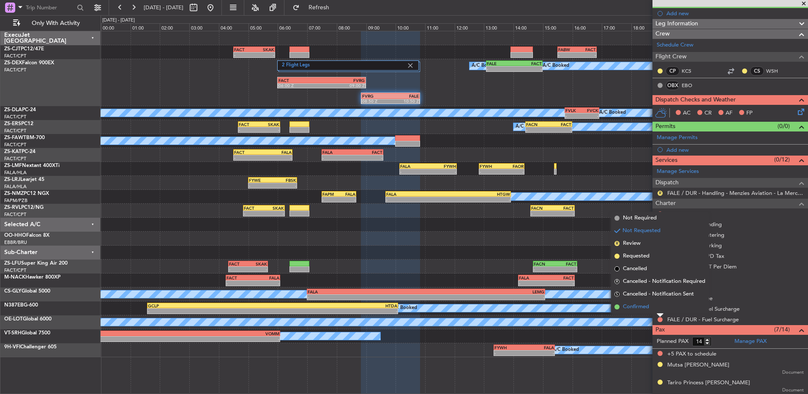
click at [659, 308] on li "Confirmed" at bounding box center [660, 306] width 98 height 13
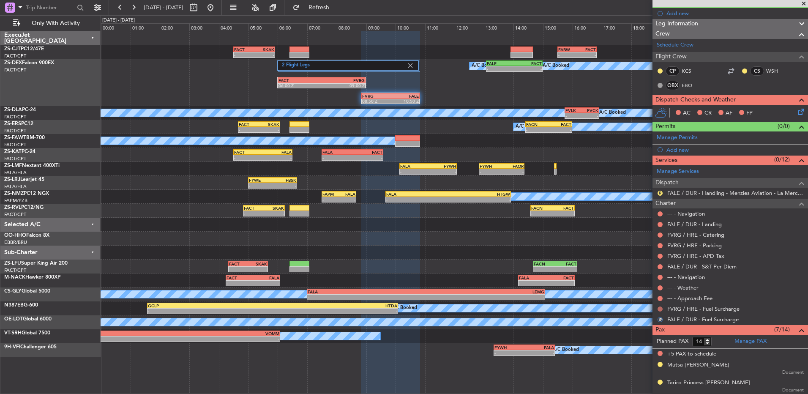
click at [659, 308] on button at bounding box center [659, 308] width 5 height 5
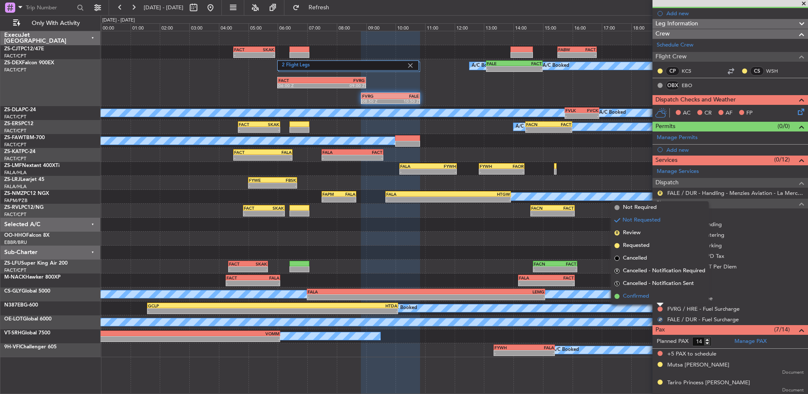
click at [658, 297] on li "Confirmed" at bounding box center [660, 296] width 98 height 13
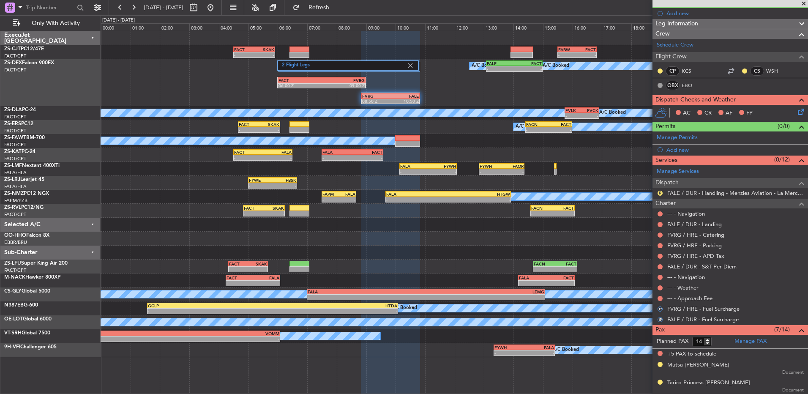
click at [658, 297] on button at bounding box center [659, 298] width 5 height 5
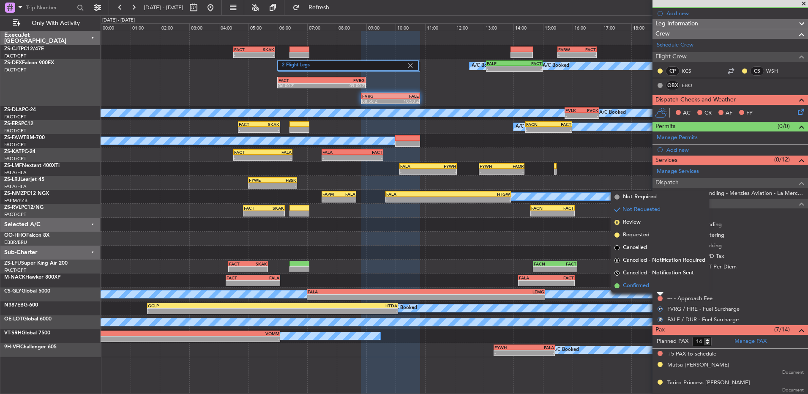
click at [661, 286] on li "Confirmed" at bounding box center [660, 285] width 98 height 13
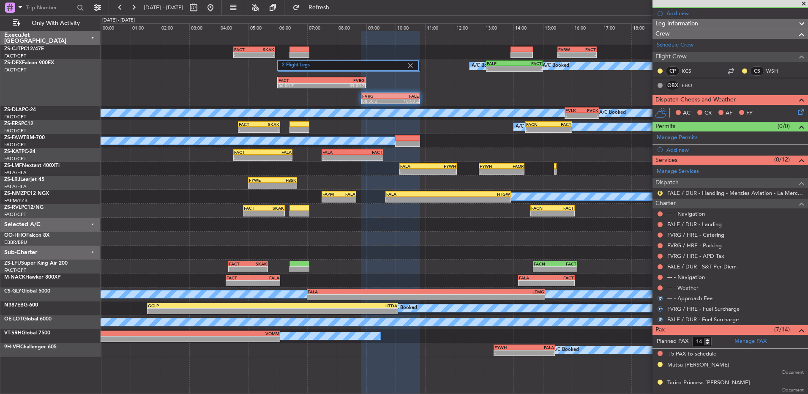
click at [661, 286] on button at bounding box center [659, 287] width 5 height 5
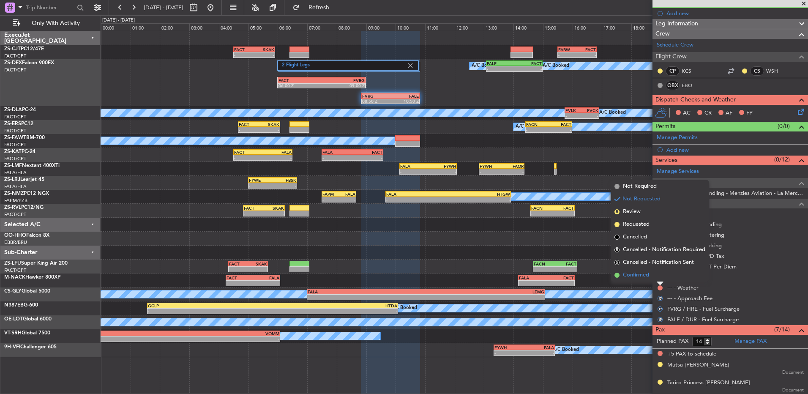
click at [660, 277] on li "Confirmed" at bounding box center [660, 275] width 98 height 13
click at [660, 277] on button at bounding box center [659, 277] width 5 height 5
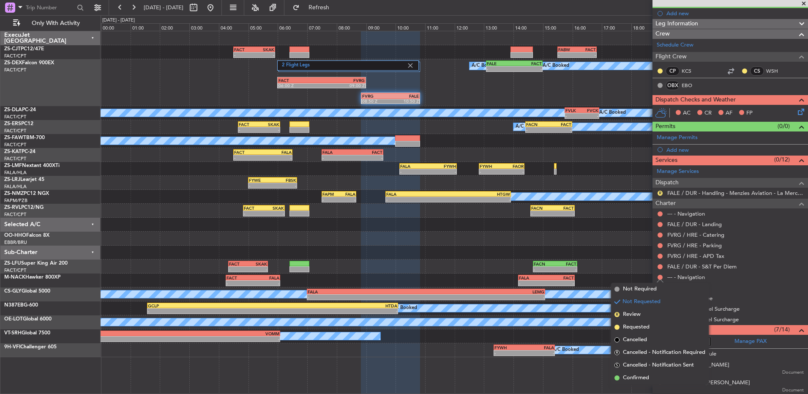
click at [658, 273] on ul "--- - Navigation FALE / DUR - Landing FVRG / HRE - Catering FVRG / HRE - Parkin…" at bounding box center [729, 266] width 155 height 116
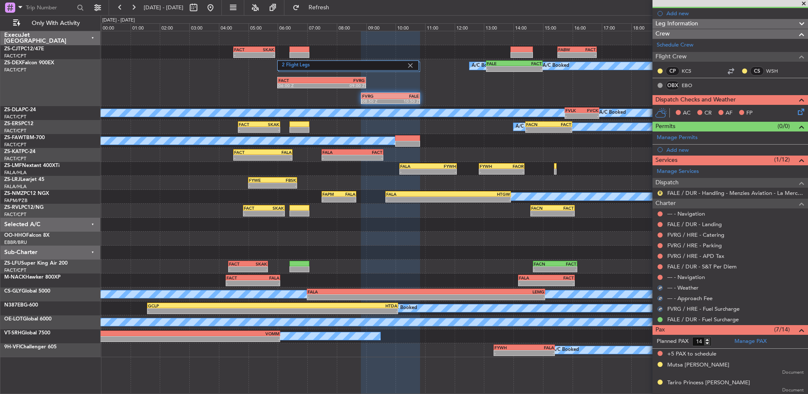
click at [660, 274] on div at bounding box center [660, 277] width 7 height 7
click at [659, 277] on button at bounding box center [659, 277] width 5 height 5
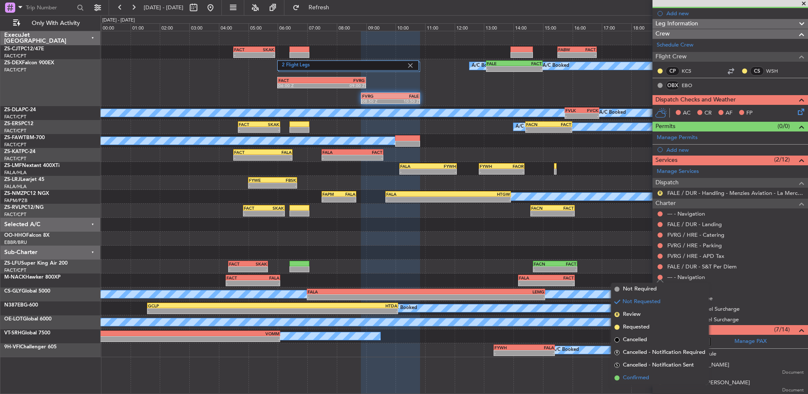
click at [634, 375] on span "Confirmed" at bounding box center [636, 378] width 26 height 8
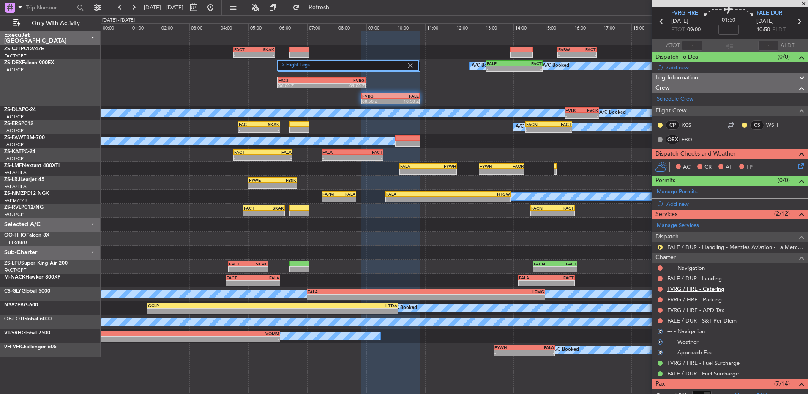
scroll to position [0, 0]
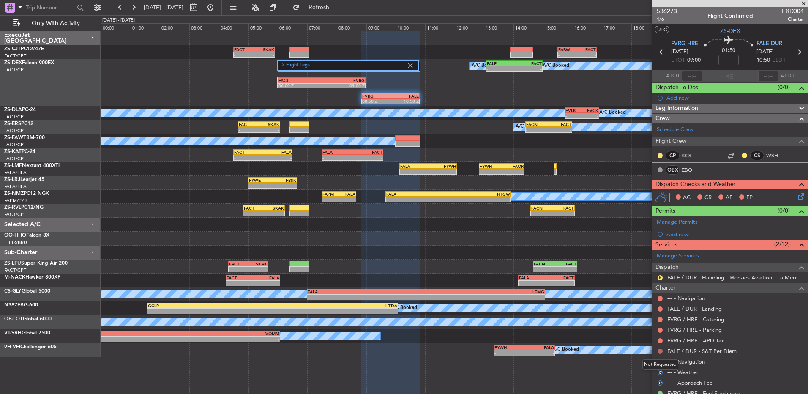
click at [659, 349] on button at bounding box center [659, 351] width 5 height 5
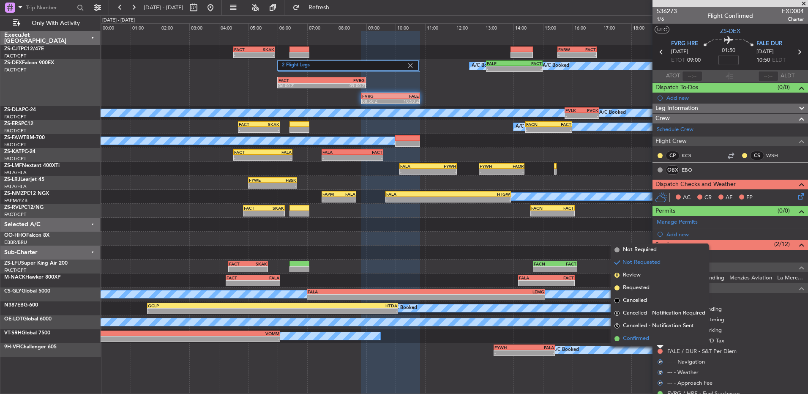
click at [657, 335] on li "Confirmed" at bounding box center [660, 338] width 98 height 13
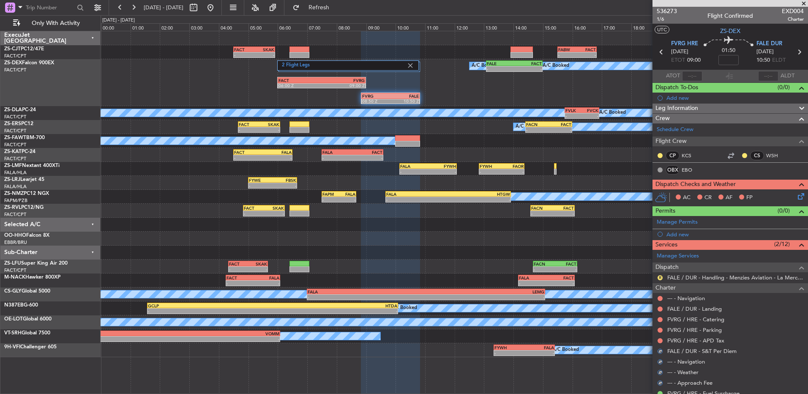
click at [657, 337] on div at bounding box center [660, 340] width 7 height 7
click at [659, 339] on button at bounding box center [659, 340] width 5 height 5
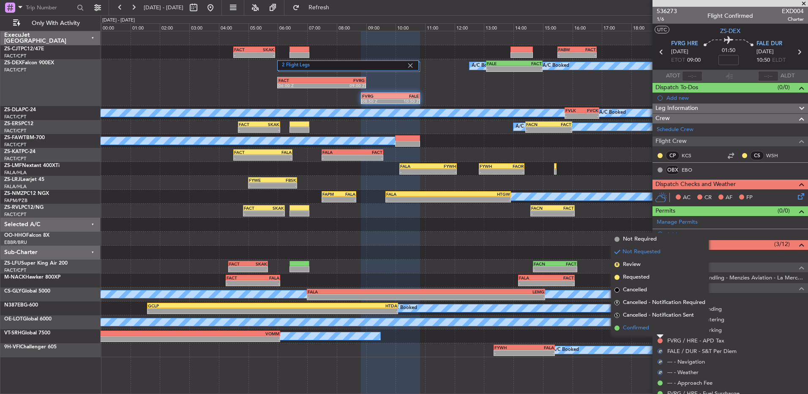
click at [657, 327] on li "Confirmed" at bounding box center [660, 328] width 98 height 13
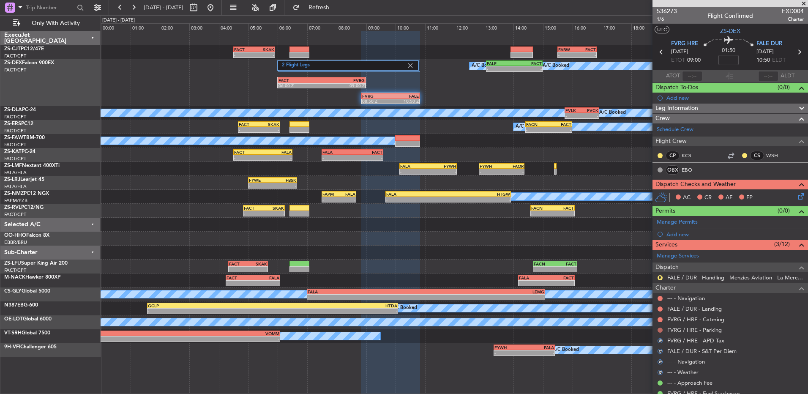
click at [659, 328] on button at bounding box center [659, 329] width 5 height 5
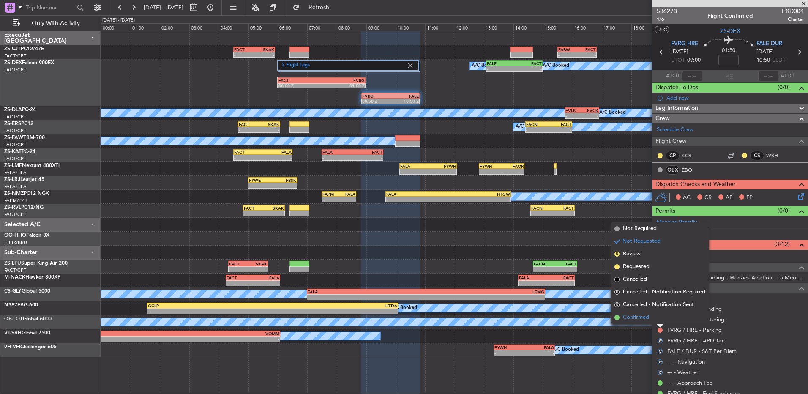
click at [659, 319] on li "Confirmed" at bounding box center [660, 317] width 98 height 13
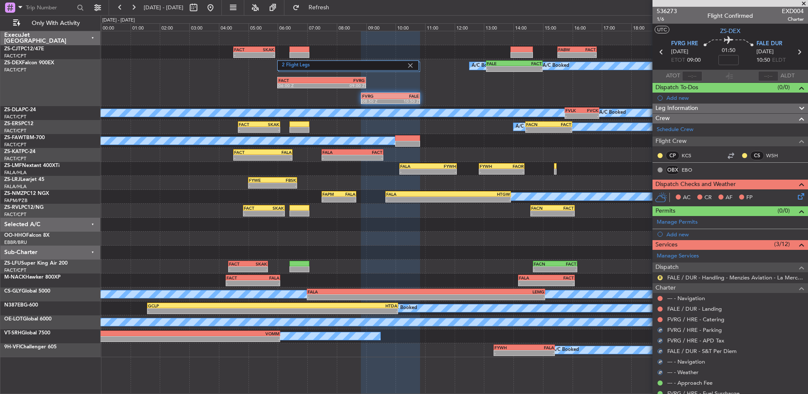
click at [659, 319] on button at bounding box center [659, 319] width 5 height 5
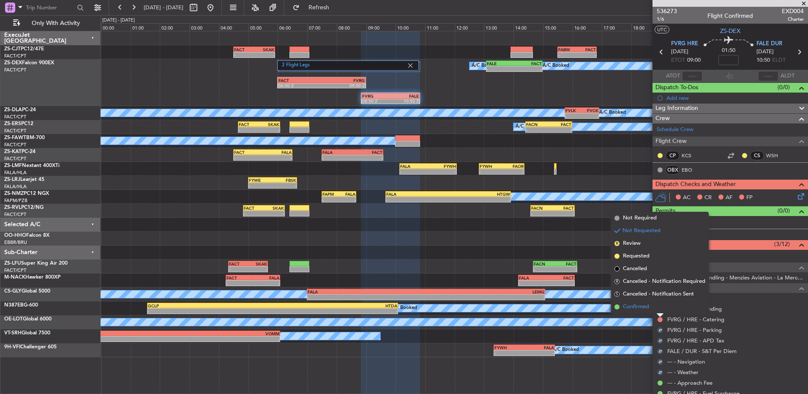
click at [660, 312] on li "Confirmed" at bounding box center [660, 306] width 98 height 13
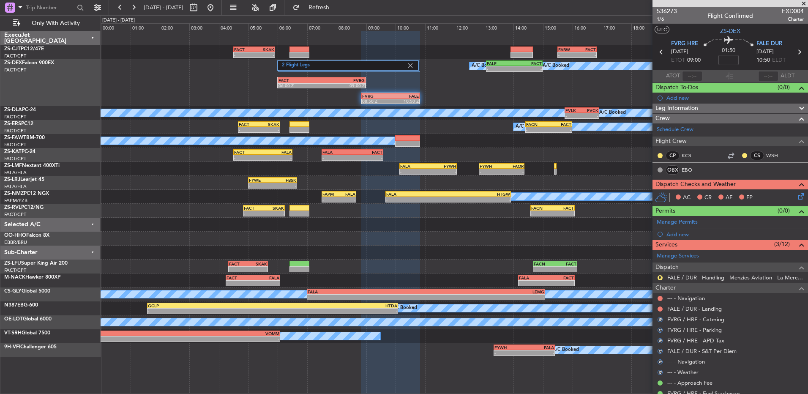
click at [660, 311] on div at bounding box center [660, 308] width 7 height 7
click at [659, 309] on button at bounding box center [659, 308] width 5 height 5
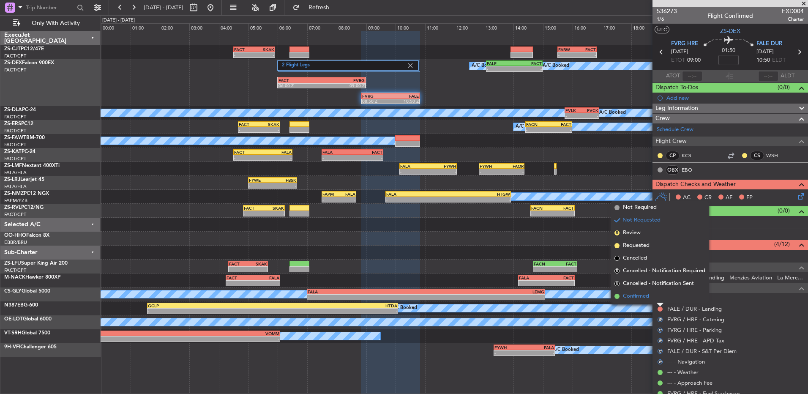
click at [659, 299] on li "Confirmed" at bounding box center [660, 296] width 98 height 13
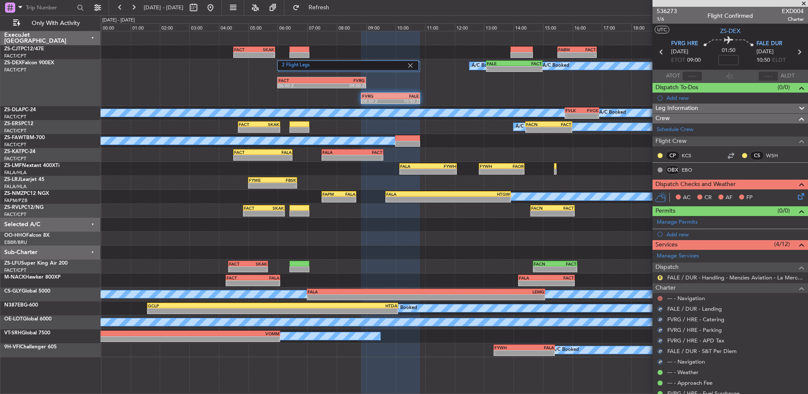
click at [659, 297] on button at bounding box center [659, 298] width 5 height 5
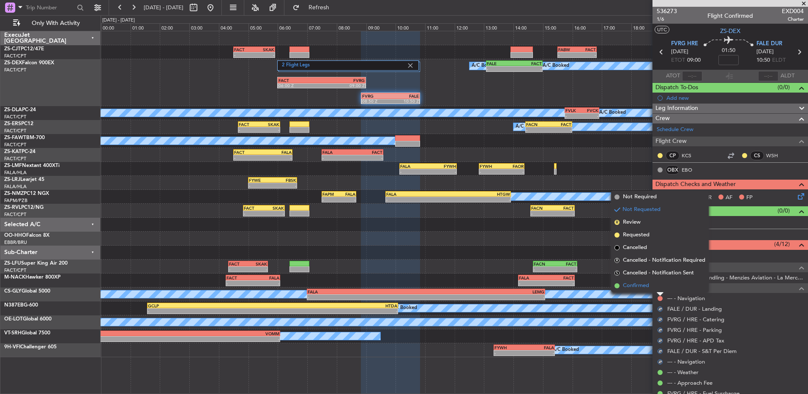
click at [659, 288] on li "Confirmed" at bounding box center [660, 285] width 98 height 13
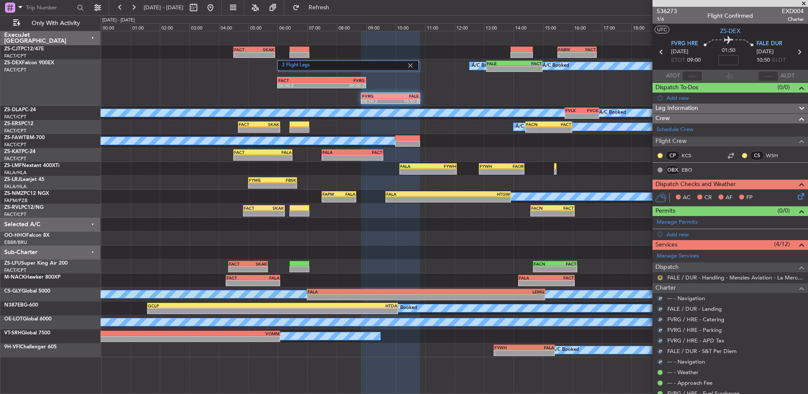
click at [659, 277] on button "R" at bounding box center [659, 277] width 5 height 5
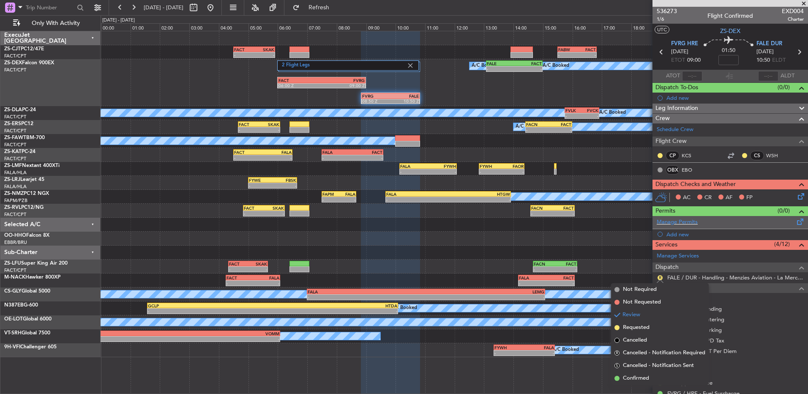
drag, startPoint x: 645, startPoint y: 375, endPoint x: 703, endPoint y: 219, distance: 166.5
click at [643, 369] on ul "Not Required Not Requested Review Requested Cancelled R Cancelled - Notificatio…" at bounding box center [660, 333] width 98 height 101
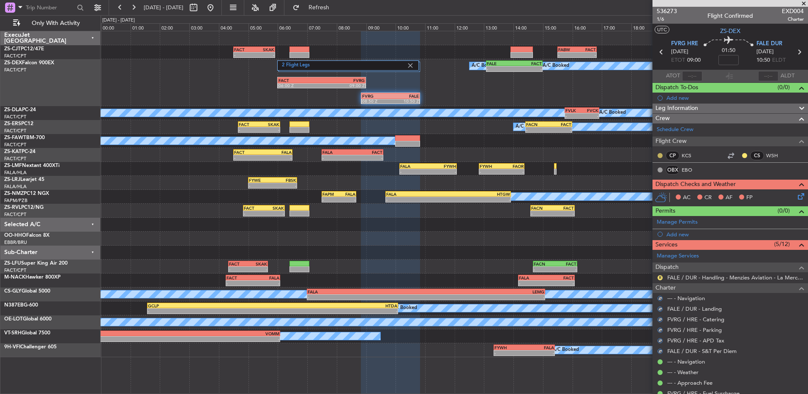
click at [660, 153] on button at bounding box center [659, 155] width 5 height 5
click at [660, 182] on span "Acknowledged" at bounding box center [662, 180] width 37 height 8
click at [742, 155] on button at bounding box center [744, 155] width 5 height 5
click at [735, 180] on span "Acknowledged" at bounding box center [740, 180] width 37 height 8
click at [796, 197] on icon at bounding box center [799, 194] width 7 height 7
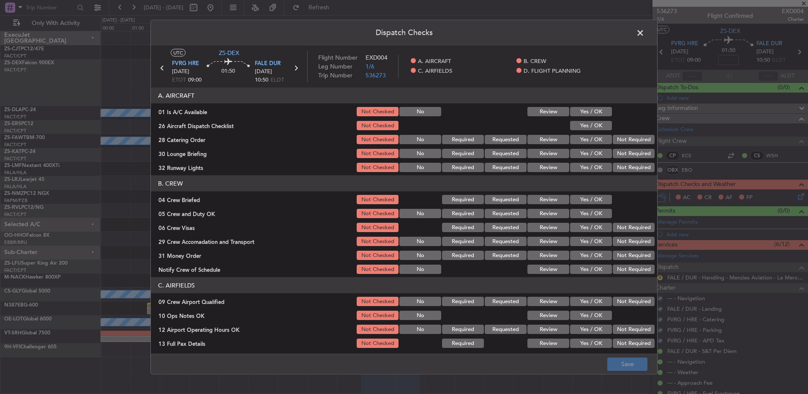
click at [596, 113] on button "Yes / OK" at bounding box center [591, 111] width 42 height 9
click at [590, 125] on button "Yes / OK" at bounding box center [591, 125] width 42 height 9
click at [613, 138] on button "Not Required" at bounding box center [634, 139] width 42 height 9
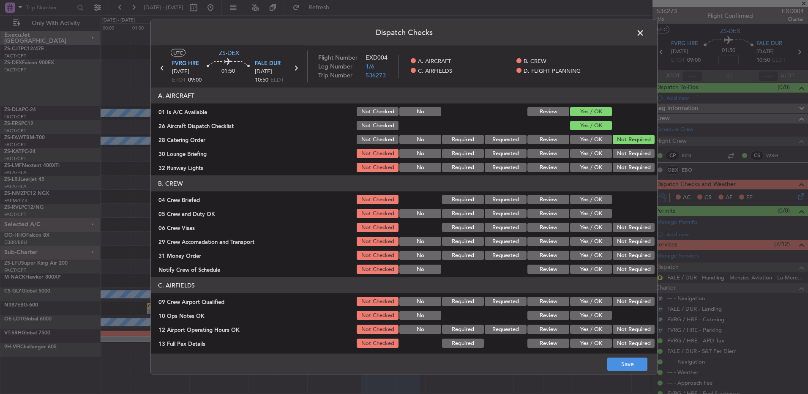
click at [616, 140] on button "Not Required" at bounding box center [634, 139] width 42 height 9
drag, startPoint x: 618, startPoint y: 150, endPoint x: 619, endPoint y: 155, distance: 5.2
click at [619, 155] on button "Not Required" at bounding box center [634, 153] width 42 height 9
click at [617, 169] on button "Not Required" at bounding box center [634, 167] width 42 height 9
click at [586, 202] on button "Yes / OK" at bounding box center [591, 199] width 42 height 9
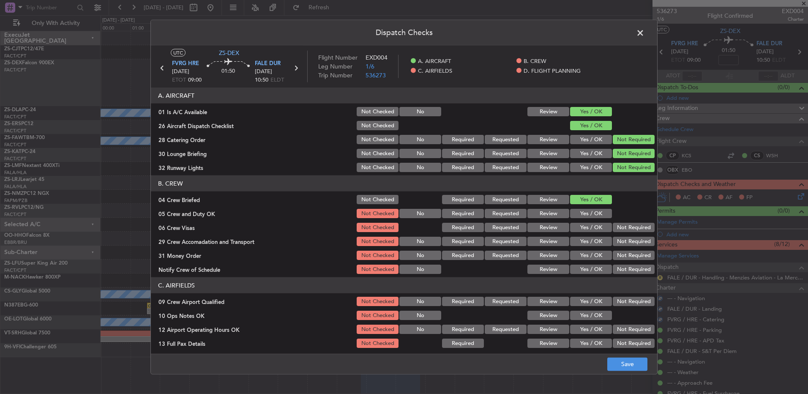
click at [585, 210] on button "Yes / OK" at bounding box center [591, 213] width 42 height 9
click at [618, 224] on button "Not Required" at bounding box center [634, 227] width 42 height 9
drag, startPoint x: 619, startPoint y: 229, endPoint x: 619, endPoint y: 235, distance: 6.8
click at [619, 231] on button "Not Required" at bounding box center [634, 227] width 42 height 9
click at [617, 239] on button "Not Required" at bounding box center [634, 241] width 42 height 9
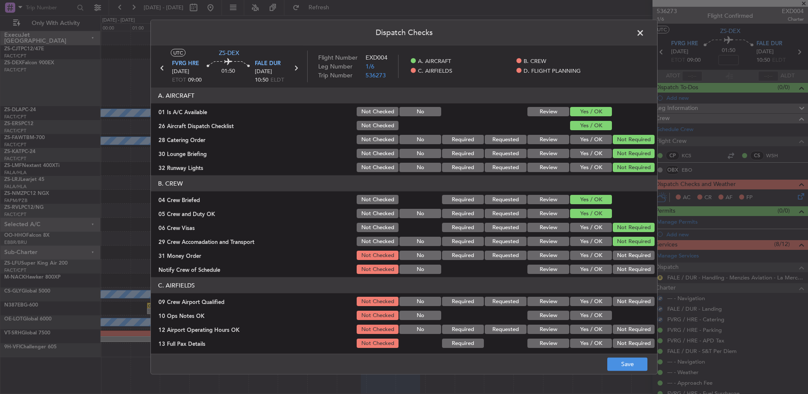
click at [616, 244] on button "Not Required" at bounding box center [634, 241] width 42 height 9
click at [612, 264] on section "B. CREW 04 Crew Briefed Not Checked Required Requested Review Yes / OK 05 Crew …" at bounding box center [404, 225] width 506 height 100
click at [613, 265] on button "Not Required" at bounding box center [634, 269] width 42 height 9
click at [614, 252] on button "Not Required" at bounding box center [634, 255] width 42 height 9
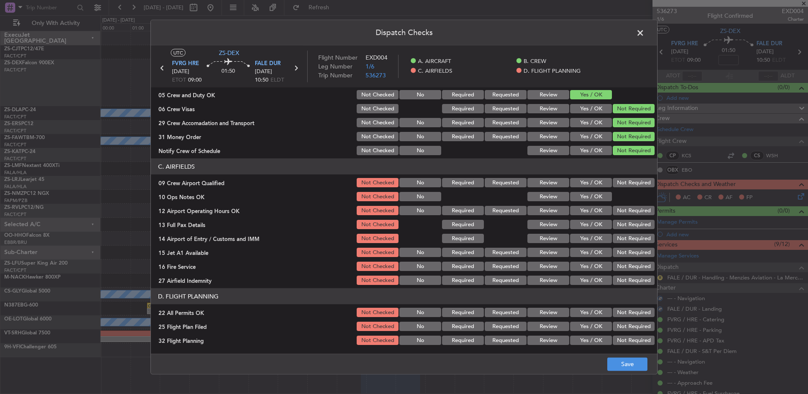
click at [635, 193] on div at bounding box center [632, 197] width 43 height 12
click at [627, 184] on button "Not Required" at bounding box center [634, 182] width 42 height 9
click at [583, 199] on button "Yes / OK" at bounding box center [591, 196] width 42 height 9
drag, startPoint x: 623, startPoint y: 217, endPoint x: 624, endPoint y: 210, distance: 6.8
click at [624, 218] on section "C. AIRFIELDS 09 Crew Airport Qualified Not Checked No Required Requested Review…" at bounding box center [404, 222] width 506 height 128
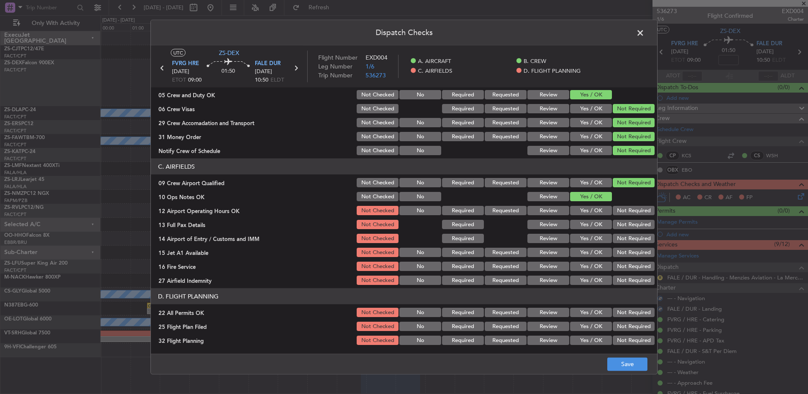
drag, startPoint x: 624, startPoint y: 210, endPoint x: 623, endPoint y: 215, distance: 5.1
click at [623, 210] on button "Not Required" at bounding box center [634, 210] width 42 height 9
click at [623, 220] on button "Not Required" at bounding box center [634, 224] width 42 height 9
click at [623, 224] on button "Not Required" at bounding box center [634, 224] width 42 height 9
click at [623, 226] on button "Not Required" at bounding box center [634, 224] width 42 height 9
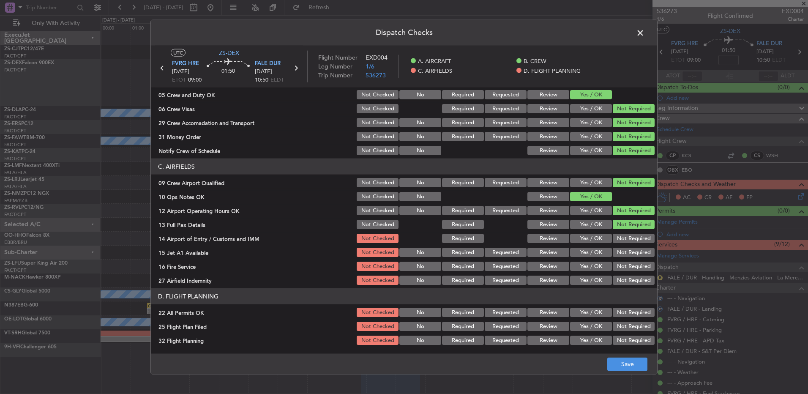
click at [624, 228] on button "Not Required" at bounding box center [634, 224] width 42 height 9
click at [625, 236] on div "Not Required" at bounding box center [632, 238] width 43 height 12
click at [625, 237] on button "Not Required" at bounding box center [634, 238] width 42 height 9
click at [625, 239] on button "Not Required" at bounding box center [634, 238] width 42 height 9
click at [625, 245] on section "C. AIRFIELDS 09 Crew Airport Qualified Not Checked No Required Requested Review…" at bounding box center [404, 222] width 506 height 128
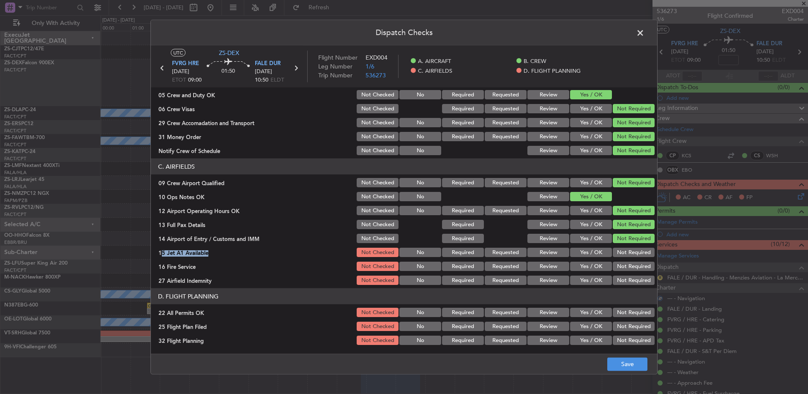
click at [622, 251] on button "Not Required" at bounding box center [634, 252] width 42 height 9
drag, startPoint x: 622, startPoint y: 264, endPoint x: 621, endPoint y: 276, distance: 12.4
click at [622, 264] on button "Not Required" at bounding box center [634, 266] width 42 height 9
click at [621, 268] on button "Not Required" at bounding box center [634, 266] width 42 height 9
drag, startPoint x: 621, startPoint y: 285, endPoint x: 616, endPoint y: 280, distance: 6.9
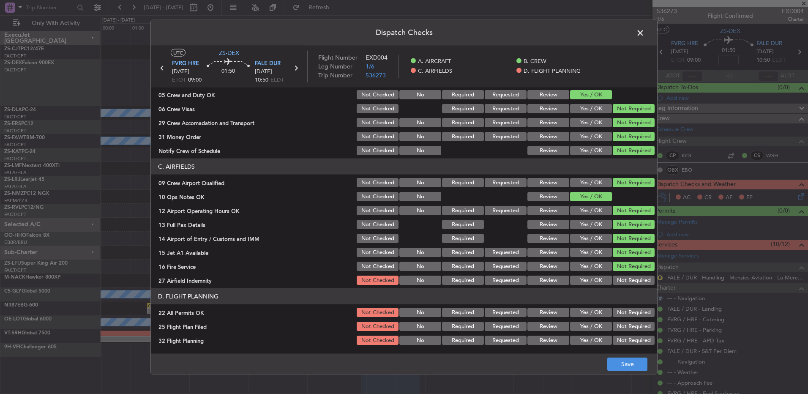
click at [620, 285] on div "Not Required" at bounding box center [632, 280] width 43 height 12
drag, startPoint x: 615, startPoint y: 277, endPoint x: 618, endPoint y: 291, distance: 13.8
click at [615, 278] on button "Not Required" at bounding box center [634, 279] width 42 height 9
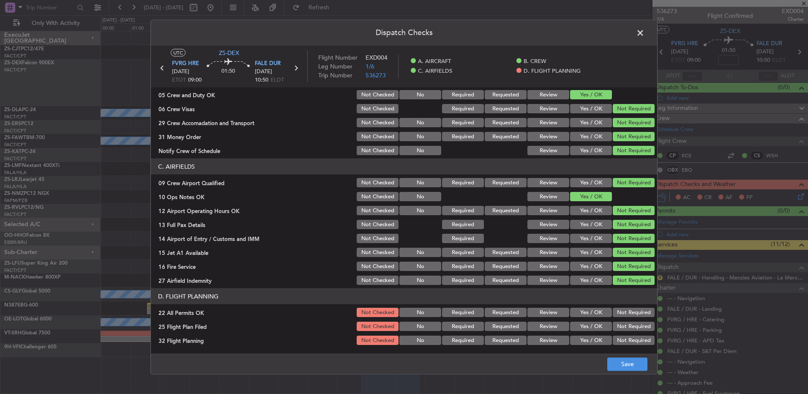
drag, startPoint x: 621, startPoint y: 316, endPoint x: 608, endPoint y: 318, distance: 13.2
click at [620, 316] on button "Not Required" at bounding box center [634, 312] width 42 height 9
click at [575, 328] on button "Yes / OK" at bounding box center [591, 326] width 42 height 9
click at [578, 342] on button "Yes / OK" at bounding box center [591, 339] width 42 height 9
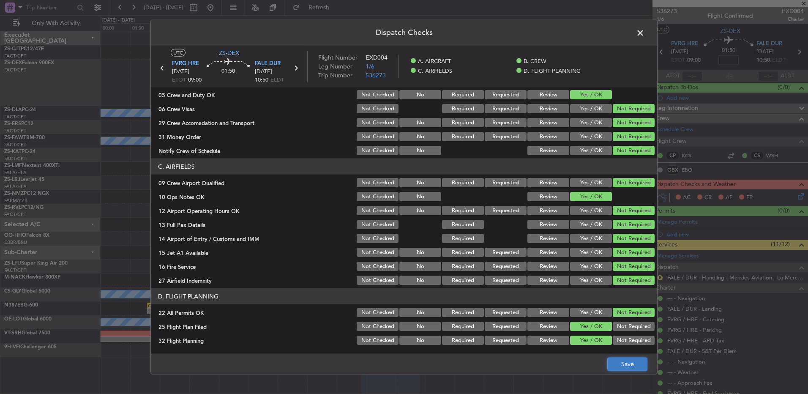
click at [610, 361] on button "Save" at bounding box center [627, 364] width 40 height 14
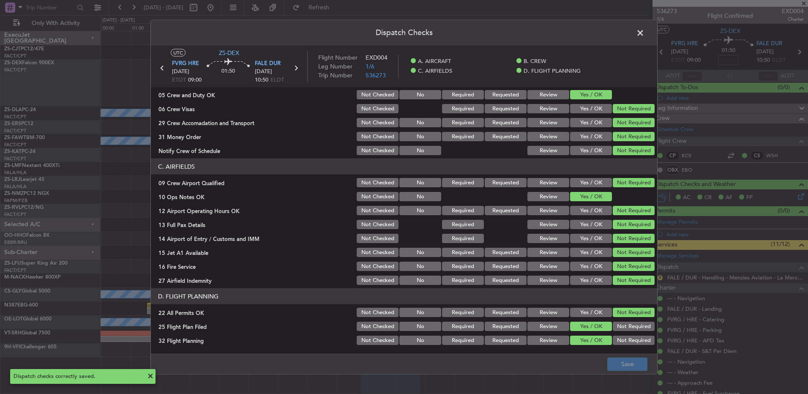
click at [644, 34] on span at bounding box center [644, 35] width 0 height 17
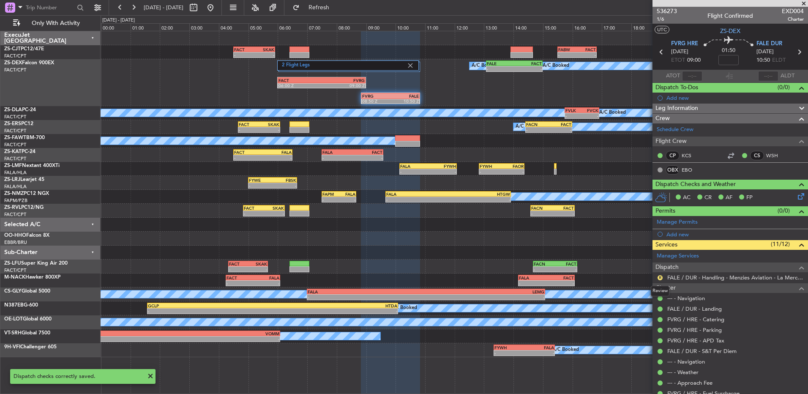
click at [657, 276] on button "R" at bounding box center [659, 277] width 5 height 5
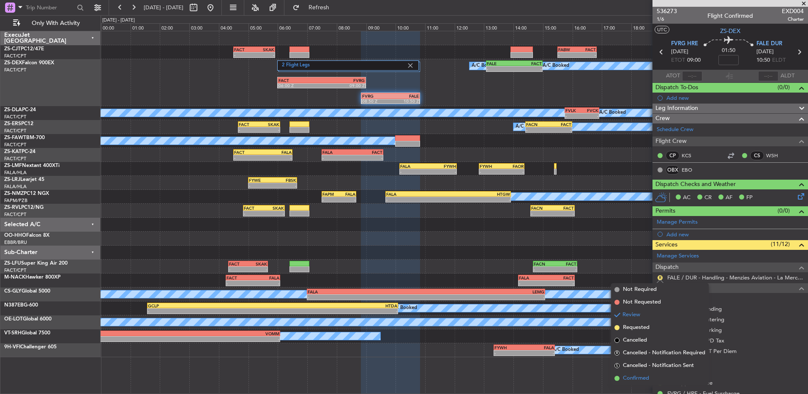
click at [641, 379] on span "Confirmed" at bounding box center [636, 378] width 26 height 8
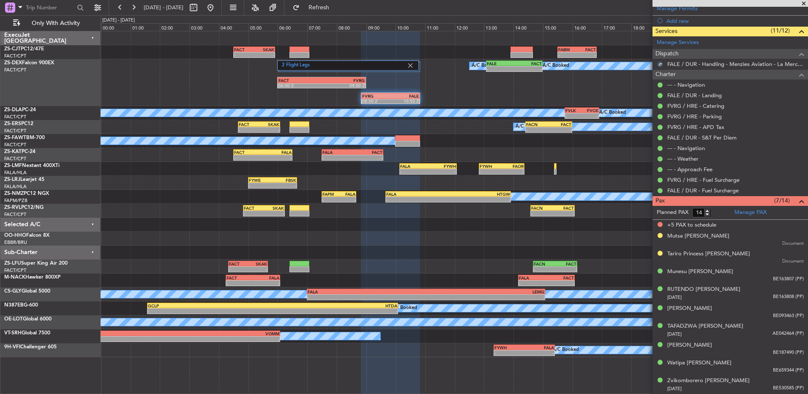
scroll to position [0, 0]
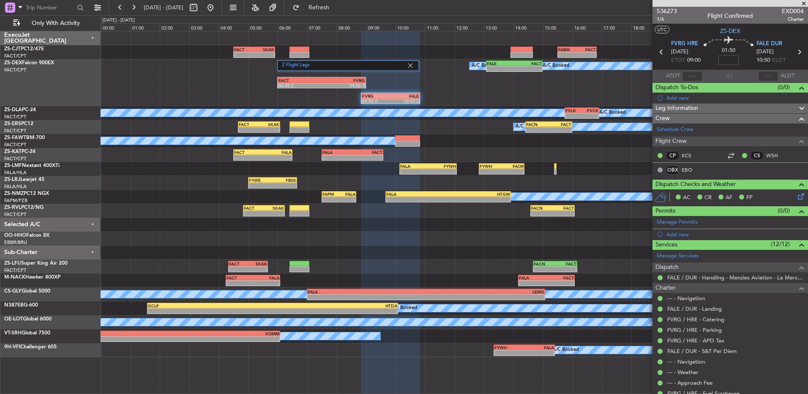
click at [660, 51] on icon at bounding box center [661, 51] width 11 height 11
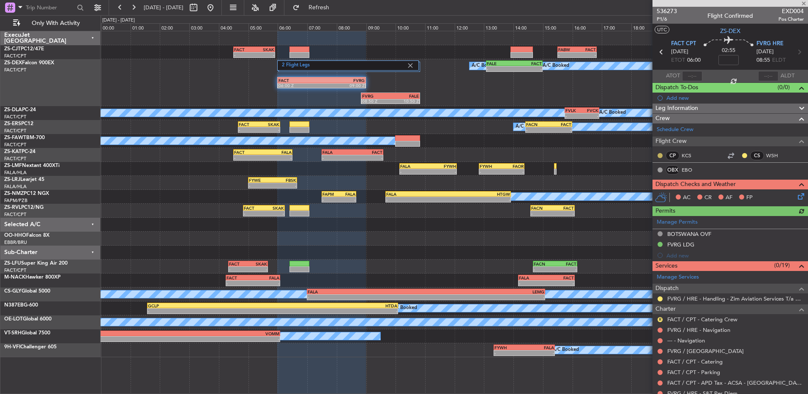
click at [659, 155] on button at bounding box center [659, 155] width 5 height 5
click at [742, 154] on button at bounding box center [744, 155] width 5 height 5
click at [747, 177] on span "Acknowledged" at bounding box center [740, 180] width 37 height 8
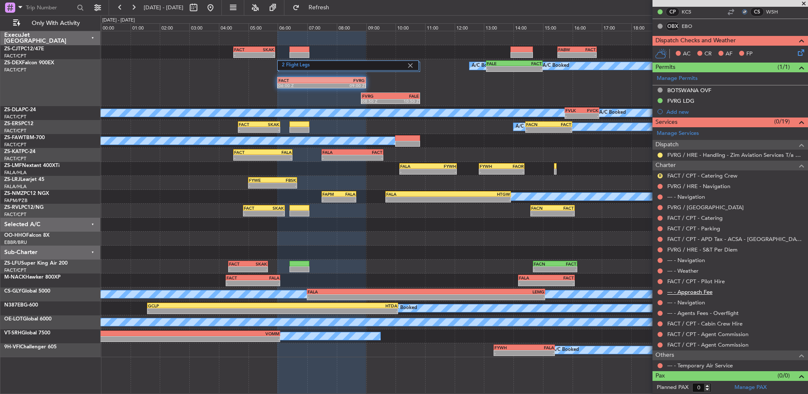
scroll to position [144, 0]
click at [660, 364] on button at bounding box center [659, 365] width 5 height 5
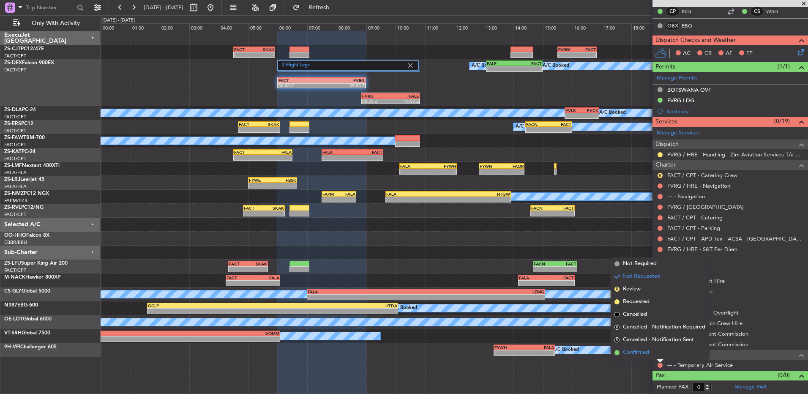
click at [658, 352] on li "Confirmed" at bounding box center [660, 352] width 98 height 13
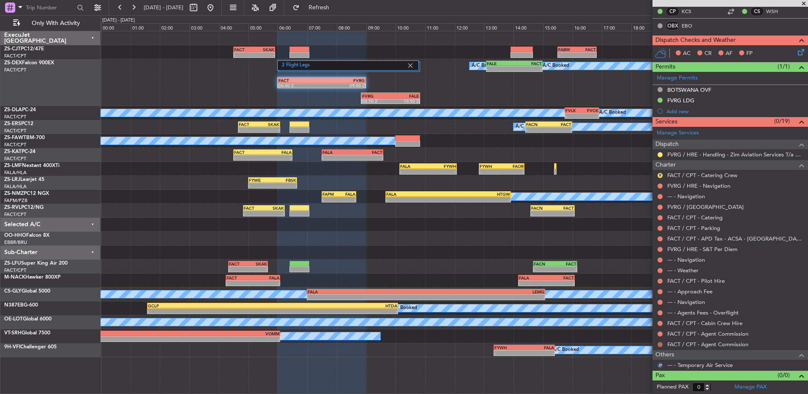
click at [659, 344] on button at bounding box center [659, 344] width 5 height 5
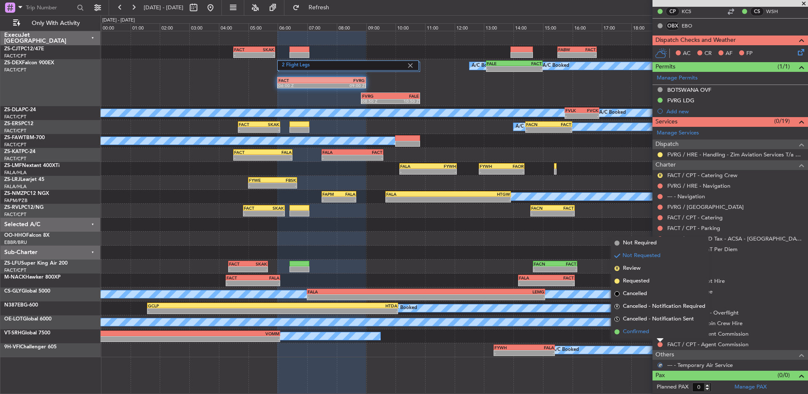
click at [659, 331] on li "Confirmed" at bounding box center [660, 331] width 98 height 13
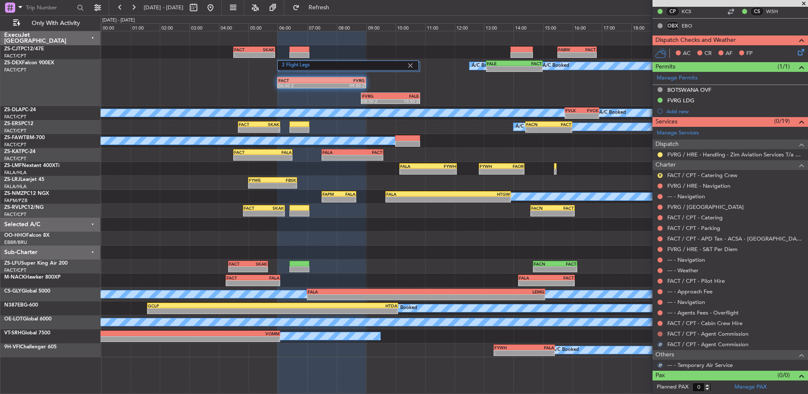
click at [658, 331] on button at bounding box center [659, 333] width 5 height 5
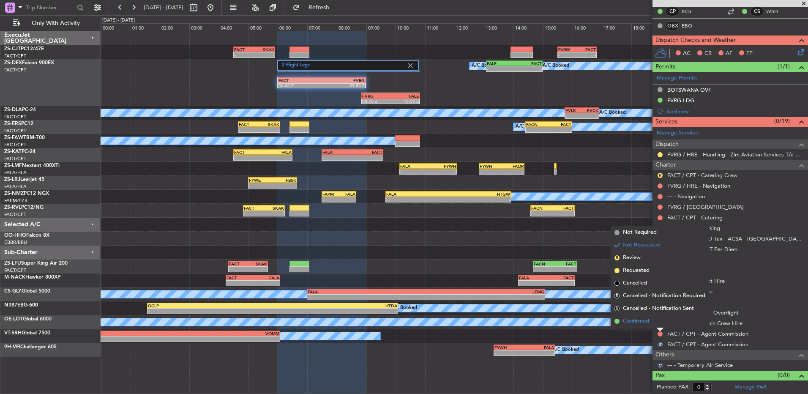
click at [660, 322] on li "Confirmed" at bounding box center [660, 321] width 98 height 13
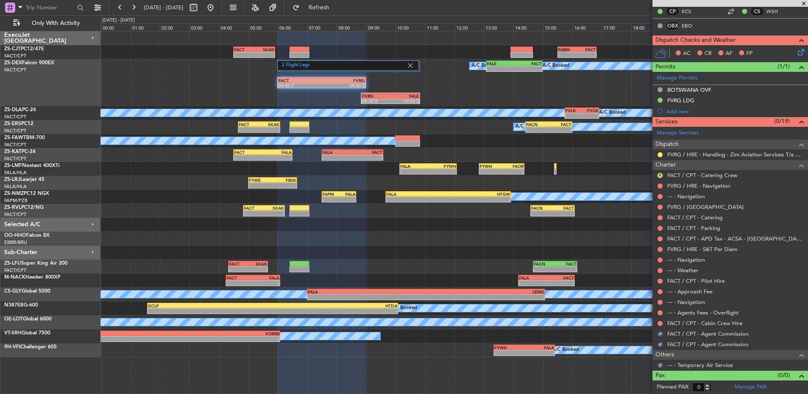
click at [660, 322] on button at bounding box center [659, 323] width 5 height 5
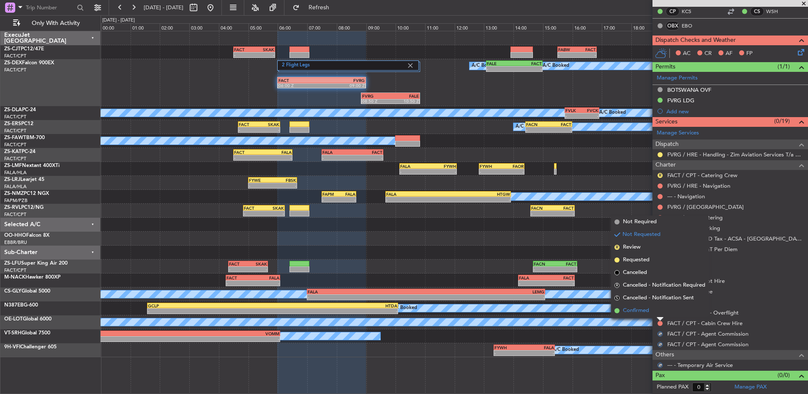
click at [660, 313] on li "Confirmed" at bounding box center [660, 310] width 98 height 13
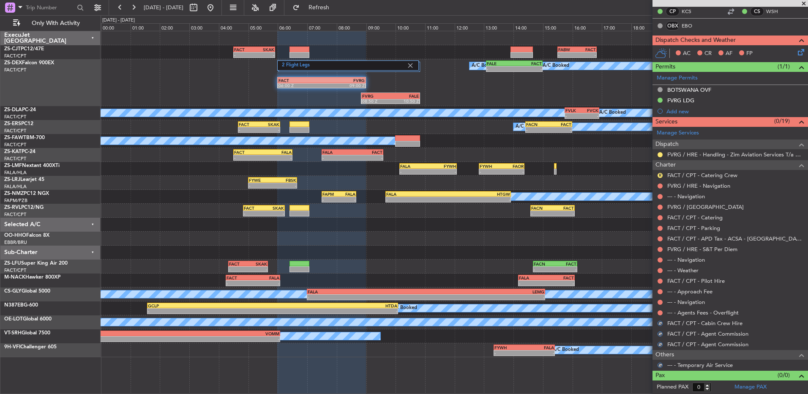
click at [660, 313] on button at bounding box center [659, 312] width 5 height 5
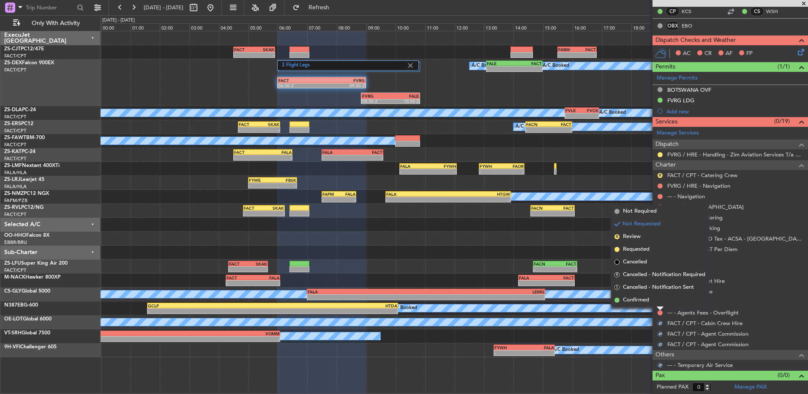
click at [660, 305] on li "Confirmed" at bounding box center [660, 300] width 98 height 13
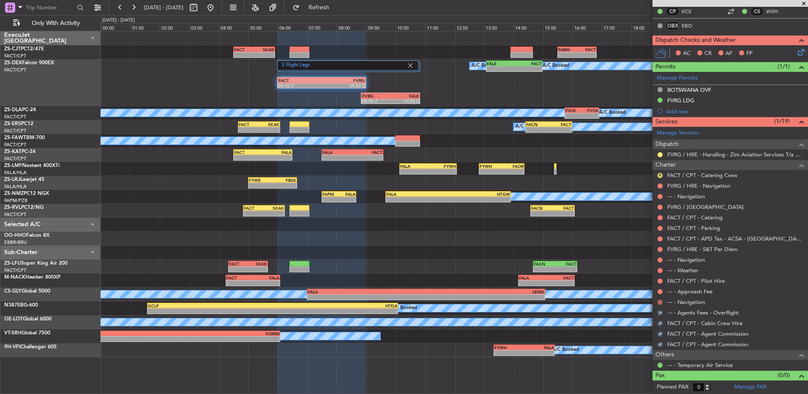
click at [660, 302] on button at bounding box center [659, 302] width 5 height 5
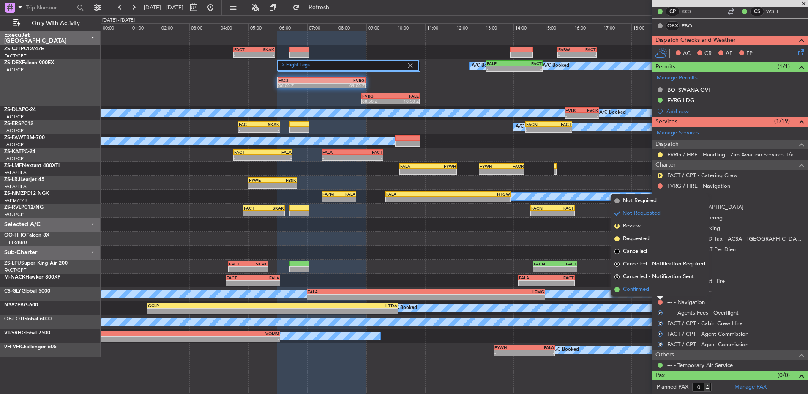
click at [660, 294] on li "Confirmed" at bounding box center [660, 289] width 98 height 13
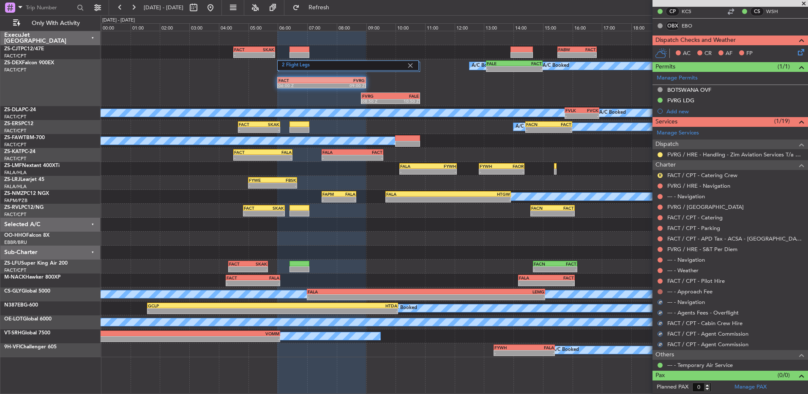
click at [660, 292] on button at bounding box center [659, 291] width 5 height 5
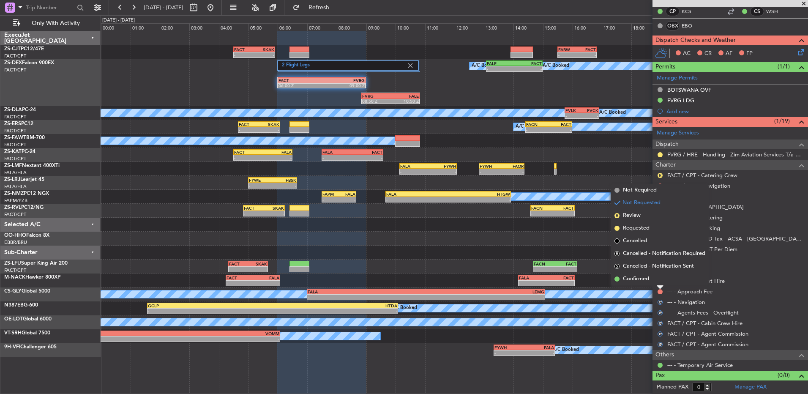
click at [658, 283] on li "Confirmed" at bounding box center [660, 279] width 98 height 13
click at [658, 282] on button at bounding box center [659, 280] width 5 height 5
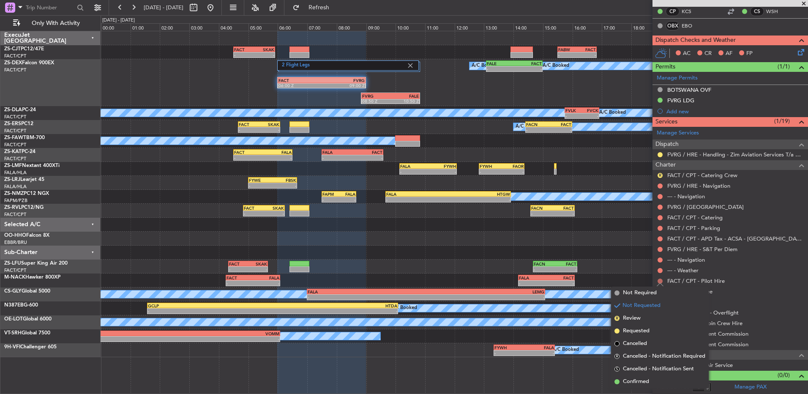
click at [659, 280] on button at bounding box center [659, 280] width 5 height 5
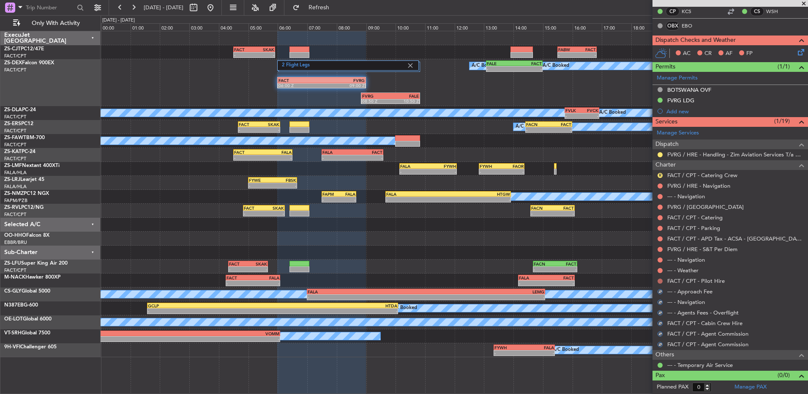
click at [658, 280] on button at bounding box center [659, 280] width 5 height 5
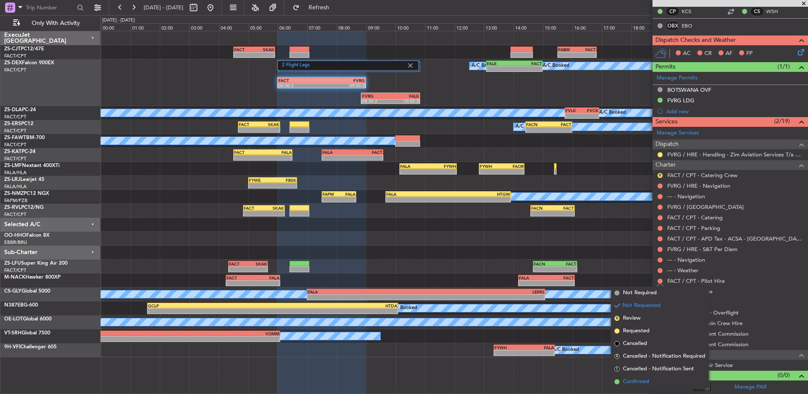
click at [651, 376] on li "Confirmed" at bounding box center [660, 381] width 98 height 13
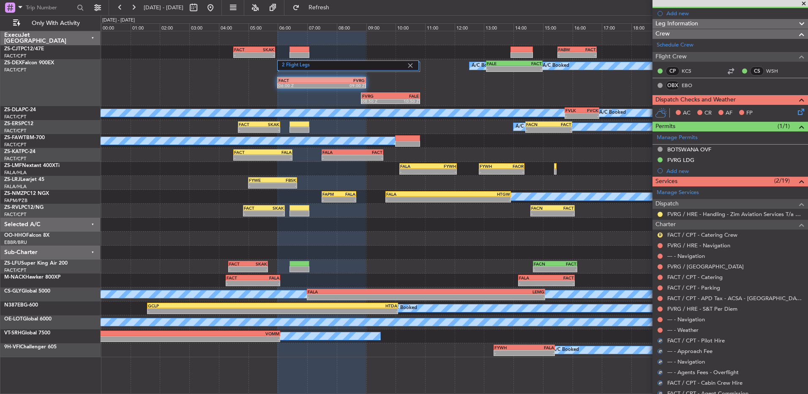
scroll to position [42, 0]
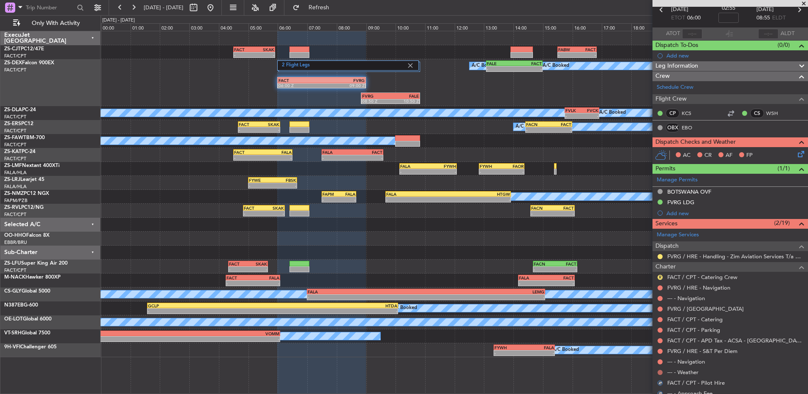
click at [660, 371] on button at bounding box center [659, 372] width 5 height 5
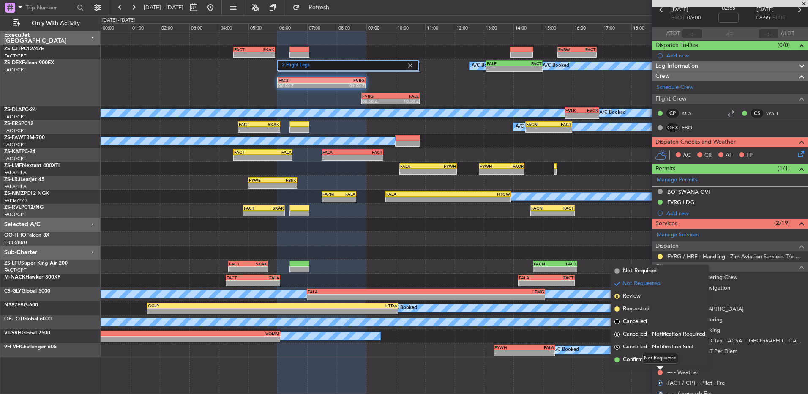
click at [658, 363] on mat-tooltip-component "Not Requested" at bounding box center [660, 358] width 48 height 22
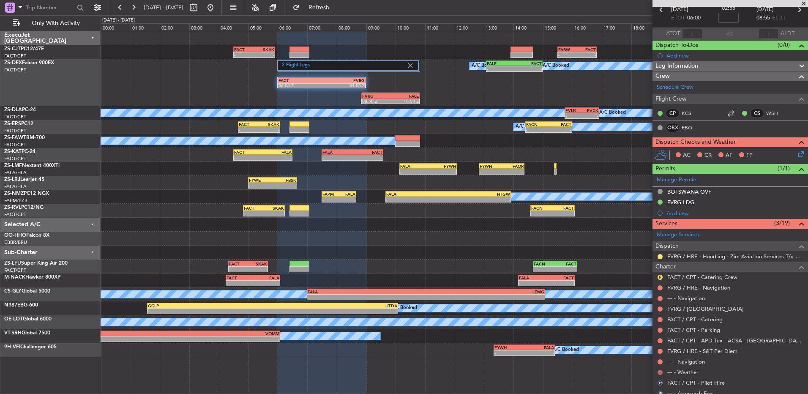
click at [661, 370] on button at bounding box center [659, 372] width 5 height 5
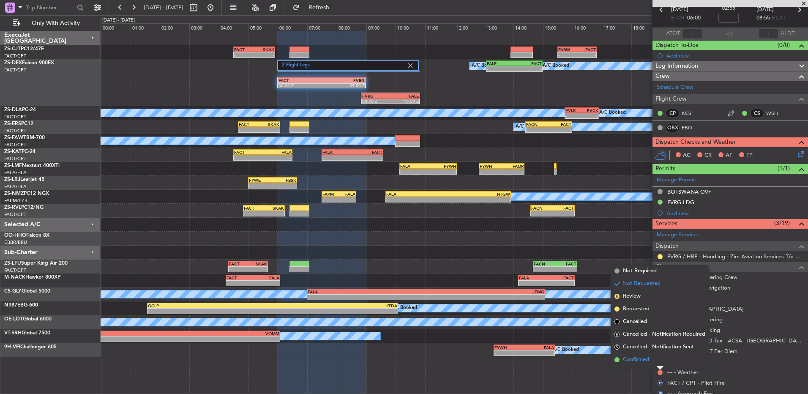
click at [659, 360] on li "Confirmed" at bounding box center [660, 359] width 98 height 13
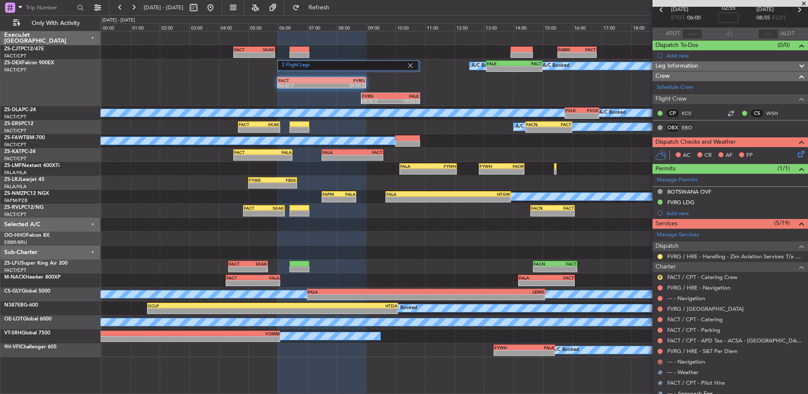
click at [659, 359] on button at bounding box center [659, 361] width 5 height 5
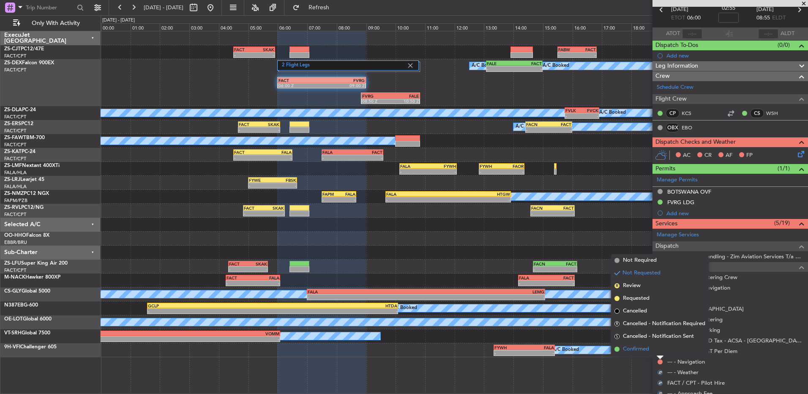
click at [655, 350] on li "Confirmed" at bounding box center [660, 349] width 98 height 13
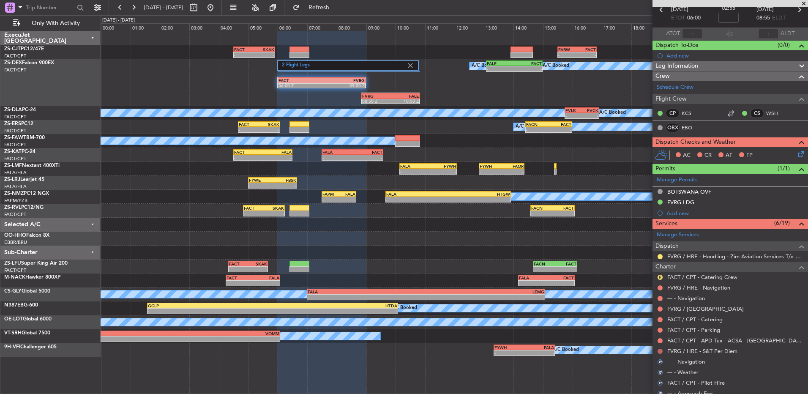
click at [660, 351] on button at bounding box center [659, 351] width 5 height 5
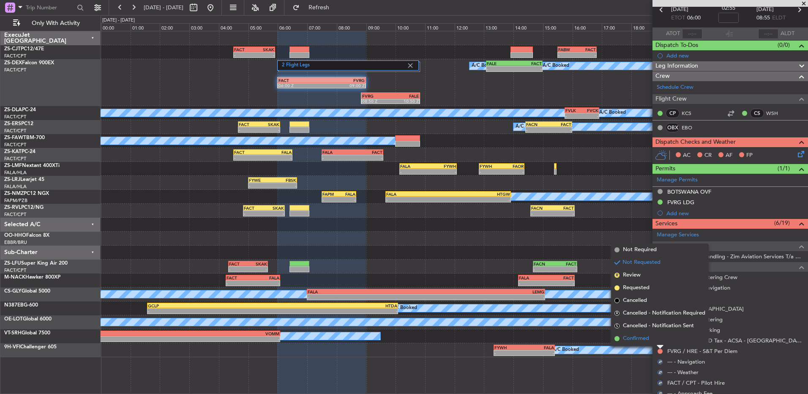
click at [657, 341] on li "Confirmed" at bounding box center [660, 338] width 98 height 13
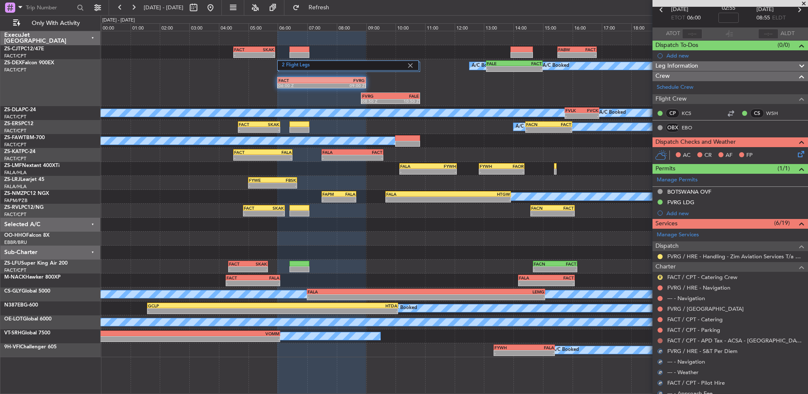
click at [659, 341] on button at bounding box center [659, 340] width 5 height 5
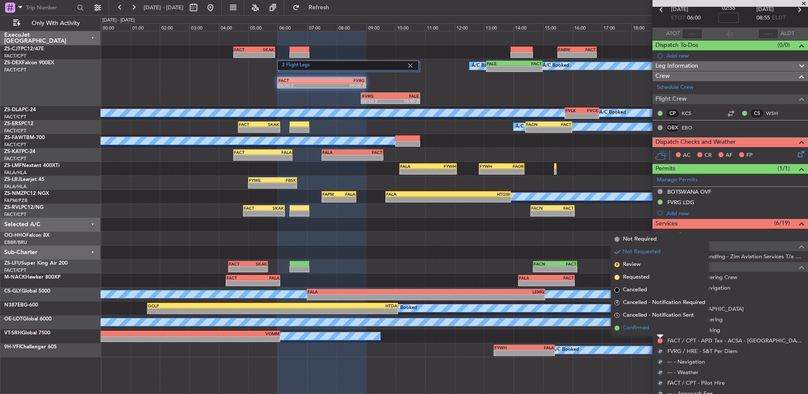
click at [659, 326] on li "Confirmed" at bounding box center [660, 328] width 98 height 13
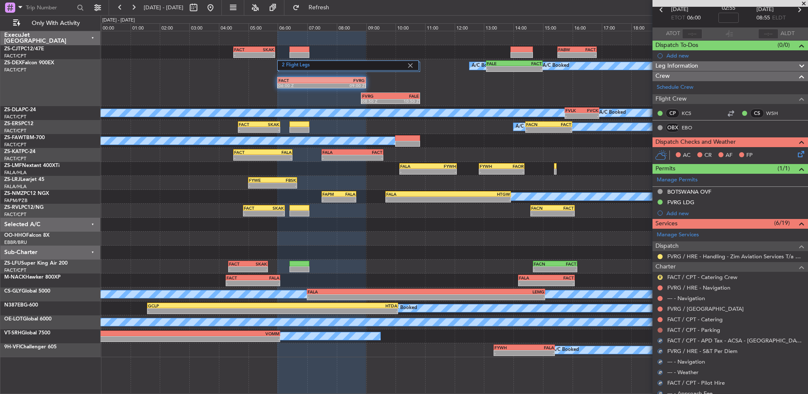
click at [659, 330] on button at bounding box center [659, 329] width 5 height 5
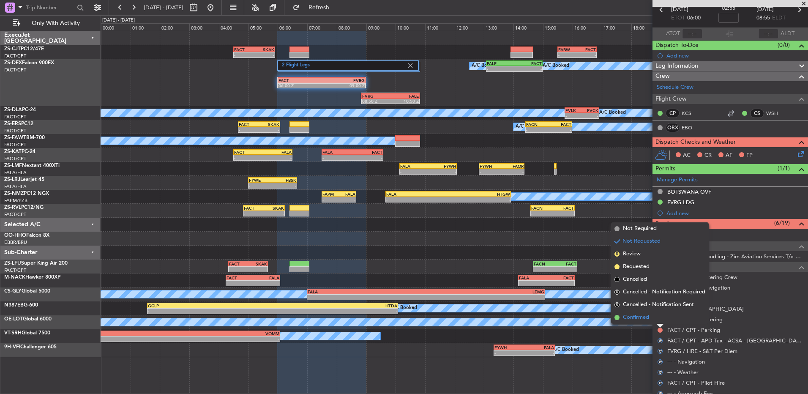
click at [659, 319] on li "Confirmed" at bounding box center [660, 317] width 98 height 13
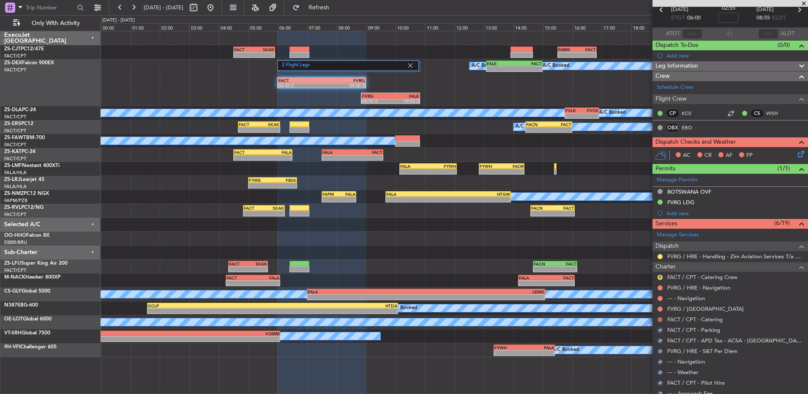
click at [659, 319] on button at bounding box center [659, 319] width 5 height 5
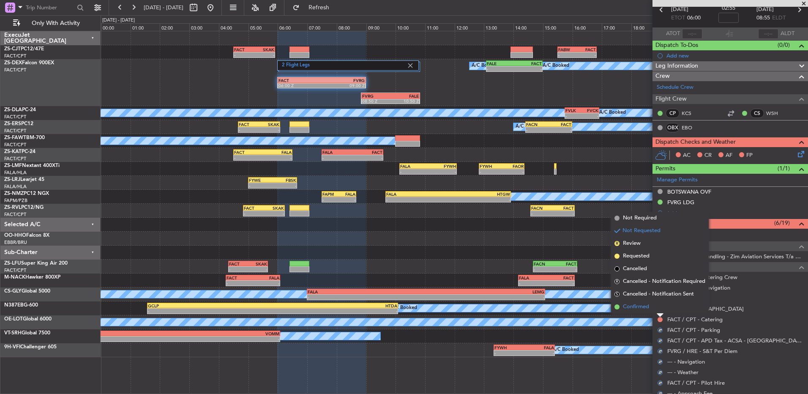
click at [659, 310] on li "Confirmed" at bounding box center [660, 306] width 98 height 13
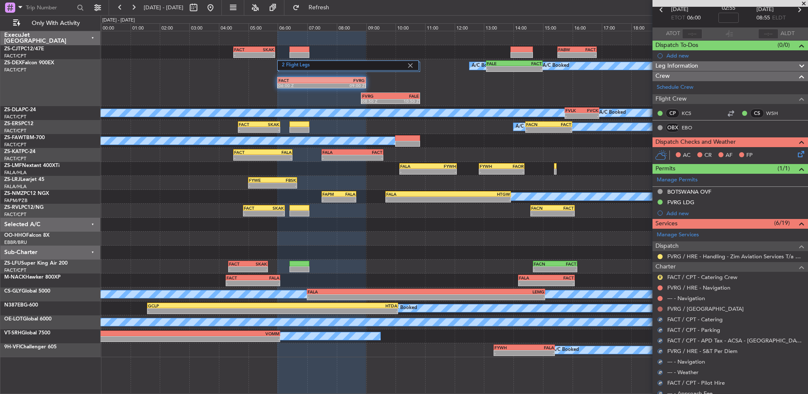
click at [660, 310] on button at bounding box center [659, 308] width 5 height 5
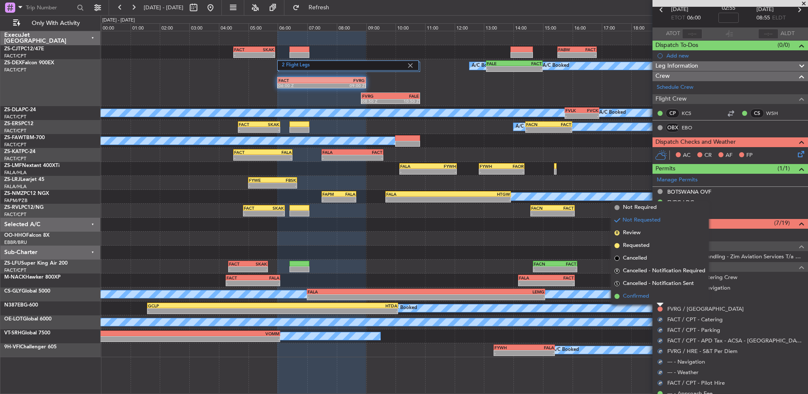
click at [660, 297] on li "Confirmed" at bounding box center [660, 296] width 98 height 13
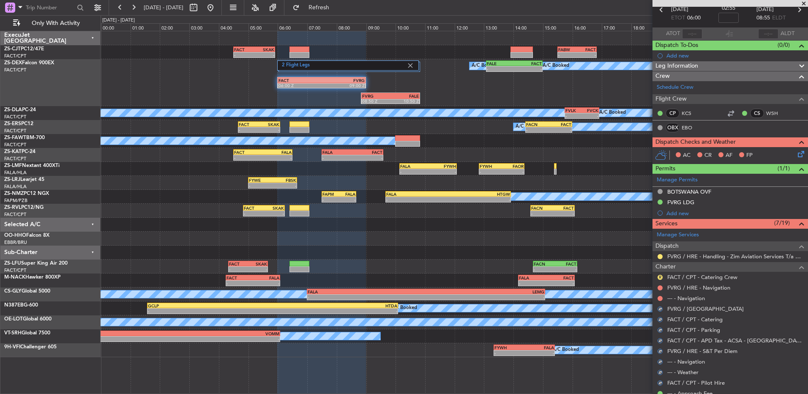
click at [660, 297] on button at bounding box center [659, 298] width 5 height 5
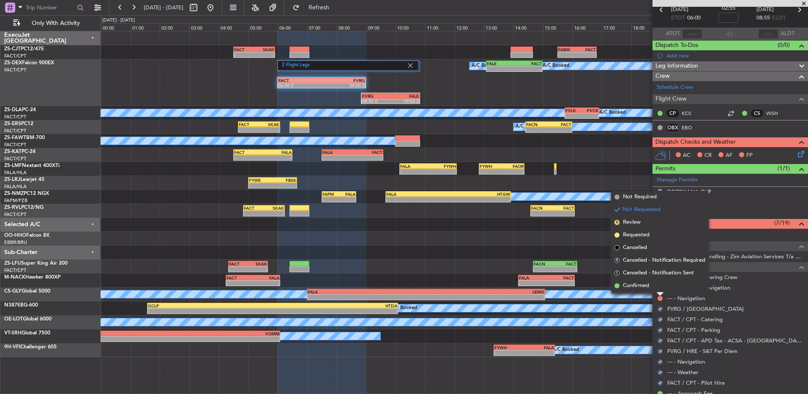
click at [660, 289] on li "Confirmed" at bounding box center [660, 285] width 98 height 13
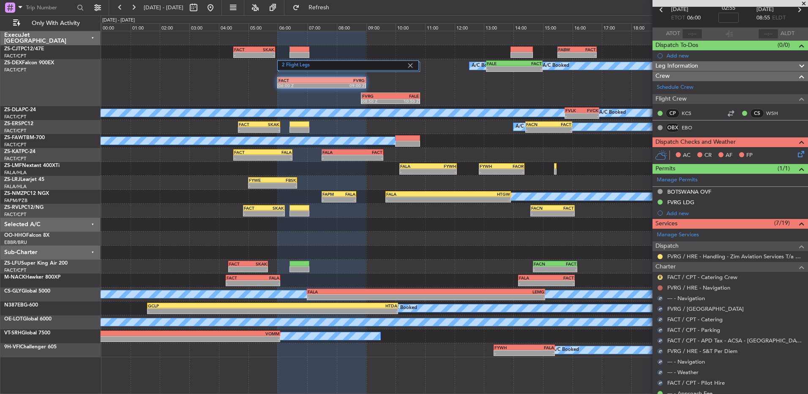
click at [660, 288] on button at bounding box center [659, 287] width 5 height 5
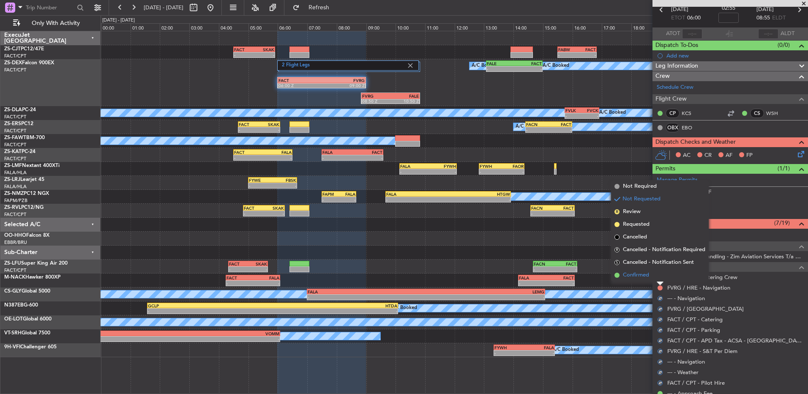
click at [657, 276] on li "Confirmed" at bounding box center [660, 275] width 98 height 13
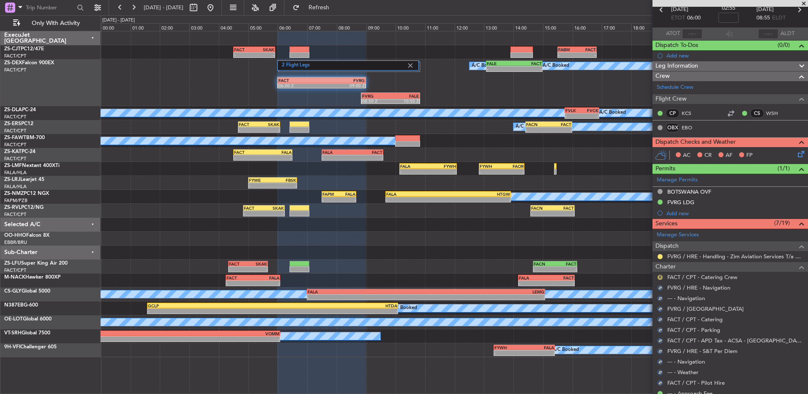
click at [657, 276] on button "R" at bounding box center [659, 277] width 5 height 5
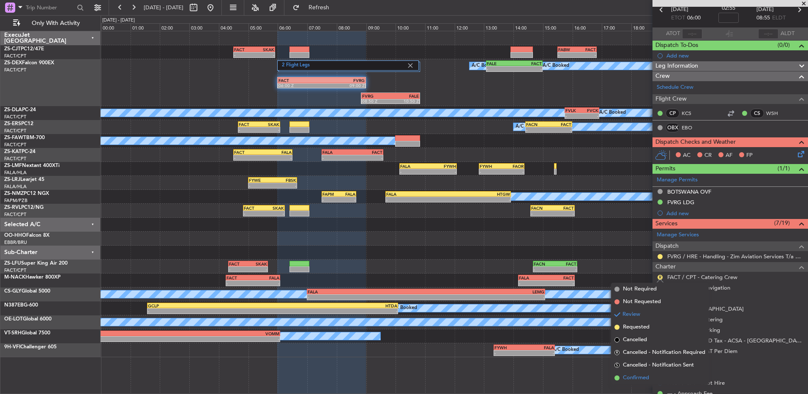
click at [649, 377] on span "Confirmed" at bounding box center [636, 378] width 26 height 8
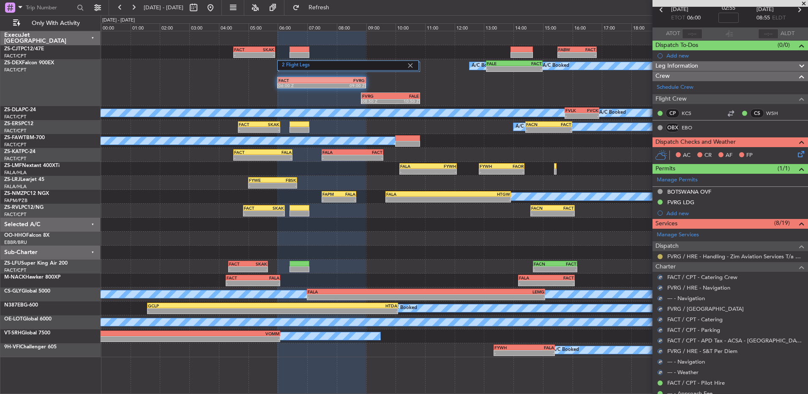
click at [659, 256] on button at bounding box center [659, 256] width 5 height 5
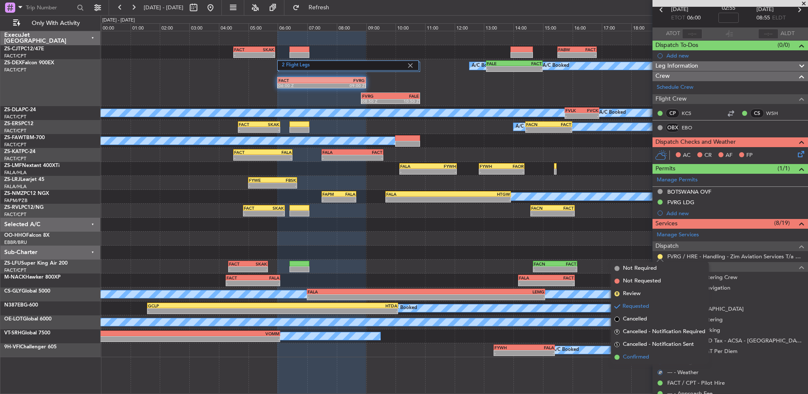
click at [642, 353] on span "Confirmed" at bounding box center [636, 357] width 26 height 8
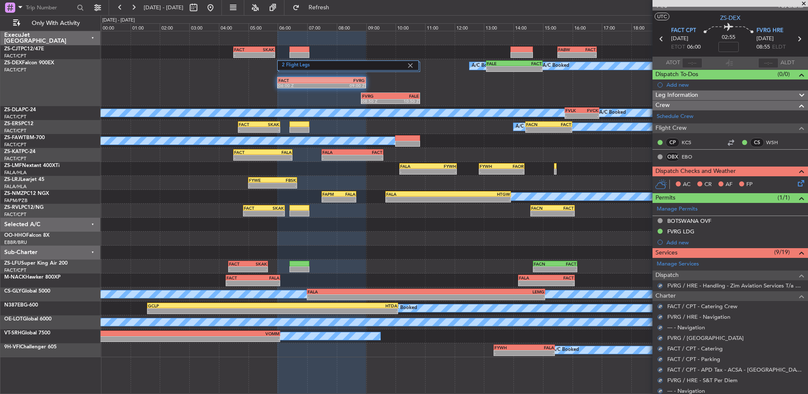
scroll to position [0, 0]
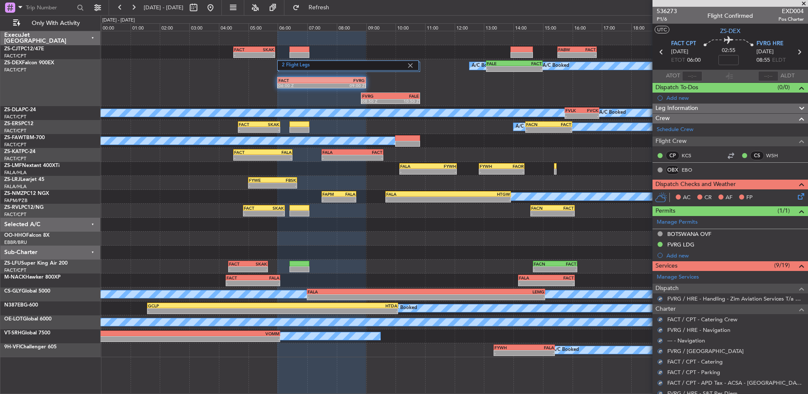
click at [796, 193] on icon at bounding box center [799, 194] width 7 height 7
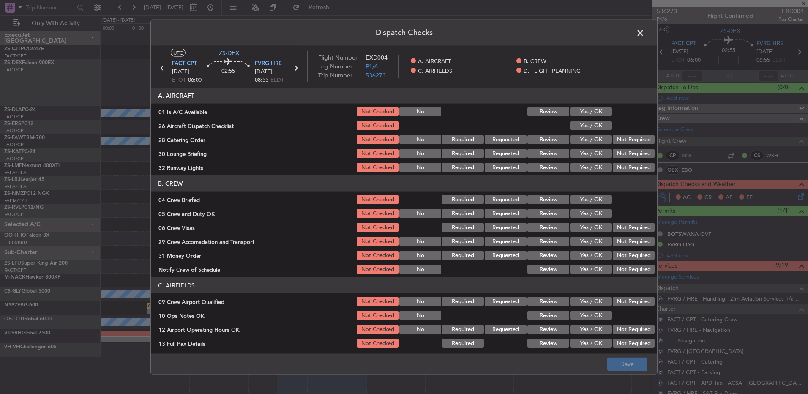
drag, startPoint x: 590, startPoint y: 111, endPoint x: 588, endPoint y: 123, distance: 12.9
click at [590, 111] on button "Yes / OK" at bounding box center [591, 111] width 42 height 9
click at [589, 125] on button "Yes / OK" at bounding box center [591, 125] width 42 height 9
click at [622, 141] on button "Not Required" at bounding box center [634, 139] width 42 height 9
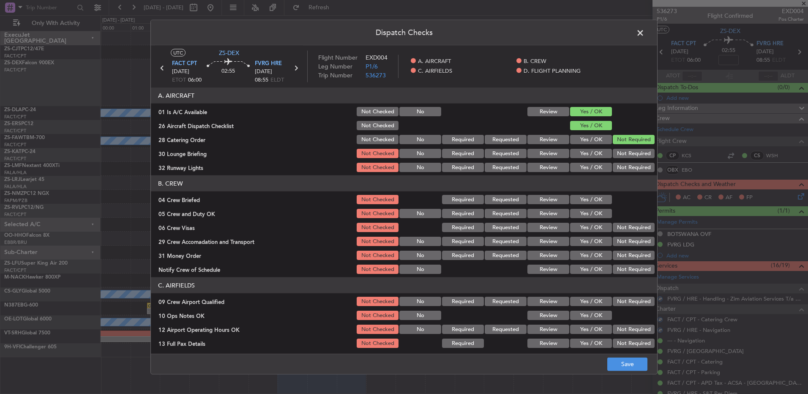
click at [625, 153] on button "Not Required" at bounding box center [634, 153] width 42 height 9
click at [622, 166] on button "Not Required" at bounding box center [634, 167] width 42 height 9
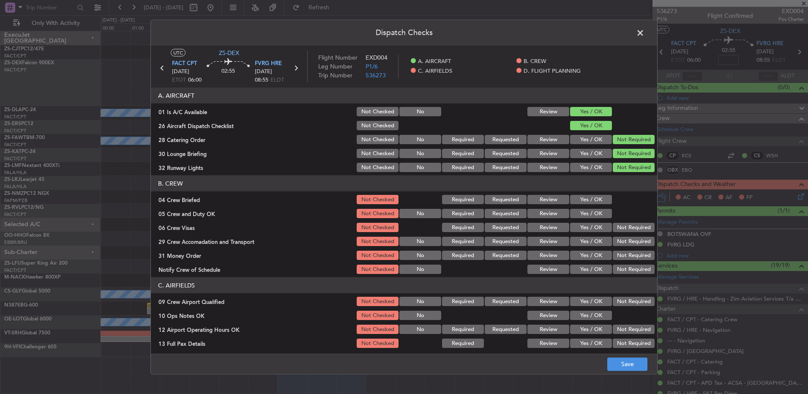
click at [542, 200] on button "Review" at bounding box center [548, 199] width 42 height 9
drag, startPoint x: 576, startPoint y: 219, endPoint x: 582, endPoint y: 218, distance: 6.4
click at [576, 219] on div "Yes / OK" at bounding box center [590, 213] width 43 height 12
click at [582, 214] on button "Yes / OK" at bounding box center [591, 213] width 42 height 9
drag, startPoint x: 584, startPoint y: 222, endPoint x: 585, endPoint y: 226, distance: 4.7
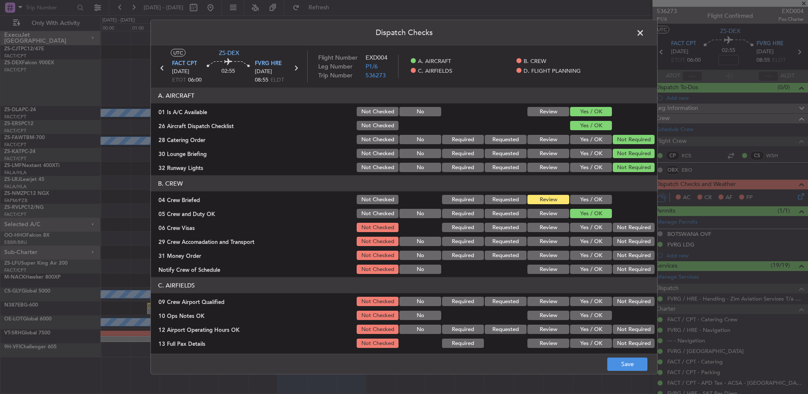
click at [585, 225] on div "Yes / OK" at bounding box center [590, 227] width 43 height 12
click at [586, 230] on button "Yes / OK" at bounding box center [591, 227] width 42 height 9
click at [557, 237] on button "Review" at bounding box center [548, 241] width 42 height 9
click at [635, 256] on button "Not Required" at bounding box center [634, 255] width 42 height 9
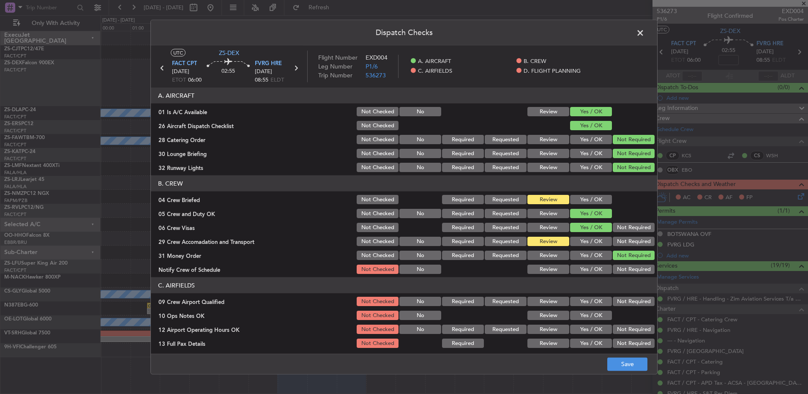
click at [581, 268] on button "Yes / OK" at bounding box center [591, 269] width 42 height 9
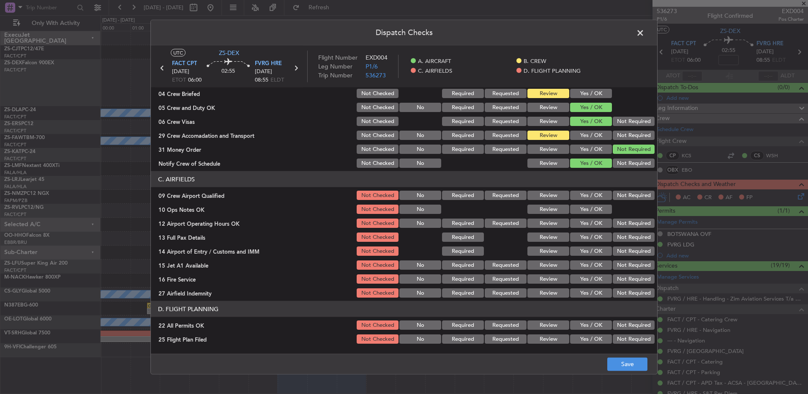
scroll to position [119, 0]
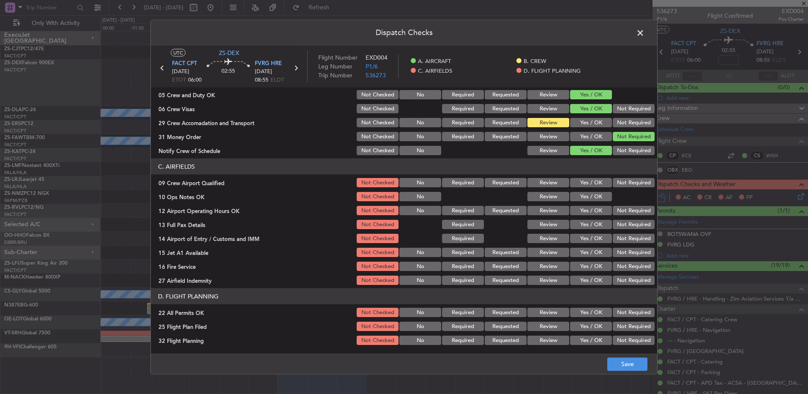
click at [592, 185] on button "Yes / OK" at bounding box center [591, 182] width 42 height 9
click at [590, 204] on section "C. AIRFIELDS 09 Crew Airport Qualified Not Checked No Required Requested Review…" at bounding box center [404, 222] width 506 height 128
click at [588, 197] on button "Yes / OK" at bounding box center [591, 196] width 42 height 9
click at [585, 212] on button "Yes / OK" at bounding box center [591, 210] width 42 height 9
click at [585, 226] on button "Yes / OK" at bounding box center [591, 224] width 42 height 9
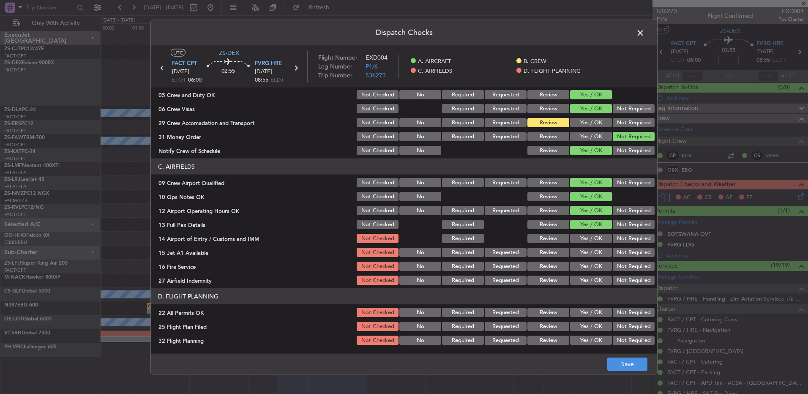
click at [584, 240] on button "Yes / OK" at bounding box center [591, 238] width 42 height 9
click at [584, 248] on button "Yes / OK" at bounding box center [591, 252] width 42 height 9
click at [582, 257] on div "Yes / OK" at bounding box center [590, 252] width 43 height 12
click at [582, 266] on button "Yes / OK" at bounding box center [591, 266] width 42 height 9
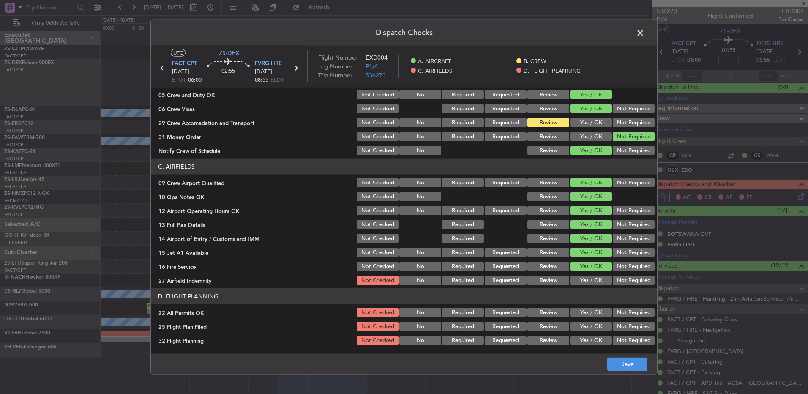
click at [614, 280] on button "Not Required" at bounding box center [634, 279] width 42 height 9
click at [615, 314] on button "Not Required" at bounding box center [634, 312] width 42 height 9
click at [547, 330] on button "Review" at bounding box center [548, 326] width 42 height 9
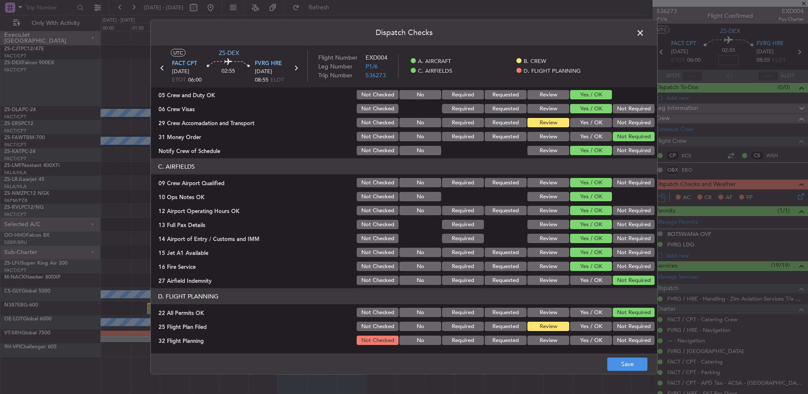
click at [545, 338] on button "Review" at bounding box center [548, 339] width 42 height 9
click at [612, 363] on button "Save" at bounding box center [627, 364] width 40 height 14
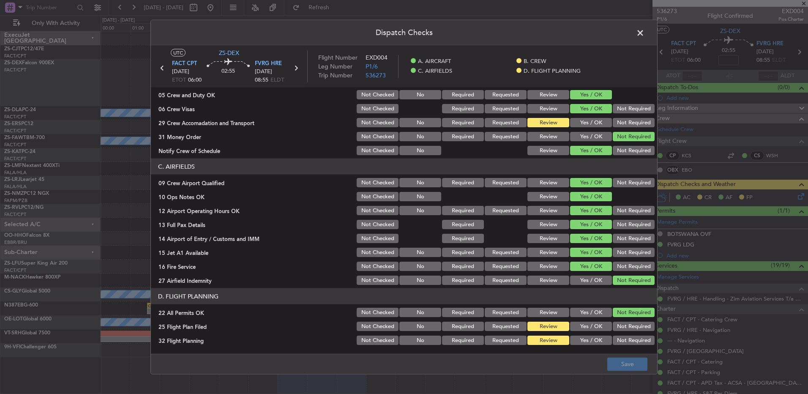
scroll to position [0, 0]
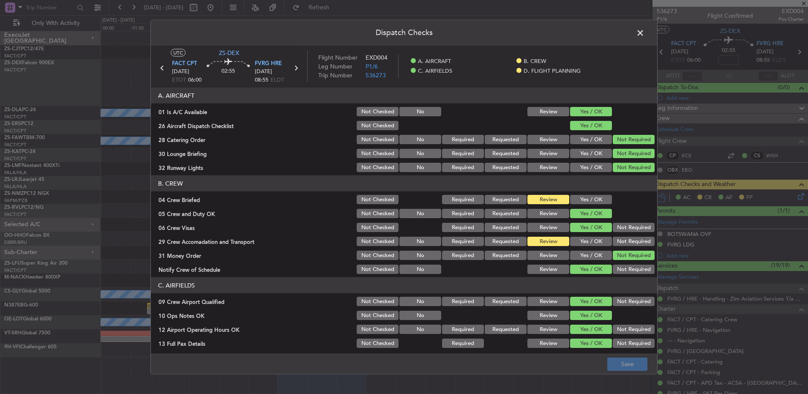
click at [591, 243] on button "Yes / OK" at bounding box center [591, 241] width 42 height 9
click at [619, 355] on footer "Save" at bounding box center [404, 363] width 506 height 20
click at [644, 35] on span at bounding box center [644, 35] width 0 height 17
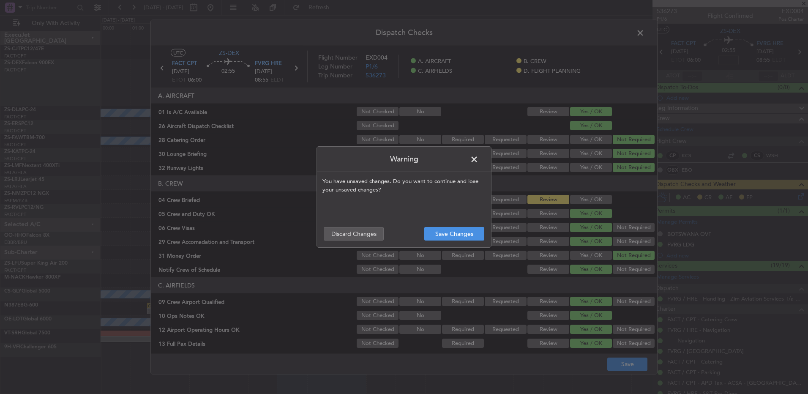
click at [455, 226] on footer "Save Changes Discard Changes" at bounding box center [404, 233] width 174 height 27
click at [452, 234] on button "Save Changes" at bounding box center [454, 234] width 60 height 14
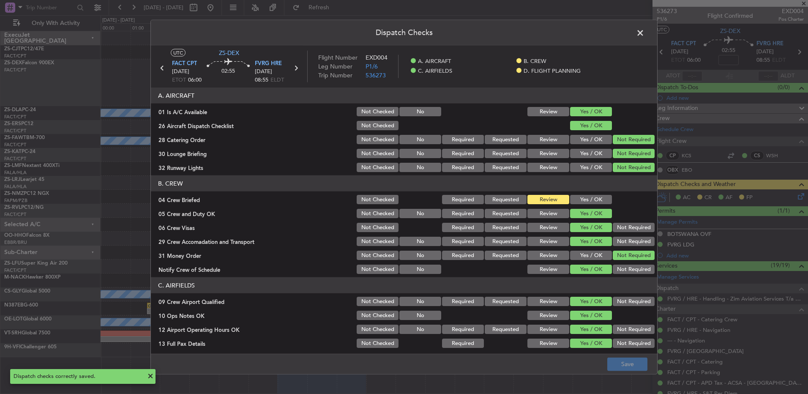
click at [644, 33] on span at bounding box center [644, 35] width 0 height 17
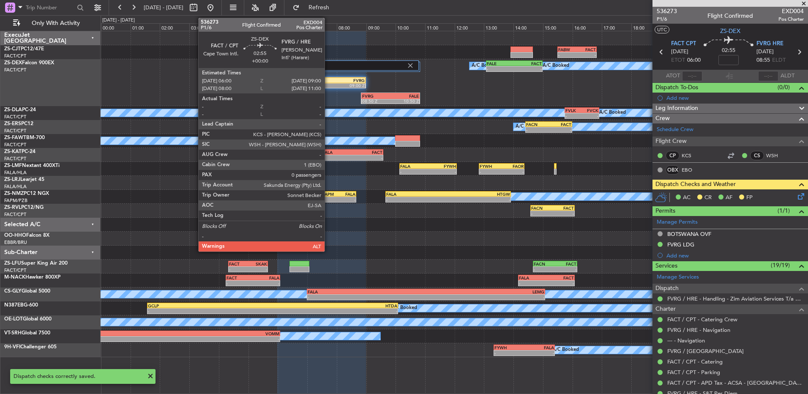
click at [328, 81] on div "FVRG" at bounding box center [343, 80] width 43 height 5
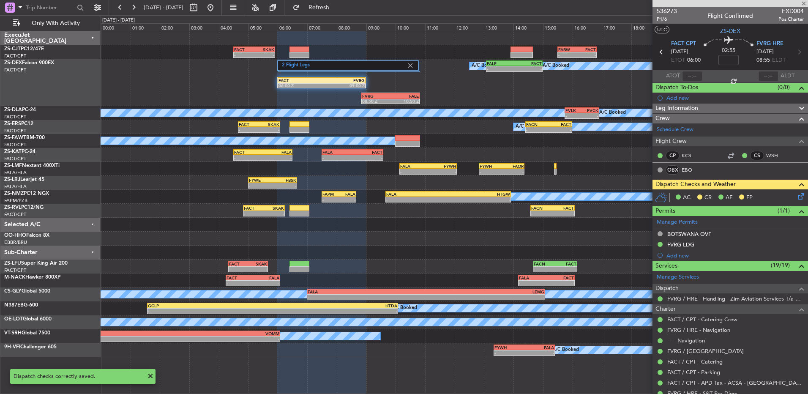
click at [328, 81] on div "FVRG" at bounding box center [343, 80] width 43 height 5
click at [796, 196] on icon at bounding box center [799, 194] width 7 height 7
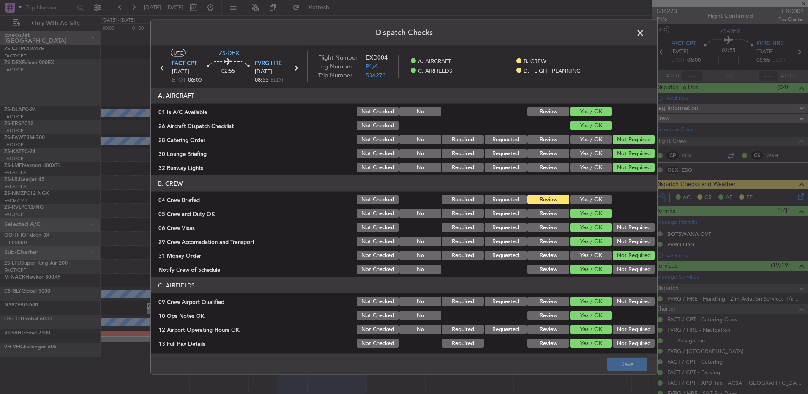
click at [575, 196] on button "Yes / OK" at bounding box center [591, 199] width 42 height 9
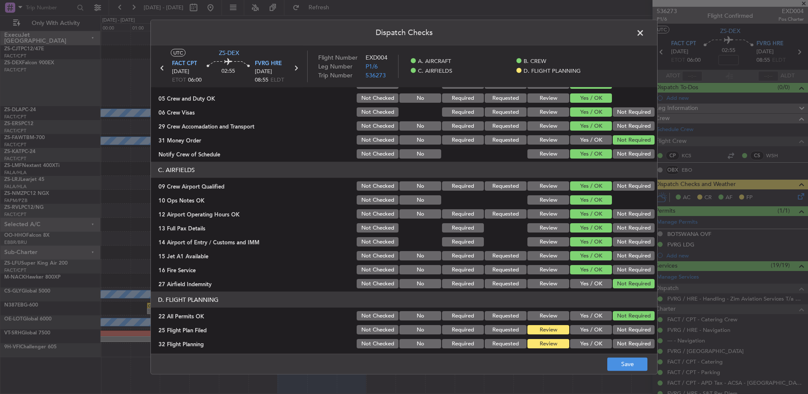
scroll to position [119, 0]
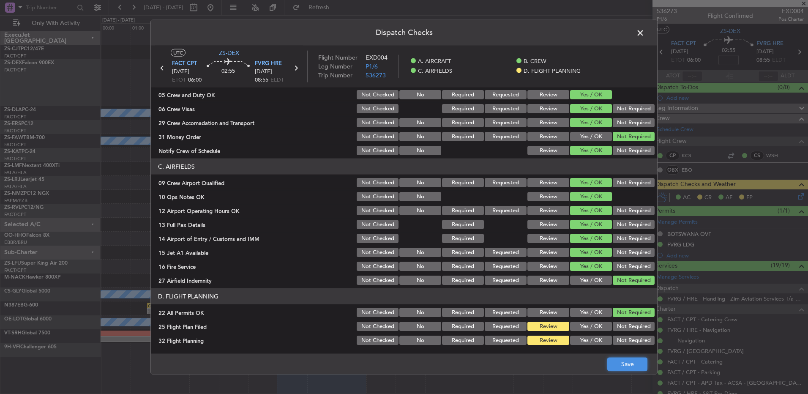
click at [621, 364] on button "Save" at bounding box center [627, 364] width 40 height 14
click at [644, 35] on span at bounding box center [644, 35] width 0 height 17
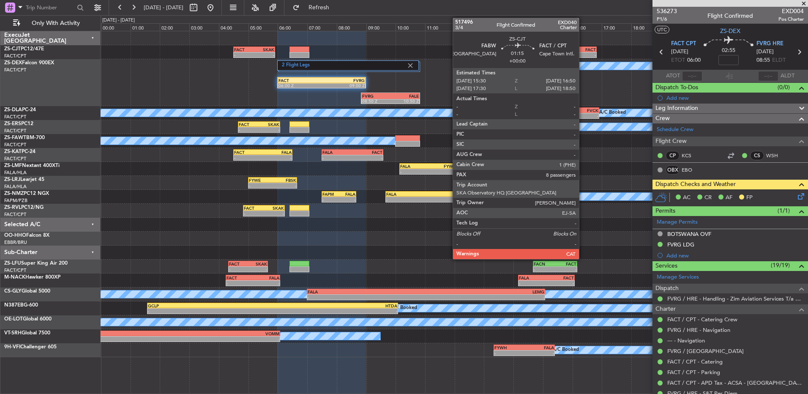
click at [583, 51] on div "FACT" at bounding box center [586, 49] width 19 height 5
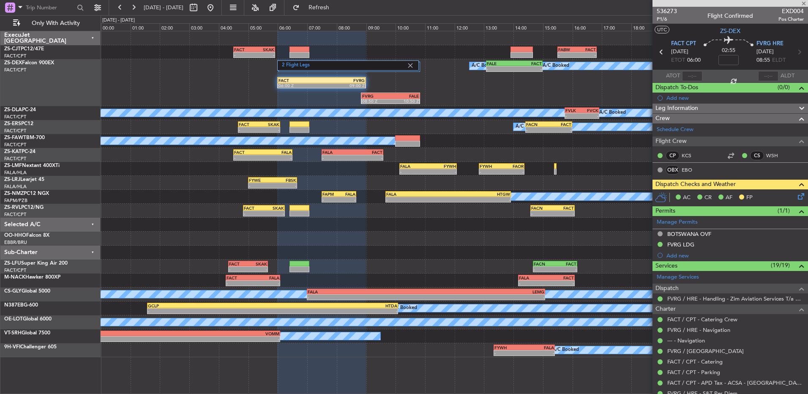
type input "8"
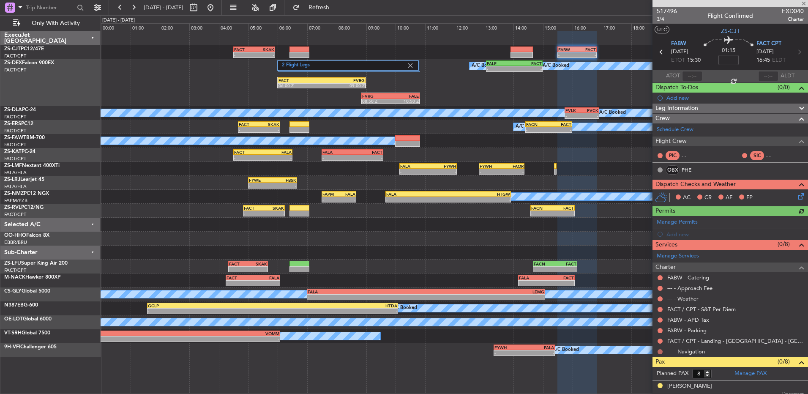
click at [659, 351] on button at bounding box center [659, 351] width 5 height 5
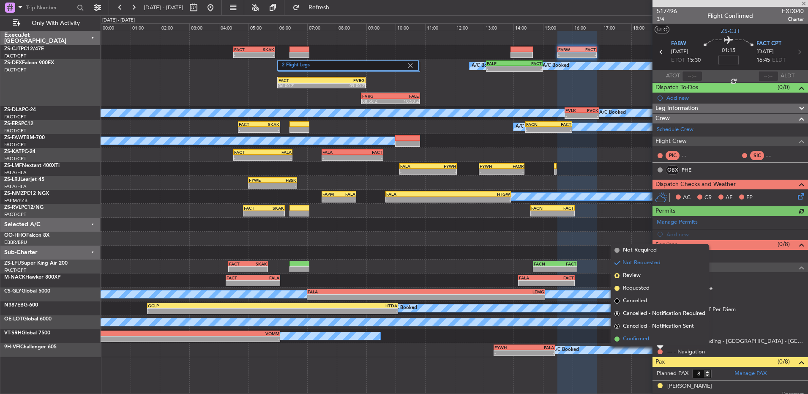
click at [660, 343] on li "Confirmed" at bounding box center [660, 339] width 98 height 13
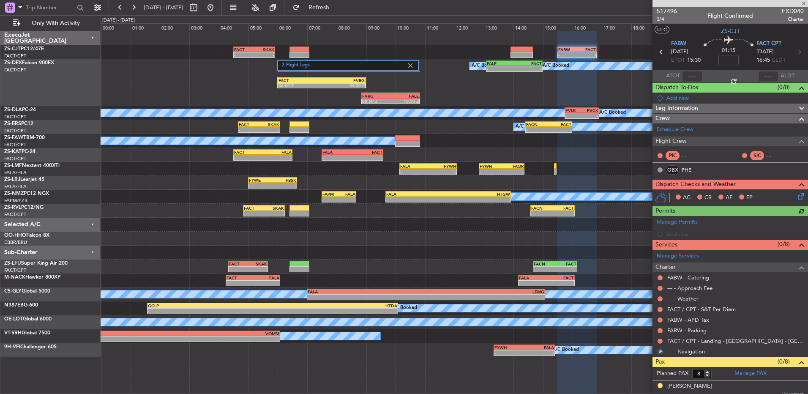
click at [660, 343] on mat-tooltip-component "Not Requested" at bounding box center [660, 354] width 48 height 22
click at [660, 343] on body "10 Sep 2025 - 11 Sep 2025 Refresh Quick Links Only With Activity - - FACT 04:30…" at bounding box center [404, 197] width 808 height 394
click at [660, 338] on button at bounding box center [659, 340] width 5 height 5
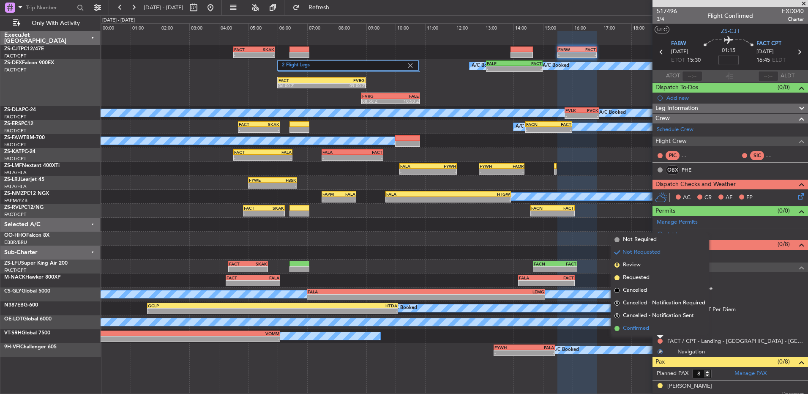
click at [660, 333] on li "Confirmed" at bounding box center [660, 328] width 98 height 13
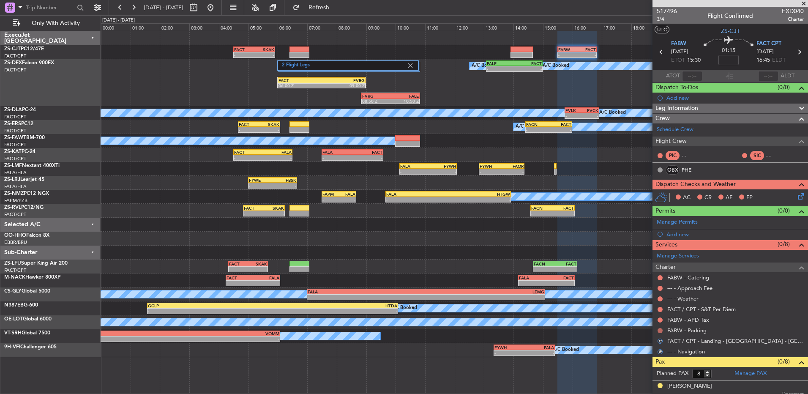
click at [660, 330] on button at bounding box center [659, 330] width 5 height 5
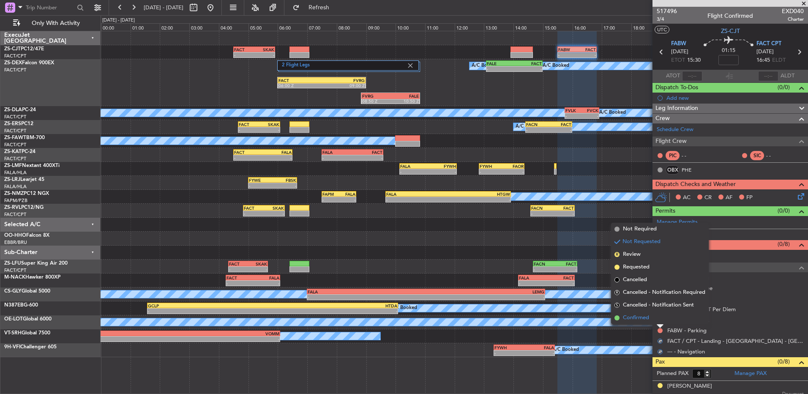
click at [662, 321] on li "Confirmed" at bounding box center [660, 317] width 98 height 13
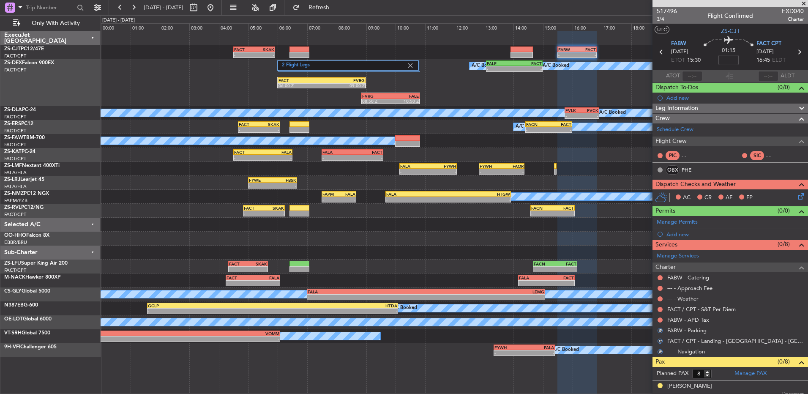
click at [662, 321] on button at bounding box center [659, 319] width 5 height 5
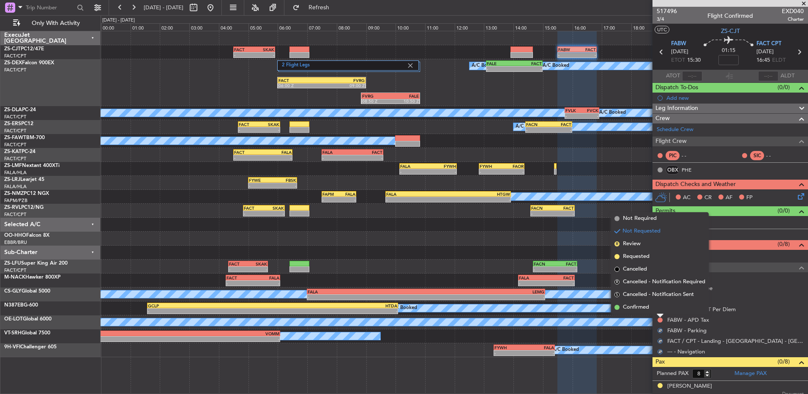
click at [661, 316] on div at bounding box center [660, 315] width 7 height 3
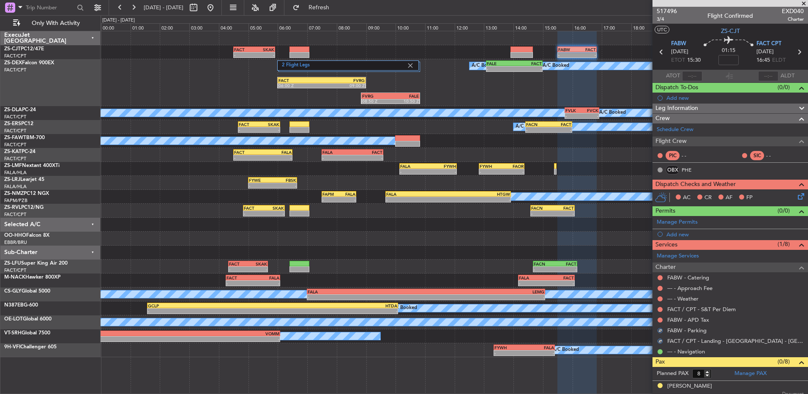
click at [657, 316] on nimbus-traffic-light at bounding box center [660, 319] width 7 height 7
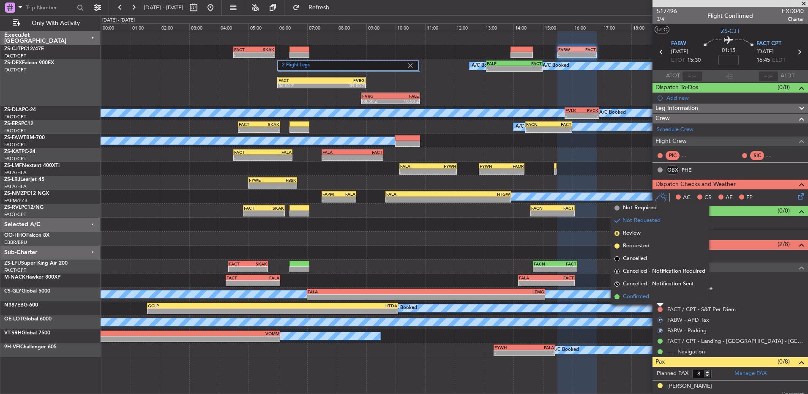
click at [660, 300] on li "Confirmed" at bounding box center [660, 296] width 98 height 13
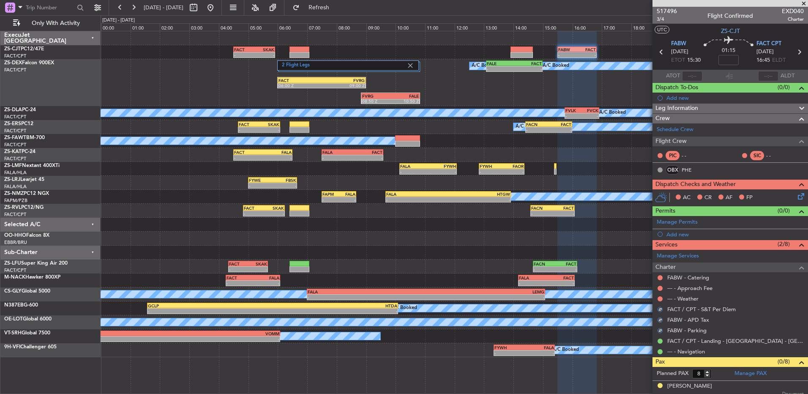
click at [660, 301] on mat-tooltip-component "Not Requested" at bounding box center [660, 312] width 48 height 22
drag, startPoint x: 660, startPoint y: 300, endPoint x: 659, endPoint y: 296, distance: 4.9
click at [659, 296] on button at bounding box center [659, 298] width 5 height 5
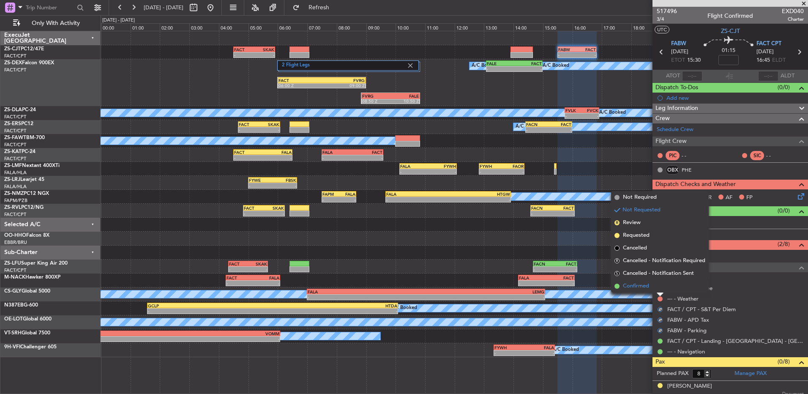
click at [659, 292] on li "Confirmed" at bounding box center [660, 286] width 98 height 13
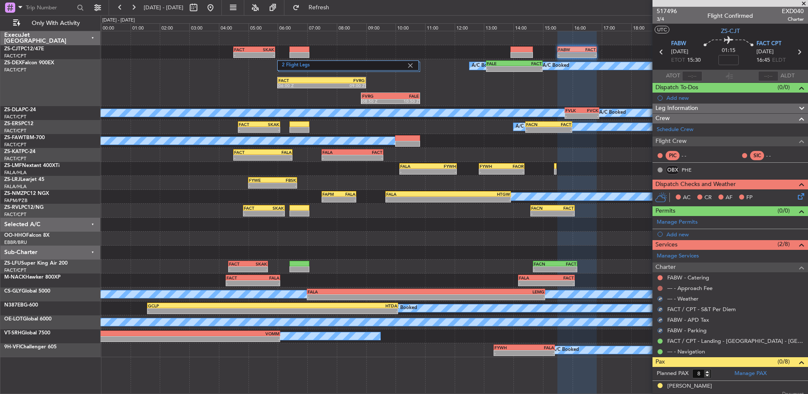
click at [659, 288] on button at bounding box center [659, 288] width 5 height 5
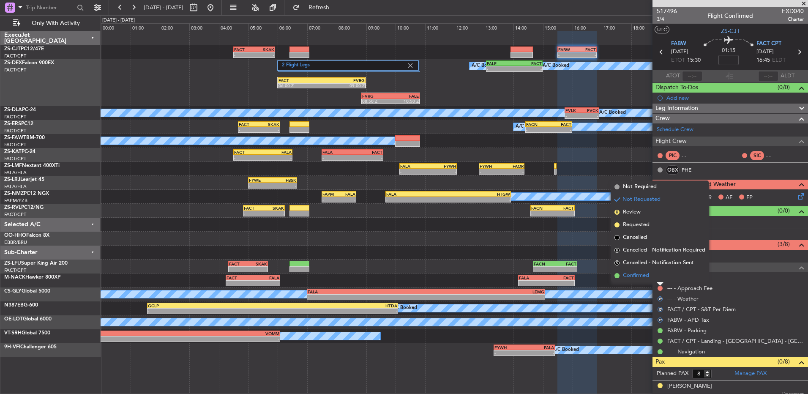
click at [657, 277] on li "Confirmed" at bounding box center [660, 275] width 98 height 13
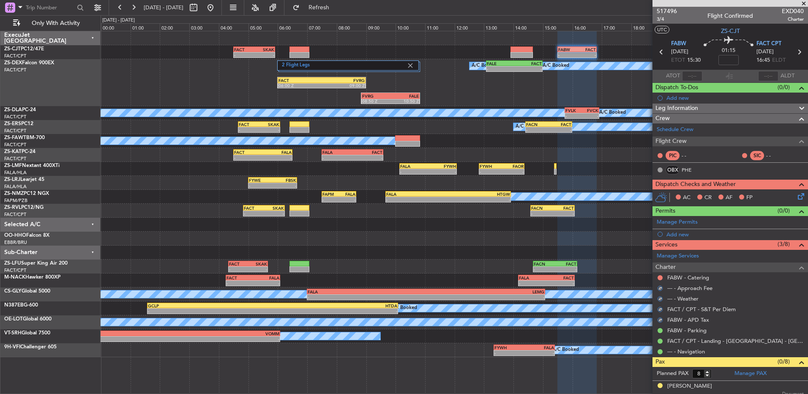
click at [657, 277] on div at bounding box center [660, 277] width 7 height 7
click at [660, 275] on button at bounding box center [659, 277] width 5 height 5
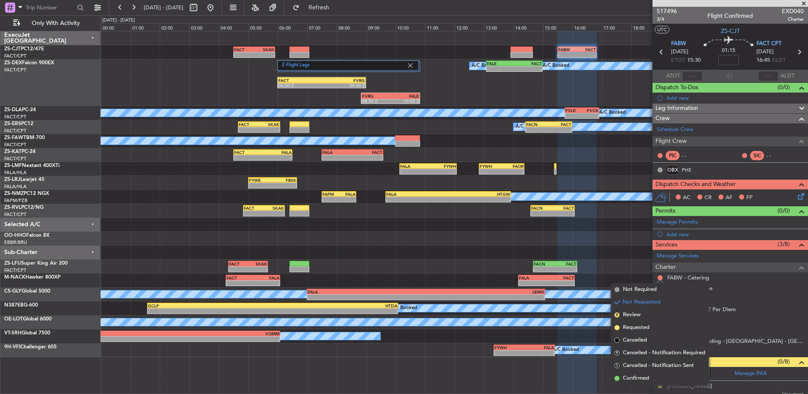
click at [653, 373] on li "Confirmed" at bounding box center [660, 378] width 98 height 13
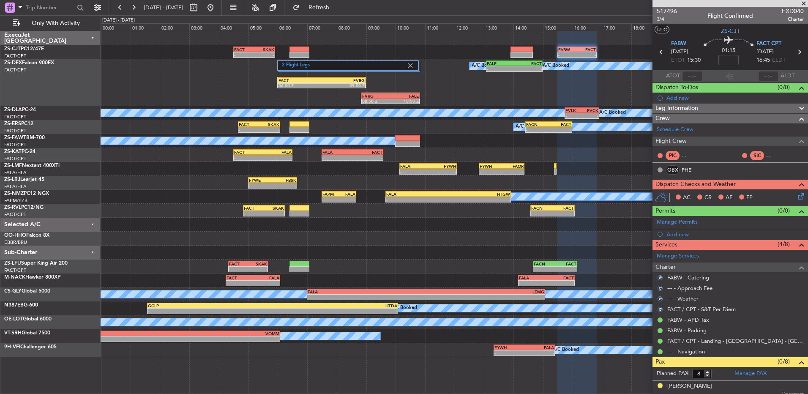
click at [796, 198] on icon at bounding box center [799, 194] width 7 height 7
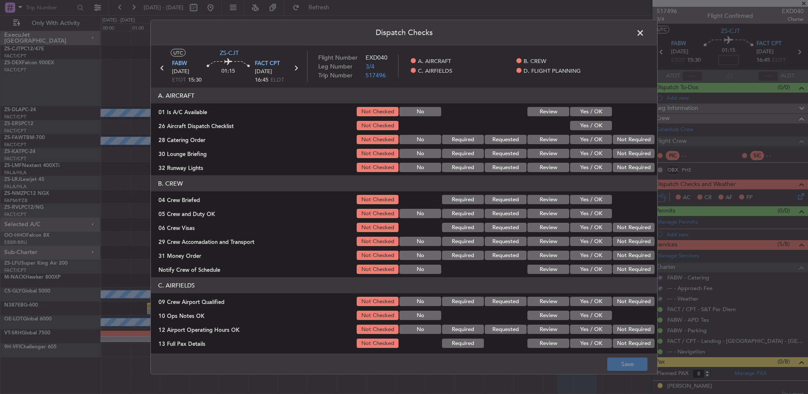
click at [599, 113] on button "Yes / OK" at bounding box center [591, 111] width 42 height 9
click at [595, 125] on button "Yes / OK" at bounding box center [591, 125] width 42 height 9
click at [624, 136] on button "Not Required" at bounding box center [634, 139] width 42 height 9
click at [625, 139] on button "Not Required" at bounding box center [634, 139] width 42 height 9
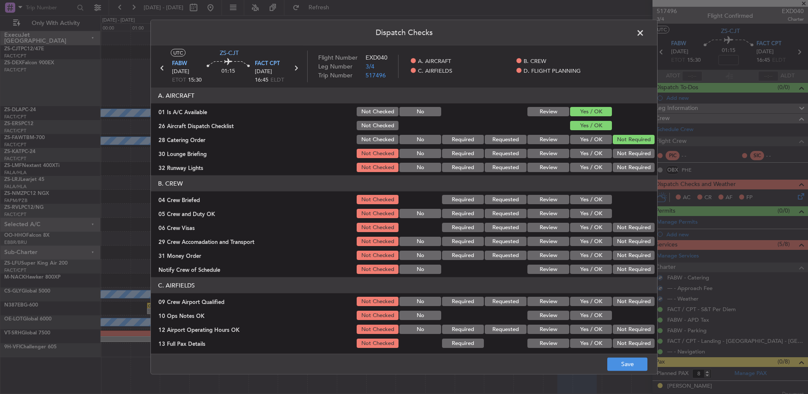
click at [625, 146] on section "A. AIRCRAFT 01 Is A/C Available Not Checked No Review Yes / OK 26 Aircraft Disp…" at bounding box center [404, 130] width 506 height 86
click at [623, 153] on button "Not Required" at bounding box center [634, 153] width 42 height 9
click at [622, 156] on button "Not Required" at bounding box center [634, 153] width 42 height 9
drag, startPoint x: 618, startPoint y: 162, endPoint x: 615, endPoint y: 168, distance: 7.2
click at [618, 164] on div "Not Required" at bounding box center [632, 167] width 43 height 12
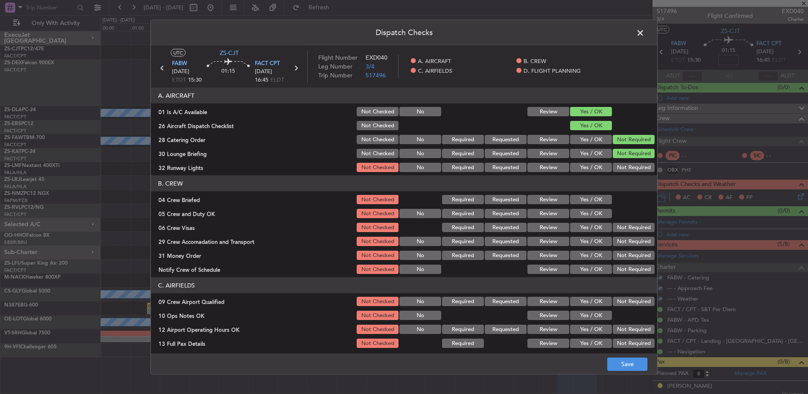
click at [615, 169] on button "Not Required" at bounding box center [634, 167] width 42 height 9
click at [577, 198] on button "Yes / OK" at bounding box center [591, 199] width 42 height 9
drag, startPoint x: 582, startPoint y: 204, endPoint x: 584, endPoint y: 209, distance: 5.3
click at [584, 208] on section "B. CREW 04 Crew Briefed Not Checked Required Requested Review Yes / OK 05 Crew …" at bounding box center [404, 225] width 506 height 100
click at [586, 210] on button "Yes / OK" at bounding box center [591, 213] width 42 height 9
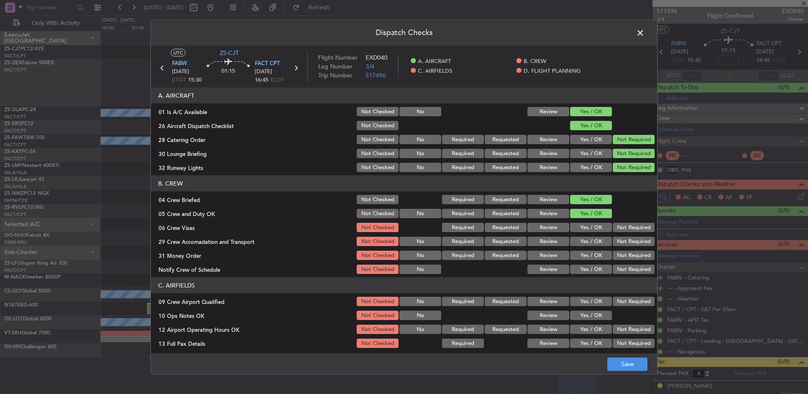
drag, startPoint x: 586, startPoint y: 210, endPoint x: 597, endPoint y: 221, distance: 15.9
click at [587, 211] on button "Yes / OK" at bounding box center [591, 213] width 42 height 9
click at [611, 232] on div "Not Required" at bounding box center [632, 227] width 43 height 12
click at [612, 234] on section "B. CREW 04 Crew Briefed Not Checked Required Requested Review Yes / OK 05 Crew …" at bounding box center [404, 225] width 506 height 100
click at [613, 235] on section "B. CREW 04 Crew Briefed Not Checked Required Requested Review Yes / OK 05 Crew …" at bounding box center [404, 225] width 506 height 100
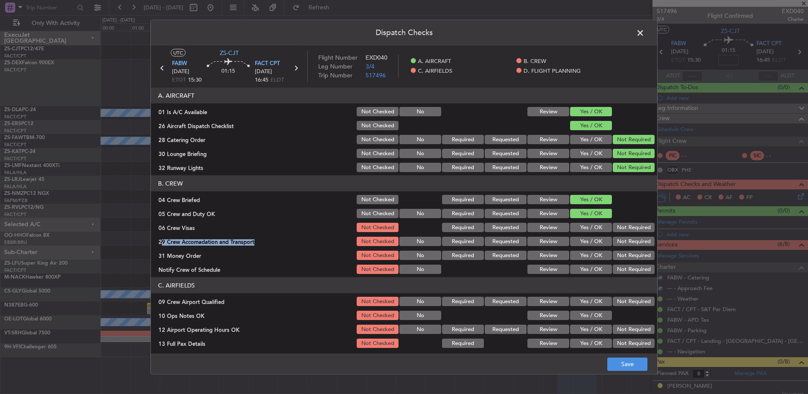
click at [613, 231] on button "Not Required" at bounding box center [634, 227] width 42 height 9
click at [613, 235] on section "B. CREW 04 Crew Briefed Not Checked Required Requested Review Yes / OK 05 Crew …" at bounding box center [404, 225] width 506 height 100
drag, startPoint x: 613, startPoint y: 235, endPoint x: 614, endPoint y: 245, distance: 9.4
click at [614, 243] on button "Not Required" at bounding box center [634, 241] width 42 height 9
click at [618, 258] on button "Not Required" at bounding box center [634, 255] width 42 height 9
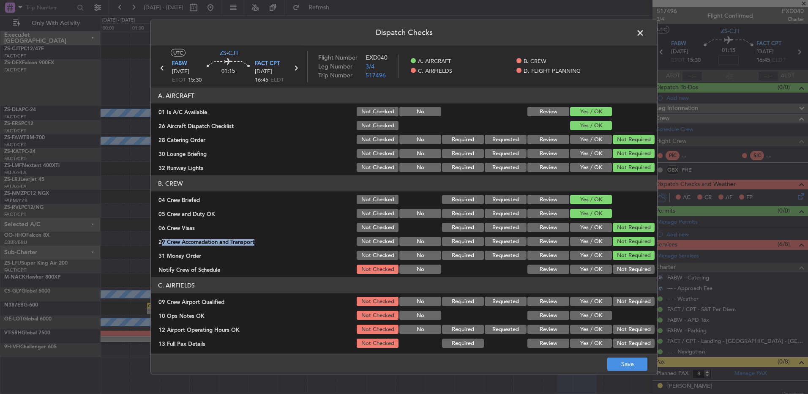
click at [617, 259] on button "Not Required" at bounding box center [634, 255] width 42 height 9
click at [615, 272] on button "Not Required" at bounding box center [634, 269] width 42 height 9
click at [616, 300] on button "Not Required" at bounding box center [634, 301] width 42 height 9
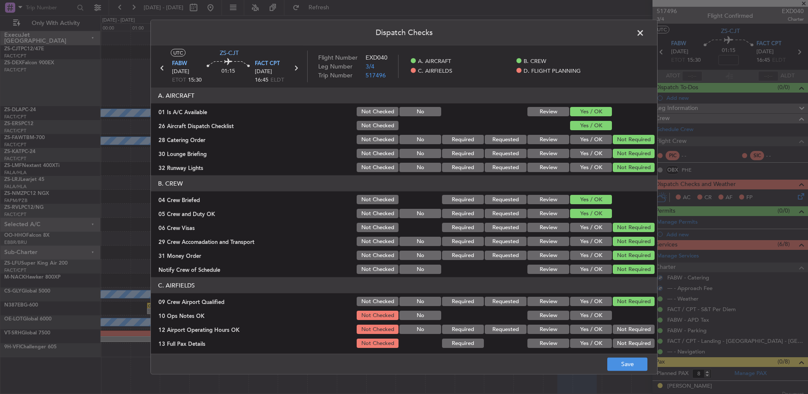
click at [603, 310] on div "Yes / OK" at bounding box center [590, 315] width 43 height 12
click at [598, 315] on button "Yes / OK" at bounding box center [591, 315] width 42 height 9
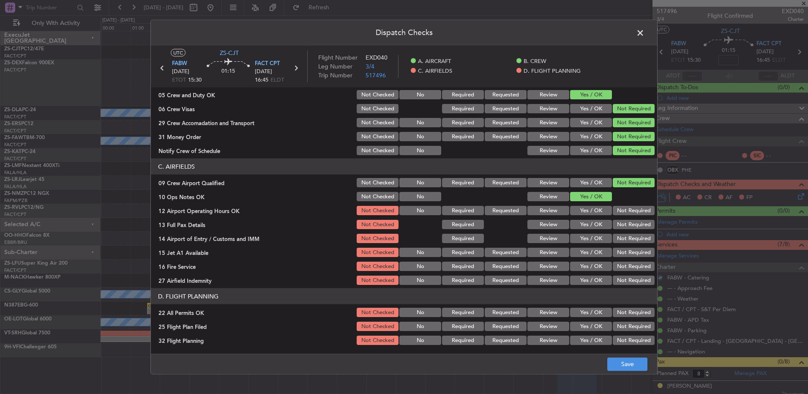
click at [628, 213] on button "Not Required" at bounding box center [634, 210] width 42 height 9
click at [627, 215] on button "Not Required" at bounding box center [634, 210] width 42 height 9
click at [625, 229] on div "Not Required" at bounding box center [632, 224] width 43 height 12
click at [624, 233] on section "C. AIRFIELDS 09 Crew Airport Qualified Not Checked No Required Requested Review…" at bounding box center [404, 222] width 506 height 128
click at [624, 235] on button "Not Required" at bounding box center [634, 238] width 42 height 9
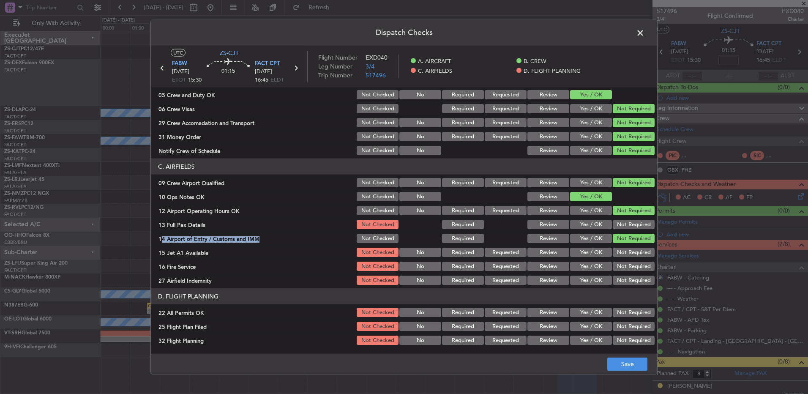
click at [623, 228] on button "Not Required" at bounding box center [634, 224] width 42 height 9
click at [624, 232] on section "C. AIRFIELDS 09 Crew Airport Qualified Not Checked No Required Requested Review…" at bounding box center [404, 222] width 506 height 128
drag, startPoint x: 624, startPoint y: 232, endPoint x: 622, endPoint y: 254, distance: 22.5
click at [624, 253] on button "Not Required" at bounding box center [634, 252] width 42 height 9
click at [622, 256] on button "Not Required" at bounding box center [634, 252] width 42 height 9
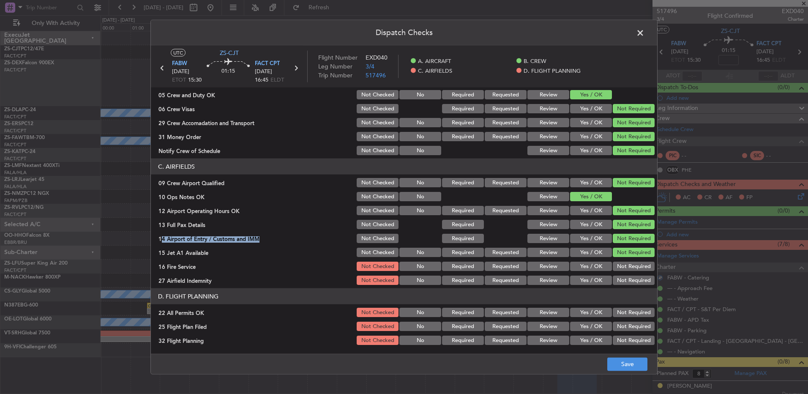
click at [622, 275] on section "C. AIRFIELDS 09 Crew Airport Qualified Not Checked No Required Requested Review…" at bounding box center [404, 222] width 506 height 128
click at [619, 269] on button "Not Required" at bounding box center [634, 266] width 42 height 9
click at [619, 276] on button "Not Required" at bounding box center [634, 279] width 42 height 9
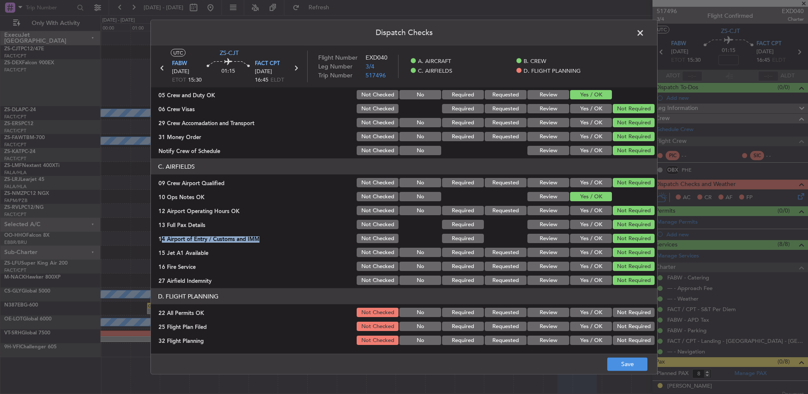
drag, startPoint x: 622, startPoint y: 283, endPoint x: 618, endPoint y: 306, distance: 23.5
click at [621, 289] on article "A. AIRCRAFT 01 Is A/C Available Not Checked No Review Yes / OK 26 Aircraft Disp…" at bounding box center [404, 217] width 506 height 261
click at [616, 314] on button "Not Required" at bounding box center [634, 312] width 42 height 9
click at [540, 328] on button "Review" at bounding box center [548, 326] width 42 height 9
click at [542, 338] on button "Review" at bounding box center [548, 339] width 42 height 9
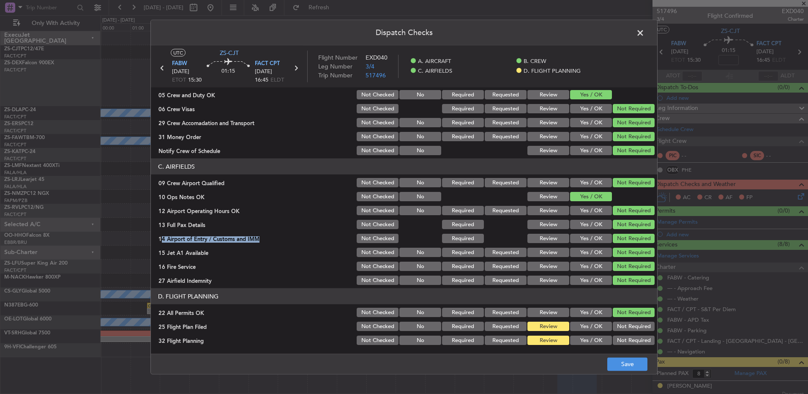
click at [651, 374] on div "Dispatch Checks UTC ZS-CJT FABW [DATE] ETOT 15:30 01:15 FACT CPT [DATE] 16:45 E…" at bounding box center [403, 197] width 507 height 354
click at [615, 353] on div "Dispatch Checks UTC ZS-CJT FABW [DATE] ETOT 15:30 01:15 FACT CPT [DATE] 16:45 E…" at bounding box center [403, 197] width 507 height 354
click at [617, 361] on button "Save" at bounding box center [627, 364] width 40 height 14
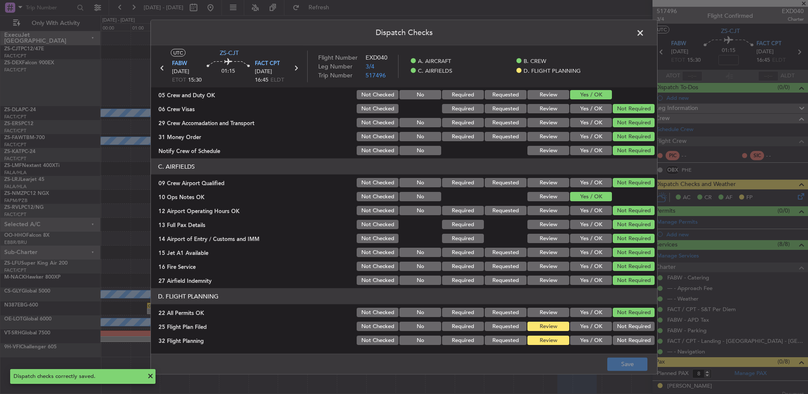
click at [644, 30] on span at bounding box center [644, 35] width 0 height 17
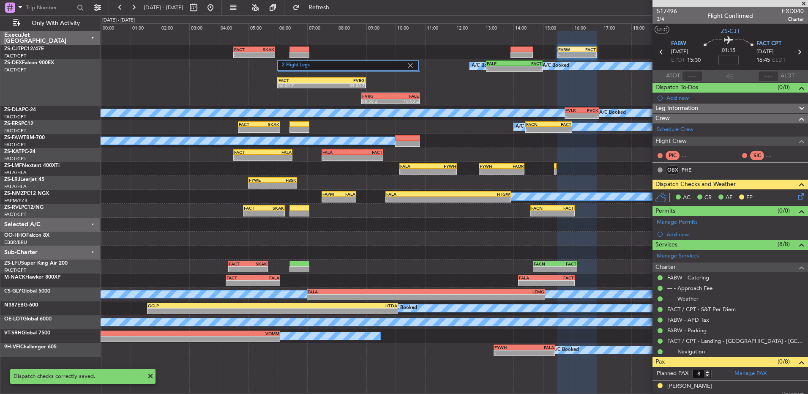
click at [663, 52] on icon at bounding box center [661, 51] width 11 height 11
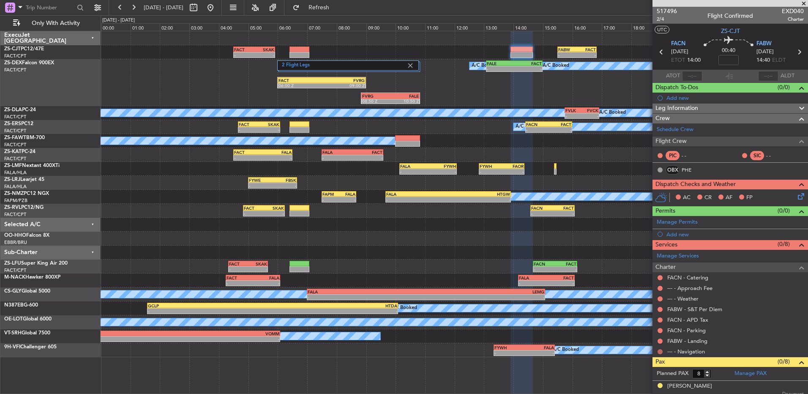
click at [660, 349] on button at bounding box center [659, 351] width 5 height 5
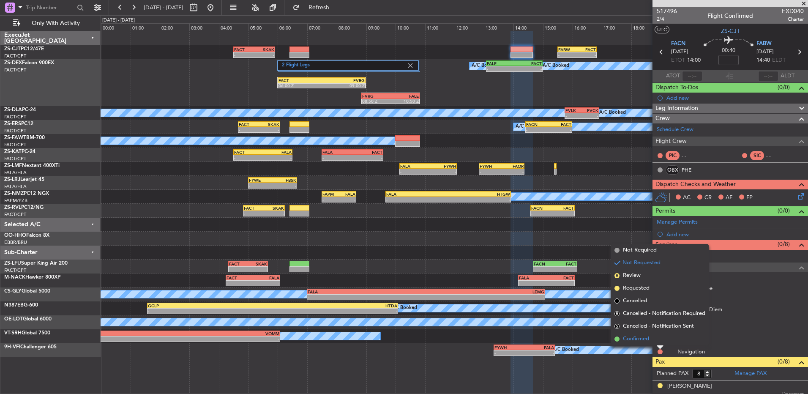
click at [658, 337] on li "Confirmed" at bounding box center [660, 339] width 98 height 13
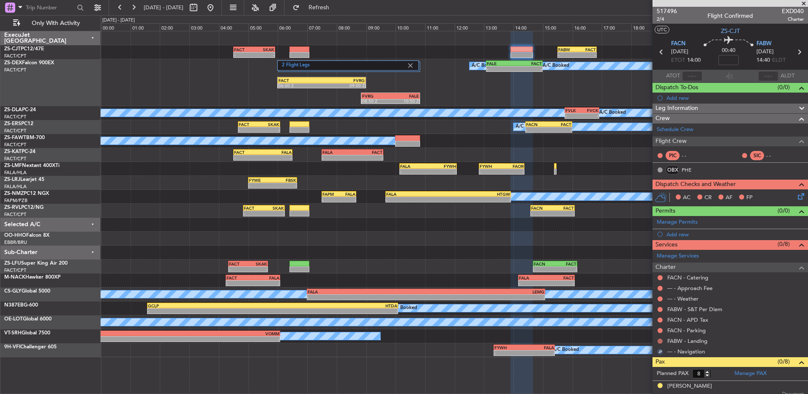
click at [657, 339] on button at bounding box center [659, 340] width 5 height 5
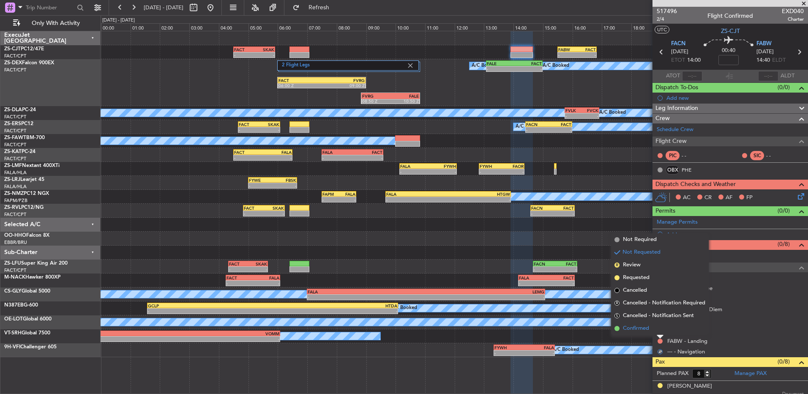
click at [660, 329] on li "Confirmed" at bounding box center [660, 328] width 98 height 13
click at [660, 329] on button at bounding box center [659, 330] width 5 height 5
click at [659, 320] on li "Confirmed" at bounding box center [660, 317] width 98 height 13
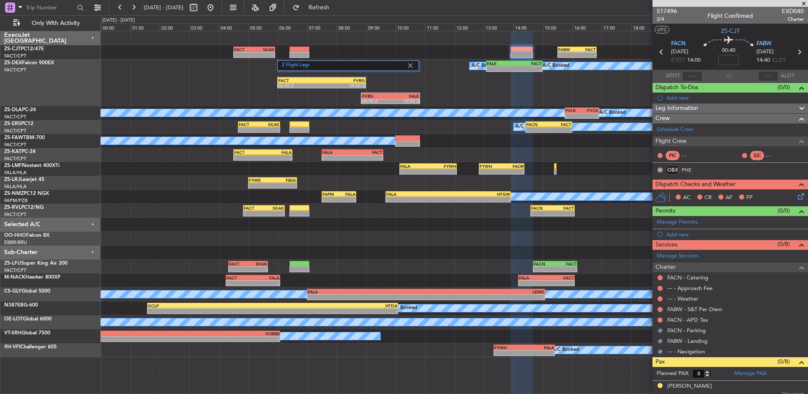
click at [659, 320] on button at bounding box center [659, 319] width 5 height 5
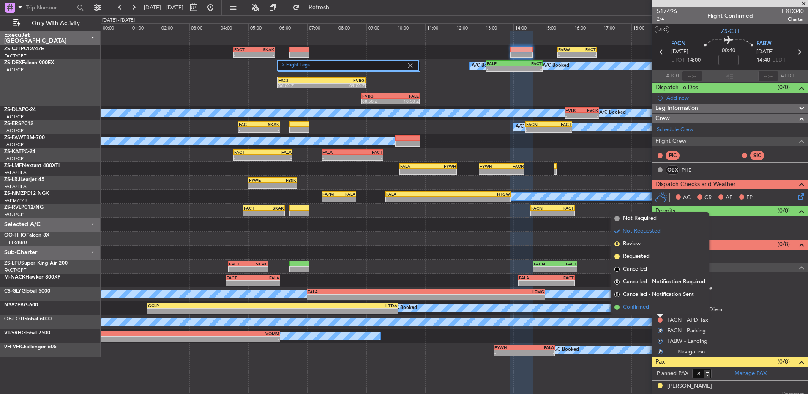
click at [659, 308] on li "Confirmed" at bounding box center [660, 307] width 98 height 13
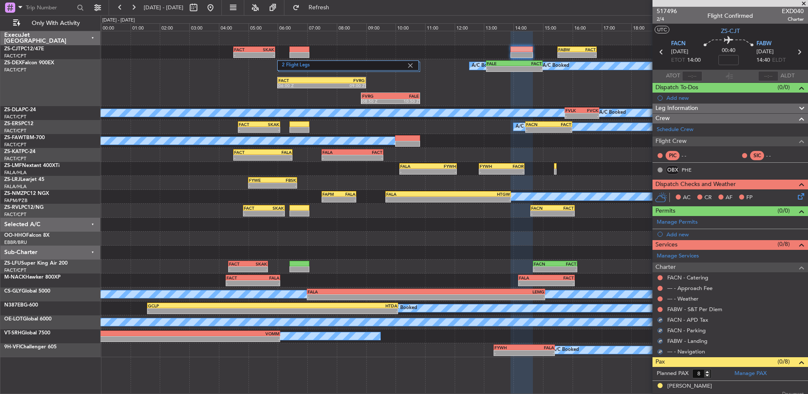
click at [659, 308] on button at bounding box center [659, 309] width 5 height 5
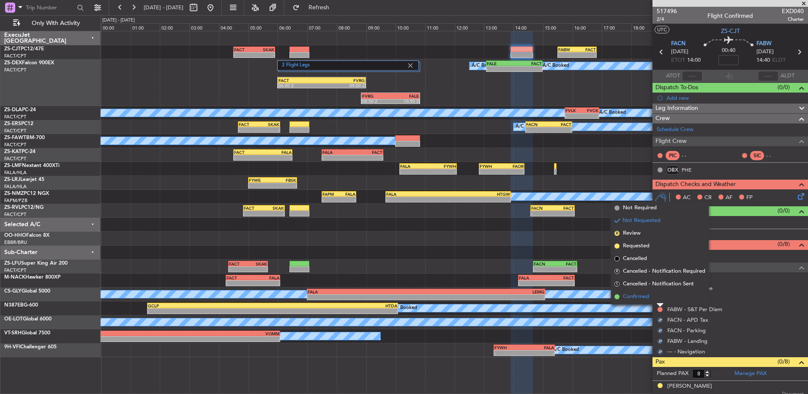
click at [659, 297] on li "Confirmed" at bounding box center [660, 296] width 98 height 13
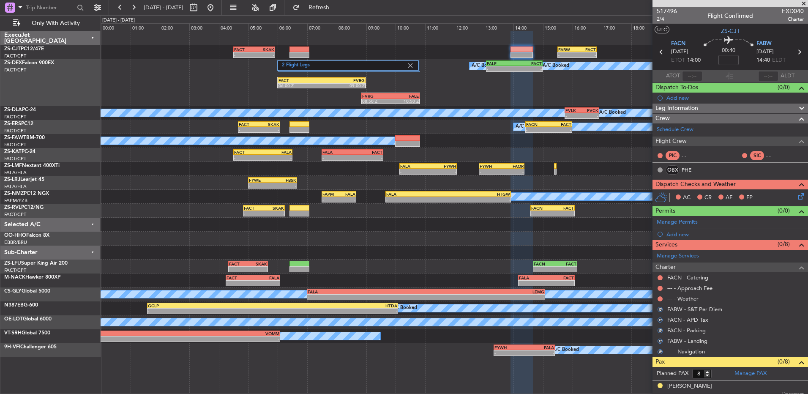
click at [659, 297] on button at bounding box center [659, 298] width 5 height 5
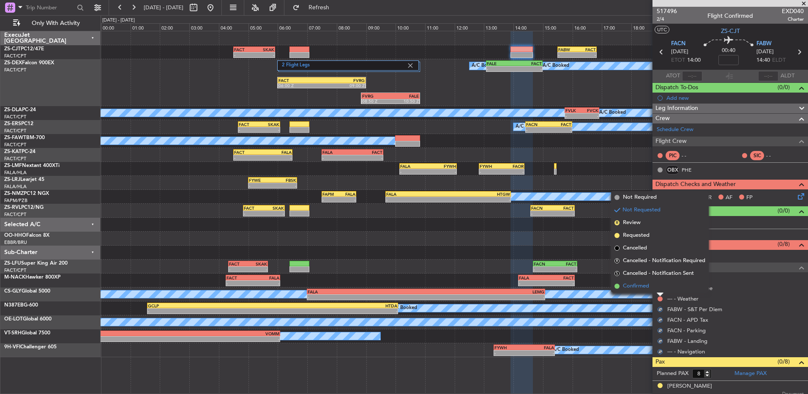
click at [659, 287] on li "Confirmed" at bounding box center [660, 286] width 98 height 13
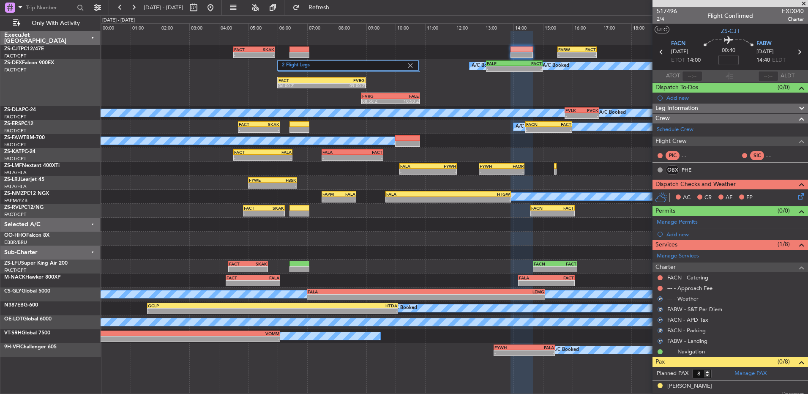
click at [659, 287] on button at bounding box center [659, 288] width 5 height 5
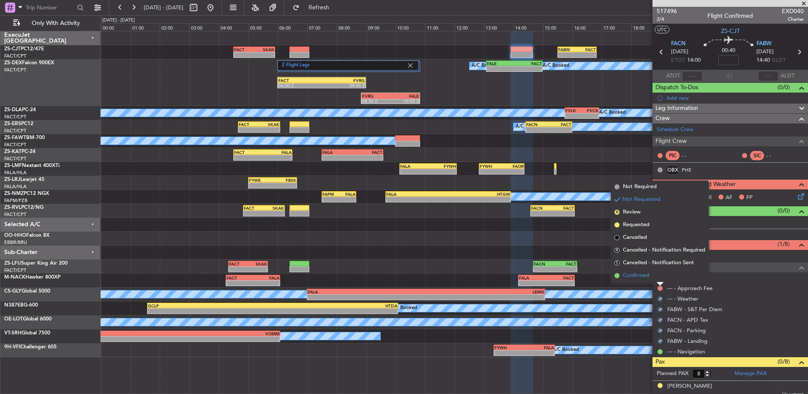
click at [660, 277] on li "Confirmed" at bounding box center [660, 275] width 98 height 13
click at [660, 277] on button at bounding box center [659, 277] width 5 height 5
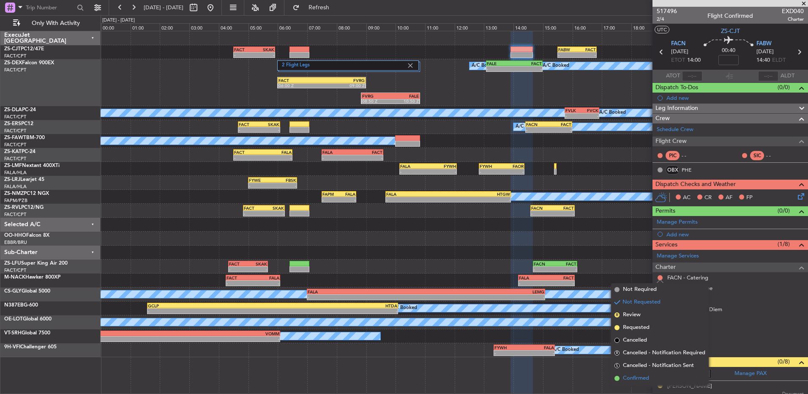
click at [656, 374] on li "Confirmed" at bounding box center [660, 378] width 98 height 13
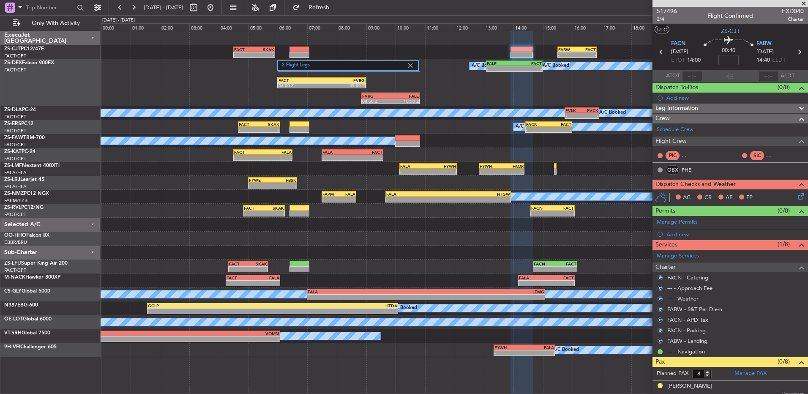
click at [796, 196] on icon at bounding box center [799, 194] width 7 height 7
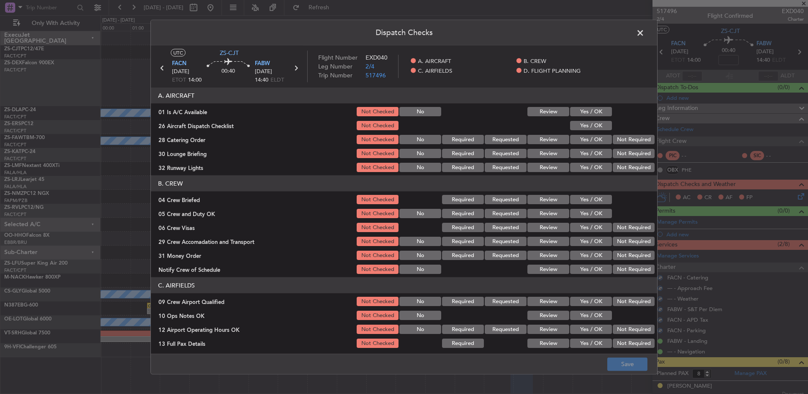
click at [591, 104] on section "A. AIRCRAFT 01 Is A/C Available Not Checked No Review Yes / OK 26 Aircraft Disp…" at bounding box center [404, 130] width 506 height 86
click at [593, 111] on button "Yes / OK" at bounding box center [591, 111] width 42 height 9
drag, startPoint x: 593, startPoint y: 112, endPoint x: 594, endPoint y: 119, distance: 7.7
click at [594, 116] on button "Yes / OK" at bounding box center [591, 111] width 42 height 9
click at [596, 122] on button "Yes / OK" at bounding box center [591, 125] width 42 height 9
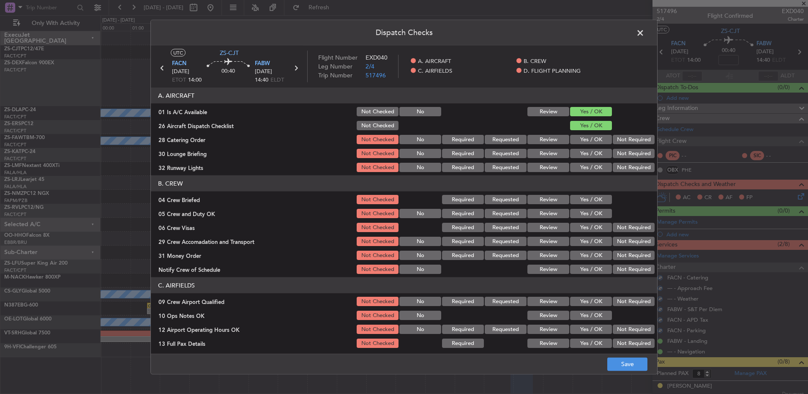
click at [622, 128] on div at bounding box center [632, 126] width 43 height 12
click at [622, 139] on div "Not Required" at bounding box center [632, 140] width 43 height 12
click at [621, 142] on button "Not Required" at bounding box center [634, 139] width 42 height 9
click at [620, 148] on div "Not Required" at bounding box center [632, 153] width 43 height 12
click at [619, 151] on button "Not Required" at bounding box center [634, 153] width 42 height 9
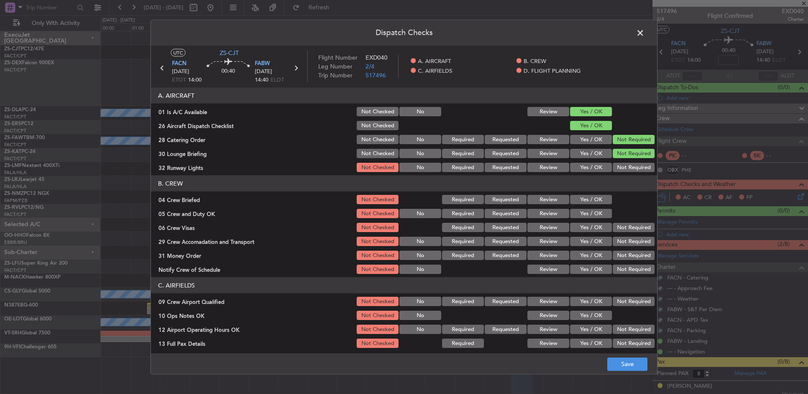
click at [616, 161] on section "A. AIRCRAFT 01 Is A/C Available Not Checked No Review Yes / OK 26 Aircraft Disp…" at bounding box center [404, 130] width 506 height 86
click at [616, 162] on section "A. AIRCRAFT 01 Is A/C Available Not Checked No Review Yes / OK 26 Aircraft Disp…" at bounding box center [404, 130] width 506 height 86
click at [617, 165] on button "Not Required" at bounding box center [634, 167] width 42 height 9
click at [603, 191] on header "B. CREW" at bounding box center [404, 183] width 506 height 16
click at [597, 200] on button "Yes / OK" at bounding box center [591, 199] width 42 height 9
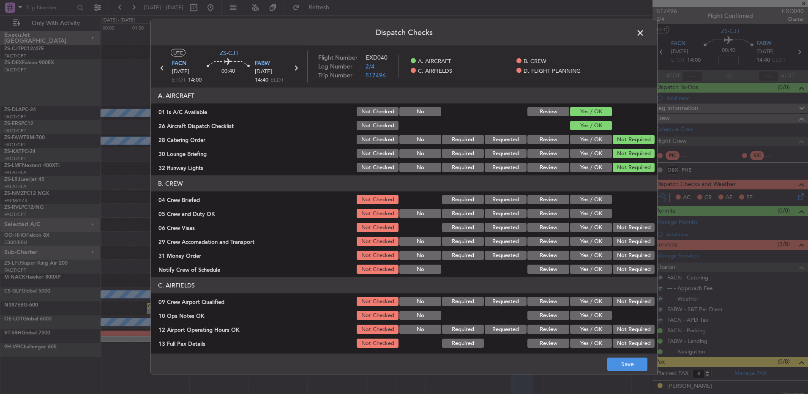
click at [597, 204] on div "Yes / OK" at bounding box center [590, 200] width 43 height 12
click at [595, 213] on button "Yes / OK" at bounding box center [591, 213] width 42 height 9
drag, startPoint x: 594, startPoint y: 213, endPoint x: 605, endPoint y: 223, distance: 14.4
click at [595, 214] on button "Yes / OK" at bounding box center [591, 213] width 42 height 9
click at [611, 224] on div "Not Required" at bounding box center [632, 227] width 43 height 12
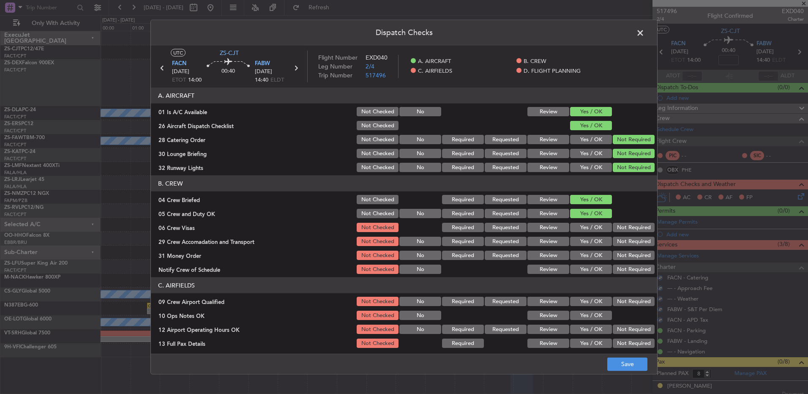
click at [613, 226] on button "Not Required" at bounding box center [634, 227] width 42 height 9
drag, startPoint x: 613, startPoint y: 237, endPoint x: 611, endPoint y: 243, distance: 6.0
click at [613, 238] on section "B. CREW 04 Crew Briefed Not Checked Required Requested Review Yes / OK 05 Crew …" at bounding box center [404, 225] width 506 height 100
click at [613, 243] on button "Not Required" at bounding box center [634, 241] width 42 height 9
click at [614, 245] on button "Not Required" at bounding box center [634, 241] width 42 height 9
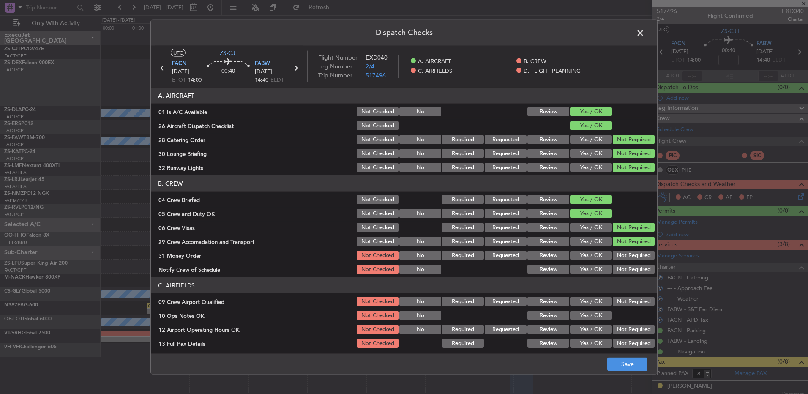
click at [617, 264] on section "B. CREW 04 Crew Briefed Not Checked Required Requested Review Yes / OK 05 Crew …" at bounding box center [404, 225] width 506 height 100
click at [618, 266] on button "Not Required" at bounding box center [634, 269] width 42 height 9
click at [616, 256] on button "Not Required" at bounding box center [634, 255] width 42 height 9
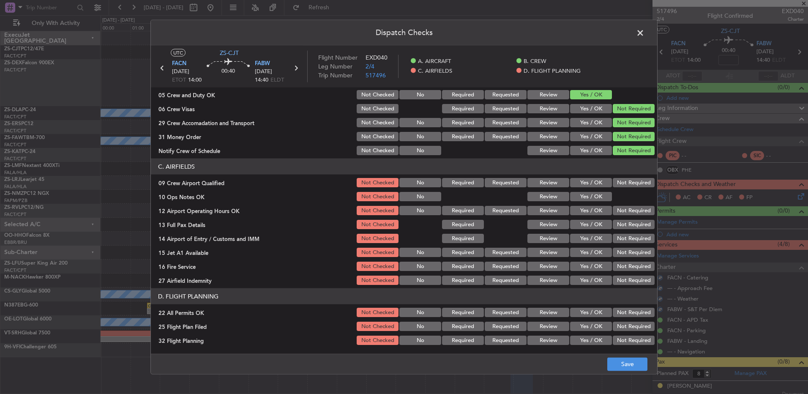
click at [631, 179] on button "Not Required" at bounding box center [634, 182] width 42 height 9
click at [527, 186] on button "Review" at bounding box center [548, 182] width 42 height 9
click at [599, 198] on button "Yes / OK" at bounding box center [591, 196] width 42 height 9
click at [618, 184] on button "Not Required" at bounding box center [634, 182] width 42 height 9
click at [624, 213] on button "Not Required" at bounding box center [634, 210] width 42 height 9
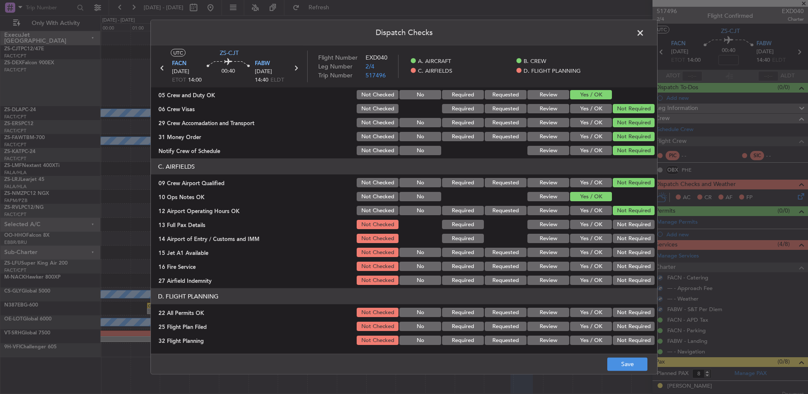
drag, startPoint x: 621, startPoint y: 209, endPoint x: 623, endPoint y: 227, distance: 18.7
click at [624, 219] on section "C. AIRFIELDS 09 Crew Airport Qualified Not Checked No Required Requested Review…" at bounding box center [404, 222] width 506 height 128
drag, startPoint x: 623, startPoint y: 227, endPoint x: 621, endPoint y: 231, distance: 4.4
click at [622, 231] on section "C. AIRFIELDS 09 Crew Airport Qualified Not Checked No Required Requested Review…" at bounding box center [404, 222] width 506 height 128
click at [622, 233] on section "C. AIRFIELDS 09 Crew Airport Qualified Not Checked No Required Requested Review…" at bounding box center [404, 222] width 506 height 128
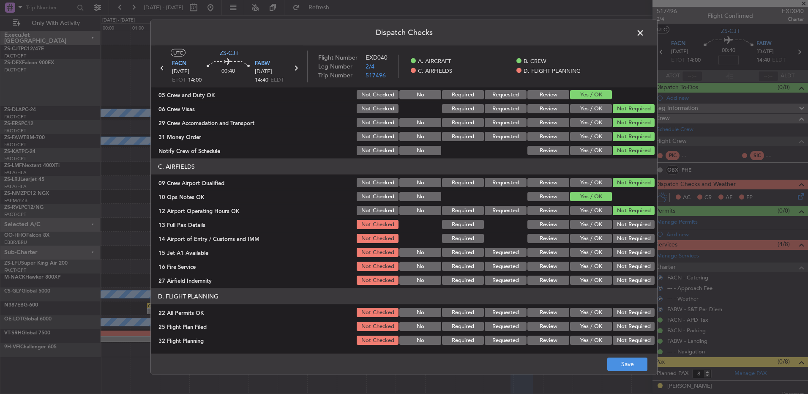
click at [619, 227] on button "Not Required" at bounding box center [634, 224] width 42 height 9
click at [621, 232] on section "C. AIRFIELDS 09 Crew Airport Qualified Not Checked No Required Requested Review…" at bounding box center [404, 222] width 506 height 128
click at [618, 239] on button "Not Required" at bounding box center [634, 238] width 42 height 9
click at [619, 246] on section "C. AIRFIELDS 09 Crew Airport Qualified Not Checked No Required Requested Review…" at bounding box center [404, 222] width 506 height 128
click at [620, 256] on button "Not Required" at bounding box center [634, 252] width 42 height 9
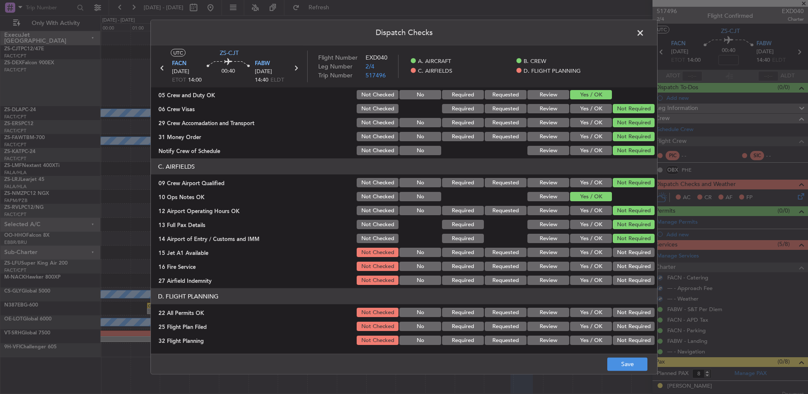
click at [621, 257] on div "Not Required" at bounding box center [632, 252] width 43 height 12
click at [620, 265] on section "C. AIRFIELDS 09 Crew Airport Qualified Not Checked No Required Requested Review…" at bounding box center [404, 222] width 506 height 128
click at [619, 267] on button "Not Required" at bounding box center [634, 266] width 42 height 9
click at [619, 278] on button "Not Required" at bounding box center [634, 279] width 42 height 9
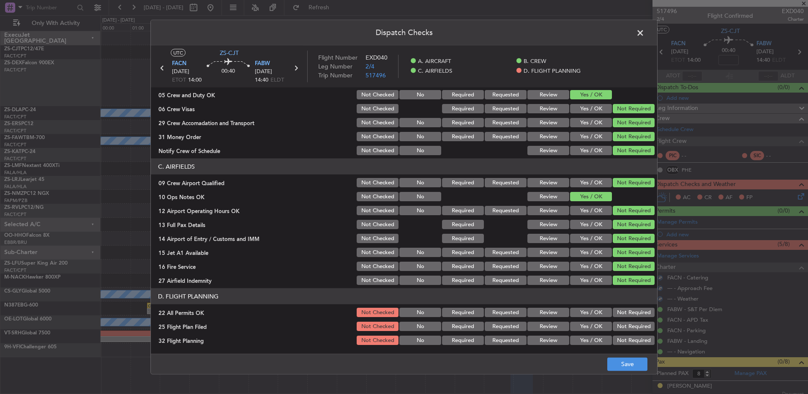
click at [624, 308] on section "D. FLIGHT PLANNING 22 All Permits OK Not Checked No Required Requested Review Y…" at bounding box center [404, 317] width 506 height 58
click at [624, 312] on button "Not Required" at bounding box center [634, 312] width 42 height 9
drag, startPoint x: 550, startPoint y: 322, endPoint x: 547, endPoint y: 326, distance: 4.5
click at [550, 324] on button "Review" at bounding box center [548, 326] width 42 height 9
click at [547, 339] on div "Review" at bounding box center [547, 340] width 43 height 12
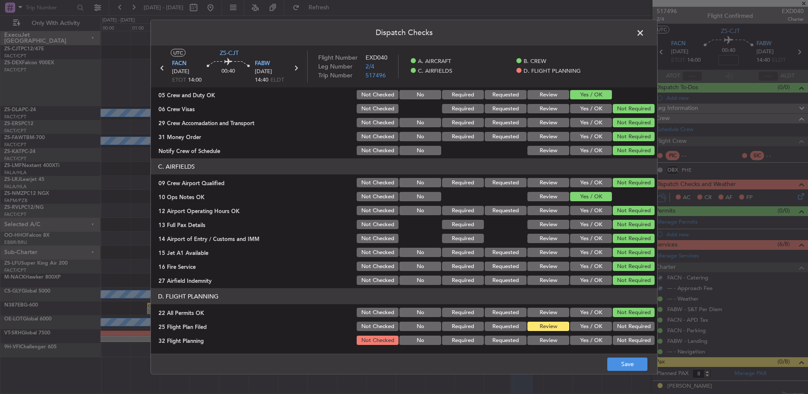
click at [550, 341] on button "Review" at bounding box center [548, 339] width 42 height 9
click at [610, 361] on button "Save" at bounding box center [627, 364] width 40 height 14
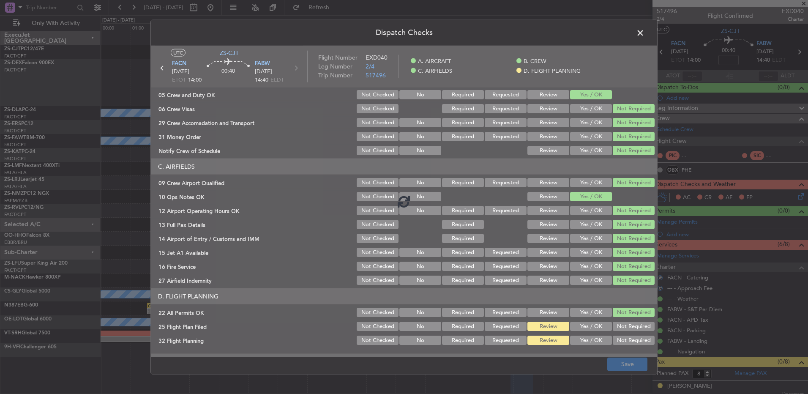
click at [612, 364] on footer "Save" at bounding box center [404, 363] width 506 height 20
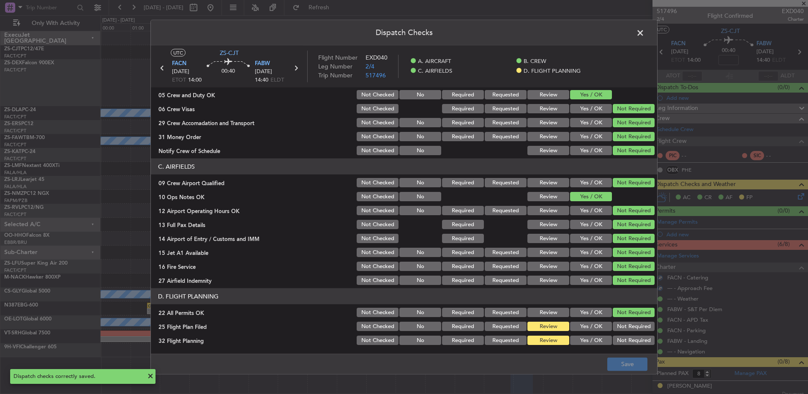
click at [644, 32] on span at bounding box center [644, 35] width 0 height 17
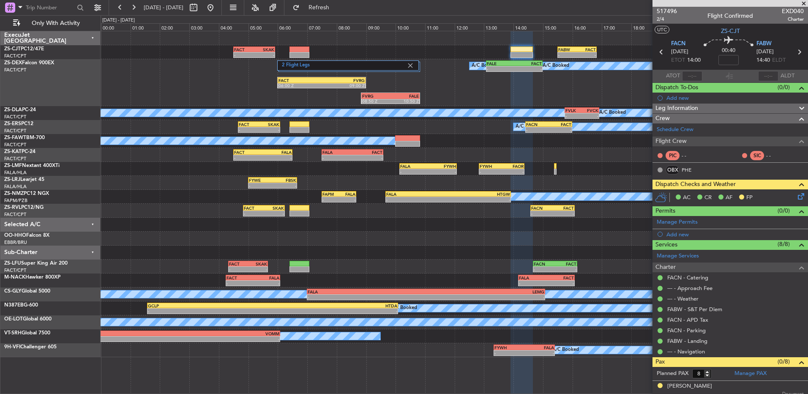
click at [659, 52] on icon at bounding box center [661, 51] width 11 height 11
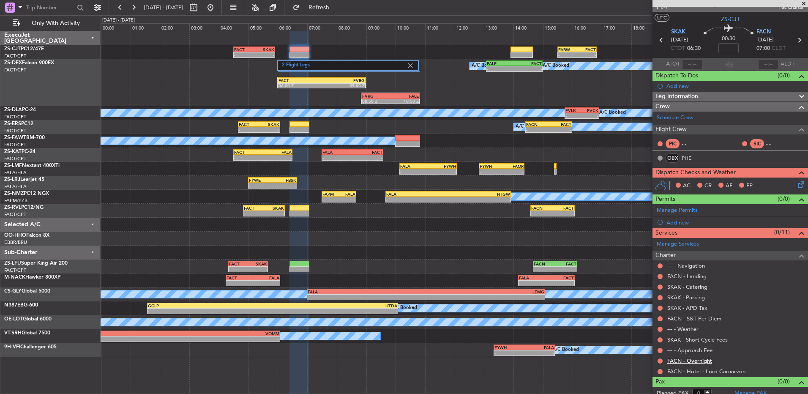
scroll to position [18, 0]
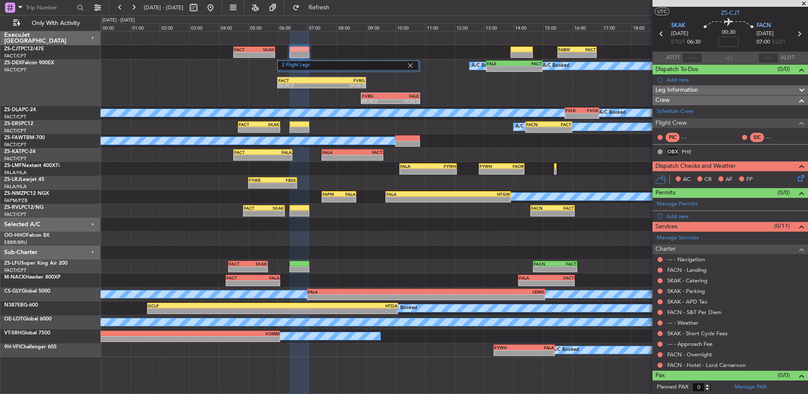
drag, startPoint x: 659, startPoint y: 365, endPoint x: 658, endPoint y: 359, distance: 6.5
click at [659, 365] on button at bounding box center [659, 365] width 5 height 5
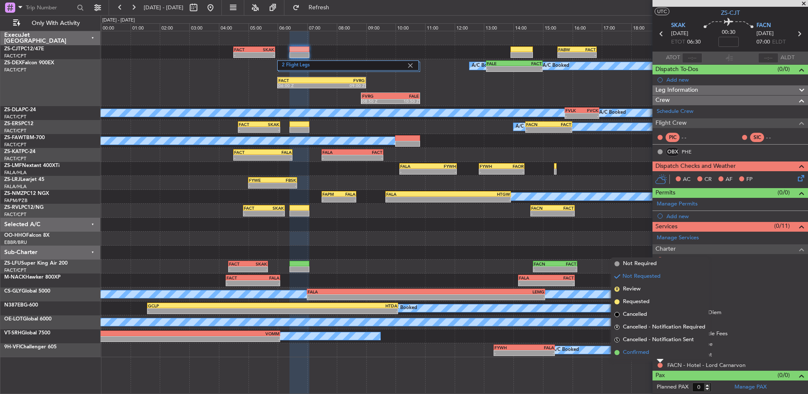
click at [659, 351] on li "Confirmed" at bounding box center [660, 352] width 98 height 13
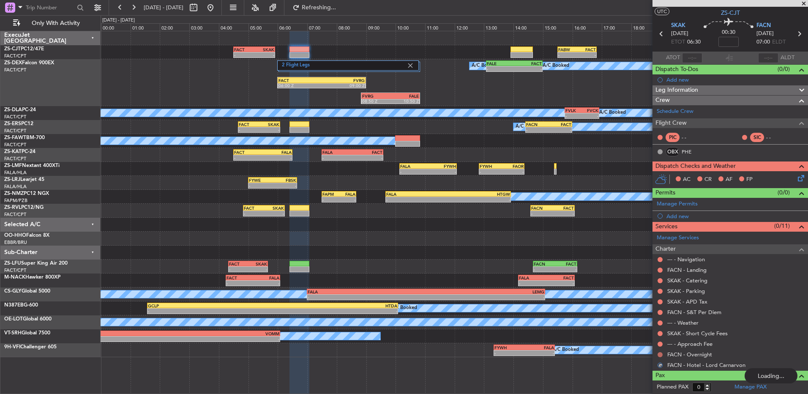
click at [659, 352] on button at bounding box center [659, 354] width 5 height 5
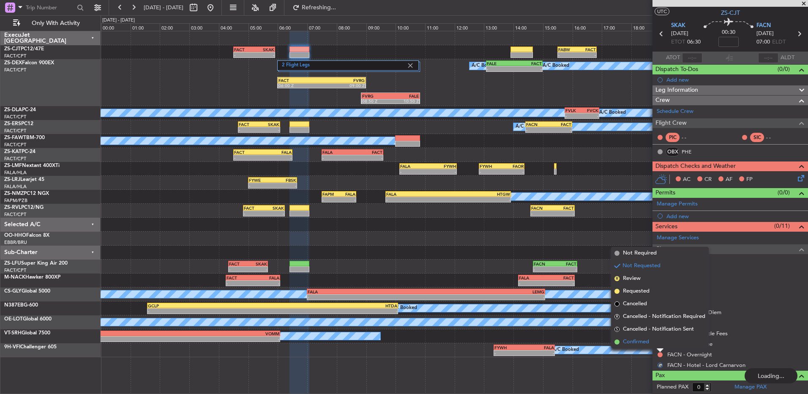
click at [660, 341] on li "Confirmed" at bounding box center [660, 341] width 98 height 13
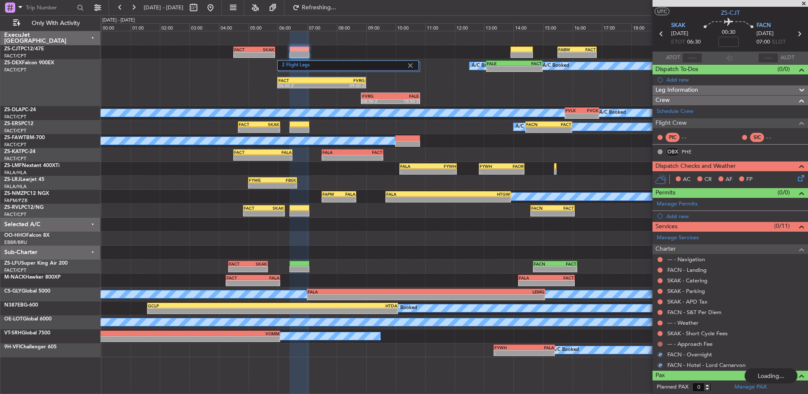
click at [660, 342] on button at bounding box center [659, 343] width 5 height 5
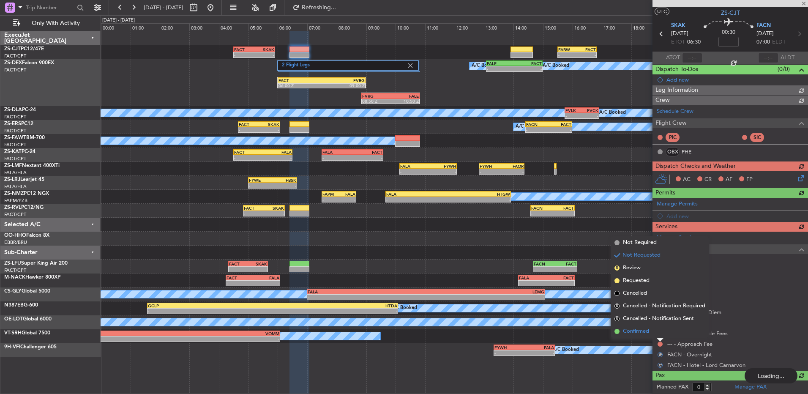
click at [660, 331] on li "Confirmed" at bounding box center [660, 331] width 98 height 13
click at [660, 331] on div "Manage Services Charter --- - Navigation FACN - Landing SKAK - Catering SKAK - …" at bounding box center [729, 301] width 155 height 139
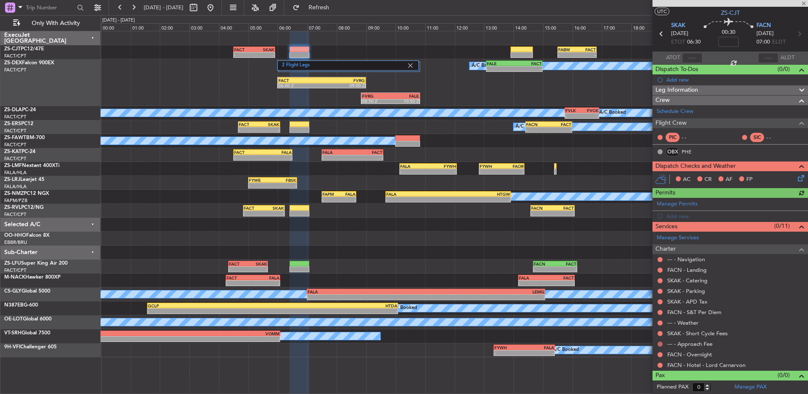
drag, startPoint x: 660, startPoint y: 331, endPoint x: 660, endPoint y: 341, distance: 9.3
click at [660, 341] on button at bounding box center [659, 343] width 5 height 5
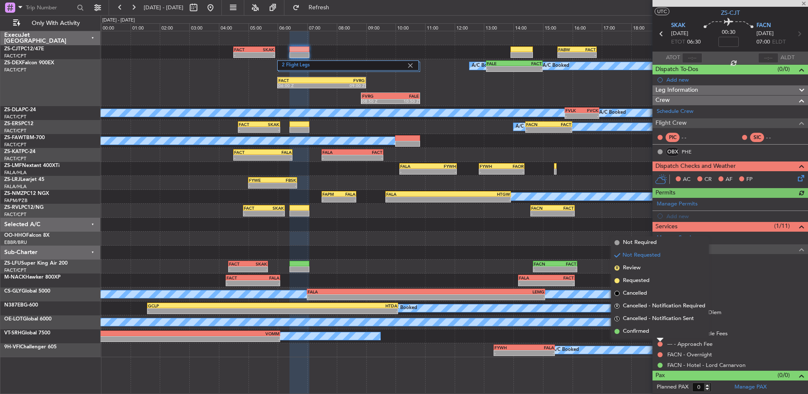
click at [660, 340] on div at bounding box center [660, 339] width 7 height 3
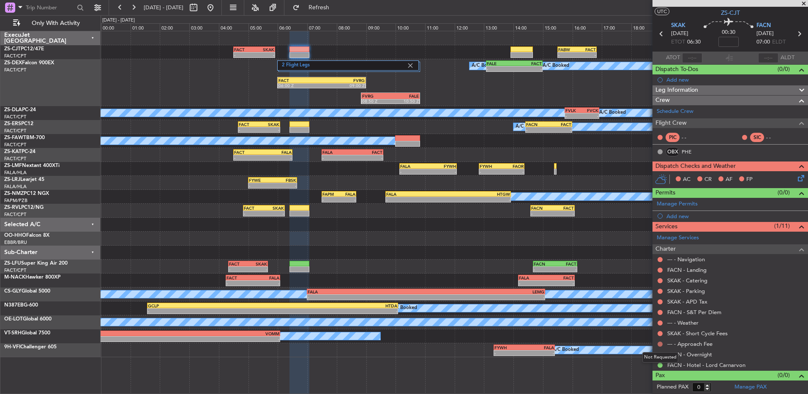
click at [660, 342] on button at bounding box center [659, 343] width 5 height 5
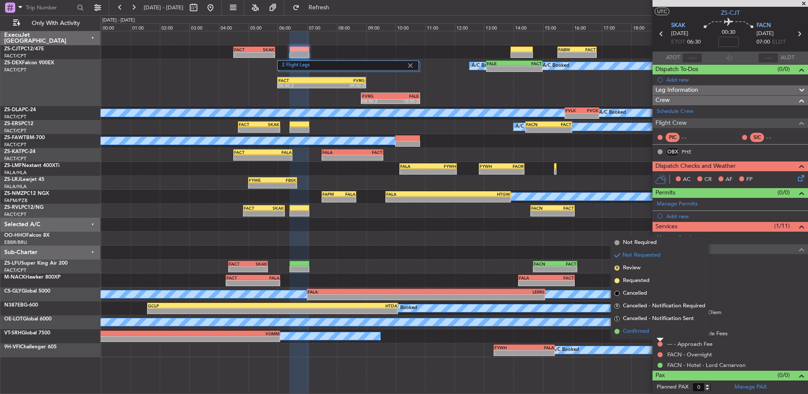
click at [661, 333] on li "Confirmed" at bounding box center [660, 331] width 98 height 13
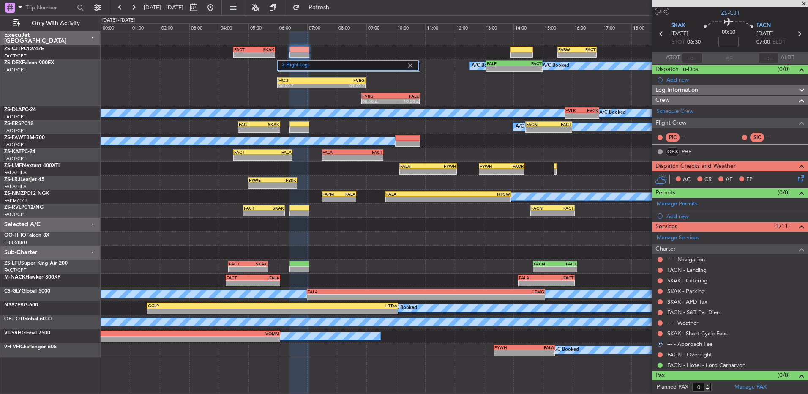
click at [661, 335] on mat-tooltip-component "Not Requested" at bounding box center [660, 346] width 48 height 22
click at [659, 332] on button at bounding box center [659, 333] width 5 height 5
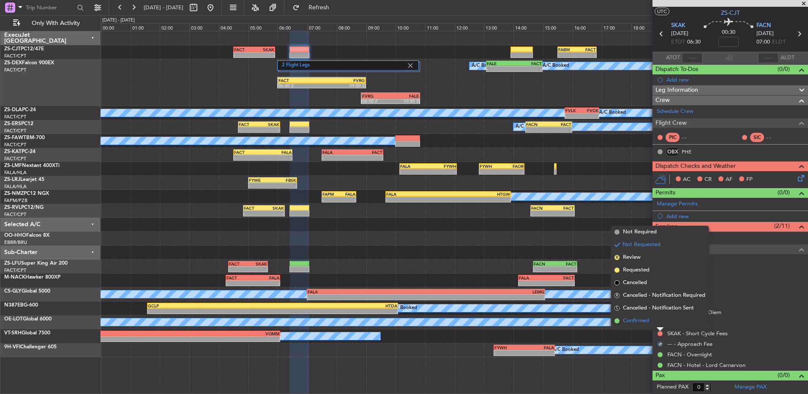
click at [658, 323] on li "Confirmed" at bounding box center [660, 320] width 98 height 13
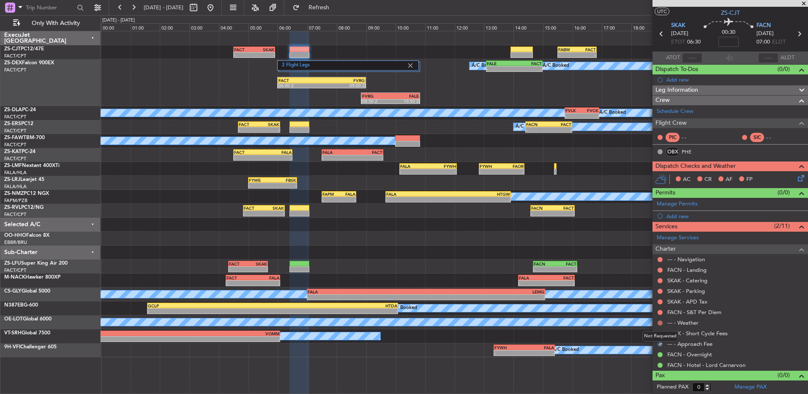
click at [662, 322] on button at bounding box center [659, 322] width 5 height 5
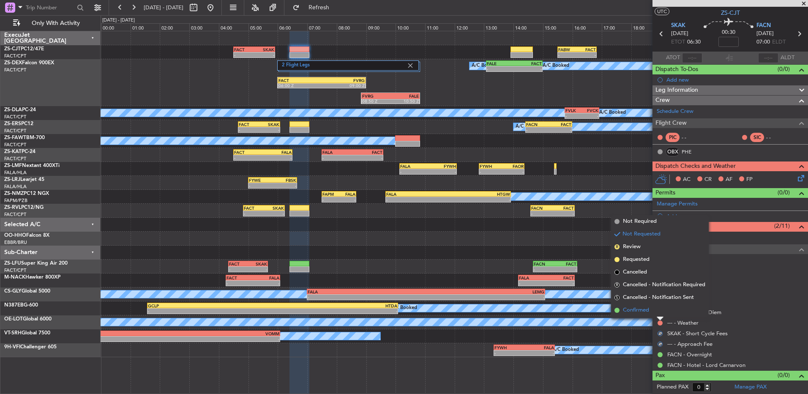
click at [661, 312] on li "Confirmed" at bounding box center [660, 310] width 98 height 13
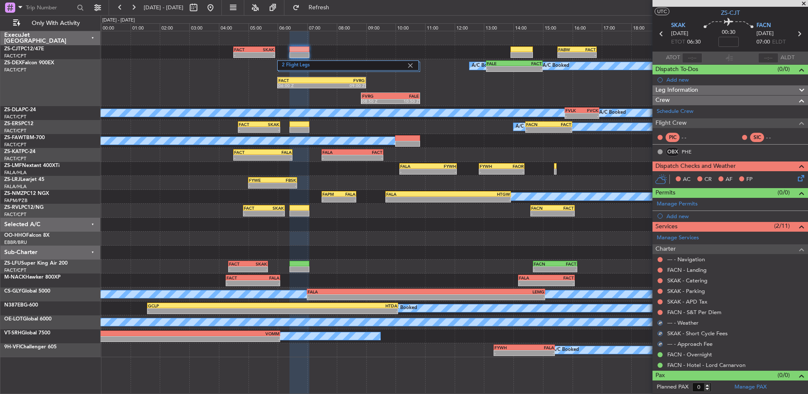
click at [661, 312] on button at bounding box center [659, 312] width 5 height 5
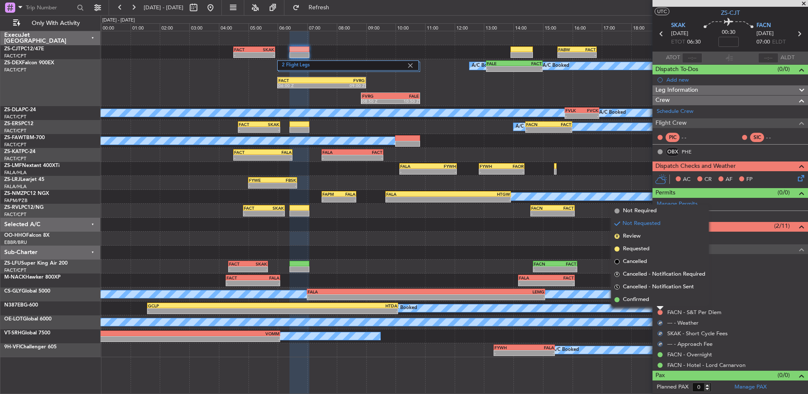
click at [657, 300] on li "Confirmed" at bounding box center [660, 299] width 98 height 13
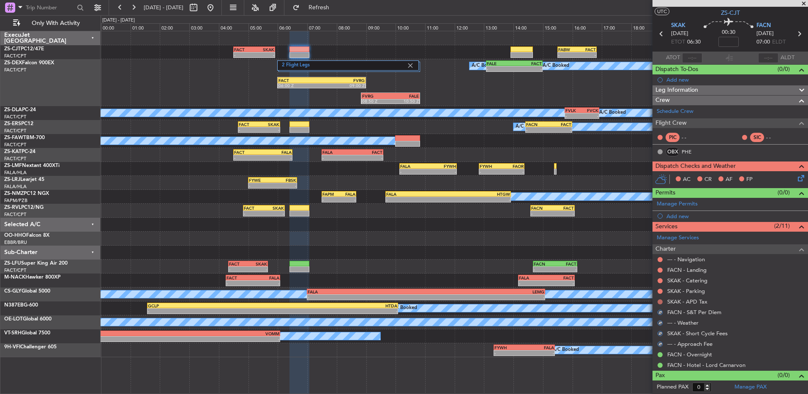
click at [658, 301] on button at bounding box center [659, 301] width 5 height 5
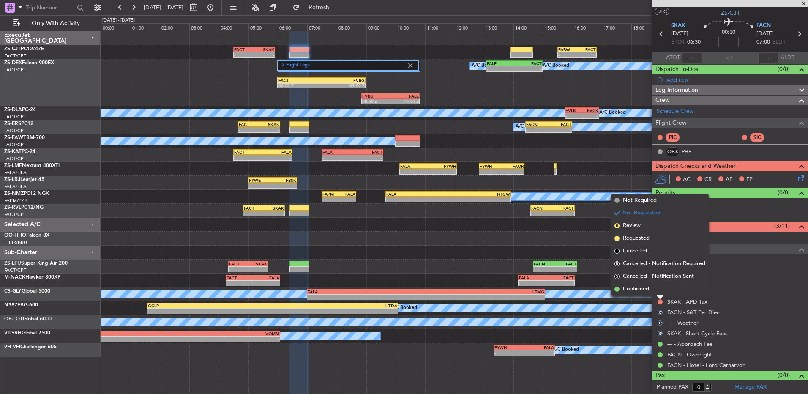
click at [661, 290] on li "Confirmed" at bounding box center [660, 289] width 98 height 13
click at [660, 290] on button at bounding box center [659, 291] width 5 height 5
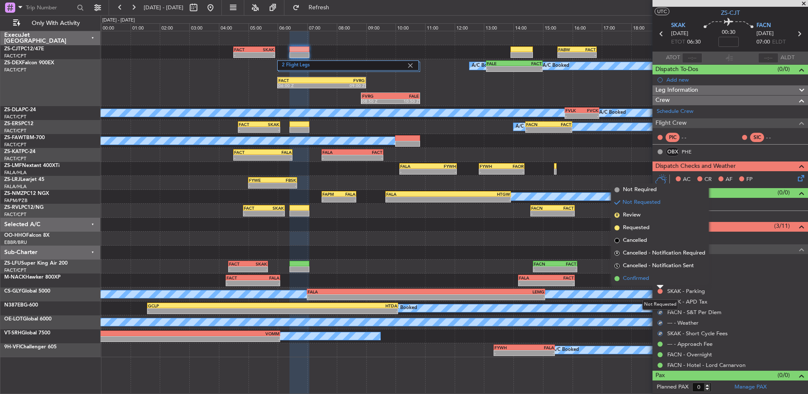
click at [658, 281] on li "Confirmed" at bounding box center [660, 278] width 98 height 13
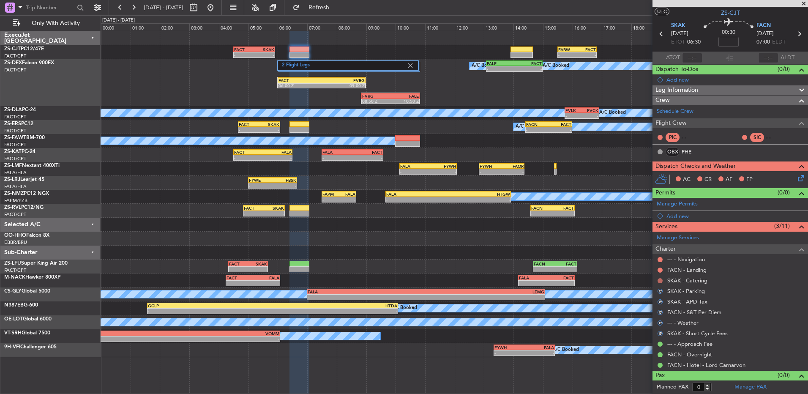
click at [658, 281] on button at bounding box center [659, 280] width 5 height 5
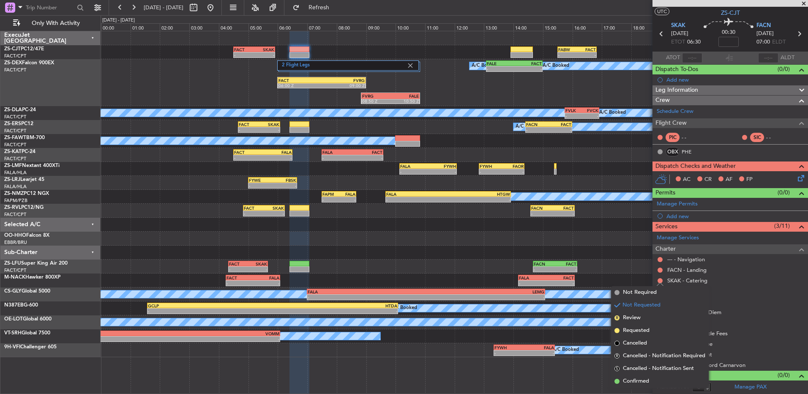
drag, startPoint x: 651, startPoint y: 382, endPoint x: 650, endPoint y: 369, distance: 13.2
click at [650, 379] on li "Confirmed" at bounding box center [660, 381] width 98 height 13
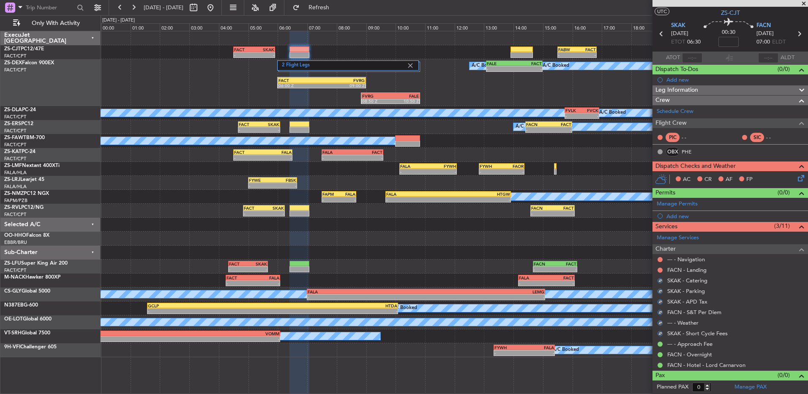
scroll to position [0, 0]
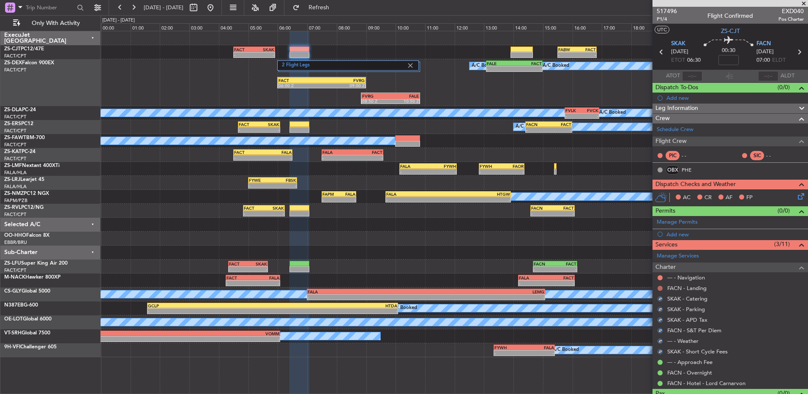
click at [659, 286] on button at bounding box center [659, 288] width 5 height 5
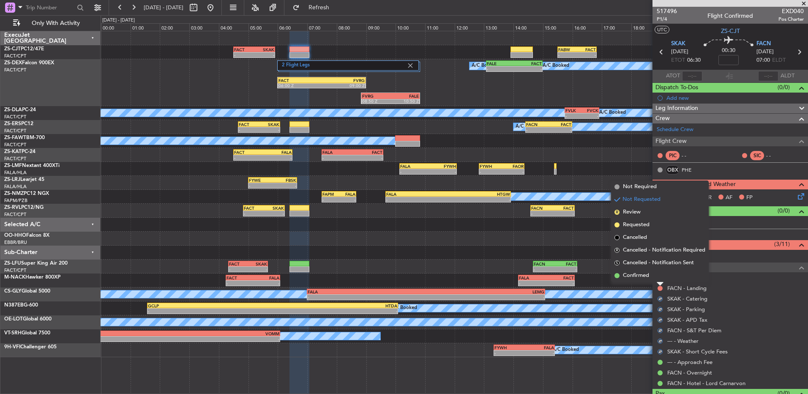
click at [662, 277] on li "Confirmed" at bounding box center [660, 275] width 98 height 13
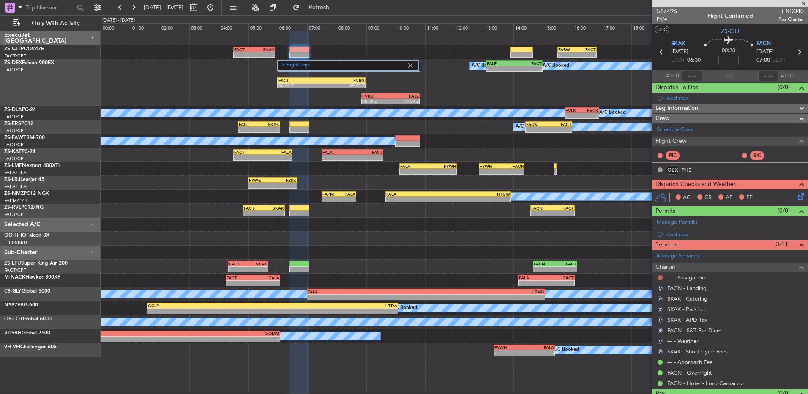
click at [662, 277] on button at bounding box center [659, 277] width 5 height 5
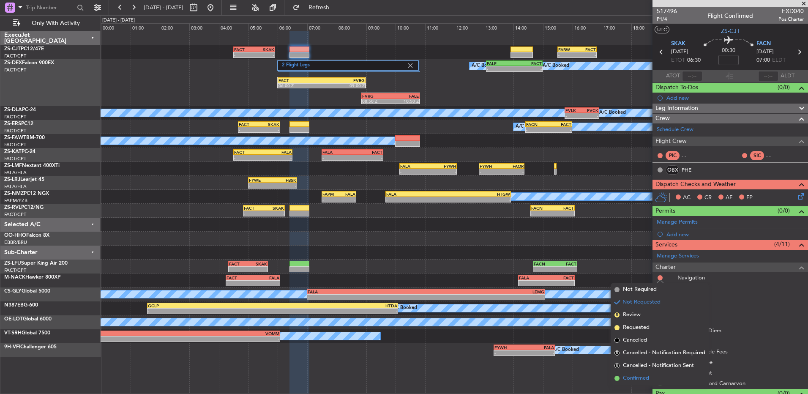
click at [635, 376] on span "Confirmed" at bounding box center [636, 378] width 26 height 8
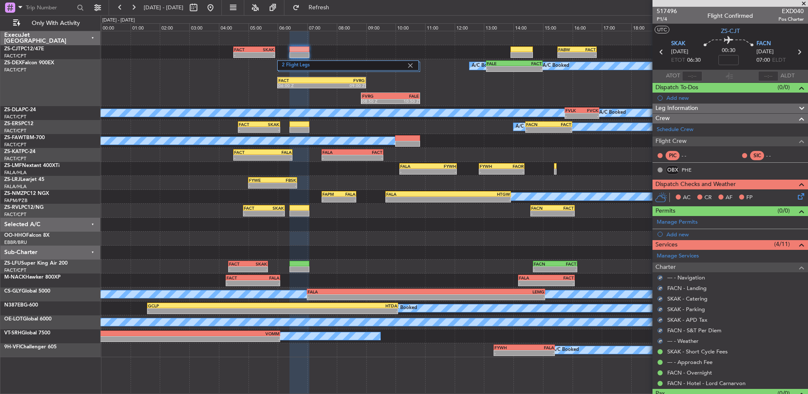
click at [796, 192] on icon at bounding box center [799, 194] width 7 height 7
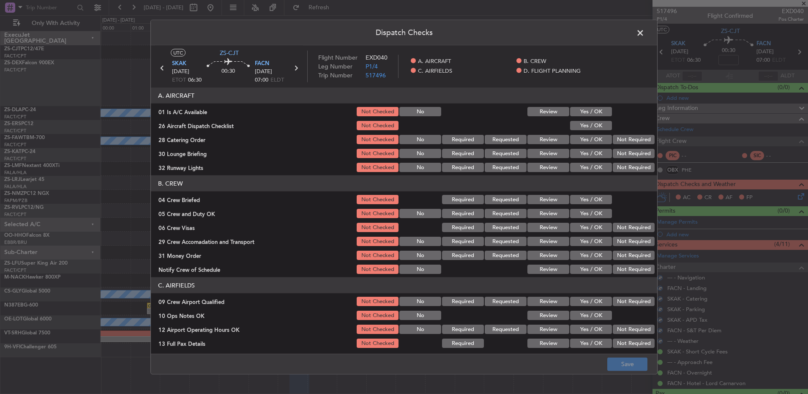
click at [586, 115] on button "Yes / OK" at bounding box center [591, 111] width 42 height 9
click at [586, 124] on button "Yes / OK" at bounding box center [591, 125] width 42 height 9
click at [623, 140] on button "Not Required" at bounding box center [634, 139] width 42 height 9
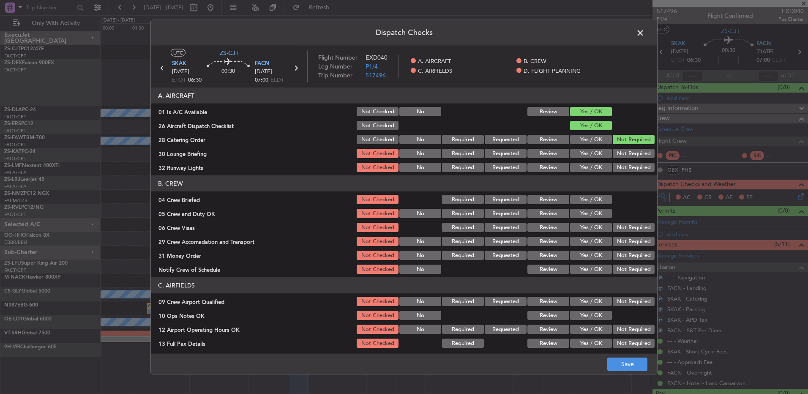
click at [625, 151] on button "Not Required" at bounding box center [634, 153] width 42 height 9
click at [589, 168] on button "Yes / OK" at bounding box center [591, 167] width 42 height 9
click at [588, 191] on header "B. CREW" at bounding box center [404, 183] width 506 height 16
click at [534, 199] on button "Review" at bounding box center [548, 199] width 42 height 9
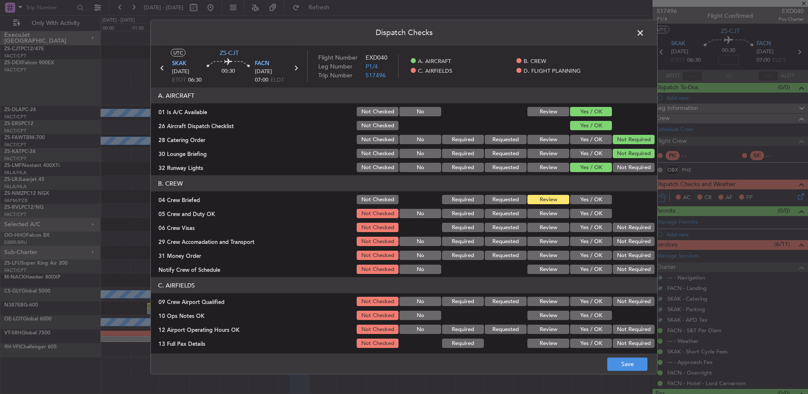
click at [568, 208] on section "B. CREW 04 Crew Briefed Not Checked Required Requested Review Yes / OK 05 Crew …" at bounding box center [404, 225] width 506 height 100
click at [575, 215] on button "Yes / OK" at bounding box center [591, 213] width 42 height 9
click at [635, 230] on button "Not Required" at bounding box center [634, 227] width 42 height 9
click at [620, 241] on button "Not Required" at bounding box center [634, 241] width 42 height 9
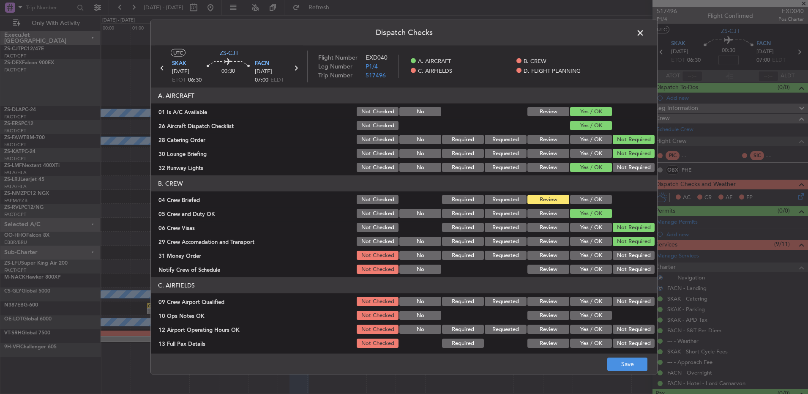
click at [614, 253] on button "Not Required" at bounding box center [634, 255] width 42 height 9
click at [599, 267] on button "Yes / OK" at bounding box center [591, 269] width 42 height 9
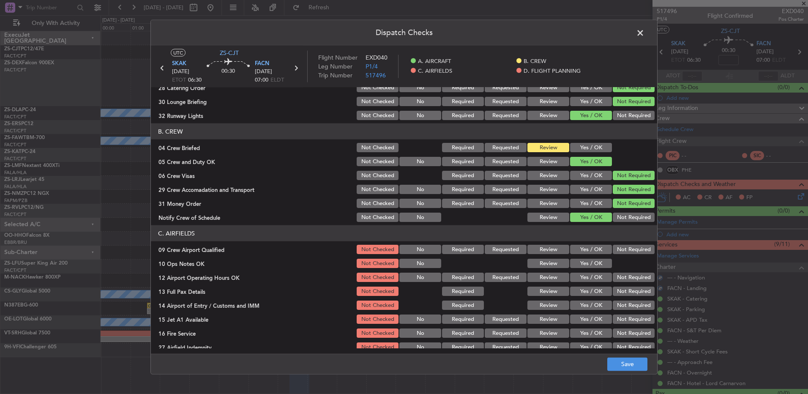
scroll to position [119, 0]
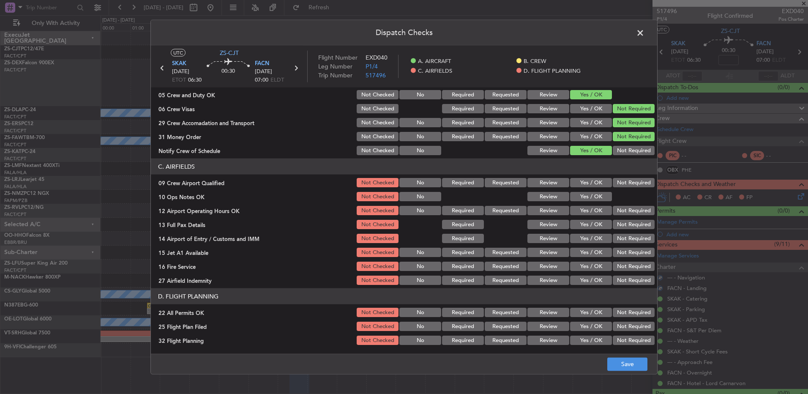
drag, startPoint x: 586, startPoint y: 186, endPoint x: 584, endPoint y: 192, distance: 6.2
click at [586, 187] on div "Yes / OK" at bounding box center [590, 183] width 43 height 12
click at [584, 201] on button "Yes / OK" at bounding box center [591, 196] width 42 height 9
click at [585, 182] on button "Yes / OK" at bounding box center [591, 182] width 42 height 9
click at [586, 209] on button "Yes / OK" at bounding box center [591, 210] width 42 height 9
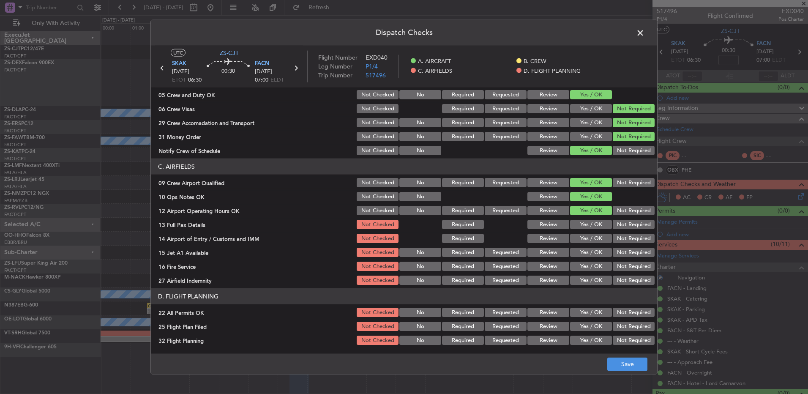
click at [579, 226] on button "Yes / OK" at bounding box center [591, 224] width 42 height 9
click at [620, 236] on button "Not Required" at bounding box center [634, 238] width 42 height 9
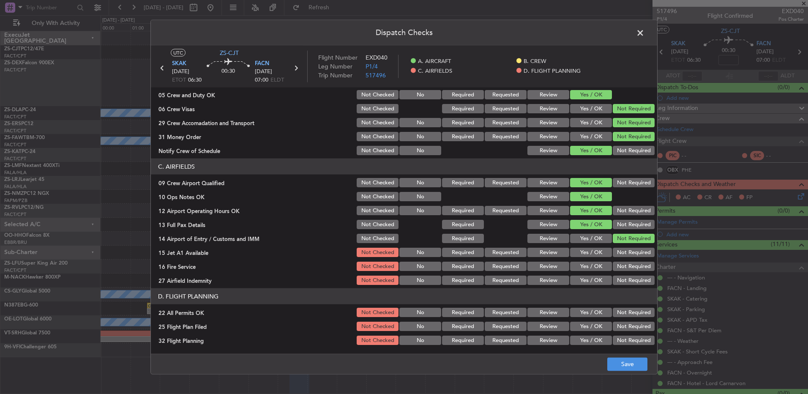
click at [570, 250] on button "Yes / OK" at bounding box center [591, 252] width 42 height 9
click at [624, 265] on button "Not Required" at bounding box center [634, 266] width 42 height 9
click at [576, 279] on button "Yes / OK" at bounding box center [591, 279] width 42 height 9
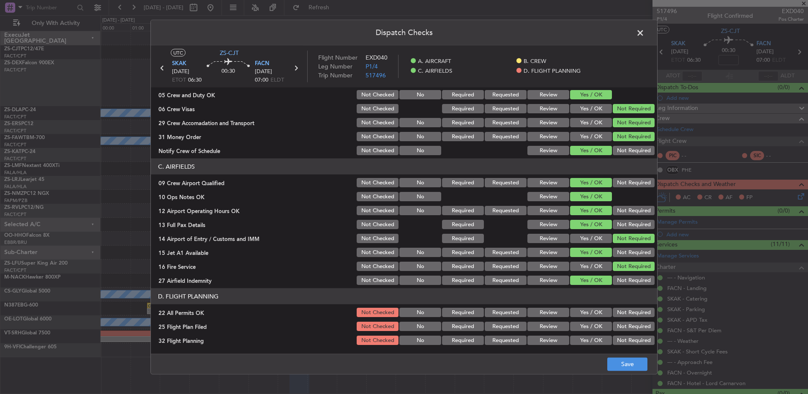
click at [613, 308] on button "Not Required" at bounding box center [634, 312] width 42 height 9
click at [547, 323] on button "Review" at bounding box center [548, 326] width 42 height 9
drag, startPoint x: 546, startPoint y: 333, endPoint x: 550, endPoint y: 341, distance: 9.1
click at [546, 335] on section "D. FLIGHT PLANNING 22 All Permits OK Not Checked No Required Requested Review Y…" at bounding box center [404, 317] width 506 height 58
click at [552, 340] on button "Review" at bounding box center [548, 339] width 42 height 9
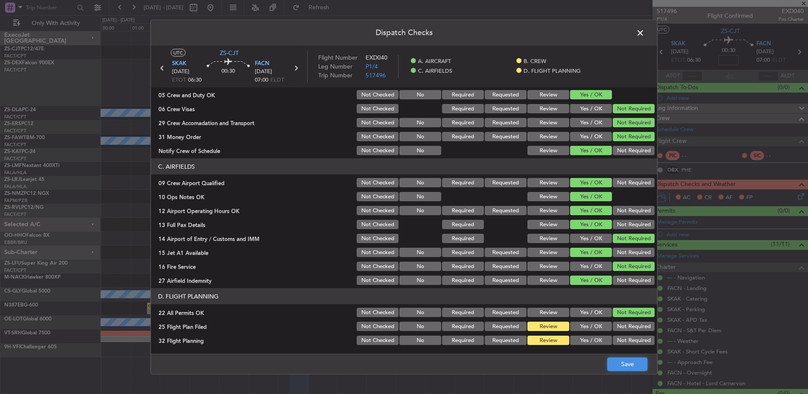
click at [609, 361] on button "Save" at bounding box center [627, 364] width 40 height 14
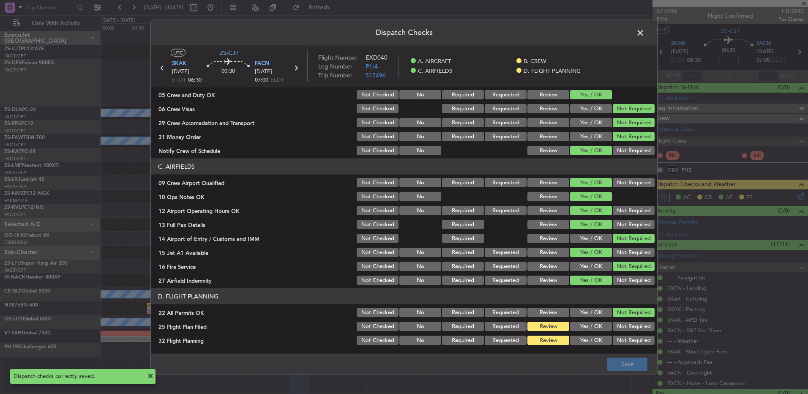
click at [644, 32] on span at bounding box center [644, 35] width 0 height 17
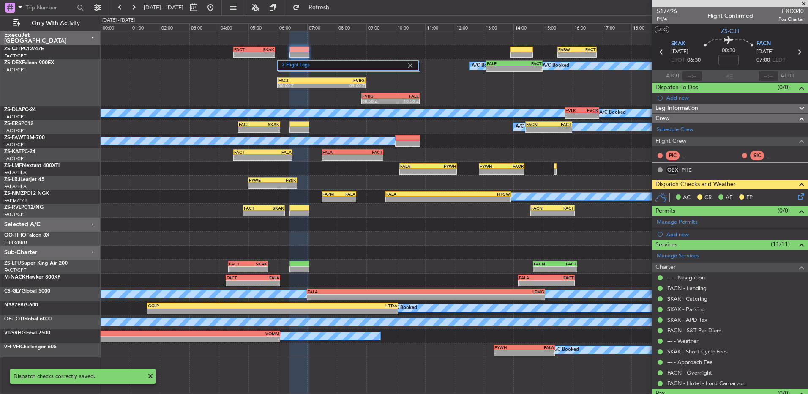
click at [673, 12] on span "517496" at bounding box center [667, 11] width 20 height 9
click at [796, 195] on icon at bounding box center [799, 194] width 7 height 7
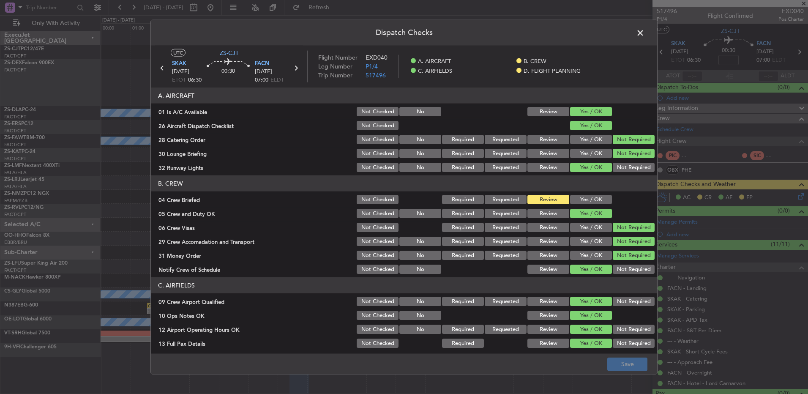
click at [594, 199] on button "Yes / OK" at bounding box center [591, 199] width 42 height 9
click at [622, 168] on button "Not Required" at bounding box center [634, 167] width 42 height 9
click at [627, 272] on button "Not Required" at bounding box center [634, 269] width 42 height 9
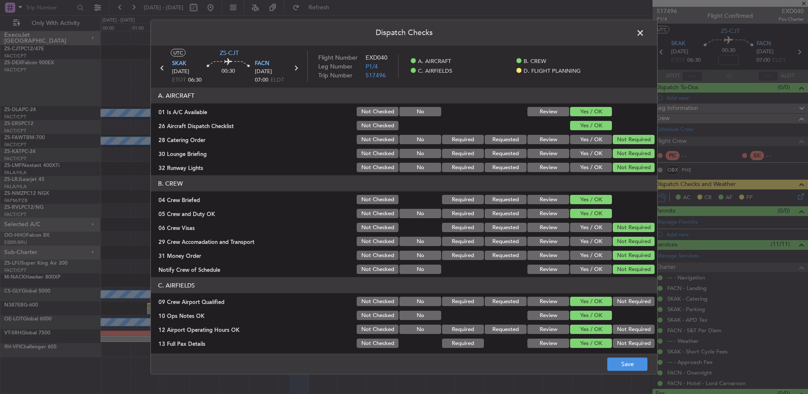
click at [619, 300] on button "Not Required" at bounding box center [634, 301] width 42 height 9
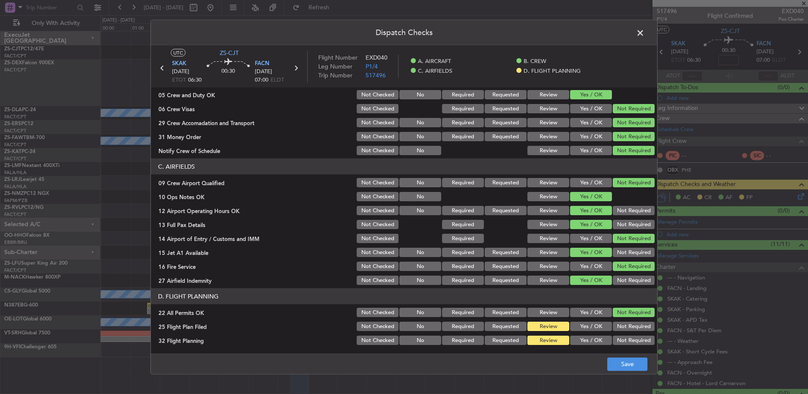
click at [630, 211] on button "Not Required" at bounding box center [634, 210] width 42 height 9
click at [630, 223] on button "Not Required" at bounding box center [634, 224] width 42 height 9
click at [629, 223] on button "Not Required" at bounding box center [634, 224] width 42 height 9
click at [636, 265] on button "Not Required" at bounding box center [634, 266] width 42 height 9
click at [635, 257] on div "Not Required" at bounding box center [632, 252] width 43 height 12
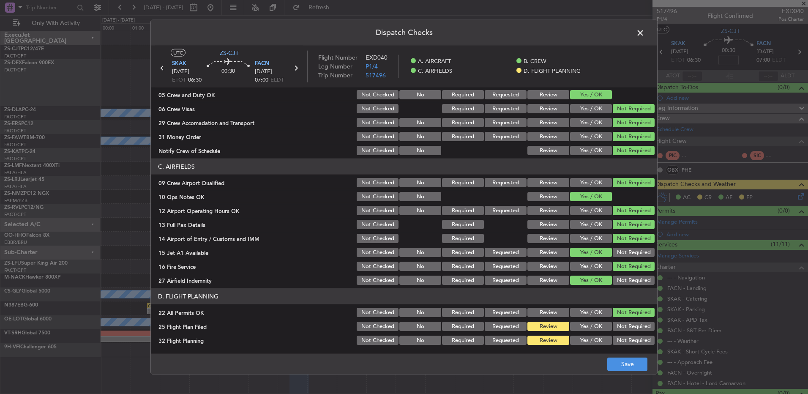
click at [631, 277] on button "Not Required" at bounding box center [634, 279] width 42 height 9
click at [630, 256] on button "Not Required" at bounding box center [634, 252] width 42 height 9
click at [618, 362] on button "Save" at bounding box center [627, 364] width 40 height 14
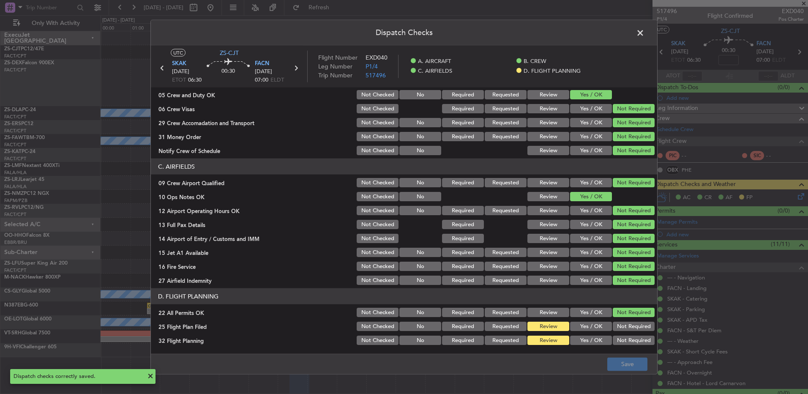
click at [644, 32] on span at bounding box center [644, 35] width 0 height 17
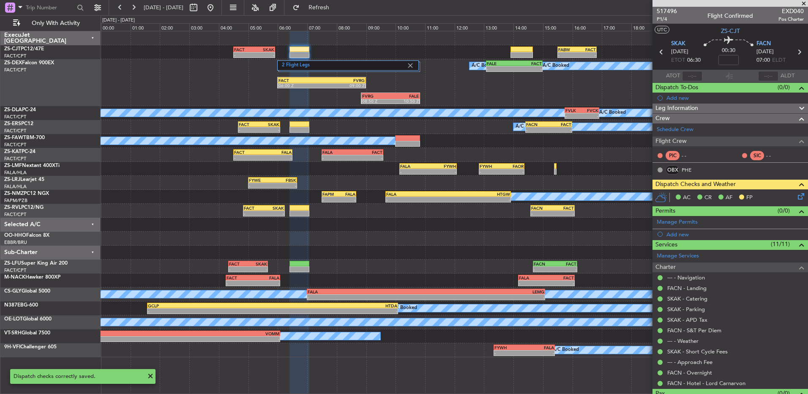
click at [657, 52] on icon at bounding box center [661, 51] width 11 height 11
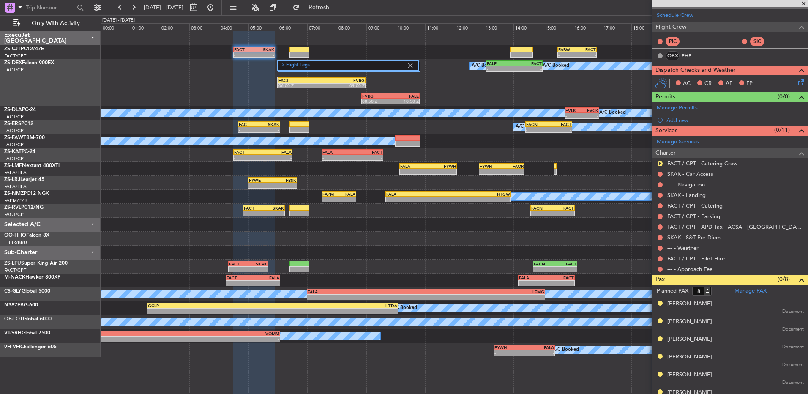
scroll to position [76, 0]
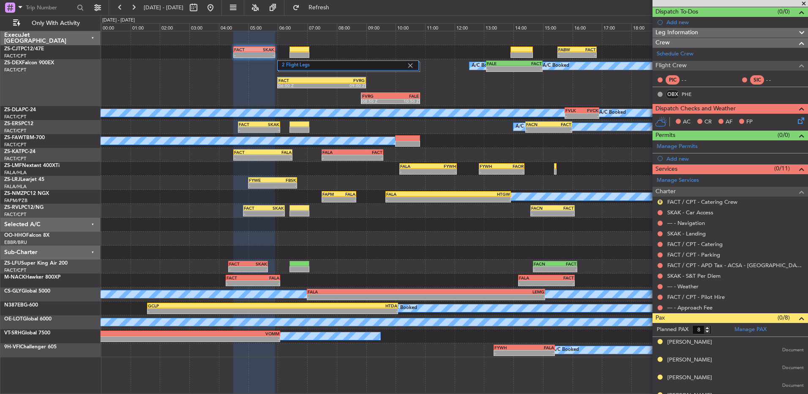
click at [660, 302] on div "--- - Approach Fee" at bounding box center [729, 307] width 155 height 11
click at [658, 308] on button at bounding box center [659, 307] width 5 height 5
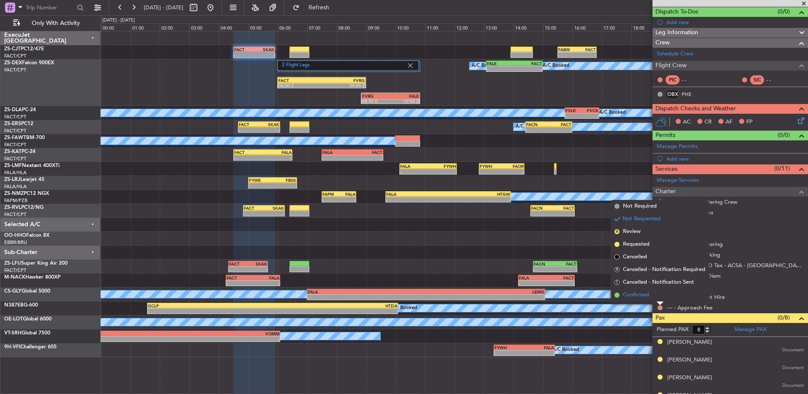
click at [659, 297] on li "Confirmed" at bounding box center [660, 295] width 98 height 13
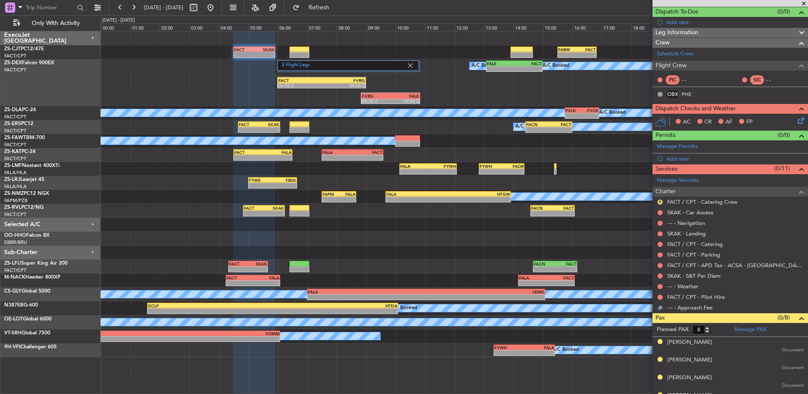
click at [659, 297] on button at bounding box center [659, 296] width 5 height 5
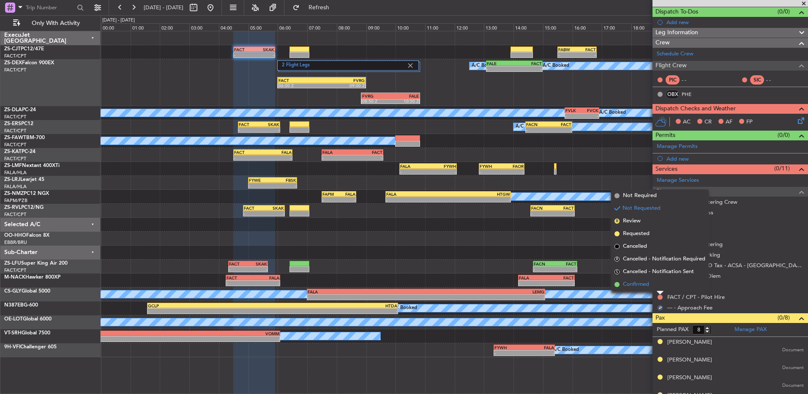
click at [659, 289] on li "Confirmed" at bounding box center [660, 284] width 98 height 13
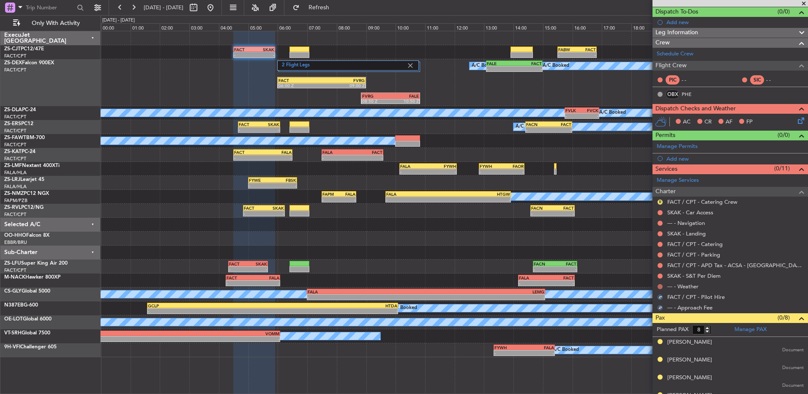
click at [659, 285] on button at bounding box center [659, 286] width 5 height 5
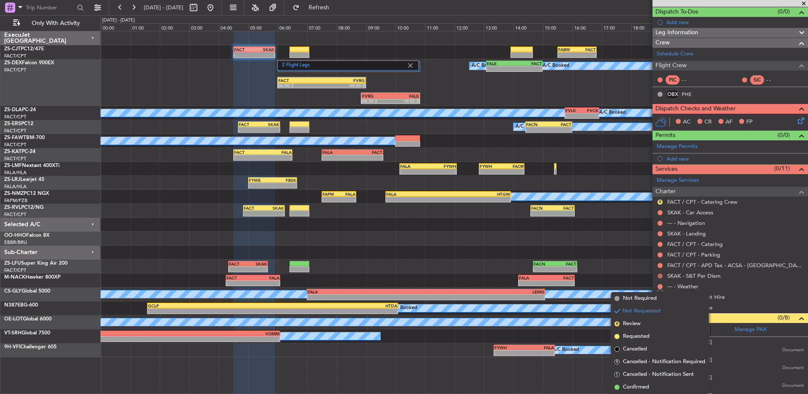
click at [659, 277] on button at bounding box center [659, 275] width 5 height 5
click at [649, 375] on span "Confirmed" at bounding box center [636, 376] width 26 height 8
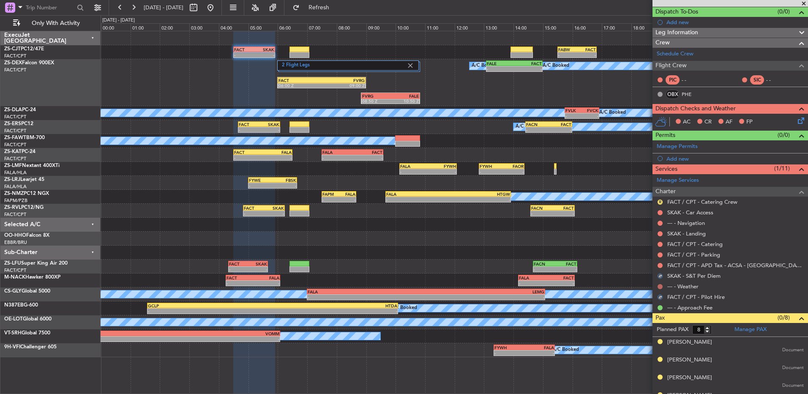
click at [660, 286] on button at bounding box center [659, 286] width 5 height 5
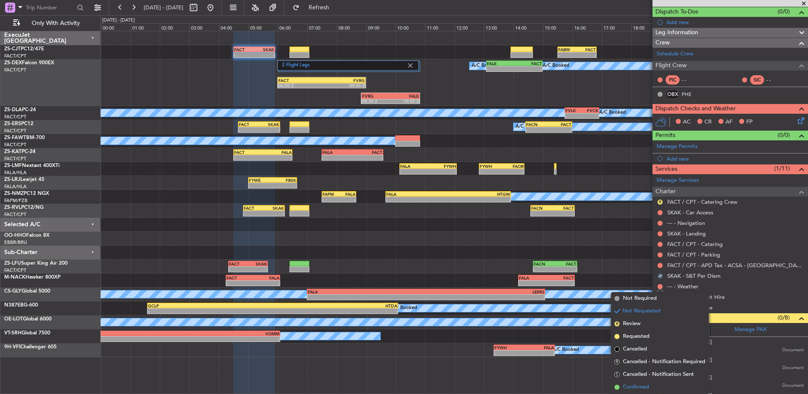
click at [645, 388] on span "Confirmed" at bounding box center [636, 387] width 26 height 8
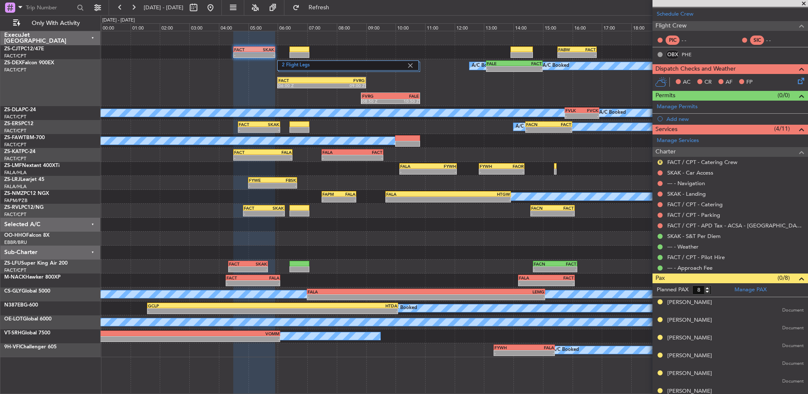
scroll to position [160, 0]
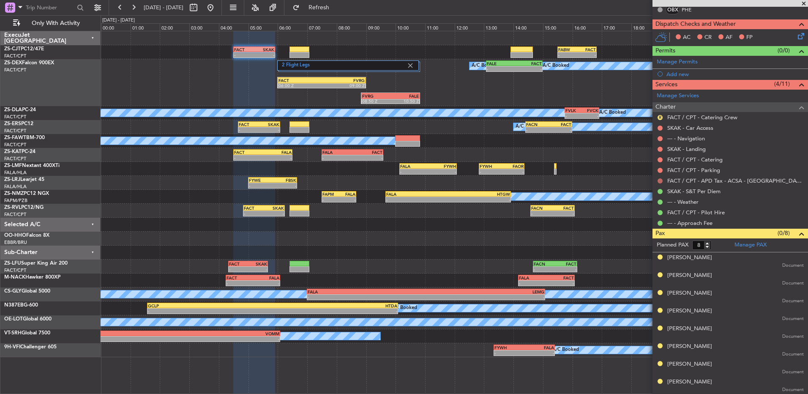
click at [663, 179] on div at bounding box center [660, 180] width 7 height 7
click at [660, 179] on button at bounding box center [659, 180] width 5 height 5
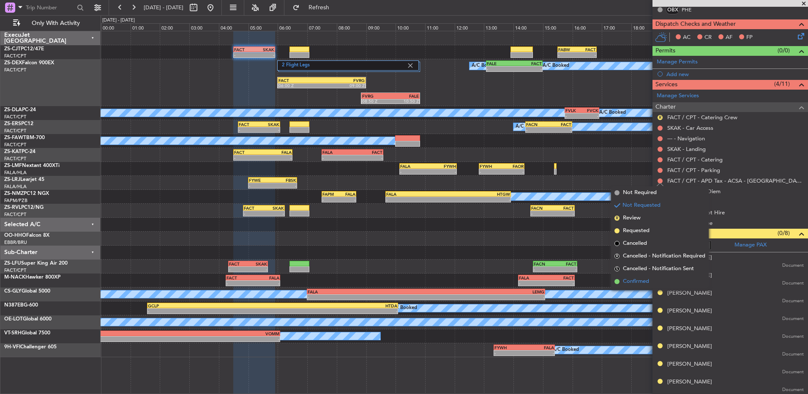
click at [646, 281] on span "Confirmed" at bounding box center [636, 281] width 26 height 8
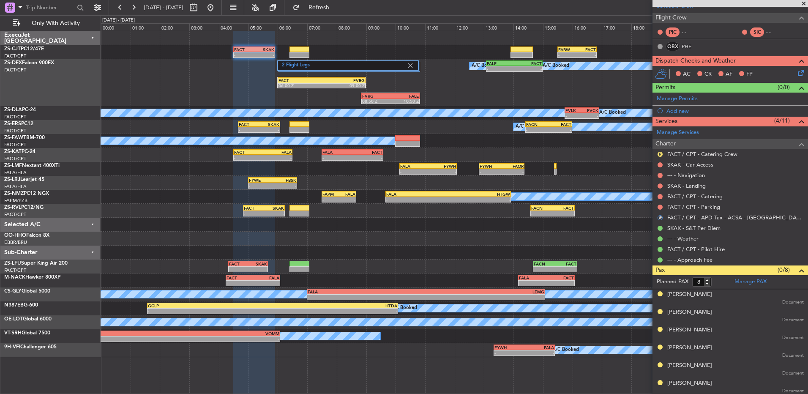
scroll to position [76, 0]
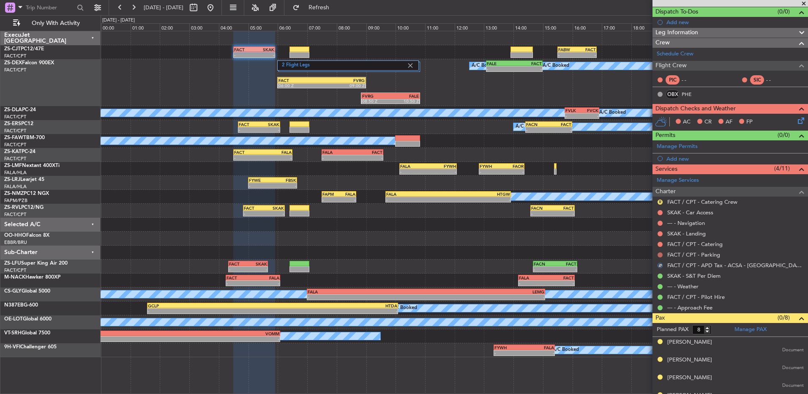
click at [660, 254] on button at bounding box center [659, 254] width 5 height 5
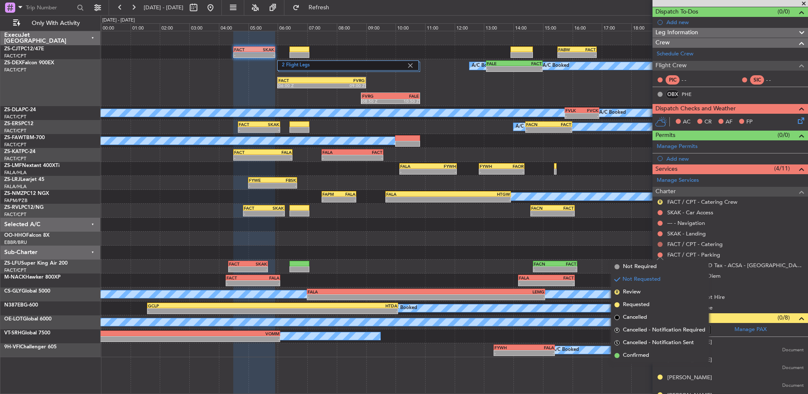
click at [659, 242] on button at bounding box center [659, 244] width 5 height 5
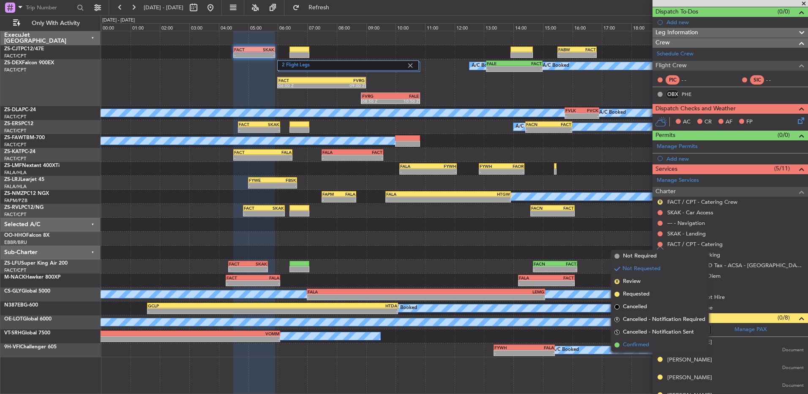
click at [622, 340] on li "Confirmed" at bounding box center [660, 344] width 98 height 13
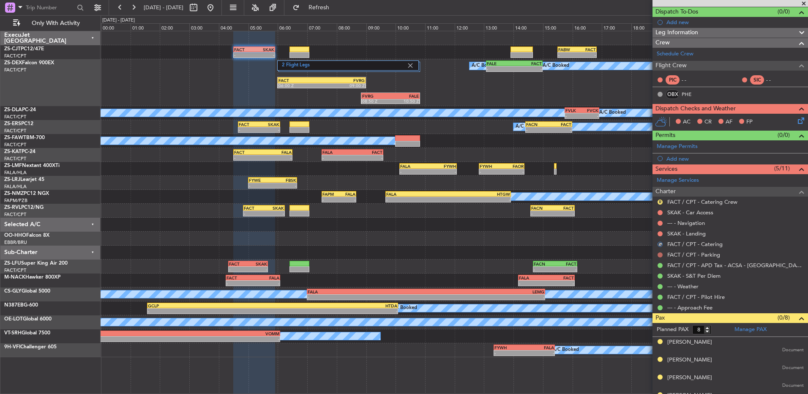
click at [660, 254] on button at bounding box center [659, 254] width 5 height 5
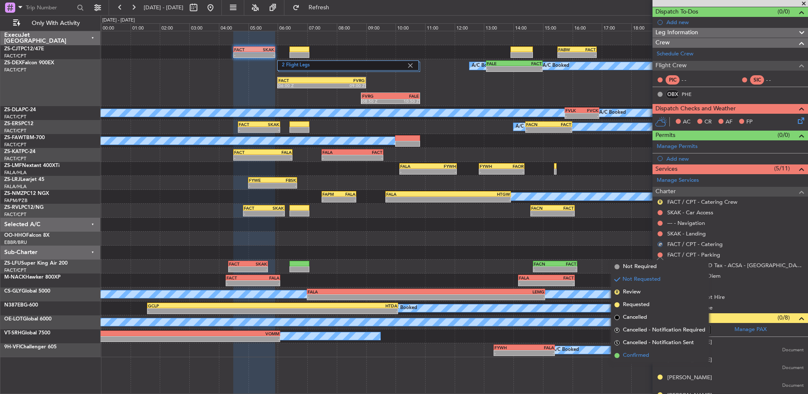
click at [627, 354] on span "Confirmed" at bounding box center [636, 355] width 26 height 8
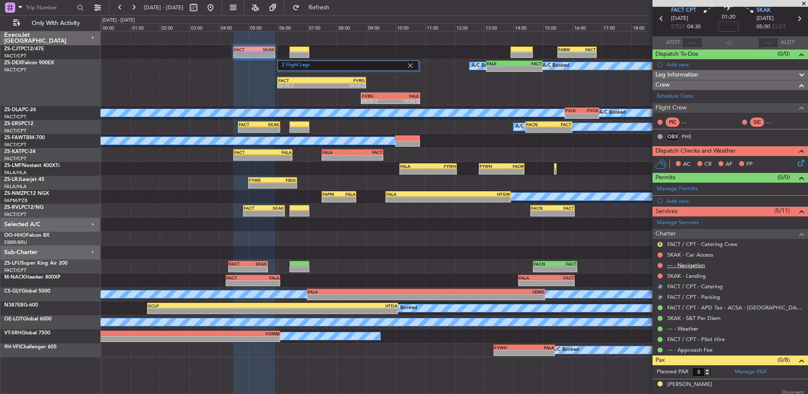
scroll to position [0, 0]
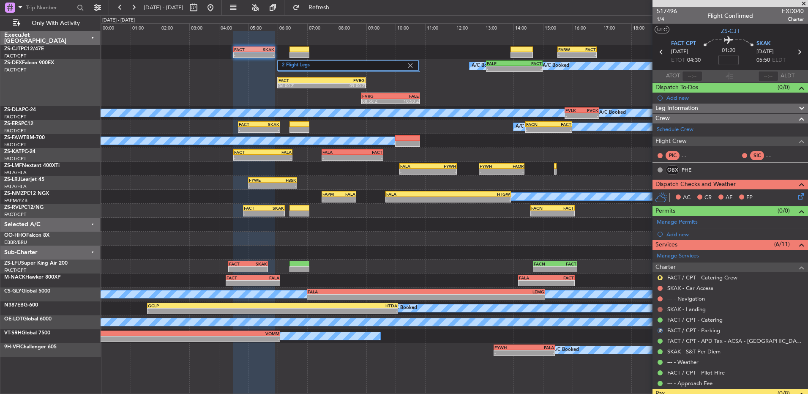
click at [659, 309] on button at bounding box center [659, 309] width 5 height 5
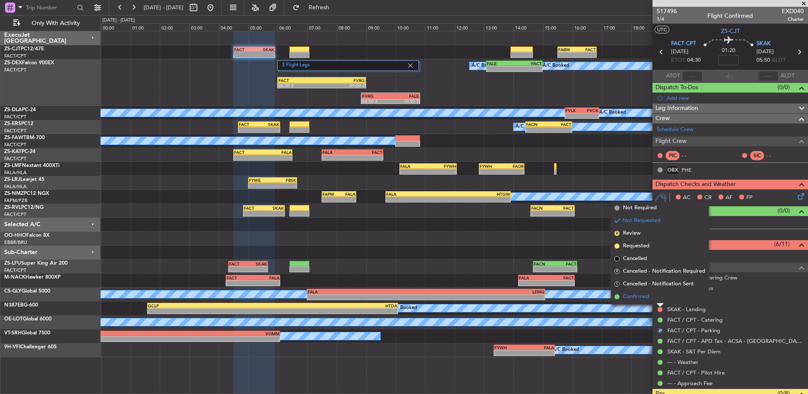
click at [659, 294] on li "Confirmed" at bounding box center [660, 296] width 98 height 13
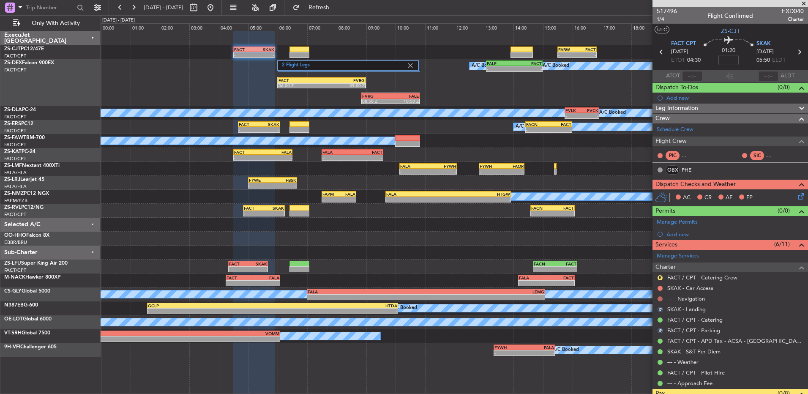
click at [659, 296] on button at bounding box center [659, 298] width 5 height 5
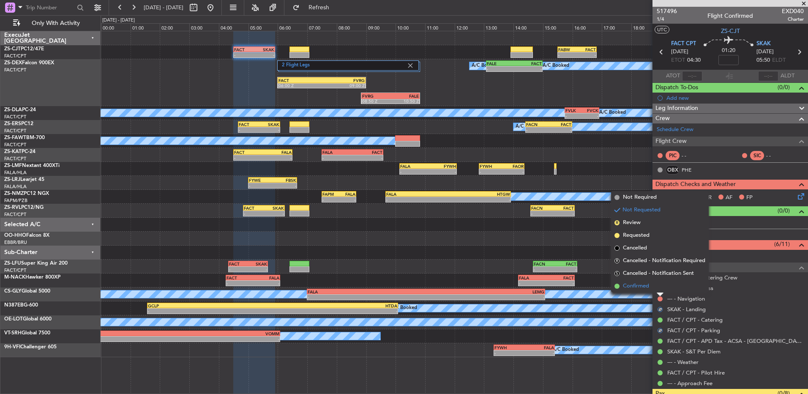
click at [659, 285] on li "Confirmed" at bounding box center [660, 286] width 98 height 13
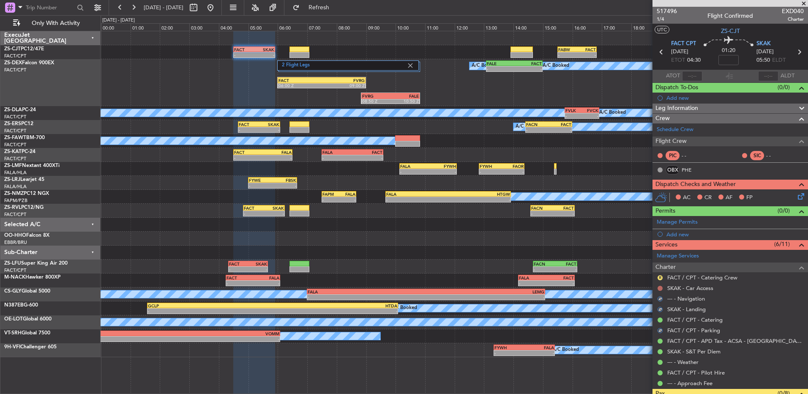
click at [660, 289] on button at bounding box center [659, 288] width 5 height 5
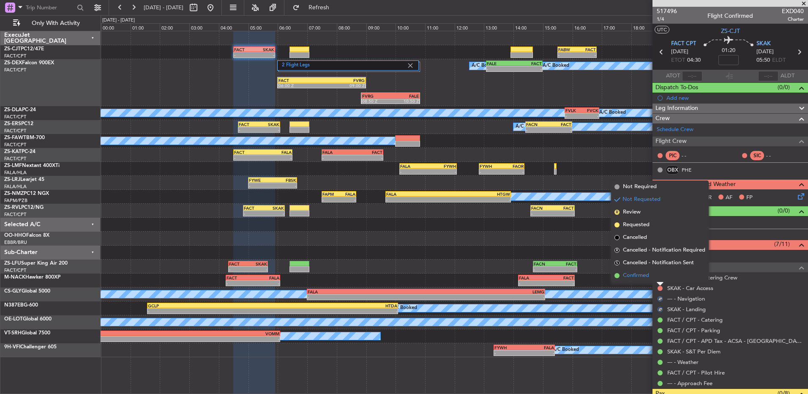
click at [659, 277] on li "Confirmed" at bounding box center [660, 275] width 98 height 13
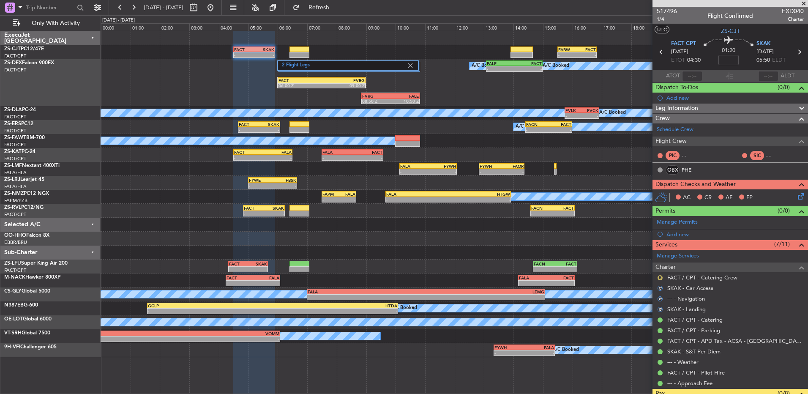
click at [662, 275] on button "R" at bounding box center [659, 277] width 5 height 5
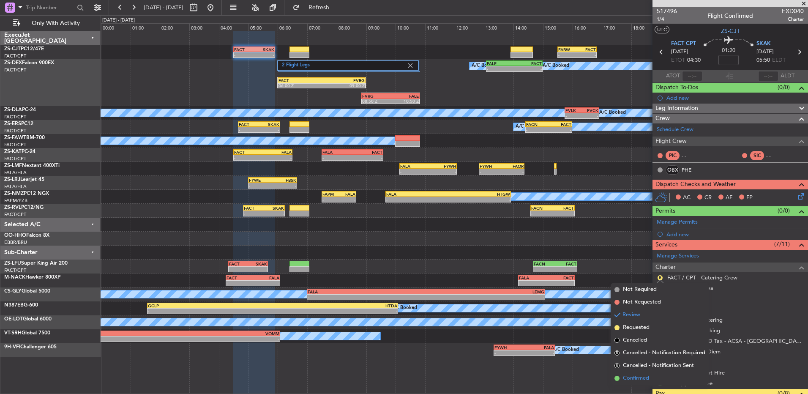
click at [633, 378] on span "Confirmed" at bounding box center [636, 378] width 26 height 8
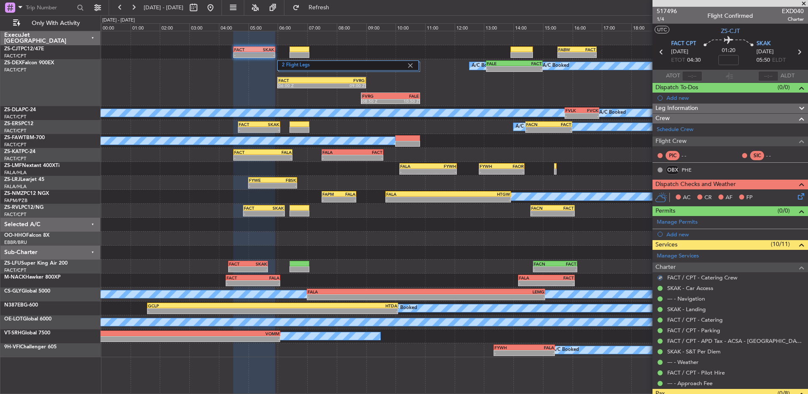
click at [796, 196] on icon at bounding box center [799, 194] width 7 height 7
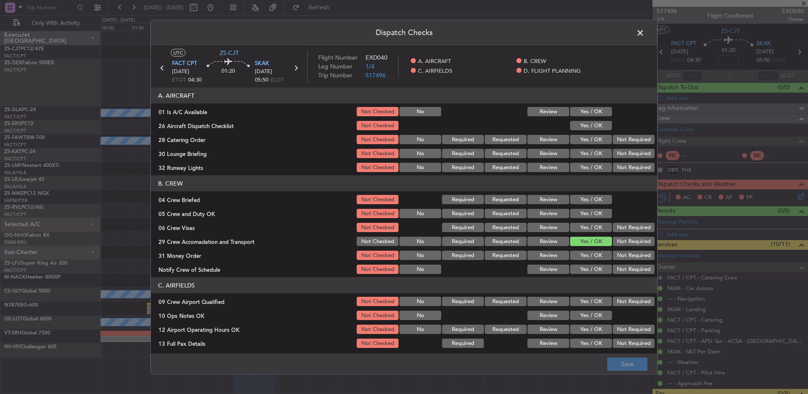
click at [588, 113] on button "Yes / OK" at bounding box center [591, 111] width 42 height 9
click at [586, 125] on button "Yes / OK" at bounding box center [591, 125] width 42 height 9
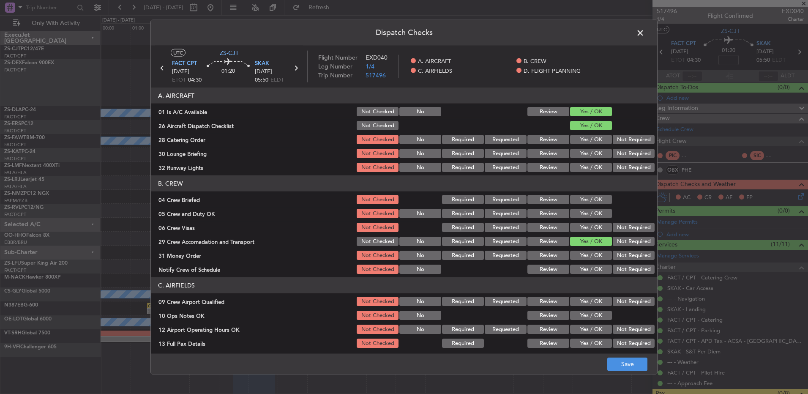
click at [634, 136] on button "Not Required" at bounding box center [634, 139] width 42 height 9
click at [575, 140] on button "Yes / OK" at bounding box center [591, 139] width 42 height 9
drag, startPoint x: 594, startPoint y: 152, endPoint x: 581, endPoint y: 168, distance: 20.1
click at [594, 153] on button "Yes / OK" at bounding box center [591, 153] width 42 height 9
click at [581, 168] on button "Yes / OK" at bounding box center [591, 167] width 42 height 9
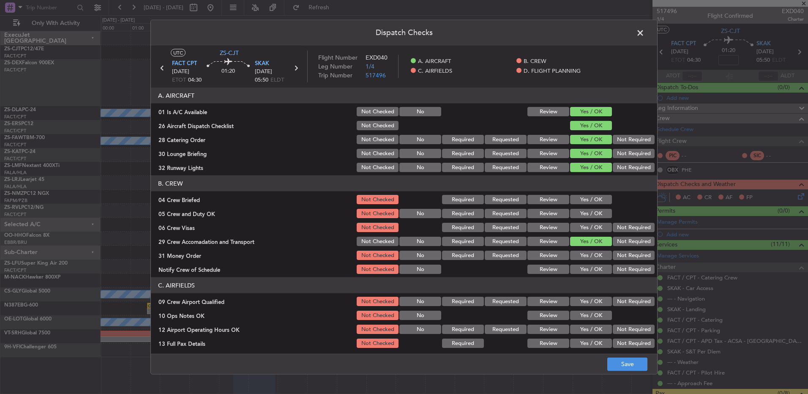
click at [551, 197] on button "Review" at bounding box center [548, 199] width 42 height 9
click at [574, 212] on button "Yes / OK" at bounding box center [591, 213] width 42 height 9
click at [633, 227] on button "Not Required" at bounding box center [634, 227] width 42 height 9
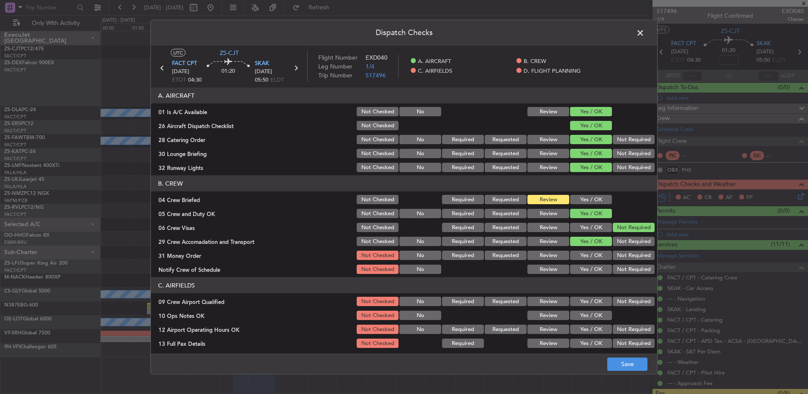
scroll to position [85, 0]
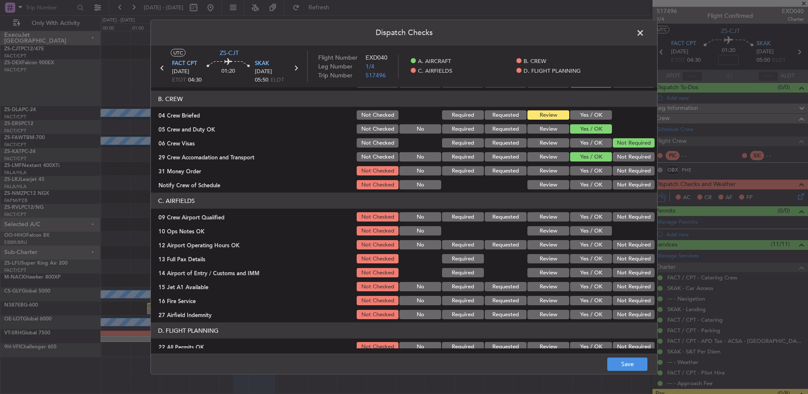
click at [616, 172] on button "Not Required" at bounding box center [634, 170] width 42 height 9
click at [582, 186] on button "Yes / OK" at bounding box center [591, 184] width 42 height 9
drag, startPoint x: 580, startPoint y: 213, endPoint x: 579, endPoint y: 217, distance: 4.7
click at [580, 213] on button "Yes / OK" at bounding box center [591, 216] width 42 height 9
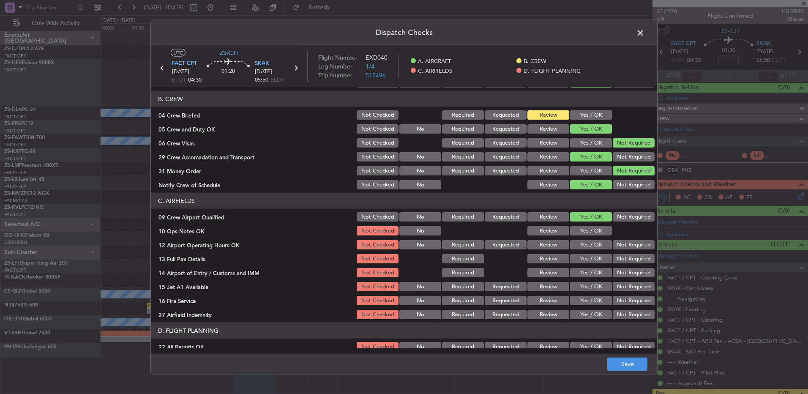
click at [578, 224] on section "C. AIRFIELDS 09 Crew Airport Qualified Not Checked No Required Requested Review…" at bounding box center [404, 257] width 506 height 128
click at [573, 230] on button "Yes / OK" at bounding box center [591, 230] width 42 height 9
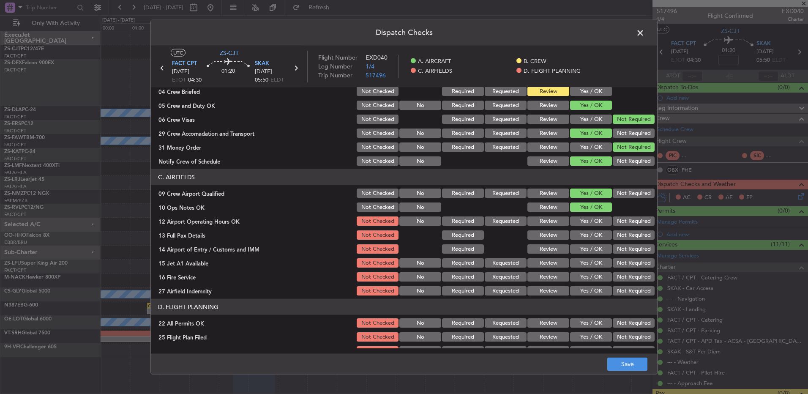
scroll to position [119, 0]
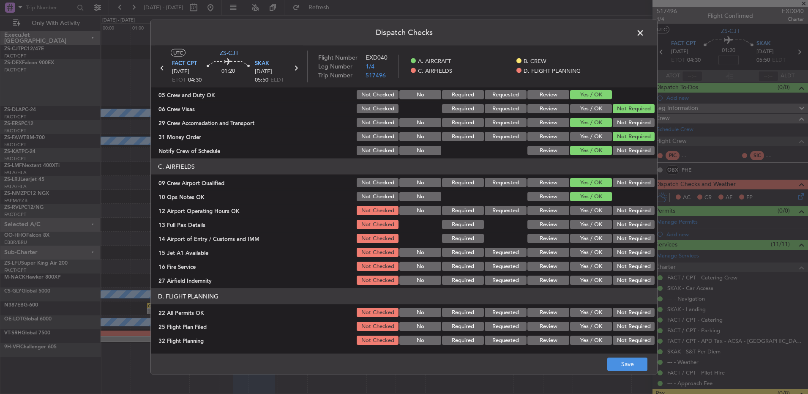
click at [587, 208] on button "Yes / OK" at bounding box center [591, 210] width 42 height 9
click at [578, 221] on button "Yes / OK" at bounding box center [591, 224] width 42 height 9
click at [633, 240] on button "Not Required" at bounding box center [634, 238] width 42 height 9
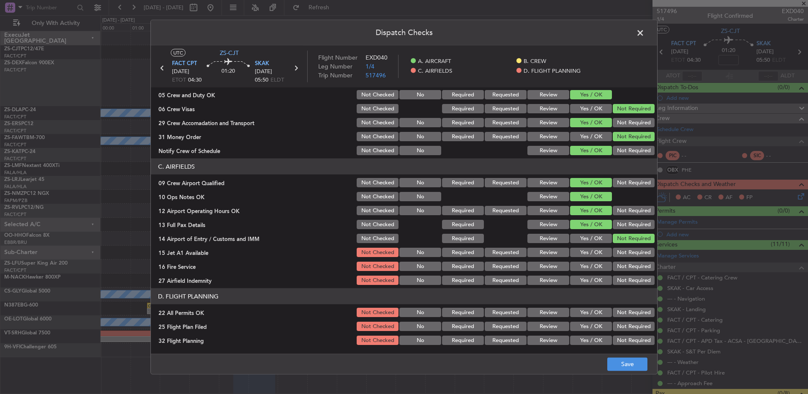
click at [590, 248] on button "Yes / OK" at bounding box center [591, 252] width 42 height 9
click at [626, 264] on button "Not Required" at bounding box center [634, 266] width 42 height 9
click at [618, 274] on section "C. AIRFIELDS 09 Crew Airport Qualified Not Checked No Required Requested Review…" at bounding box center [404, 222] width 506 height 128
click at [617, 278] on button "Not Required" at bounding box center [634, 279] width 42 height 9
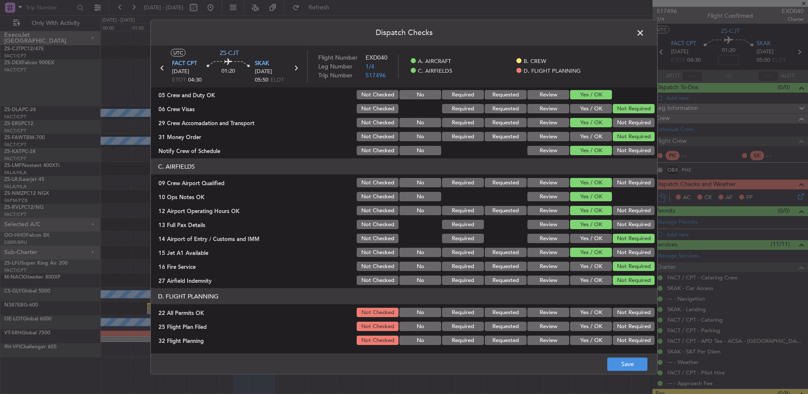
click at [618, 308] on div "Not Required" at bounding box center [632, 312] width 43 height 12
drag, startPoint x: 618, startPoint y: 311, endPoint x: 610, endPoint y: 316, distance: 9.3
click at [618, 312] on button "Not Required" at bounding box center [634, 312] width 42 height 9
click at [542, 331] on div "Review" at bounding box center [547, 326] width 43 height 12
click at [543, 339] on button "Review" at bounding box center [548, 339] width 42 height 9
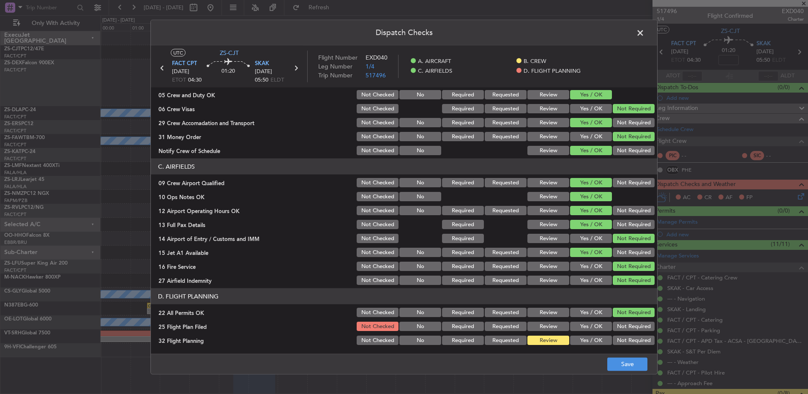
drag, startPoint x: 550, startPoint y: 327, endPoint x: 644, endPoint y: 376, distance: 106.4
click at [550, 327] on button "Review" at bounding box center [548, 326] width 42 height 9
click at [607, 364] on footer "Save" at bounding box center [404, 363] width 506 height 20
click at [615, 365] on button "Save" at bounding box center [627, 364] width 40 height 14
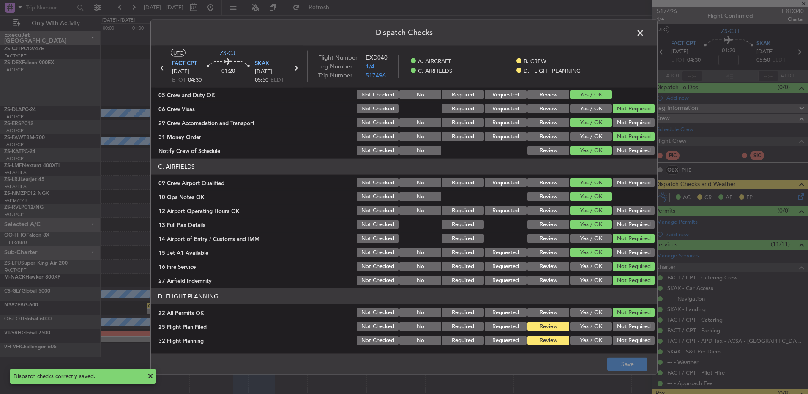
click at [644, 34] on span at bounding box center [644, 35] width 0 height 17
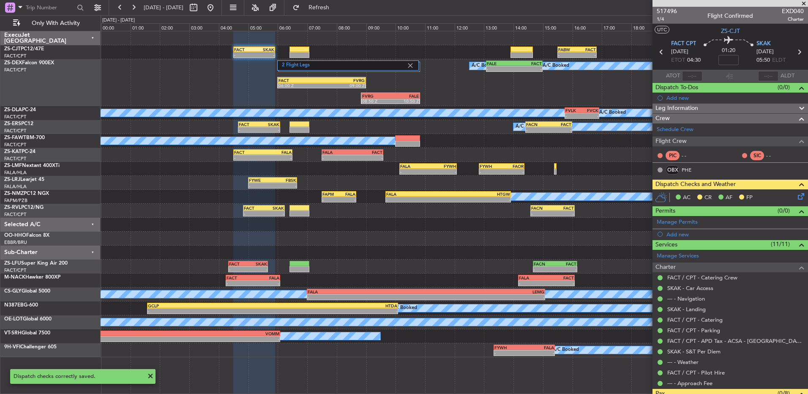
click at [796, 198] on icon at bounding box center [799, 194] width 7 height 7
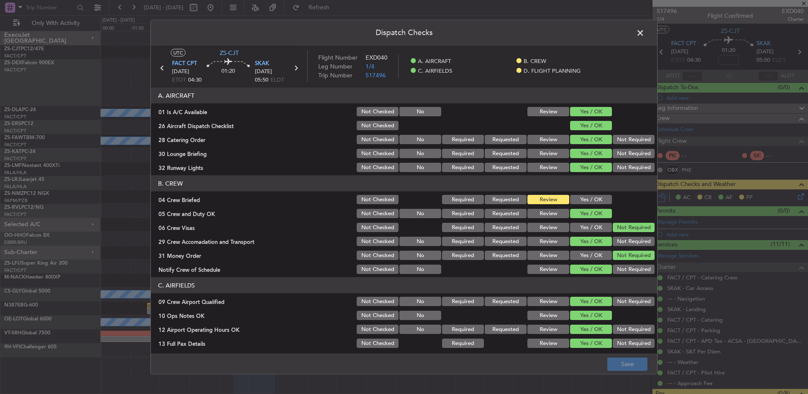
click at [644, 33] on span at bounding box center [644, 35] width 0 height 17
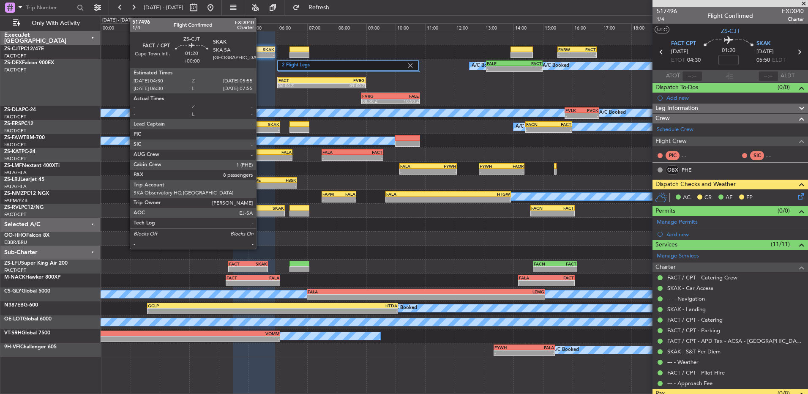
click at [260, 53] on div "- -" at bounding box center [254, 55] width 42 height 6
click at [260, 53] on div "-" at bounding box center [264, 54] width 20 height 5
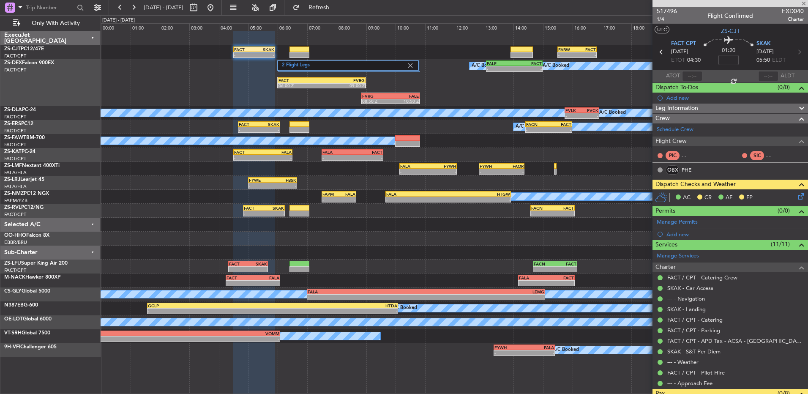
click at [257, 52] on div "- -" at bounding box center [254, 55] width 42 height 6
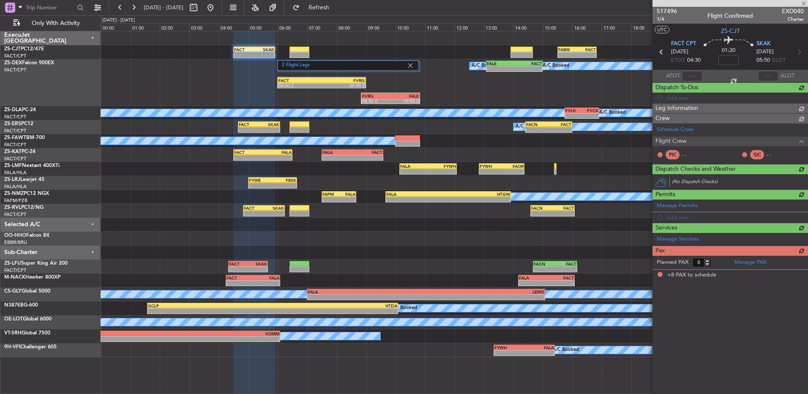
click at [258, 52] on div "- -" at bounding box center [254, 55] width 42 height 6
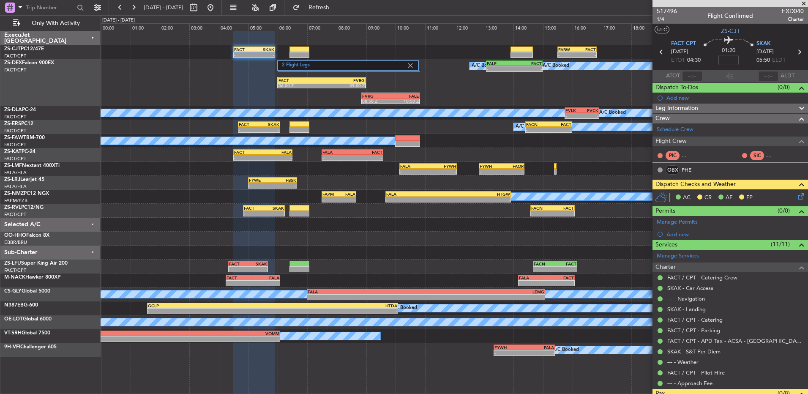
click at [800, 1] on span at bounding box center [803, 4] width 8 height 8
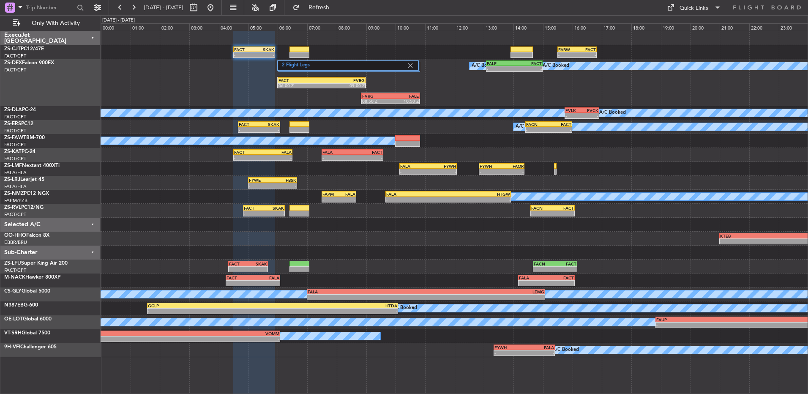
type input "0"
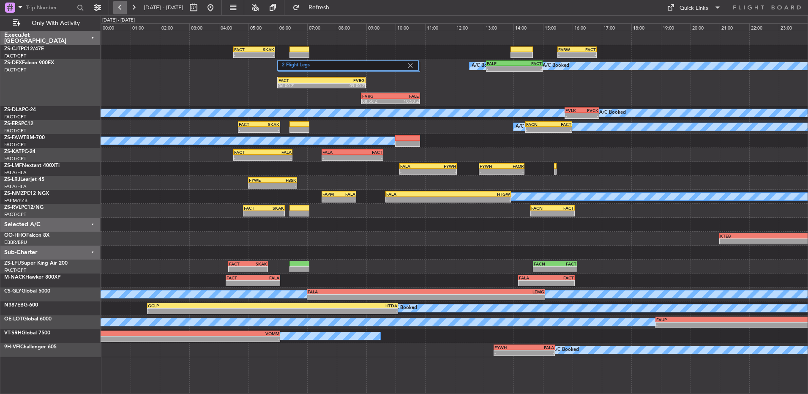
click at [120, 12] on button at bounding box center [120, 8] width 14 height 14
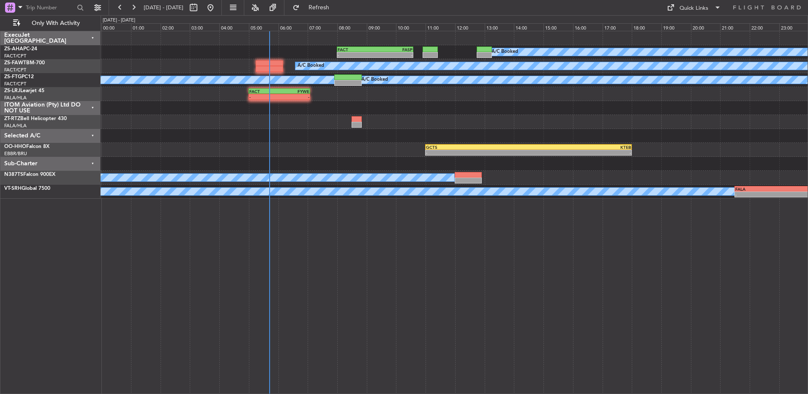
click at [284, 101] on div at bounding box center [454, 108] width 707 height 14
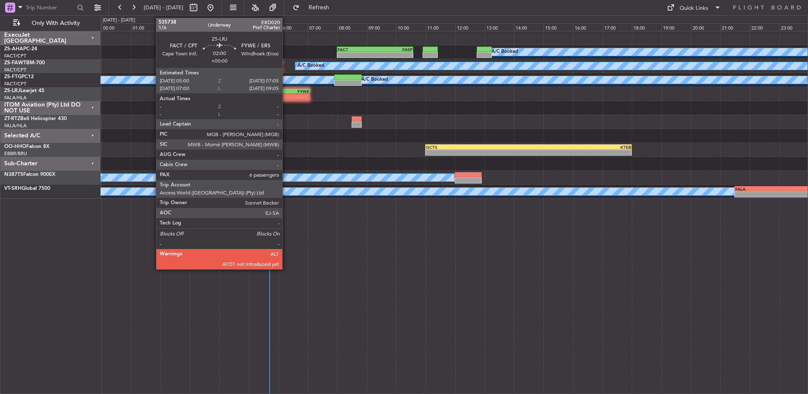
click at [286, 93] on div "FACT 05:00 Z FYWE 07:05 Z" at bounding box center [279, 91] width 62 height 6
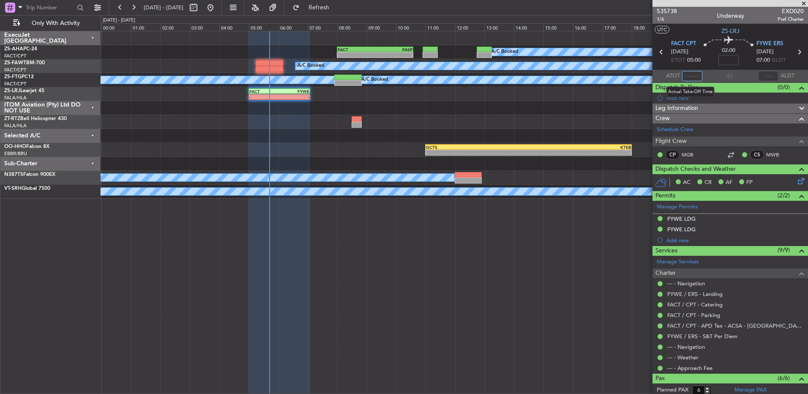
click at [693, 76] on input "text" at bounding box center [692, 76] width 20 height 10
type input "05:03"
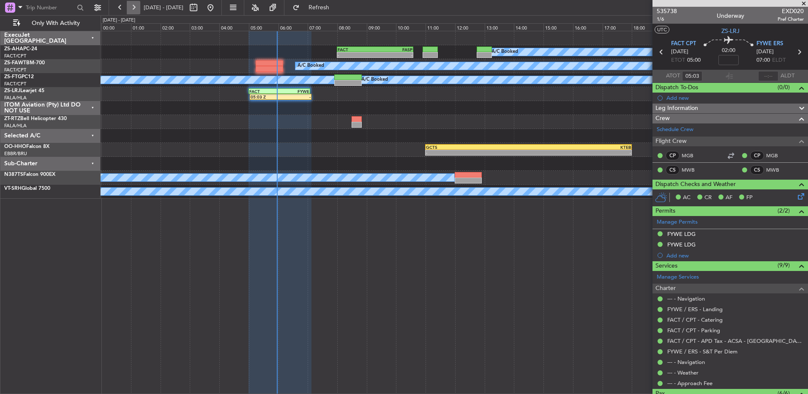
click at [133, 11] on button at bounding box center [134, 8] width 14 height 14
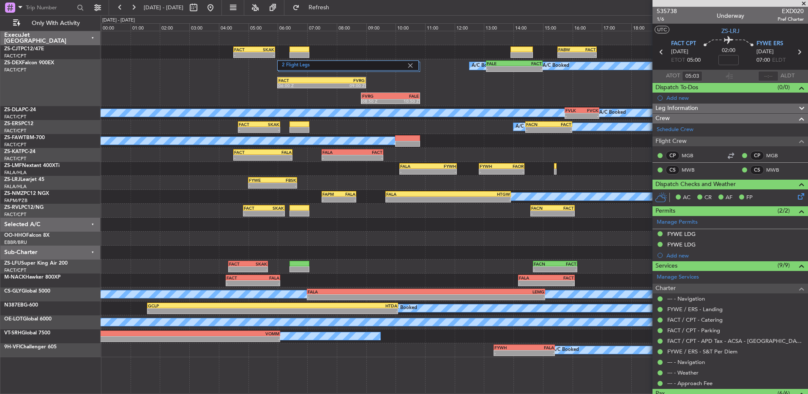
click at [807, 4] on span at bounding box center [803, 4] width 8 height 8
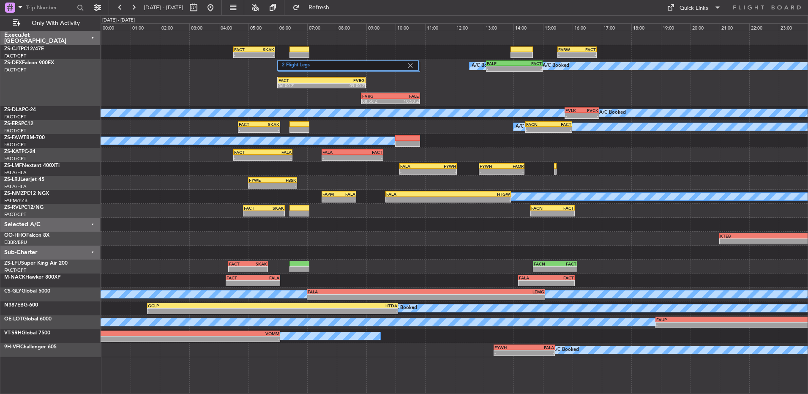
type input "0"
click at [134, 15] on div "- - FACT 04:30 Z SKAK 05:55 Z - - FABW 15:30 Z FACT 16:50 Z 2 Flight Legs A/C B…" at bounding box center [404, 204] width 808 height 379
click at [139, 13] on button at bounding box center [134, 8] width 14 height 14
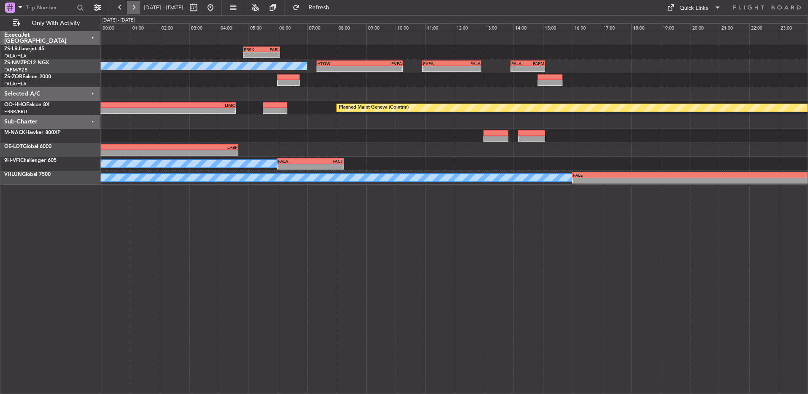
click at [135, 5] on button at bounding box center [134, 8] width 14 height 14
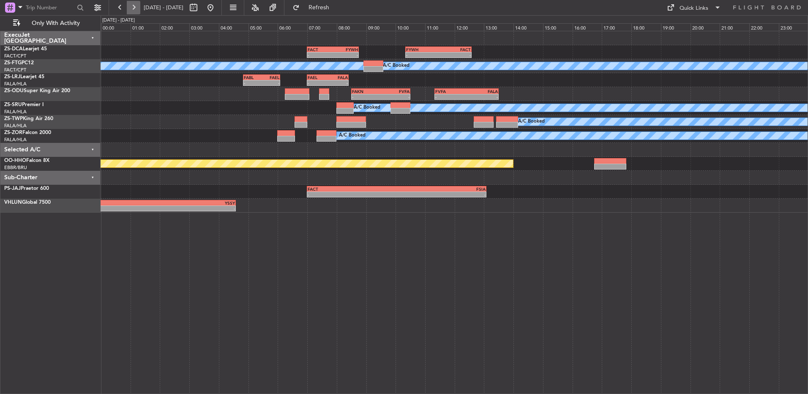
click at [135, 5] on button at bounding box center [134, 8] width 14 height 14
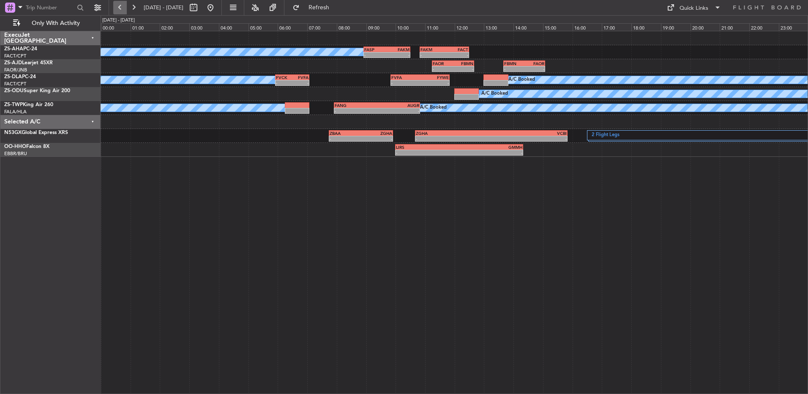
click at [119, 5] on button at bounding box center [120, 8] width 14 height 14
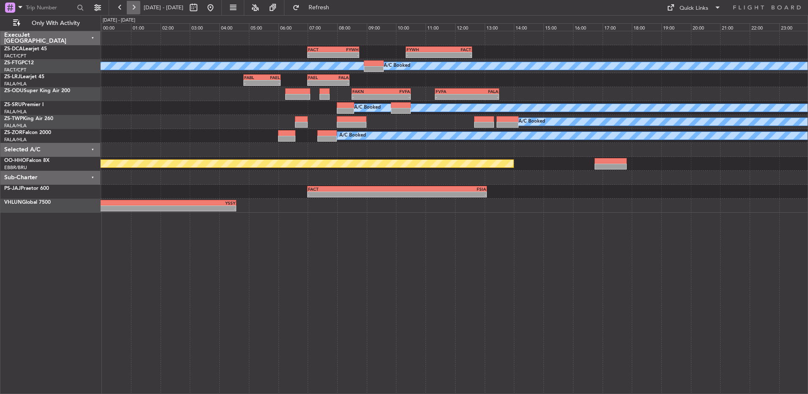
click at [130, 7] on button at bounding box center [134, 8] width 14 height 14
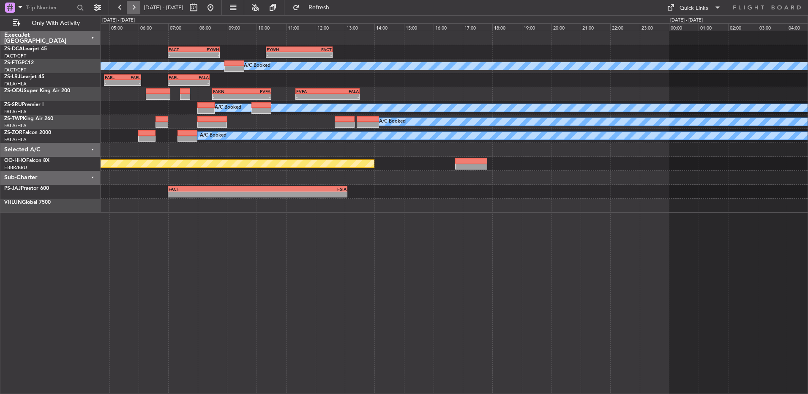
click at [130, 7] on button at bounding box center [134, 8] width 14 height 14
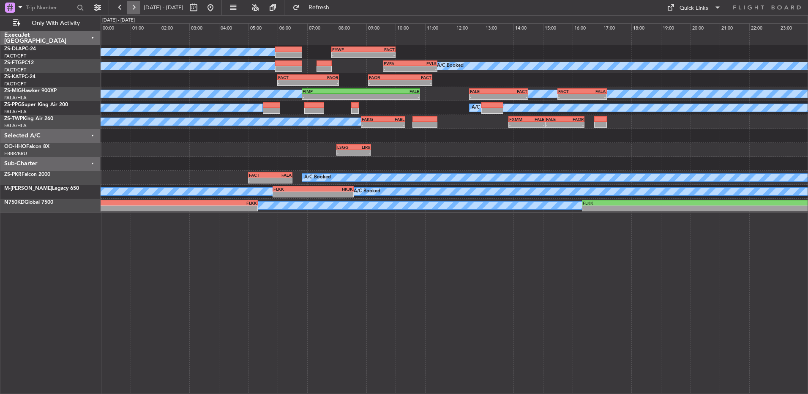
click at [132, 8] on button at bounding box center [134, 8] width 14 height 14
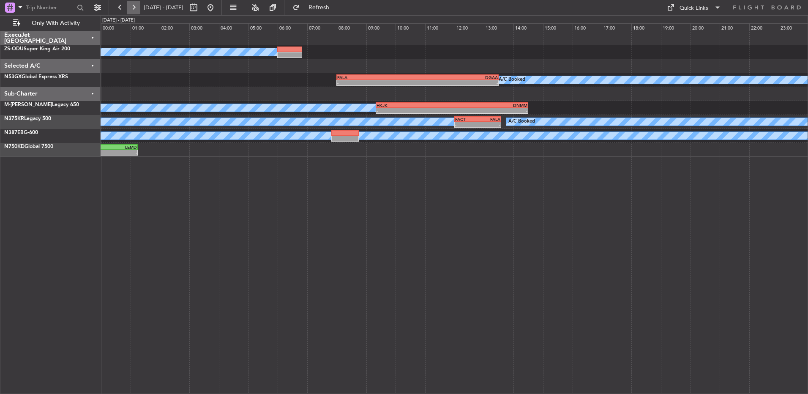
click at [132, 9] on button at bounding box center [134, 8] width 14 height 14
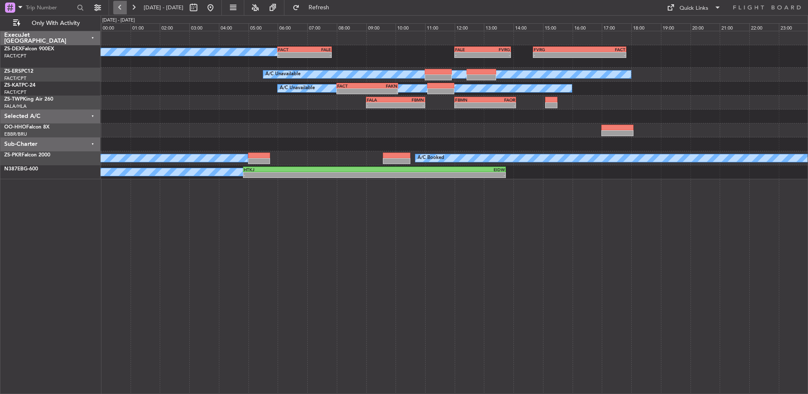
click at [123, 8] on button at bounding box center [120, 8] width 14 height 14
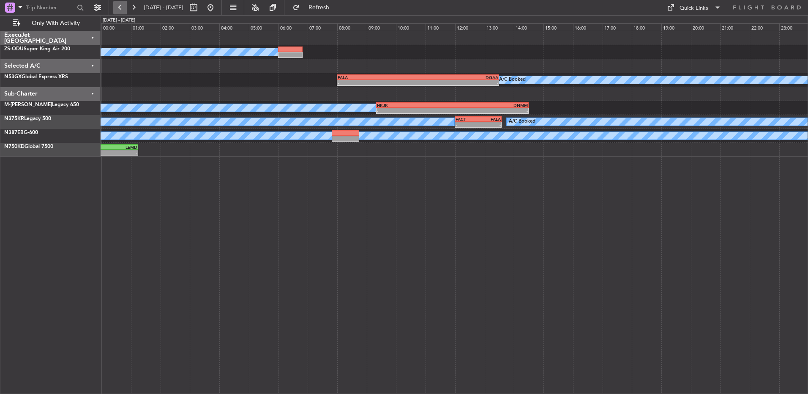
click at [122, 8] on button at bounding box center [120, 8] width 14 height 14
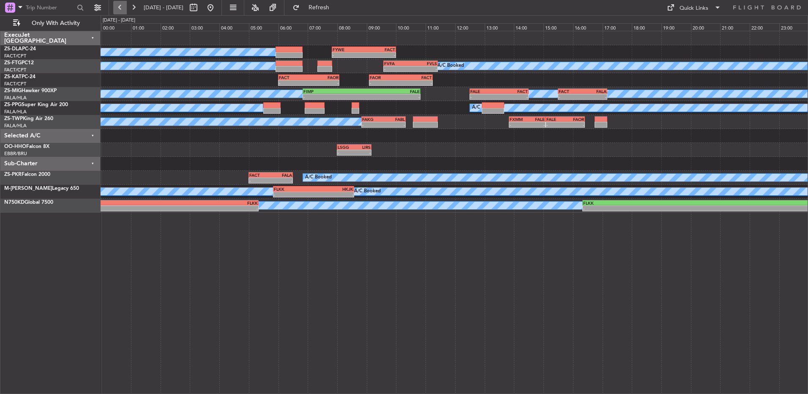
drag, startPoint x: 122, startPoint y: 4, endPoint x: 118, endPoint y: 9, distance: 6.3
click at [122, 5] on button at bounding box center [120, 8] width 14 height 14
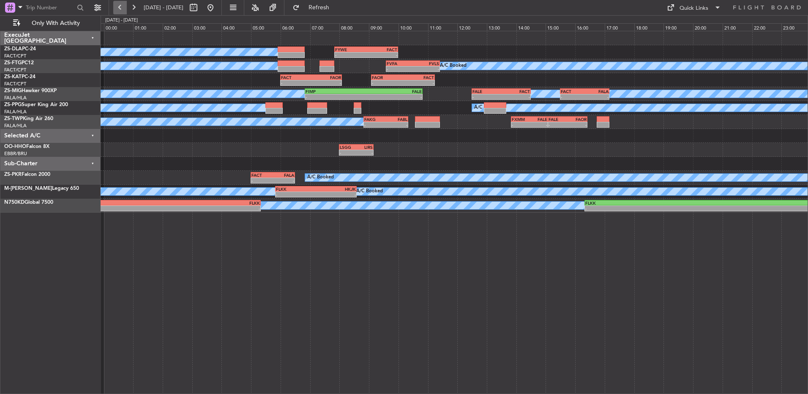
click at [117, 9] on button at bounding box center [120, 8] width 14 height 14
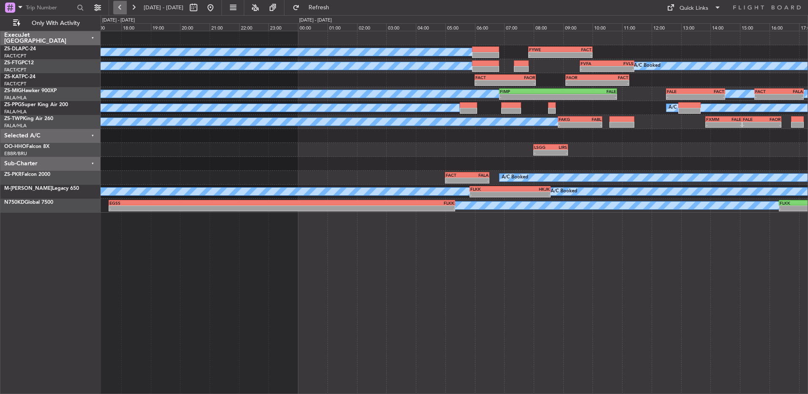
click at [117, 10] on button at bounding box center [120, 8] width 14 height 14
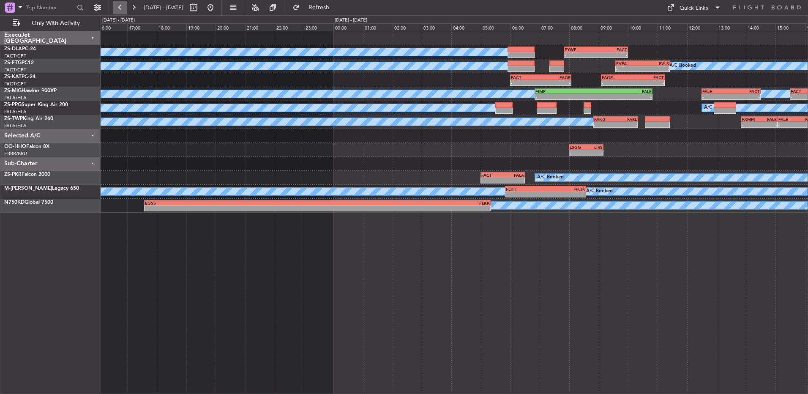
click at [117, 10] on button at bounding box center [120, 8] width 14 height 14
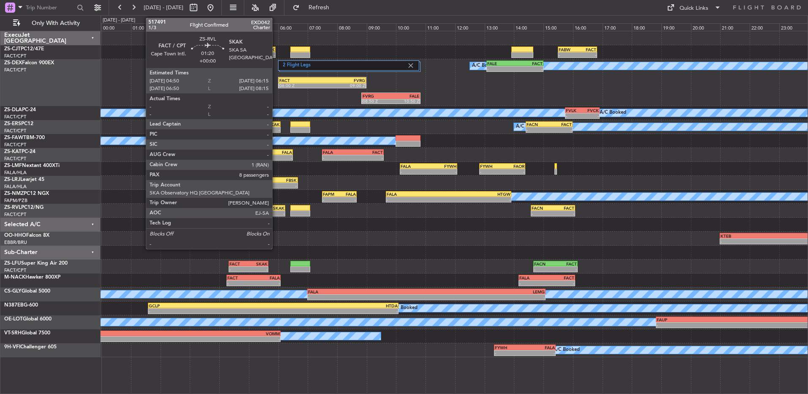
click at [276, 211] on div "-" at bounding box center [275, 213] width 20 height 5
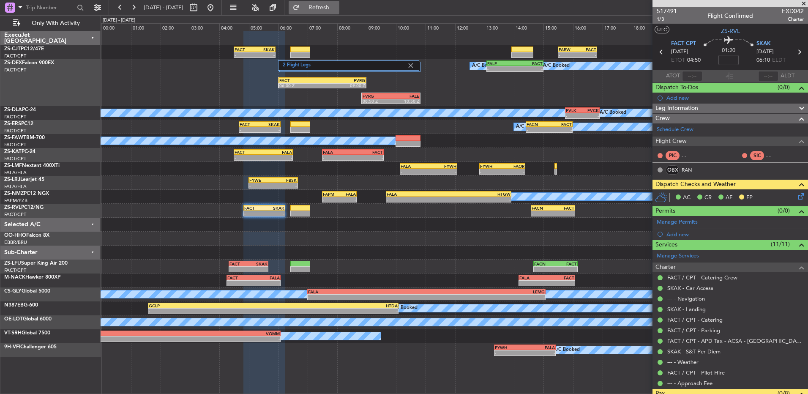
click at [335, 11] on span "Refresh" at bounding box center [318, 8] width 35 height 6
click at [320, 10] on button "Refresh" at bounding box center [314, 8] width 51 height 14
click at [122, 7] on button at bounding box center [120, 8] width 14 height 14
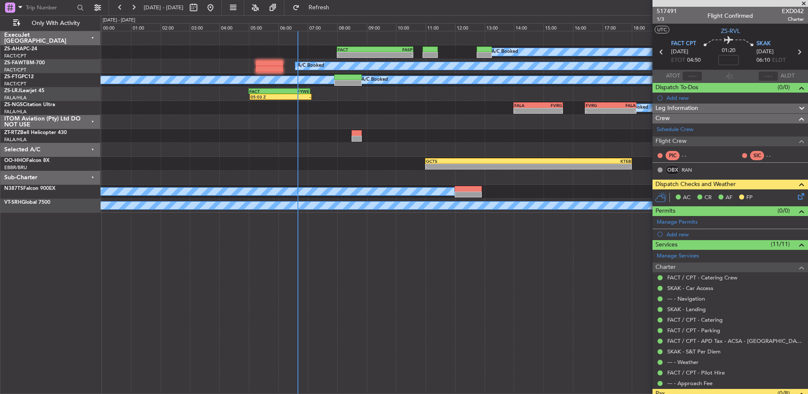
click at [801, 1] on span at bounding box center [803, 4] width 8 height 8
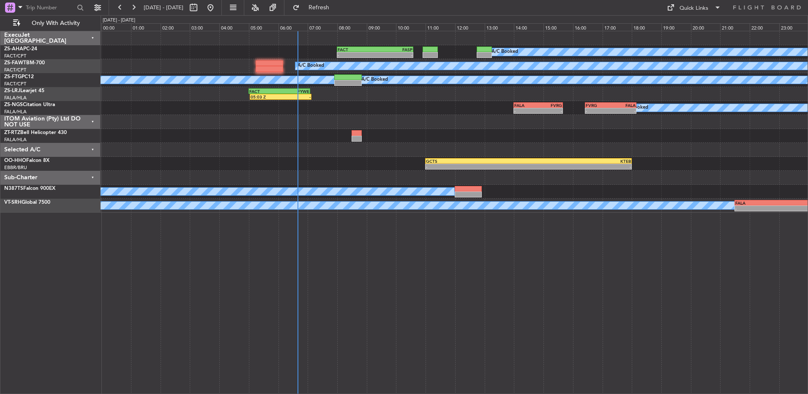
type input "0"
click at [140, 6] on button at bounding box center [134, 8] width 14 height 14
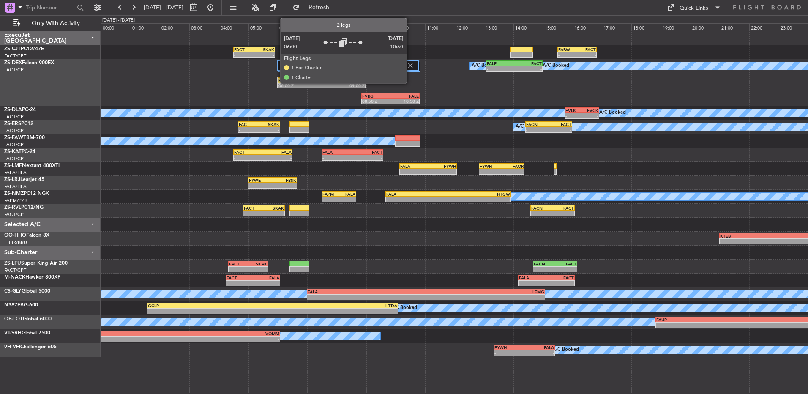
click at [410, 65] on img at bounding box center [410, 66] width 8 height 8
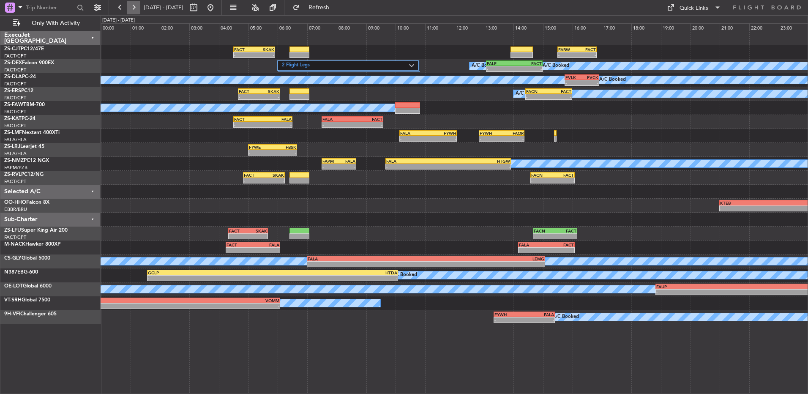
click at [133, 7] on button at bounding box center [134, 8] width 14 height 14
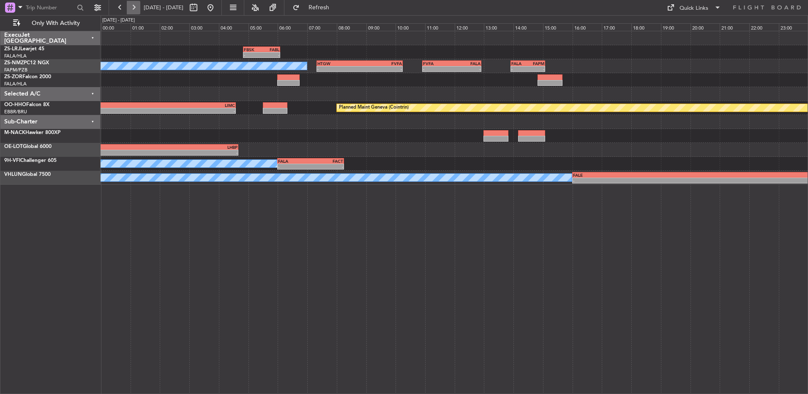
click at [138, 5] on button at bounding box center [134, 8] width 14 height 14
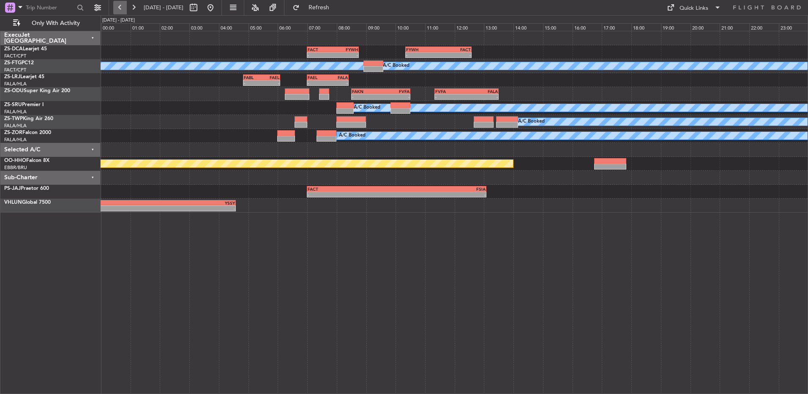
click at [120, 13] on button at bounding box center [120, 8] width 14 height 14
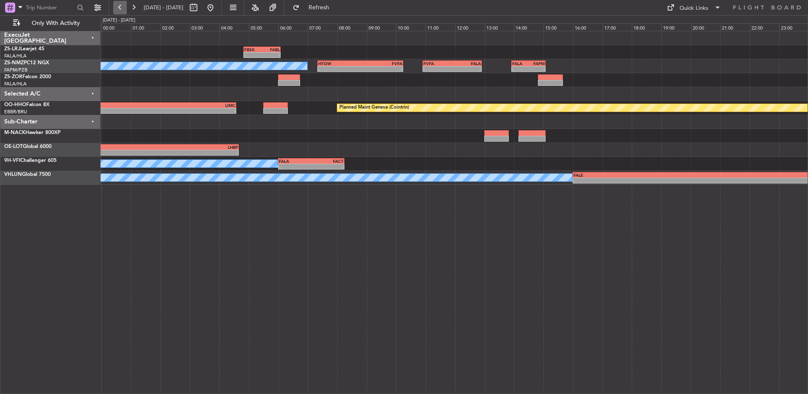
click at [120, 13] on button at bounding box center [120, 8] width 14 height 14
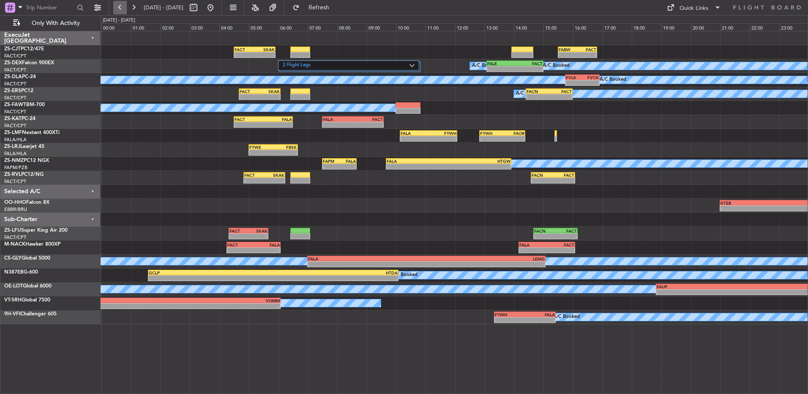
click at [120, 13] on button at bounding box center [120, 8] width 14 height 14
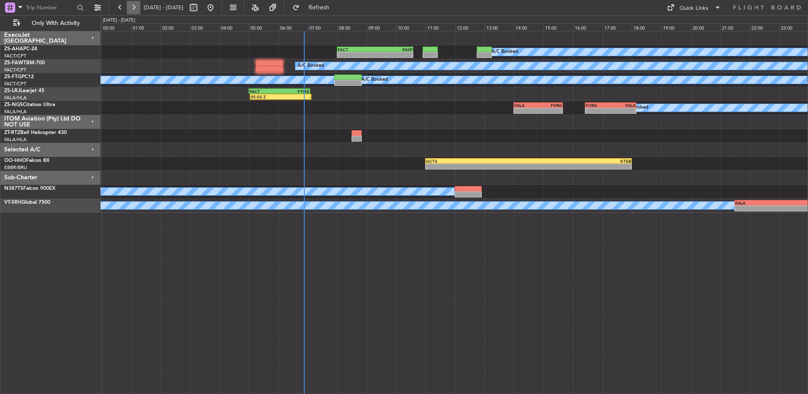
click at [132, 8] on button at bounding box center [134, 8] width 14 height 14
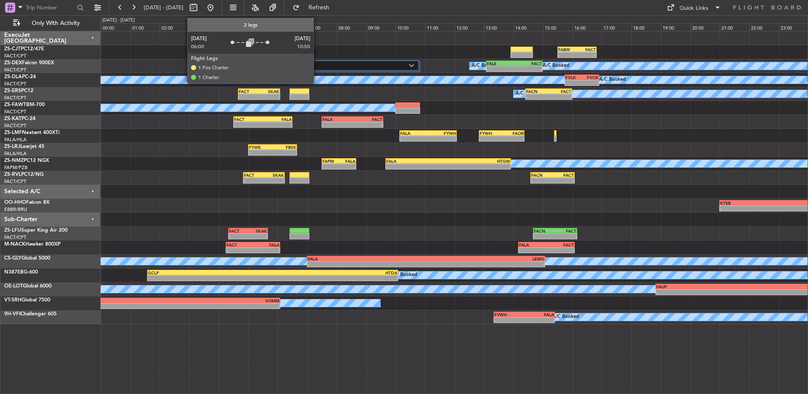
click at [319, 68] on label "2 Flight Legs" at bounding box center [345, 65] width 127 height 7
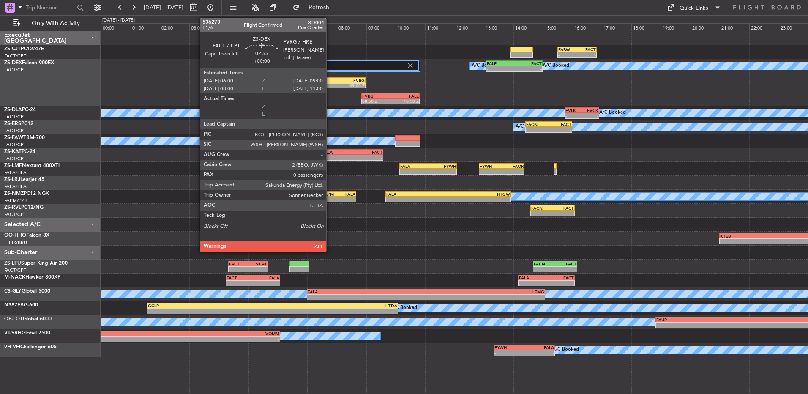
click at [330, 83] on div "09:00 Z" at bounding box center [343, 85] width 43 height 5
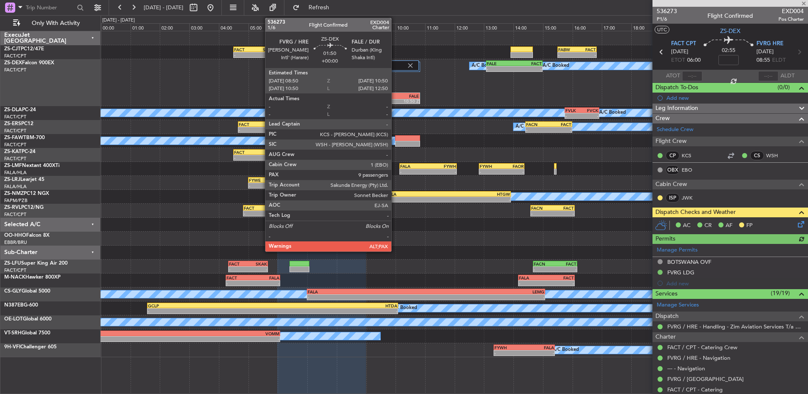
click at [395, 98] on div "10:50 Z" at bounding box center [404, 100] width 28 height 5
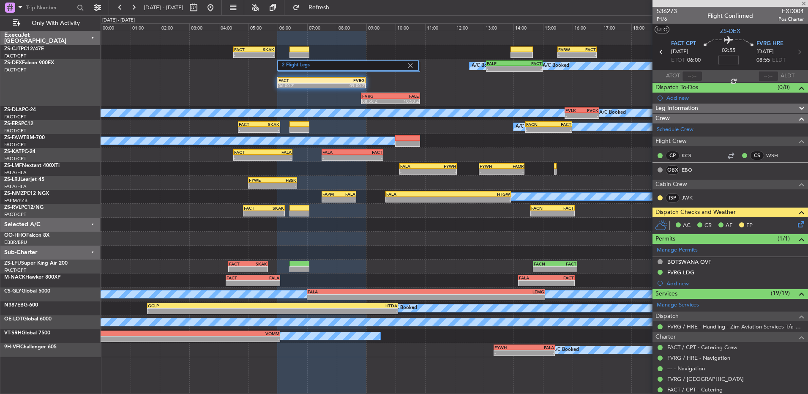
type input "14"
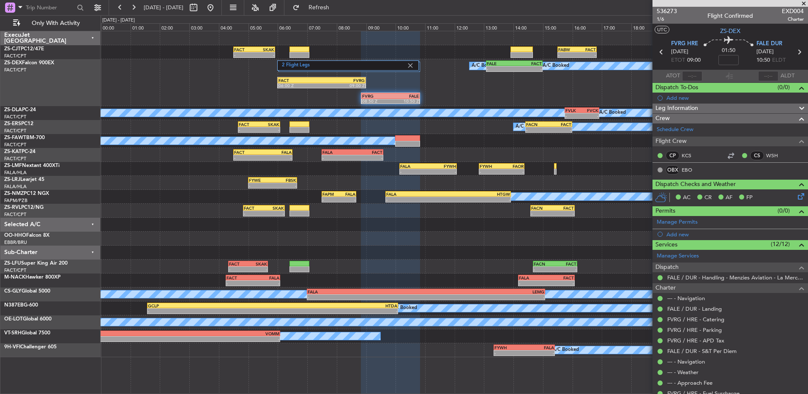
click at [804, 1] on span at bounding box center [803, 4] width 8 height 8
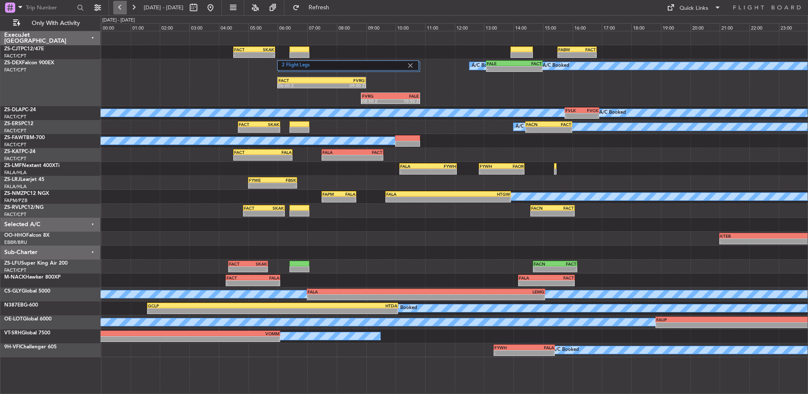
click at [120, 7] on button at bounding box center [120, 8] width 14 height 14
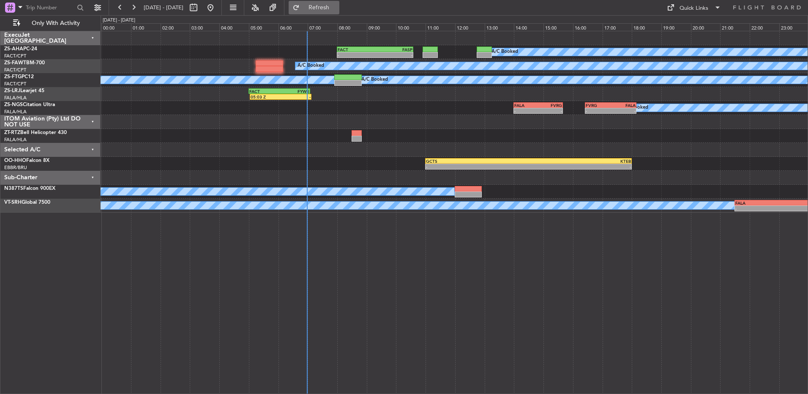
click at [328, 7] on button "Refresh" at bounding box center [314, 8] width 51 height 14
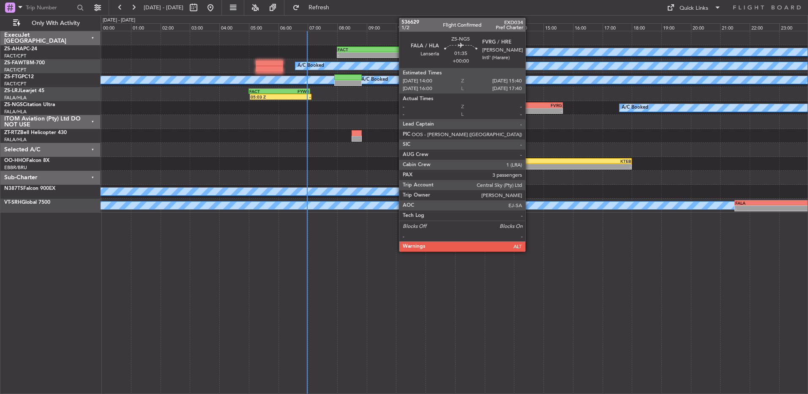
click at [529, 105] on div "FALA" at bounding box center [526, 105] width 24 height 5
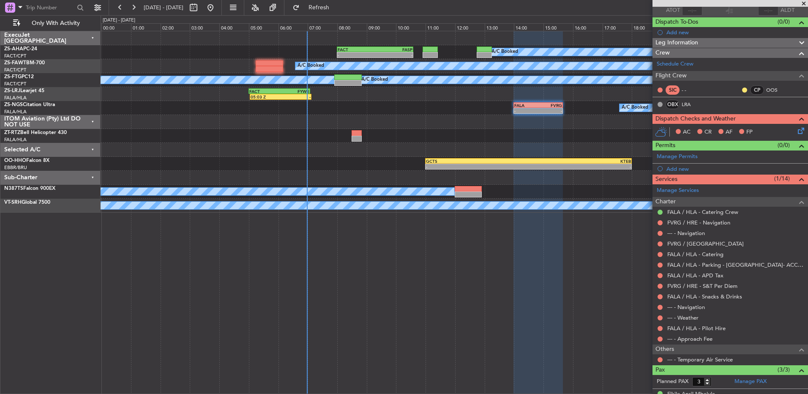
scroll to position [85, 0]
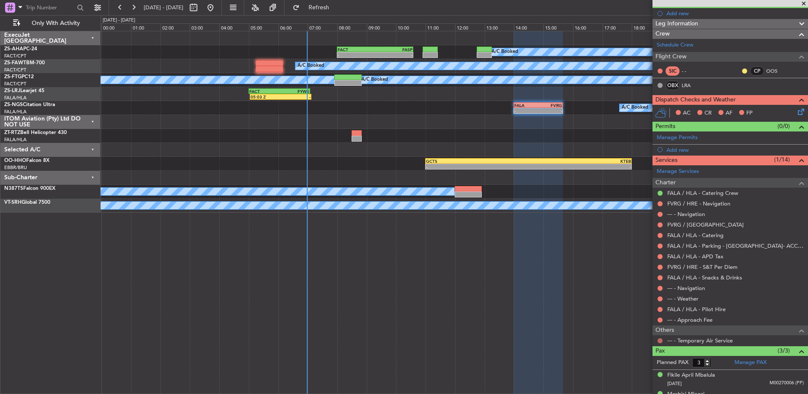
click at [659, 340] on button at bounding box center [659, 340] width 5 height 5
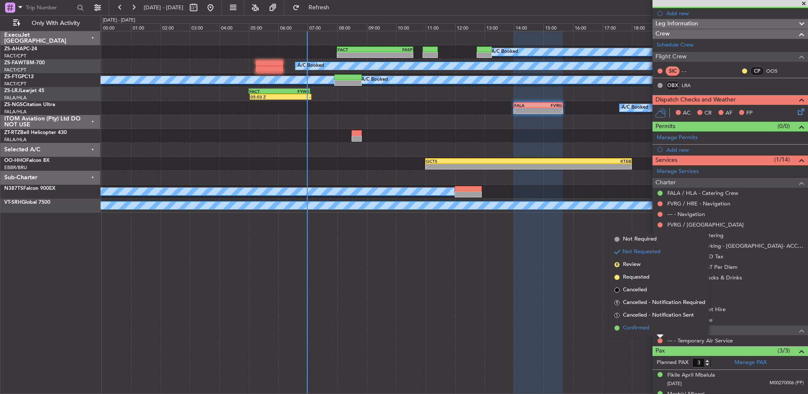
click at [659, 328] on li "Confirmed" at bounding box center [660, 328] width 98 height 13
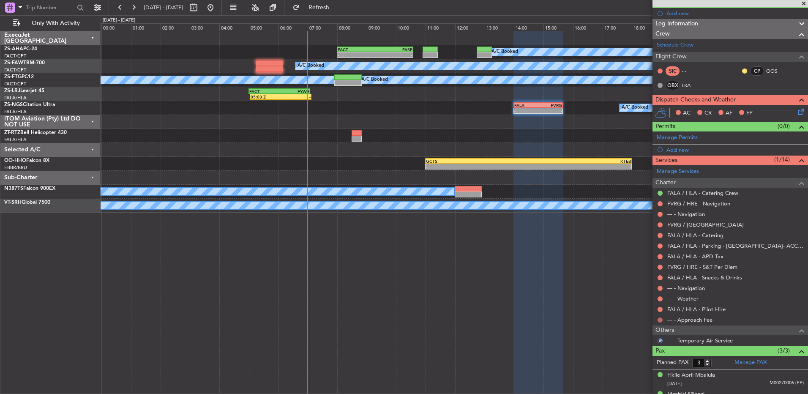
click at [661, 320] on button at bounding box center [659, 319] width 5 height 5
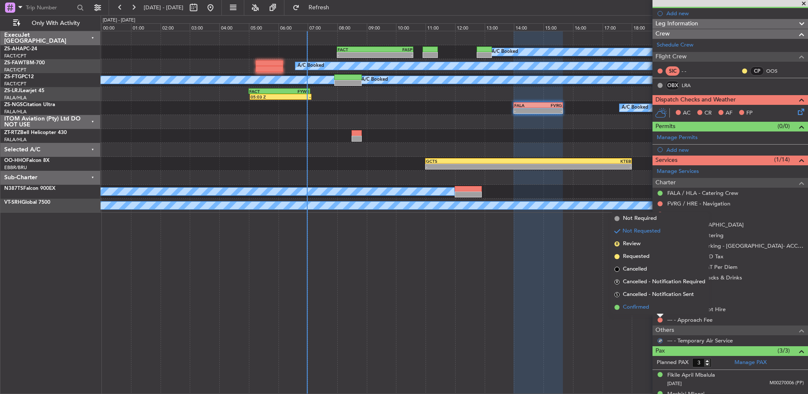
click at [657, 310] on li "Confirmed" at bounding box center [660, 307] width 98 height 13
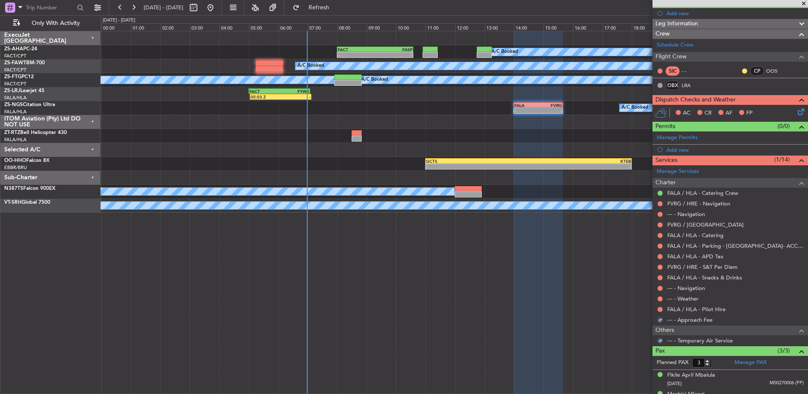
click at [657, 309] on div at bounding box center [660, 309] width 7 height 7
click at [660, 308] on button at bounding box center [659, 309] width 5 height 5
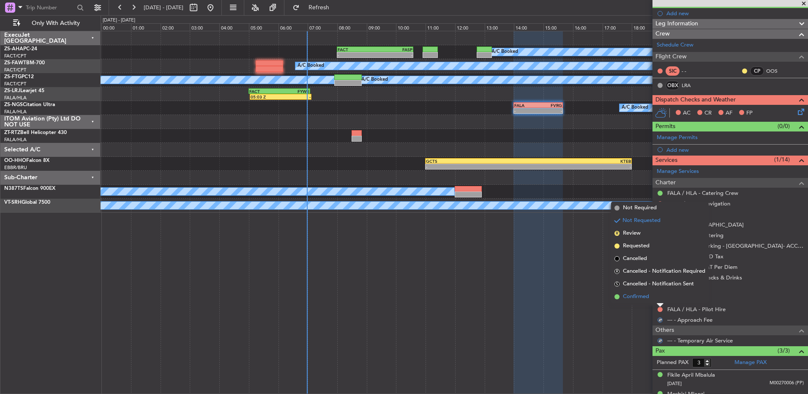
click at [662, 298] on li "Confirmed" at bounding box center [660, 296] width 98 height 13
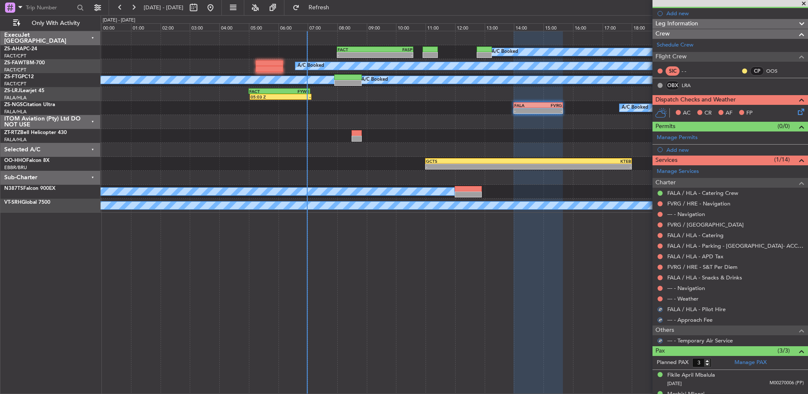
click at [662, 298] on button at bounding box center [659, 298] width 5 height 5
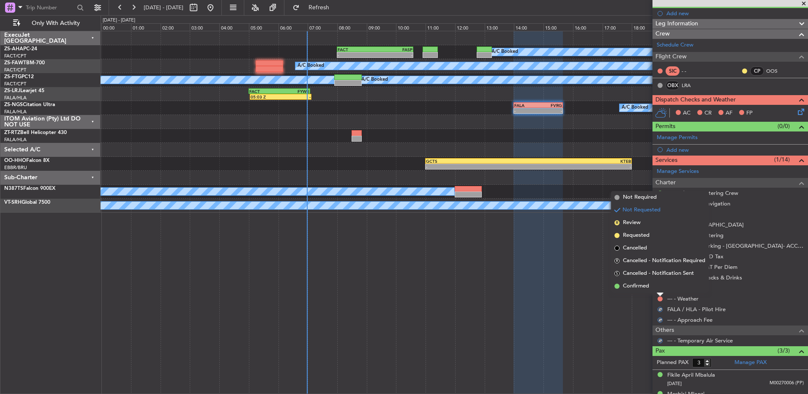
drag, startPoint x: 661, startPoint y: 298, endPoint x: 659, endPoint y: 284, distance: 14.6
click at [659, 284] on li "Confirmed" at bounding box center [660, 286] width 98 height 13
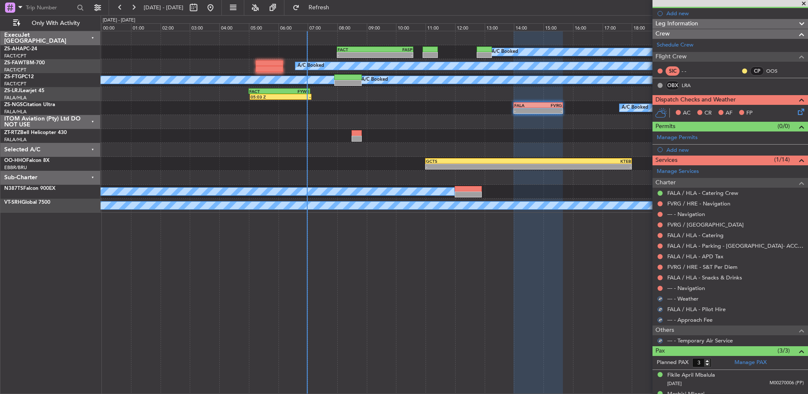
click at [659, 285] on nimbus-traffic-light at bounding box center [660, 288] width 7 height 7
click at [658, 285] on nimbus-traffic-light at bounding box center [660, 288] width 7 height 7
click at [660, 287] on button at bounding box center [659, 288] width 5 height 5
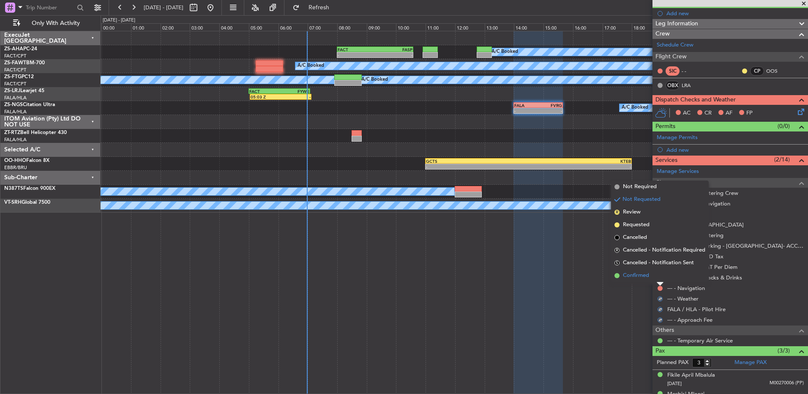
click at [659, 277] on li "Confirmed" at bounding box center [660, 275] width 98 height 13
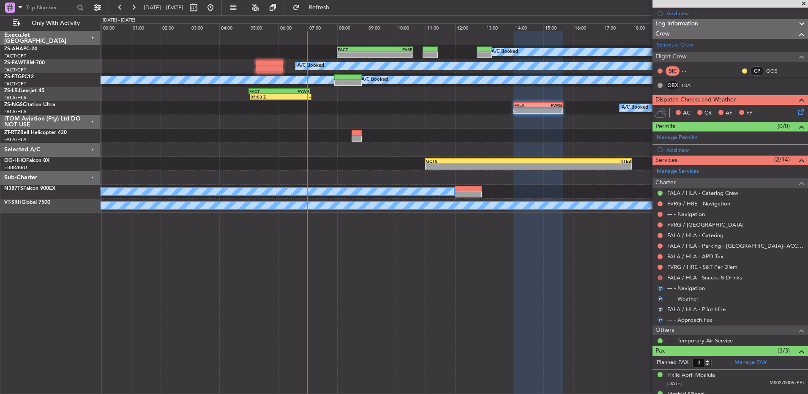
click at [658, 276] on button at bounding box center [659, 277] width 5 height 5
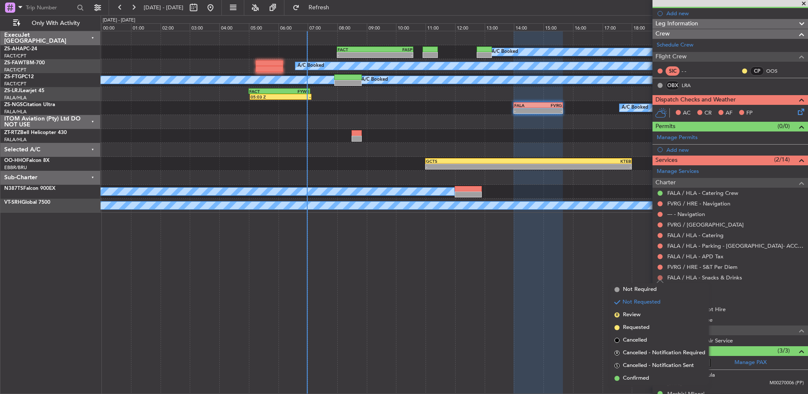
drag, startPoint x: 658, startPoint y: 270, endPoint x: 659, endPoint y: 278, distance: 7.7
click at [658, 271] on div "FVRG / HRE - S&T Per Diem" at bounding box center [729, 267] width 155 height 11
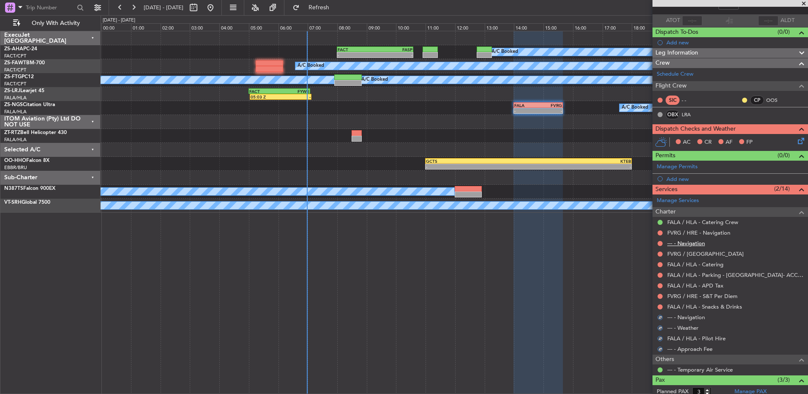
scroll to position [42, 0]
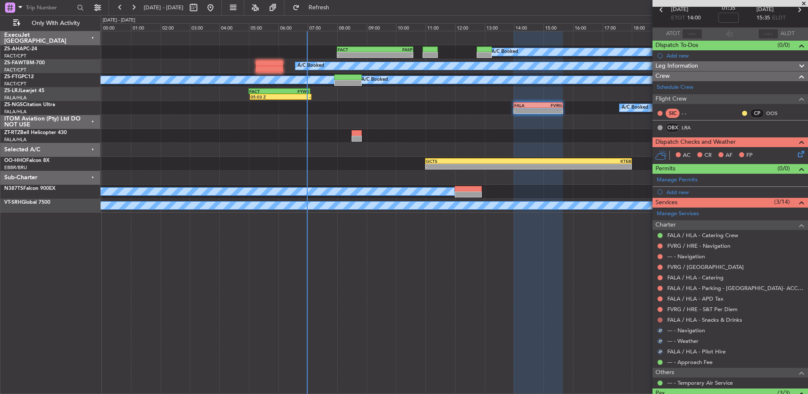
click at [657, 319] on button at bounding box center [659, 319] width 5 height 5
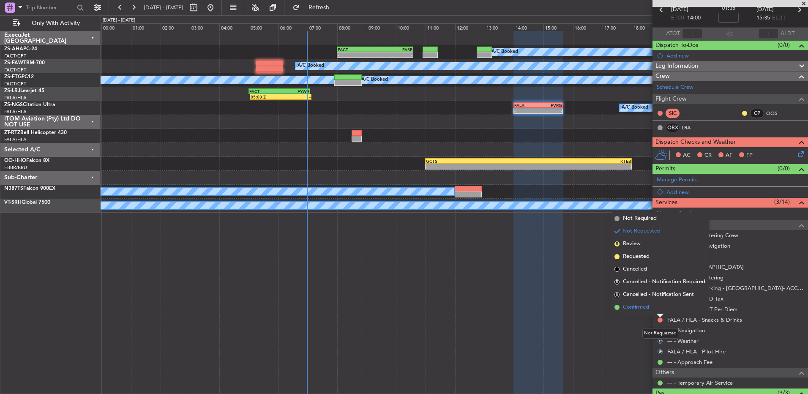
click at [661, 311] on li "Confirmed" at bounding box center [660, 307] width 98 height 13
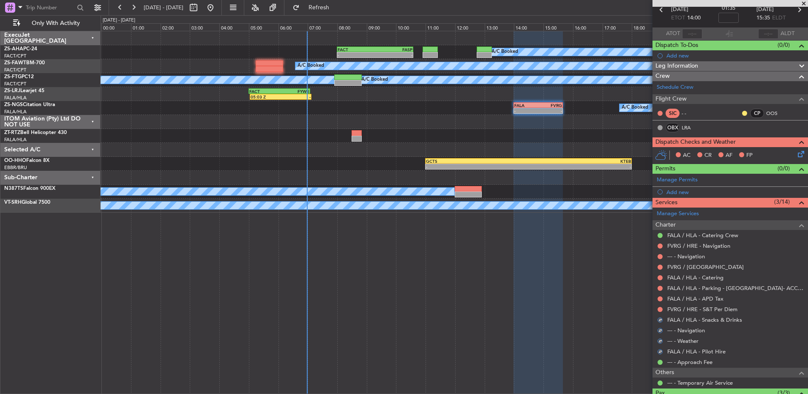
click at [661, 311] on mat-tooltip-component "Not Requested" at bounding box center [660, 322] width 48 height 22
click at [661, 308] on button at bounding box center [659, 309] width 5 height 5
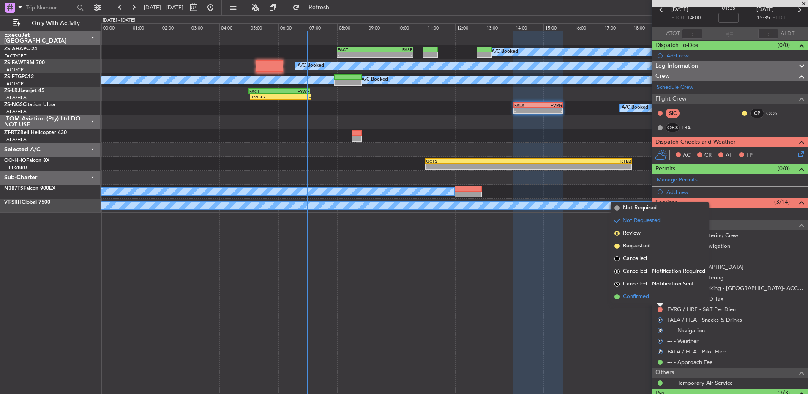
click at [661, 299] on li "Confirmed" at bounding box center [660, 296] width 98 height 13
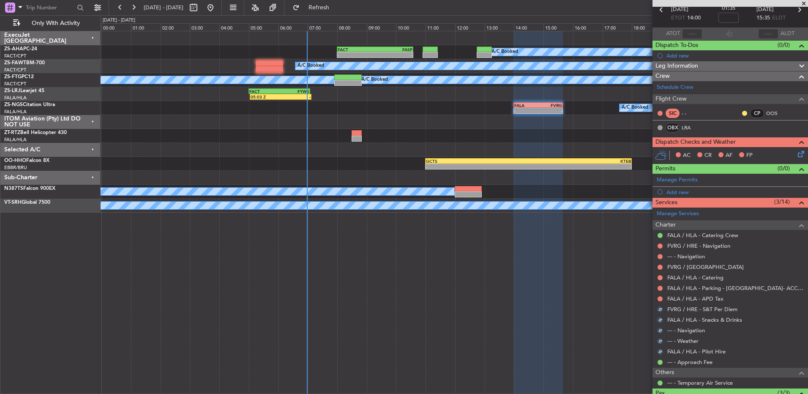
click at [661, 299] on button at bounding box center [659, 298] width 5 height 5
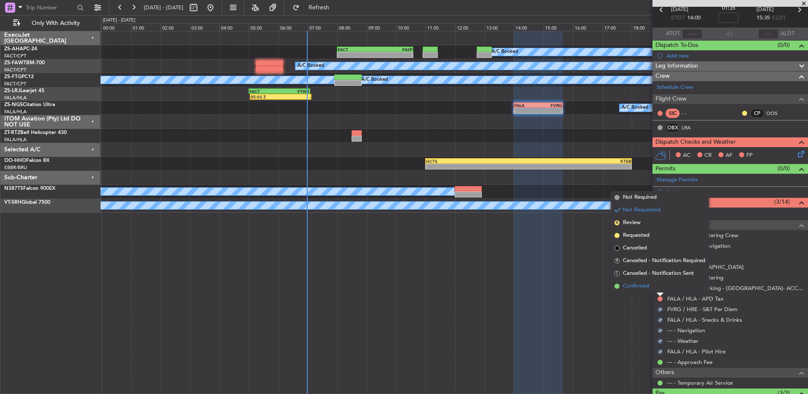
click at [660, 287] on li "Confirmed" at bounding box center [660, 286] width 98 height 13
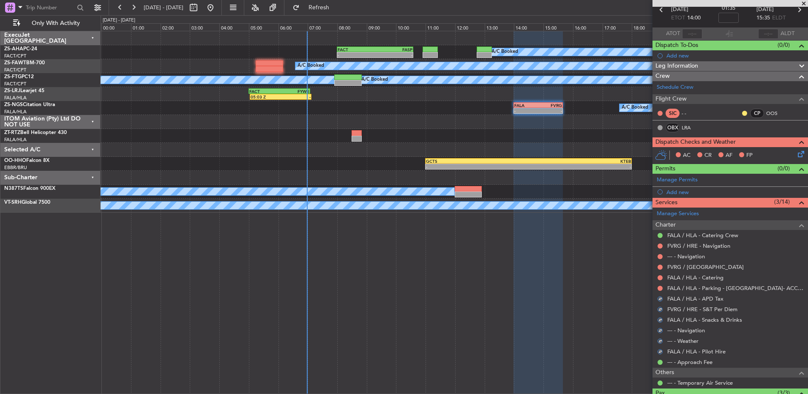
click at [660, 287] on button at bounding box center [659, 288] width 5 height 5
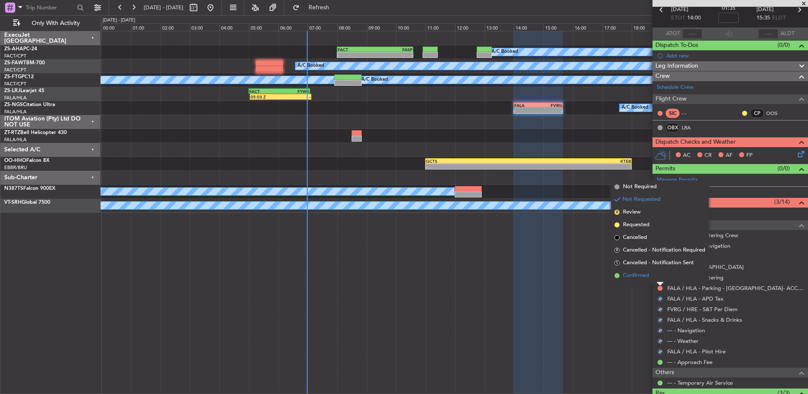
click at [655, 272] on li "Confirmed" at bounding box center [660, 275] width 98 height 13
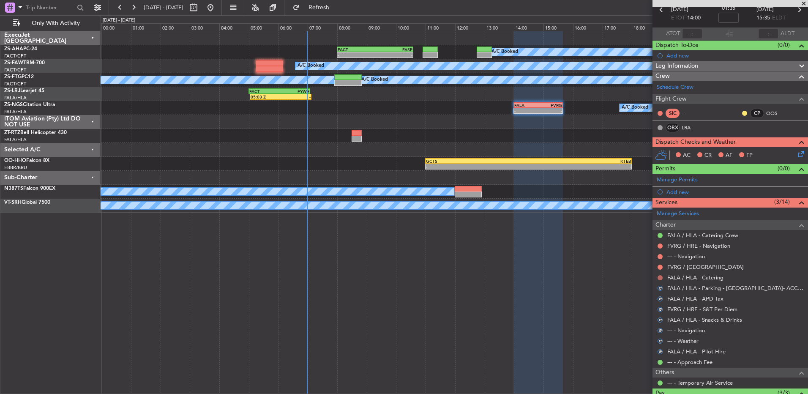
click at [658, 273] on div "FALA / HLA - Catering" at bounding box center [729, 277] width 155 height 11
click at [658, 276] on button at bounding box center [659, 277] width 5 height 5
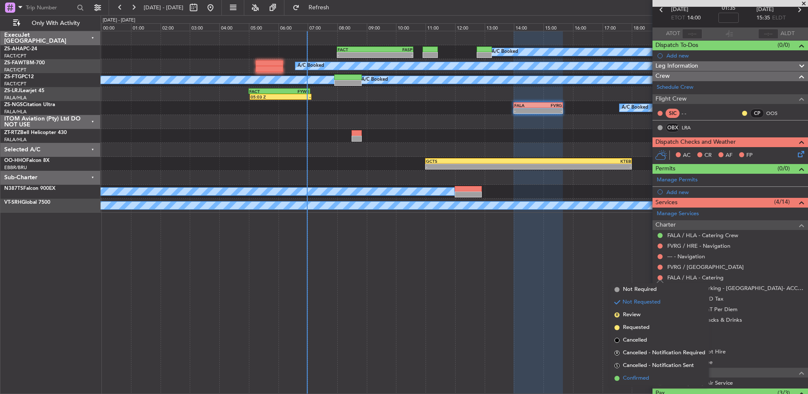
click at [641, 377] on span "Confirmed" at bounding box center [636, 378] width 26 height 8
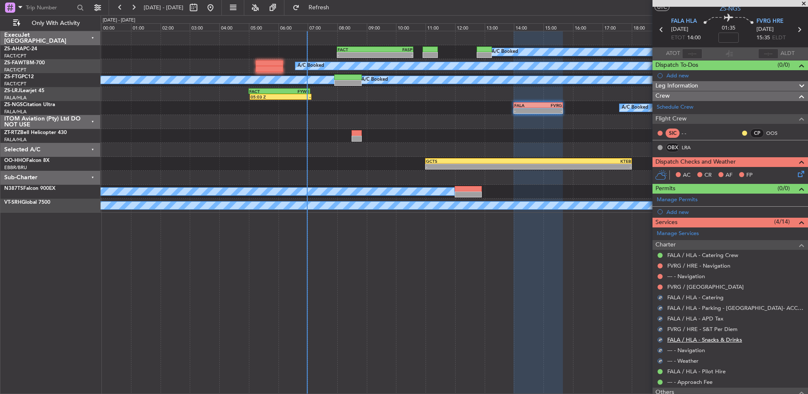
scroll to position [0, 0]
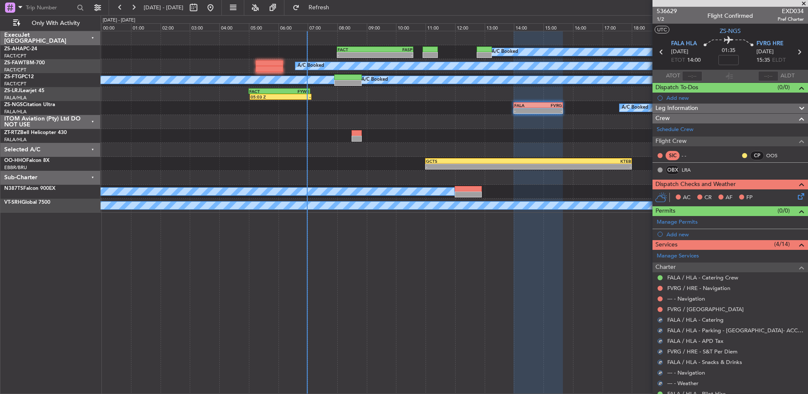
click at [659, 306] on nimbus-traffic-light at bounding box center [660, 309] width 7 height 7
click at [658, 309] on button at bounding box center [659, 309] width 5 height 5
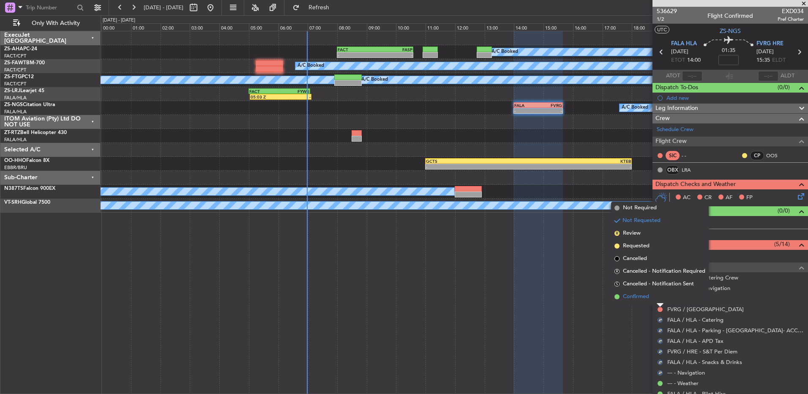
click at [656, 297] on li "Confirmed" at bounding box center [660, 296] width 98 height 13
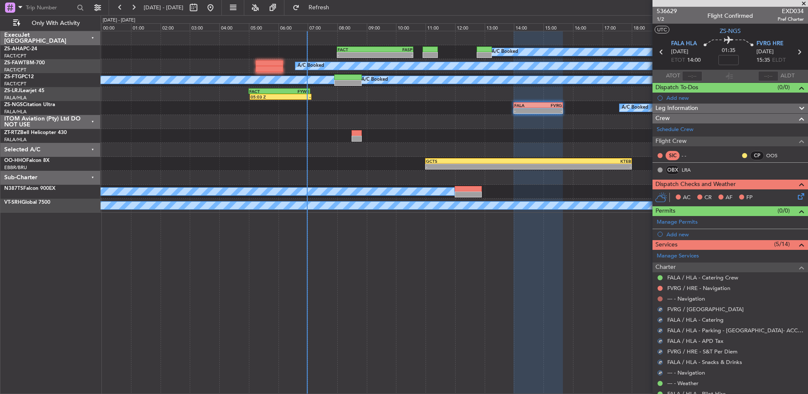
click at [662, 297] on button at bounding box center [659, 298] width 5 height 5
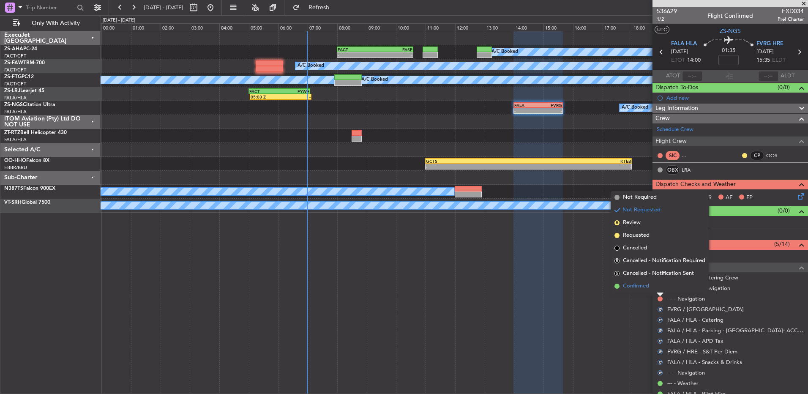
click at [660, 289] on li "Confirmed" at bounding box center [660, 286] width 98 height 13
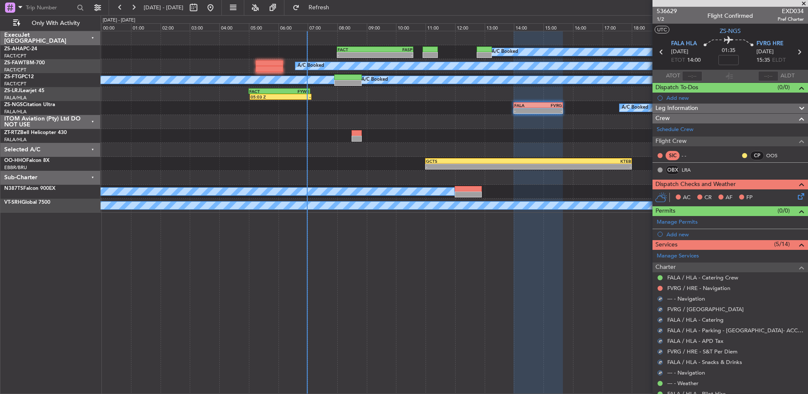
click at [660, 289] on button at bounding box center [659, 288] width 5 height 5
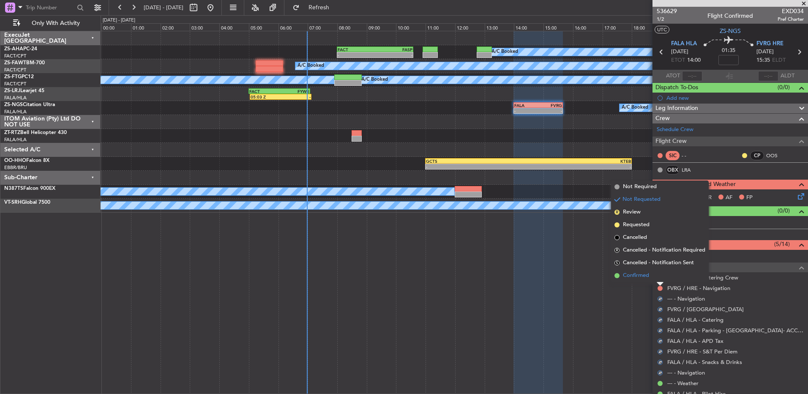
click at [655, 279] on li "Confirmed" at bounding box center [660, 275] width 98 height 13
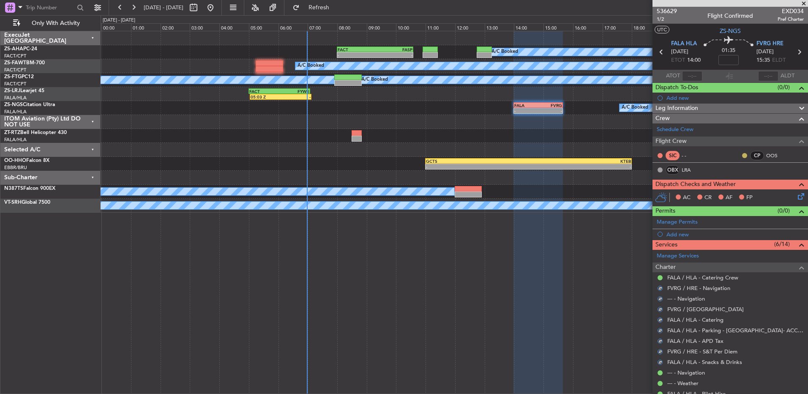
click at [742, 154] on button at bounding box center [744, 155] width 5 height 5
click at [733, 186] on li "Acknowledged" at bounding box center [738, 180] width 57 height 13
click at [796, 195] on icon at bounding box center [799, 194] width 7 height 7
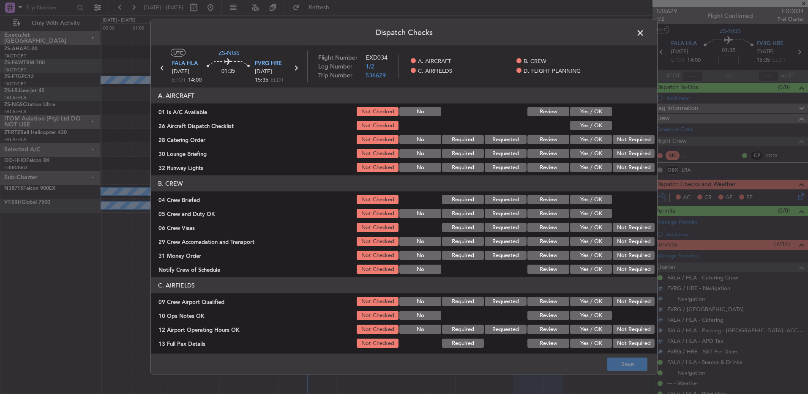
click at [586, 111] on button "Yes / OK" at bounding box center [591, 111] width 42 height 9
click at [585, 130] on button "Yes / OK" at bounding box center [591, 125] width 42 height 9
click at [630, 137] on button "Not Required" at bounding box center [634, 139] width 42 height 9
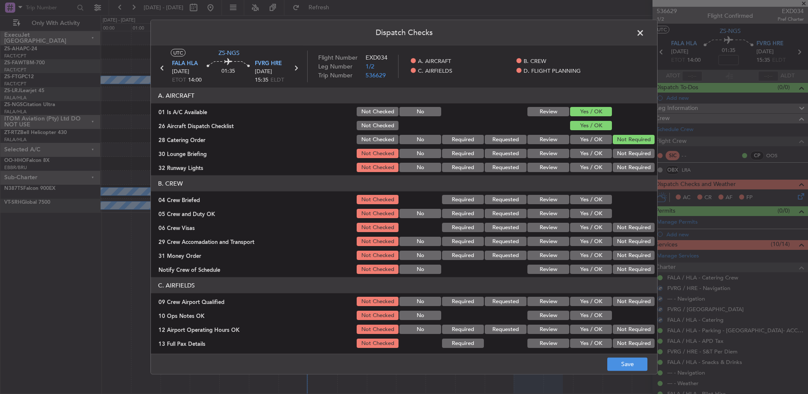
click at [546, 152] on button "Review" at bounding box center [548, 153] width 42 height 9
click at [577, 166] on button "Yes / OK" at bounding box center [591, 167] width 42 height 9
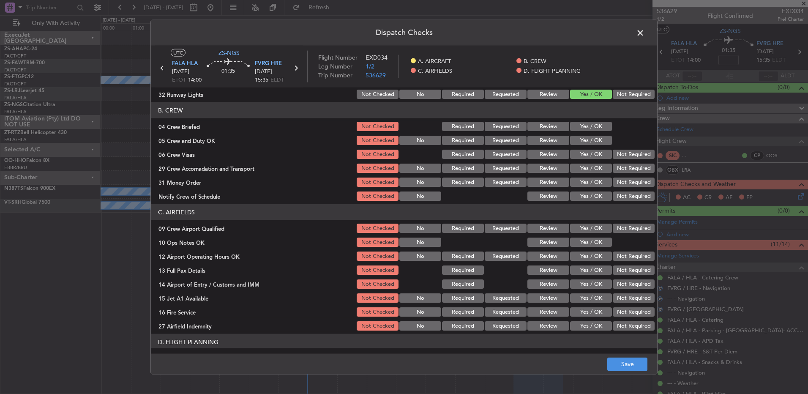
scroll to position [85, 0]
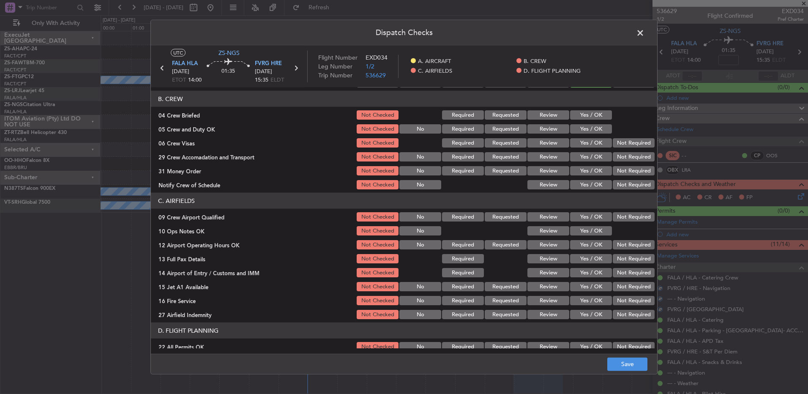
click at [551, 117] on button "Review" at bounding box center [548, 114] width 42 height 9
click at [569, 123] on div "Yes / OK" at bounding box center [590, 129] width 43 height 12
click at [576, 128] on button "Yes / OK" at bounding box center [591, 128] width 42 height 9
click at [584, 141] on button "Yes / OK" at bounding box center [591, 142] width 42 height 9
click at [638, 146] on button "Not Required" at bounding box center [634, 142] width 42 height 9
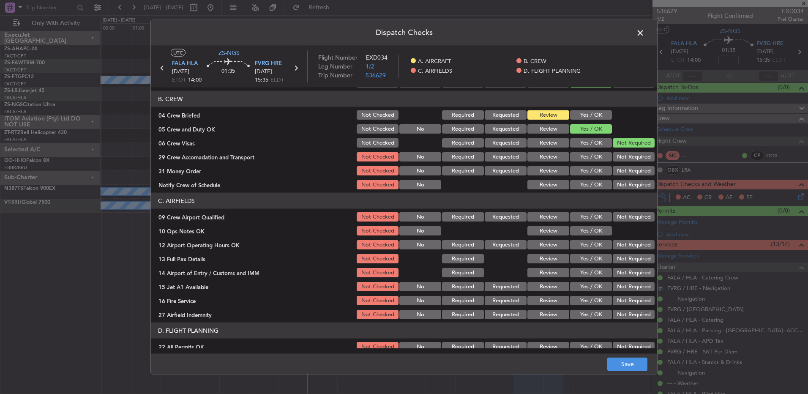
click at [627, 157] on button "Not Required" at bounding box center [634, 156] width 42 height 9
click at [560, 158] on button "Review" at bounding box center [548, 156] width 42 height 9
click at [552, 169] on button "Review" at bounding box center [548, 170] width 42 height 9
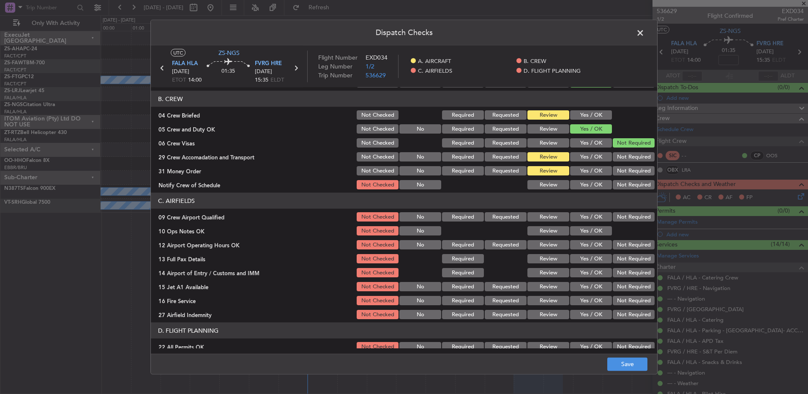
click at [589, 185] on button "Yes / OK" at bounding box center [591, 184] width 42 height 9
click at [590, 213] on button "Yes / OK" at bounding box center [591, 216] width 42 height 9
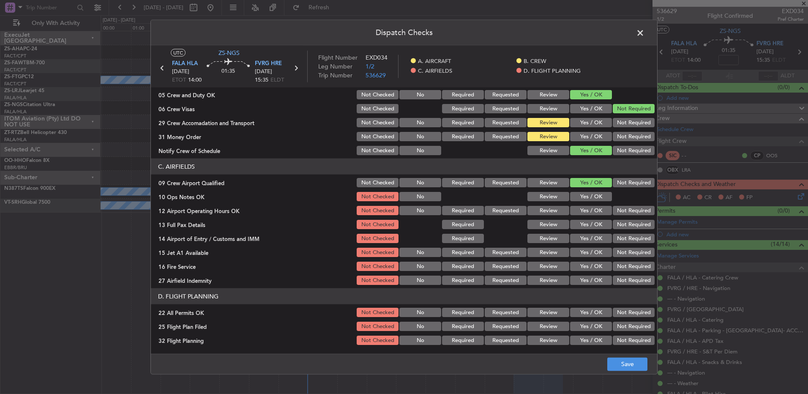
click at [593, 196] on button "Yes / OK" at bounding box center [591, 196] width 42 height 9
click at [588, 209] on button "Yes / OK" at bounding box center [591, 210] width 42 height 9
click at [585, 222] on button "Yes / OK" at bounding box center [591, 224] width 42 height 9
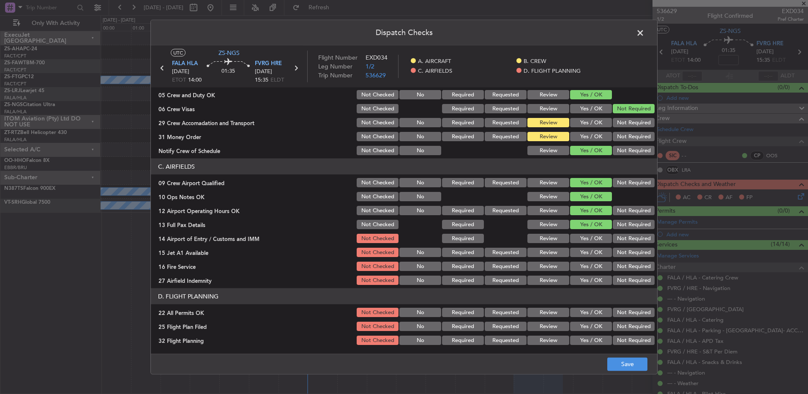
click at [618, 240] on button "Not Required" at bounding box center [634, 238] width 42 height 9
click at [593, 239] on button "Yes / OK" at bounding box center [591, 238] width 42 height 9
click at [584, 254] on button "Yes / OK" at bounding box center [591, 252] width 42 height 9
click at [584, 264] on button "Yes / OK" at bounding box center [591, 266] width 42 height 9
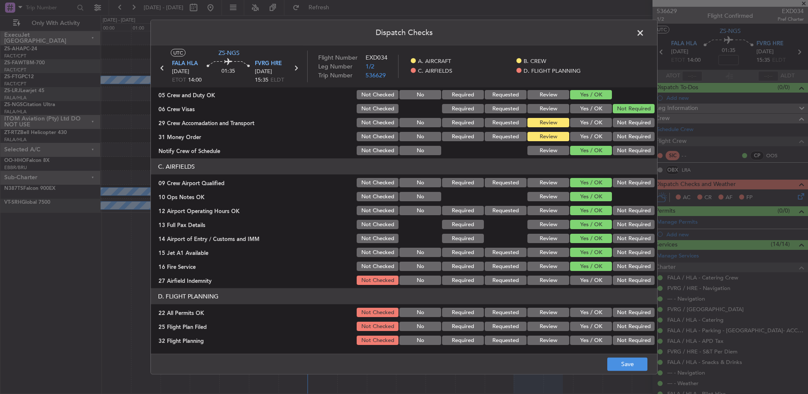
click at [631, 284] on button "Not Required" at bounding box center [634, 279] width 42 height 9
click at [628, 313] on button "Not Required" at bounding box center [634, 312] width 42 height 9
drag, startPoint x: 565, startPoint y: 322, endPoint x: 557, endPoint y: 328, distance: 9.4
click at [570, 323] on button "Yes / OK" at bounding box center [591, 326] width 42 height 9
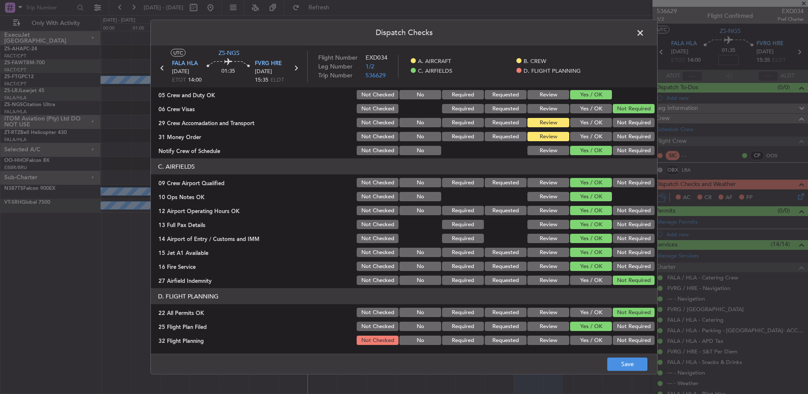
click at [557, 329] on button "Review" at bounding box center [548, 326] width 42 height 9
click at [548, 343] on button "Review" at bounding box center [548, 339] width 42 height 9
click at [632, 366] on button "Save" at bounding box center [627, 364] width 40 height 14
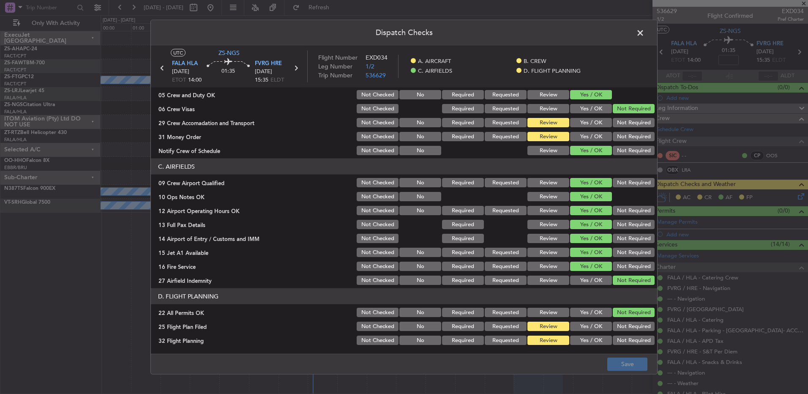
click at [644, 30] on span at bounding box center [644, 35] width 0 height 17
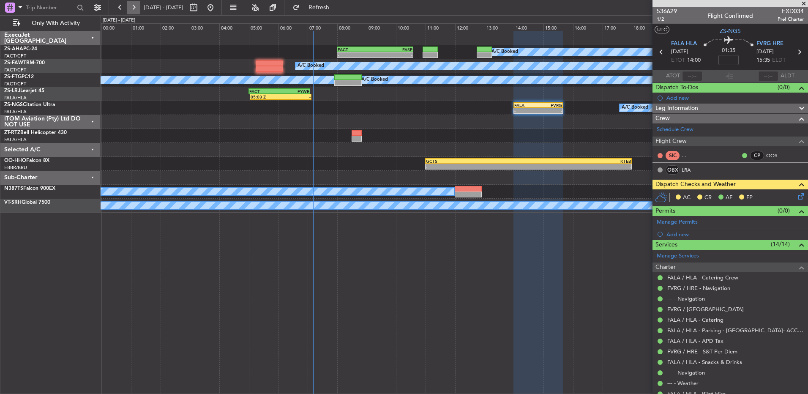
click at [133, 8] on button at bounding box center [134, 8] width 14 height 14
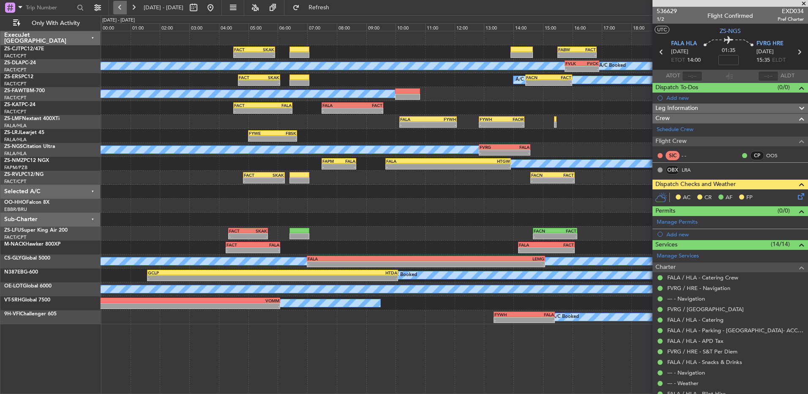
click at [116, 6] on button at bounding box center [120, 8] width 14 height 14
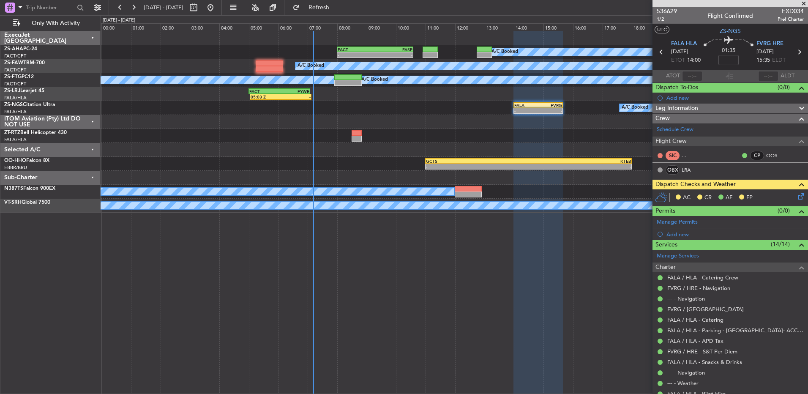
click at [541, 114] on div "A/C Booked FALA 14:00 Z FVRG 15:40 Z - -" at bounding box center [454, 108] width 707 height 14
click at [540, 113] on div "- -" at bounding box center [537, 111] width 49 height 6
click at [275, 86] on div "A/C Booked A/C Booked" at bounding box center [454, 80] width 707 height 14
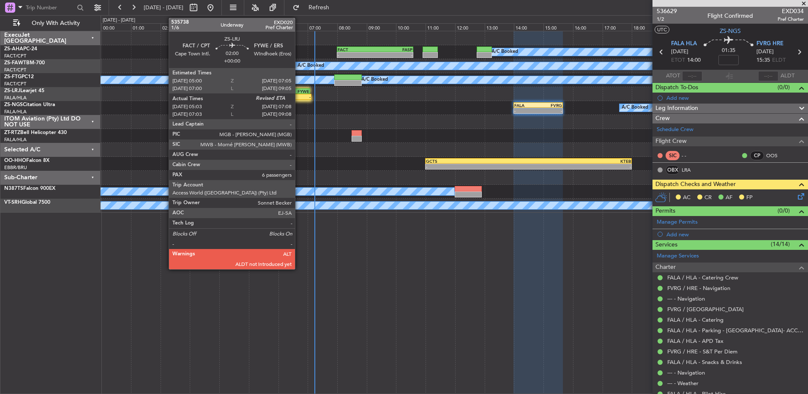
click at [299, 95] on div "-" at bounding box center [296, 96] width 30 height 5
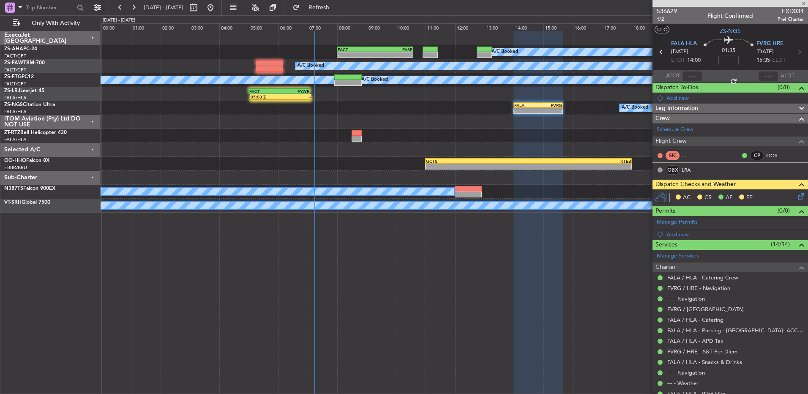
type input "05:03"
type input "6"
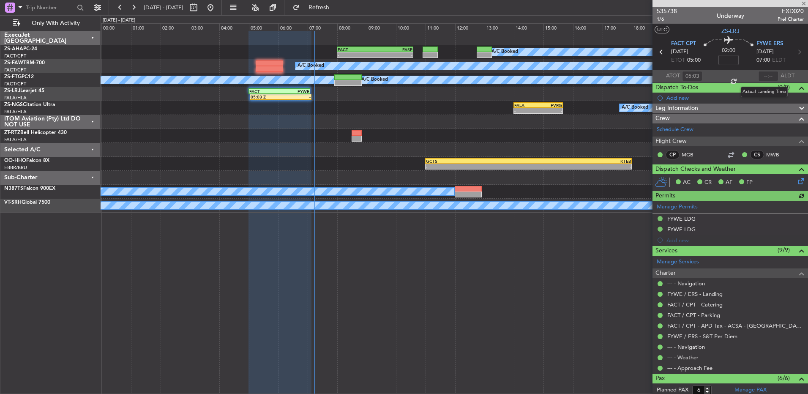
click at [767, 76] on div at bounding box center [768, 76] width 20 height 10
click at [767, 76] on input "text" at bounding box center [768, 76] width 20 height 10
type input "06:42"
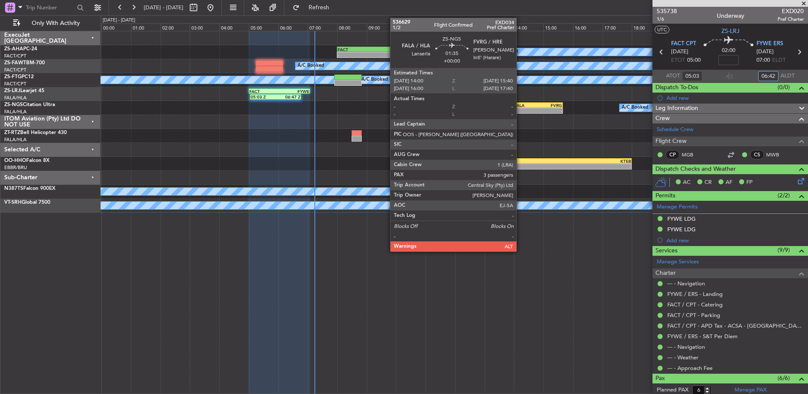
click at [520, 108] on div "- -" at bounding box center [537, 111] width 49 height 6
click at [519, 108] on div "- -" at bounding box center [537, 111] width 49 height 6
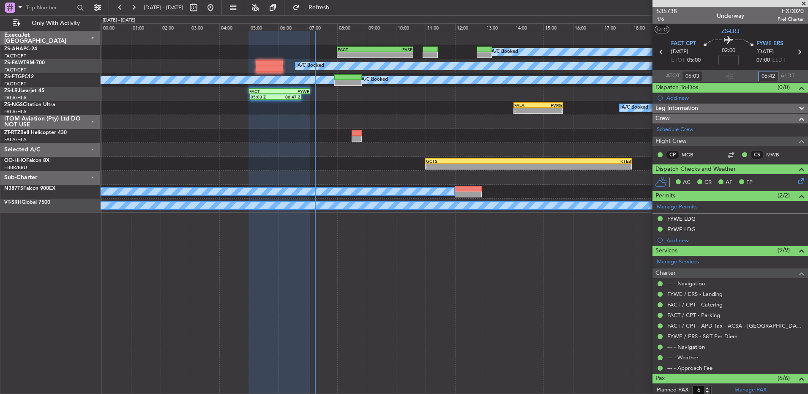
click at [597, 88] on div "05:03 Z 06:47 Z FACT 05:00 Z FYWE 07:05 Z FYWE 05:00 Z FBSK 06:40 Z - -" at bounding box center [454, 94] width 707 height 14
click at [563, 124] on div at bounding box center [454, 122] width 707 height 14
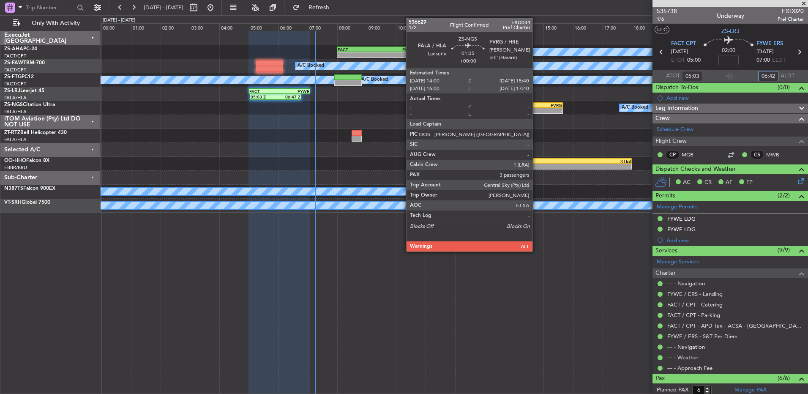
click at [536, 108] on div "-" at bounding box center [526, 110] width 24 height 5
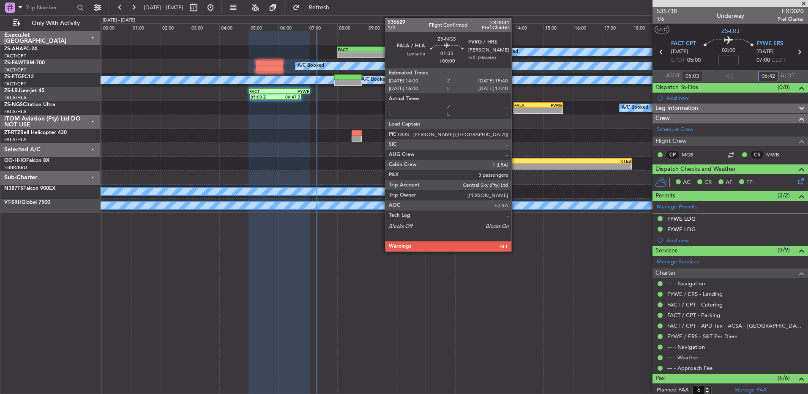
click at [515, 107] on div "FALA 14:00 Z FVRG 15:40 Z" at bounding box center [537, 105] width 49 height 6
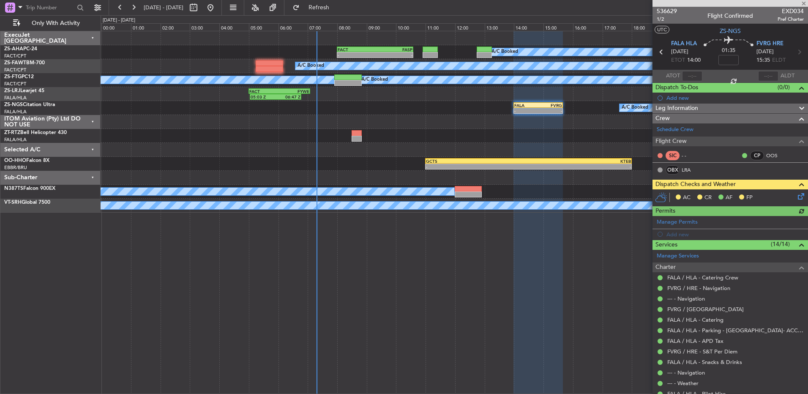
click at [796, 195] on icon at bounding box center [799, 194] width 7 height 7
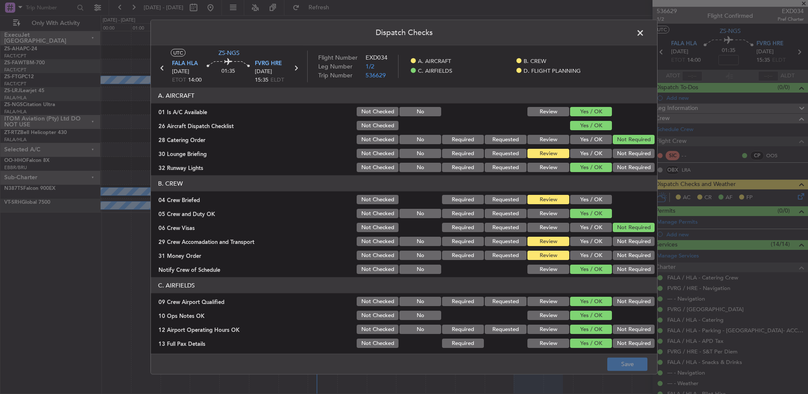
click at [580, 202] on button "Yes / OK" at bounding box center [591, 199] width 42 height 9
click at [622, 362] on button "Save" at bounding box center [627, 364] width 40 height 14
click at [628, 254] on button "Not Required" at bounding box center [634, 255] width 42 height 9
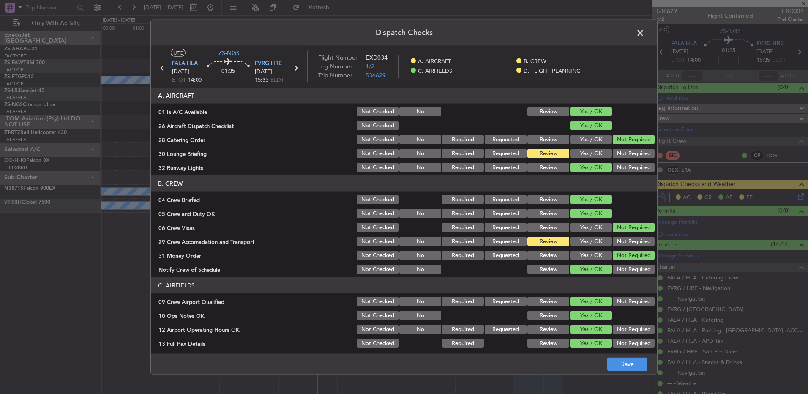
click at [625, 242] on button "Not Required" at bounding box center [634, 241] width 42 height 9
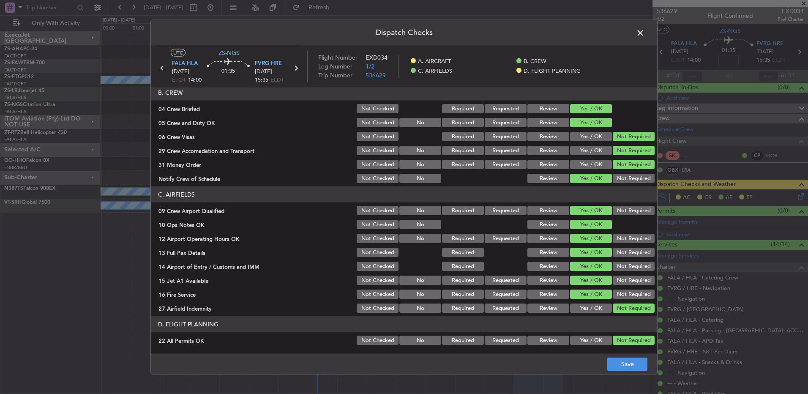
scroll to position [0, 0]
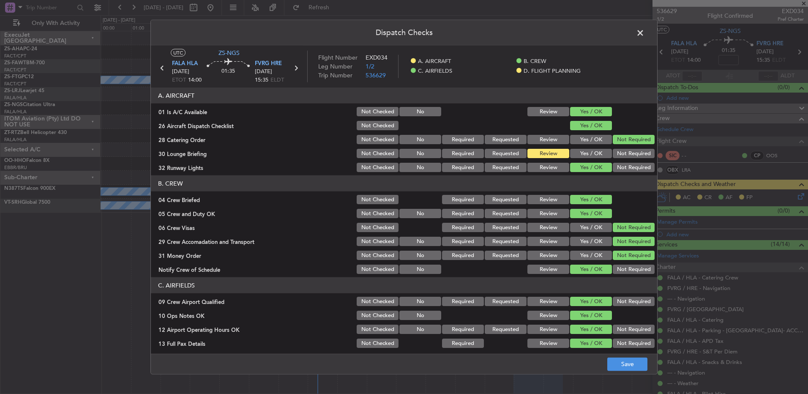
click at [579, 156] on button "Yes / OK" at bounding box center [591, 153] width 42 height 9
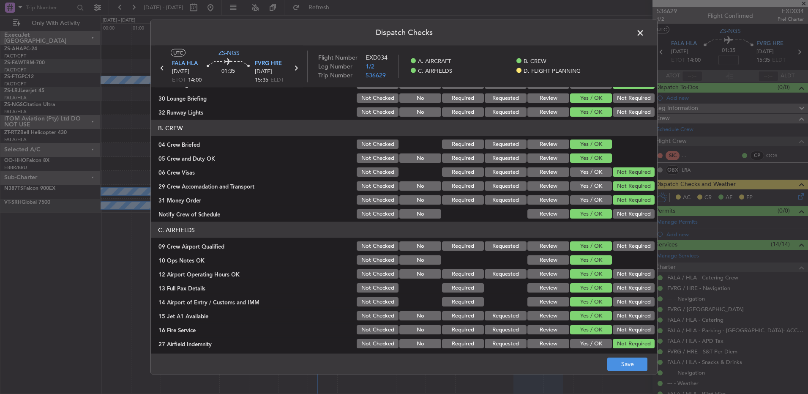
scroll to position [119, 0]
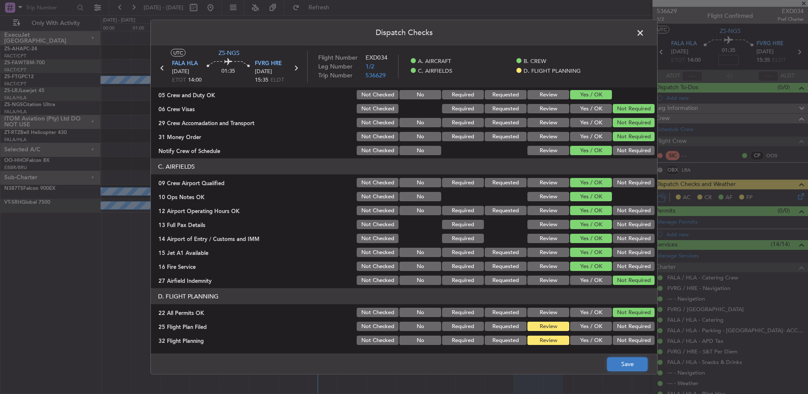
click at [618, 360] on button "Save" at bounding box center [627, 364] width 40 height 14
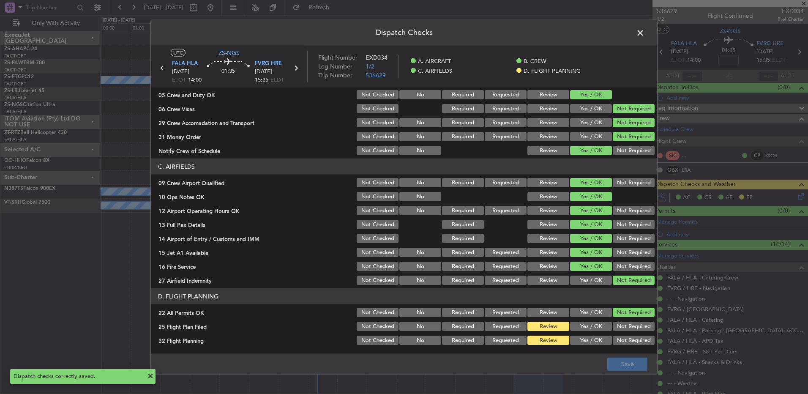
click at [644, 30] on span at bounding box center [644, 35] width 0 height 17
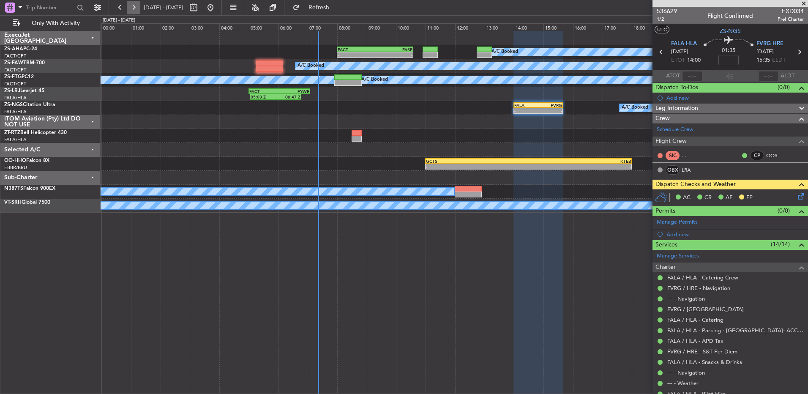
click at [130, 12] on button at bounding box center [134, 8] width 14 height 14
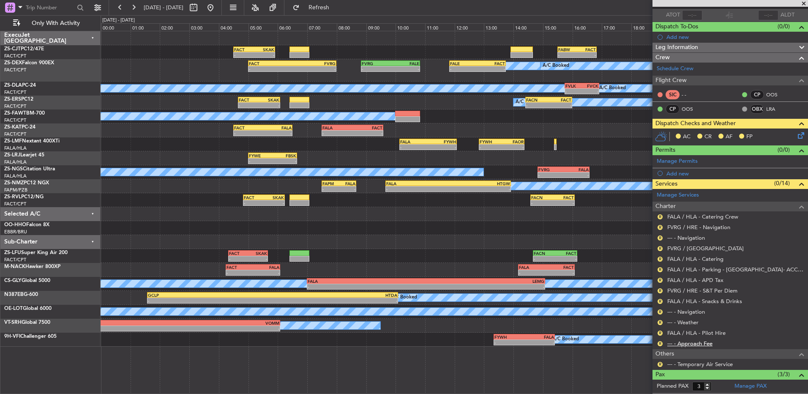
scroll to position [115, 0]
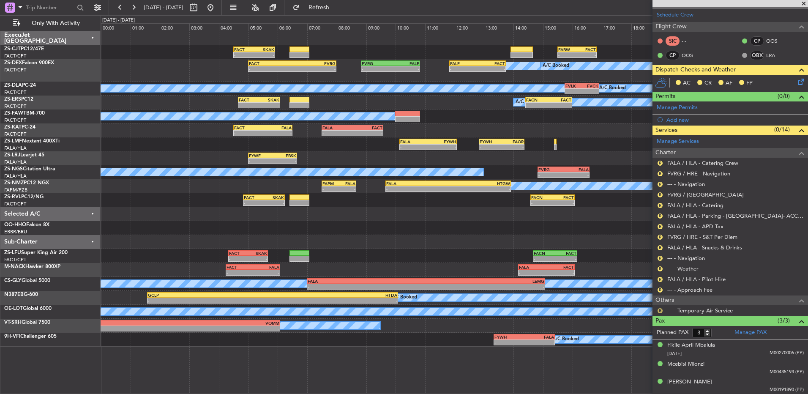
click at [660, 311] on button "R" at bounding box center [659, 310] width 5 height 5
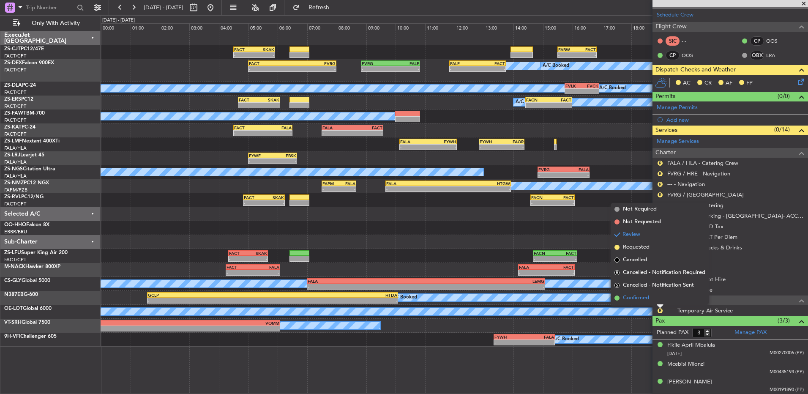
click at [660, 299] on li "Confirmed" at bounding box center [660, 298] width 98 height 13
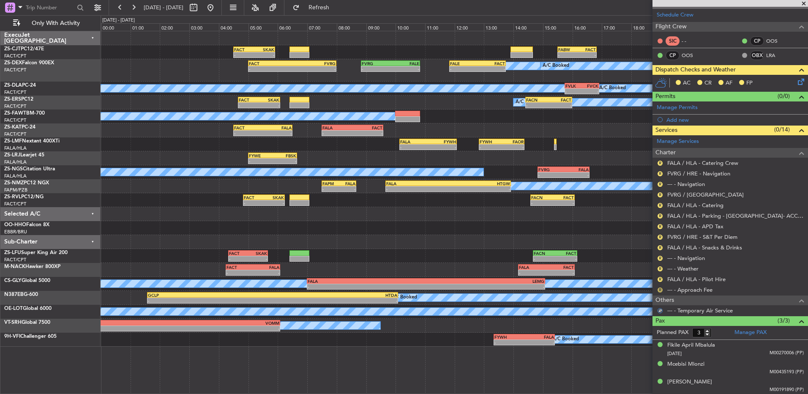
click at [659, 289] on button "R" at bounding box center [659, 289] width 5 height 5
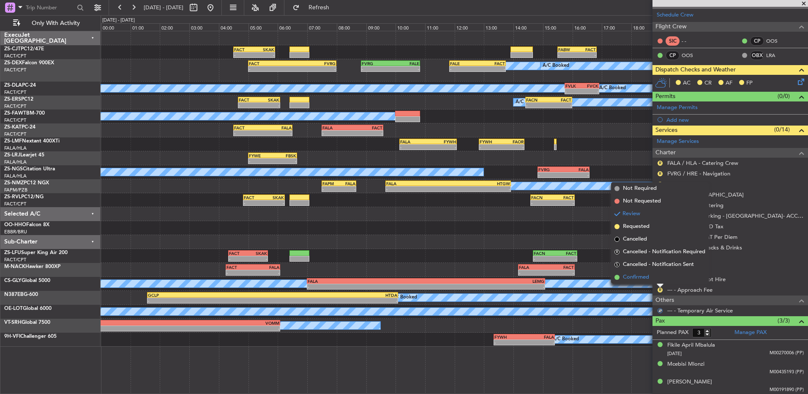
click at [660, 281] on li "Confirmed" at bounding box center [660, 277] width 98 height 13
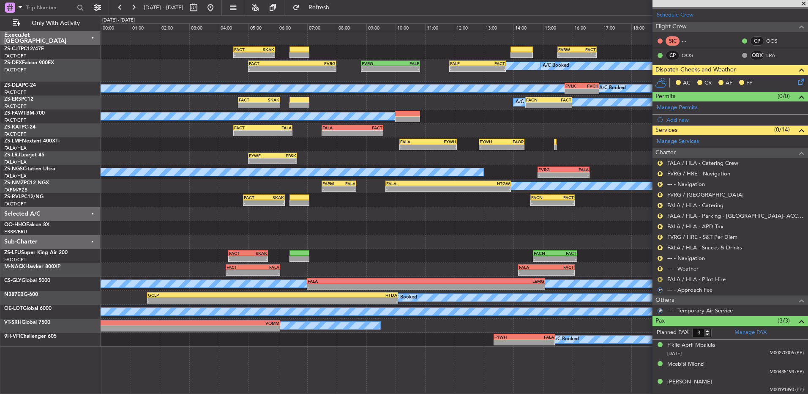
click at [660, 279] on button "R" at bounding box center [659, 279] width 5 height 5
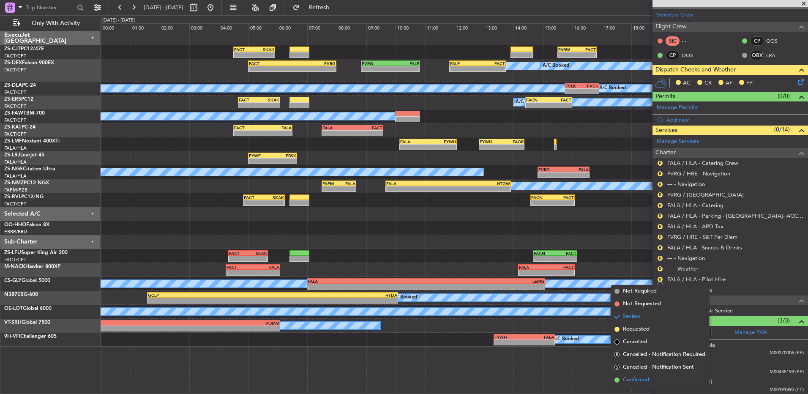
click at [663, 377] on li "Confirmed" at bounding box center [660, 380] width 98 height 13
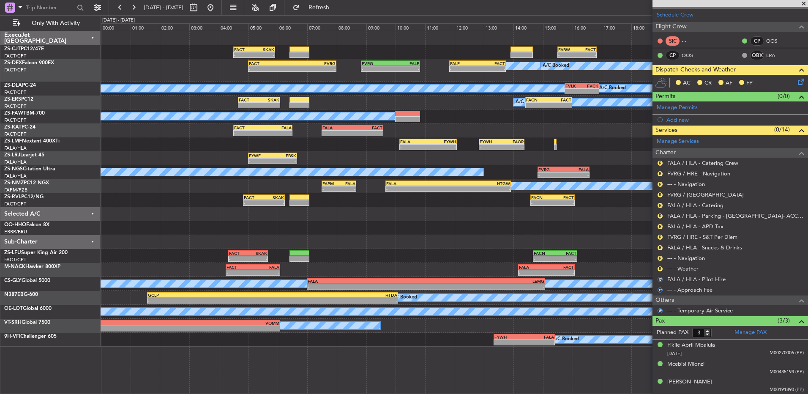
scroll to position [0, 0]
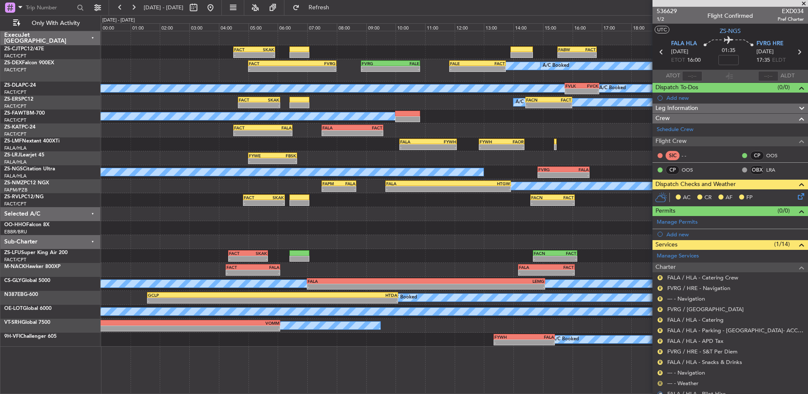
click at [659, 382] on button "R" at bounding box center [659, 383] width 5 height 5
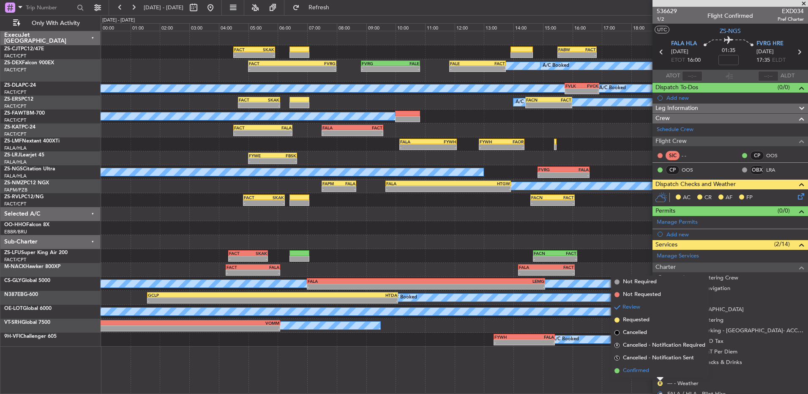
click at [659, 371] on li "Confirmed" at bounding box center [660, 370] width 98 height 13
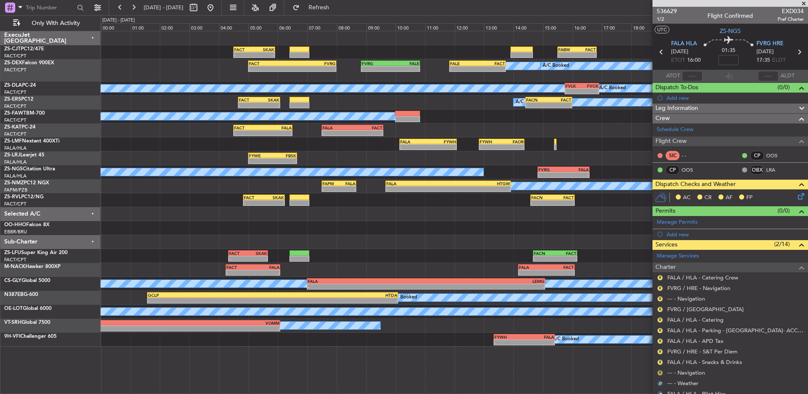
click at [660, 371] on button "R" at bounding box center [659, 372] width 5 height 5
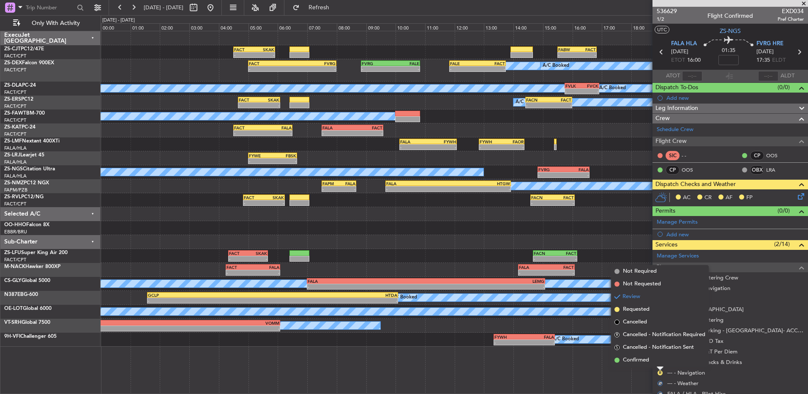
click at [660, 364] on div "Review" at bounding box center [660, 364] width 0 height 0
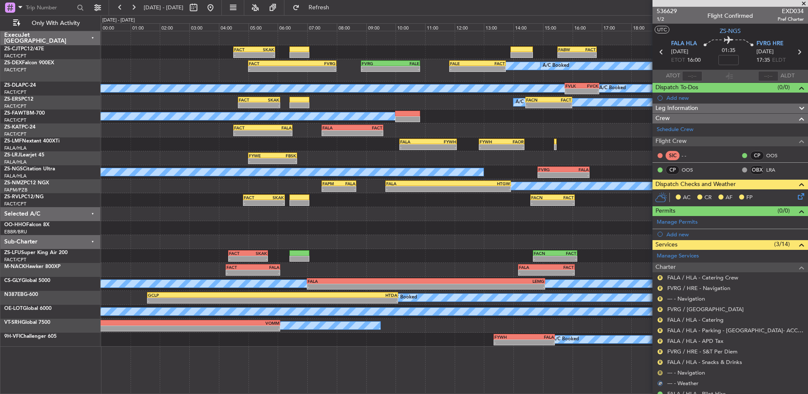
click at [661, 372] on button "R" at bounding box center [659, 372] width 5 height 5
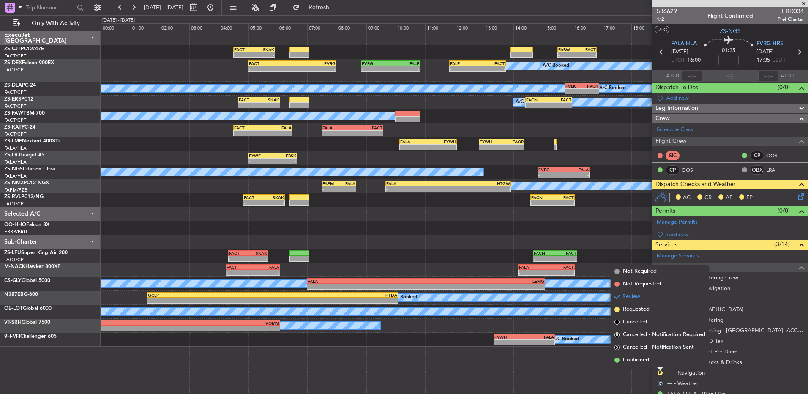
click at [659, 361] on li "Confirmed" at bounding box center [660, 360] width 98 height 13
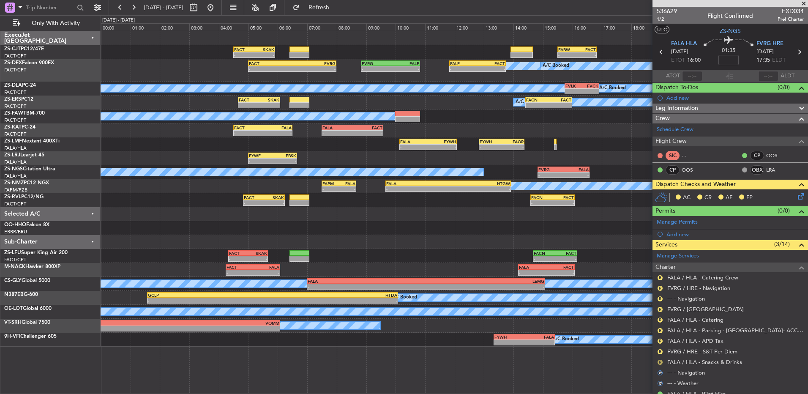
click at [660, 361] on button "R" at bounding box center [659, 362] width 5 height 5
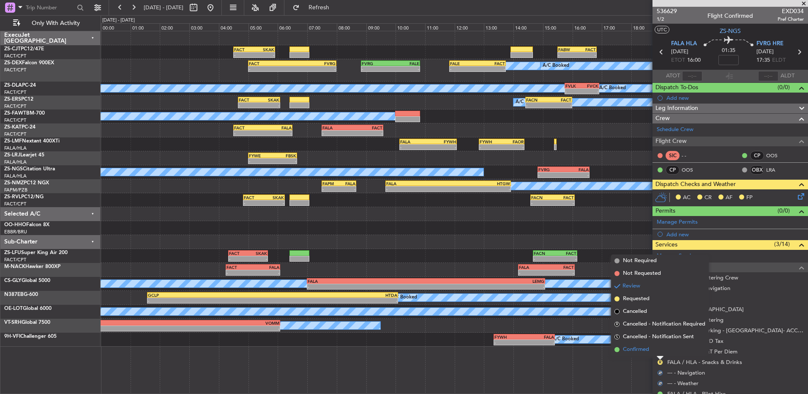
click at [657, 352] on li "Confirmed" at bounding box center [660, 349] width 98 height 13
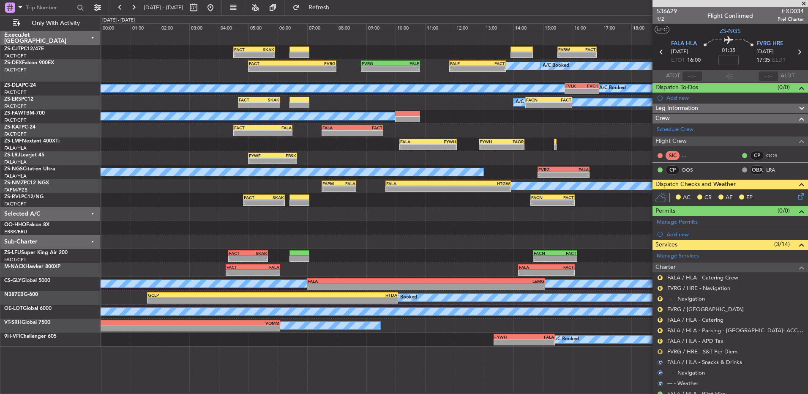
click at [660, 349] on button "R" at bounding box center [659, 351] width 5 height 5
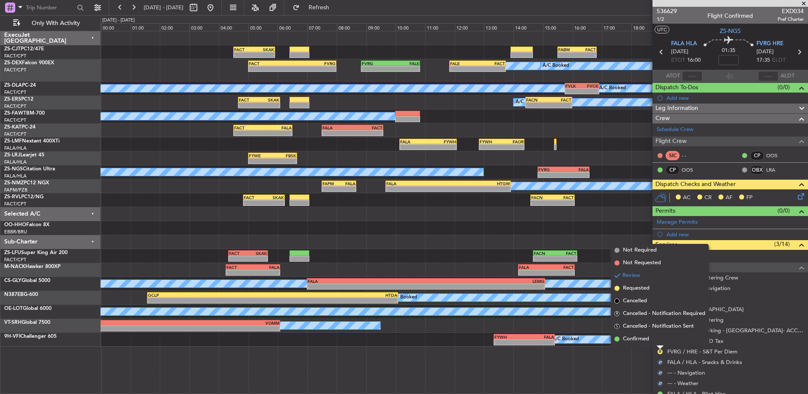
click at [661, 341] on li "Confirmed" at bounding box center [660, 339] width 98 height 13
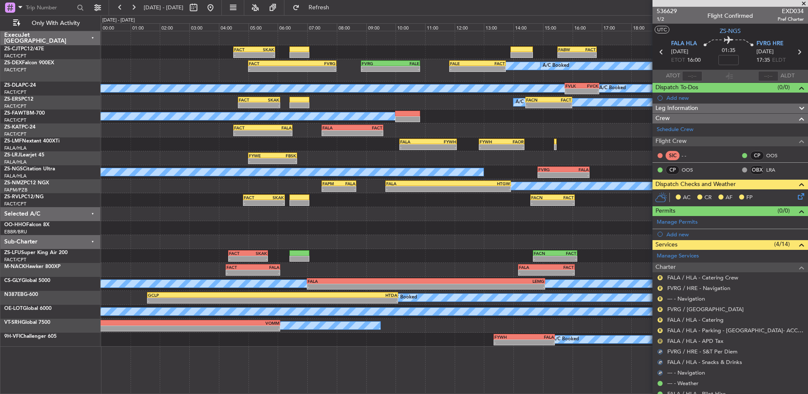
click at [661, 341] on button "R" at bounding box center [659, 340] width 5 height 5
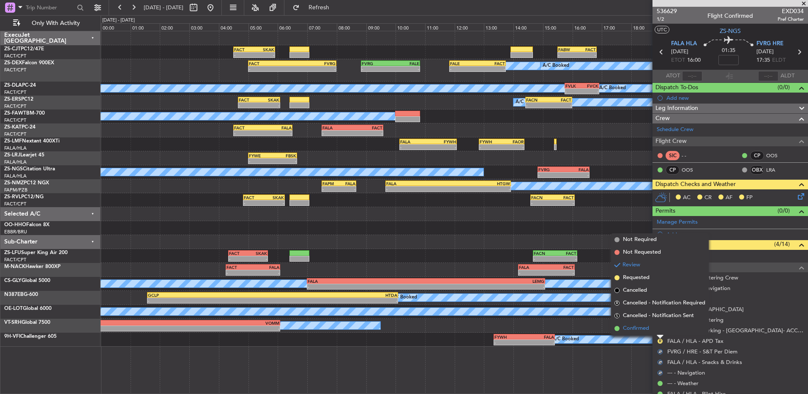
click at [659, 332] on li "Confirmed" at bounding box center [660, 328] width 98 height 13
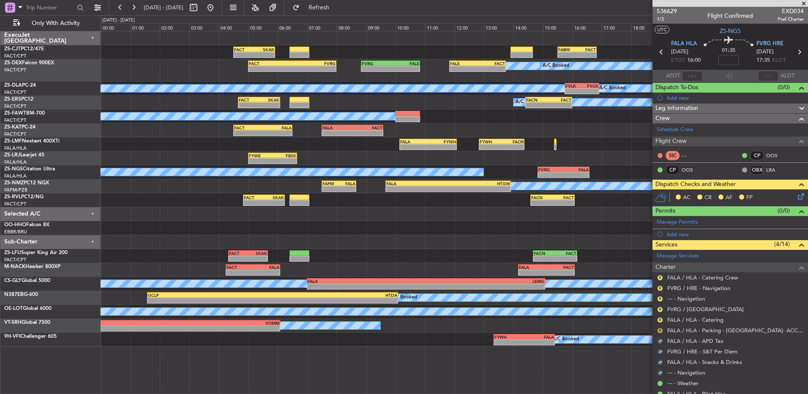
click at [659, 330] on button "R" at bounding box center [659, 330] width 5 height 5
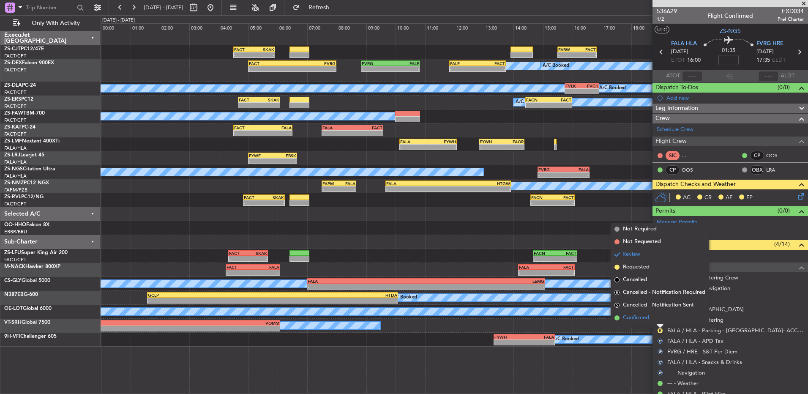
click at [657, 321] on li "Confirmed" at bounding box center [660, 317] width 98 height 13
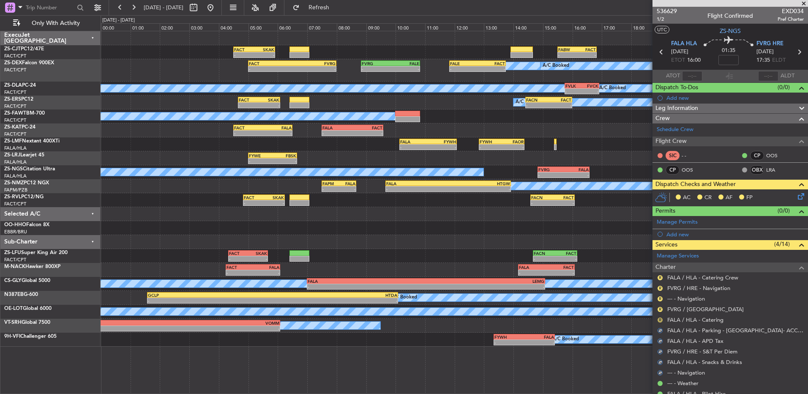
click at [660, 320] on button "R" at bounding box center [659, 319] width 5 height 5
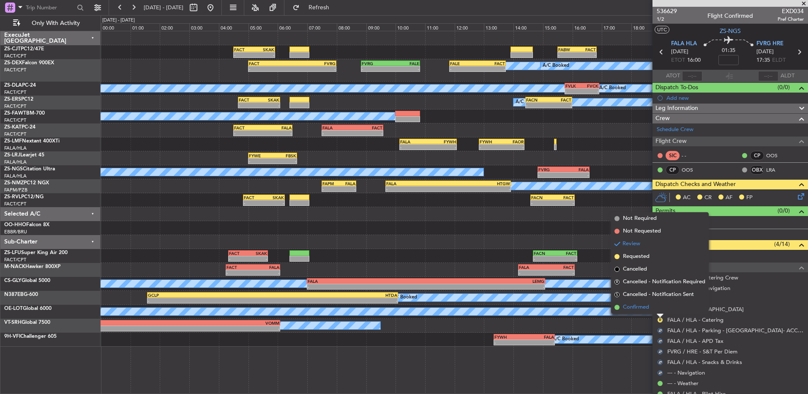
click at [658, 313] on ngb-popover-window "Not Required Not Requested Review Requested Cancelled R Cancelled - Notificatio…" at bounding box center [660, 262] width 98 height 101
click at [658, 308] on button "R" at bounding box center [659, 309] width 5 height 5
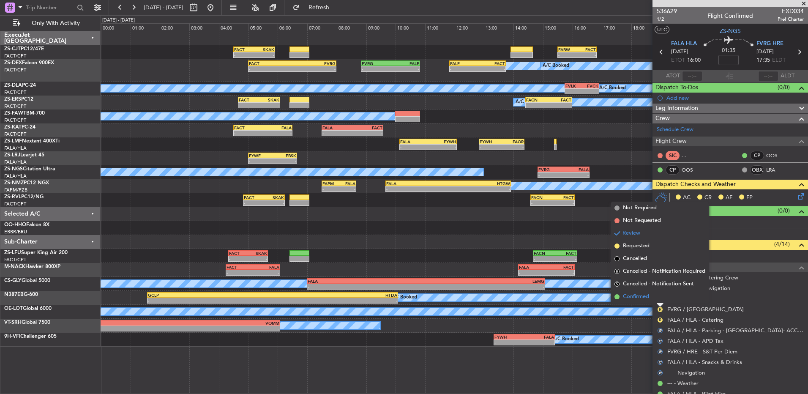
click at [663, 294] on li "Confirmed" at bounding box center [660, 296] width 98 height 13
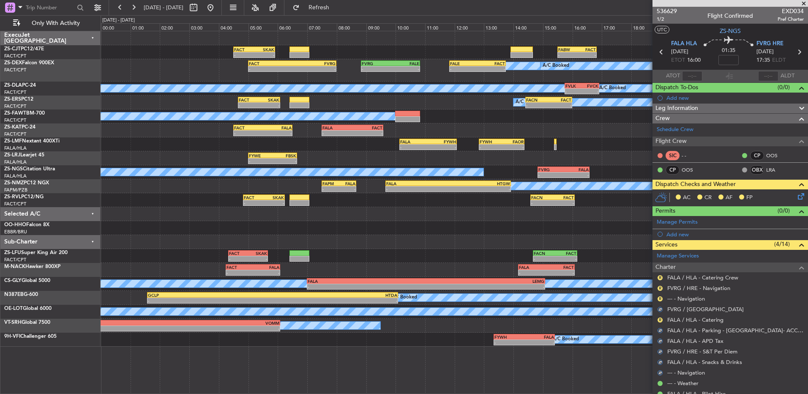
click at [657, 320] on div "R" at bounding box center [660, 319] width 7 height 7
click at [661, 318] on button "R" at bounding box center [659, 319] width 5 height 5
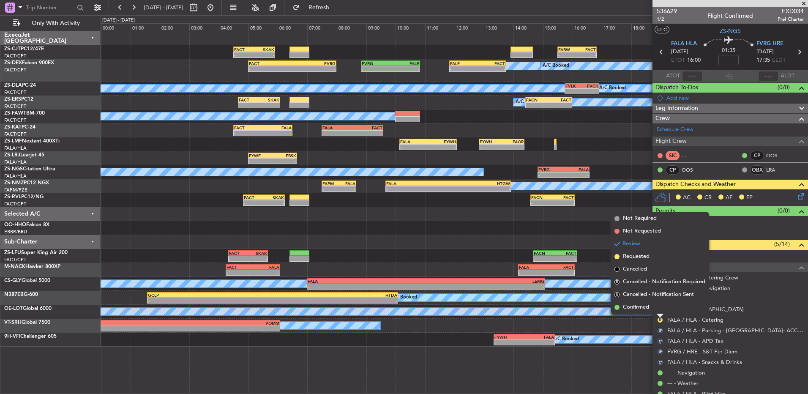
click at [656, 307] on li "Confirmed" at bounding box center [660, 307] width 98 height 13
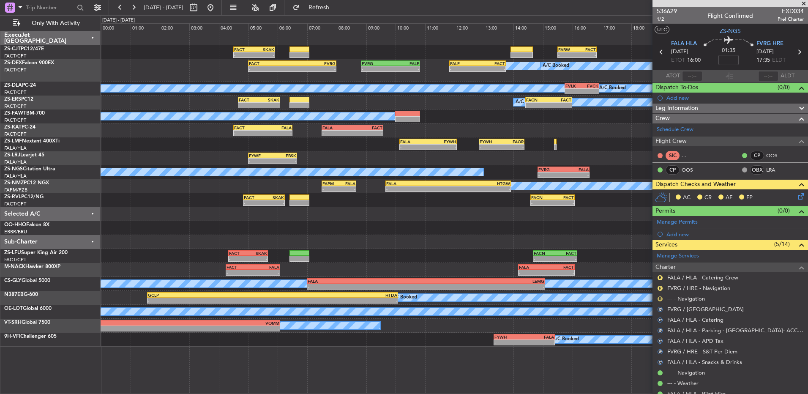
click at [659, 299] on button "R" at bounding box center [659, 298] width 5 height 5
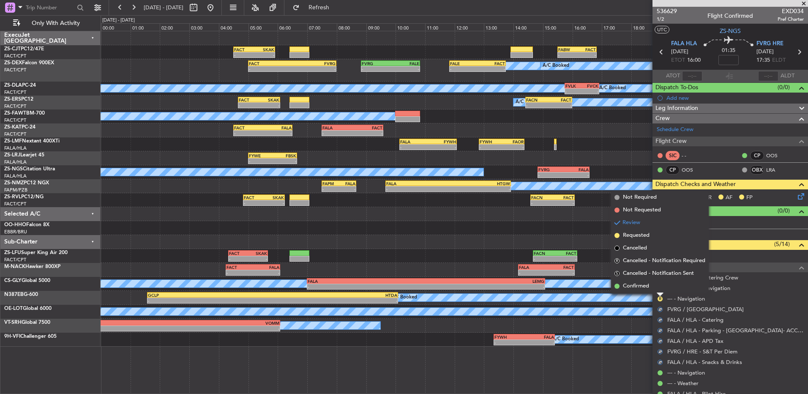
drag, startPoint x: 659, startPoint y: 286, endPoint x: 663, endPoint y: 286, distance: 4.2
click at [660, 286] on li "Confirmed" at bounding box center [660, 286] width 98 height 13
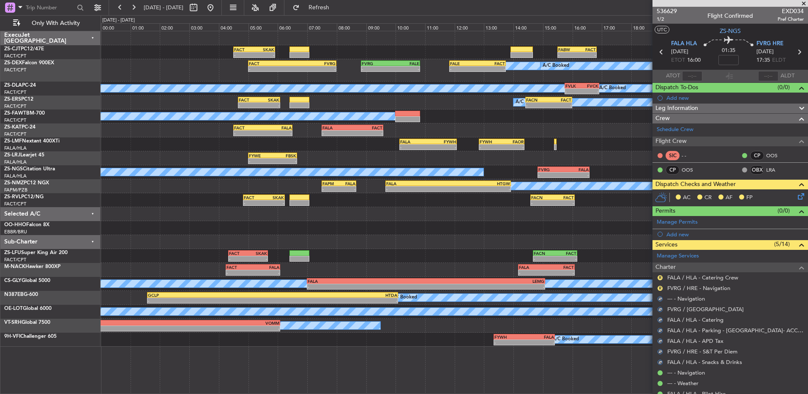
click at [663, 286] on div "R" at bounding box center [660, 288] width 7 height 7
click at [660, 287] on button "R" at bounding box center [659, 288] width 5 height 5
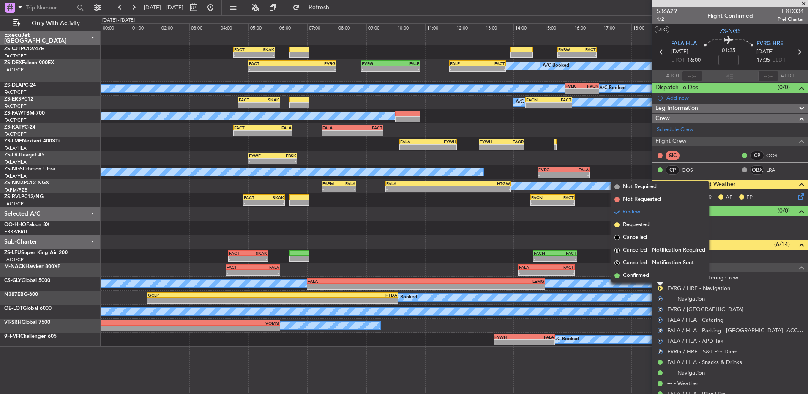
click at [657, 278] on li "Confirmed" at bounding box center [660, 275] width 98 height 13
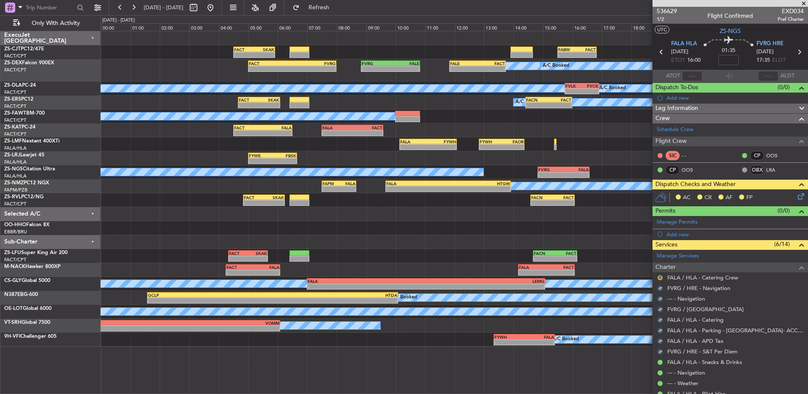
click at [660, 275] on button "R" at bounding box center [659, 277] width 5 height 5
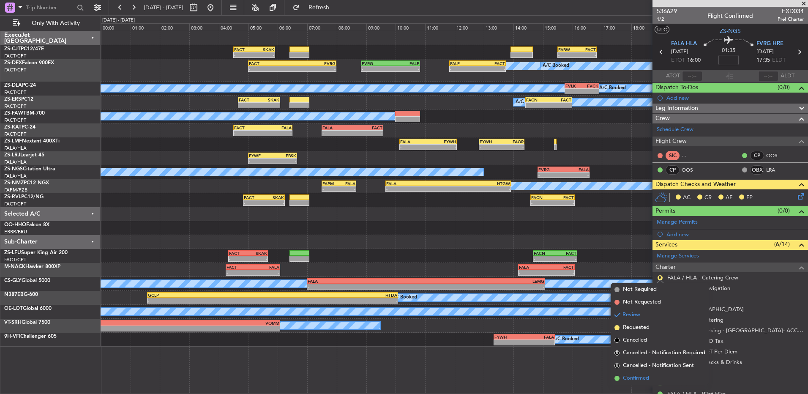
click at [636, 379] on span "Confirmed" at bounding box center [636, 378] width 26 height 8
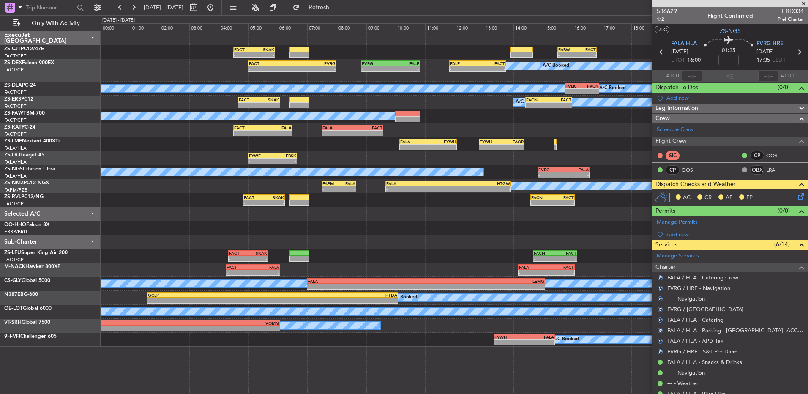
click at [798, 196] on icon at bounding box center [799, 194] width 7 height 7
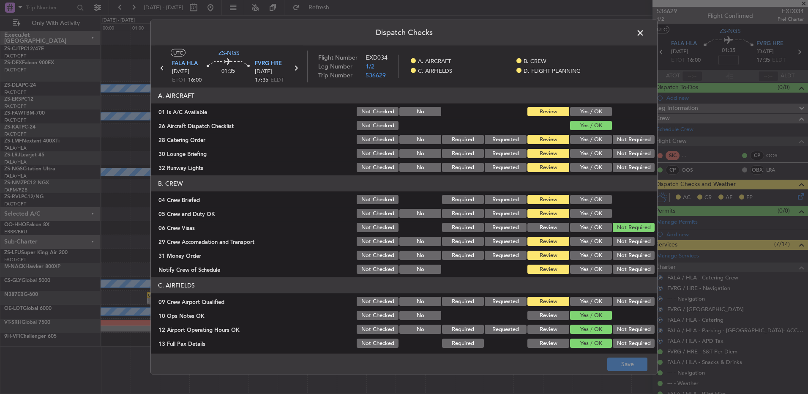
click at [579, 109] on button "Yes / OK" at bounding box center [591, 111] width 42 height 9
drag, startPoint x: 578, startPoint y: 134, endPoint x: 575, endPoint y: 138, distance: 4.7
click at [577, 134] on div "Yes / OK" at bounding box center [590, 140] width 43 height 12
click at [627, 139] on button "Not Required" at bounding box center [634, 139] width 42 height 9
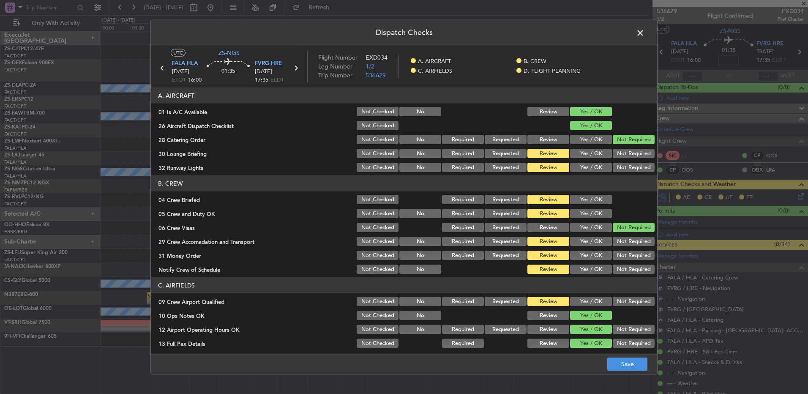
click at [583, 158] on button "Yes / OK" at bounding box center [591, 153] width 42 height 9
drag, startPoint x: 615, startPoint y: 160, endPoint x: 614, endPoint y: 164, distance: 4.3
click at [616, 160] on section "A. AIRCRAFT 01 Is A/C Available Not Checked No Review Yes / OK 26 Aircraft Disp…" at bounding box center [404, 130] width 506 height 86
drag, startPoint x: 618, startPoint y: 168, endPoint x: 616, endPoint y: 172, distance: 4.4
click at [618, 168] on button "Not Required" at bounding box center [634, 167] width 42 height 9
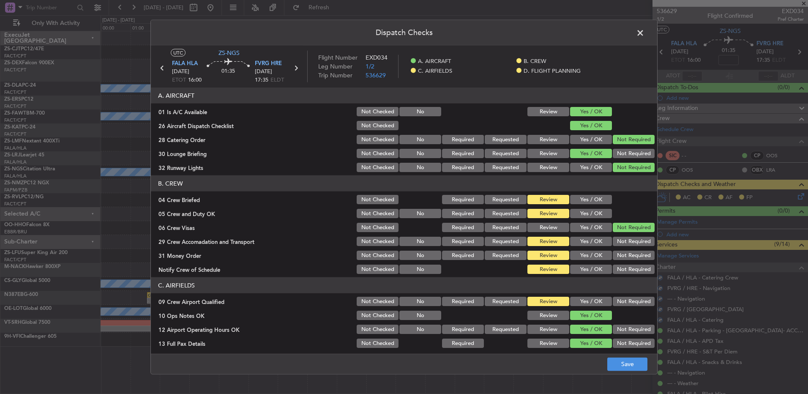
click at [578, 196] on button "Yes / OK" at bounding box center [591, 199] width 42 height 9
click at [578, 210] on button "Yes / OK" at bounding box center [591, 213] width 42 height 9
click at [624, 242] on button "Not Required" at bounding box center [634, 241] width 42 height 9
click at [618, 254] on button "Not Required" at bounding box center [634, 255] width 42 height 9
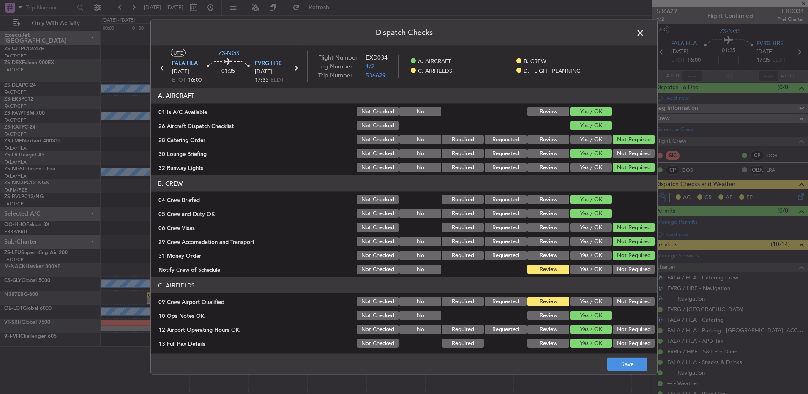
click at [599, 272] on button "Yes / OK" at bounding box center [591, 269] width 42 height 9
click at [581, 298] on button "Yes / OK" at bounding box center [591, 301] width 42 height 9
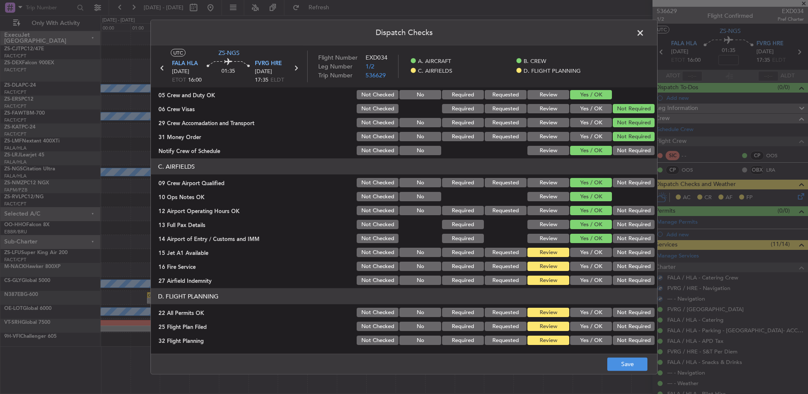
drag, startPoint x: 581, startPoint y: 248, endPoint x: 577, endPoint y: 265, distance: 17.8
click at [583, 250] on button "Yes / OK" at bounding box center [591, 252] width 42 height 9
click at [577, 266] on button "Yes / OK" at bounding box center [591, 266] width 42 height 9
click at [615, 268] on button "Not Required" at bounding box center [634, 266] width 42 height 9
click at [619, 275] on button "Not Required" at bounding box center [634, 279] width 42 height 9
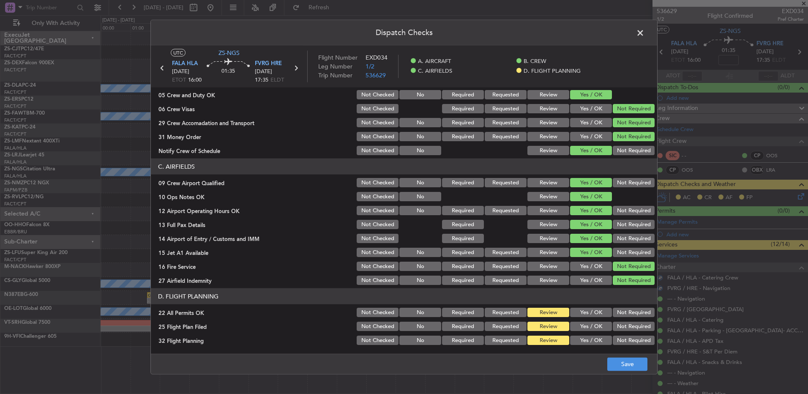
click at [611, 311] on div "Not Required" at bounding box center [632, 312] width 43 height 12
click at [619, 314] on button "Not Required" at bounding box center [634, 312] width 42 height 9
click at [618, 362] on button "Save" at bounding box center [627, 364] width 40 height 14
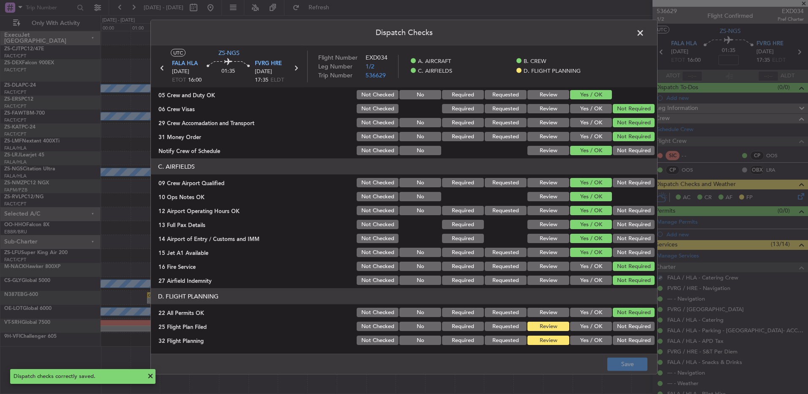
click at [644, 33] on span at bounding box center [644, 35] width 0 height 17
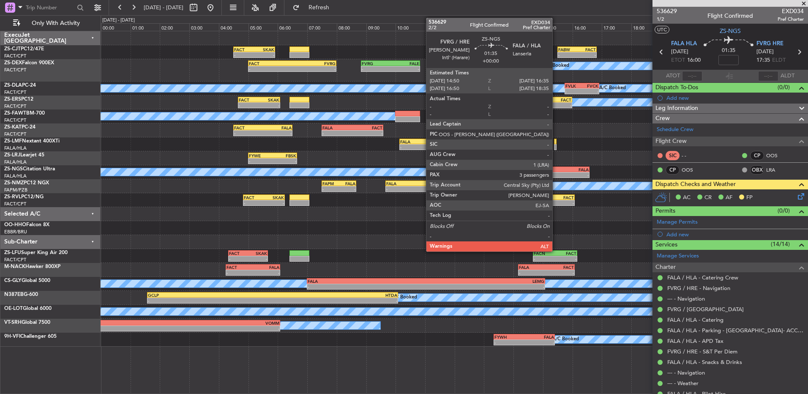
click at [556, 172] on div "- -" at bounding box center [563, 175] width 52 height 6
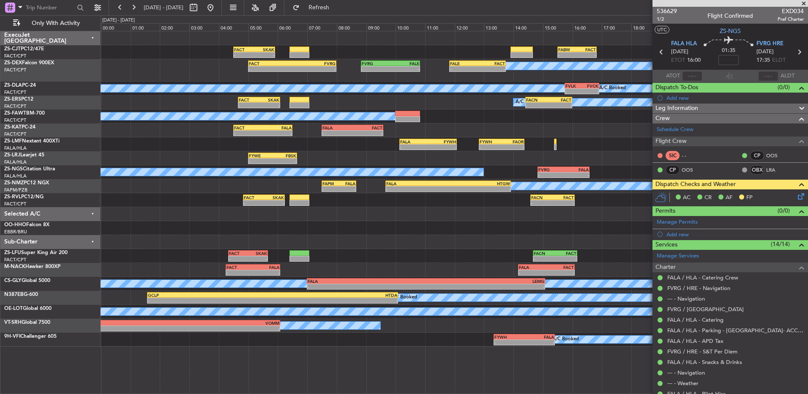
click at [802, 4] on span at bounding box center [803, 4] width 8 height 8
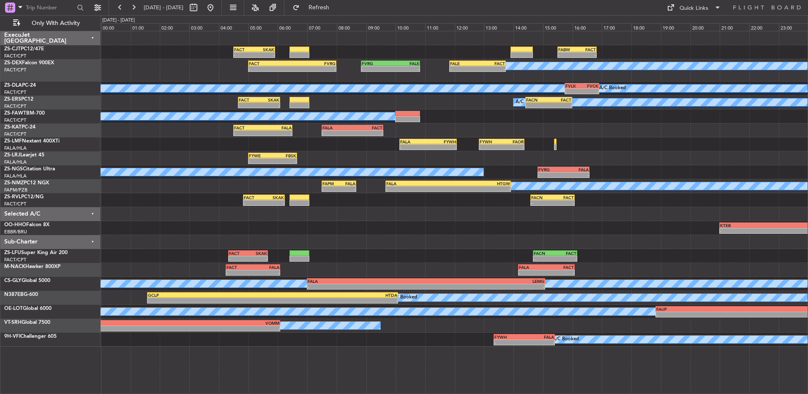
type input "0"
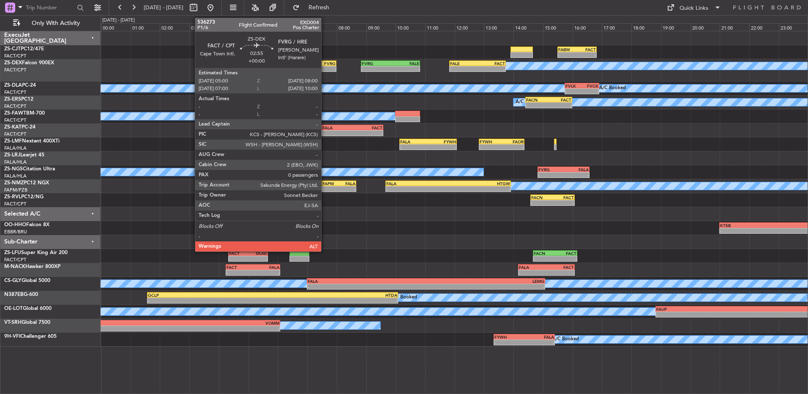
click at [325, 67] on div "-" at bounding box center [314, 68] width 44 height 5
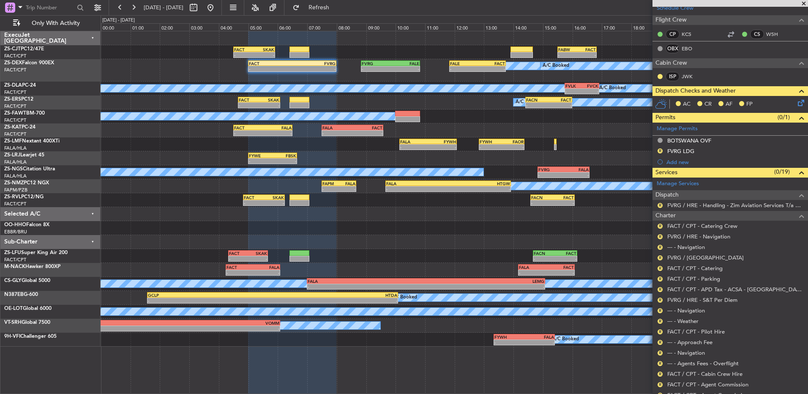
scroll to position [172, 0]
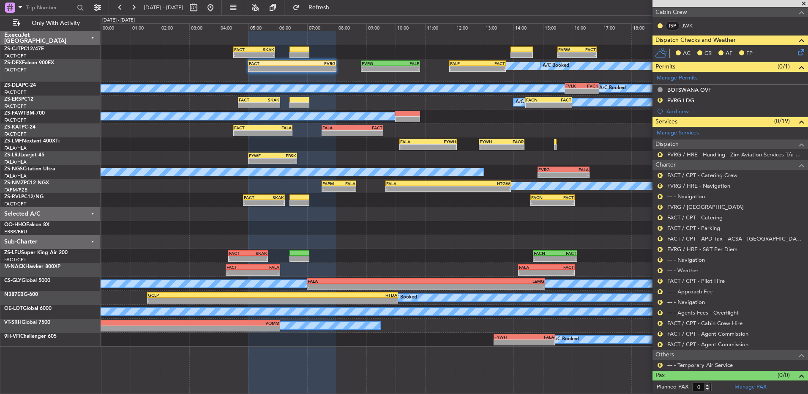
drag, startPoint x: 659, startPoint y: 362, endPoint x: 658, endPoint y: 358, distance: 4.2
click at [659, 363] on button "R" at bounding box center [659, 365] width 5 height 5
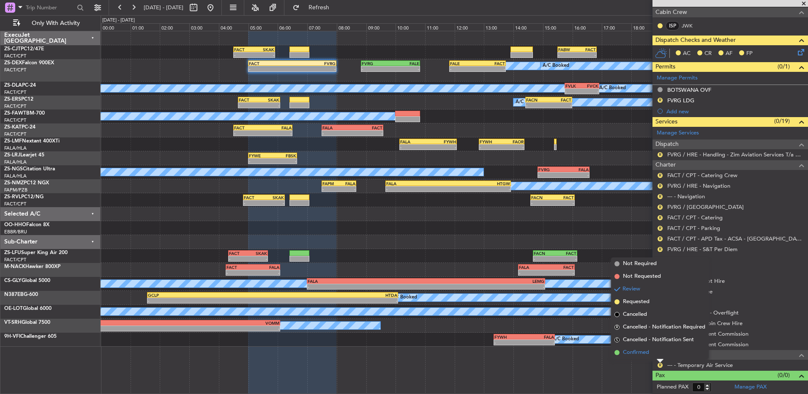
click at [658, 347] on li "Confirmed" at bounding box center [660, 352] width 98 height 13
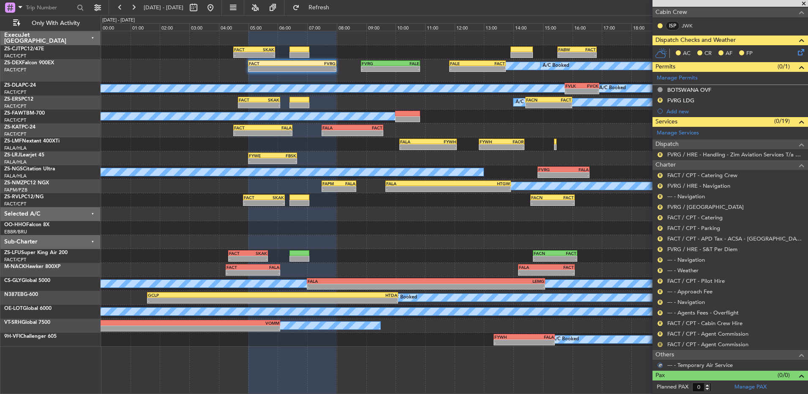
click at [660, 342] on button "R" at bounding box center [659, 344] width 5 height 5
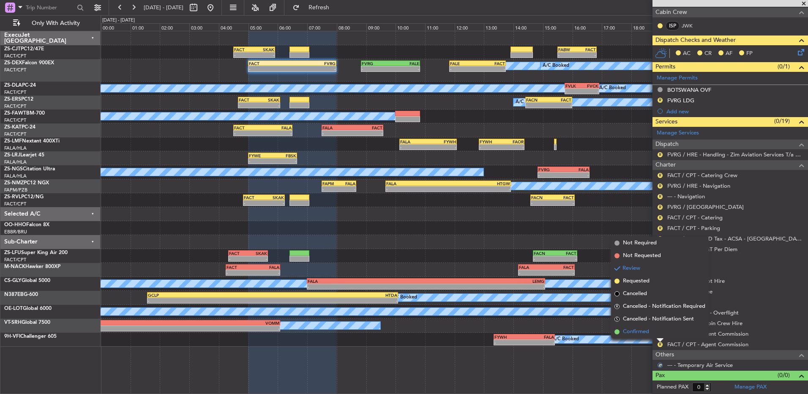
click at [660, 337] on li "Confirmed" at bounding box center [660, 331] width 98 height 13
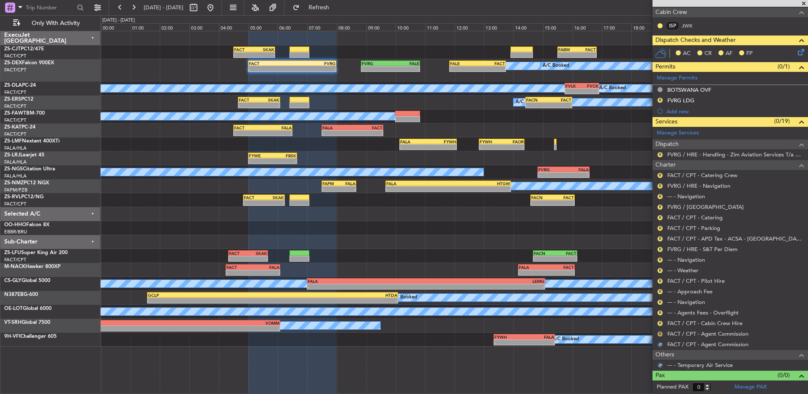
click at [661, 331] on button "R" at bounding box center [659, 333] width 5 height 5
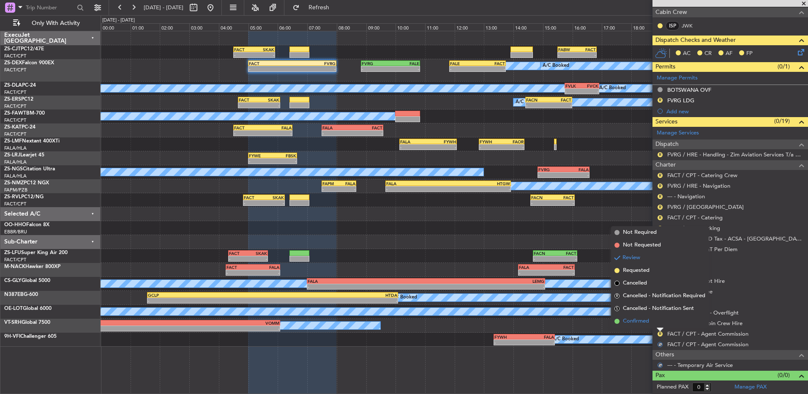
click at [660, 326] on li "Confirmed" at bounding box center [660, 321] width 98 height 13
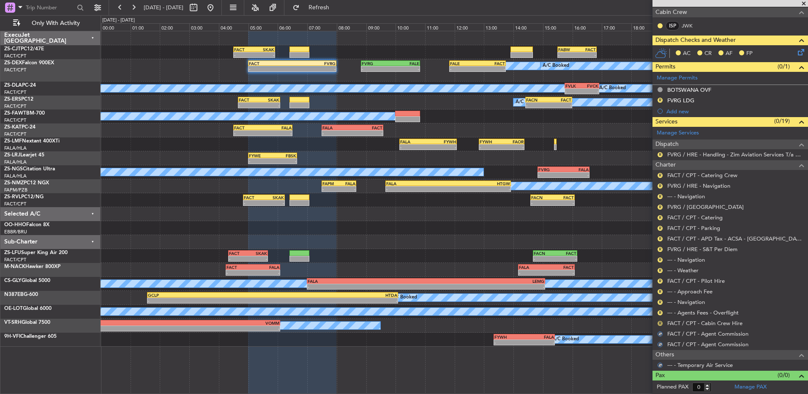
click at [660, 324] on button "R" at bounding box center [659, 323] width 5 height 5
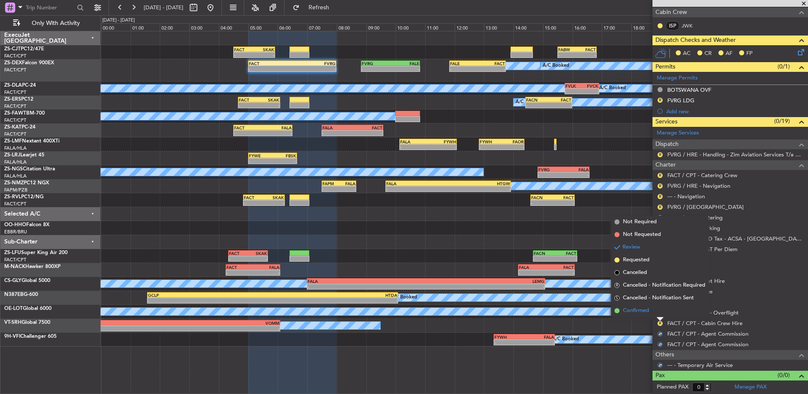
click at [660, 312] on li "Confirmed" at bounding box center [660, 310] width 98 height 13
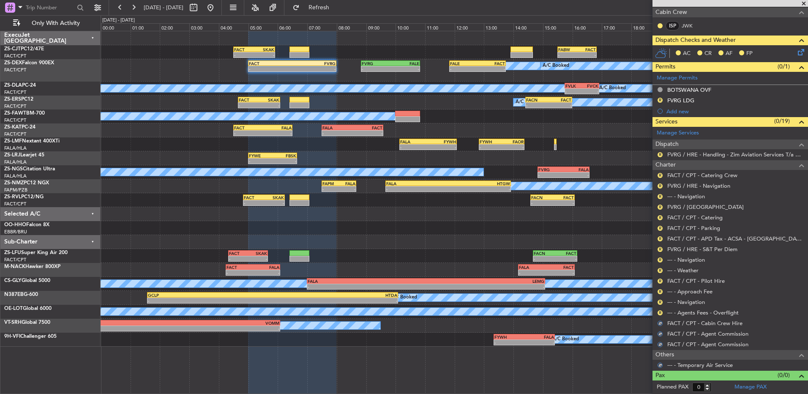
click at [660, 312] on button "R" at bounding box center [659, 312] width 5 height 5
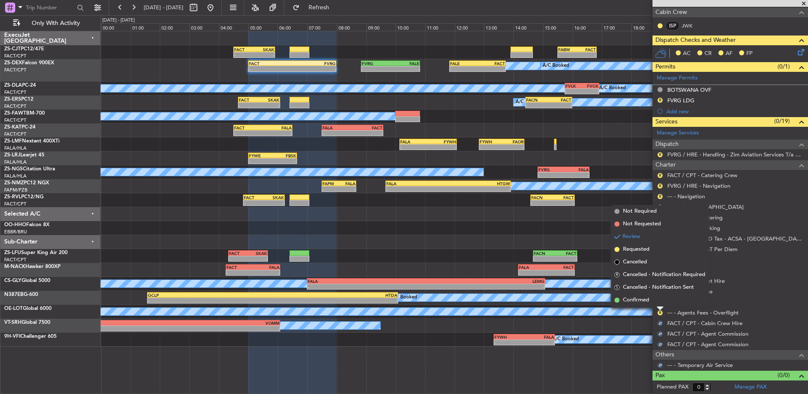
click at [658, 305] on li "Confirmed" at bounding box center [660, 300] width 98 height 13
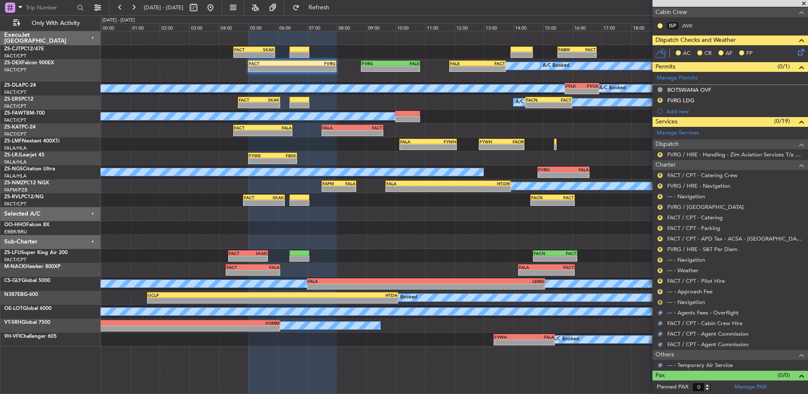
click at [659, 300] on button "R" at bounding box center [659, 302] width 5 height 5
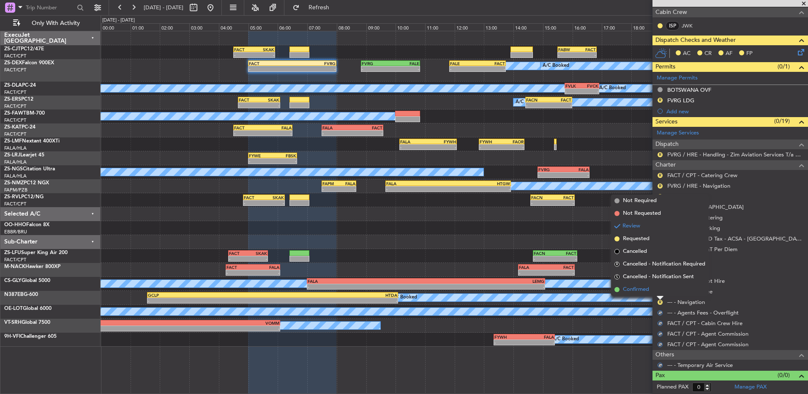
click at [658, 291] on li "Confirmed" at bounding box center [660, 289] width 98 height 13
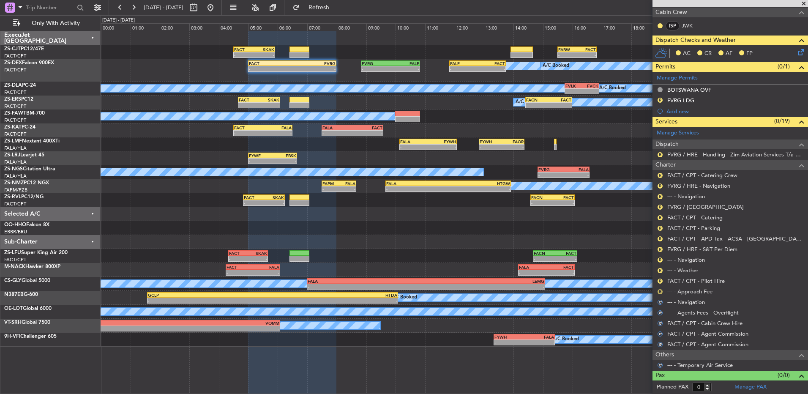
click at [660, 290] on button "R" at bounding box center [659, 291] width 5 height 5
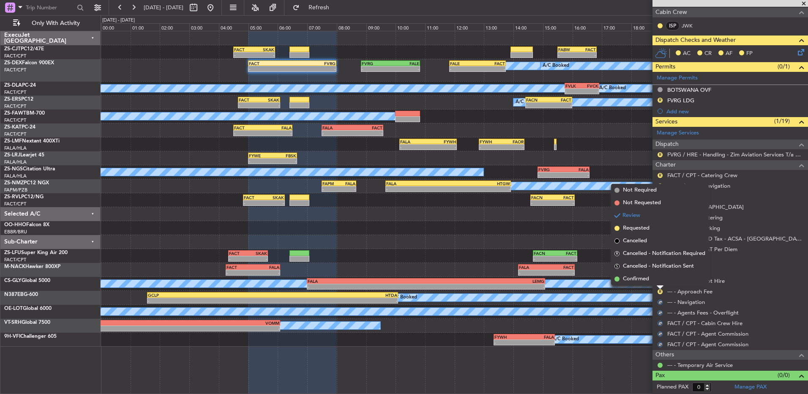
click at [655, 281] on li "Confirmed" at bounding box center [660, 279] width 98 height 13
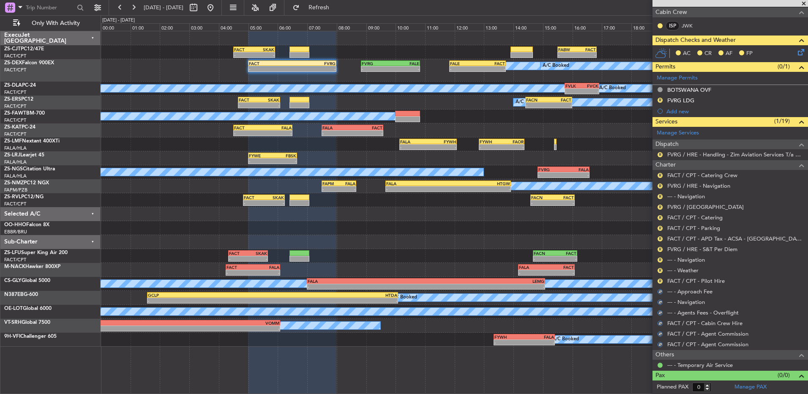
click at [655, 277] on div "R FACT / CPT - Pilot Hire" at bounding box center [729, 280] width 155 height 11
click at [657, 279] on div "R FACT / CPT - Pilot Hire" at bounding box center [729, 280] width 155 height 11
click at [658, 282] on button "R" at bounding box center [659, 280] width 5 height 5
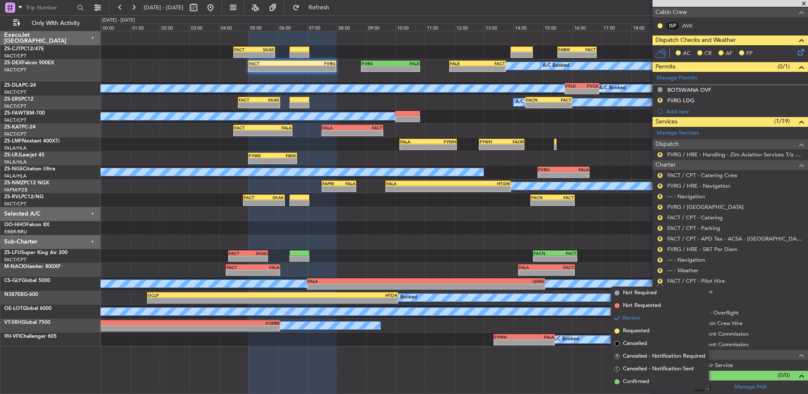
click at [659, 377] on li "Confirmed" at bounding box center [660, 381] width 98 height 13
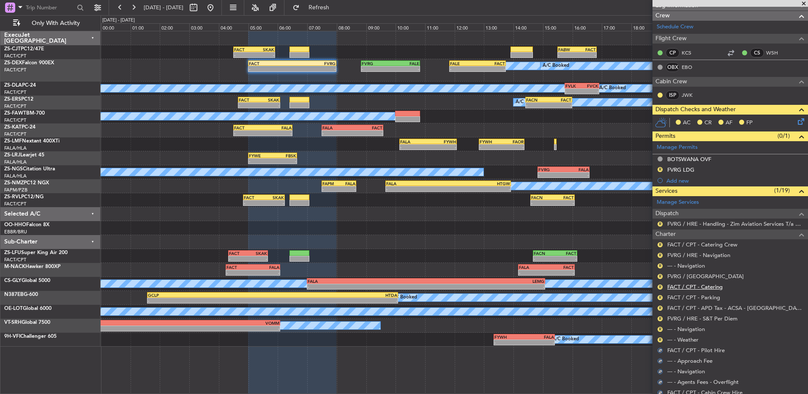
scroll to position [87, 0]
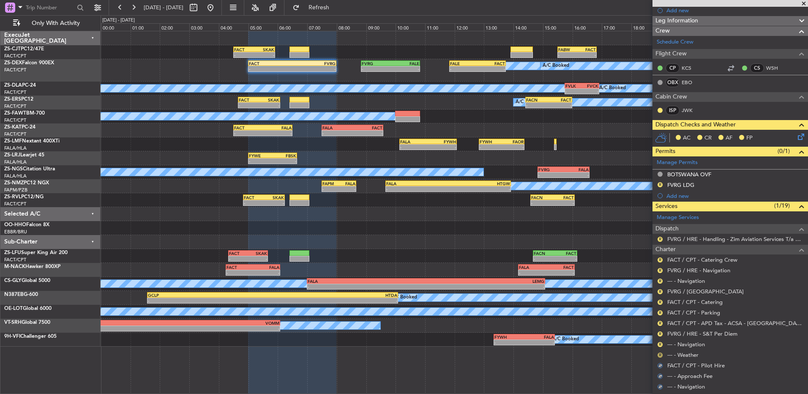
click at [662, 354] on button "R" at bounding box center [659, 354] width 5 height 5
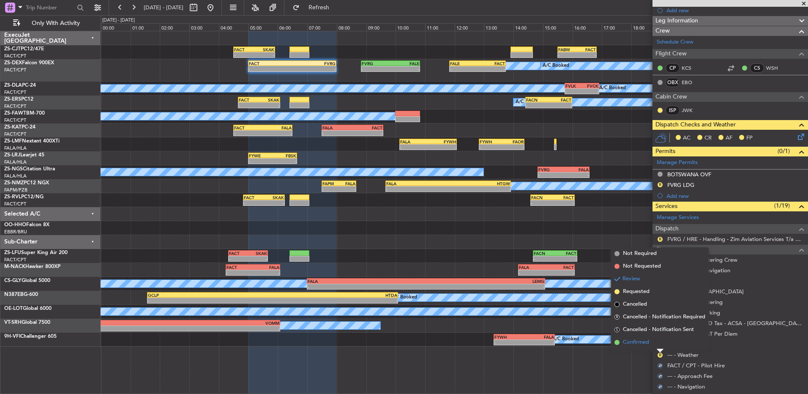
click at [661, 347] on li "Confirmed" at bounding box center [660, 342] width 98 height 13
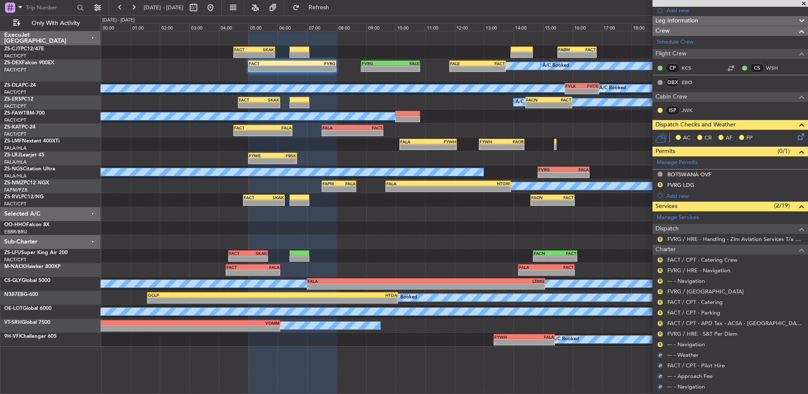
click at [663, 343] on div "R" at bounding box center [660, 344] width 7 height 7
click at [662, 343] on button "R" at bounding box center [659, 344] width 5 height 5
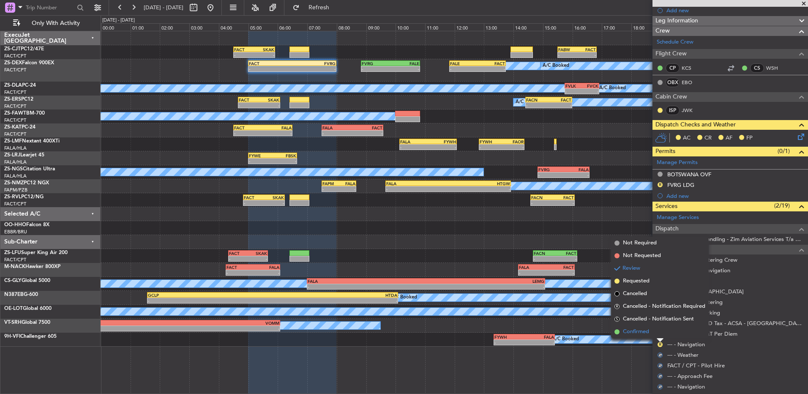
click at [660, 333] on li "Confirmed" at bounding box center [660, 331] width 98 height 13
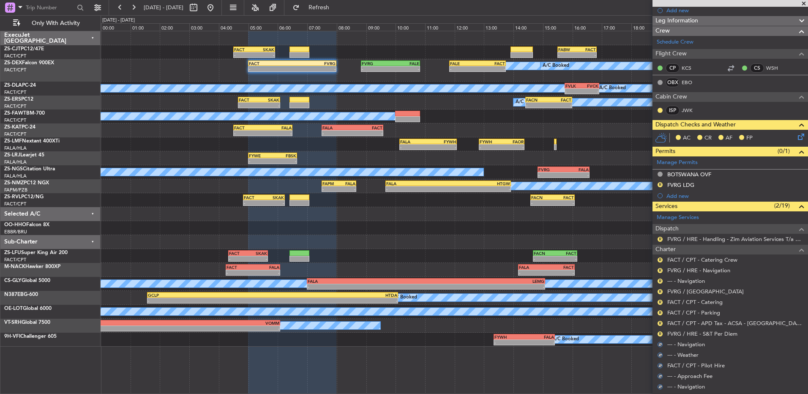
click at [660, 333] on button "R" at bounding box center [659, 333] width 5 height 5
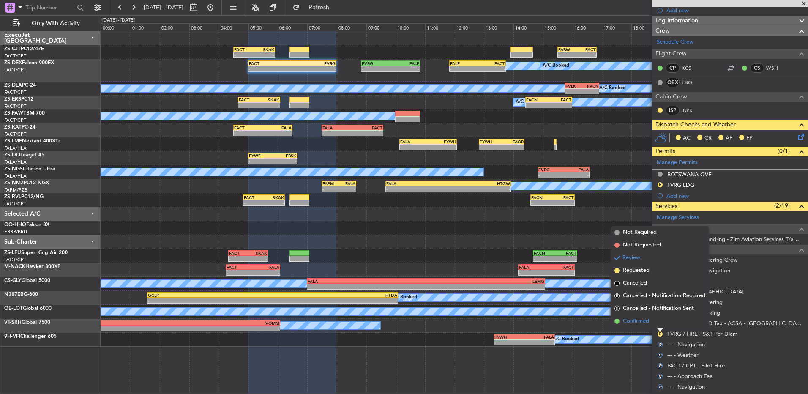
click at [660, 327] on li "Confirmed" at bounding box center [660, 321] width 98 height 13
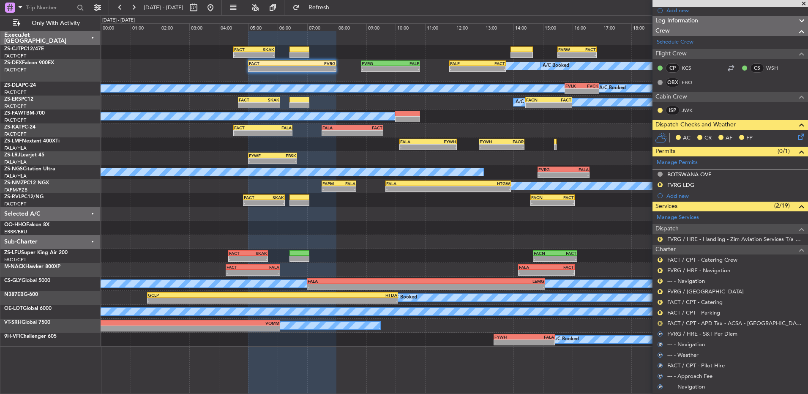
click at [662, 325] on div "R" at bounding box center [660, 323] width 7 height 7
click at [659, 323] on button "R" at bounding box center [659, 323] width 5 height 5
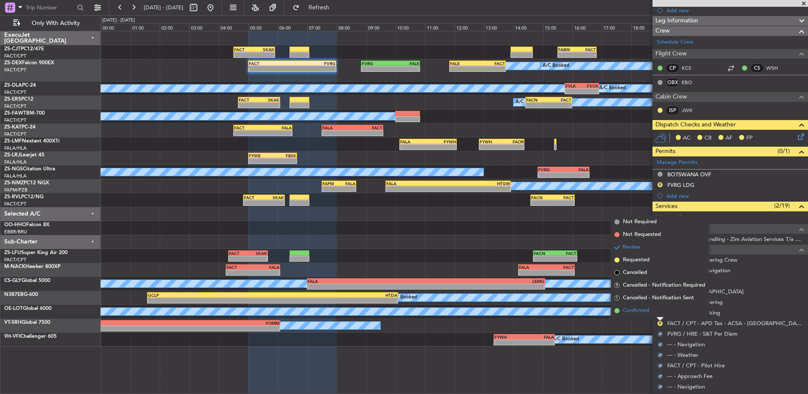
click at [659, 312] on li "Confirmed" at bounding box center [660, 310] width 98 height 13
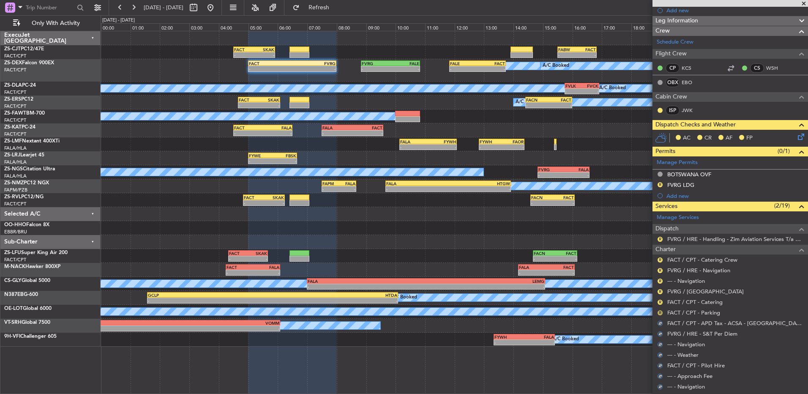
click at [659, 312] on button "R" at bounding box center [659, 312] width 5 height 5
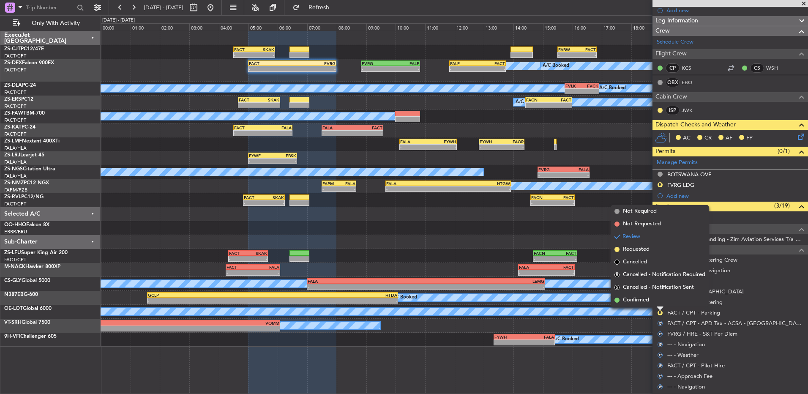
click at [659, 304] on li "Confirmed" at bounding box center [660, 300] width 98 height 13
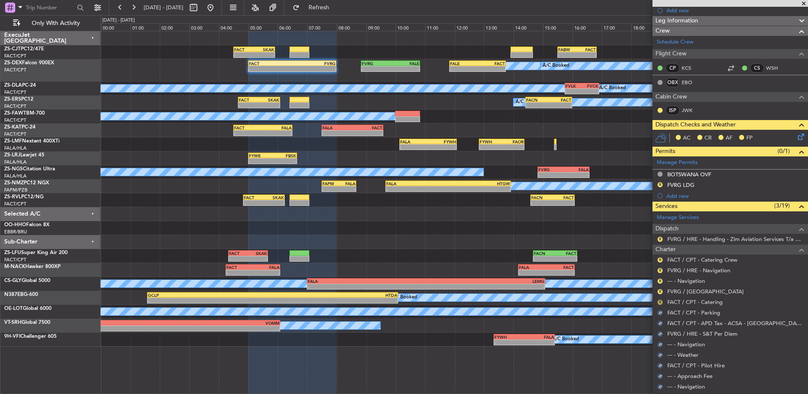
click at [660, 302] on button "R" at bounding box center [659, 302] width 5 height 5
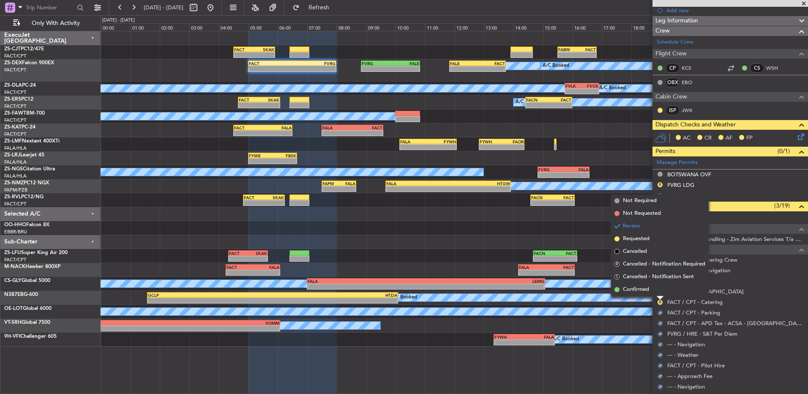
click at [658, 293] on li "Confirmed" at bounding box center [660, 289] width 98 height 13
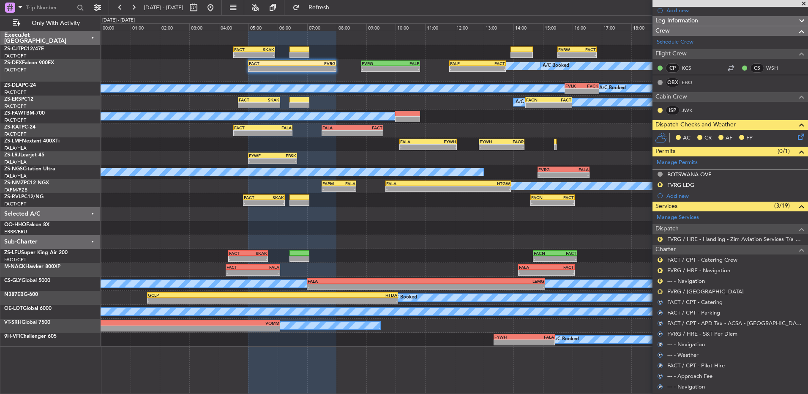
click at [658, 290] on button "R" at bounding box center [659, 291] width 5 height 5
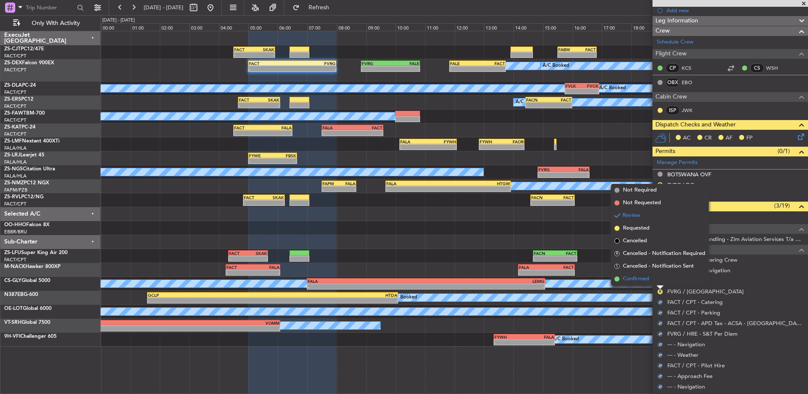
click at [658, 283] on li "Confirmed" at bounding box center [660, 279] width 98 height 13
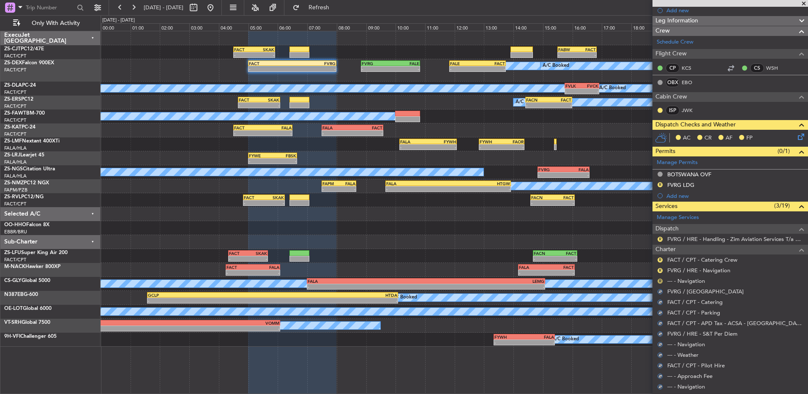
click at [658, 282] on button "R" at bounding box center [659, 280] width 5 height 5
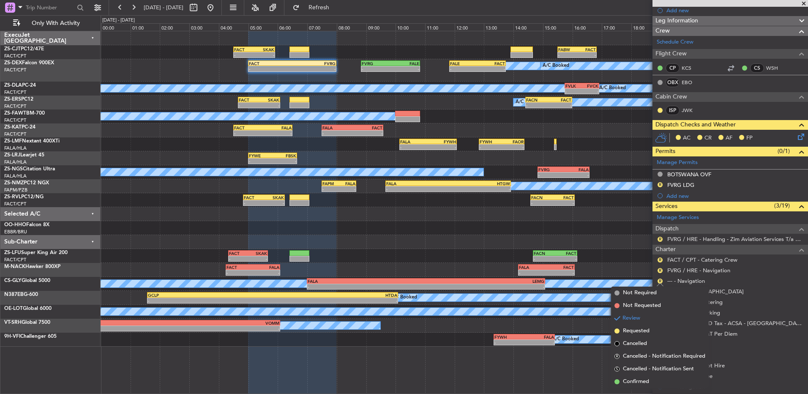
drag, startPoint x: 649, startPoint y: 385, endPoint x: 650, endPoint y: 376, distance: 9.8
click at [649, 385] on li "Confirmed" at bounding box center [660, 381] width 98 height 13
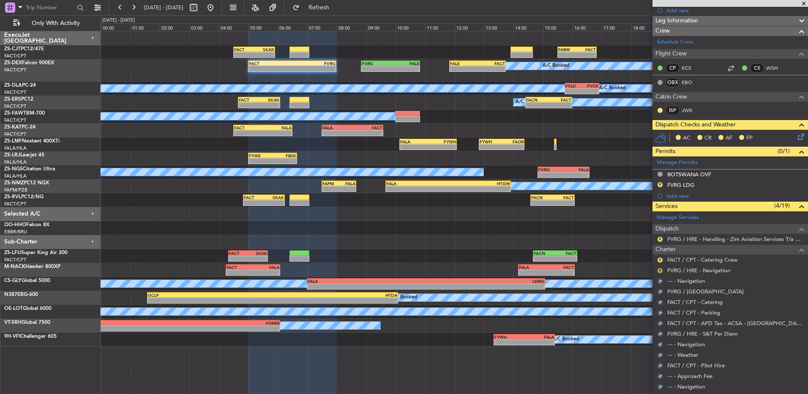
click at [659, 269] on button "R" at bounding box center [659, 270] width 5 height 5
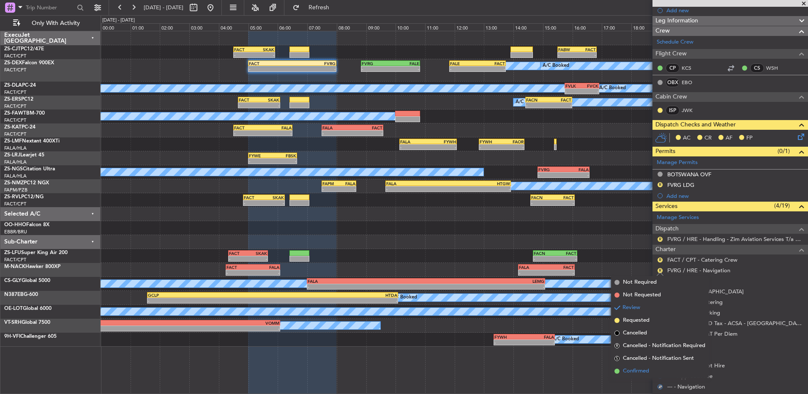
click at [641, 368] on span "Confirmed" at bounding box center [636, 371] width 26 height 8
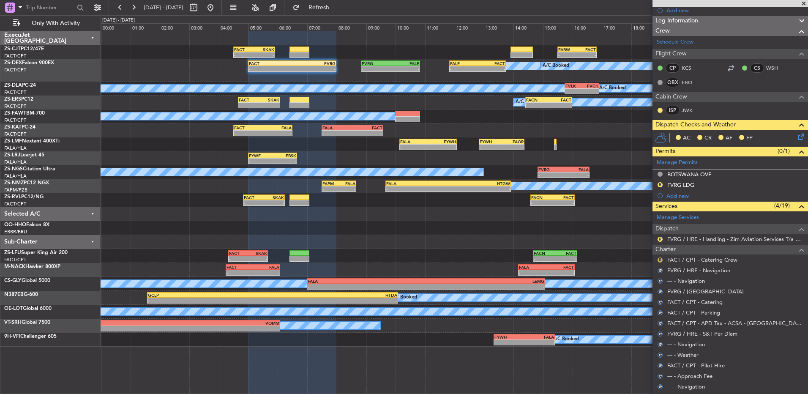
click at [659, 257] on button "R" at bounding box center [659, 259] width 5 height 5
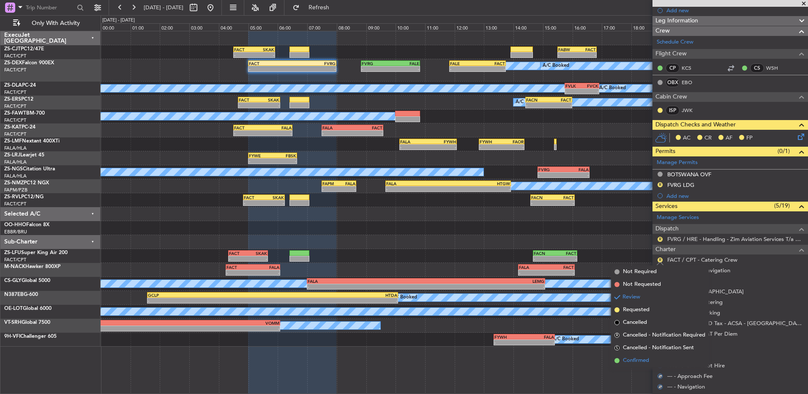
click at [637, 358] on span "Confirmed" at bounding box center [636, 360] width 26 height 8
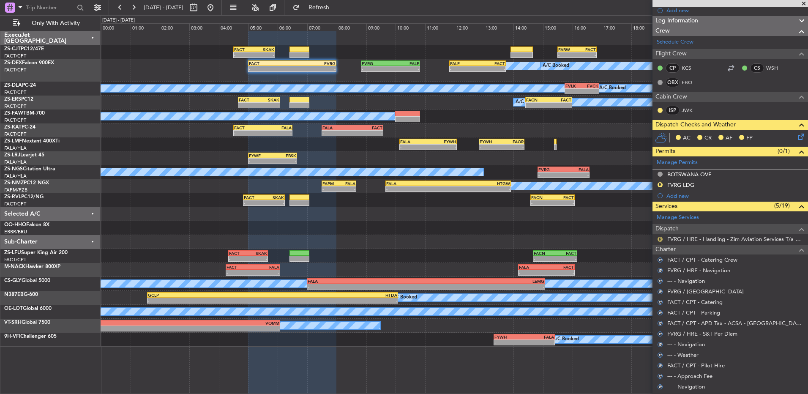
click at [660, 238] on button "R" at bounding box center [659, 239] width 5 height 5
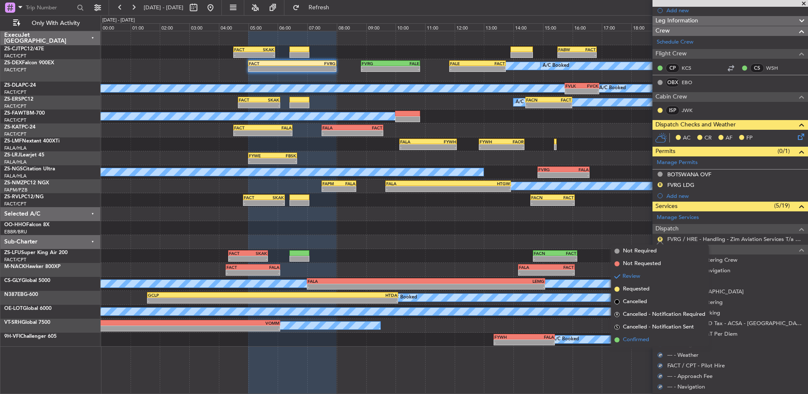
click at [638, 341] on span "Confirmed" at bounding box center [636, 339] width 26 height 8
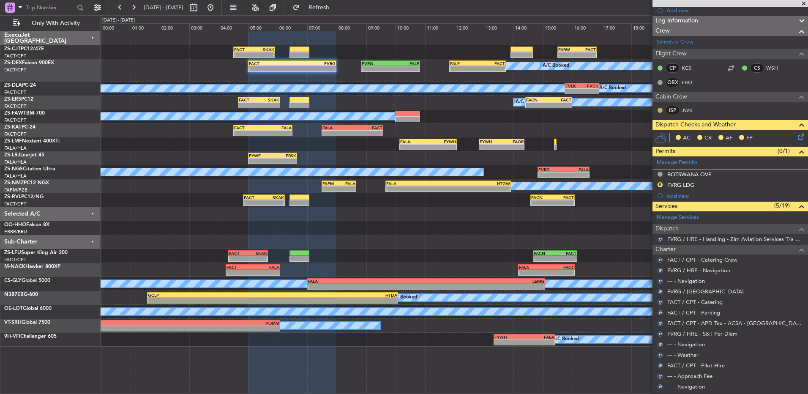
click at [657, 110] on button at bounding box center [659, 110] width 5 height 5
click at [657, 135] on span "Acknowledged" at bounding box center [662, 135] width 37 height 8
click at [794, 143] on div "AC CR AF FP" at bounding box center [729, 138] width 155 height 17
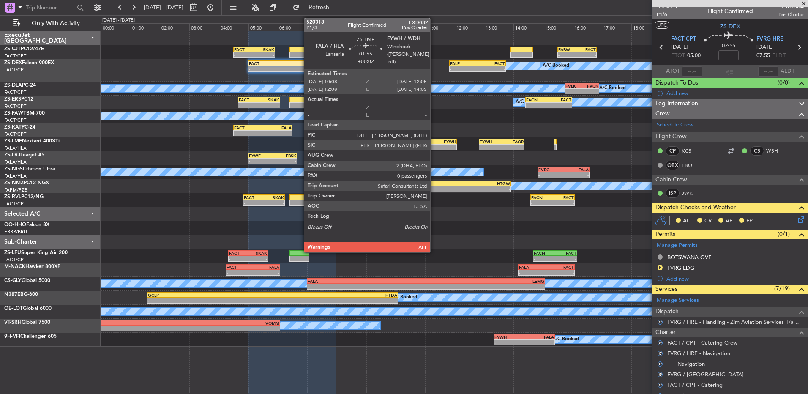
scroll to position [0, 0]
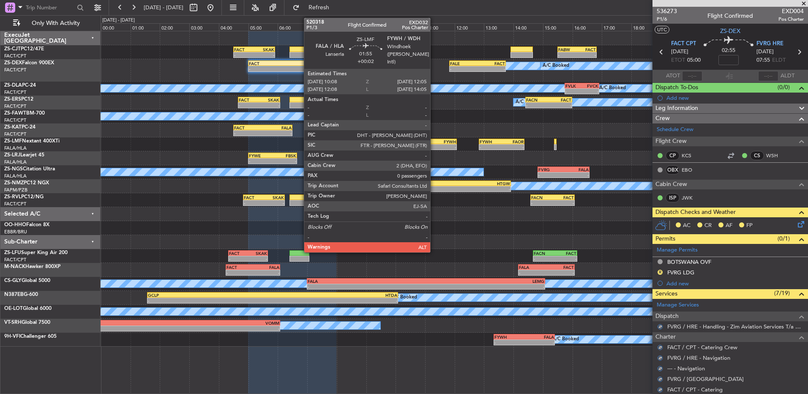
click at [796, 222] on icon at bounding box center [799, 222] width 7 height 7
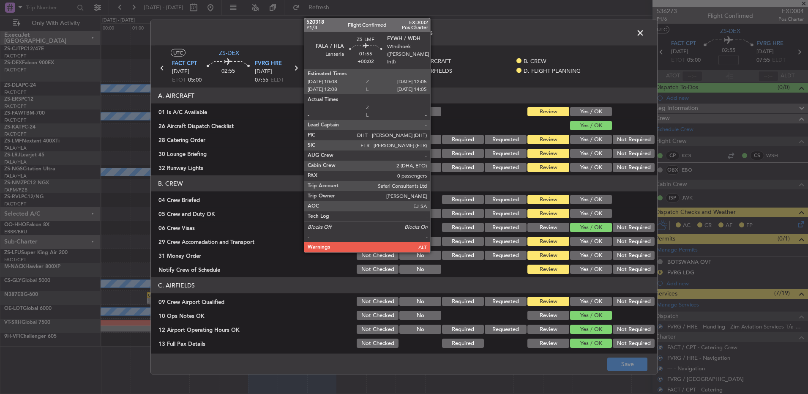
click at [577, 116] on button "Yes / OK" at bounding box center [591, 111] width 42 height 9
click at [622, 139] on button "Not Required" at bounding box center [634, 139] width 42 height 9
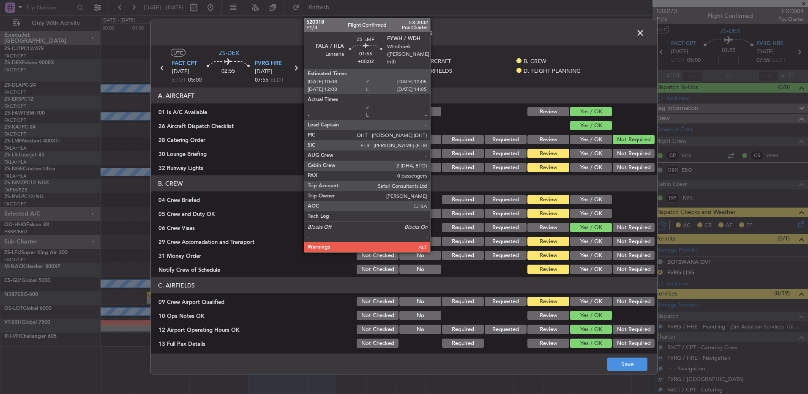
click at [635, 155] on button "Not Required" at bounding box center [634, 153] width 42 height 9
click at [598, 166] on button "Yes / OK" at bounding box center [591, 167] width 42 height 9
click at [589, 195] on button "Yes / OK" at bounding box center [591, 199] width 42 height 9
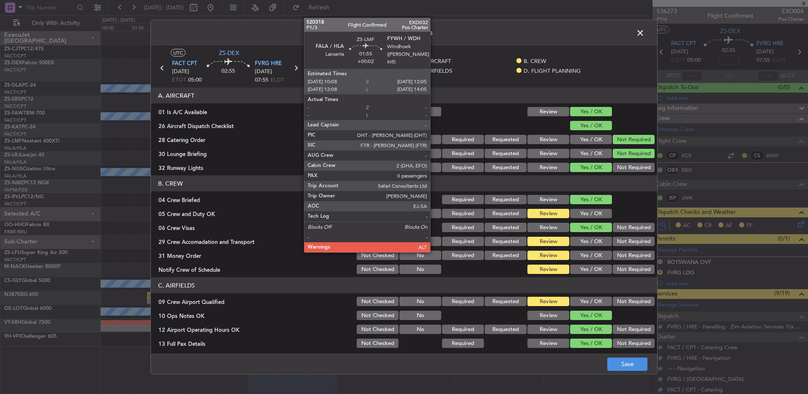
click at [581, 212] on button "Yes / OK" at bounding box center [591, 213] width 42 height 9
click at [618, 244] on button "Not Required" at bounding box center [634, 241] width 42 height 9
click at [622, 253] on button "Not Required" at bounding box center [634, 255] width 42 height 9
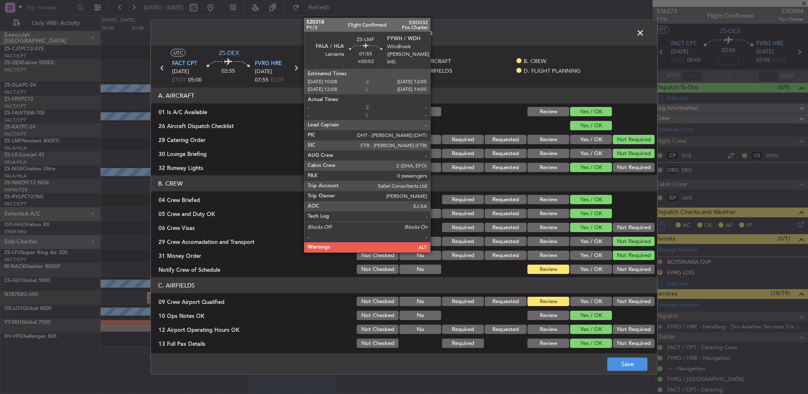
click at [580, 265] on button "Yes / OK" at bounding box center [591, 269] width 42 height 9
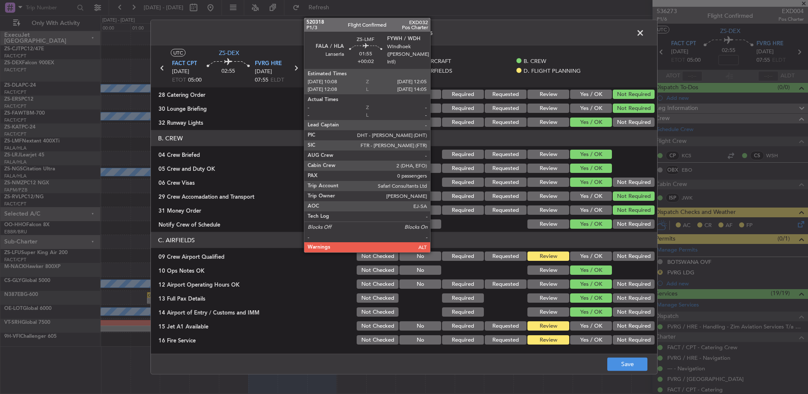
scroll to position [85, 0]
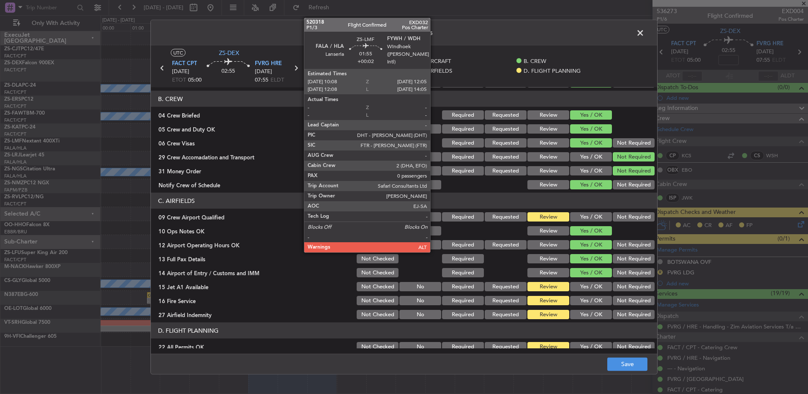
click at [589, 215] on button "Yes / OK" at bounding box center [591, 216] width 42 height 9
click at [586, 286] on button "Yes / OK" at bounding box center [591, 286] width 42 height 9
click at [585, 299] on button "Yes / OK" at bounding box center [591, 300] width 42 height 9
click at [613, 314] on button "Not Required" at bounding box center [634, 314] width 42 height 9
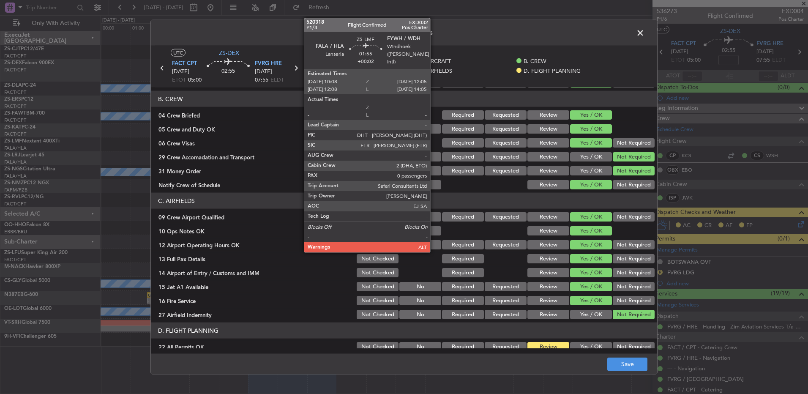
scroll to position [119, 0]
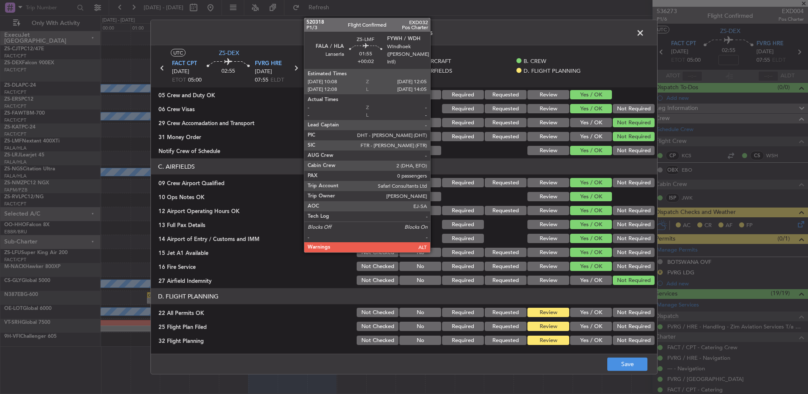
click at [615, 312] on button "Not Required" at bounding box center [634, 312] width 42 height 9
click at [581, 328] on button "Yes / OK" at bounding box center [591, 326] width 42 height 9
click at [583, 338] on button "Yes / OK" at bounding box center [591, 339] width 42 height 9
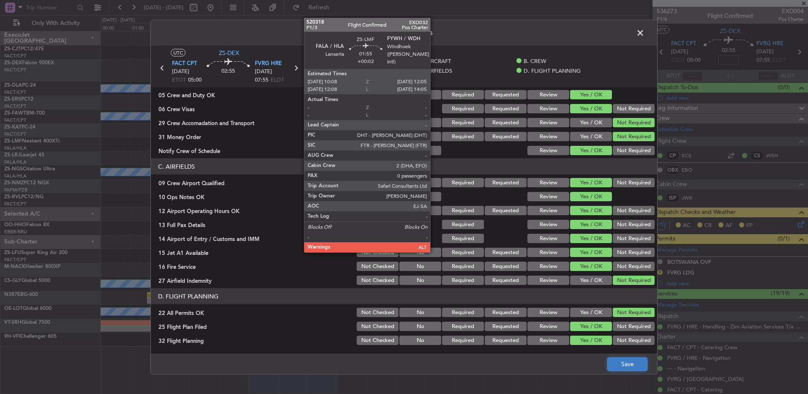
click at [633, 368] on button "Save" at bounding box center [627, 364] width 40 height 14
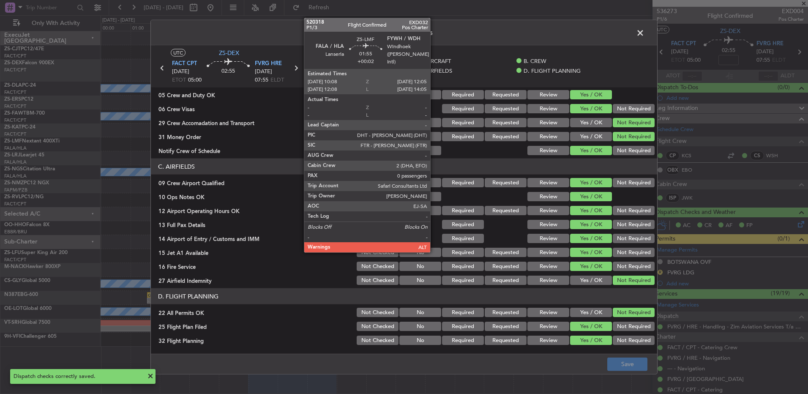
click at [644, 33] on span at bounding box center [644, 35] width 0 height 17
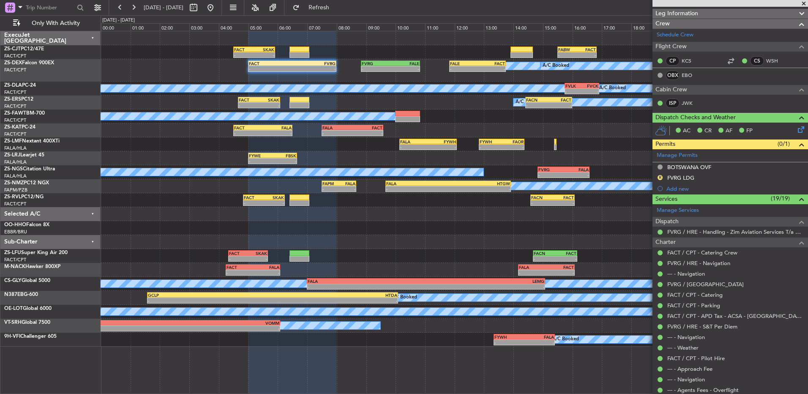
scroll to position [0, 0]
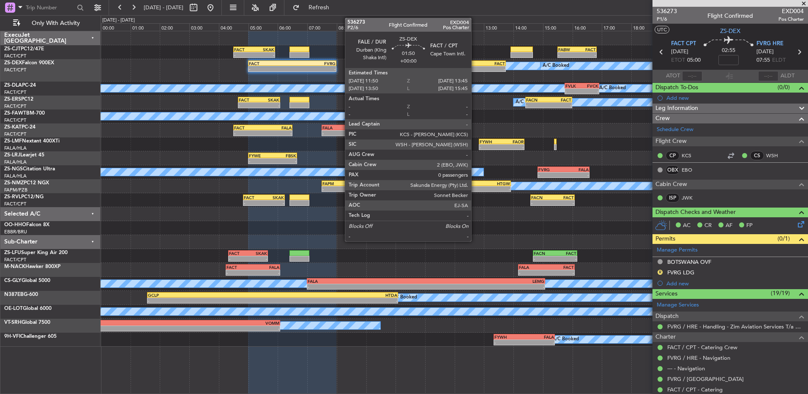
click at [475, 63] on div "FALE" at bounding box center [463, 63] width 27 height 5
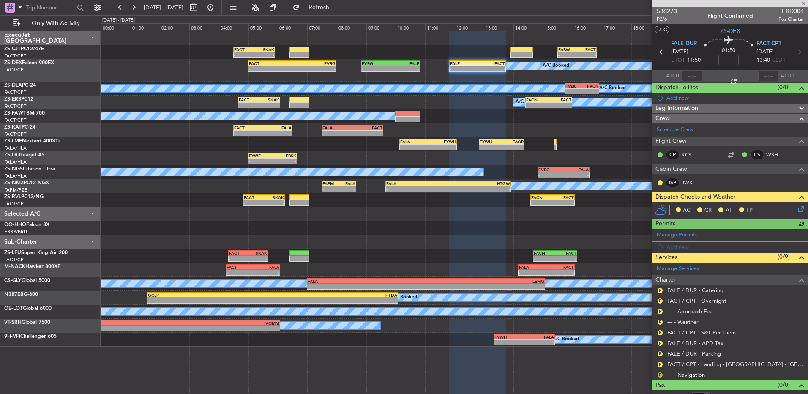
click at [658, 376] on button "R" at bounding box center [659, 374] width 5 height 5
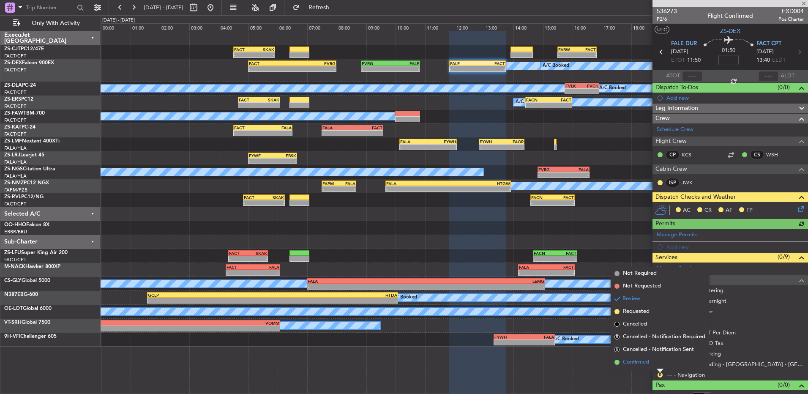
click at [648, 367] on li "Confirmed" at bounding box center [660, 362] width 98 height 13
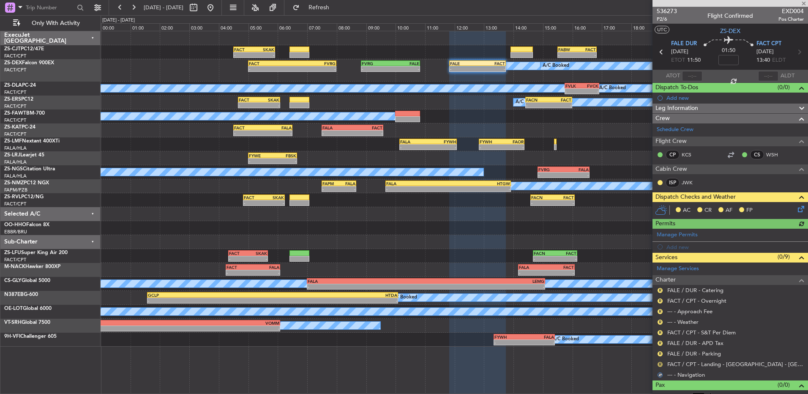
click at [660, 363] on button "R" at bounding box center [659, 364] width 5 height 5
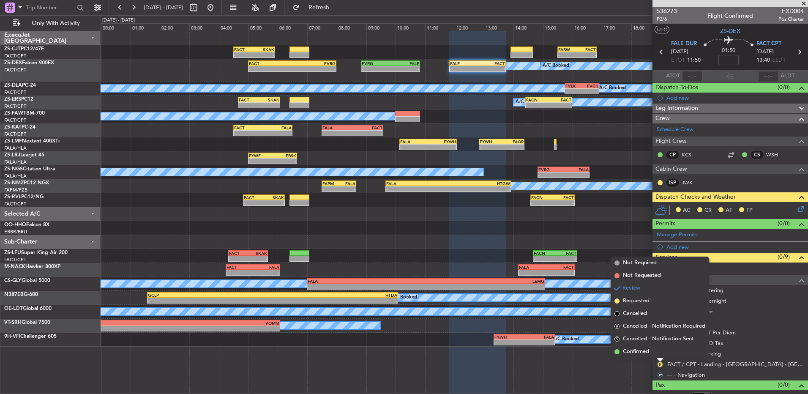
click at [660, 352] on li "Confirmed" at bounding box center [660, 351] width 98 height 13
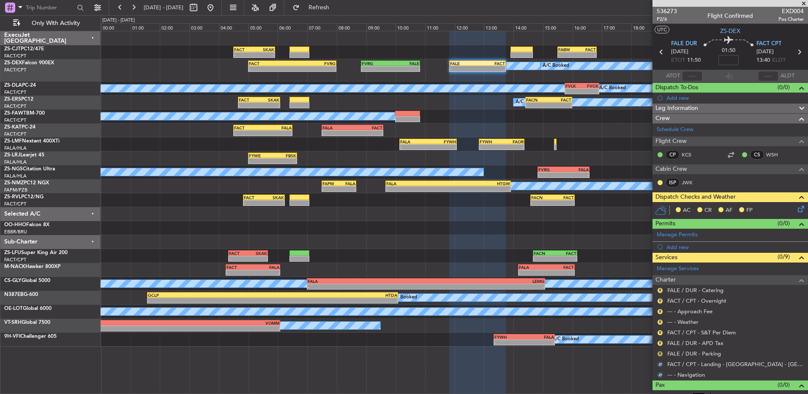
click at [658, 353] on button "R" at bounding box center [659, 353] width 5 height 5
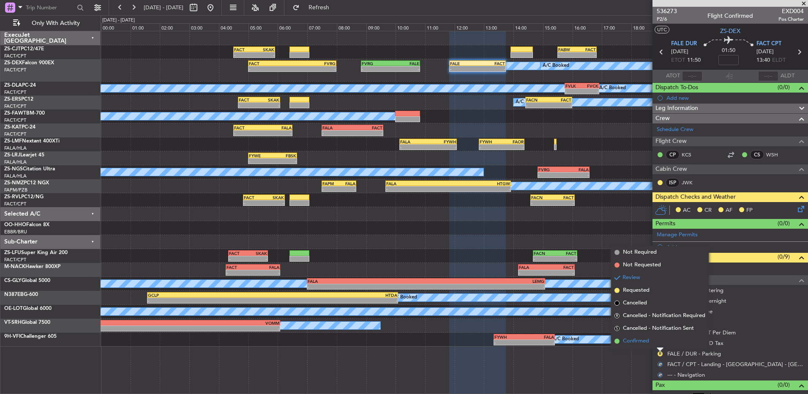
click at [657, 343] on li "Confirmed" at bounding box center [660, 341] width 98 height 13
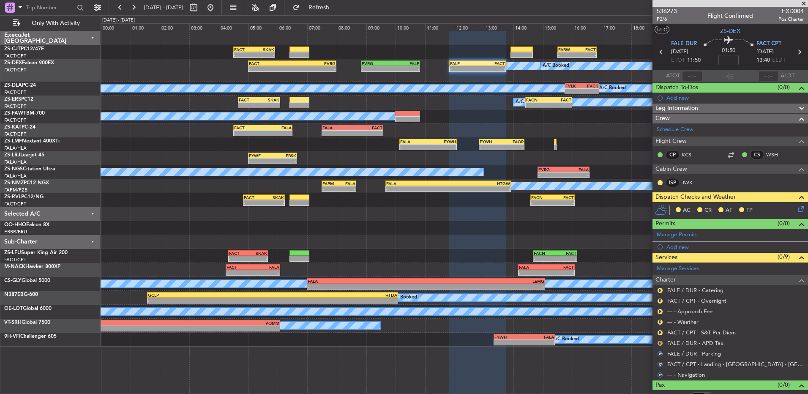
click at [659, 343] on button "R" at bounding box center [659, 343] width 5 height 5
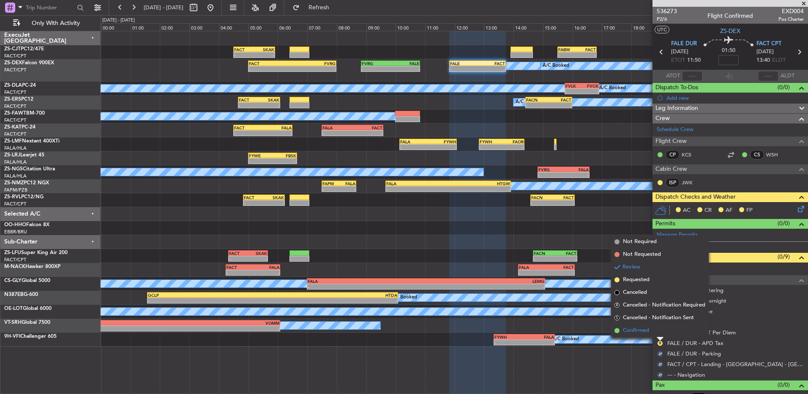
click at [658, 331] on li "Confirmed" at bounding box center [660, 330] width 98 height 13
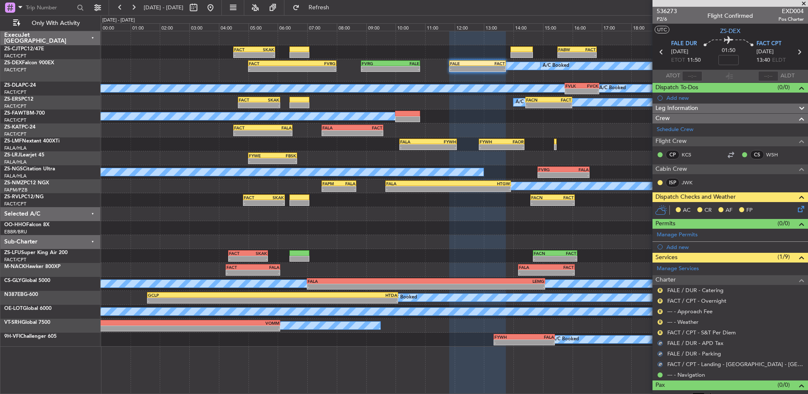
click at [658, 331] on button "R" at bounding box center [659, 332] width 5 height 5
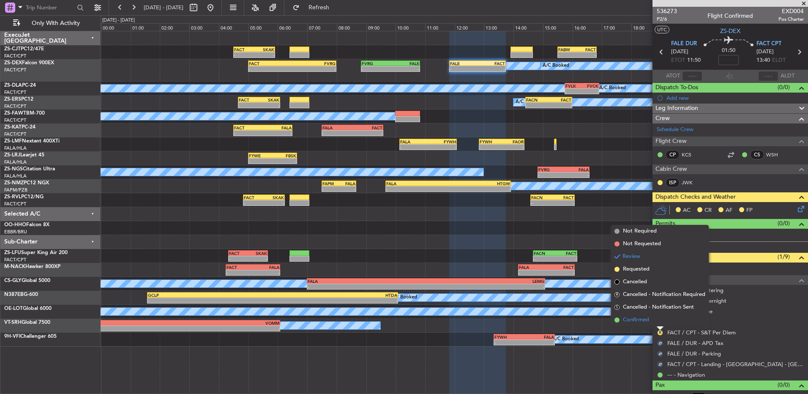
click at [658, 322] on li "Confirmed" at bounding box center [660, 320] width 98 height 13
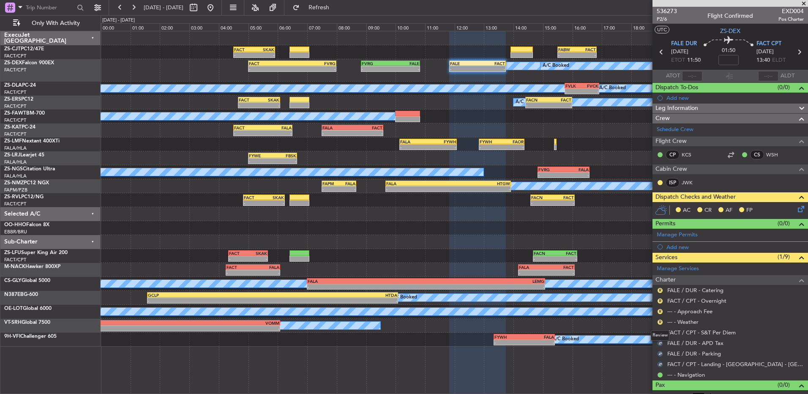
click at [658, 322] on button "R" at bounding box center [659, 321] width 5 height 5
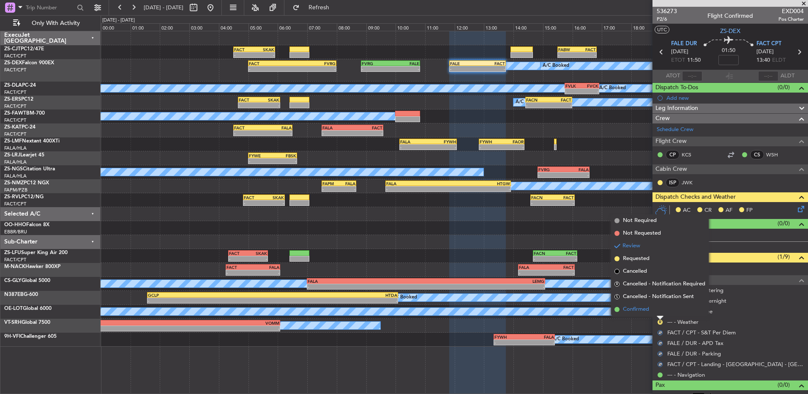
click at [649, 307] on li "Confirmed" at bounding box center [660, 309] width 98 height 13
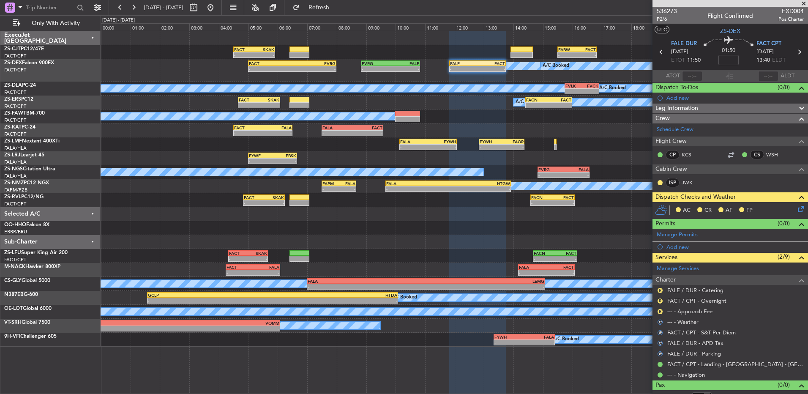
click at [659, 314] on div "R" at bounding box center [660, 311] width 7 height 7
click at [659, 311] on button "R" at bounding box center [659, 311] width 5 height 5
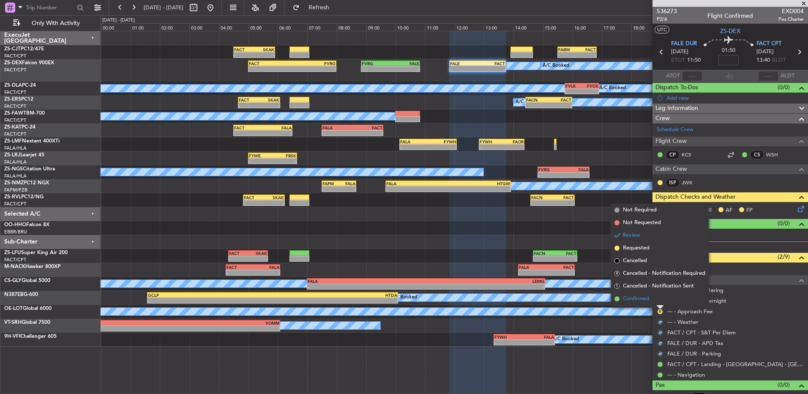
click at [656, 303] on li "Confirmed" at bounding box center [660, 298] width 98 height 13
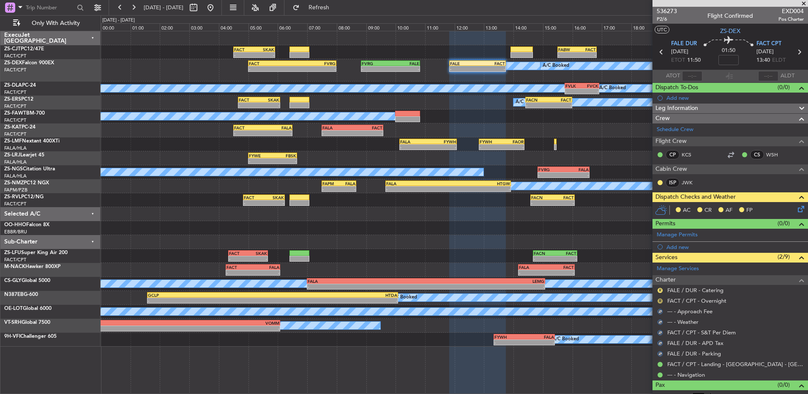
click at [658, 298] on button "R" at bounding box center [659, 300] width 5 height 5
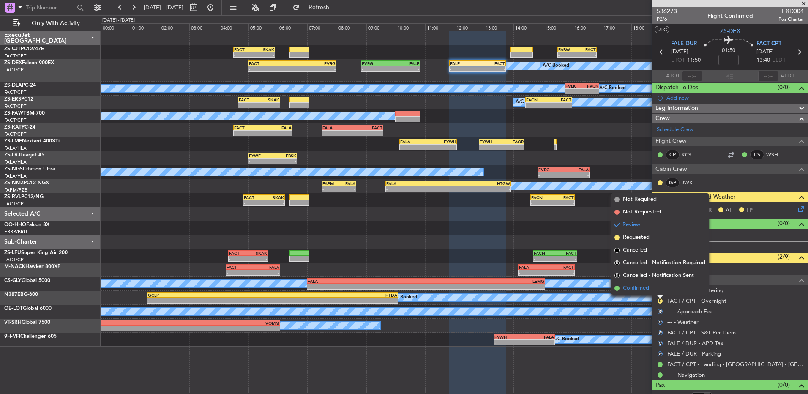
click at [658, 289] on li "Confirmed" at bounding box center [660, 288] width 98 height 13
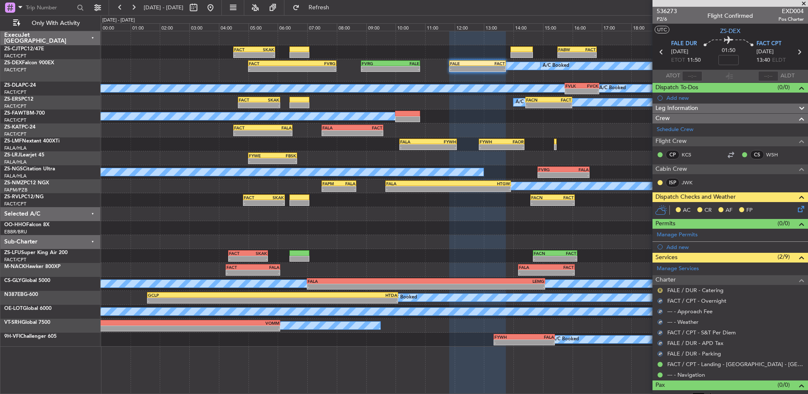
click at [660, 288] on button "R" at bounding box center [659, 290] width 5 height 5
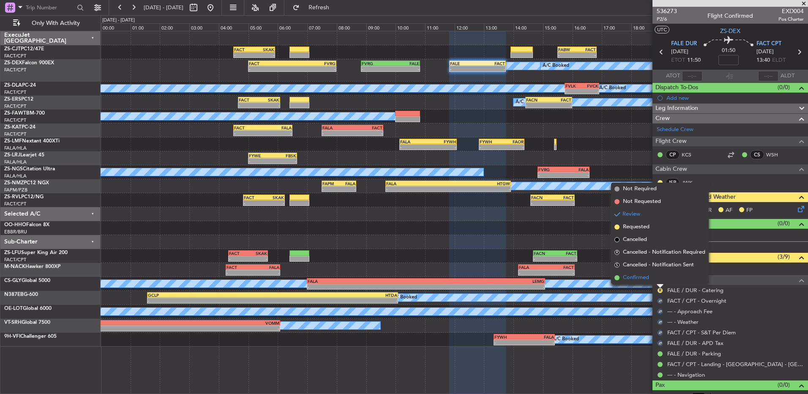
click at [659, 276] on li "Confirmed" at bounding box center [660, 277] width 98 height 13
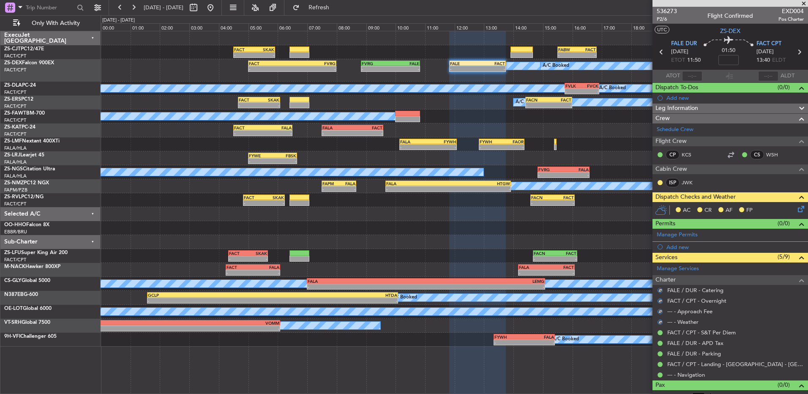
click at [656, 180] on div "ISP JWK" at bounding box center [730, 183] width 152 height 14
click at [657, 181] on div at bounding box center [660, 182] width 7 height 7
drag, startPoint x: 657, startPoint y: 181, endPoint x: 665, endPoint y: 183, distance: 8.7
click at [665, 183] on div "ISP JWK" at bounding box center [679, 182] width 44 height 9
click at [660, 182] on button at bounding box center [659, 182] width 5 height 5
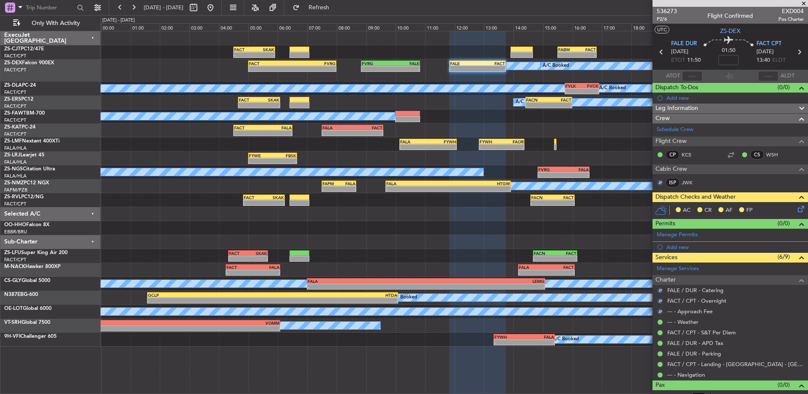
click at [796, 210] on icon at bounding box center [799, 207] width 7 height 7
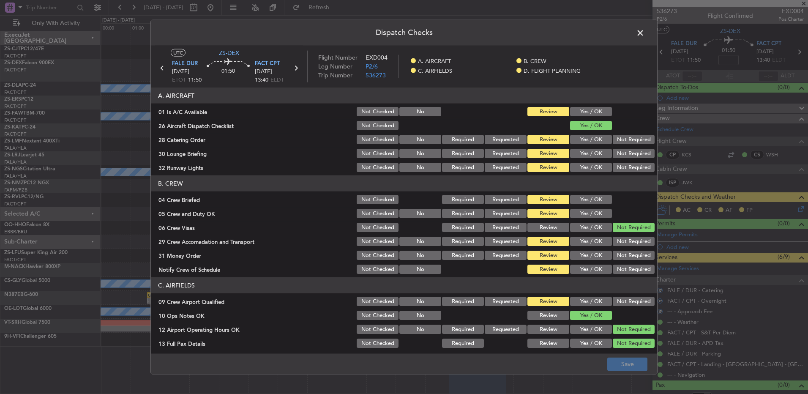
click at [592, 109] on button "Yes / OK" at bounding box center [591, 111] width 42 height 9
click at [620, 137] on button "Not Required" at bounding box center [634, 139] width 42 height 9
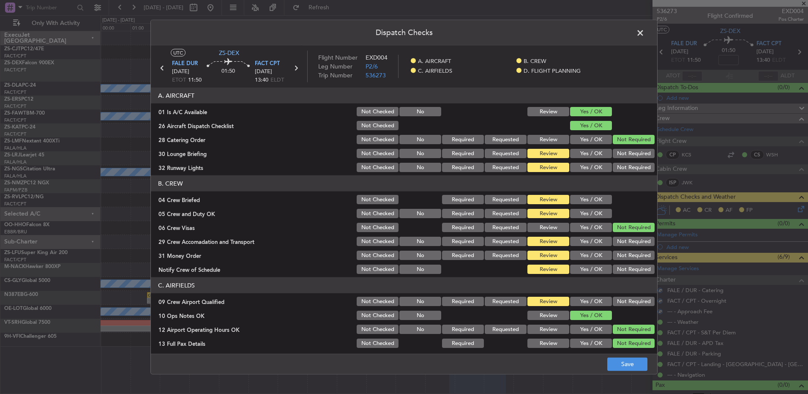
click at [619, 148] on div "Not Required" at bounding box center [632, 153] width 43 height 12
drag, startPoint x: 620, startPoint y: 155, endPoint x: 622, endPoint y: 161, distance: 6.6
click at [621, 155] on button "Not Required" at bounding box center [634, 153] width 42 height 9
click at [622, 161] on div "Not Required" at bounding box center [632, 167] width 43 height 12
click at [620, 167] on button "Not Required" at bounding box center [634, 167] width 42 height 9
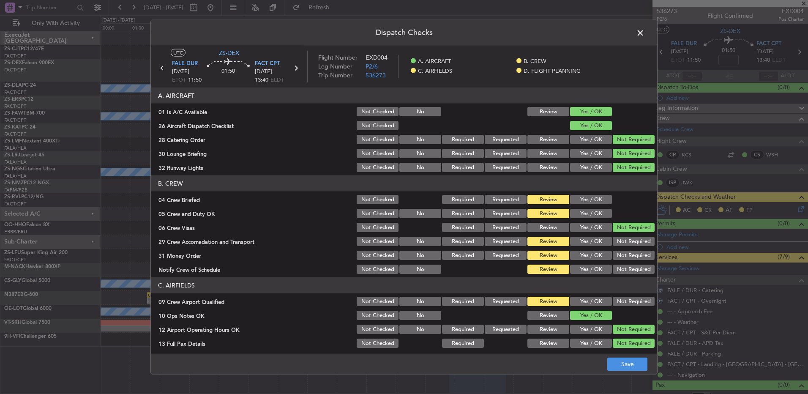
click at [593, 203] on button "Yes / OK" at bounding box center [591, 199] width 42 height 9
drag, startPoint x: 595, startPoint y: 206, endPoint x: 598, endPoint y: 216, distance: 10.5
click at [595, 207] on section "B. CREW 04 Crew Briefed Not Checked Required Requested Review Yes / OK 05 Crew …" at bounding box center [404, 225] width 506 height 100
click at [598, 216] on button "Yes / OK" at bounding box center [591, 213] width 42 height 9
click at [617, 242] on button "Not Required" at bounding box center [634, 241] width 42 height 9
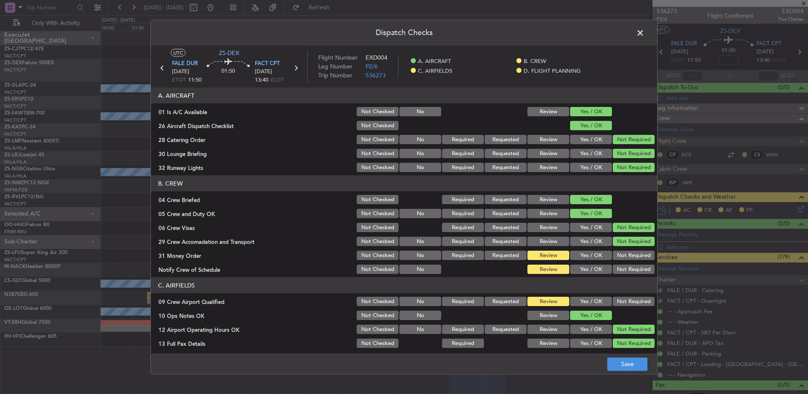
click at [624, 260] on div "Not Required" at bounding box center [632, 255] width 43 height 12
drag, startPoint x: 624, startPoint y: 262, endPoint x: 626, endPoint y: 269, distance: 7.4
click at [624, 263] on section "B. CREW 04 Crew Briefed Not Checked Required Requested Review Yes / OK 05 Crew …" at bounding box center [404, 225] width 506 height 100
drag, startPoint x: 624, startPoint y: 254, endPoint x: 627, endPoint y: 270, distance: 16.2
click at [624, 254] on button "Not Required" at bounding box center [634, 255] width 42 height 9
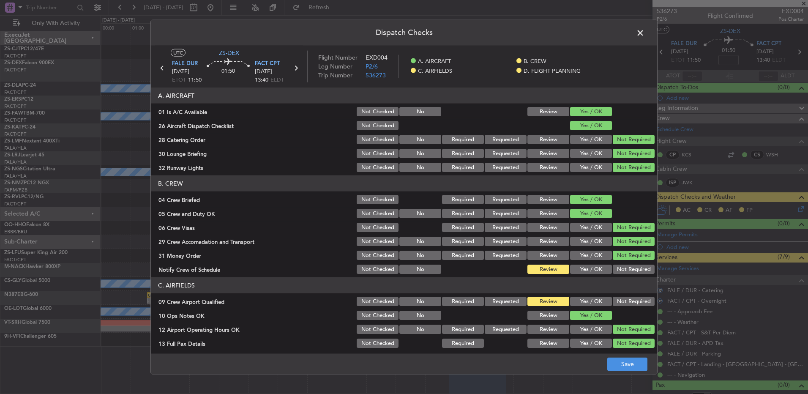
click at [630, 273] on button "Not Required" at bounding box center [634, 269] width 42 height 9
drag, startPoint x: 627, startPoint y: 302, endPoint x: 614, endPoint y: 285, distance: 20.9
click at [626, 302] on button "Not Required" at bounding box center [634, 301] width 42 height 9
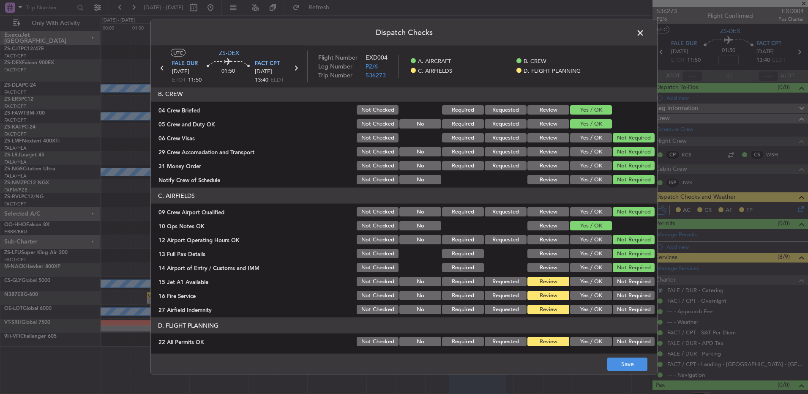
scroll to position [119, 0]
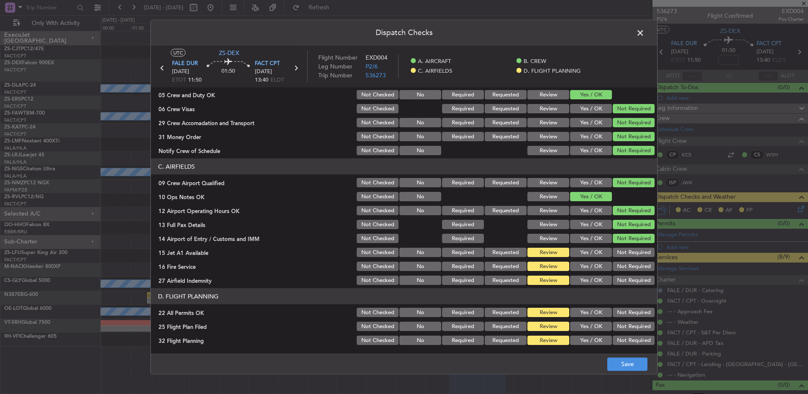
click at [633, 256] on button "Not Required" at bounding box center [634, 252] width 42 height 9
drag, startPoint x: 631, startPoint y: 261, endPoint x: 630, endPoint y: 280, distance: 19.0
click at [631, 262] on div "Not Required" at bounding box center [632, 266] width 43 height 12
click at [630, 268] on button "Not Required" at bounding box center [634, 266] width 42 height 9
click at [630, 280] on button "Not Required" at bounding box center [634, 279] width 42 height 9
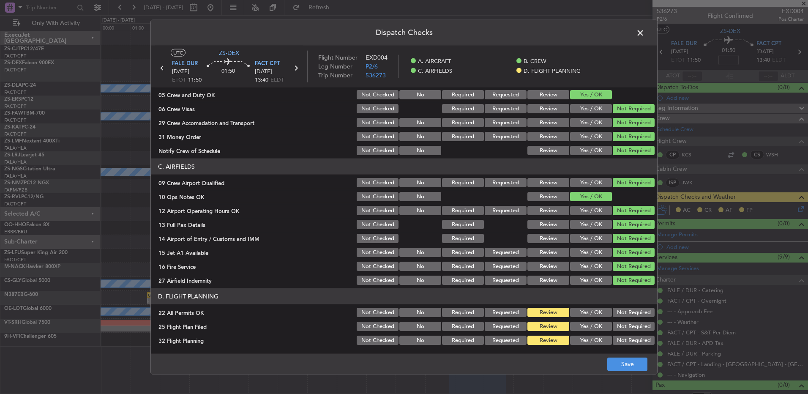
click at [631, 309] on button "Not Required" at bounding box center [634, 312] width 42 height 9
click at [570, 327] on button "Yes / OK" at bounding box center [591, 326] width 42 height 9
click at [578, 341] on button "Yes / OK" at bounding box center [591, 339] width 42 height 9
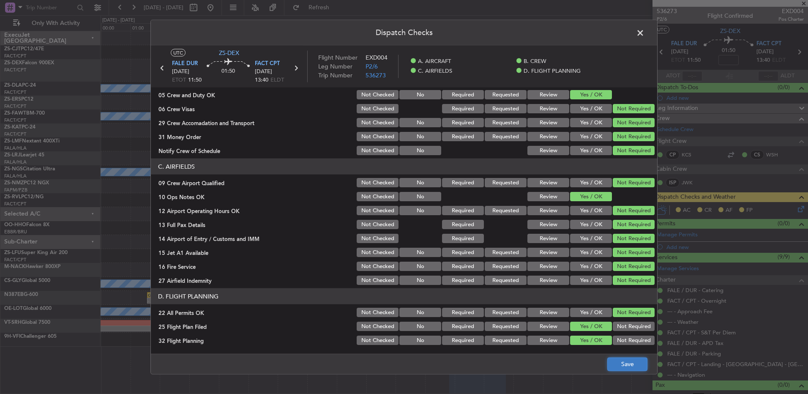
click at [612, 360] on button "Save" at bounding box center [627, 364] width 40 height 14
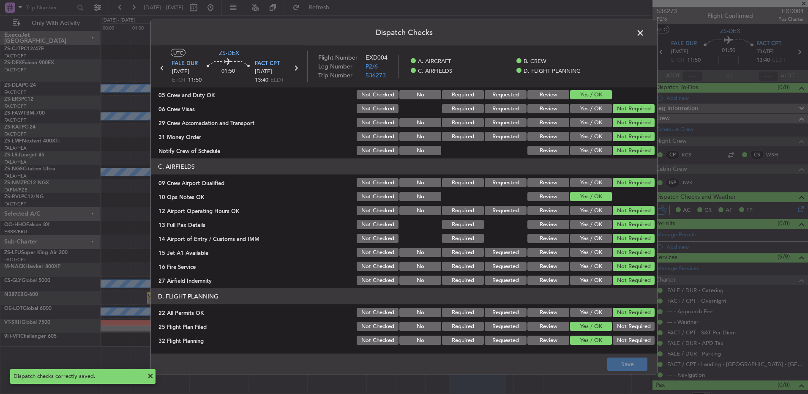
click at [644, 33] on span at bounding box center [644, 35] width 0 height 17
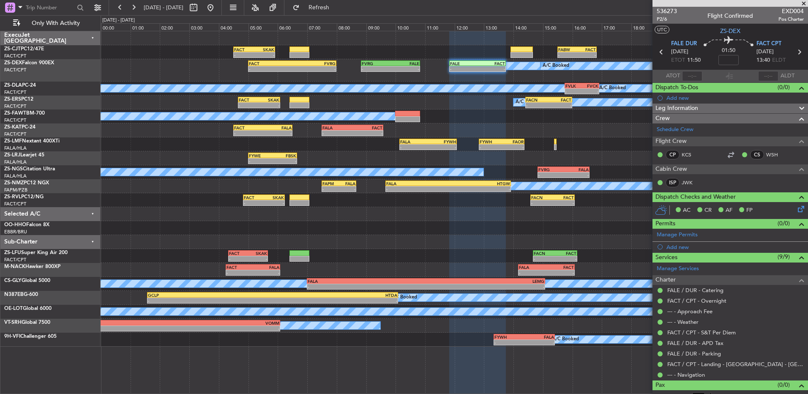
click at [804, 5] on span at bounding box center [803, 4] width 8 height 8
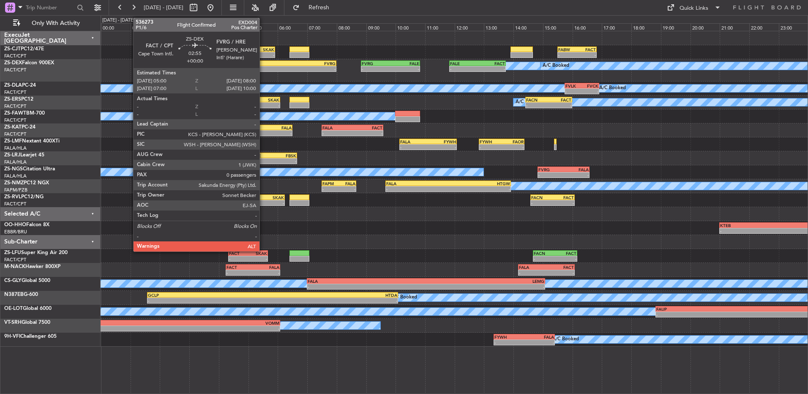
click at [263, 66] on div "- -" at bounding box center [292, 69] width 89 height 6
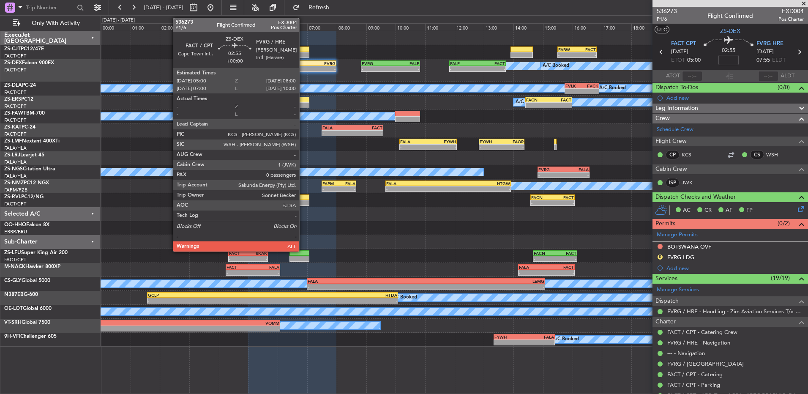
click at [303, 65] on div "FVRG" at bounding box center [314, 63] width 44 height 5
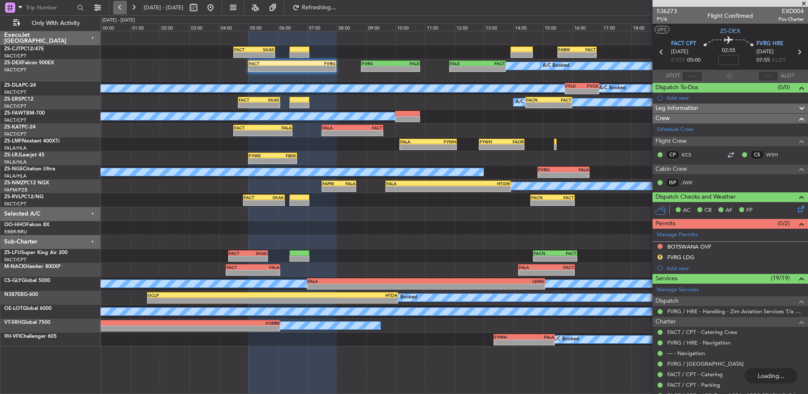
click at [121, 6] on button at bounding box center [120, 8] width 14 height 14
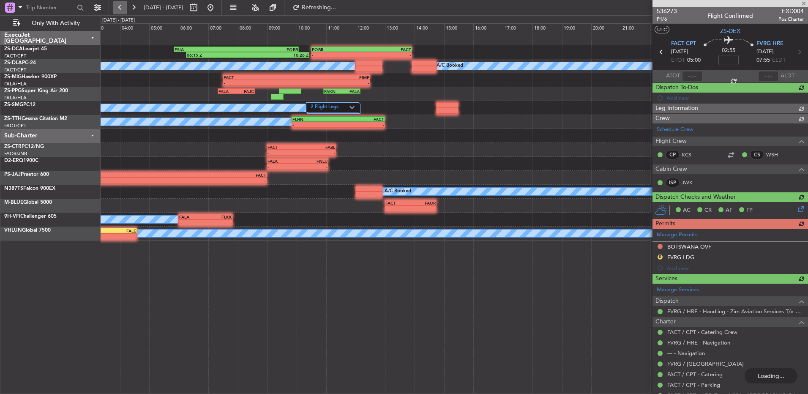
click at [121, 6] on button at bounding box center [120, 8] width 14 height 14
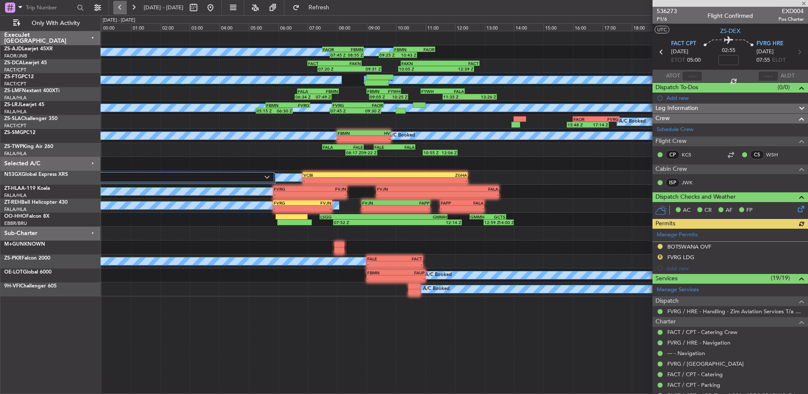
click at [122, 7] on button at bounding box center [120, 8] width 14 height 14
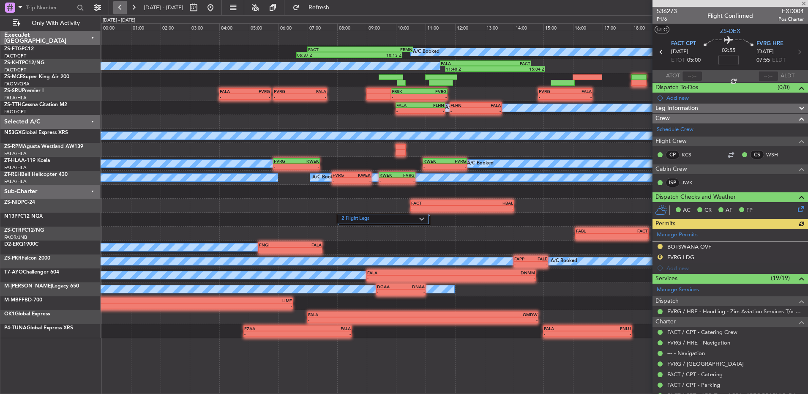
click at [123, 7] on button at bounding box center [120, 8] width 14 height 14
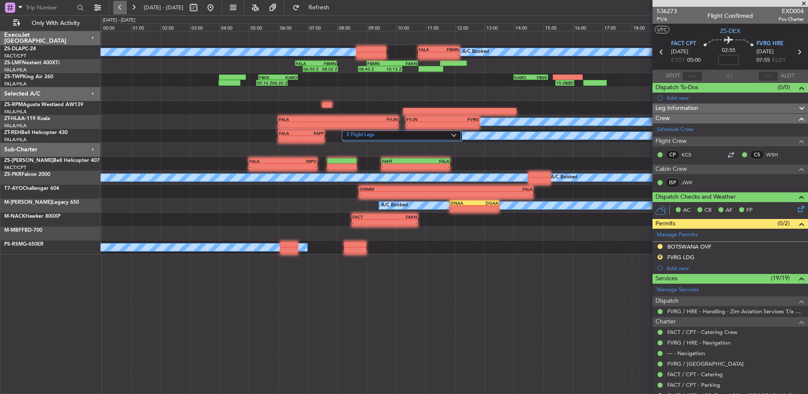
click at [123, 7] on button at bounding box center [120, 8] width 14 height 14
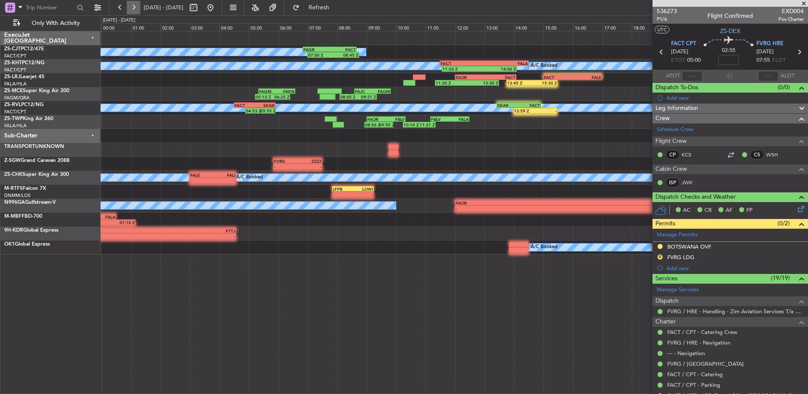
click at [138, 9] on button at bounding box center [134, 8] width 14 height 14
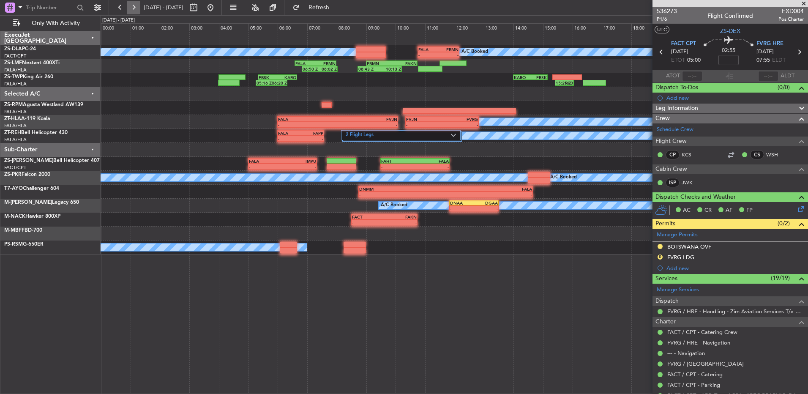
click at [132, 10] on button at bounding box center [134, 8] width 14 height 14
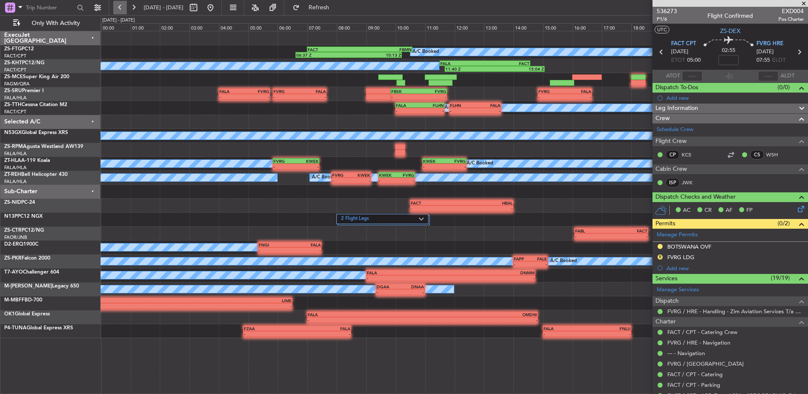
click at [117, 5] on button at bounding box center [120, 8] width 14 height 14
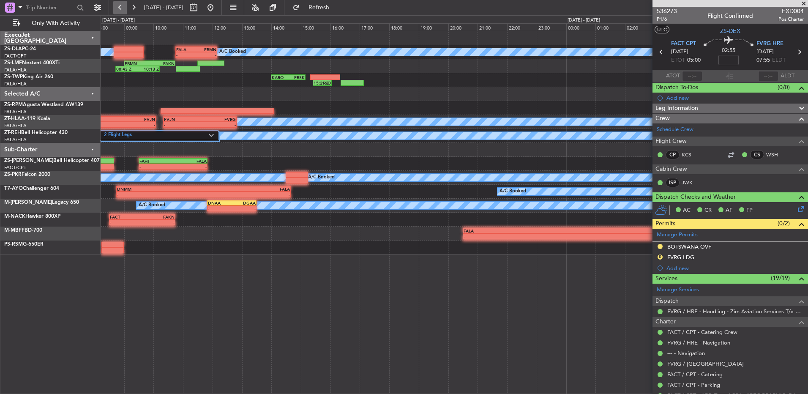
click at [117, 5] on button at bounding box center [120, 8] width 14 height 14
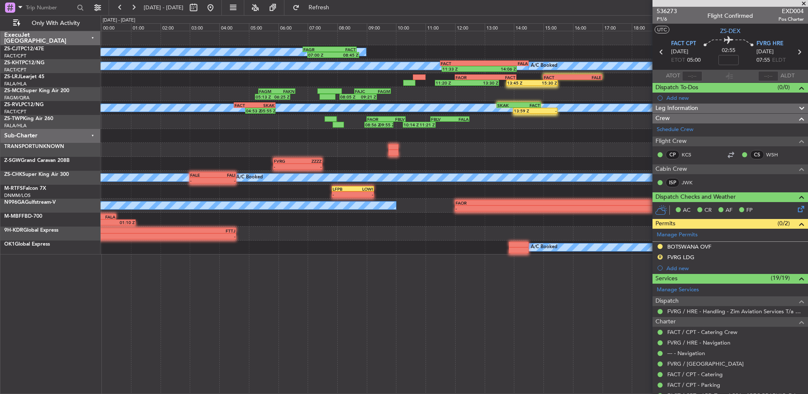
click at [803, 3] on span at bounding box center [803, 4] width 8 height 8
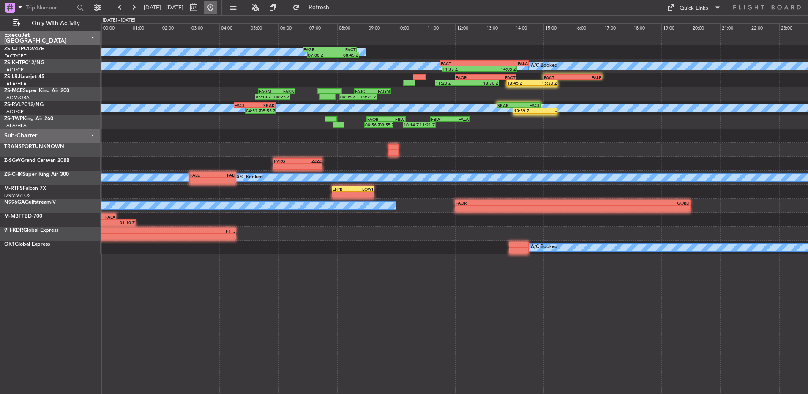
click at [217, 9] on button at bounding box center [211, 8] width 14 height 14
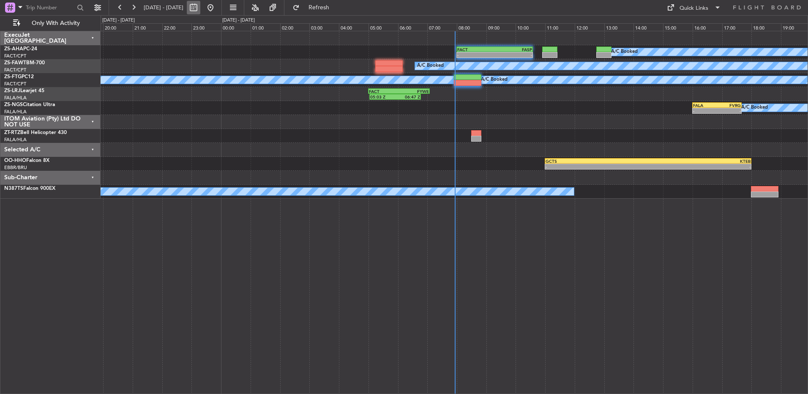
click at [200, 8] on button at bounding box center [194, 8] width 14 height 14
select select "9"
select select "2025"
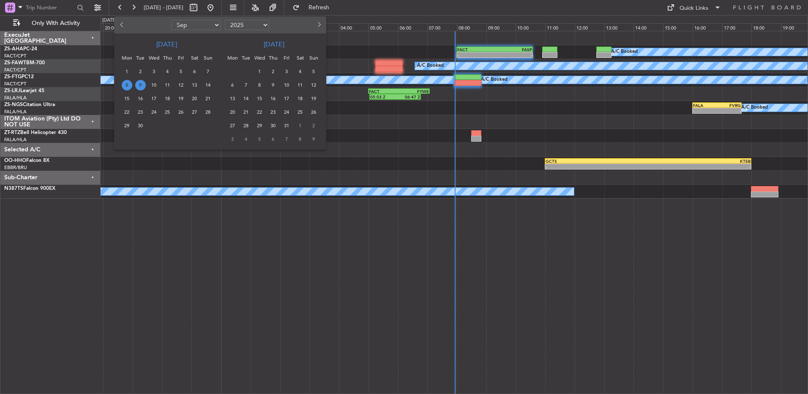
click at [140, 80] on span "9" at bounding box center [140, 85] width 11 height 11
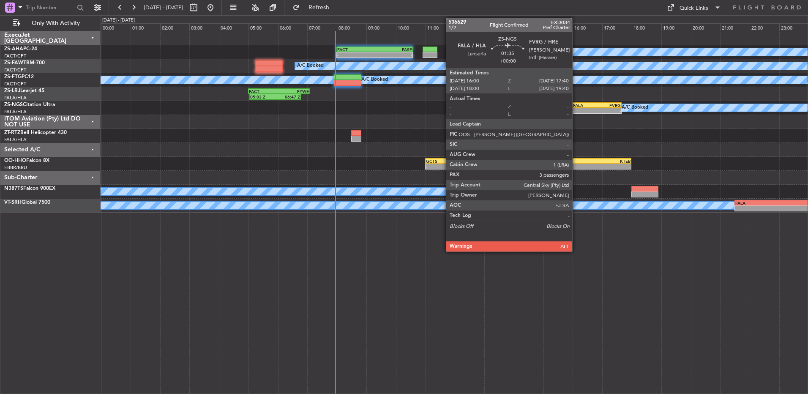
click at [578, 106] on div "FALA" at bounding box center [585, 105] width 24 height 5
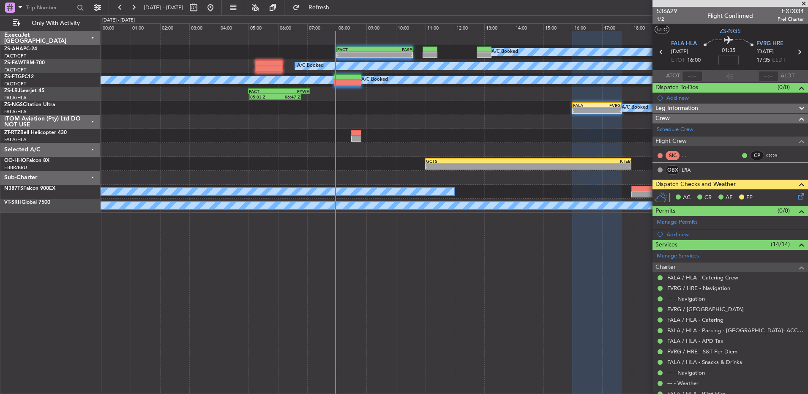
click at [804, 2] on span at bounding box center [803, 4] width 8 height 8
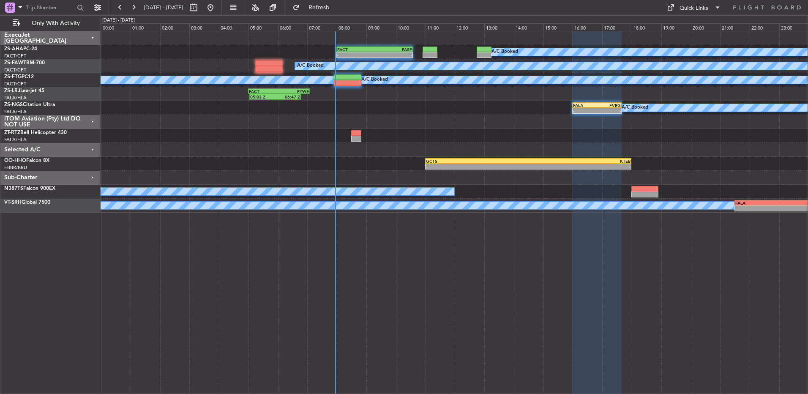
type input "0"
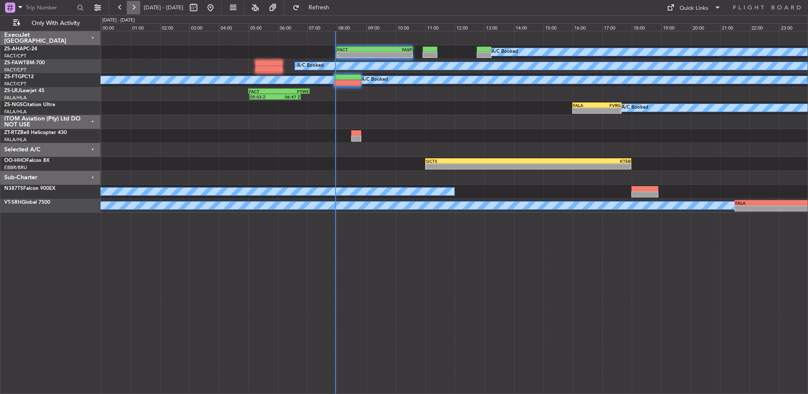
click at [129, 6] on button at bounding box center [134, 8] width 14 height 14
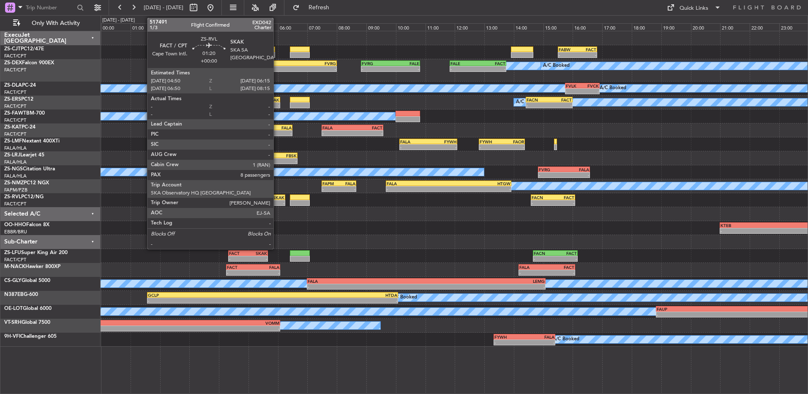
click at [277, 195] on div "SKAK" at bounding box center [274, 197] width 20 height 5
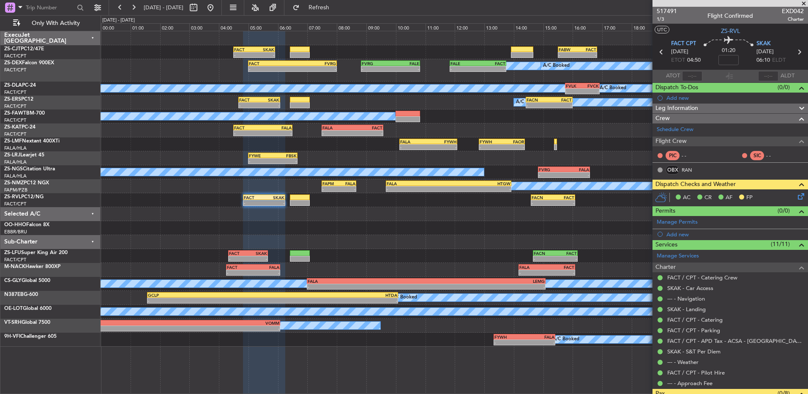
click at [804, 3] on span at bounding box center [803, 4] width 8 height 8
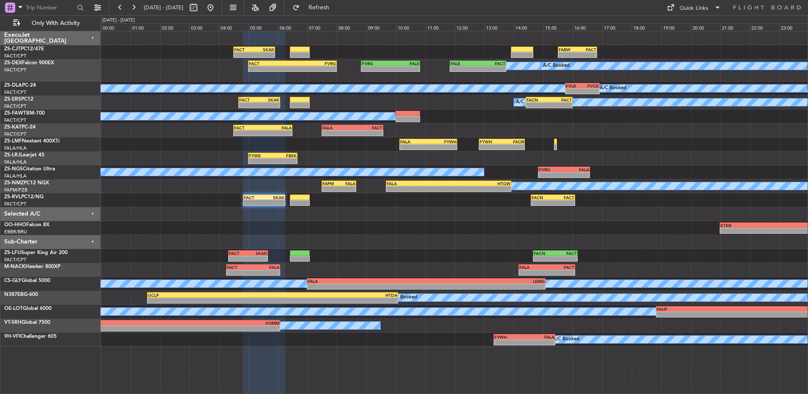
type input "0"
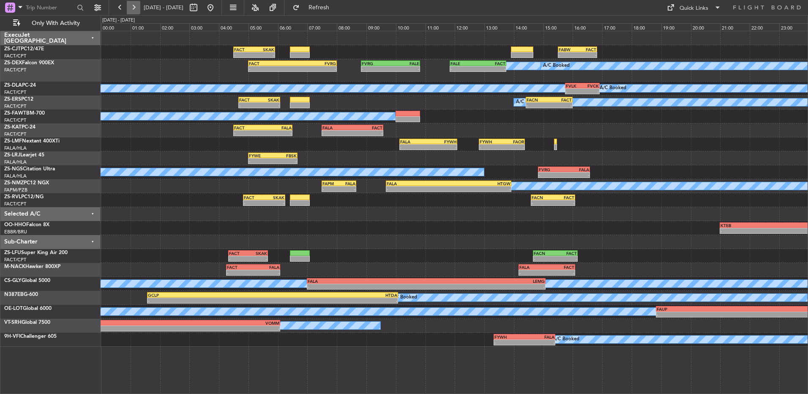
click at [138, 9] on button at bounding box center [134, 8] width 14 height 14
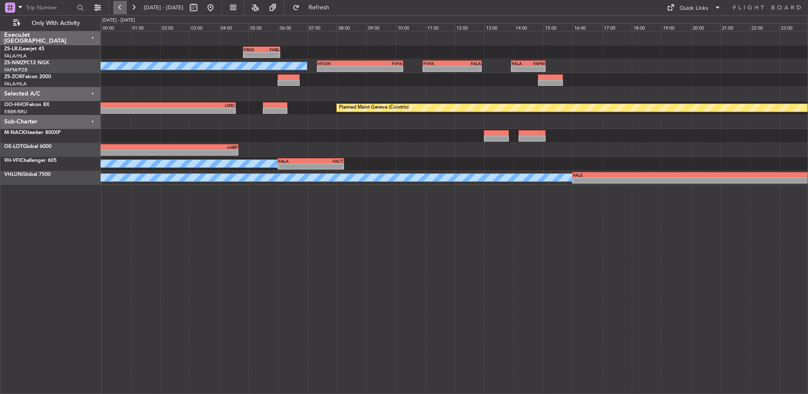
click at [123, 11] on button at bounding box center [120, 8] width 14 height 14
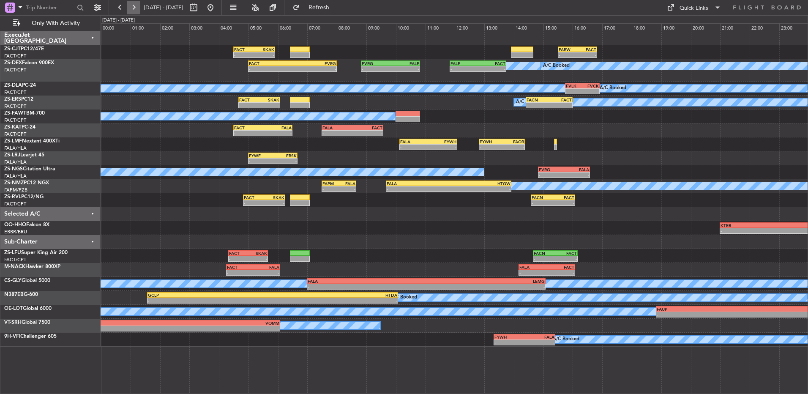
click at [129, 11] on div at bounding box center [126, 8] width 27 height 14
click at [121, 6] on button at bounding box center [120, 8] width 14 height 14
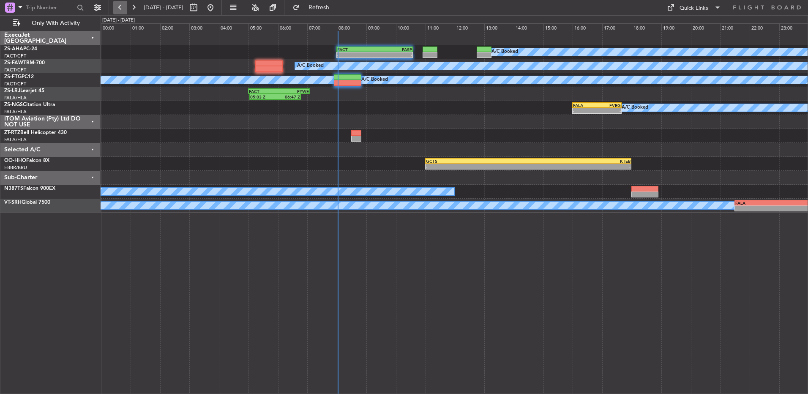
click at [119, 6] on button at bounding box center [120, 8] width 14 height 14
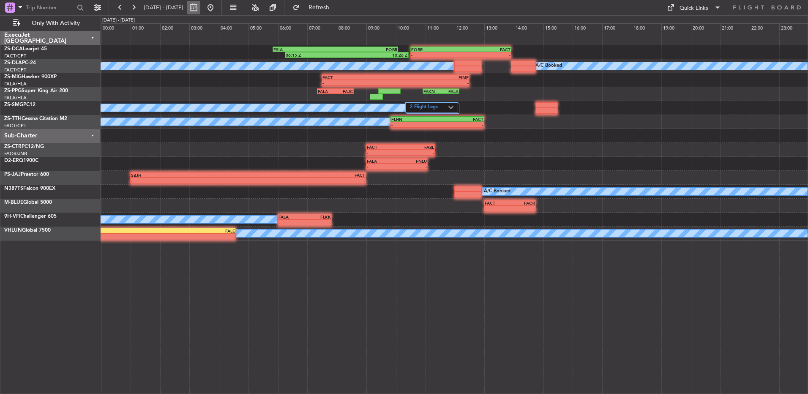
click at [200, 4] on button at bounding box center [194, 8] width 14 height 14
select select "9"
select select "2025"
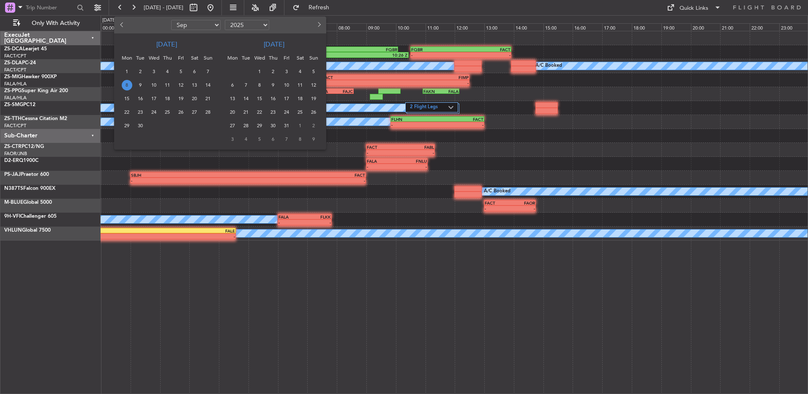
click at [122, 30] on button "Previous month" at bounding box center [121, 25] width 9 height 14
select select "8"
click at [181, 95] on span "15" at bounding box center [181, 98] width 11 height 11
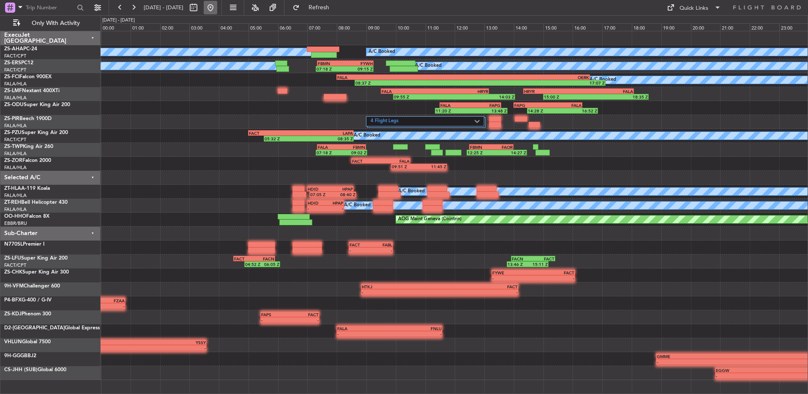
click at [217, 12] on button at bounding box center [211, 8] width 14 height 14
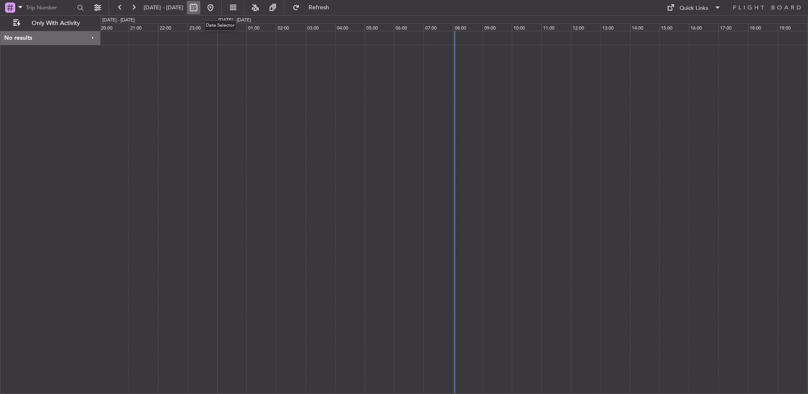
click at [200, 8] on button at bounding box center [194, 8] width 14 height 14
select select "9"
select select "2025"
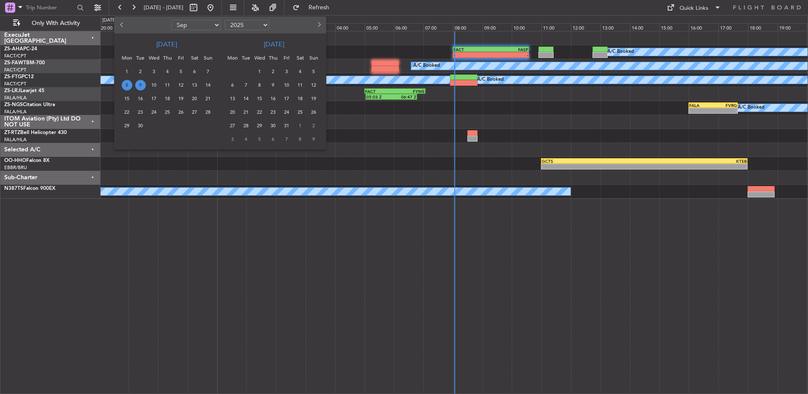
click at [139, 82] on span "9" at bounding box center [140, 85] width 11 height 11
click at [137, 81] on span "9" at bounding box center [140, 85] width 11 height 11
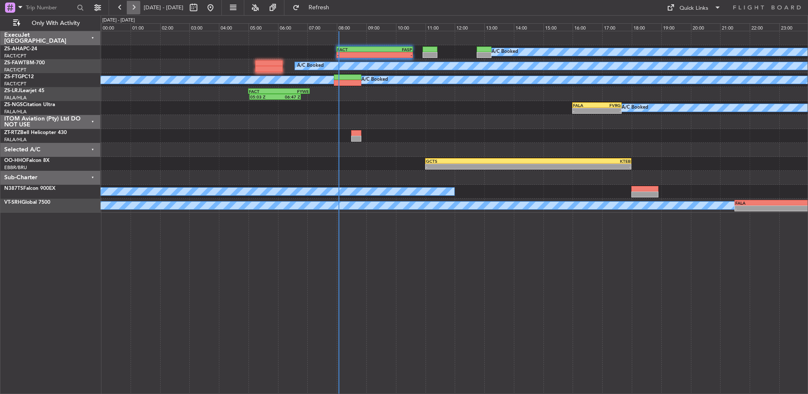
click at [136, 10] on button at bounding box center [134, 8] width 14 height 14
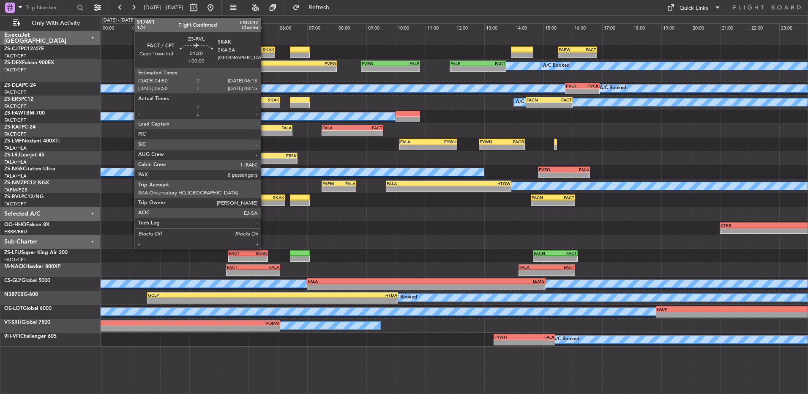
click at [265, 197] on div "SKAK" at bounding box center [274, 197] width 20 height 5
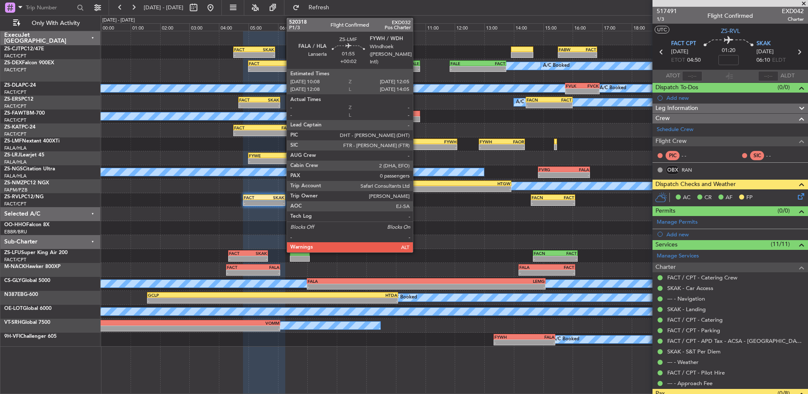
click at [417, 143] on div "FALA" at bounding box center [414, 141] width 28 height 5
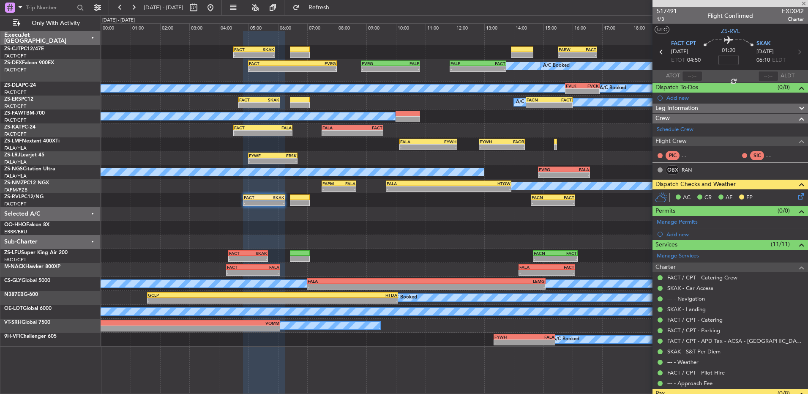
type input "+00:02"
type input "0"
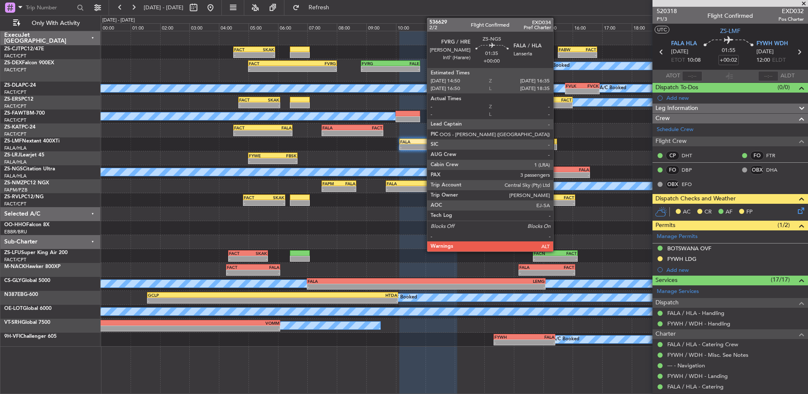
click at [557, 172] on div "- -" at bounding box center [564, 175] width 52 height 6
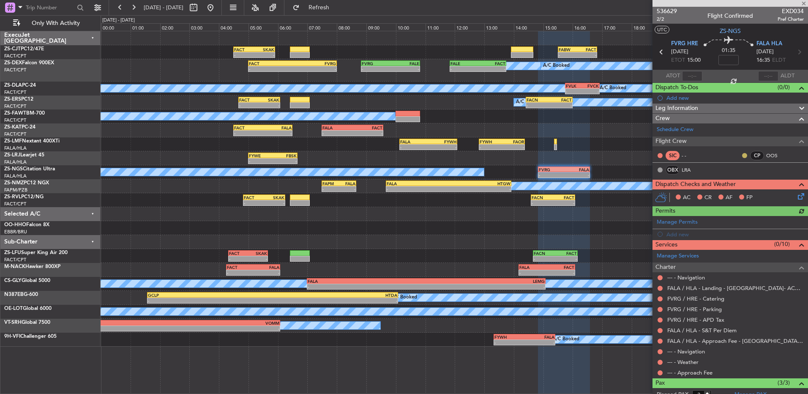
click at [742, 155] on button at bounding box center [744, 155] width 5 height 5
click at [723, 179] on mat-tooltip-component "Unread" at bounding box center [738, 169] width 31 height 22
click at [739, 158] on mat-tooltip-component "Unread" at bounding box center [738, 169] width 31 height 22
click at [737, 158] on mat-tooltip-component "Unread" at bounding box center [738, 169] width 31 height 22
click at [742, 155] on button at bounding box center [744, 155] width 5 height 5
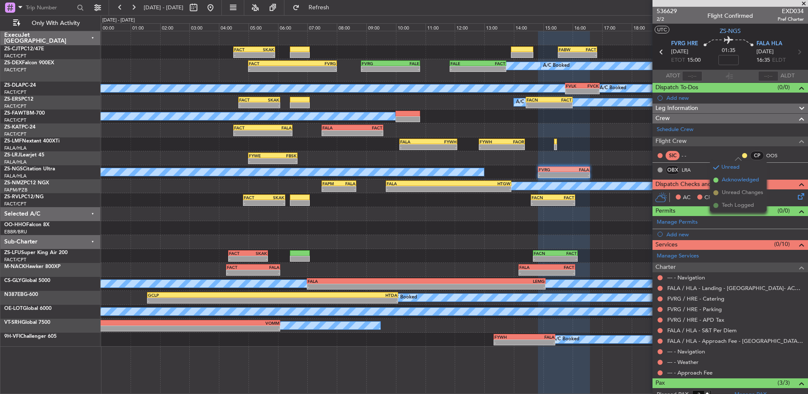
click at [735, 180] on span "Acknowledged" at bounding box center [740, 180] width 37 height 8
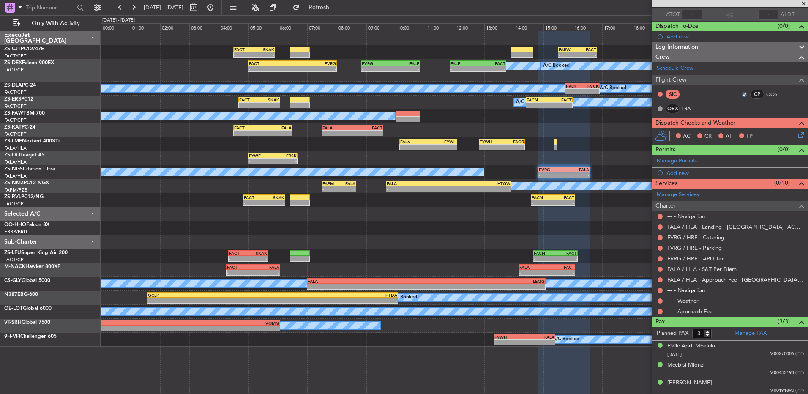
scroll to position [62, 0]
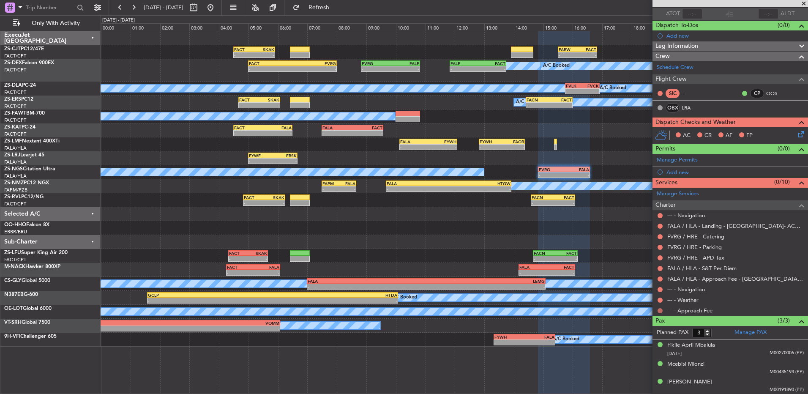
click at [660, 308] on button at bounding box center [659, 310] width 5 height 5
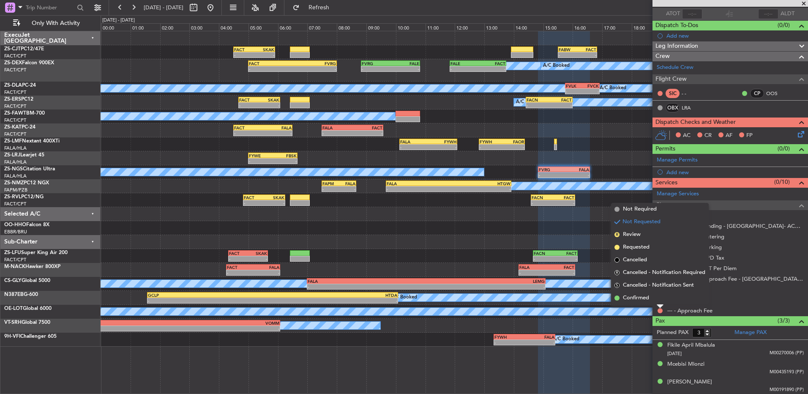
click at [665, 296] on li "Confirmed" at bounding box center [660, 298] width 98 height 13
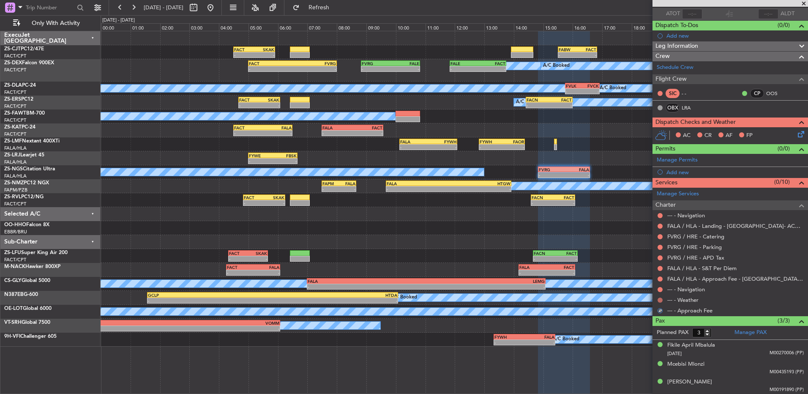
click at [662, 299] on button at bounding box center [659, 299] width 5 height 5
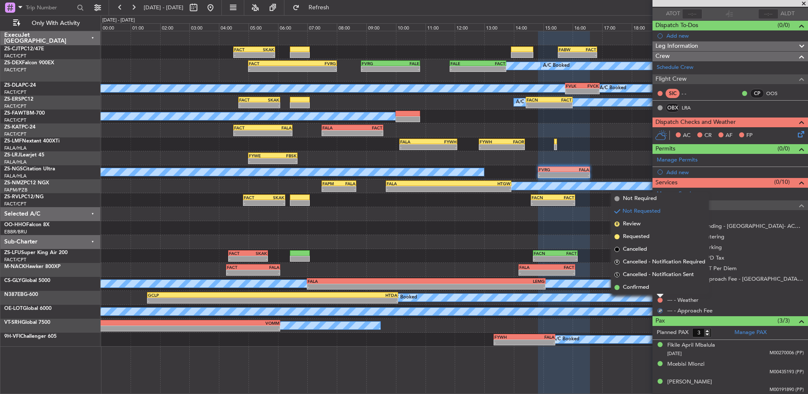
click at [664, 291] on li "Confirmed" at bounding box center [660, 287] width 98 height 13
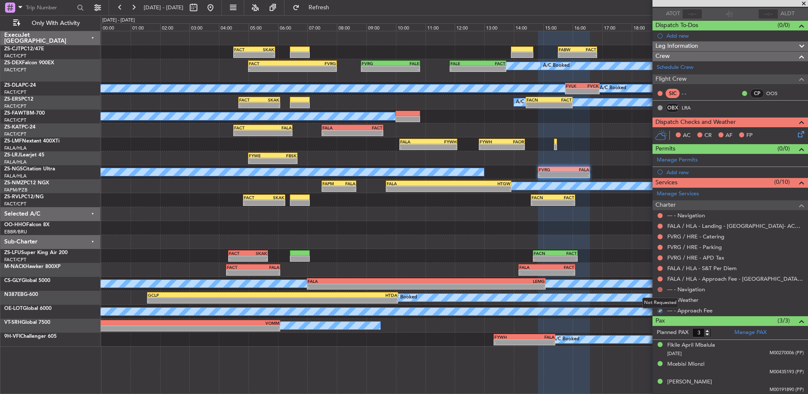
click at [661, 287] on button at bounding box center [659, 289] width 5 height 5
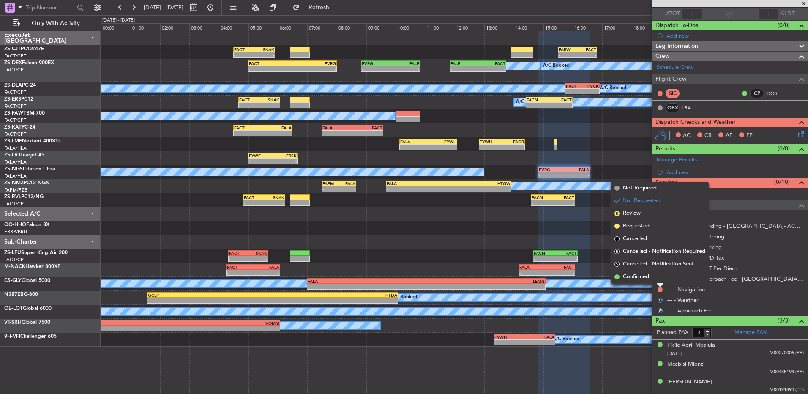
click at [659, 278] on li "Confirmed" at bounding box center [660, 276] width 98 height 13
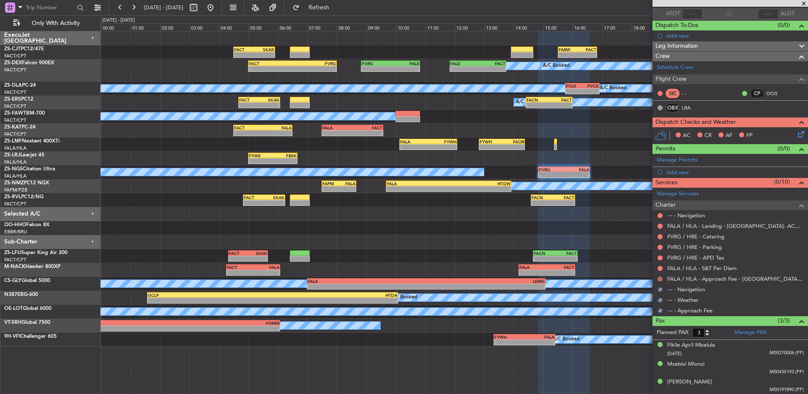
click at [661, 277] on button at bounding box center [659, 278] width 5 height 5
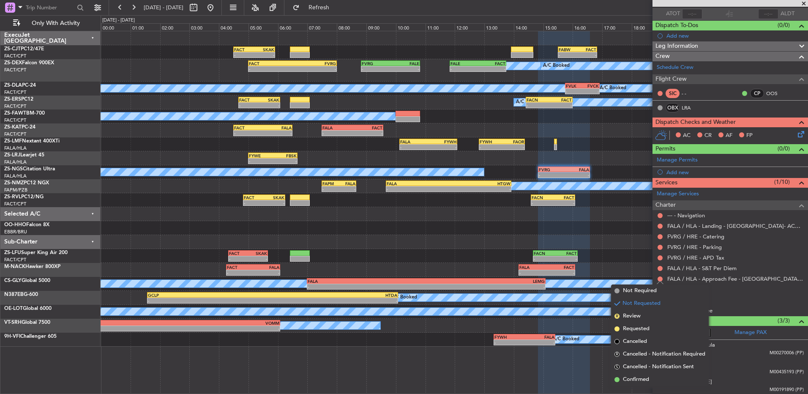
drag, startPoint x: 636, startPoint y: 379, endPoint x: 668, endPoint y: 319, distance: 67.7
click at [637, 377] on span "Confirmed" at bounding box center [636, 379] width 26 height 8
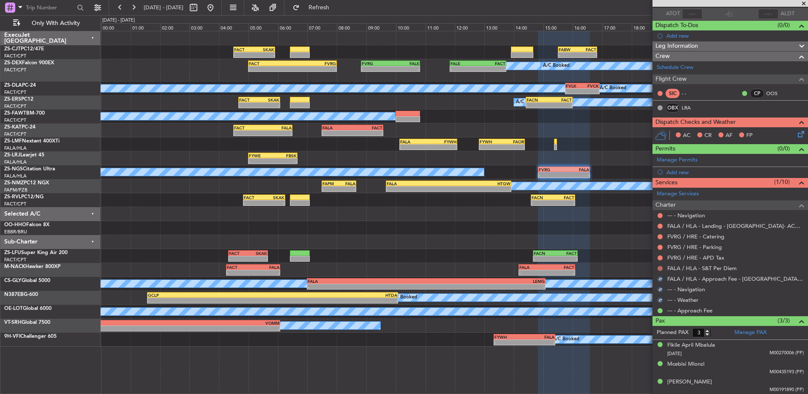
click at [659, 269] on button at bounding box center [659, 268] width 5 height 5
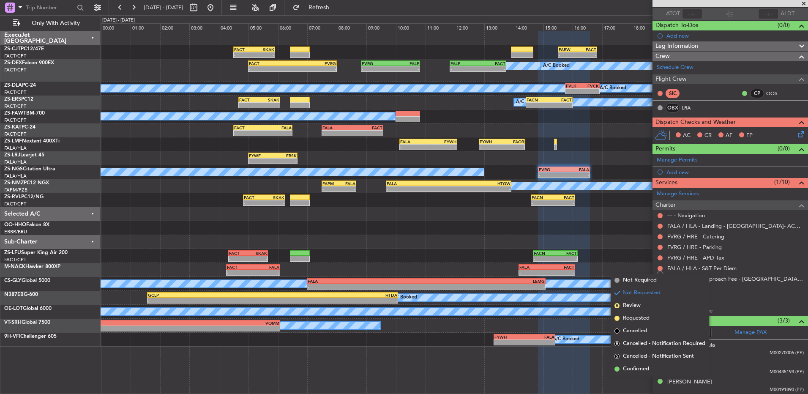
drag, startPoint x: 632, startPoint y: 370, endPoint x: 661, endPoint y: 295, distance: 80.4
click at [631, 370] on span "Confirmed" at bounding box center [636, 369] width 26 height 8
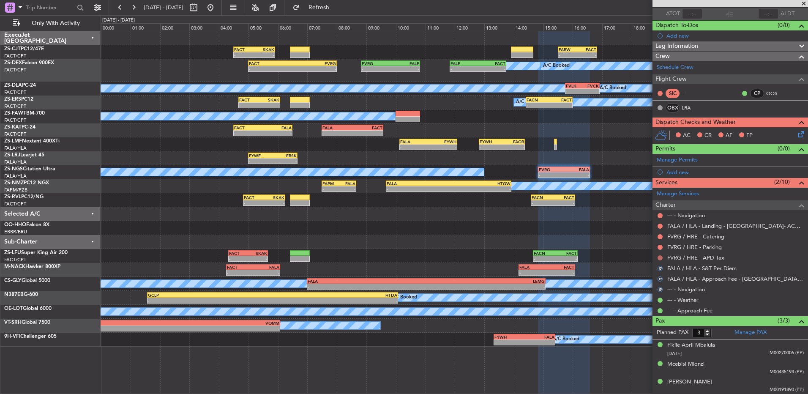
click at [660, 258] on button at bounding box center [659, 257] width 5 height 5
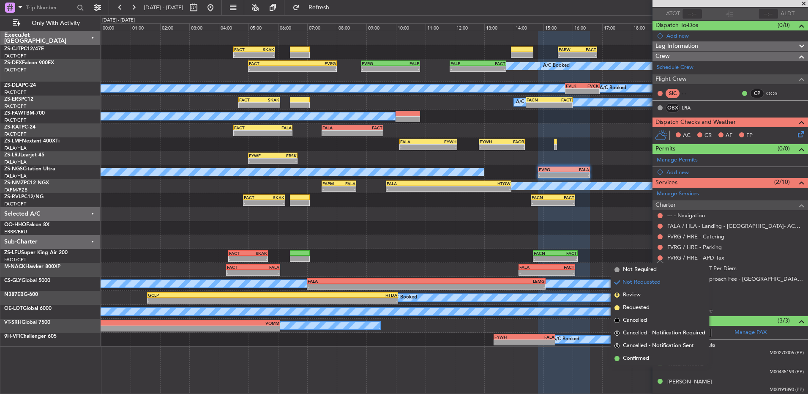
drag, startPoint x: 627, startPoint y: 358, endPoint x: 650, endPoint y: 292, distance: 70.3
click at [627, 358] on span "Confirmed" at bounding box center [636, 358] width 26 height 8
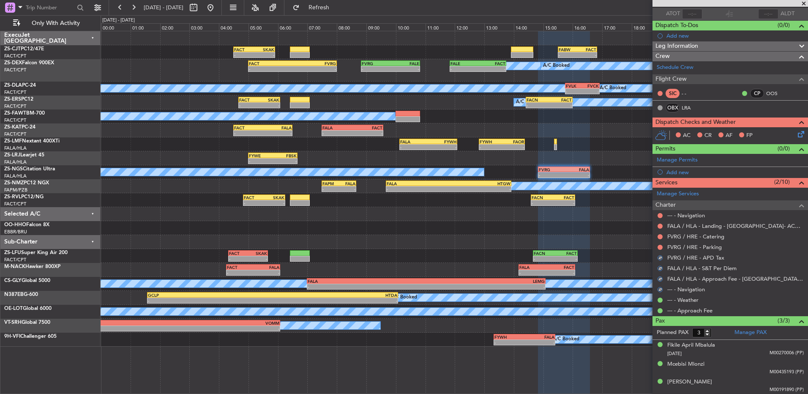
click at [660, 249] on mat-tooltip-component "Not Requested" at bounding box center [660, 260] width 48 height 22
click at [661, 245] on button at bounding box center [659, 247] width 5 height 5
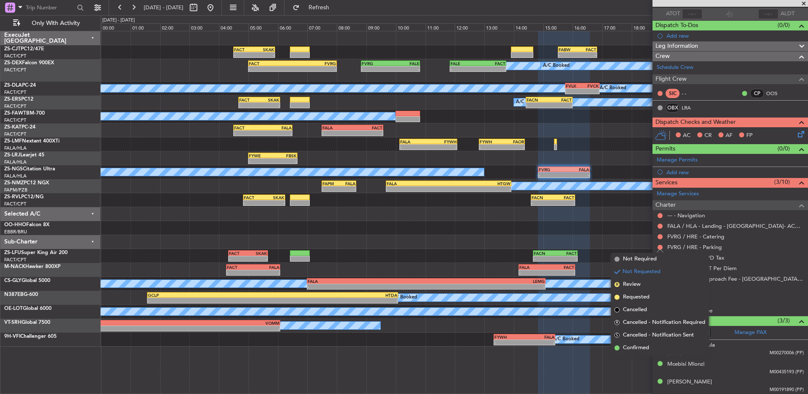
click at [635, 346] on span "Confirmed" at bounding box center [636, 348] width 26 height 8
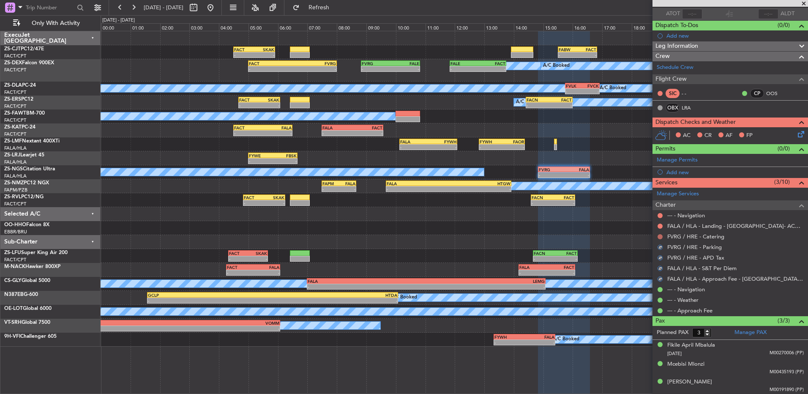
click at [660, 238] on button at bounding box center [659, 236] width 5 height 5
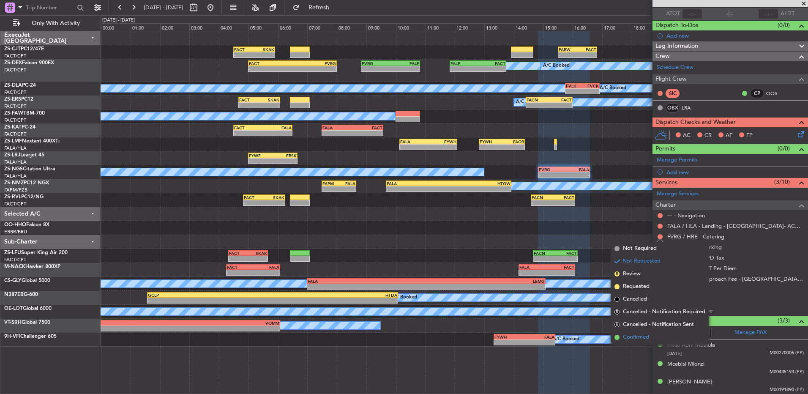
click at [645, 335] on span "Confirmed" at bounding box center [636, 337] width 26 height 8
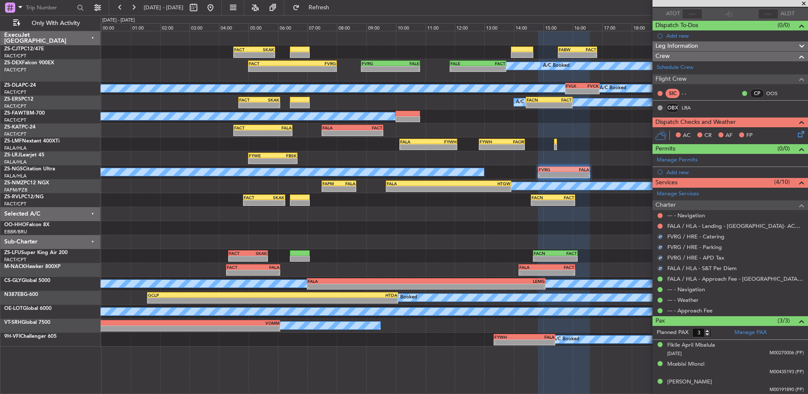
click at [657, 226] on div at bounding box center [660, 226] width 7 height 7
click at [658, 224] on button at bounding box center [659, 226] width 5 height 5
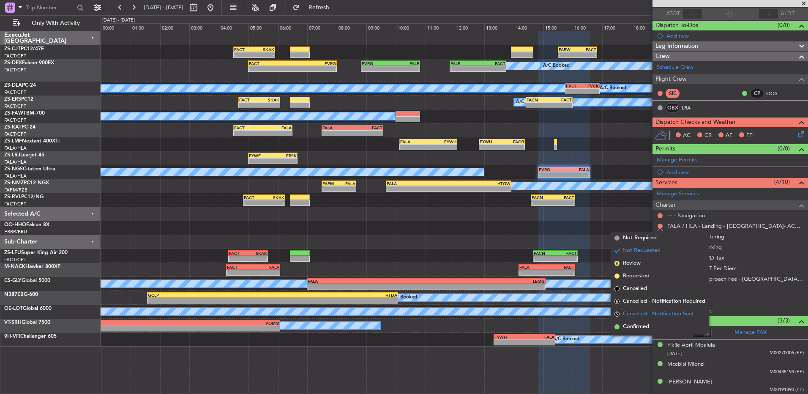
click at [650, 317] on span "Cancelled - Notification Sent" at bounding box center [658, 314] width 71 height 8
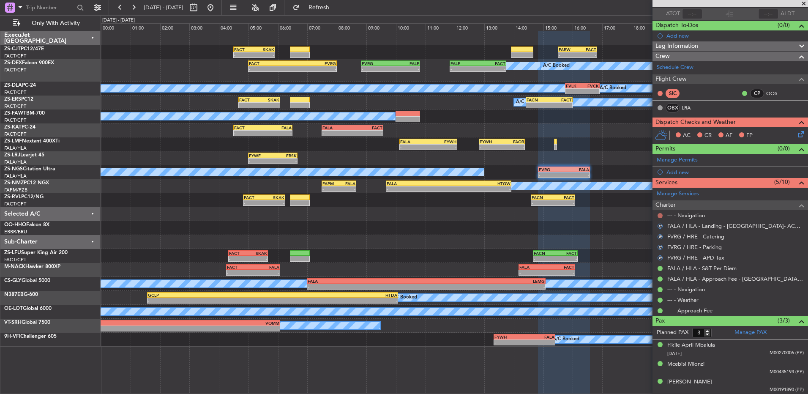
click at [658, 215] on button at bounding box center [659, 215] width 5 height 5
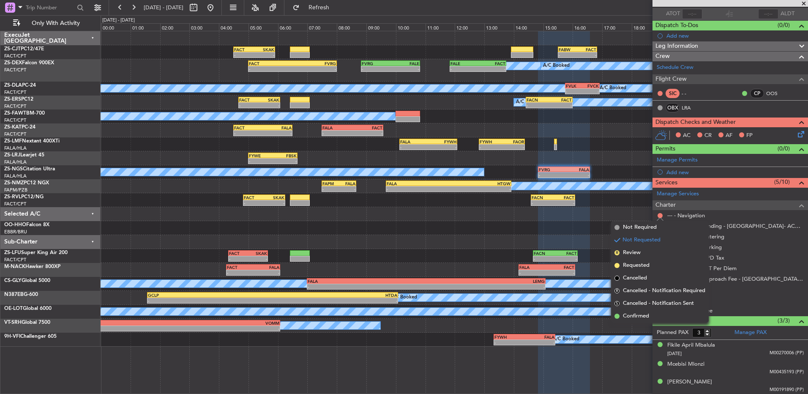
click at [642, 319] on span "Confirmed" at bounding box center [636, 316] width 26 height 8
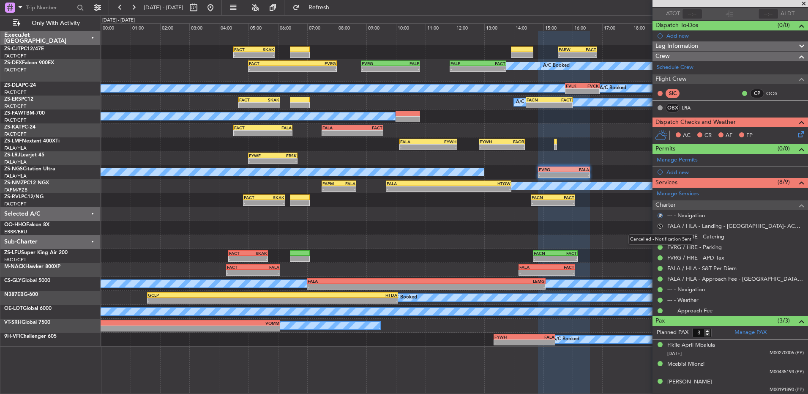
click at [659, 226] on button "S" at bounding box center [659, 226] width 5 height 5
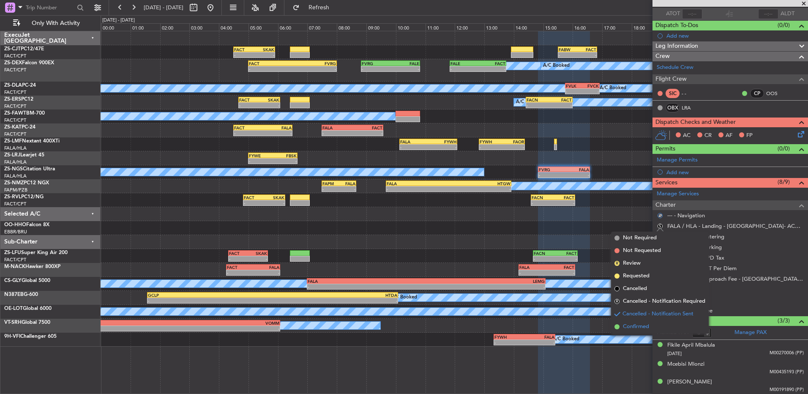
click at [634, 327] on span "Confirmed" at bounding box center [636, 326] width 26 height 8
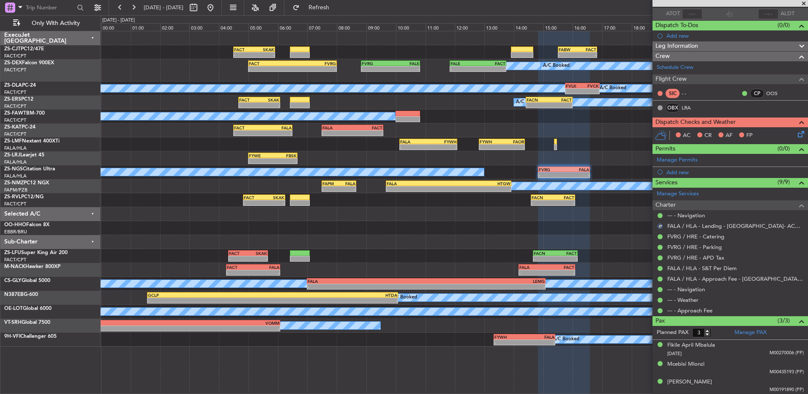
click at [796, 133] on icon at bounding box center [799, 132] width 7 height 7
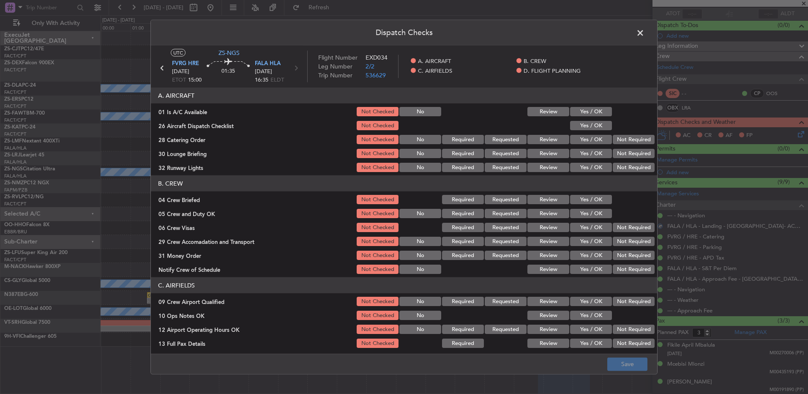
click at [586, 114] on button "Yes / OK" at bounding box center [591, 111] width 42 height 9
click at [586, 121] on button "Yes / OK" at bounding box center [591, 125] width 42 height 9
click at [599, 130] on button "Yes / OK" at bounding box center [591, 125] width 42 height 9
click at [622, 136] on button "Not Required" at bounding box center [634, 139] width 42 height 9
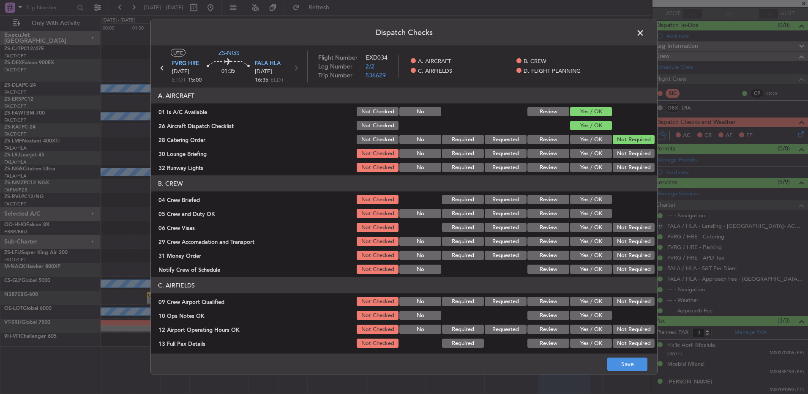
click at [622, 142] on button "Not Required" at bounding box center [634, 139] width 42 height 9
click at [619, 155] on button "Not Required" at bounding box center [634, 153] width 42 height 9
click at [619, 161] on section "A. AIRCRAFT 01 Is A/C Available Not Checked No Review Yes / OK 26 Aircraft Disp…" at bounding box center [404, 130] width 506 height 86
drag, startPoint x: 615, startPoint y: 175, endPoint x: 611, endPoint y: 181, distance: 7.9
click at [616, 176] on header "B. CREW" at bounding box center [404, 183] width 506 height 16
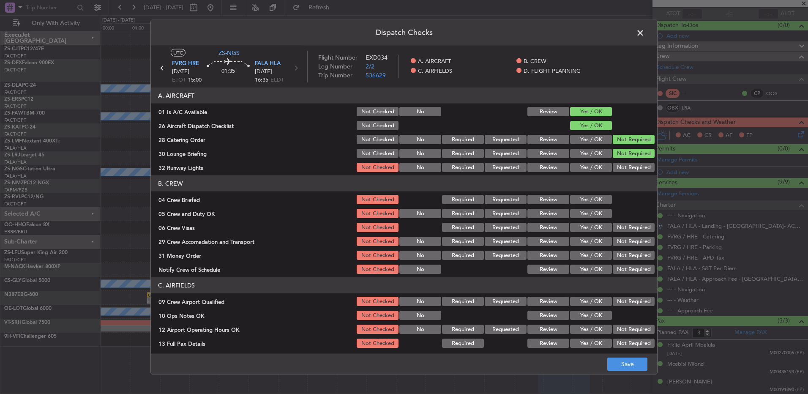
drag, startPoint x: 577, startPoint y: 197, endPoint x: 577, endPoint y: 206, distance: 8.9
click at [577, 202] on button "Yes / OK" at bounding box center [591, 199] width 42 height 9
click at [579, 206] on section "B. CREW 04 Crew Briefed Not Checked Required Requested Review Yes / OK 05 Crew …" at bounding box center [404, 225] width 506 height 100
drag, startPoint x: 634, startPoint y: 166, endPoint x: 598, endPoint y: 202, distance: 51.1
click at [632, 169] on button "Not Required" at bounding box center [634, 167] width 42 height 9
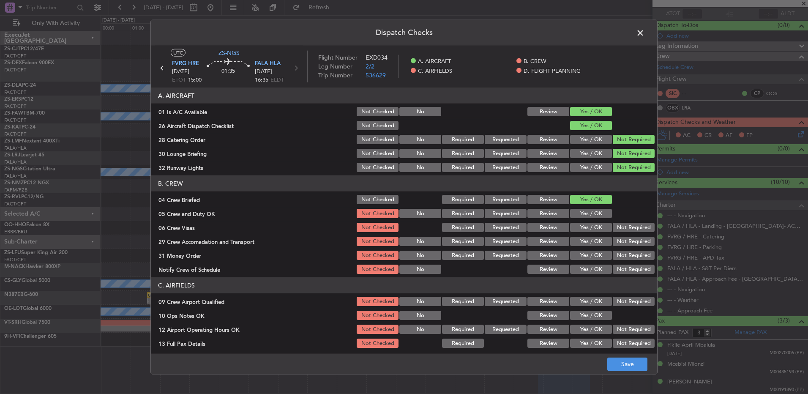
drag, startPoint x: 584, startPoint y: 218, endPoint x: 592, endPoint y: 218, distance: 8.0
click at [586, 217] on div "Yes / OK" at bounding box center [590, 213] width 43 height 12
drag, startPoint x: 591, startPoint y: 216, endPoint x: 596, endPoint y: 219, distance: 5.9
click at [594, 218] on button "Yes / OK" at bounding box center [591, 213] width 42 height 9
click at [613, 227] on button "Not Required" at bounding box center [634, 227] width 42 height 9
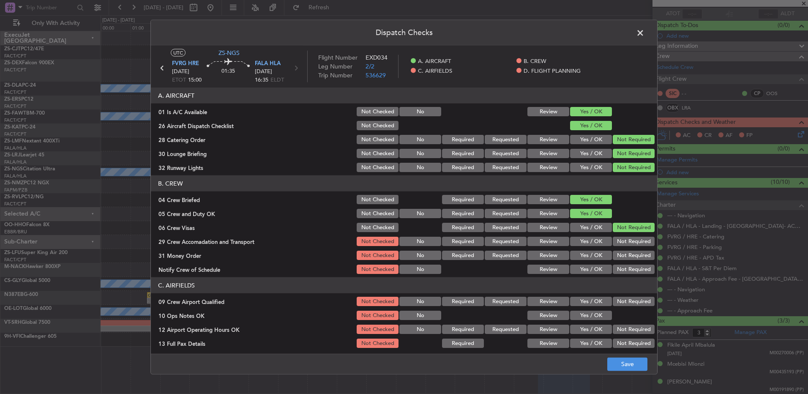
click at [613, 228] on button "Not Required" at bounding box center [634, 227] width 42 height 9
click at [613, 244] on button "Not Required" at bounding box center [634, 241] width 42 height 9
drag, startPoint x: 616, startPoint y: 255, endPoint x: 615, endPoint y: 262, distance: 6.8
click at [616, 256] on button "Not Required" at bounding box center [634, 255] width 42 height 9
click at [615, 265] on section "B. CREW 04 Crew Briefed Not Checked Required Requested Review Yes / OK 05 Crew …" at bounding box center [404, 225] width 506 height 100
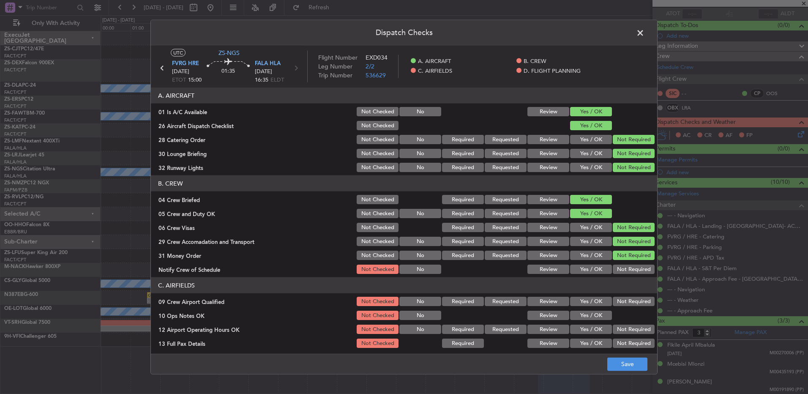
click at [616, 270] on button "Not Required" at bounding box center [634, 269] width 42 height 9
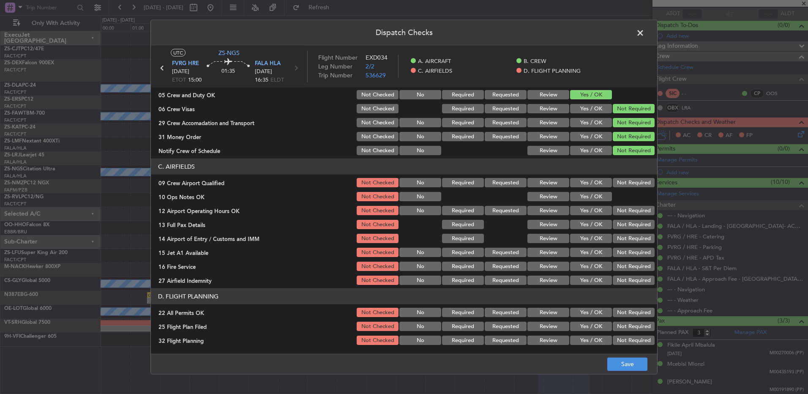
click at [616, 183] on button "Not Required" at bounding box center [634, 182] width 42 height 9
drag, startPoint x: 597, startPoint y: 196, endPoint x: 598, endPoint y: 205, distance: 9.0
click at [595, 197] on button "Yes / OK" at bounding box center [591, 196] width 42 height 9
drag, startPoint x: 607, startPoint y: 213, endPoint x: 642, endPoint y: 218, distance: 36.0
click at [613, 213] on button "Not Required" at bounding box center [634, 210] width 42 height 9
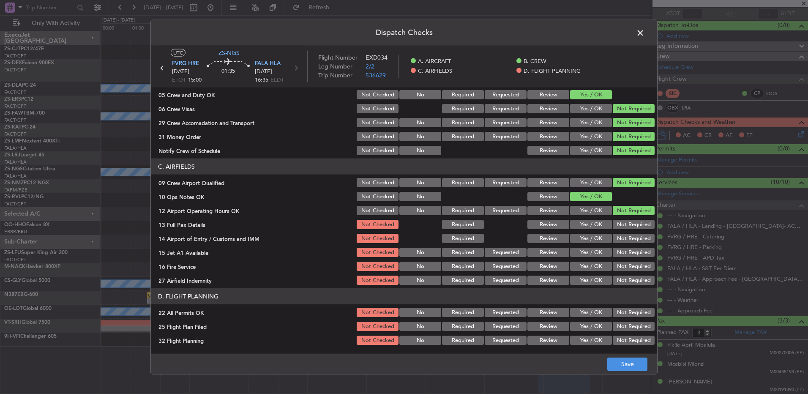
drag, startPoint x: 642, startPoint y: 218, endPoint x: 632, endPoint y: 226, distance: 12.9
click at [641, 219] on div "Not Required" at bounding box center [632, 224] width 43 height 12
click at [632, 226] on button "Not Required" at bounding box center [634, 224] width 42 height 9
click at [630, 232] on section "C. AIRFIELDS 09 Crew Airport Qualified Not Checked No Required Requested Review…" at bounding box center [404, 222] width 506 height 128
drag, startPoint x: 624, startPoint y: 246, endPoint x: 621, endPoint y: 253, distance: 7.4
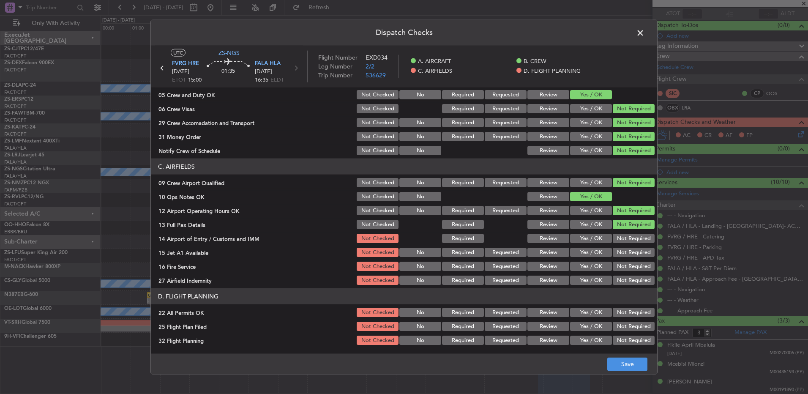
click at [624, 247] on div "Not Required" at bounding box center [632, 252] width 43 height 12
click at [621, 253] on button "Not Required" at bounding box center [634, 252] width 42 height 9
click at [626, 237] on button "Not Required" at bounding box center [634, 238] width 42 height 9
click at [620, 262] on button "Not Required" at bounding box center [634, 266] width 42 height 9
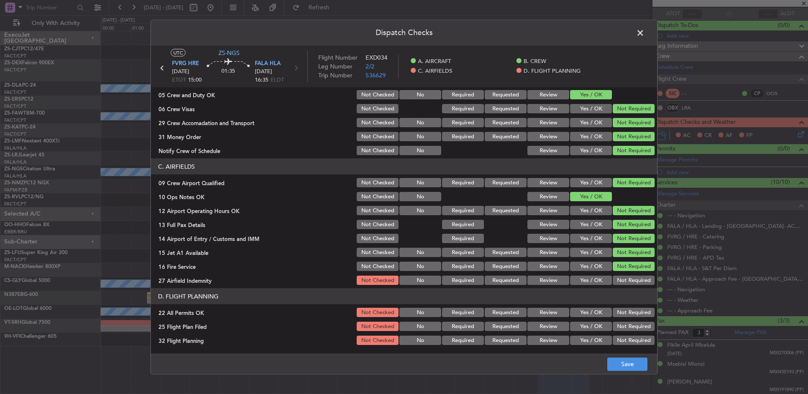
drag, startPoint x: 618, startPoint y: 272, endPoint x: 616, endPoint y: 278, distance: 6.3
click at [617, 275] on section "C. AIRFIELDS 09 Crew Airport Qualified Not Checked No Required Requested Review…" at bounding box center [404, 222] width 506 height 128
click at [616, 281] on button "Not Required" at bounding box center [634, 279] width 42 height 9
drag, startPoint x: 630, startPoint y: 312, endPoint x: 615, endPoint y: 311, distance: 15.6
click at [628, 311] on button "Not Required" at bounding box center [634, 312] width 42 height 9
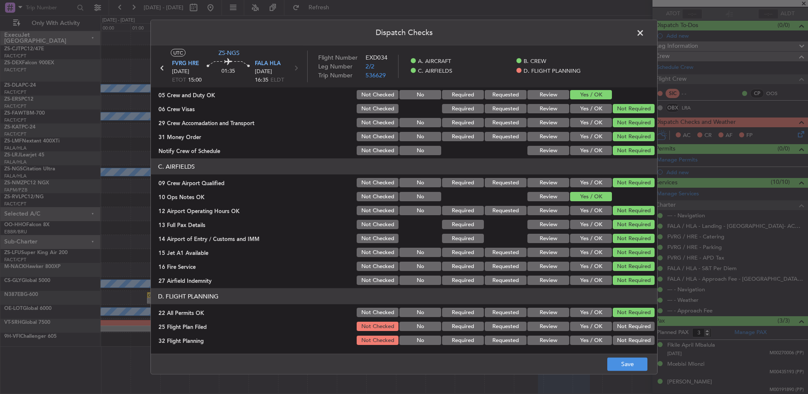
click at [571, 325] on button "Yes / OK" at bounding box center [591, 326] width 42 height 9
click at [575, 333] on section "D. FLIGHT PLANNING 22 All Permits OK Not Checked No Required Requested Review Y…" at bounding box center [404, 317] width 506 height 58
drag, startPoint x: 576, startPoint y: 333, endPoint x: 582, endPoint y: 347, distance: 14.6
click at [582, 347] on article "A. AIRCRAFT 01 Is A/C Available Not Checked No Review Yes / OK 26 Aircraft Disp…" at bounding box center [404, 217] width 506 height 261
click at [581, 341] on button "Yes / OK" at bounding box center [591, 339] width 42 height 9
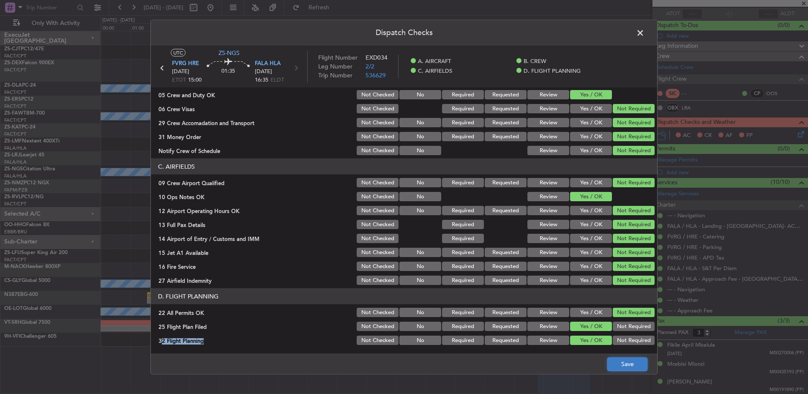
click at [617, 366] on button "Save" at bounding box center [627, 364] width 40 height 14
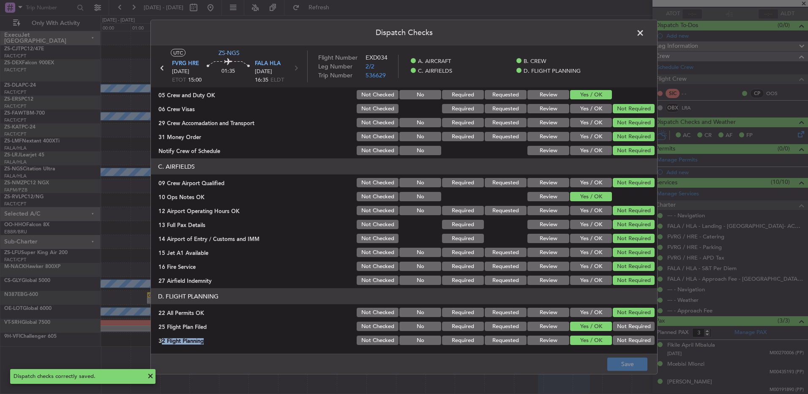
click at [644, 30] on span at bounding box center [644, 35] width 0 height 17
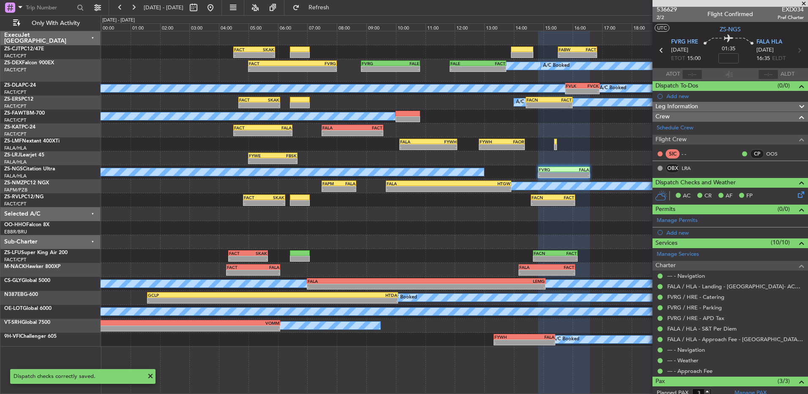
scroll to position [0, 0]
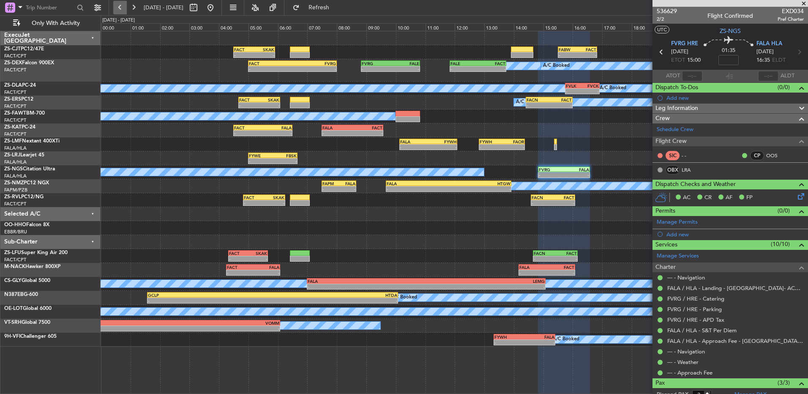
click at [124, 12] on button at bounding box center [120, 8] width 14 height 14
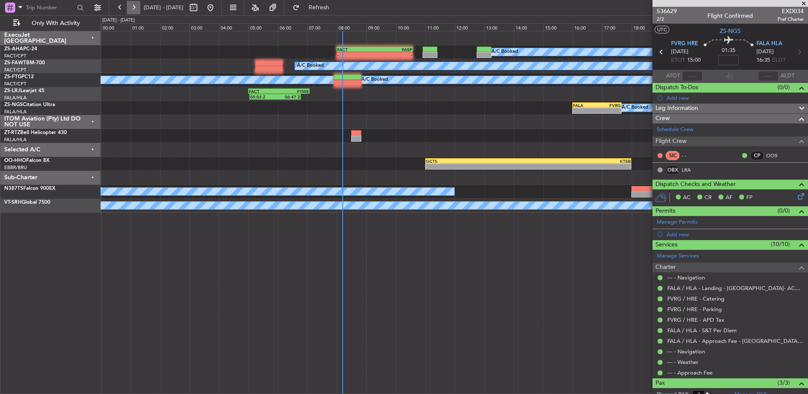
click at [131, 6] on button at bounding box center [134, 8] width 14 height 14
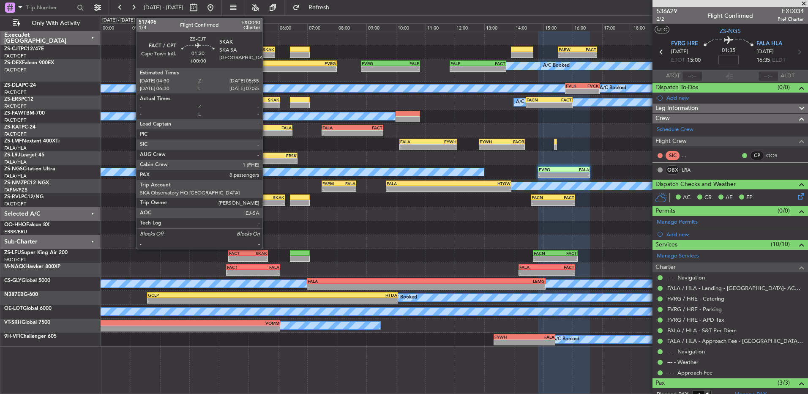
click at [266, 48] on div "SKAK" at bounding box center [264, 49] width 20 height 5
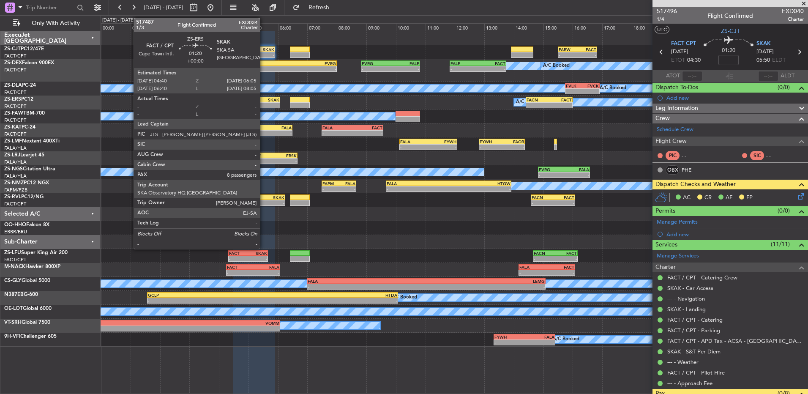
click at [264, 104] on div "-" at bounding box center [269, 105] width 20 height 5
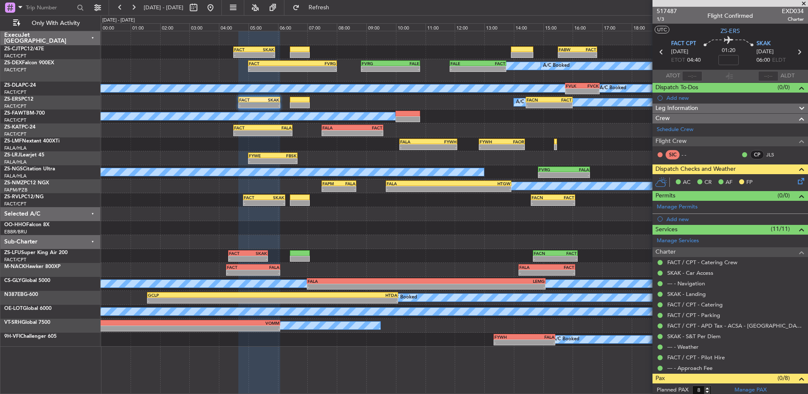
click at [805, 1] on span at bounding box center [803, 4] width 8 height 8
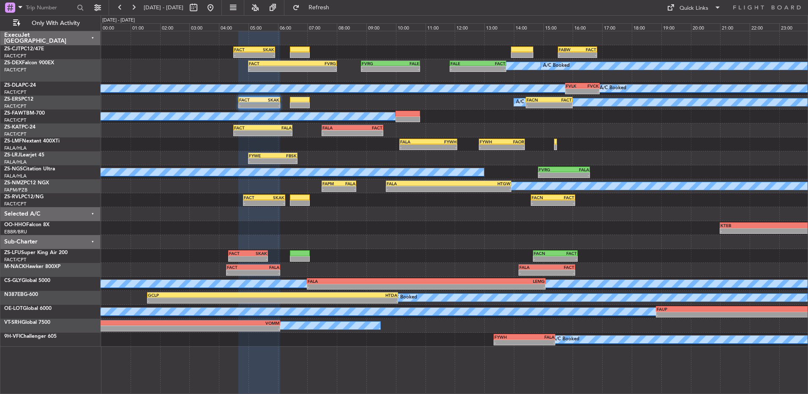
type input "0"
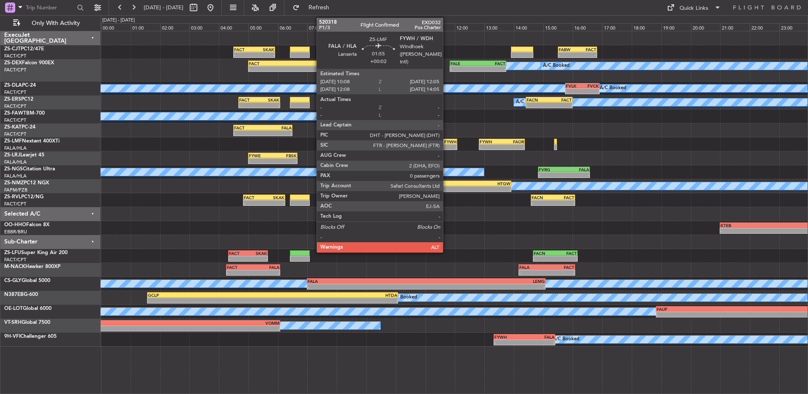
click at [447, 139] on div "FALA 10:08 Z FYWH 12:05 Z" at bounding box center [428, 142] width 58 height 6
click at [447, 138] on div "- - FALA 10:08 Z FYWH 12:05 Z - - FYWH 12:50 Z FAOR 14:23 Z" at bounding box center [454, 144] width 707 height 14
click at [442, 142] on div "FYWH" at bounding box center [442, 141] width 28 height 5
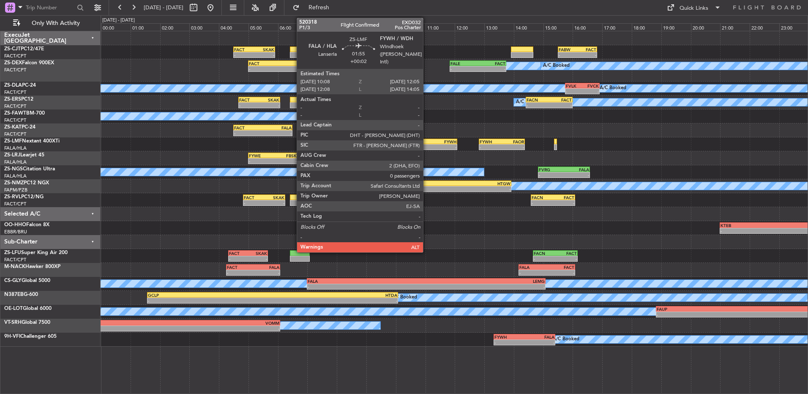
click at [427, 145] on div "-" at bounding box center [414, 147] width 28 height 5
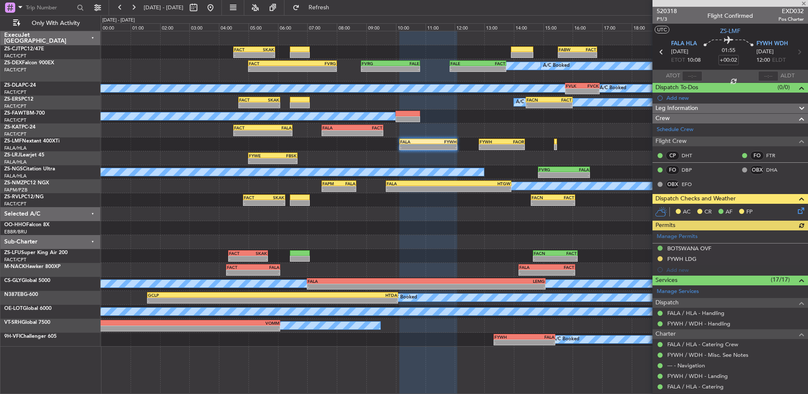
click at [796, 210] on icon at bounding box center [799, 209] width 7 height 7
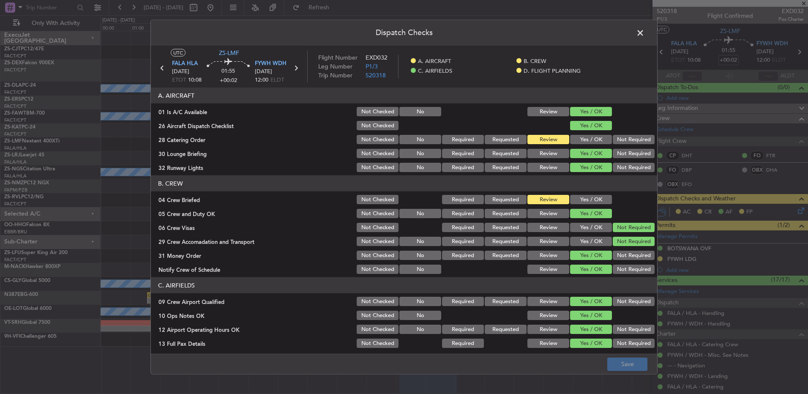
click at [577, 198] on button "Yes / OK" at bounding box center [591, 199] width 42 height 9
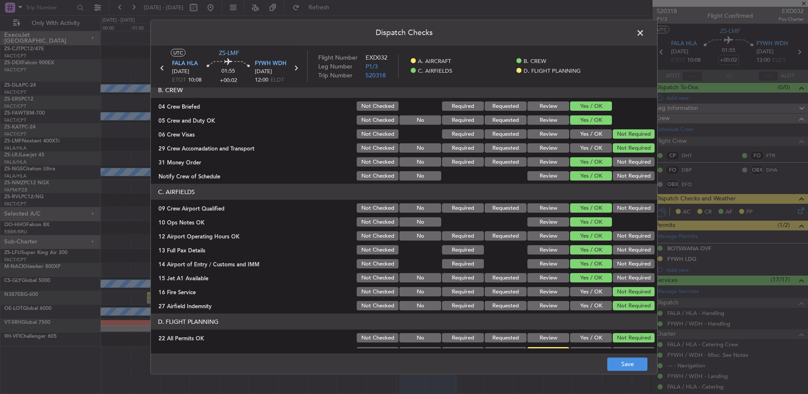
scroll to position [119, 0]
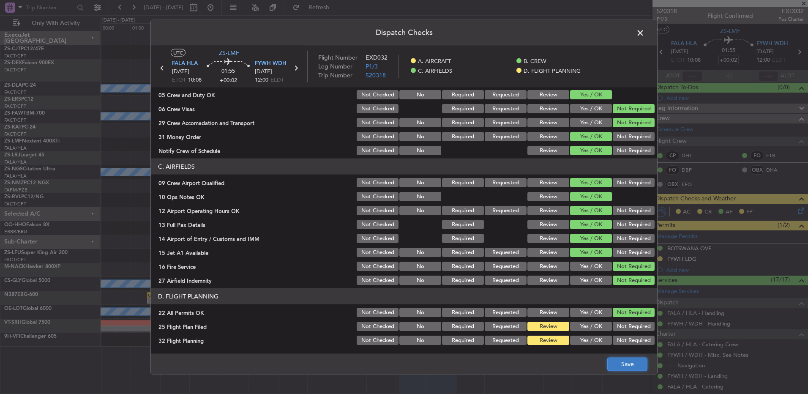
click at [635, 364] on button "Save" at bounding box center [627, 364] width 40 height 14
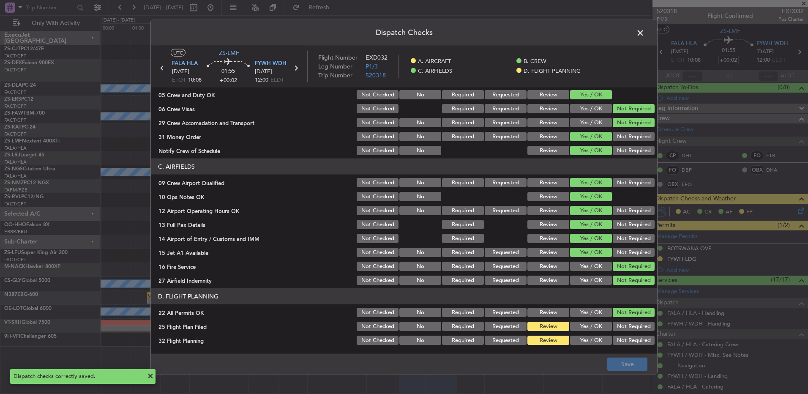
click at [644, 33] on span at bounding box center [644, 35] width 0 height 17
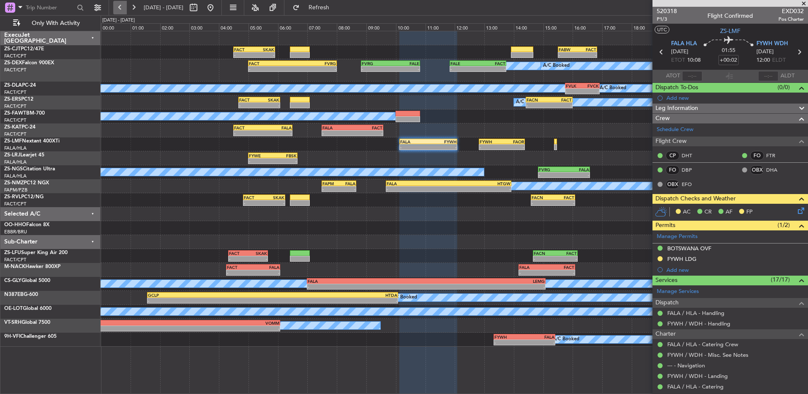
drag, startPoint x: 125, startPoint y: 6, endPoint x: 125, endPoint y: 11, distance: 5.1
click at [125, 8] on button at bounding box center [120, 8] width 14 height 14
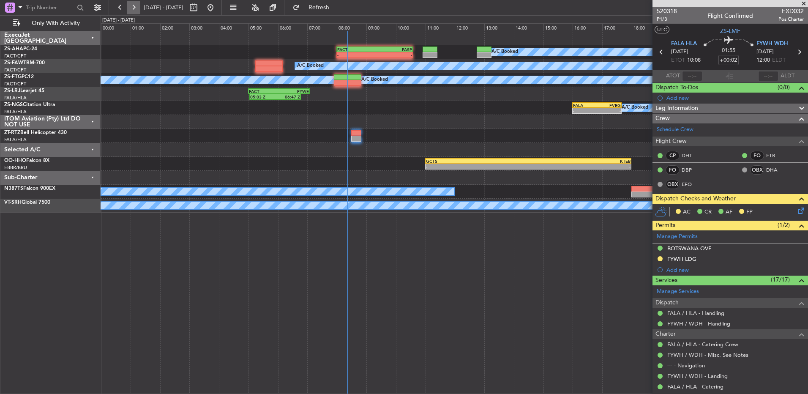
click at [136, 6] on button at bounding box center [134, 8] width 14 height 14
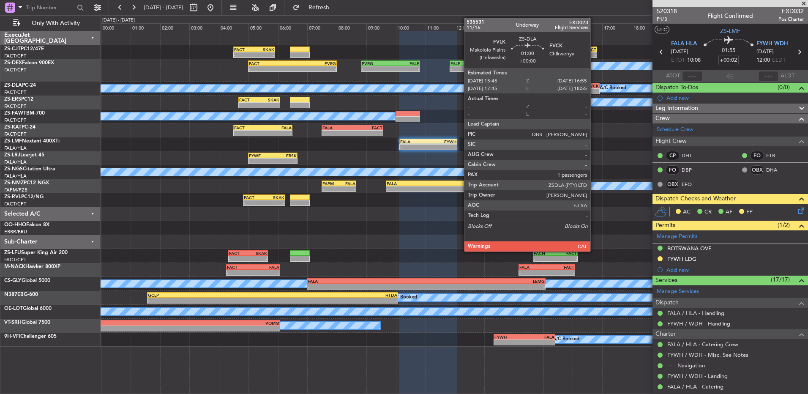
click at [594, 93] on div "-" at bounding box center [590, 91] width 16 height 5
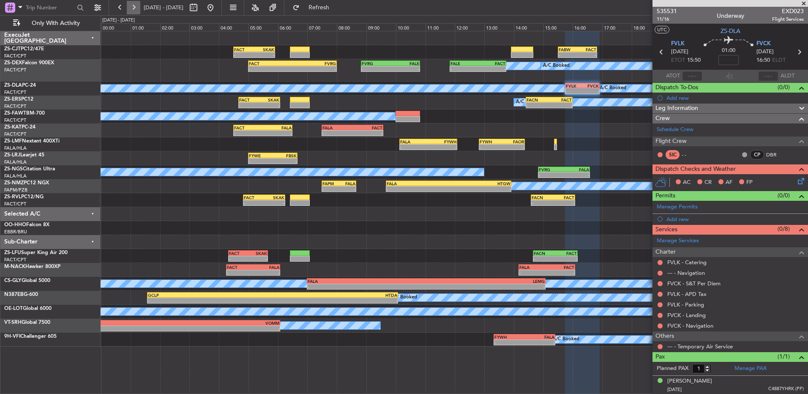
click at [136, 4] on button at bounding box center [134, 8] width 14 height 14
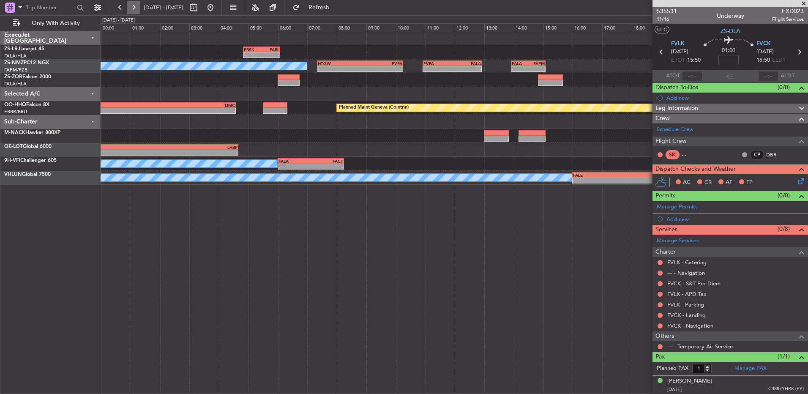
click at [134, 5] on button at bounding box center [134, 8] width 14 height 14
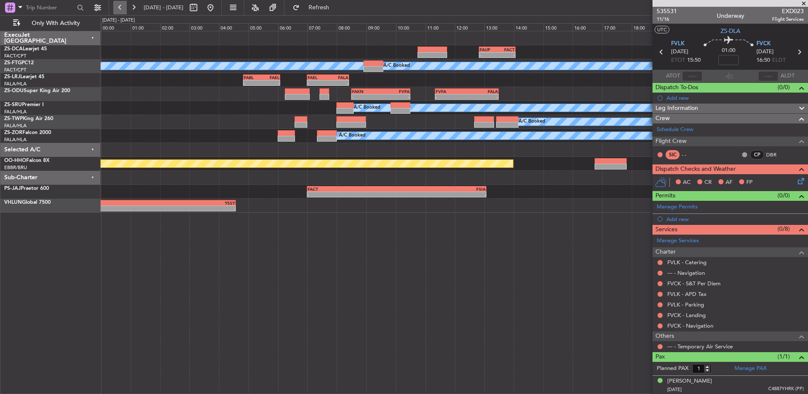
click at [123, 7] on button at bounding box center [120, 8] width 14 height 14
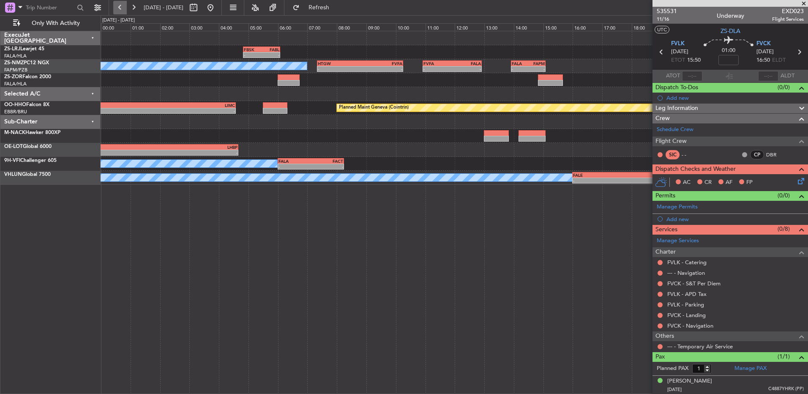
click at [123, 7] on button at bounding box center [120, 8] width 14 height 14
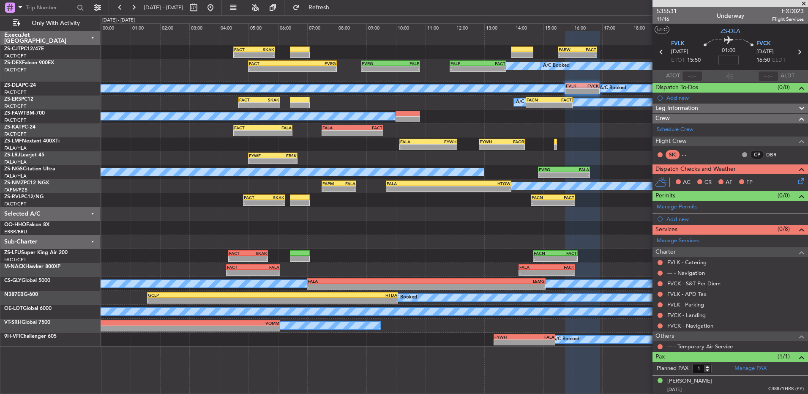
click at [794, 52] on icon at bounding box center [799, 51] width 11 height 11
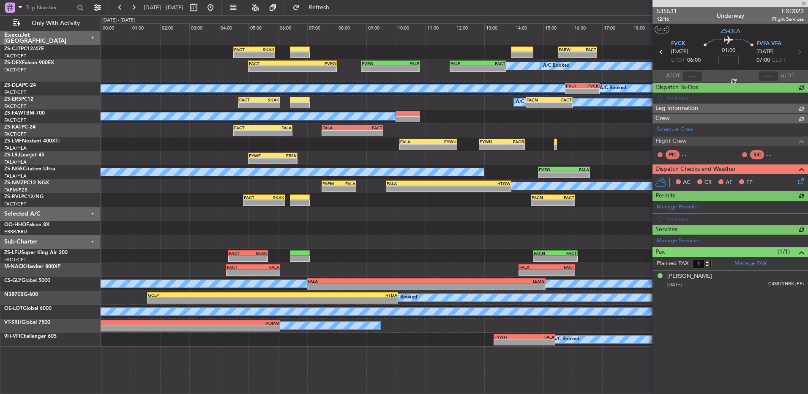
click at [794, 55] on div "FVFA VFA [DATE] 07:00 ELDT" at bounding box center [774, 52] width 37 height 25
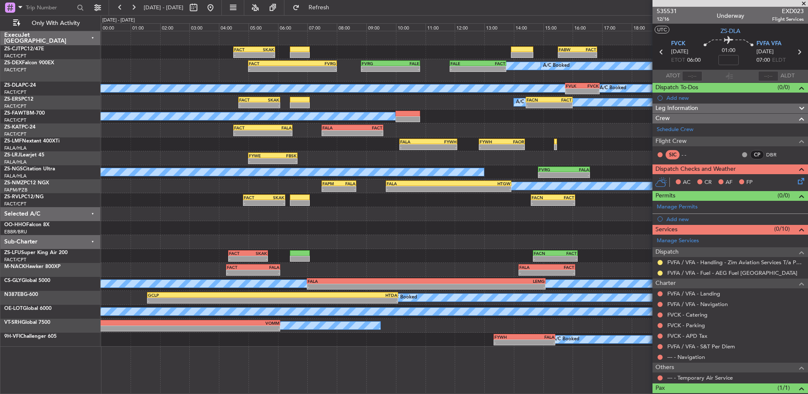
click at [795, 52] on icon at bounding box center [799, 51] width 11 height 11
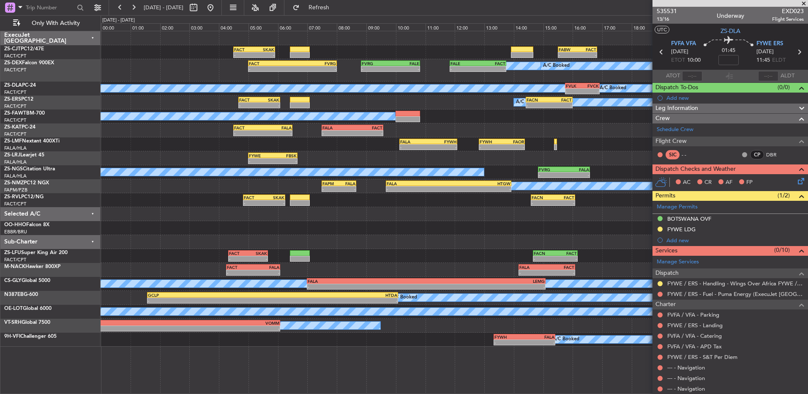
click at [794, 52] on icon at bounding box center [799, 51] width 11 height 11
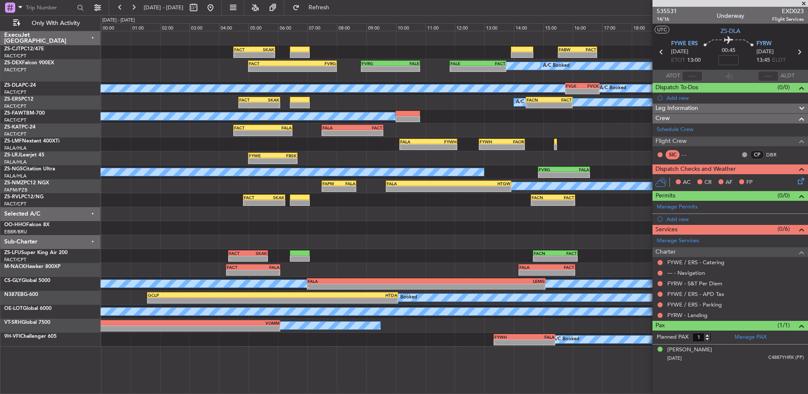
click at [798, 51] on icon at bounding box center [799, 51] width 11 height 11
click at [799, 54] on icon at bounding box center [799, 51] width 11 height 11
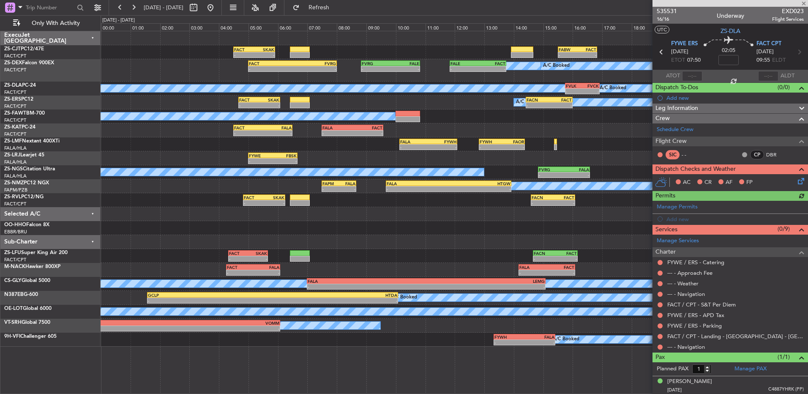
scroll to position [1, 0]
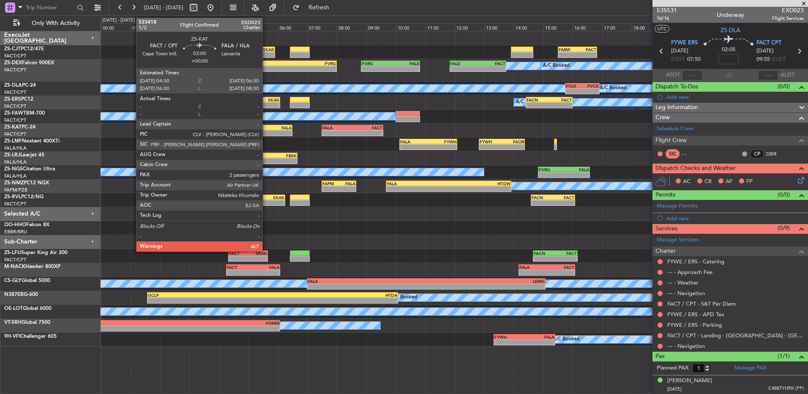
click at [266, 130] on div "FACT 04:30 Z FALA 06:30 Z" at bounding box center [262, 128] width 59 height 6
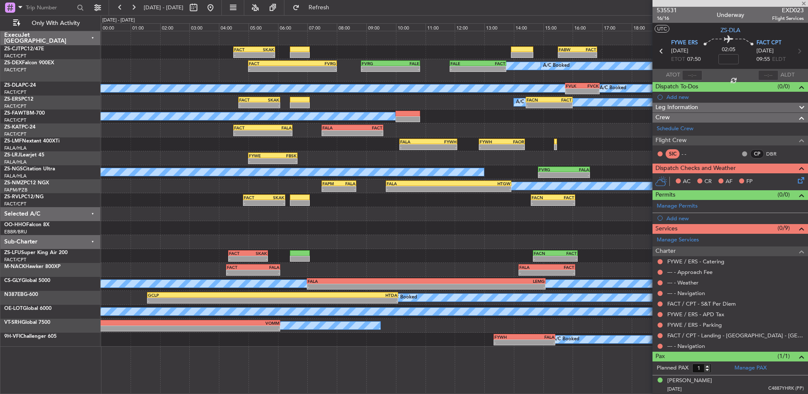
type input "2"
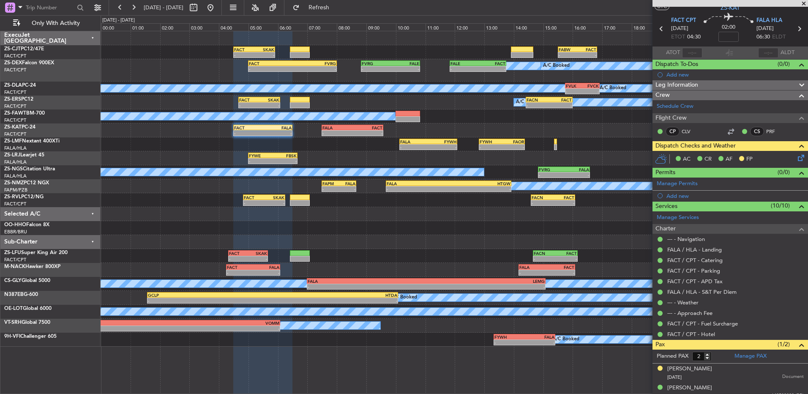
scroll to position [30, 0]
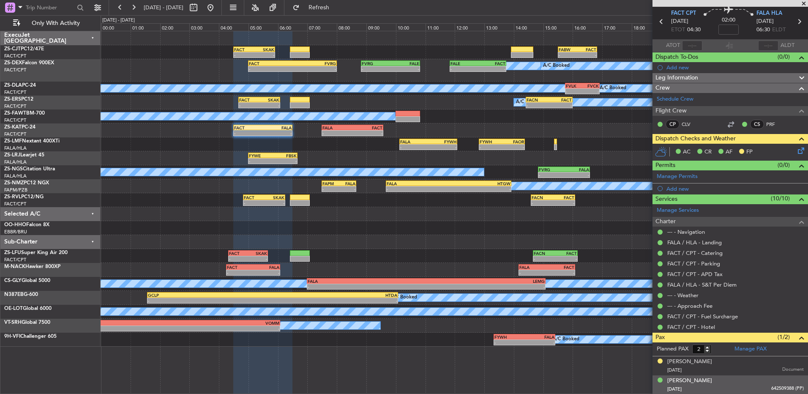
click at [763, 387] on div "[DATE] 642509388 (PP)" at bounding box center [735, 389] width 136 height 8
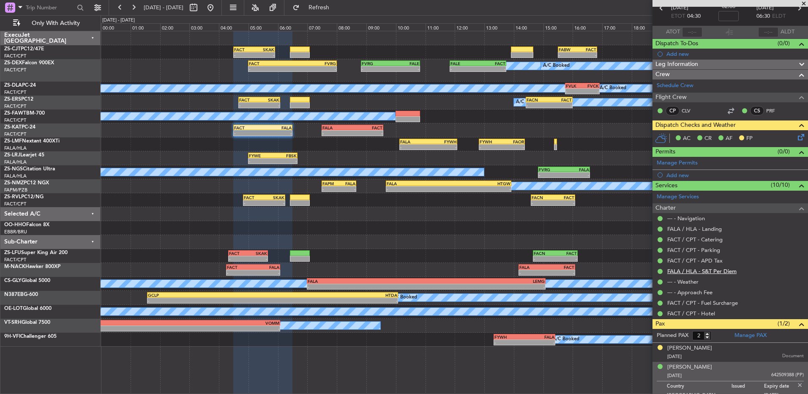
scroll to position [51, 0]
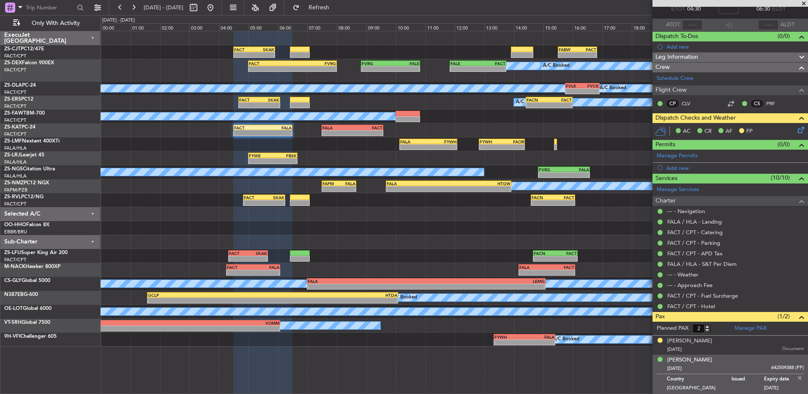
click at [796, 376] on img at bounding box center [800, 378] width 8 height 8
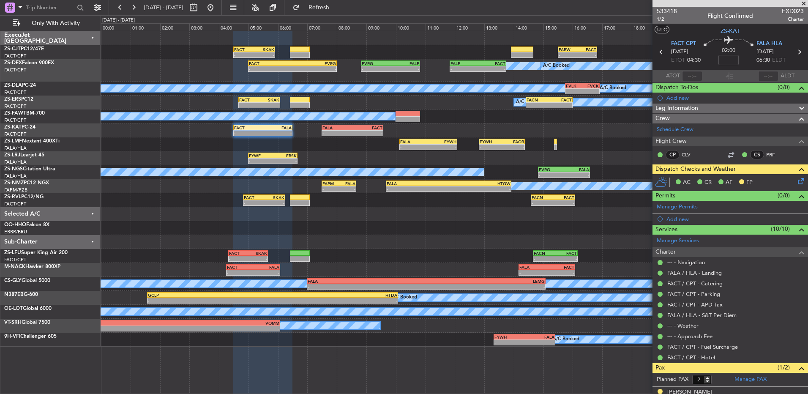
scroll to position [30, 0]
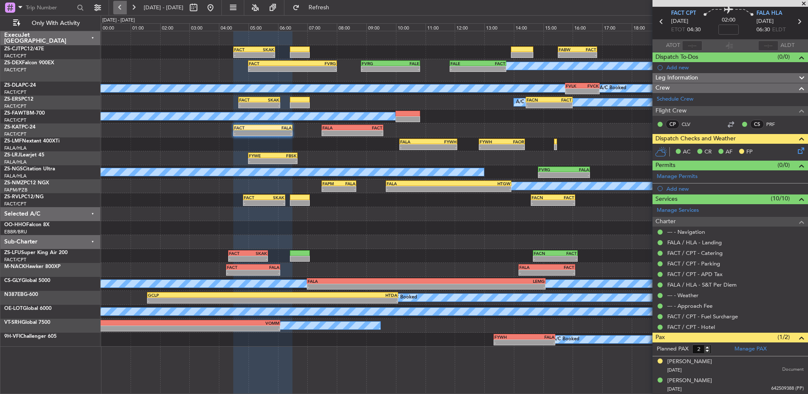
click at [116, 12] on button at bounding box center [120, 8] width 14 height 14
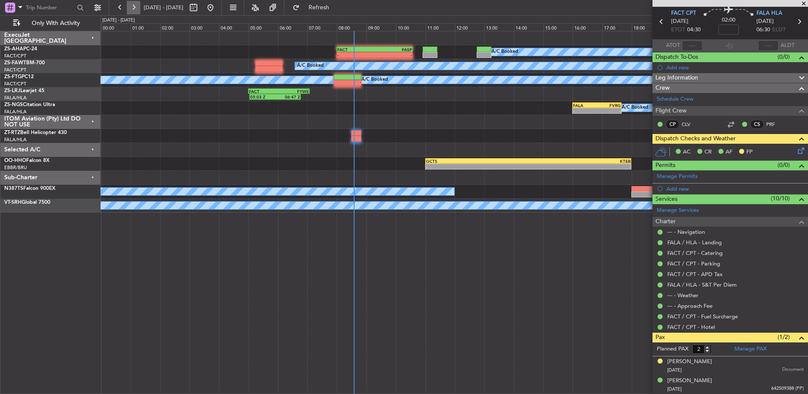
click at [129, 8] on button at bounding box center [134, 8] width 14 height 14
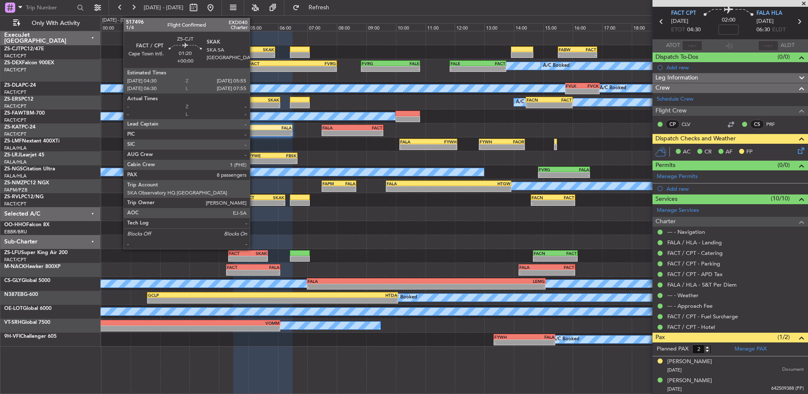
click at [254, 51] on div "FACT" at bounding box center [244, 49] width 20 height 5
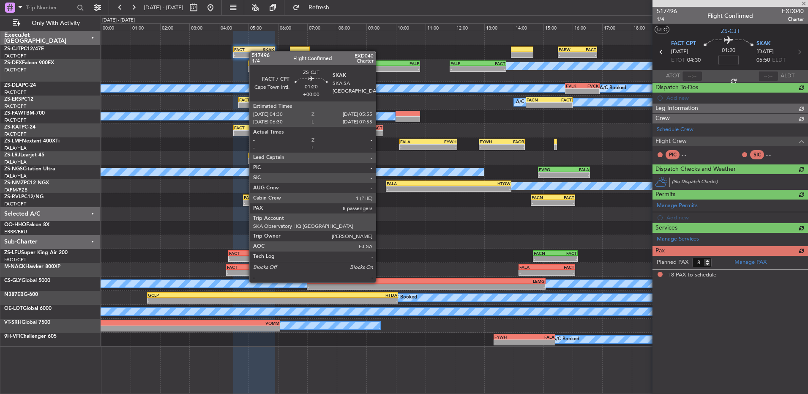
scroll to position [0, 0]
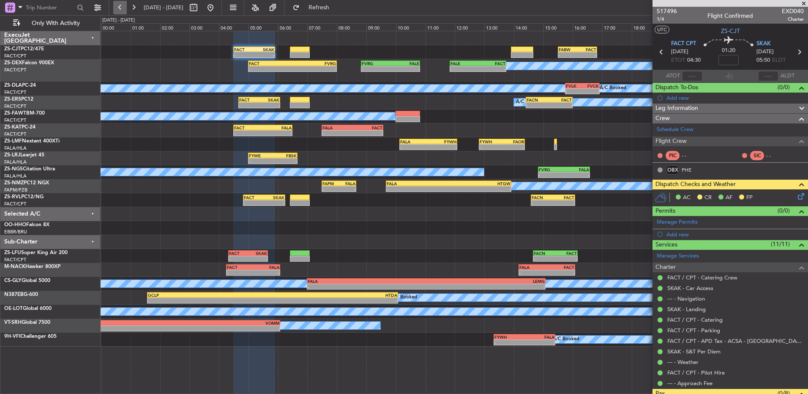
click at [119, 9] on button at bounding box center [120, 8] width 14 height 14
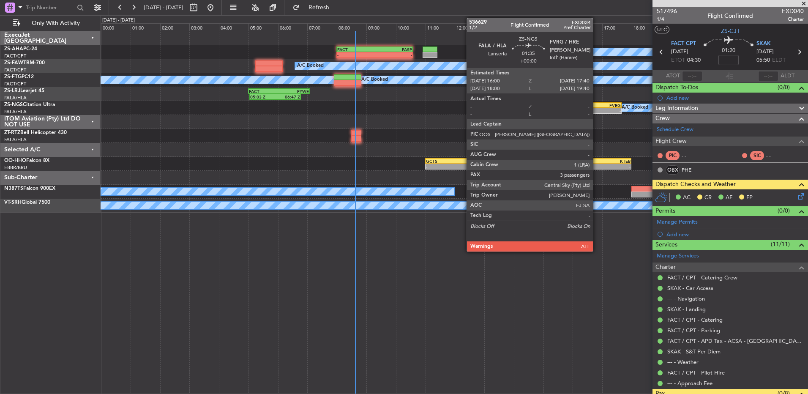
click at [597, 110] on div "-" at bounding box center [609, 110] width 24 height 5
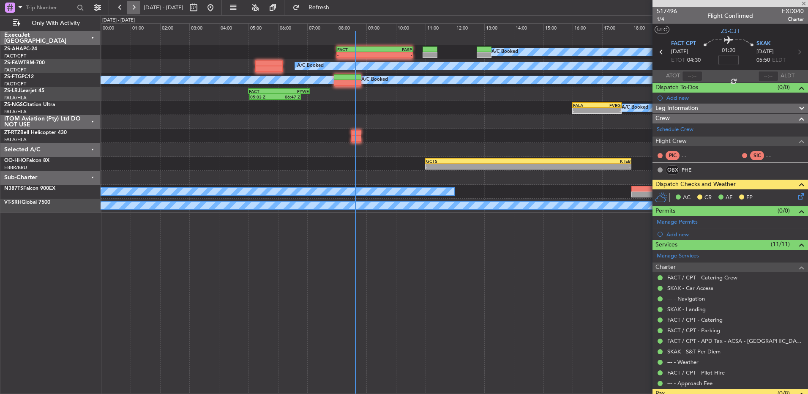
click at [136, 9] on button at bounding box center [134, 8] width 14 height 14
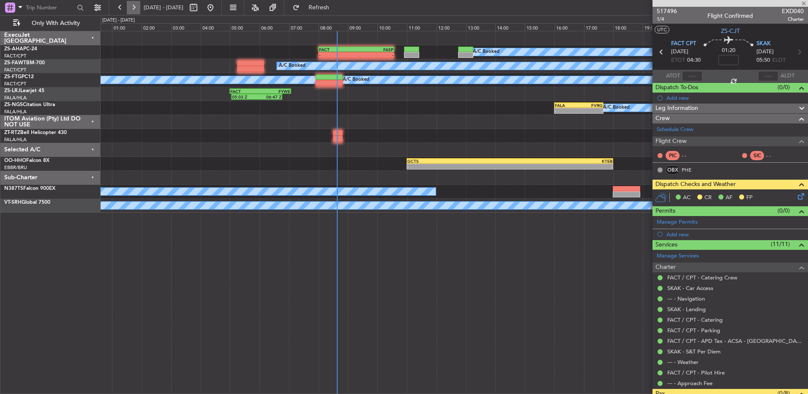
type input "3"
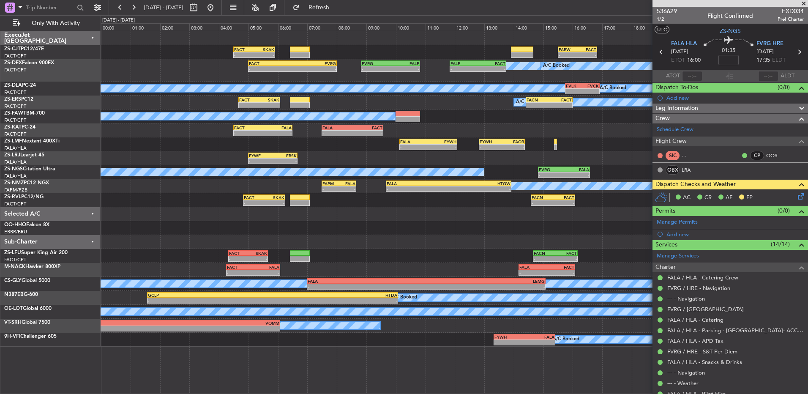
click at [799, 3] on span at bounding box center [803, 4] width 8 height 8
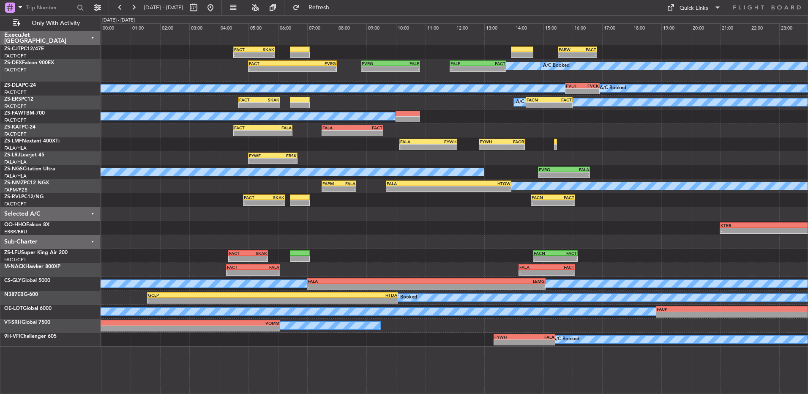
type input "0"
click at [124, 7] on button at bounding box center [120, 8] width 14 height 14
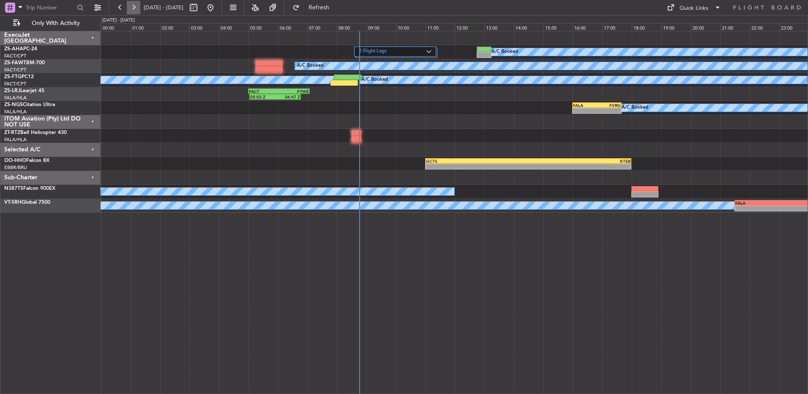
click at [134, 8] on button at bounding box center [134, 8] width 14 height 14
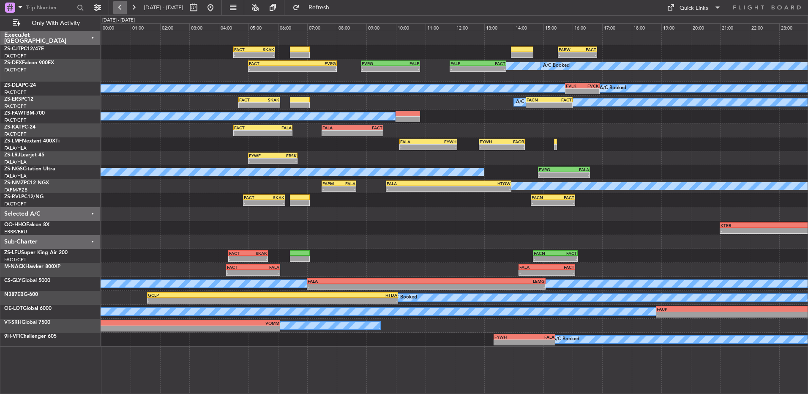
click at [119, 7] on button at bounding box center [120, 8] width 14 height 14
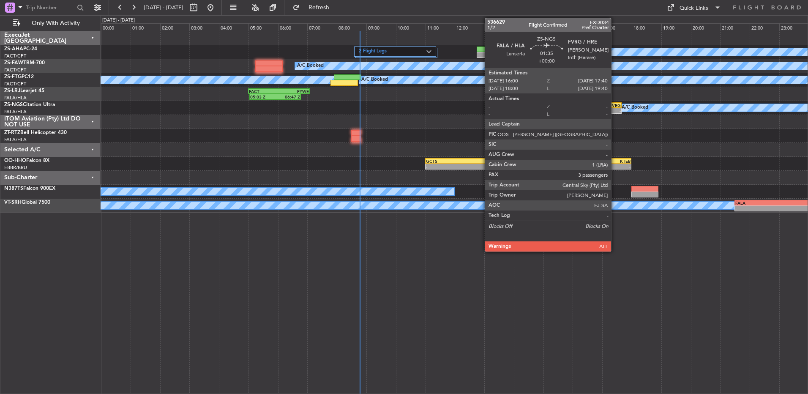
click at [615, 105] on div "FVRG" at bounding box center [609, 105] width 24 height 5
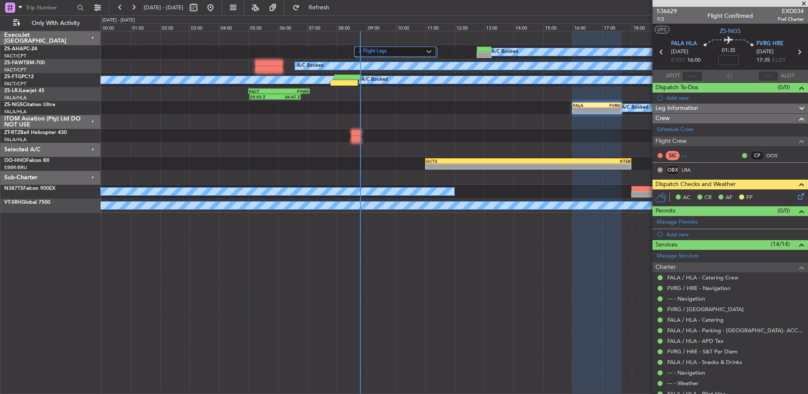
click at [806, 5] on span at bounding box center [803, 4] width 8 height 8
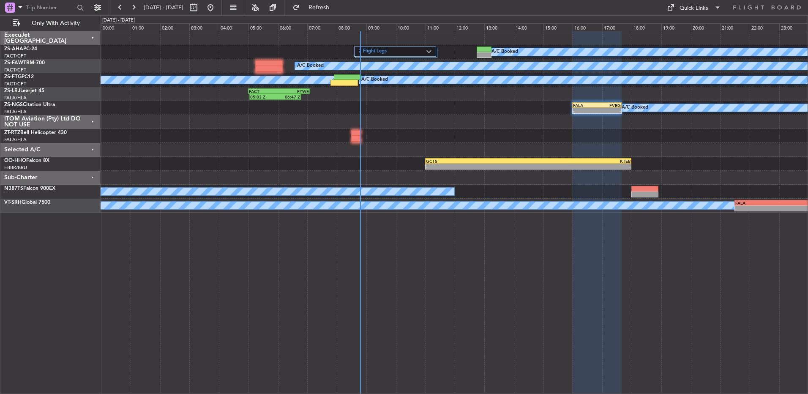
type input "0"
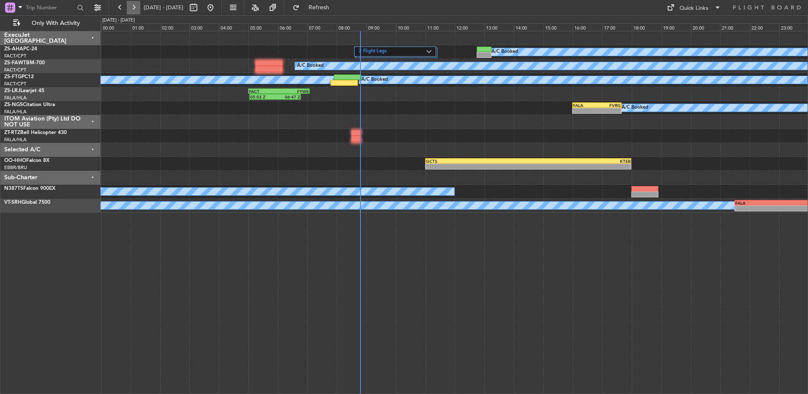
click at [136, 8] on button at bounding box center [134, 8] width 14 height 14
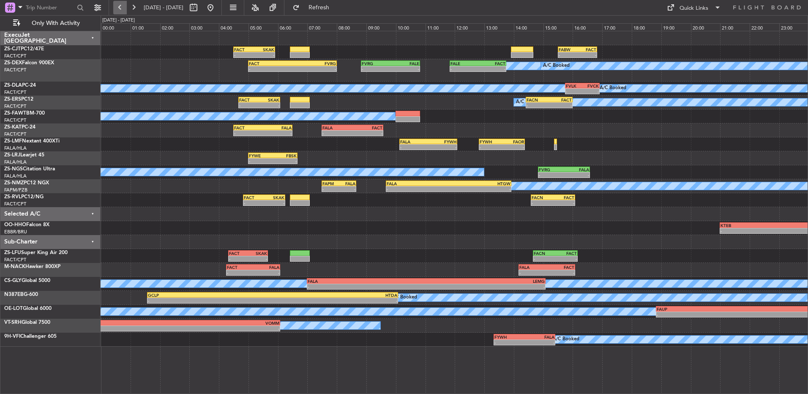
click at [118, 1] on button at bounding box center [120, 8] width 14 height 14
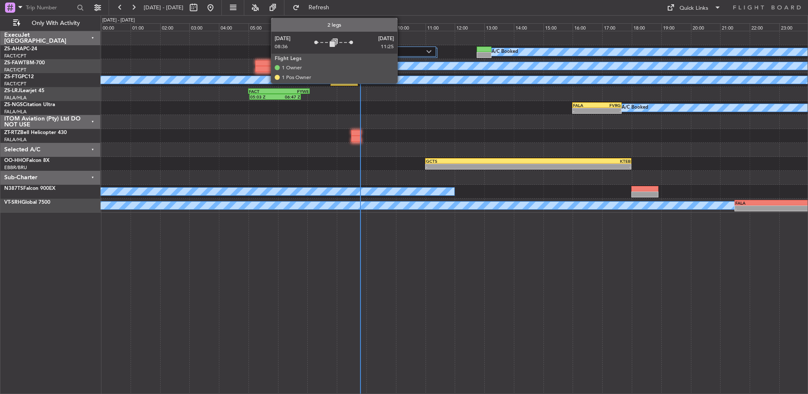
click at [398, 47] on div "2 Flight Legs" at bounding box center [395, 51] width 82 height 10
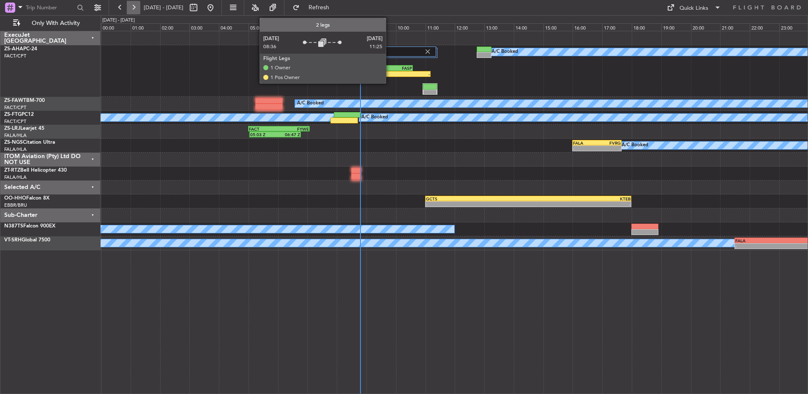
click at [137, 8] on button at bounding box center [134, 8] width 14 height 14
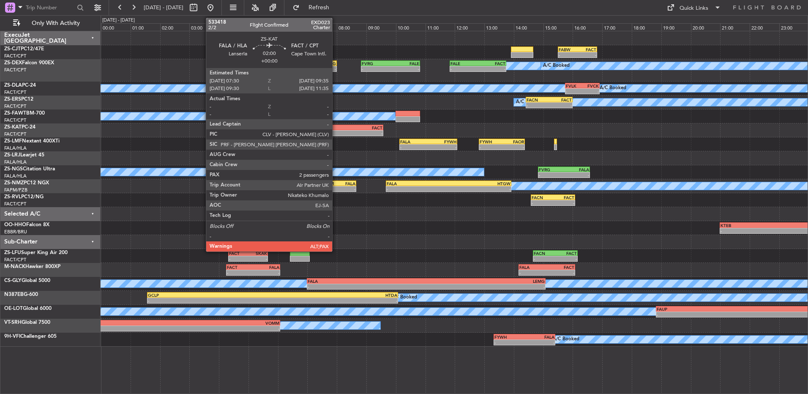
click at [336, 135] on div "-" at bounding box center [337, 133] width 30 height 5
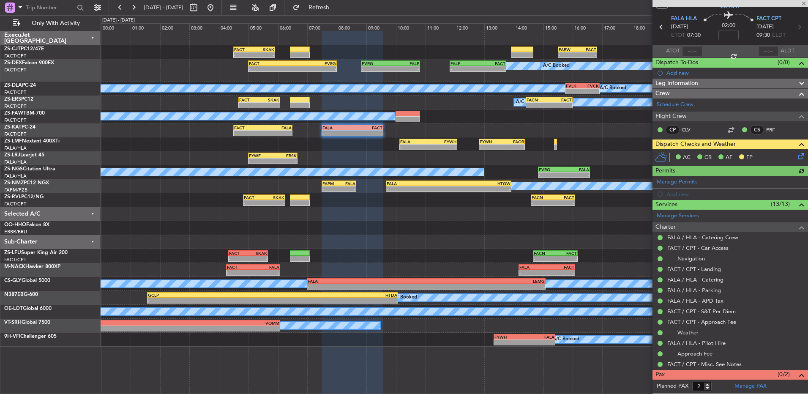
scroll to position [35, 0]
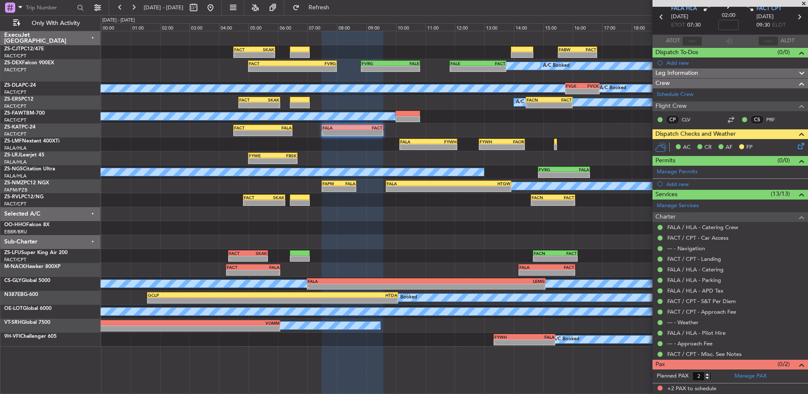
click at [806, 2] on span at bounding box center [803, 4] width 8 height 8
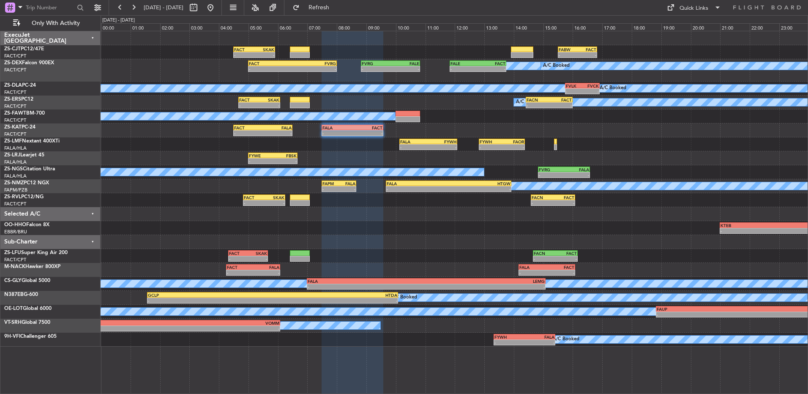
type input "0"
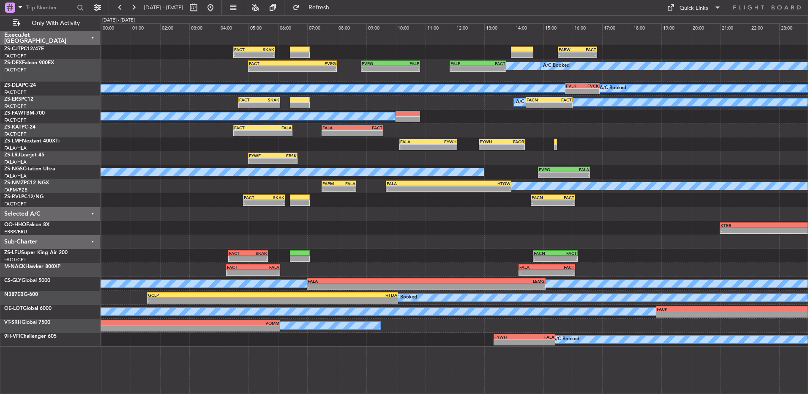
scroll to position [0, 0]
click at [114, 9] on button at bounding box center [120, 8] width 14 height 14
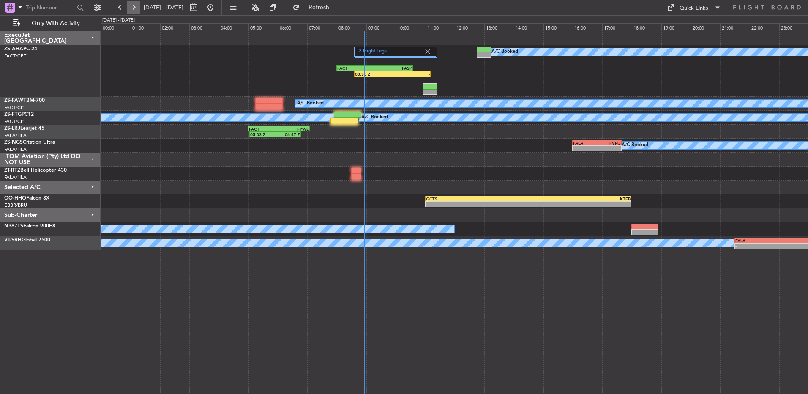
click at [137, 9] on button at bounding box center [134, 8] width 14 height 14
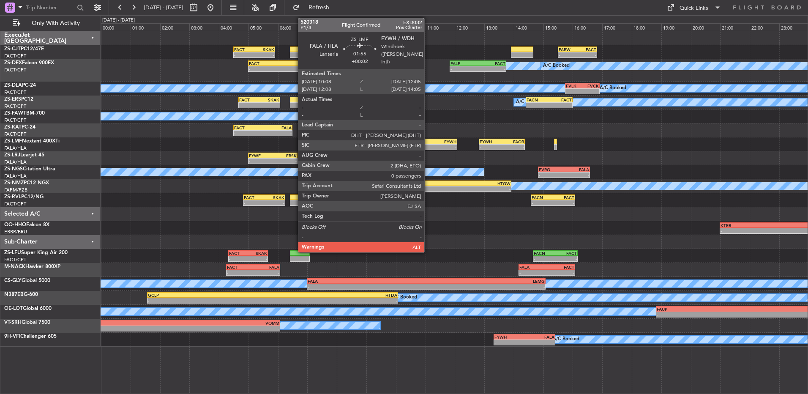
click at [428, 139] on div "FYWH" at bounding box center [442, 141] width 28 height 5
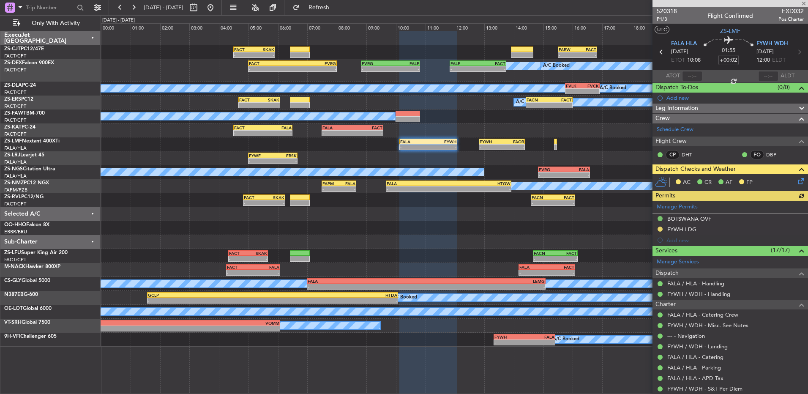
click at [796, 180] on icon at bounding box center [799, 179] width 7 height 7
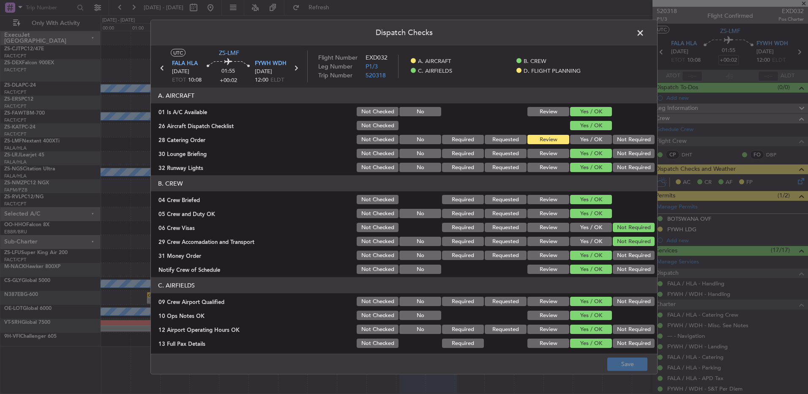
click at [570, 143] on button "Yes / OK" at bounding box center [591, 139] width 42 height 9
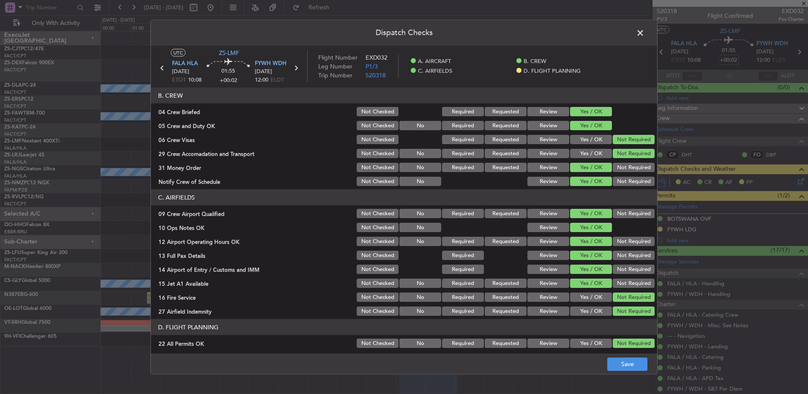
scroll to position [119, 0]
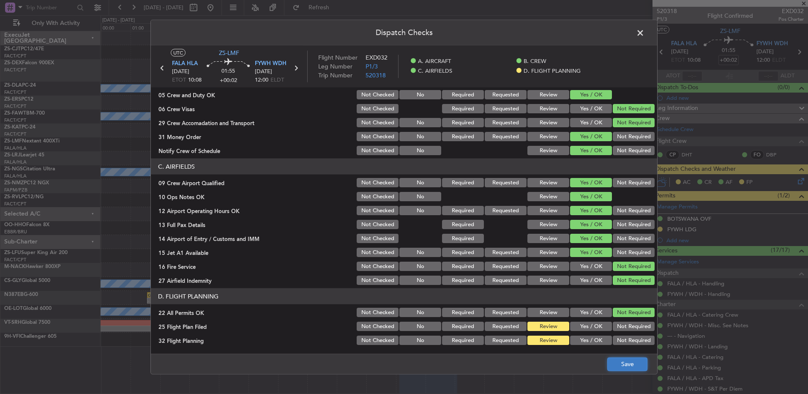
click at [615, 360] on button "Save" at bounding box center [627, 364] width 40 height 14
click at [644, 31] on span at bounding box center [644, 35] width 0 height 17
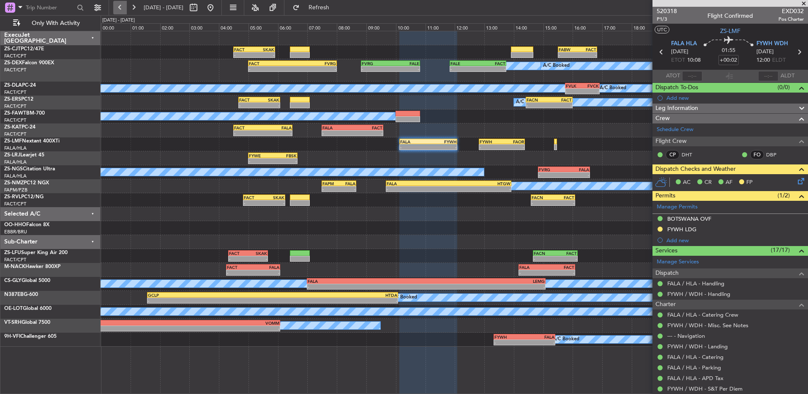
click at [124, 10] on button at bounding box center [120, 8] width 14 height 14
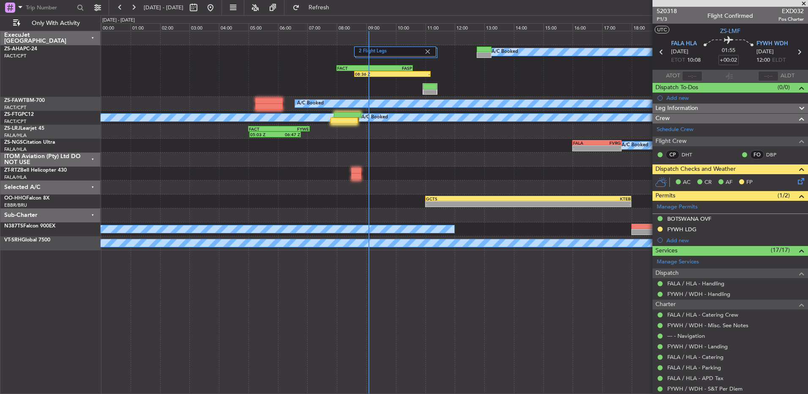
click at [802, 1] on span at bounding box center [803, 4] width 8 height 8
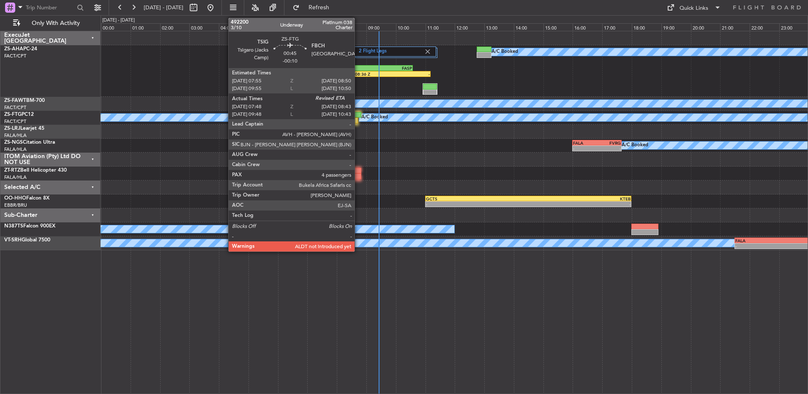
click at [358, 112] on div at bounding box center [347, 115] width 27 height 6
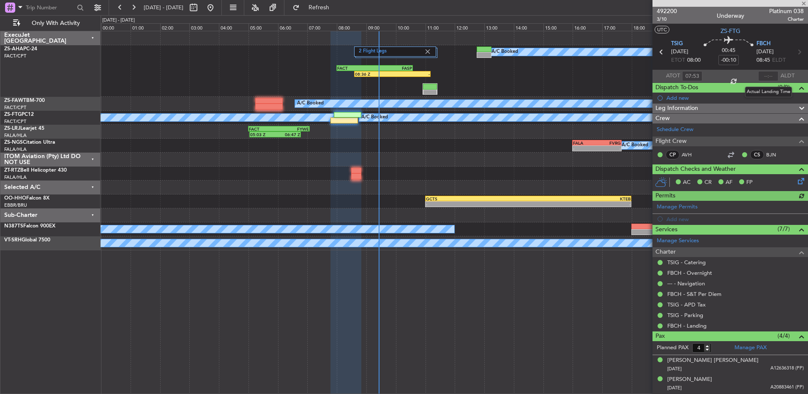
click at [766, 74] on div at bounding box center [768, 76] width 20 height 10
click at [758, 73] on input "text" at bounding box center [768, 76] width 20 height 10
type input "08:18"
click at [130, 7] on button at bounding box center [134, 8] width 14 height 14
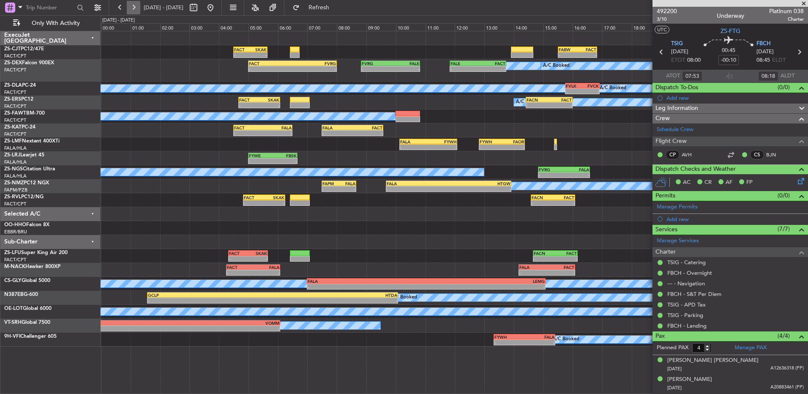
click at [130, 7] on button at bounding box center [134, 8] width 14 height 14
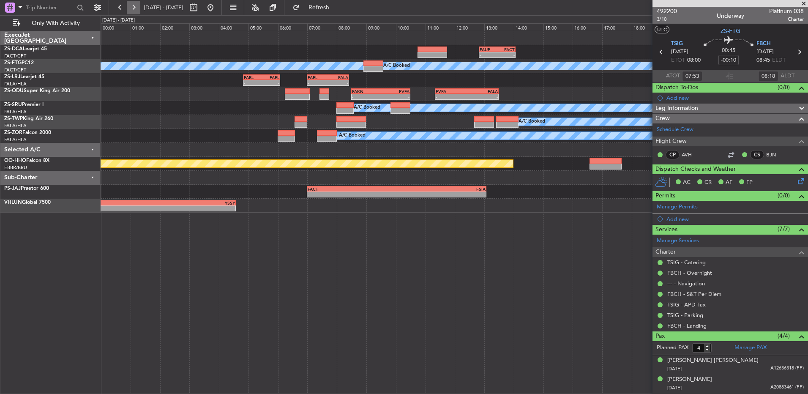
click at [130, 7] on button at bounding box center [134, 8] width 14 height 14
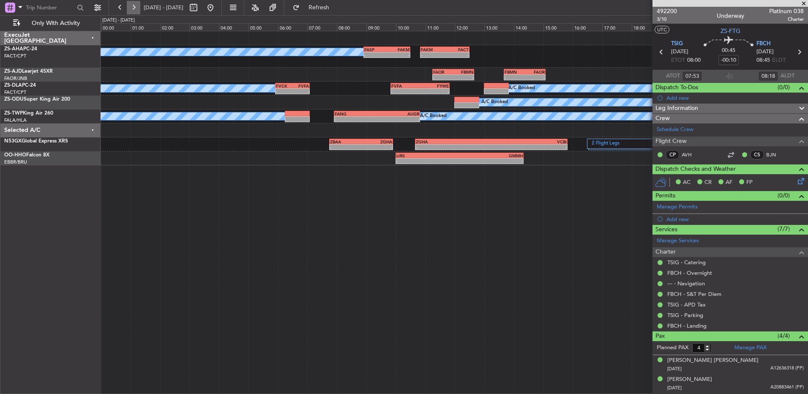
click at [135, 9] on button at bounding box center [134, 8] width 14 height 14
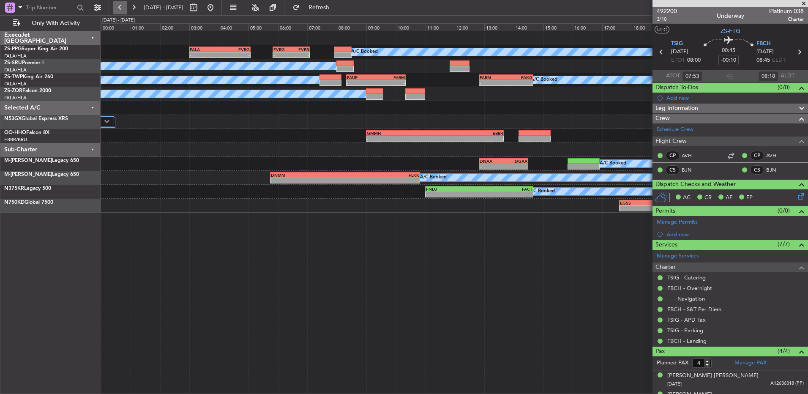
click at [121, 3] on button at bounding box center [120, 8] width 14 height 14
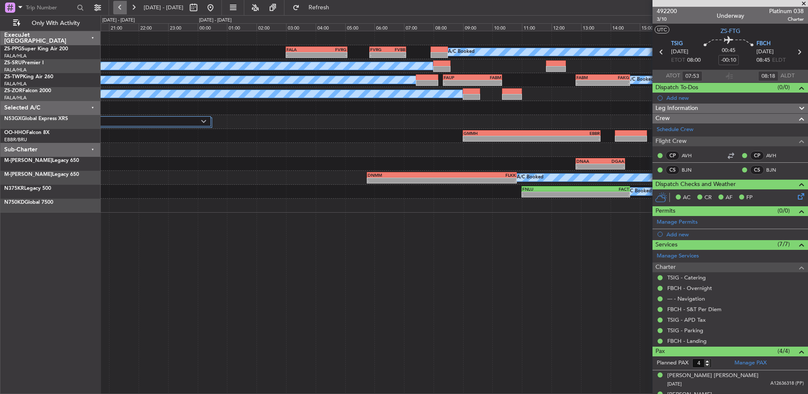
click at [121, 3] on button at bounding box center [120, 8] width 14 height 14
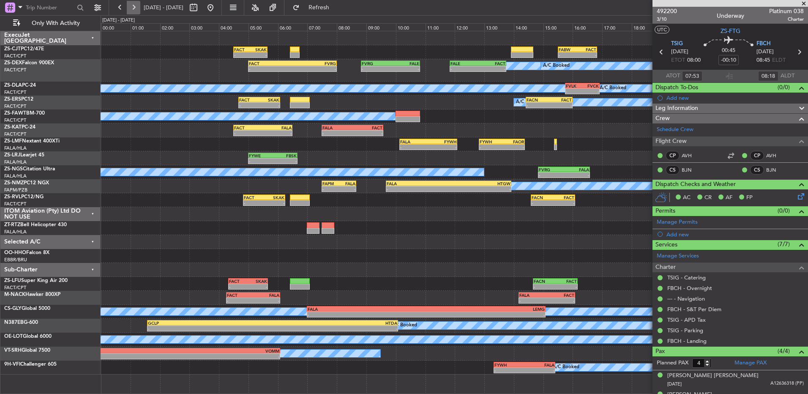
click at [133, 2] on button at bounding box center [134, 8] width 14 height 14
click at [135, 9] on button at bounding box center [134, 8] width 14 height 14
click at [129, 4] on button at bounding box center [134, 8] width 14 height 14
click at [115, 1] on button at bounding box center [120, 8] width 14 height 14
click at [185, 52] on div "- - FACT 04:30 Z SKAK 05:39 Z - - FABW 15:30 Z FACT 16:50 Z" at bounding box center [454, 52] width 707 height 14
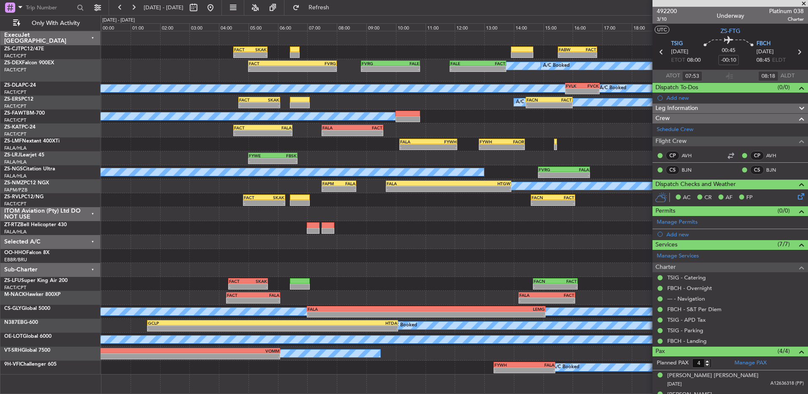
click at [803, 5] on span at bounding box center [803, 4] width 8 height 8
click at [804, 3] on span at bounding box center [803, 4] width 8 height 8
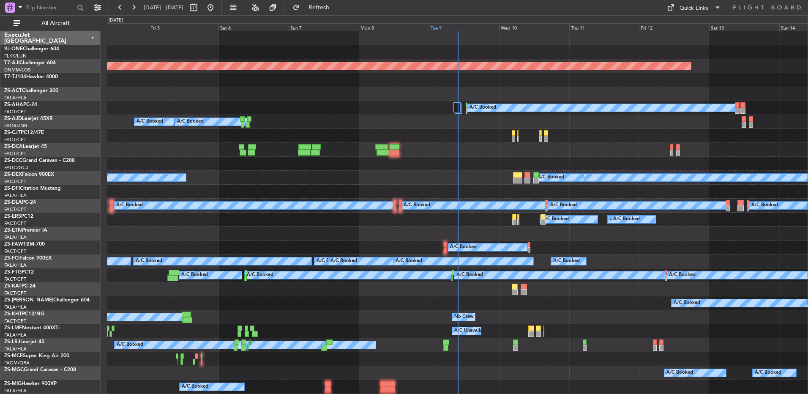
click at [444, 27] on div "Tue 9" at bounding box center [464, 27] width 70 height 8
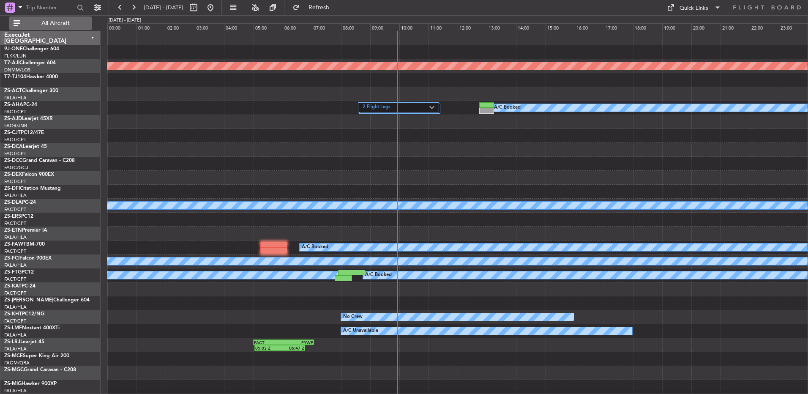
click at [84, 21] on span "All Aircraft" at bounding box center [55, 23] width 67 height 6
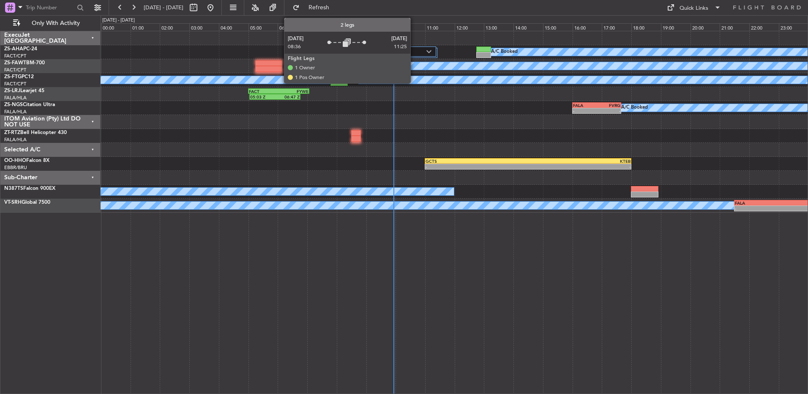
click at [414, 49] on label "2 Flight Legs" at bounding box center [393, 51] width 68 height 7
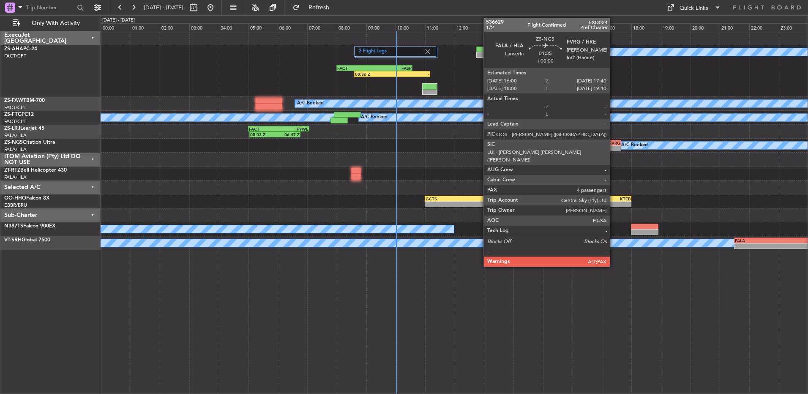
click at [614, 150] on div "-" at bounding box center [609, 148] width 24 height 5
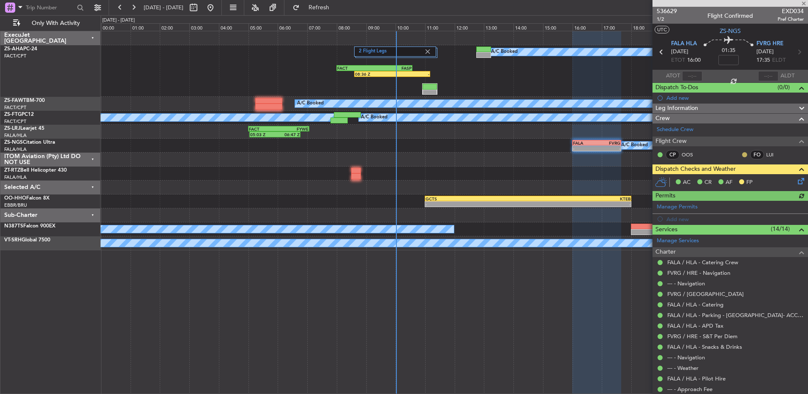
click at [742, 155] on button at bounding box center [744, 154] width 5 height 5
click at [734, 176] on span "Acknowledged" at bounding box center [740, 179] width 37 height 8
click at [798, 180] on icon at bounding box center [799, 179] width 7 height 7
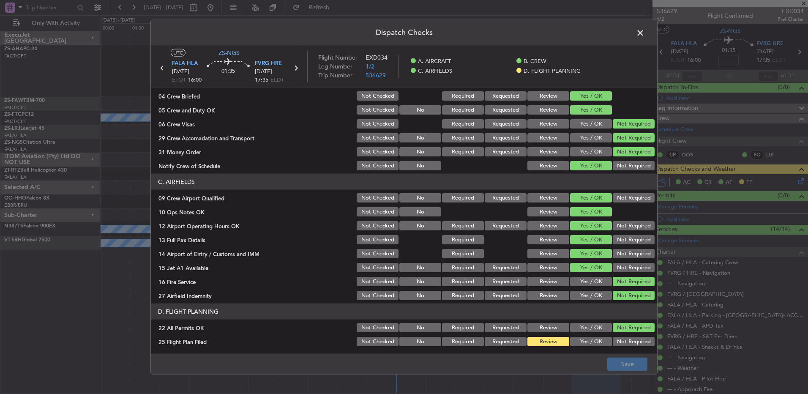
scroll to position [119, 0]
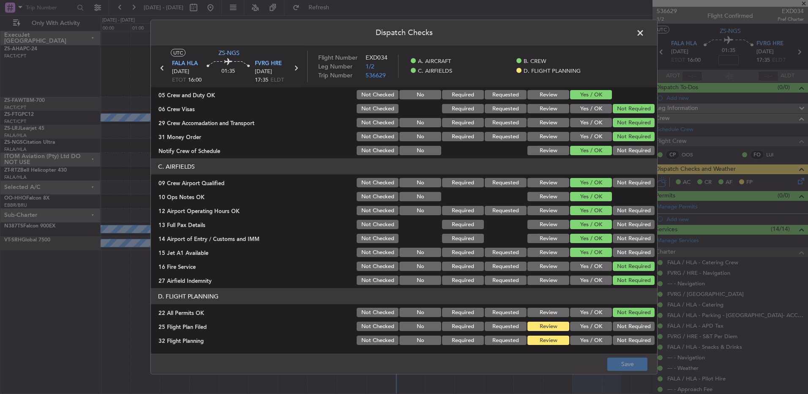
click at [582, 331] on div "Yes / OK" at bounding box center [590, 326] width 43 height 12
click at [582, 329] on button "Yes / OK" at bounding box center [591, 326] width 42 height 9
click at [588, 344] on button "Yes / OK" at bounding box center [591, 339] width 42 height 9
click at [617, 369] on button "Save" at bounding box center [627, 364] width 40 height 14
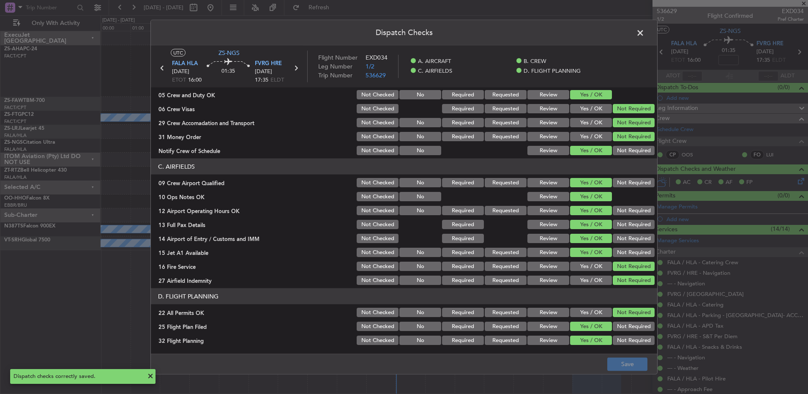
click at [636, 41] on header "Dispatch Checks" at bounding box center [404, 32] width 506 height 25
click at [644, 27] on span at bounding box center [644, 35] width 0 height 17
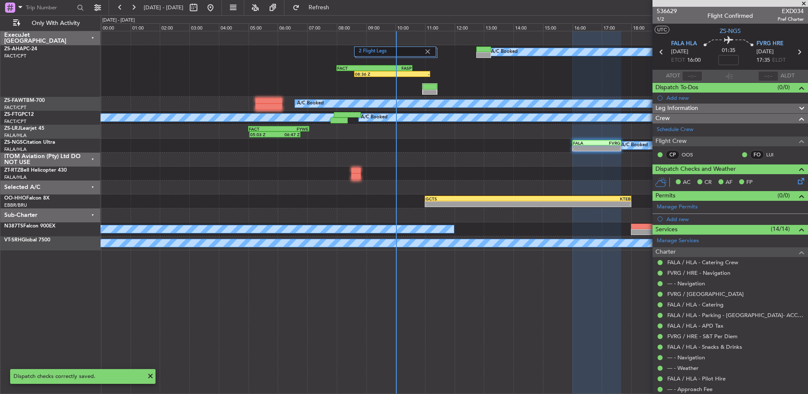
click at [794, 53] on icon at bounding box center [799, 51] width 11 height 11
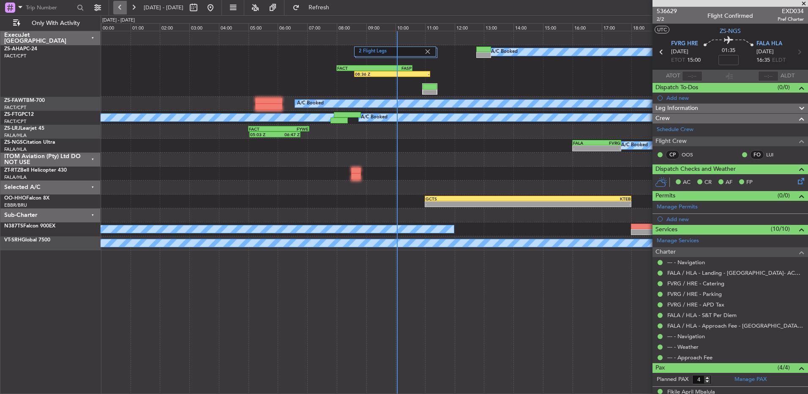
click at [118, 12] on button at bounding box center [120, 8] width 14 height 14
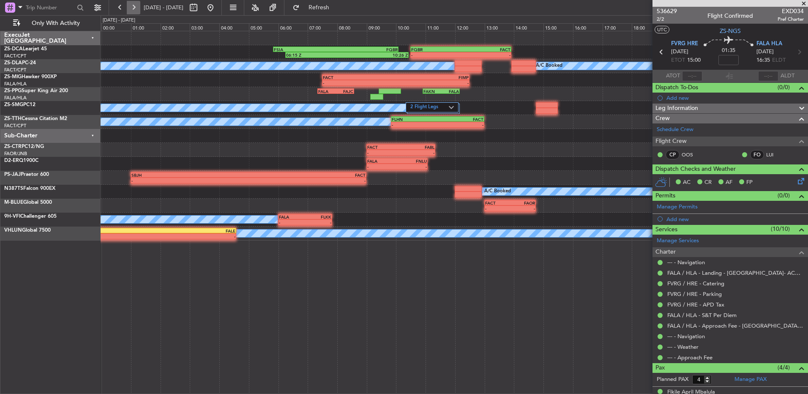
click at [136, 8] on button at bounding box center [134, 8] width 14 height 14
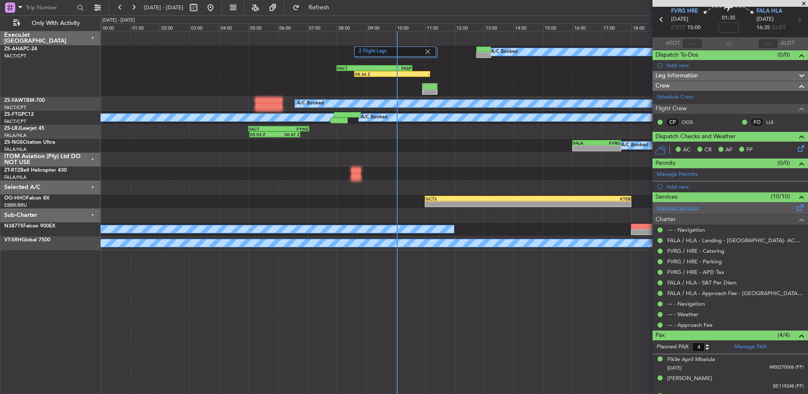
scroll to position [65, 0]
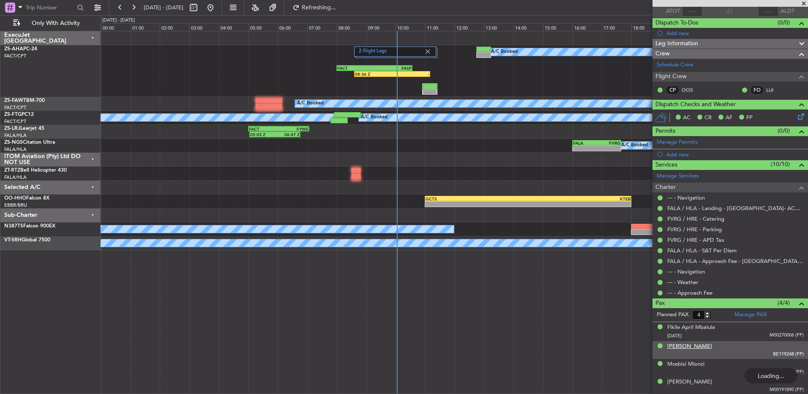
click at [582, 333] on div "FACT 08:00 Z FASP 10:35 Z 2 Flight Legs 08:36 Z - A/C Booked A/C Booked A/C Boo…" at bounding box center [454, 212] width 707 height 363
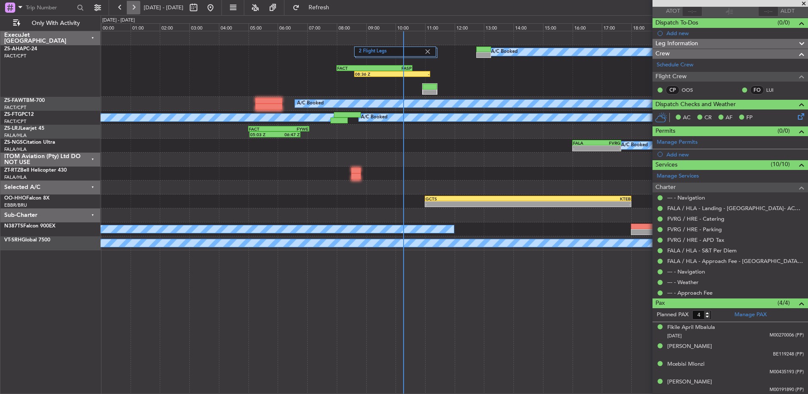
click at [132, 9] on button at bounding box center [134, 8] width 14 height 14
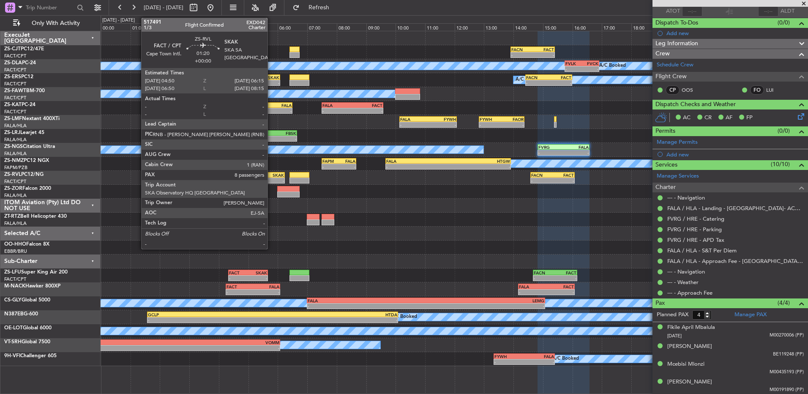
click at [271, 178] on div "-" at bounding box center [274, 180] width 20 height 5
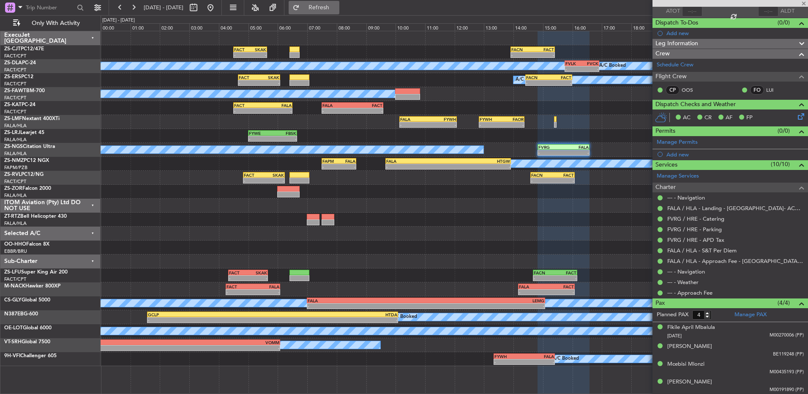
type input "8"
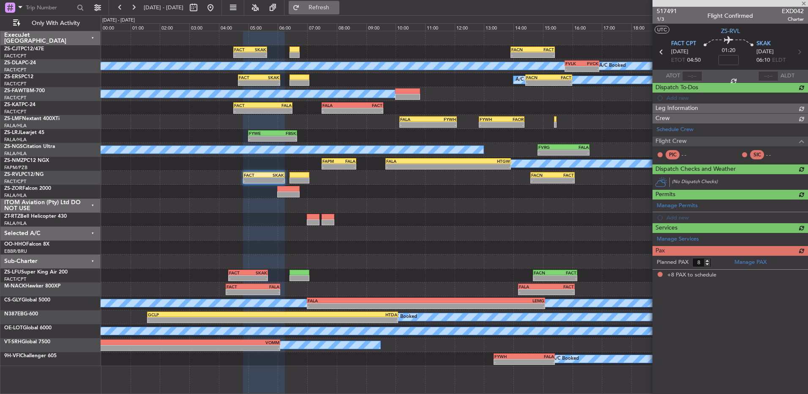
scroll to position [0, 0]
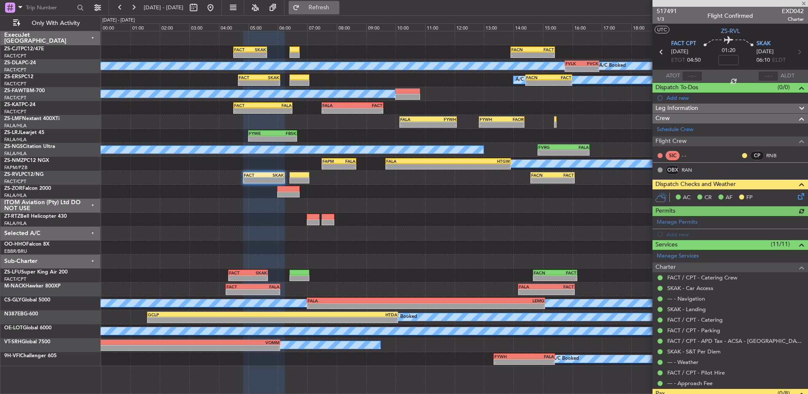
click at [337, 5] on span "Refresh" at bounding box center [318, 8] width 35 height 6
click at [742, 155] on button at bounding box center [744, 155] width 5 height 5
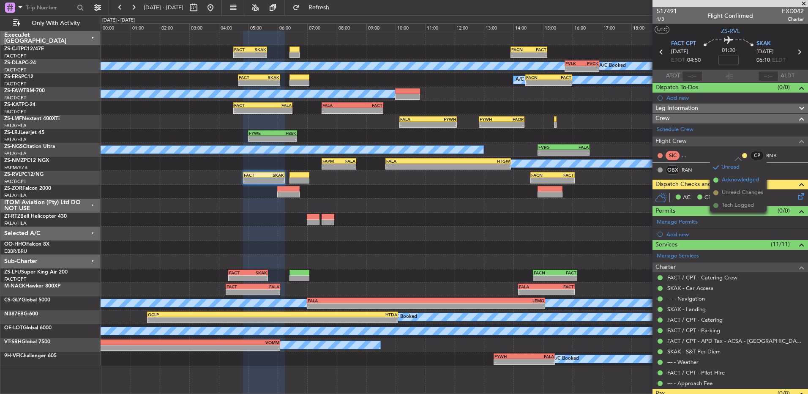
click at [740, 180] on span "Acknowledged" at bounding box center [740, 180] width 37 height 8
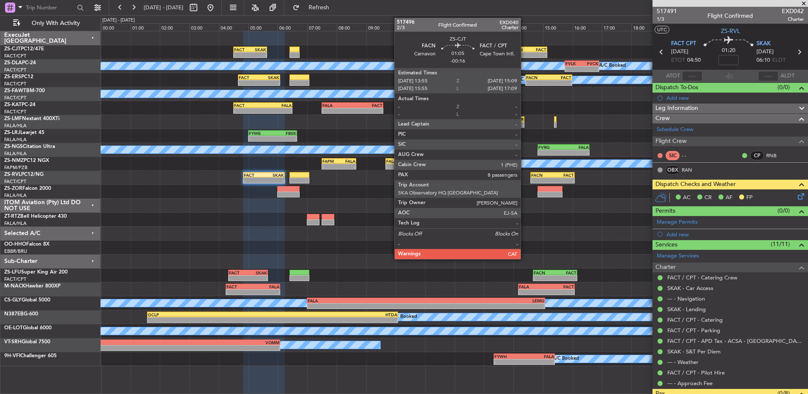
click at [524, 53] on div "-" at bounding box center [519, 54] width 17 height 5
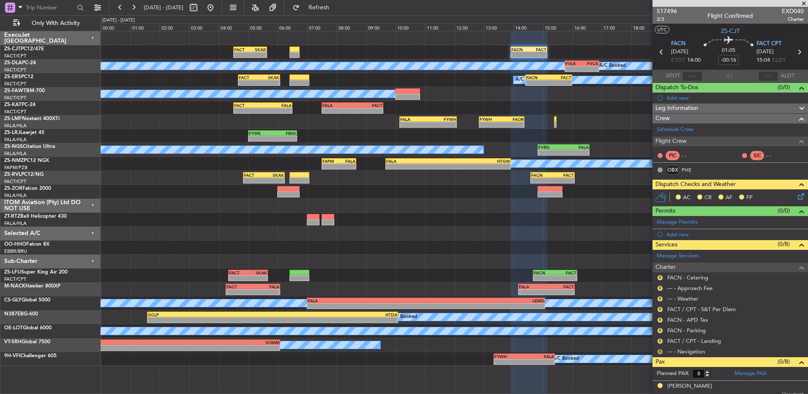
click at [661, 351] on button "R" at bounding box center [659, 351] width 5 height 5
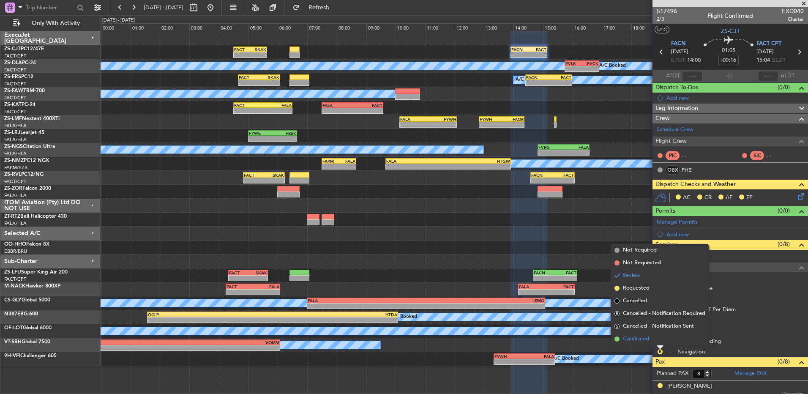
click at [659, 341] on li "Confirmed" at bounding box center [660, 339] width 98 height 13
click at [659, 341] on button "R" at bounding box center [659, 340] width 5 height 5
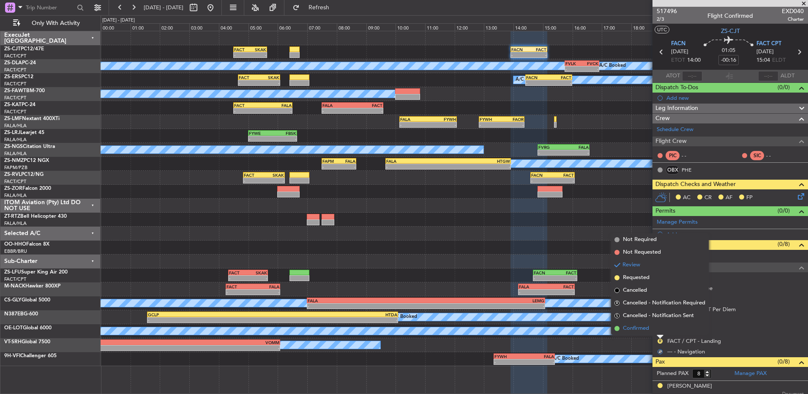
click at [660, 331] on li "Confirmed" at bounding box center [660, 328] width 98 height 13
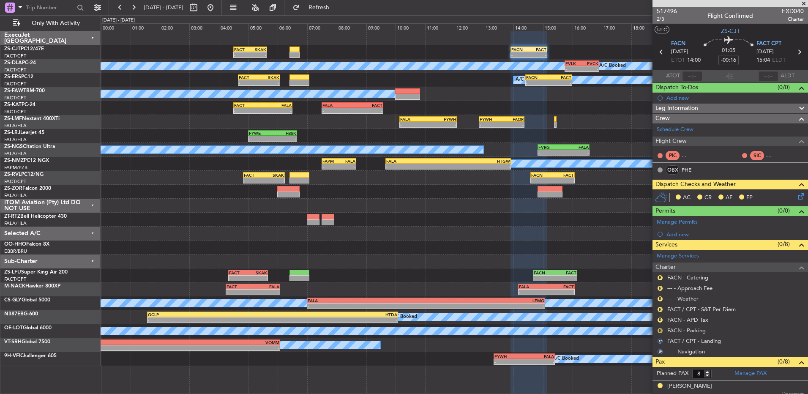
click at [661, 329] on button "R" at bounding box center [659, 330] width 5 height 5
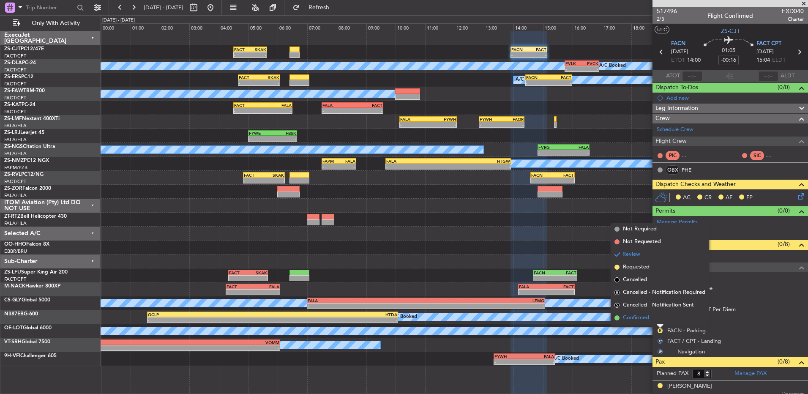
click at [661, 317] on li "Confirmed" at bounding box center [660, 317] width 98 height 13
click at [661, 317] on button "R" at bounding box center [659, 319] width 5 height 5
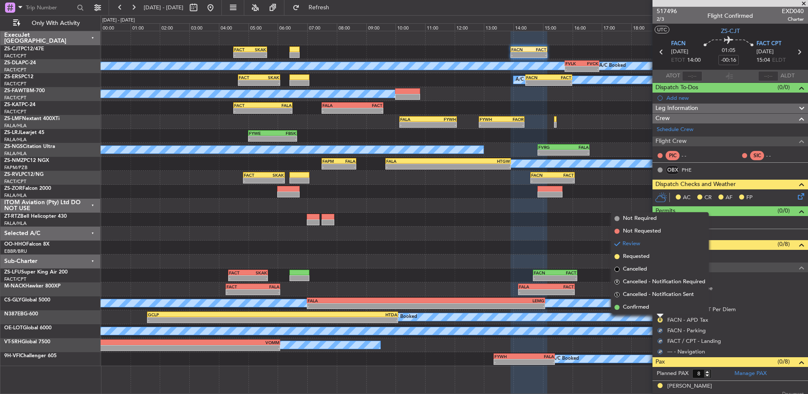
click at [661, 307] on li "Confirmed" at bounding box center [660, 307] width 98 height 13
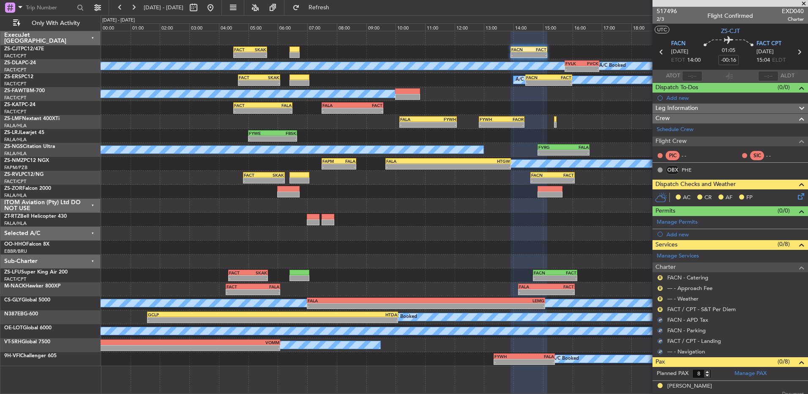
click at [659, 311] on mat-tooltip-component "Review" at bounding box center [660, 322] width 30 height 22
click at [660, 309] on button "R" at bounding box center [659, 309] width 5 height 5
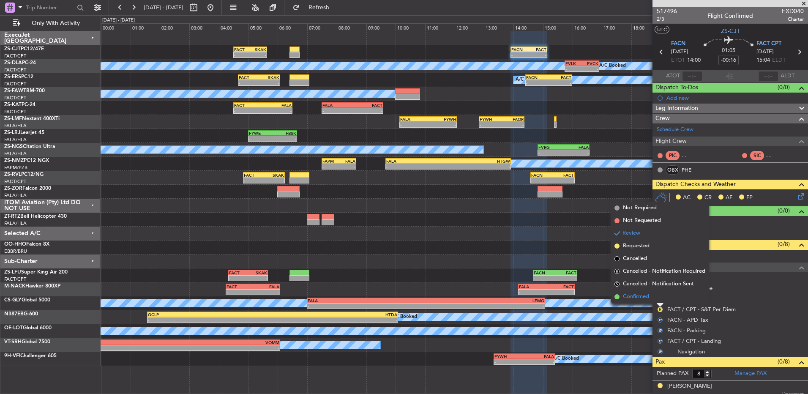
click at [659, 302] on li "Confirmed" at bounding box center [660, 296] width 98 height 13
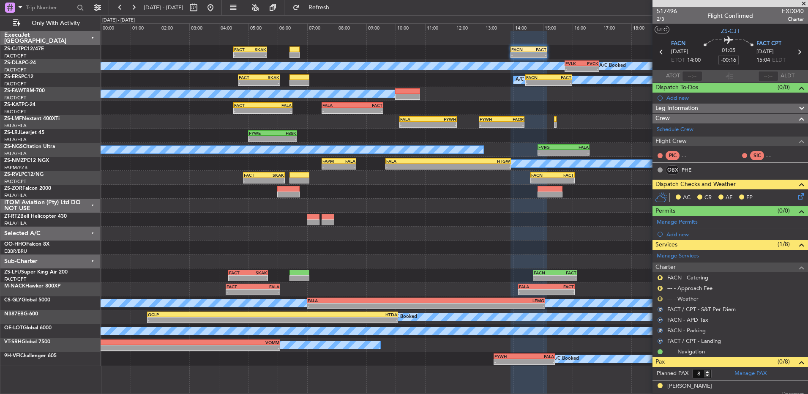
click at [659, 300] on button "R" at bounding box center [659, 298] width 5 height 5
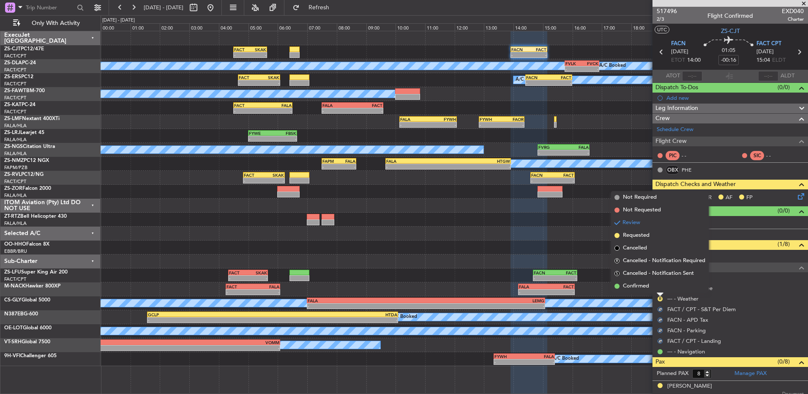
click at [661, 287] on li "Confirmed" at bounding box center [660, 286] width 98 height 13
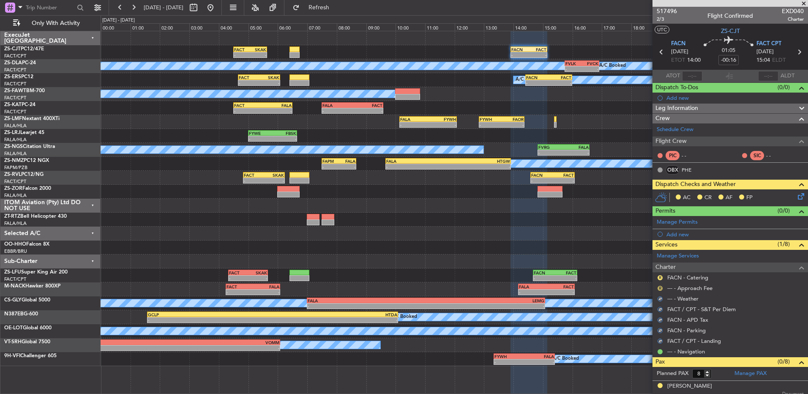
click at [661, 287] on button "R" at bounding box center [659, 288] width 5 height 5
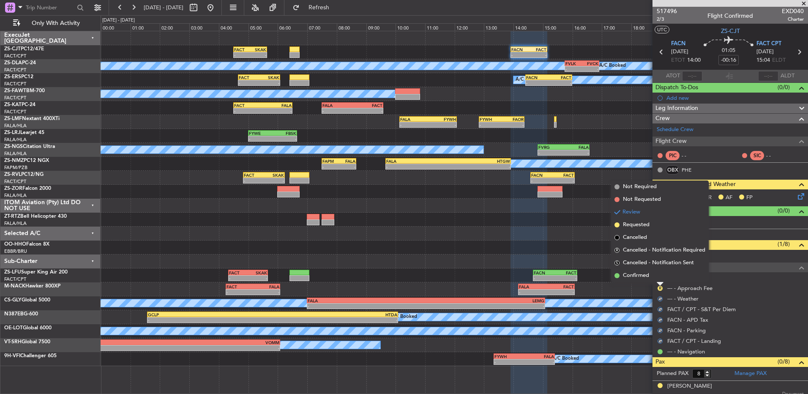
click at [659, 278] on li "Confirmed" at bounding box center [660, 275] width 98 height 13
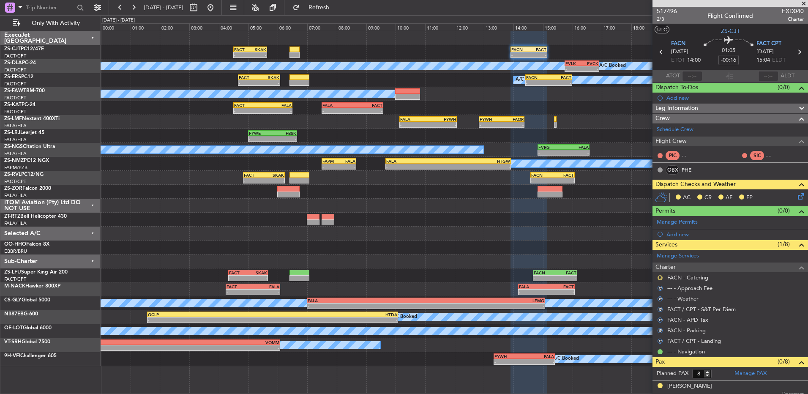
click at [660, 277] on button "R" at bounding box center [659, 277] width 5 height 5
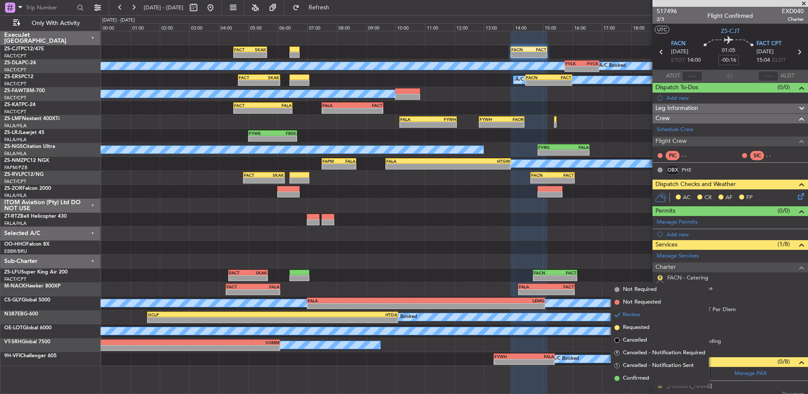
drag, startPoint x: 647, startPoint y: 382, endPoint x: 483, endPoint y: 212, distance: 236.4
click at [644, 379] on span "Confirmed" at bounding box center [636, 378] width 26 height 8
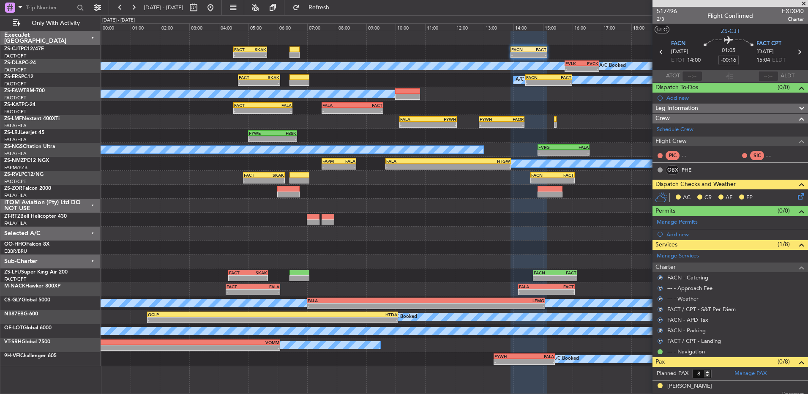
click at [796, 194] on icon at bounding box center [799, 194] width 7 height 7
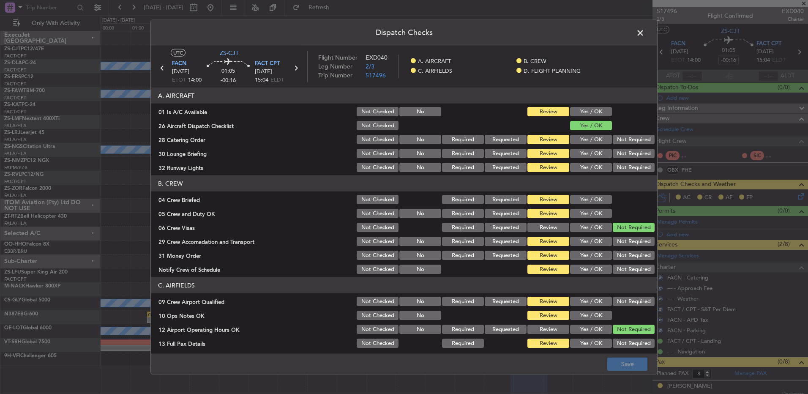
drag, startPoint x: 578, startPoint y: 113, endPoint x: 589, endPoint y: 119, distance: 11.5
click at [580, 113] on button "Yes / OK" at bounding box center [591, 111] width 42 height 9
click at [625, 142] on button "Not Required" at bounding box center [634, 139] width 42 height 9
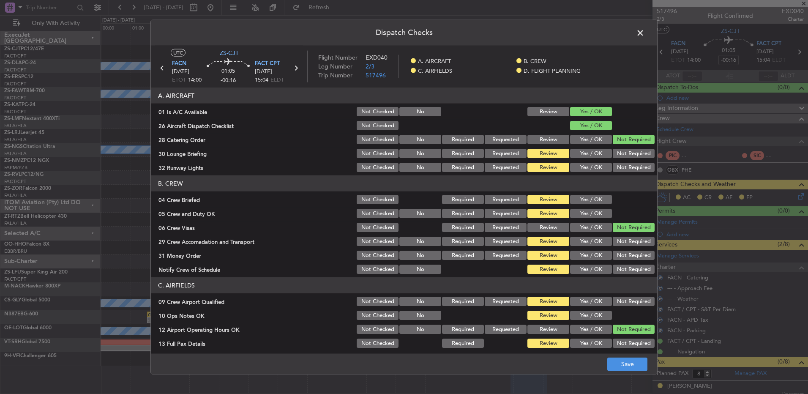
click at [624, 145] on div "Not Required" at bounding box center [632, 140] width 43 height 12
click at [622, 155] on button "Not Required" at bounding box center [634, 153] width 42 height 9
click at [622, 156] on button "Not Required" at bounding box center [634, 153] width 42 height 9
click at [622, 157] on button "Not Required" at bounding box center [634, 153] width 42 height 9
click at [618, 163] on button "Not Required" at bounding box center [634, 167] width 42 height 9
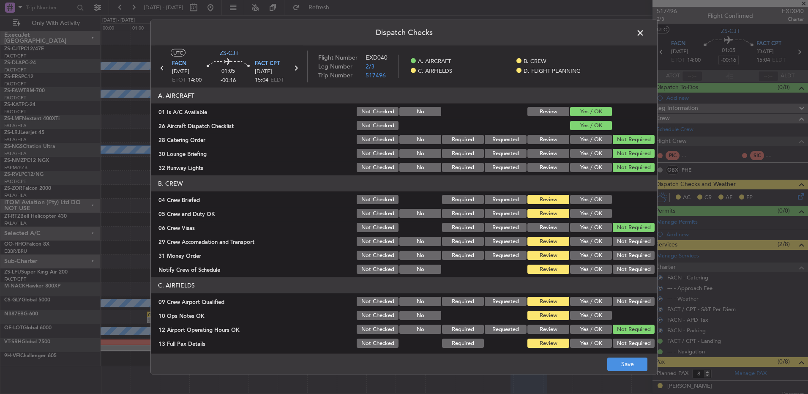
click at [614, 167] on button "Not Required" at bounding box center [634, 167] width 42 height 9
click at [589, 201] on button "Yes / OK" at bounding box center [591, 199] width 42 height 9
click at [592, 210] on button "Yes / OK" at bounding box center [591, 213] width 42 height 9
click at [621, 245] on button "Not Required" at bounding box center [634, 241] width 42 height 9
click at [624, 249] on section "B. CREW 04 Crew Briefed Not Checked Required Requested Review Yes / OK 05 Crew …" at bounding box center [404, 225] width 506 height 100
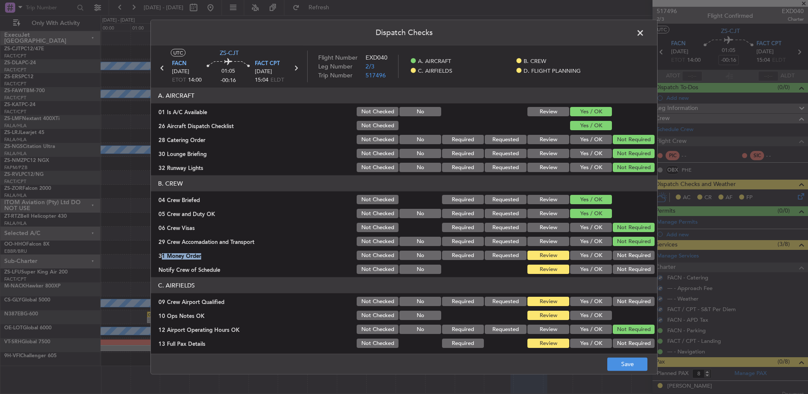
click at [624, 259] on button "Not Required" at bounding box center [634, 255] width 42 height 9
click at [625, 265] on section "B. CREW 04 Crew Briefed Not Checked Required Requested Review Yes / OK 05 Crew …" at bounding box center [404, 225] width 506 height 100
click at [624, 267] on div "Not Required" at bounding box center [632, 269] width 43 height 12
click at [617, 276] on article "A. AIRCRAFT 01 Is A/C Available Not Checked No Review Yes / OK 26 Aircraft Disp…" at bounding box center [404, 217] width 506 height 261
click at [619, 275] on div "Not Required" at bounding box center [632, 269] width 43 height 12
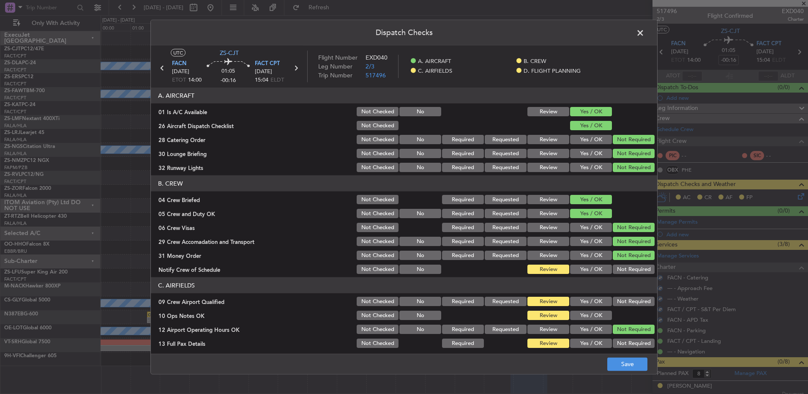
drag, startPoint x: 622, startPoint y: 293, endPoint x: 621, endPoint y: 300, distance: 6.9
click at [622, 295] on section "C. AIRFIELDS 09 Crew Airport Qualified Not Checked No Required Requested Review…" at bounding box center [404, 341] width 506 height 128
click at [620, 304] on button "Not Required" at bounding box center [634, 301] width 42 height 9
click at [576, 319] on button "Yes / OK" at bounding box center [591, 315] width 42 height 9
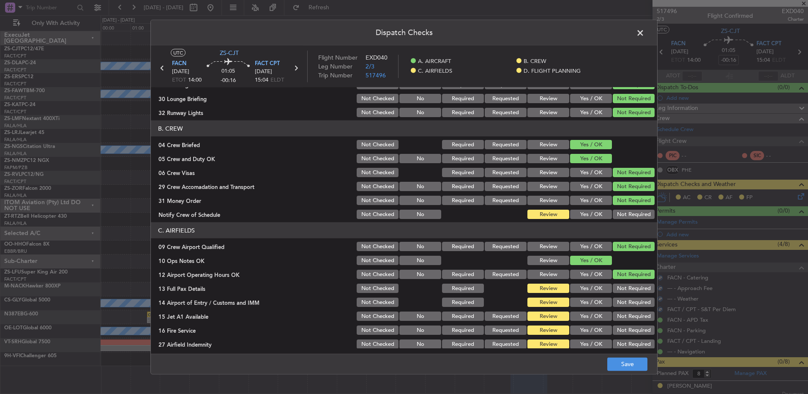
scroll to position [119, 0]
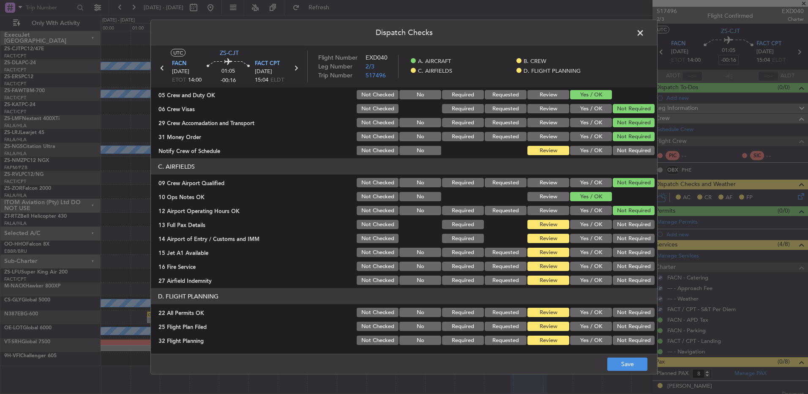
drag, startPoint x: 618, startPoint y: 224, endPoint x: 616, endPoint y: 233, distance: 9.0
click at [618, 224] on button "Not Required" at bounding box center [634, 224] width 42 height 9
drag, startPoint x: 616, startPoint y: 233, endPoint x: 618, endPoint y: 244, distance: 11.5
click at [617, 235] on section "C. AIRFIELDS 09 Crew Airport Qualified Not Checked No Required Requested Review…" at bounding box center [404, 222] width 506 height 128
click at [617, 242] on button "Not Required" at bounding box center [634, 238] width 42 height 9
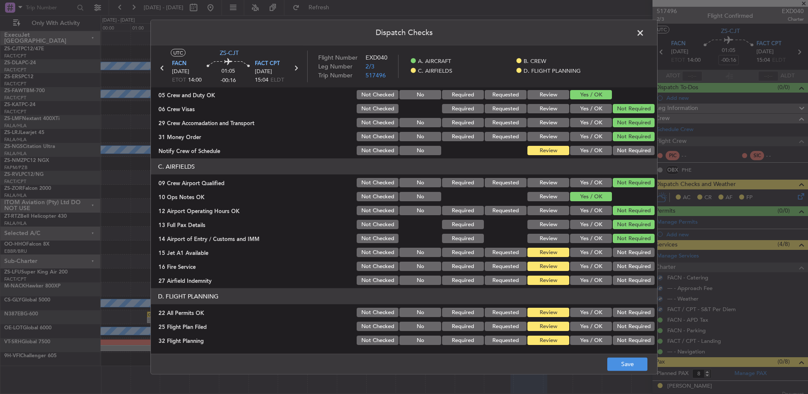
click at [618, 245] on section "C. AIRFIELDS 09 Crew Airport Qualified Not Checked No Required Requested Review…" at bounding box center [404, 222] width 506 height 128
click at [618, 248] on div "Not Required" at bounding box center [632, 252] width 43 height 12
click at [618, 252] on button "Not Required" at bounding box center [634, 252] width 42 height 9
click at [618, 256] on button "Not Required" at bounding box center [634, 252] width 42 height 9
click at [617, 269] on button "Not Required" at bounding box center [634, 266] width 42 height 9
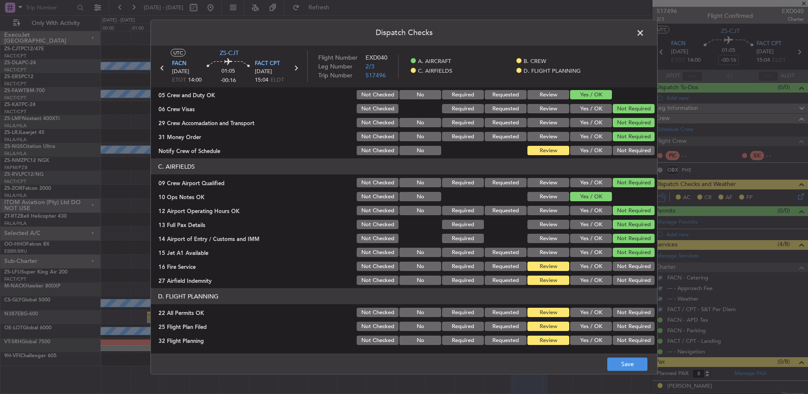
click at [617, 270] on button "Not Required" at bounding box center [634, 266] width 42 height 9
click at [617, 279] on button "Not Required" at bounding box center [634, 279] width 42 height 9
click at [619, 153] on button "Not Required" at bounding box center [634, 150] width 42 height 9
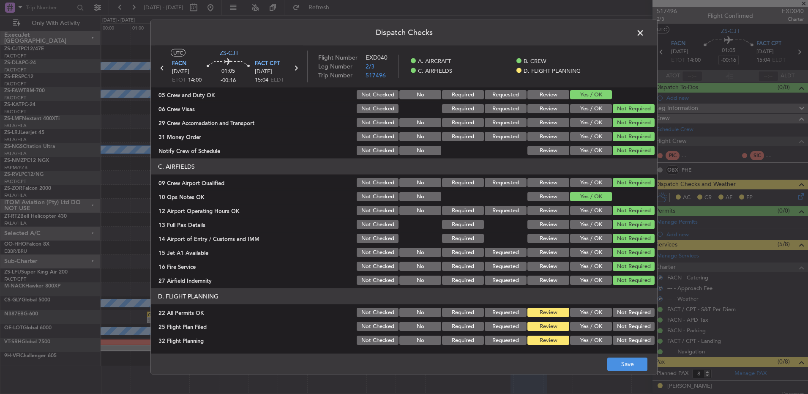
click at [625, 308] on button "Not Required" at bounding box center [634, 312] width 42 height 9
click at [613, 375] on div "Dispatch Checks UTC ZS-CJT FACN [DATE] ETOT 14:00 01:05 -00:16 FACT CPT [DATE] …" at bounding box center [404, 197] width 808 height 394
click at [620, 362] on button "Save" at bounding box center [627, 364] width 40 height 14
click at [644, 31] on span at bounding box center [644, 35] width 0 height 17
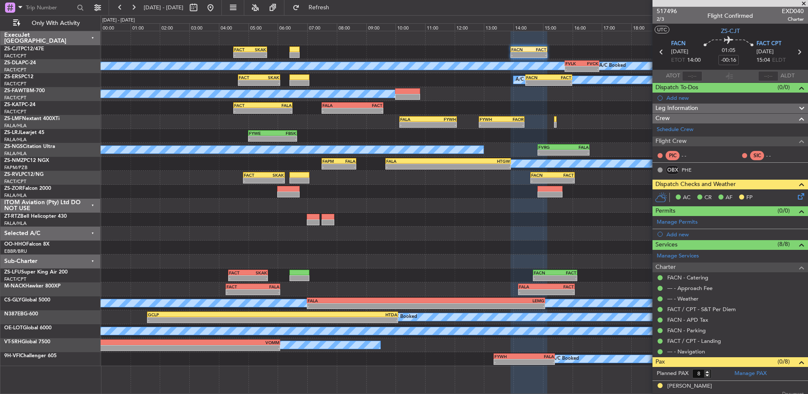
click at [658, 54] on icon at bounding box center [661, 51] width 11 height 11
type input "-00:20"
type input "0"
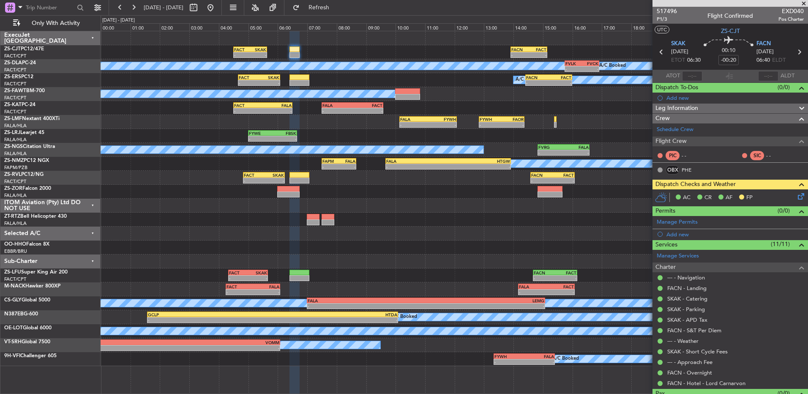
click at [657, 52] on icon at bounding box center [661, 51] width 11 height 11
type input "-00:16"
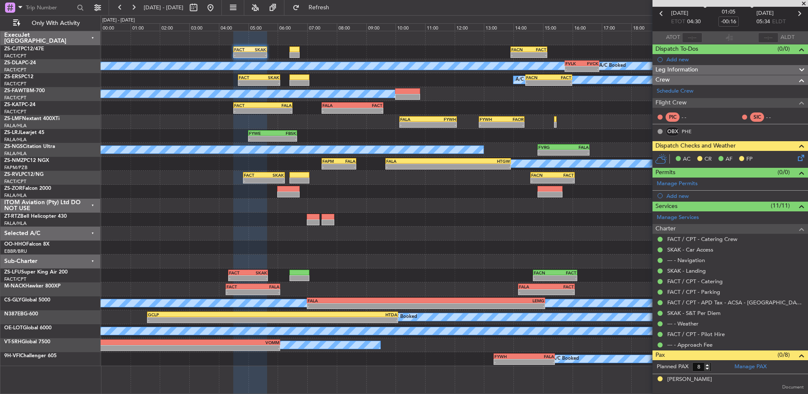
scroll to position [0, 0]
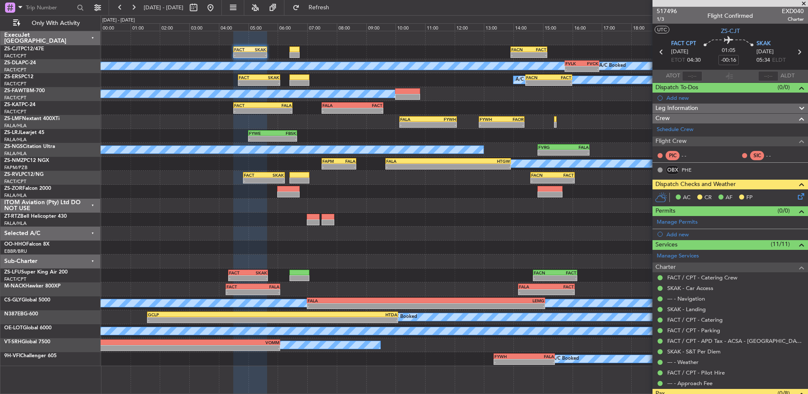
click at [797, 198] on icon at bounding box center [799, 194] width 7 height 7
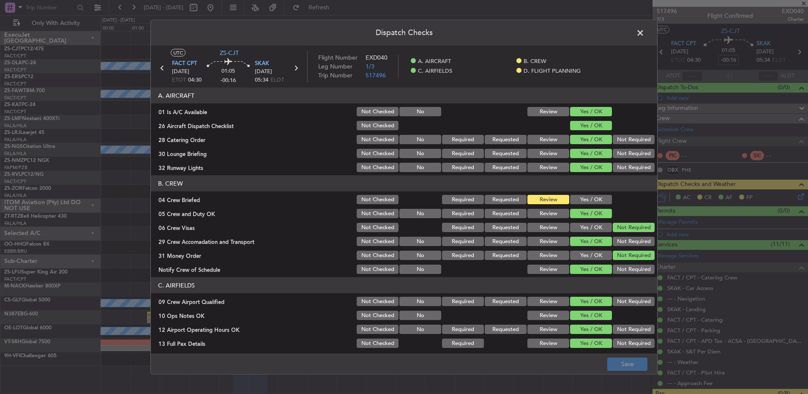
click at [583, 201] on button "Yes / OK" at bounding box center [591, 199] width 42 height 9
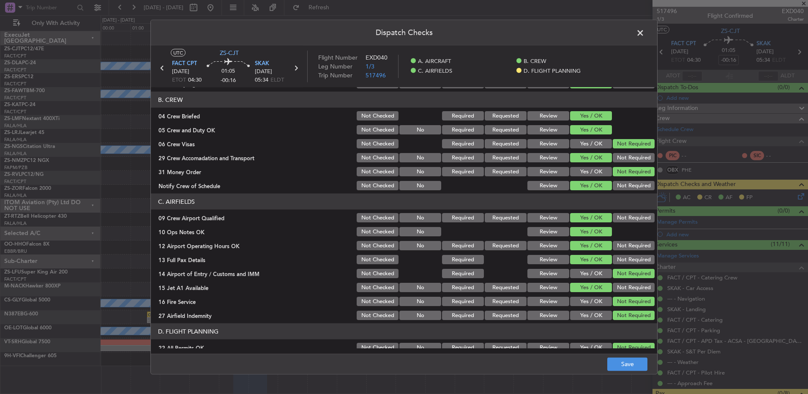
scroll to position [119, 0]
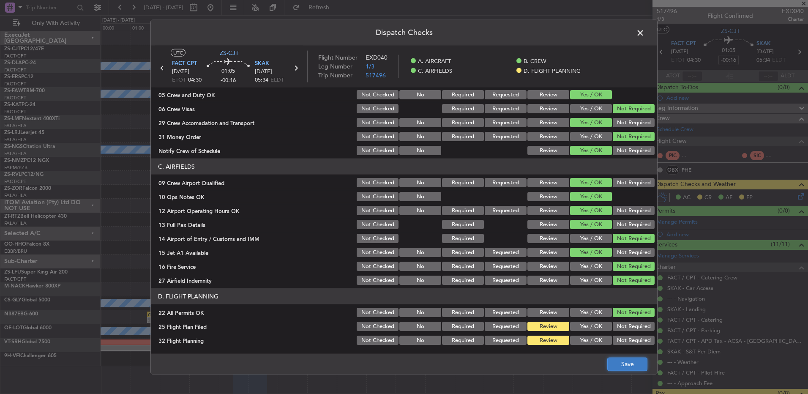
click at [619, 361] on button "Save" at bounding box center [627, 364] width 40 height 14
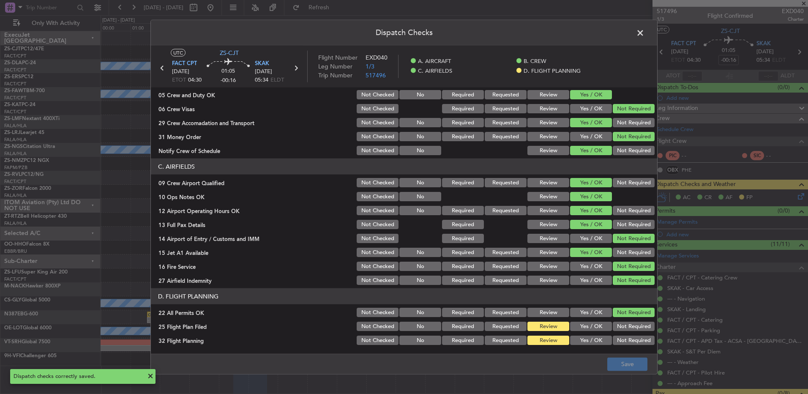
click at [644, 32] on span at bounding box center [644, 35] width 0 height 17
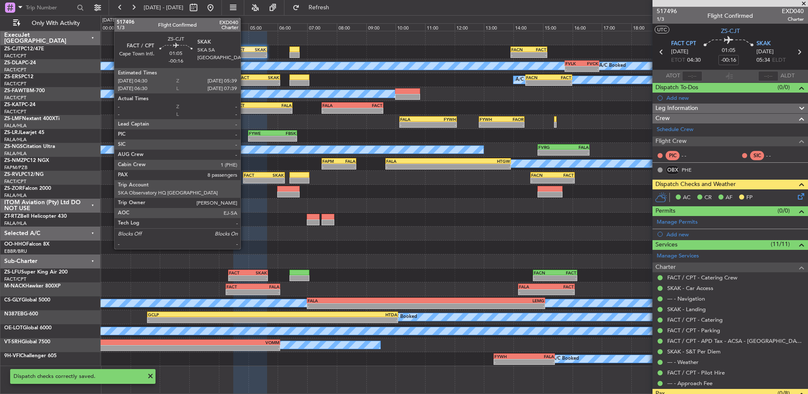
click at [244, 50] on div "FACT" at bounding box center [242, 49] width 16 height 5
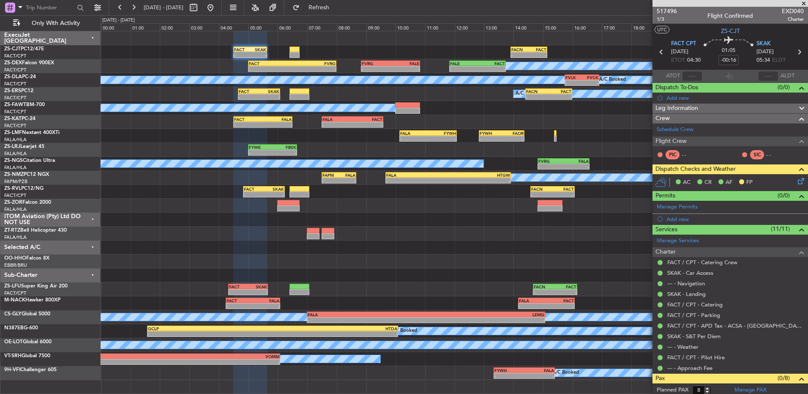
click at [802, 3] on span at bounding box center [803, 4] width 8 height 8
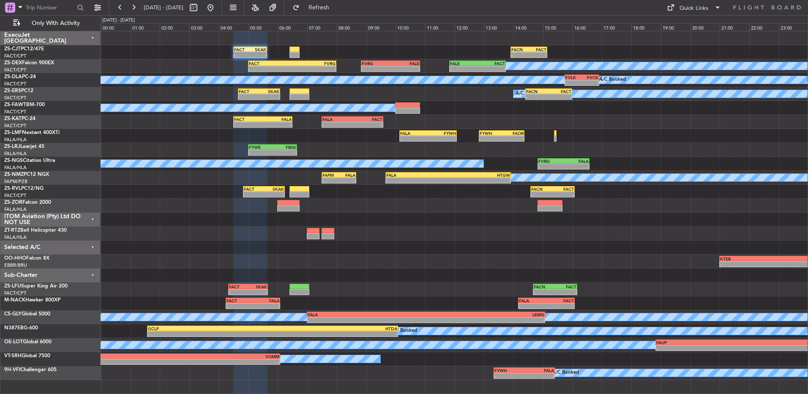
type input "0"
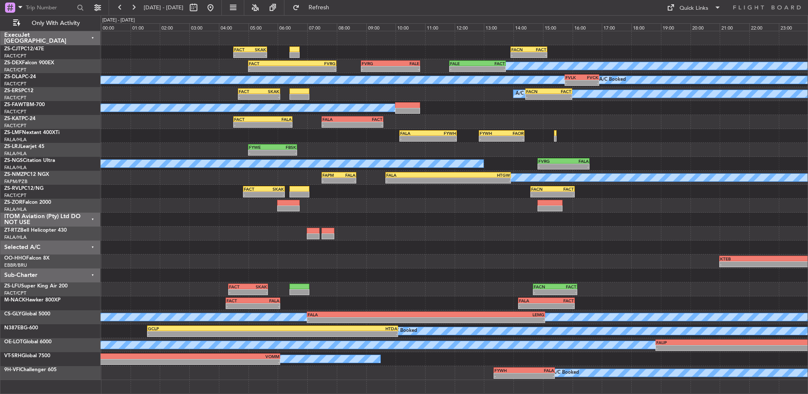
click at [142, 6] on span "[DATE] - [DATE]" at bounding box center [163, 8] width 46 height 14
click at [135, 6] on button at bounding box center [134, 8] width 14 height 14
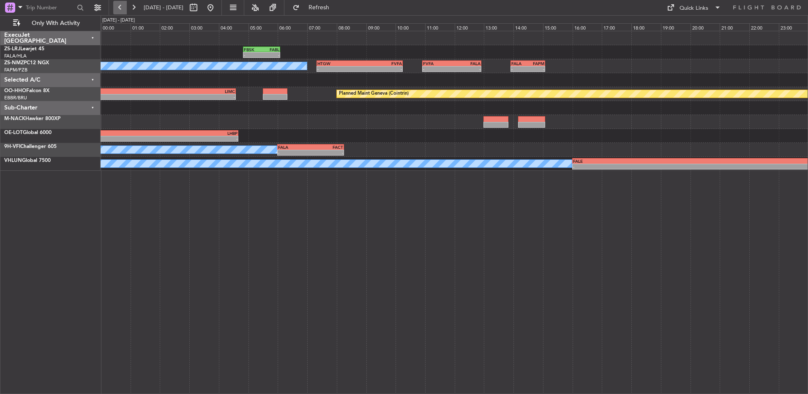
click at [124, 4] on button at bounding box center [120, 8] width 14 height 14
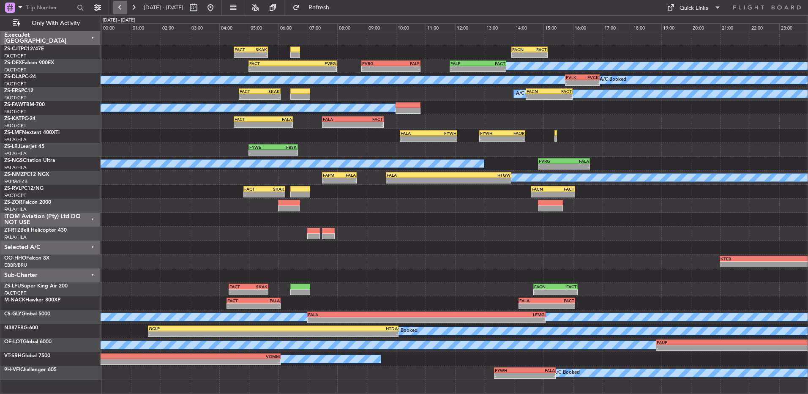
click at [119, 6] on button at bounding box center [120, 8] width 14 height 14
